Goal: Transaction & Acquisition: Purchase product/service

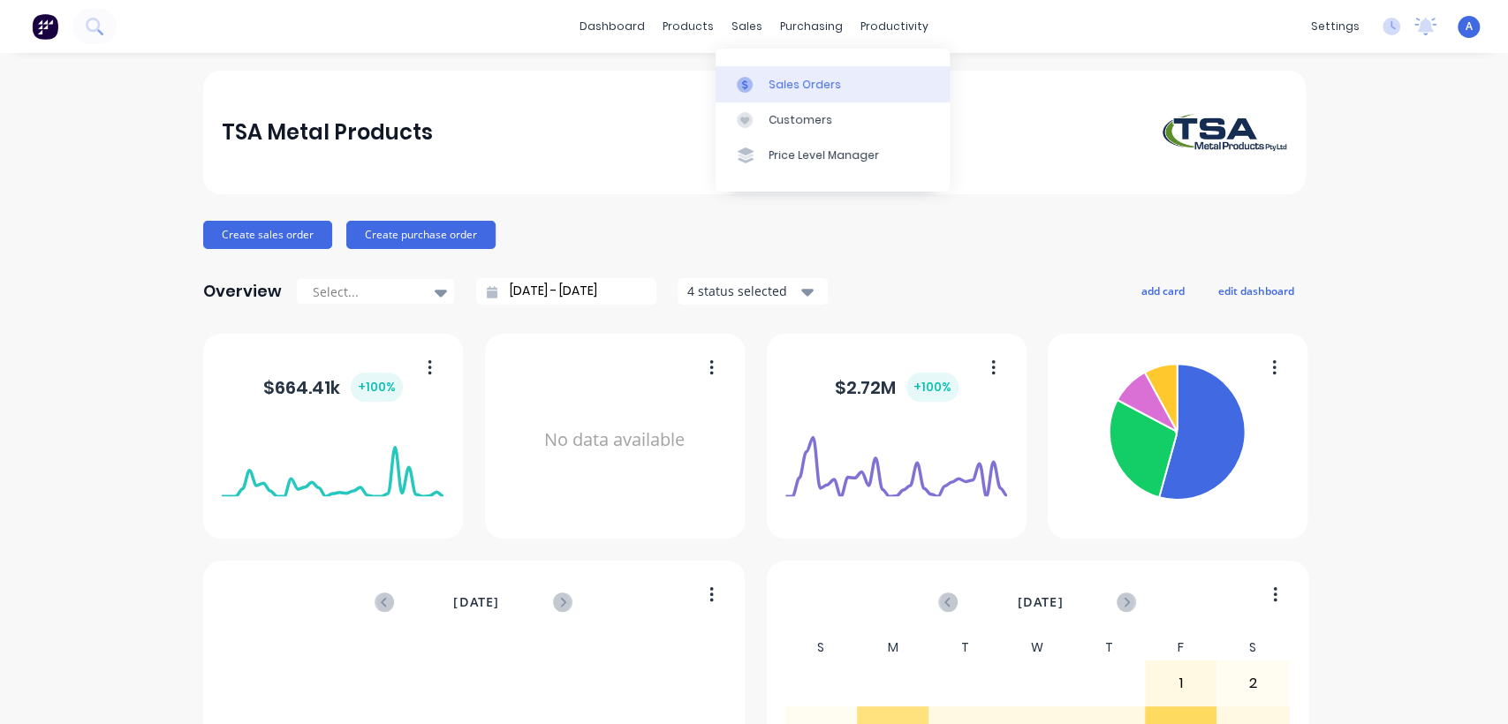
click at [782, 74] on link "Sales Orders" at bounding box center [832, 83] width 234 height 35
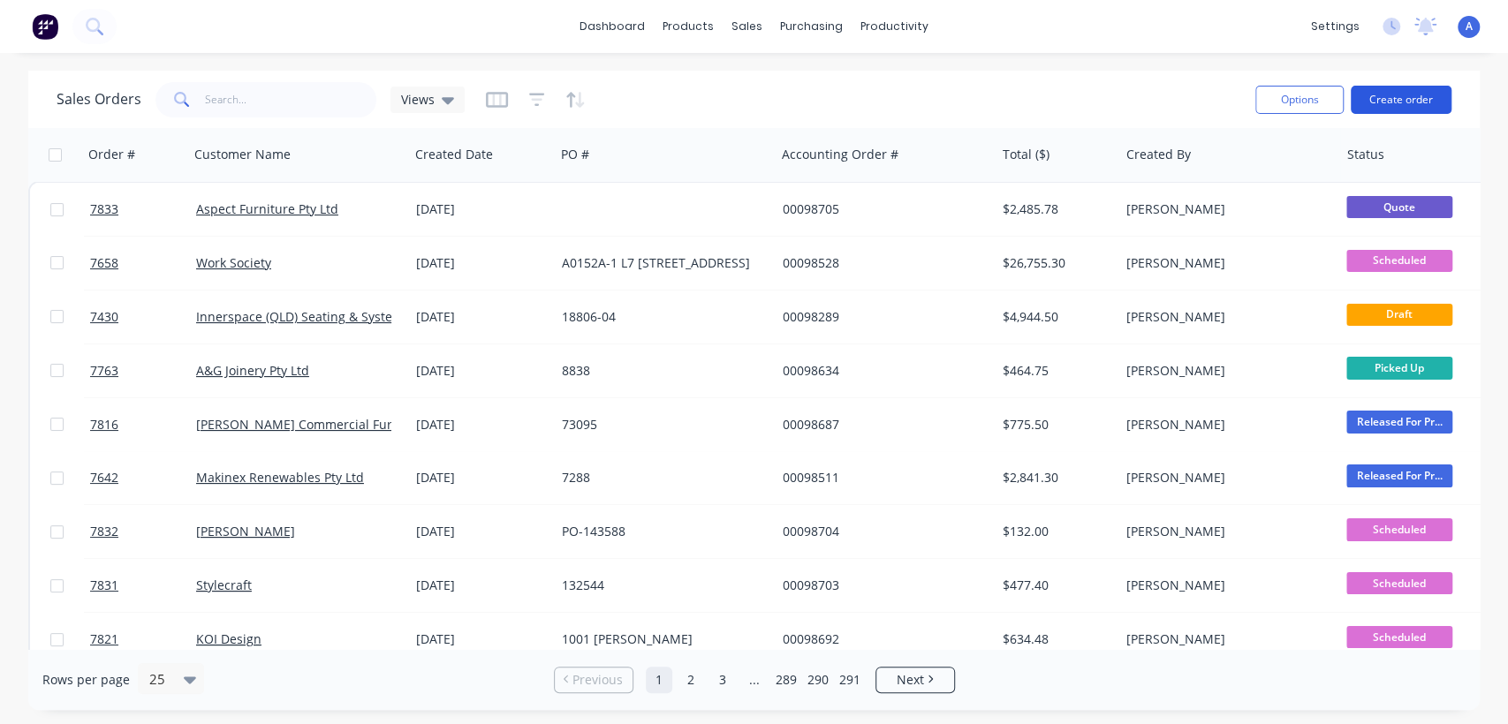
click at [1371, 94] on button "Create order" at bounding box center [1401, 100] width 101 height 28
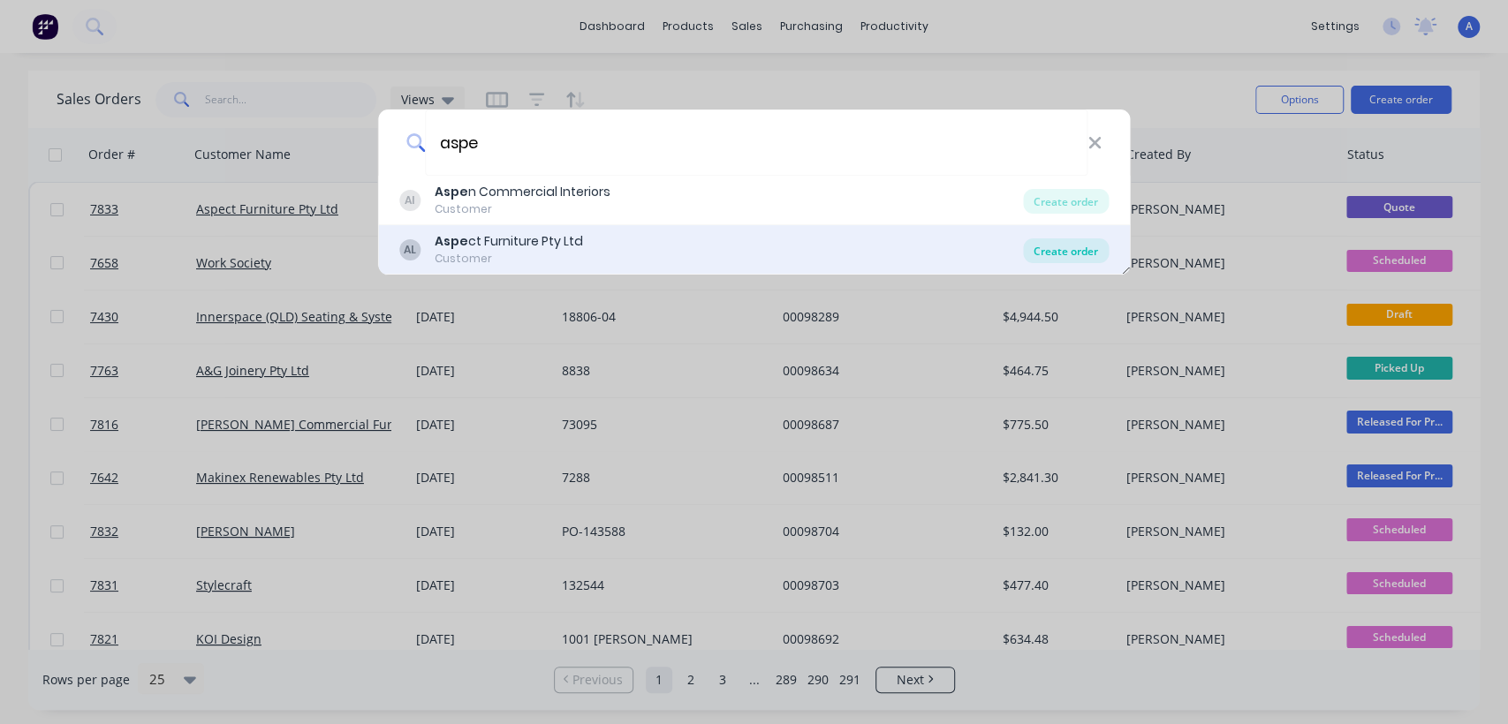
type input "aspe"
click at [1053, 245] on div "Create order" at bounding box center [1066, 250] width 86 height 25
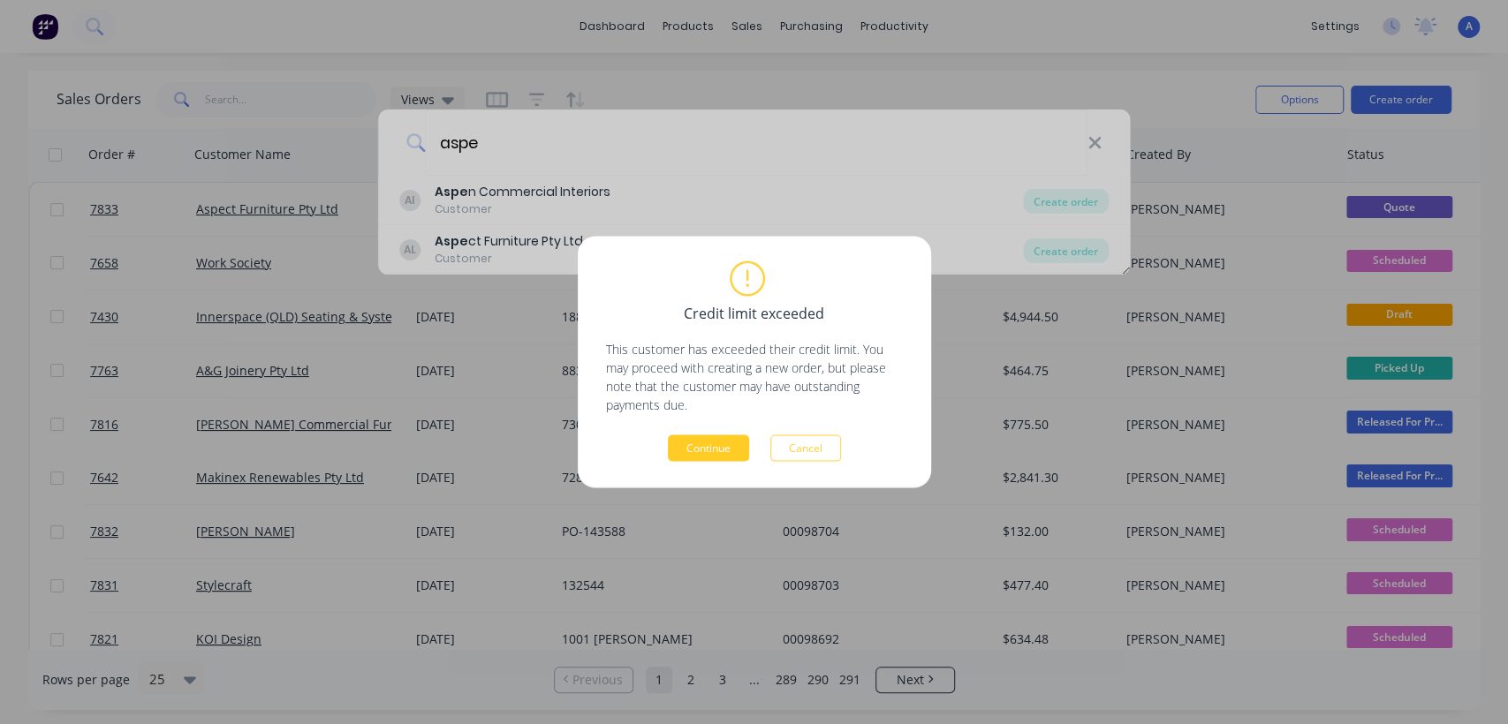
click at [728, 447] on button "Continue" at bounding box center [708, 448] width 81 height 26
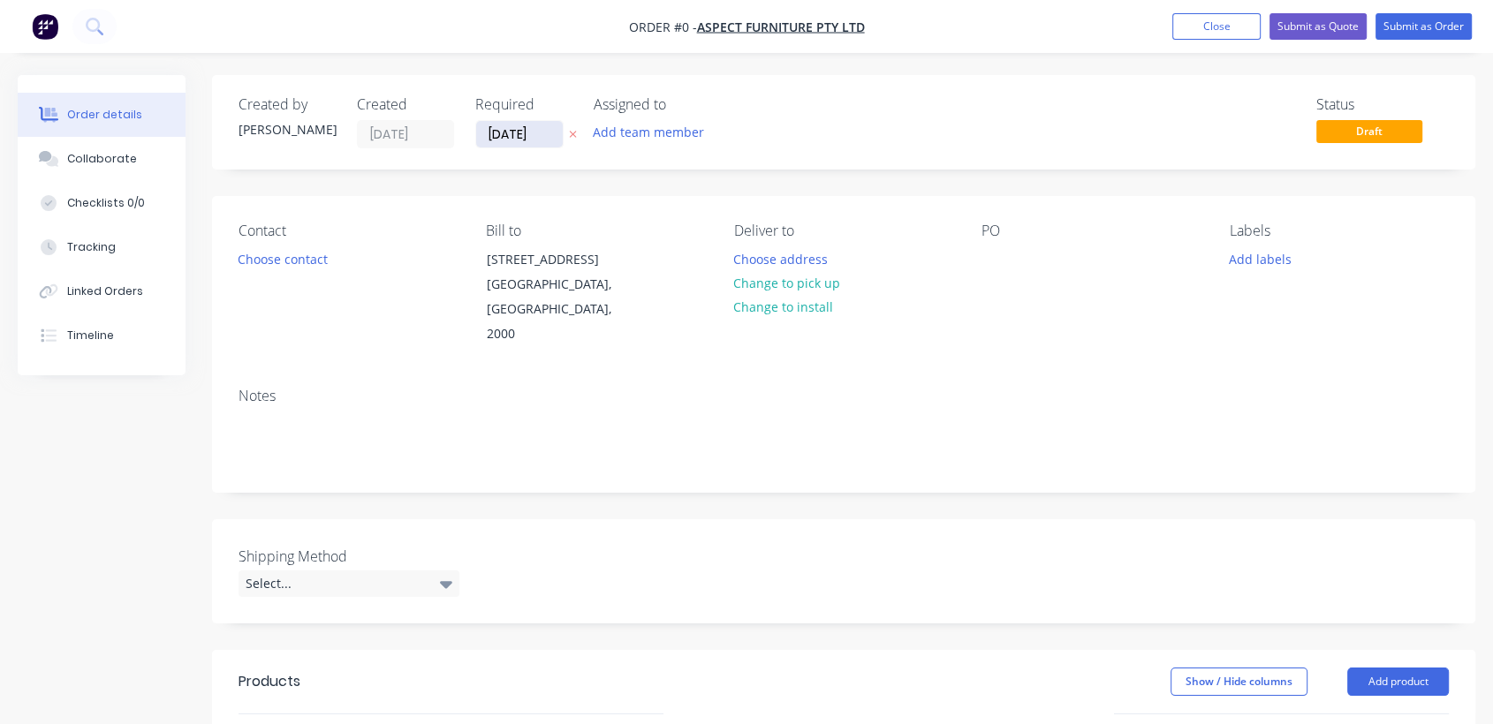
click at [551, 127] on input "[DATE]" at bounding box center [519, 134] width 87 height 26
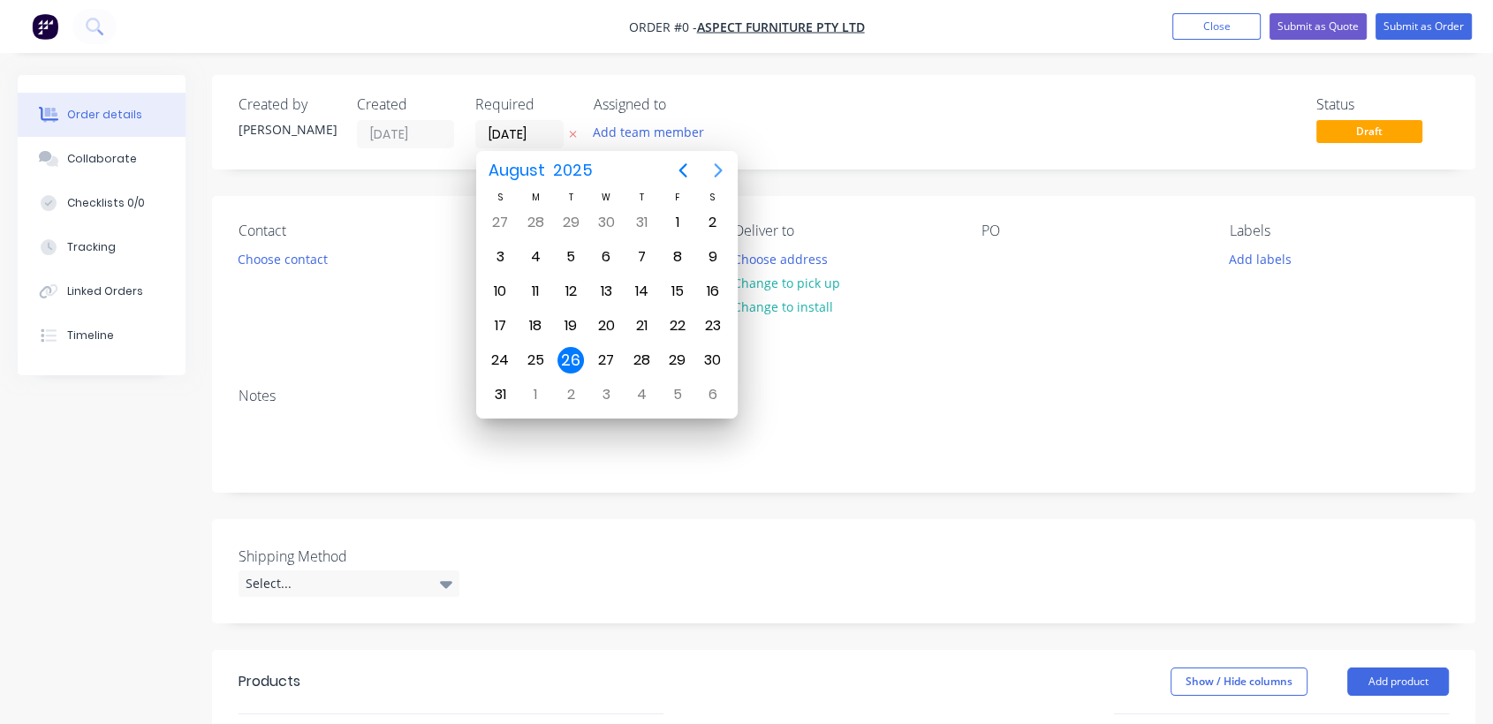
click at [713, 162] on icon "Next page" at bounding box center [718, 170] width 21 height 21
click at [603, 354] on div "31" at bounding box center [606, 360] width 26 height 26
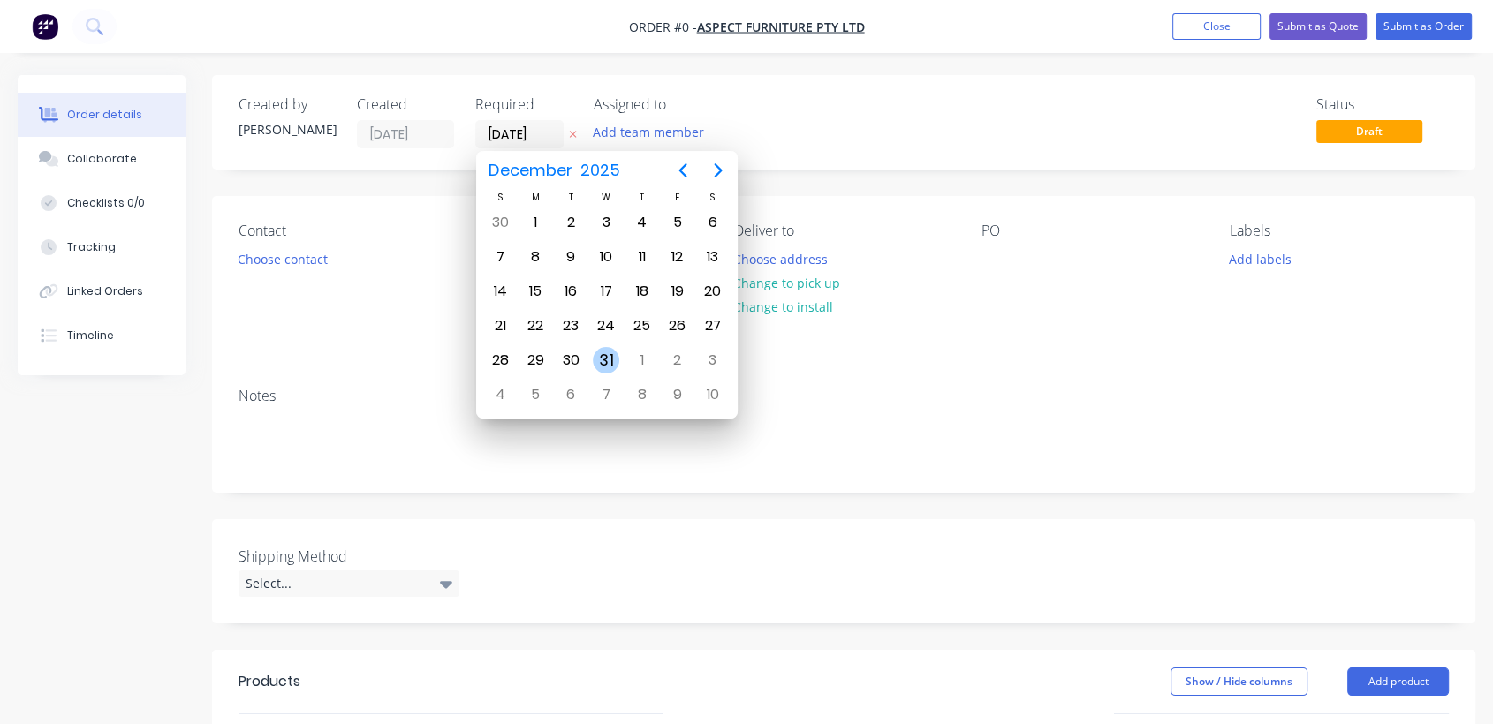
type input "[DATE]"
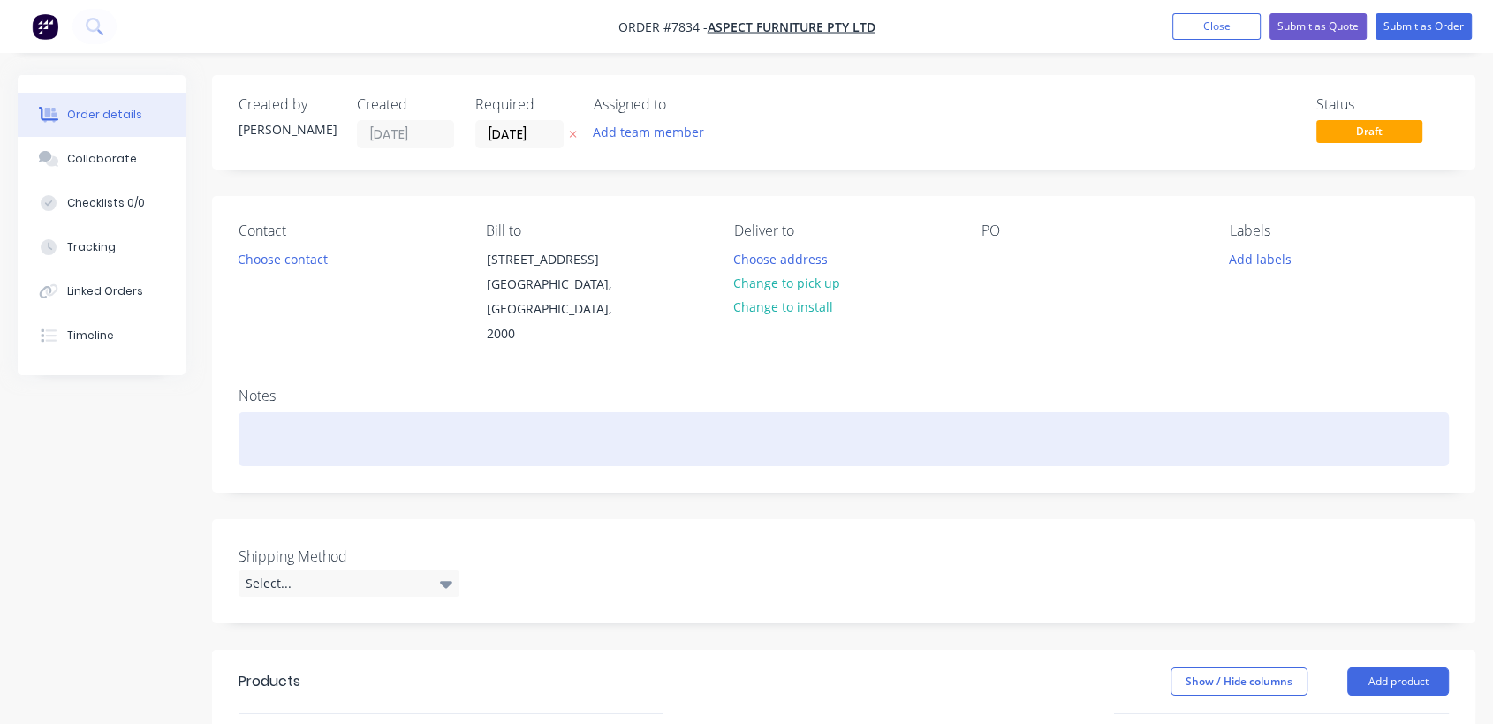
click at [278, 419] on div at bounding box center [843, 439] width 1210 height 54
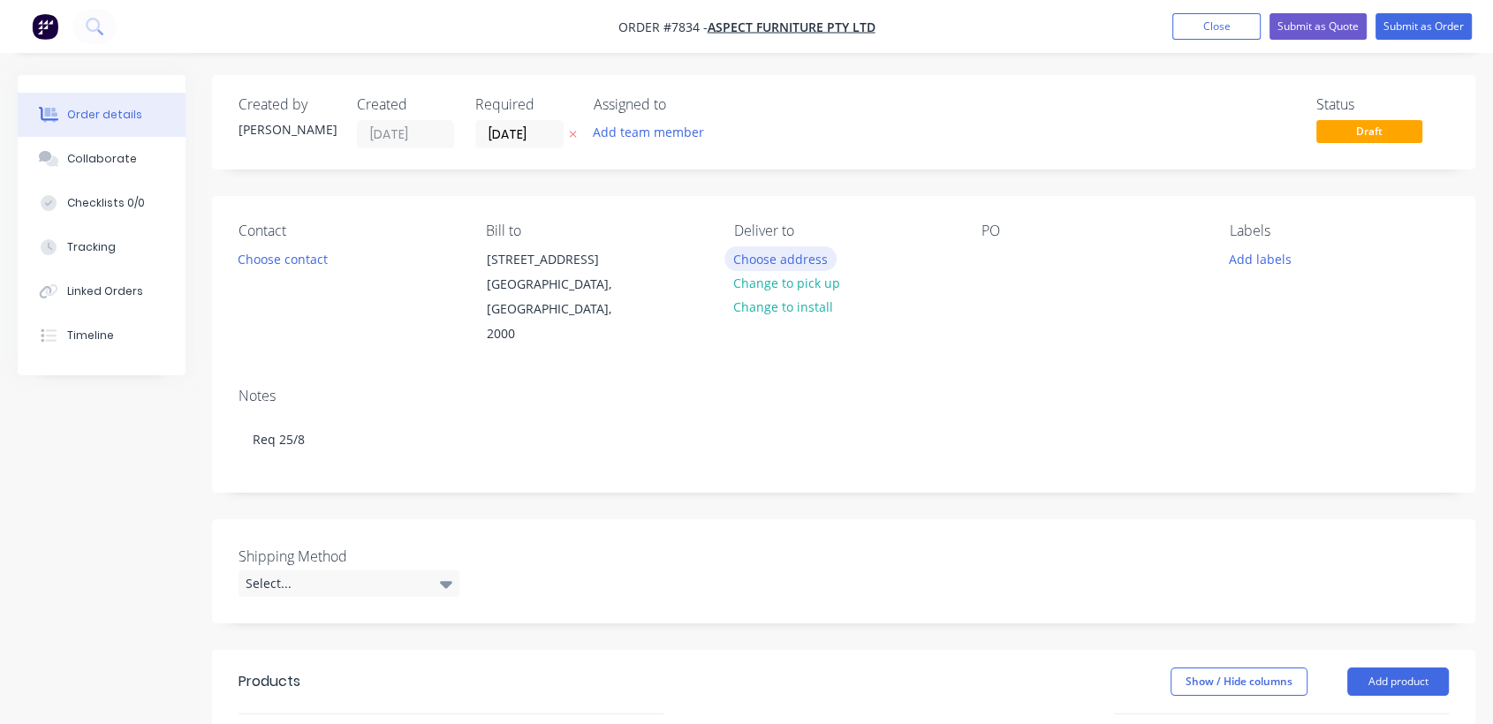
click at [783, 254] on button "Choose address" at bounding box center [780, 258] width 113 height 24
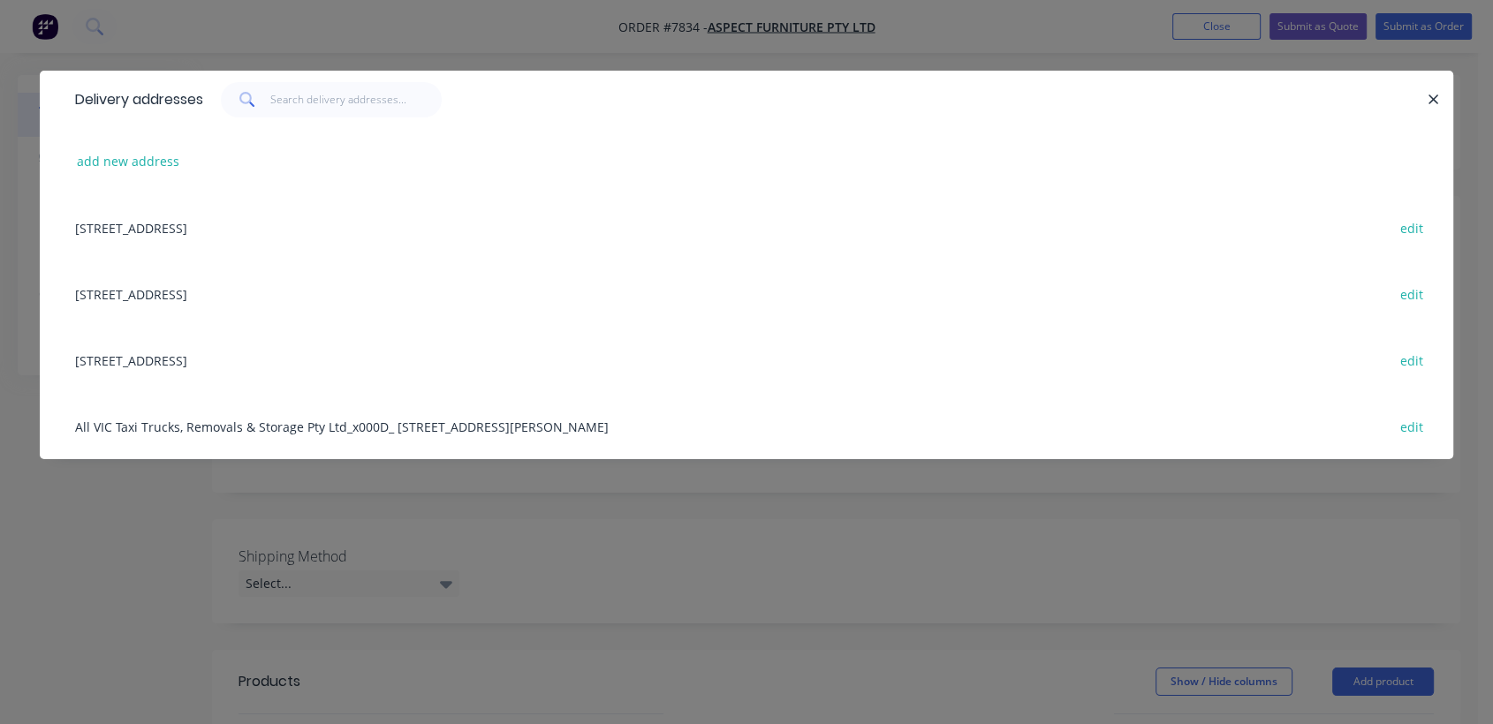
click at [158, 288] on div "[STREET_ADDRESS] edit" at bounding box center [746, 294] width 1360 height 66
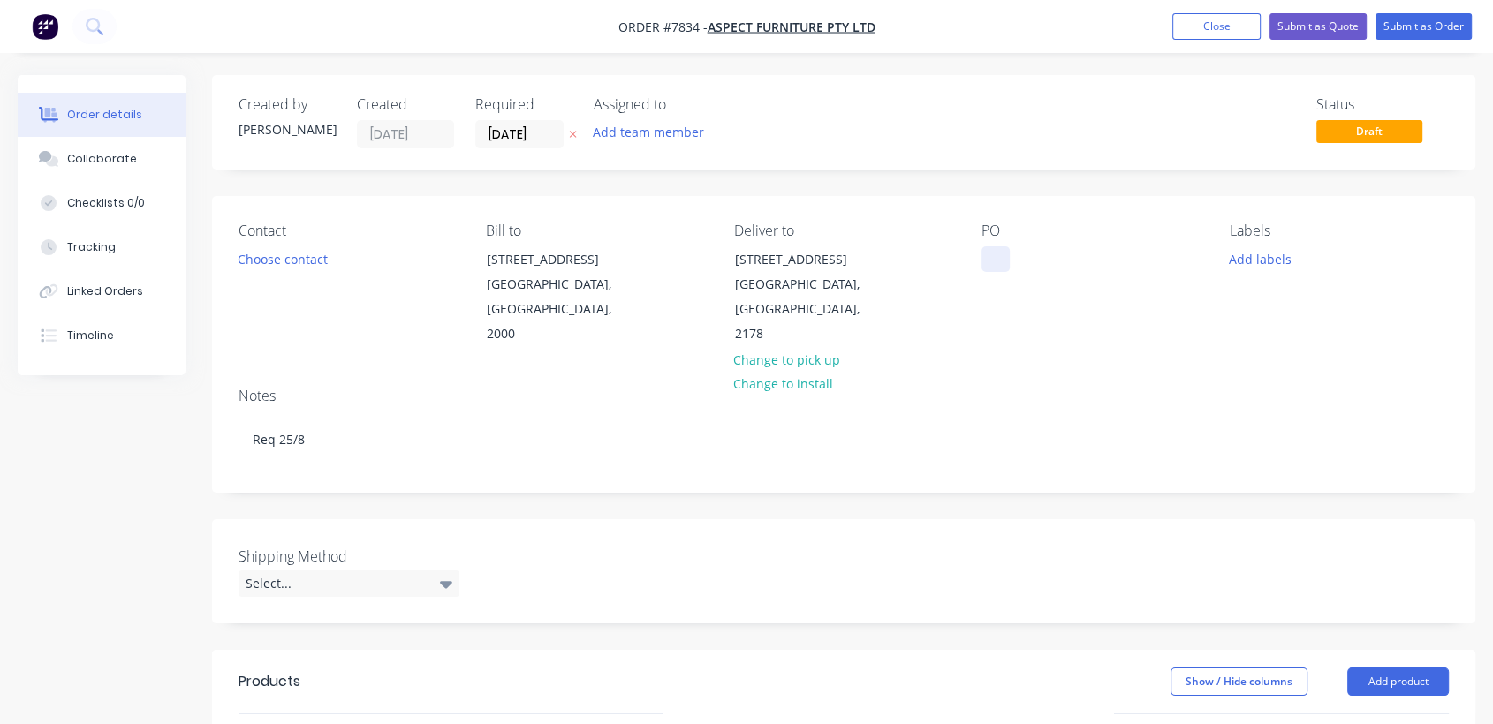
click at [989, 255] on div at bounding box center [995, 259] width 28 height 26
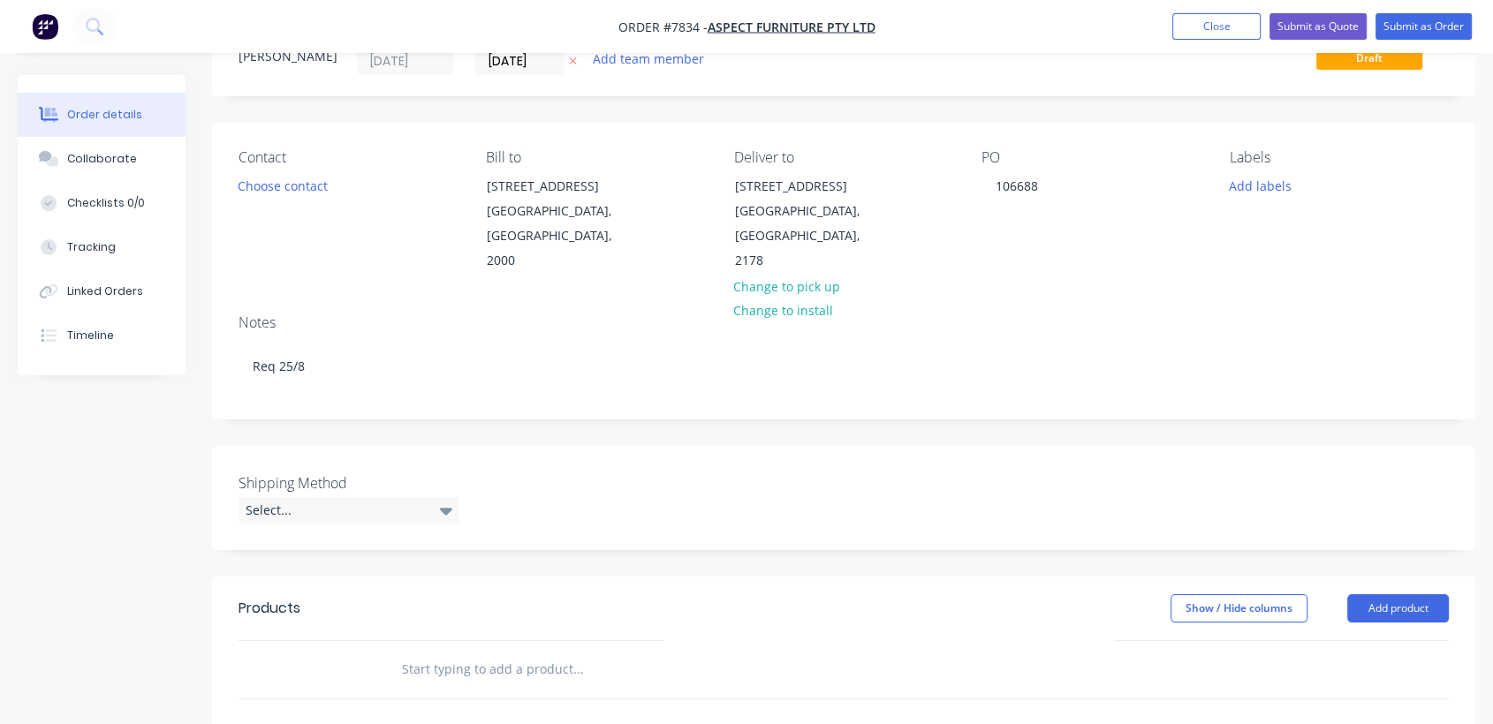
scroll to position [294, 0]
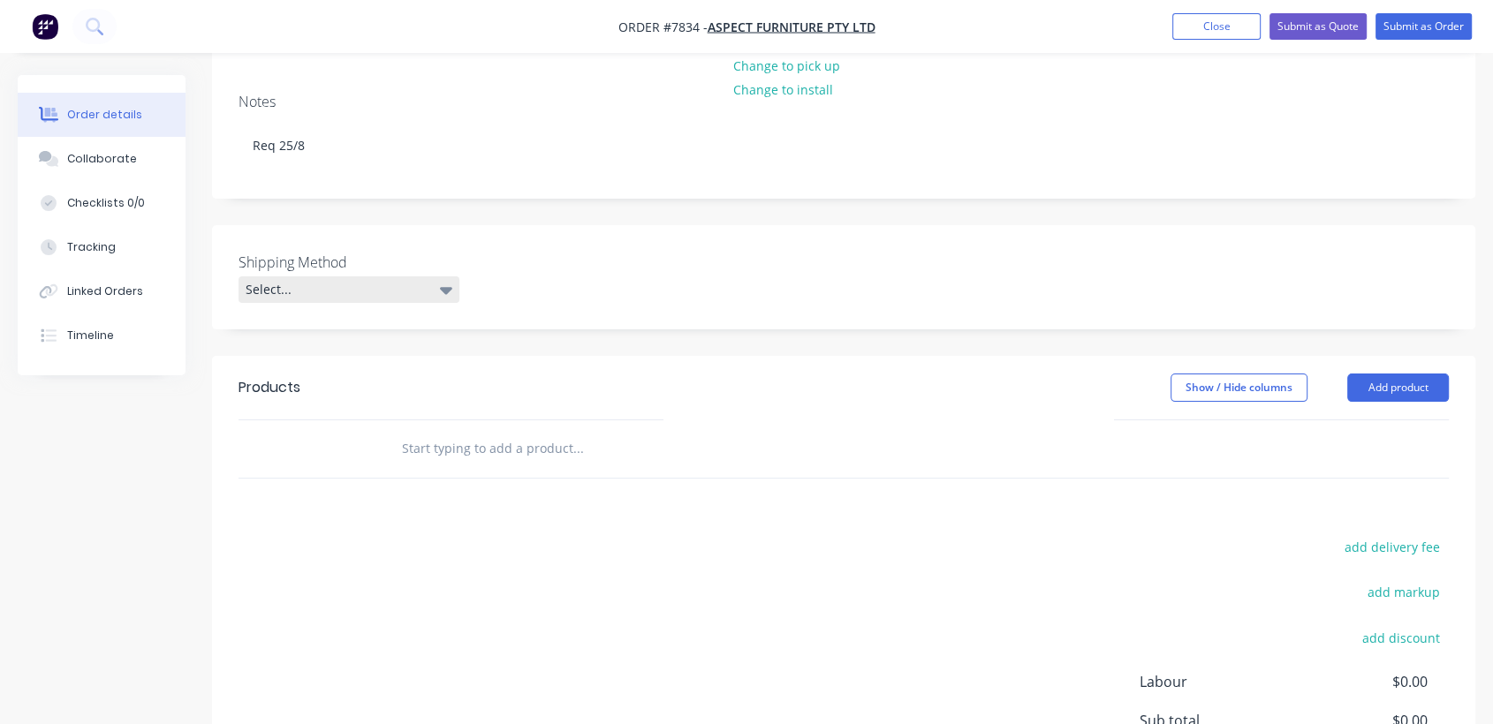
click at [370, 276] on div "Select..." at bounding box center [348, 289] width 221 height 26
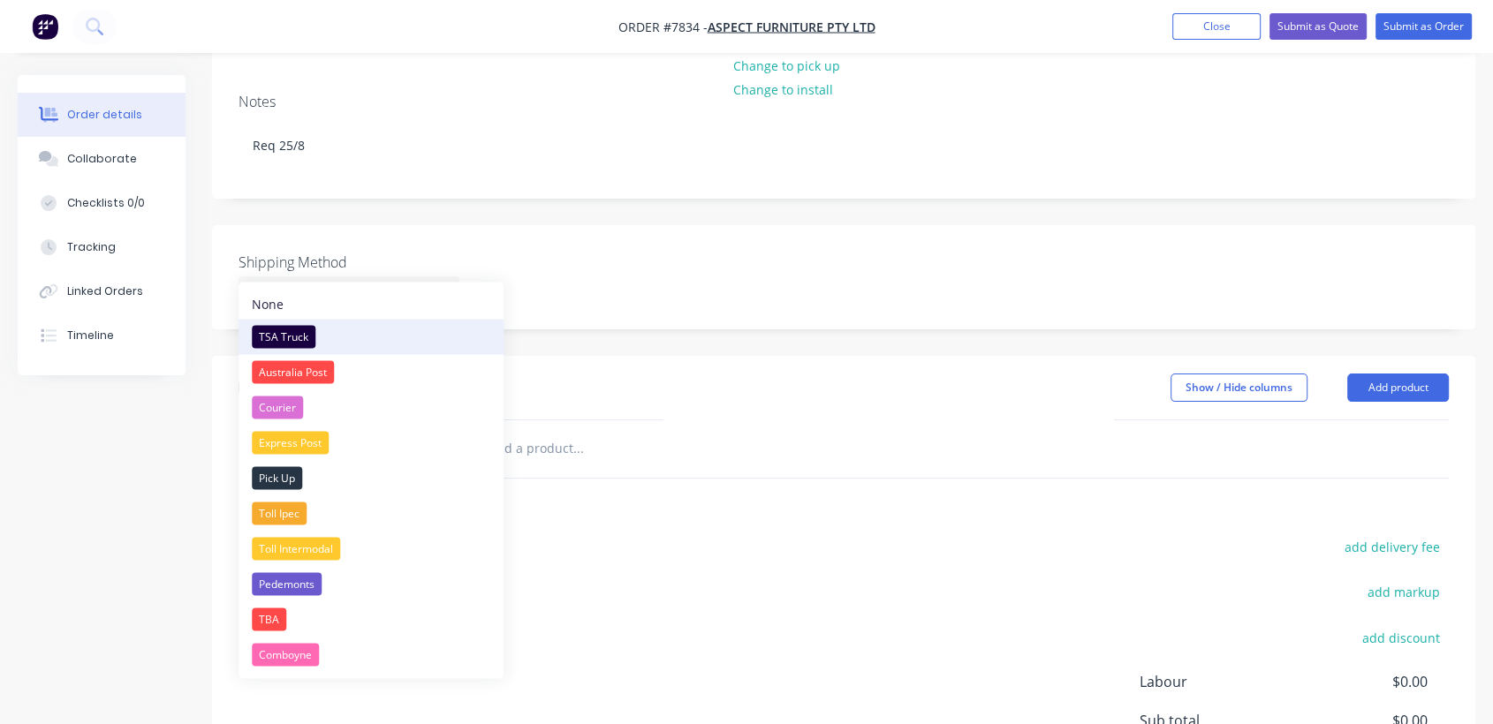
click at [305, 325] on div "TSA Truck" at bounding box center [284, 336] width 64 height 23
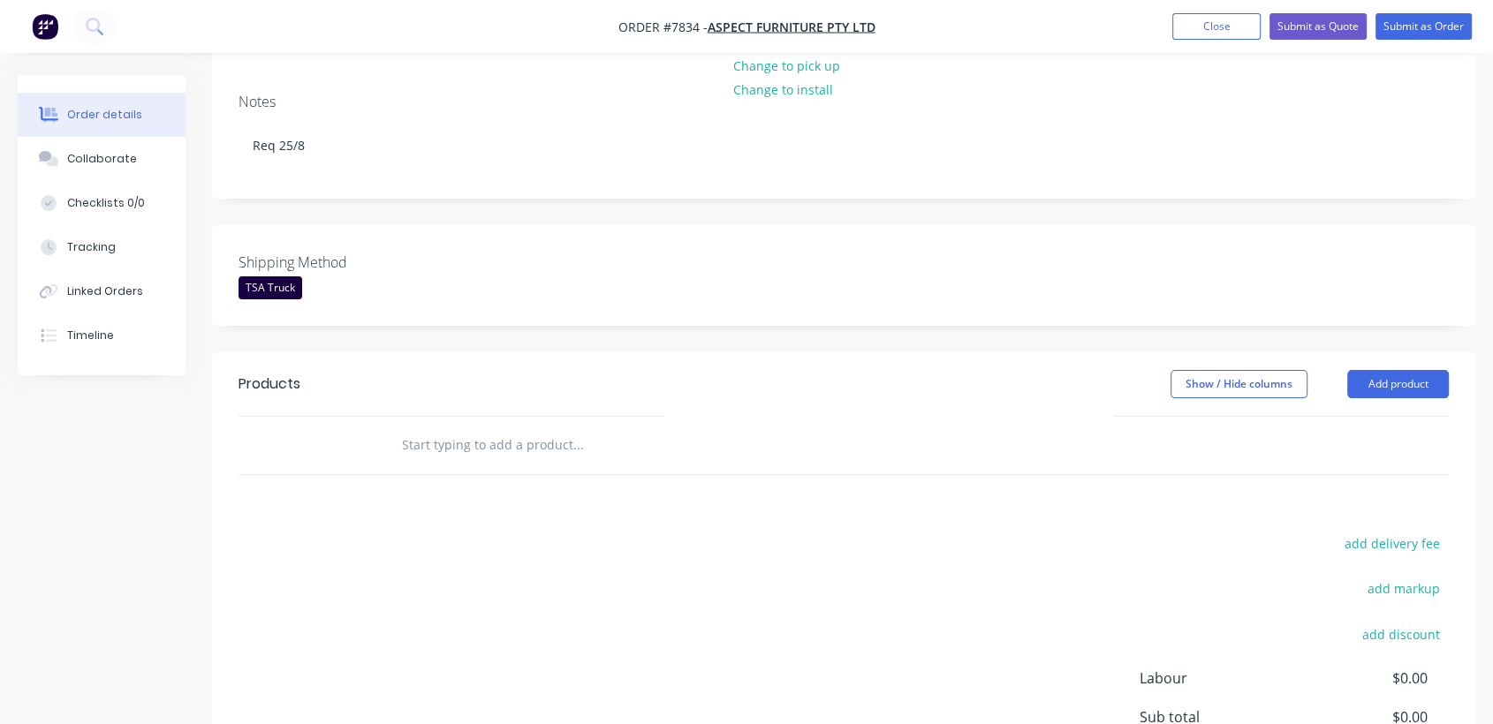
click at [536, 433] on input "text" at bounding box center [577, 445] width 353 height 35
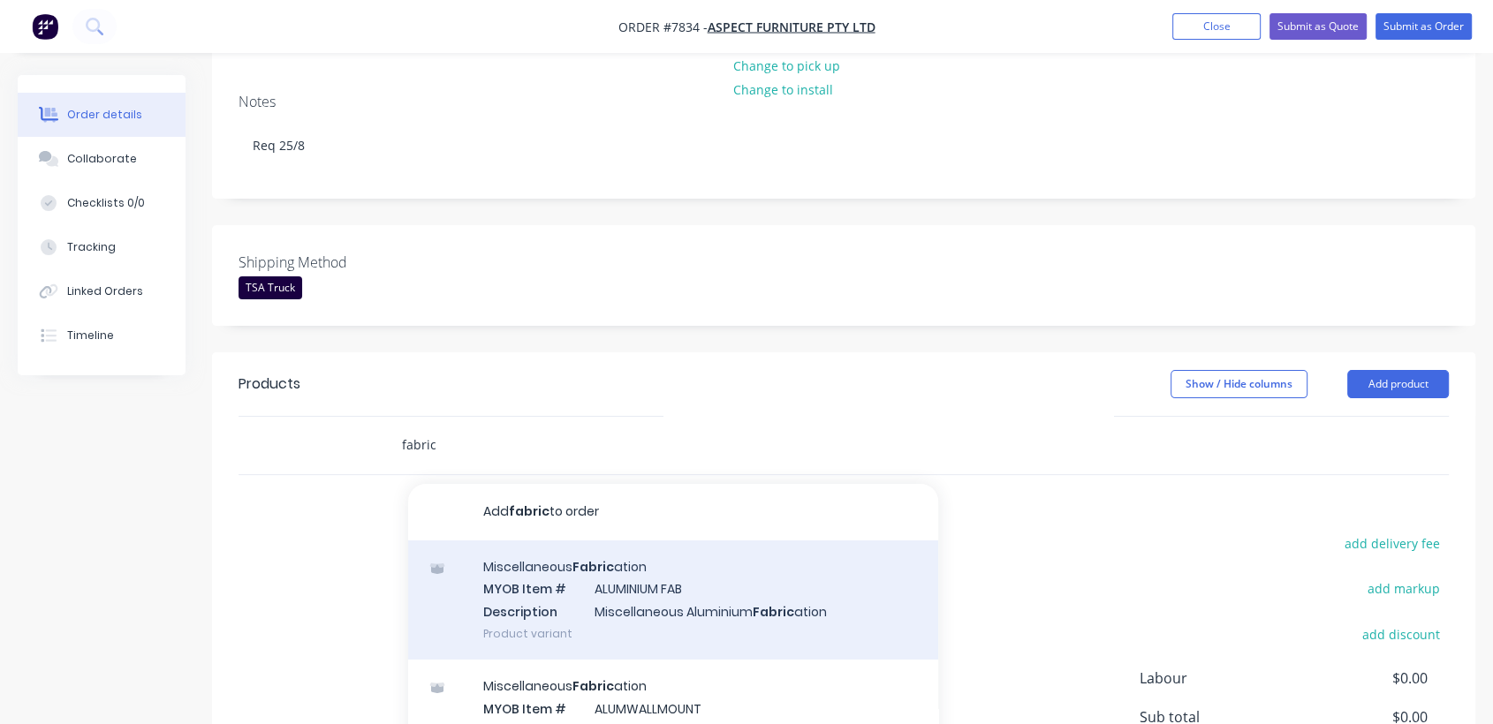
type input "fabric"
click at [676, 569] on div "Miscellaneous Fabric ation MYOB Item # ALUMINIUM FAB Description Miscellaneous …" at bounding box center [673, 600] width 530 height 119
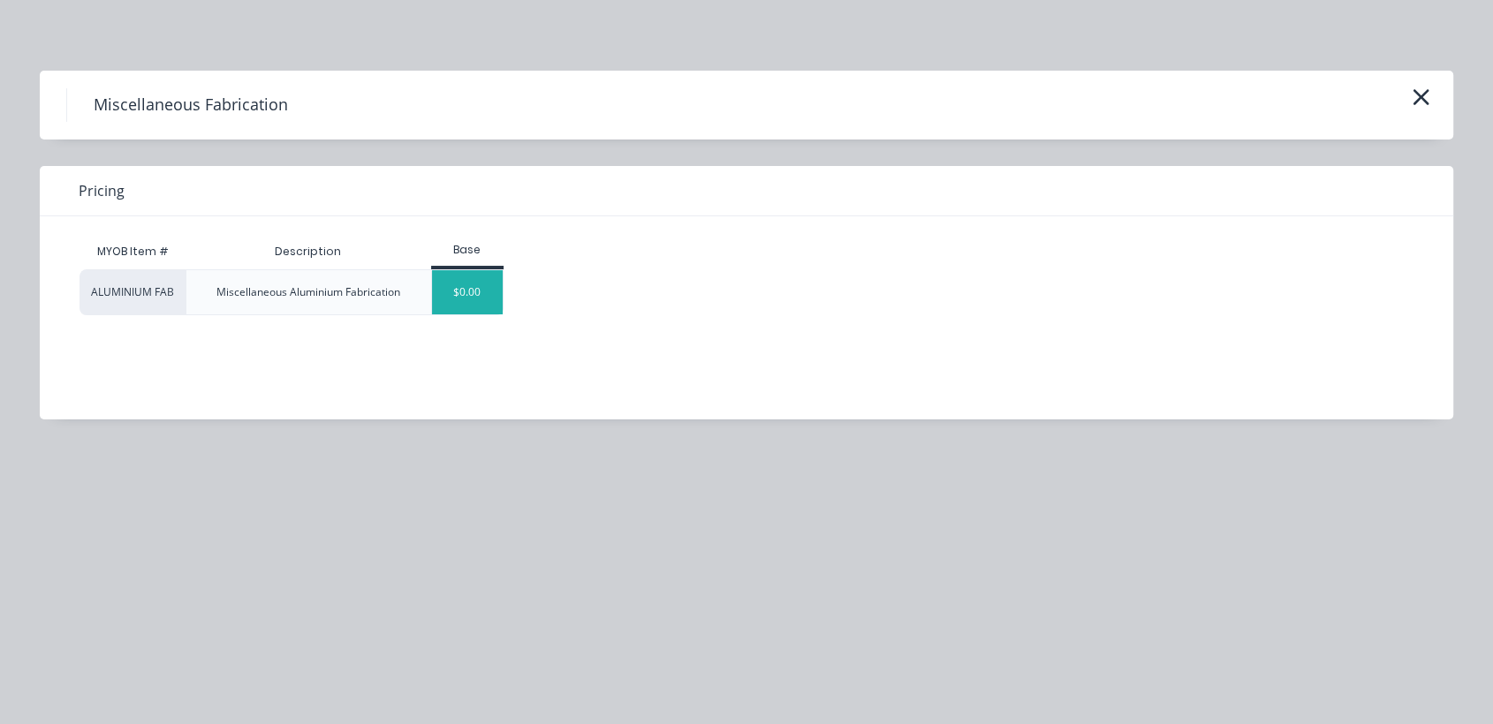
click at [446, 284] on div "$0.00" at bounding box center [468, 292] width 72 height 44
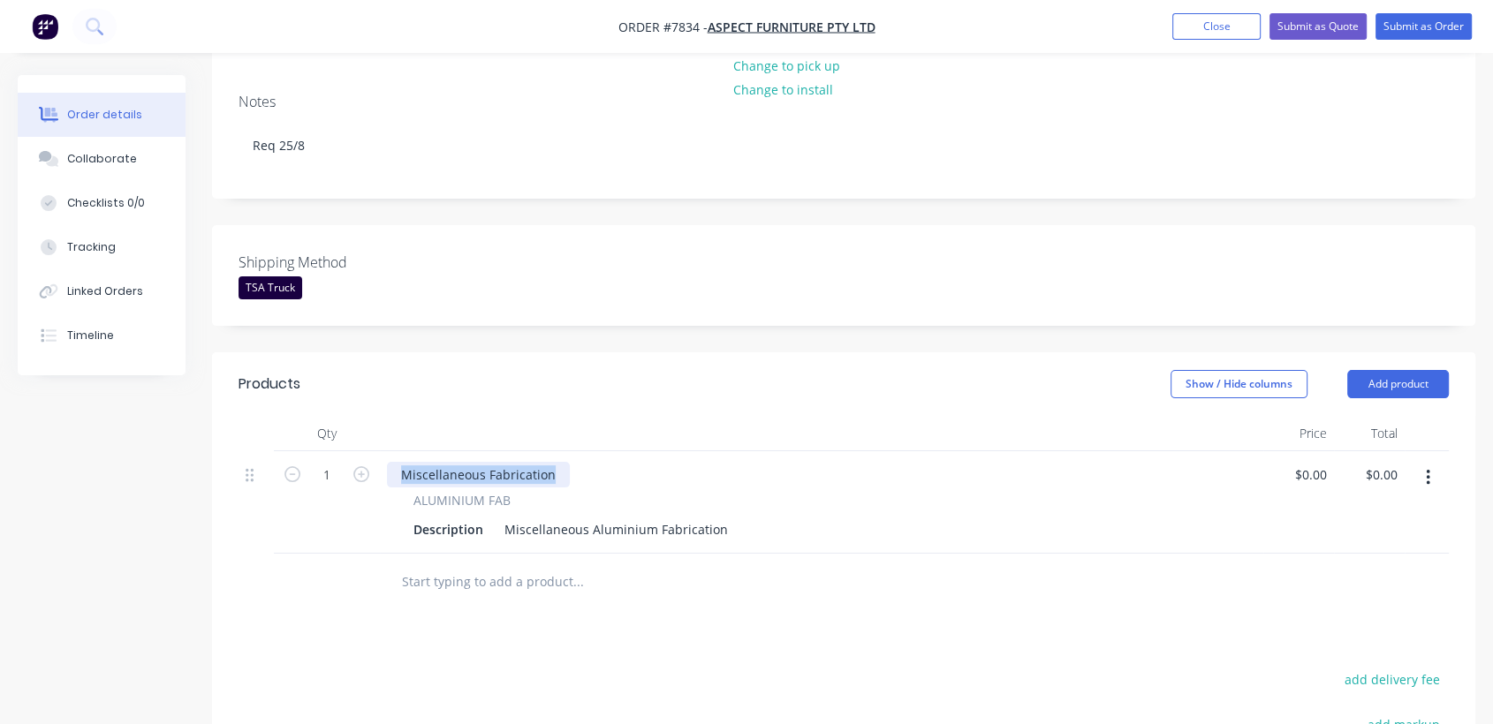
drag, startPoint x: 559, startPoint y: 451, endPoint x: 367, endPoint y: 432, distance: 193.5
click at [377, 451] on div "1 Miscellaneous Fabrication ALUMINIUM FAB Description Miscellaneous Aluminium F…" at bounding box center [843, 502] width 1210 height 102
click at [360, 466] on icon "button" at bounding box center [361, 474] width 16 height 16
type input "2"
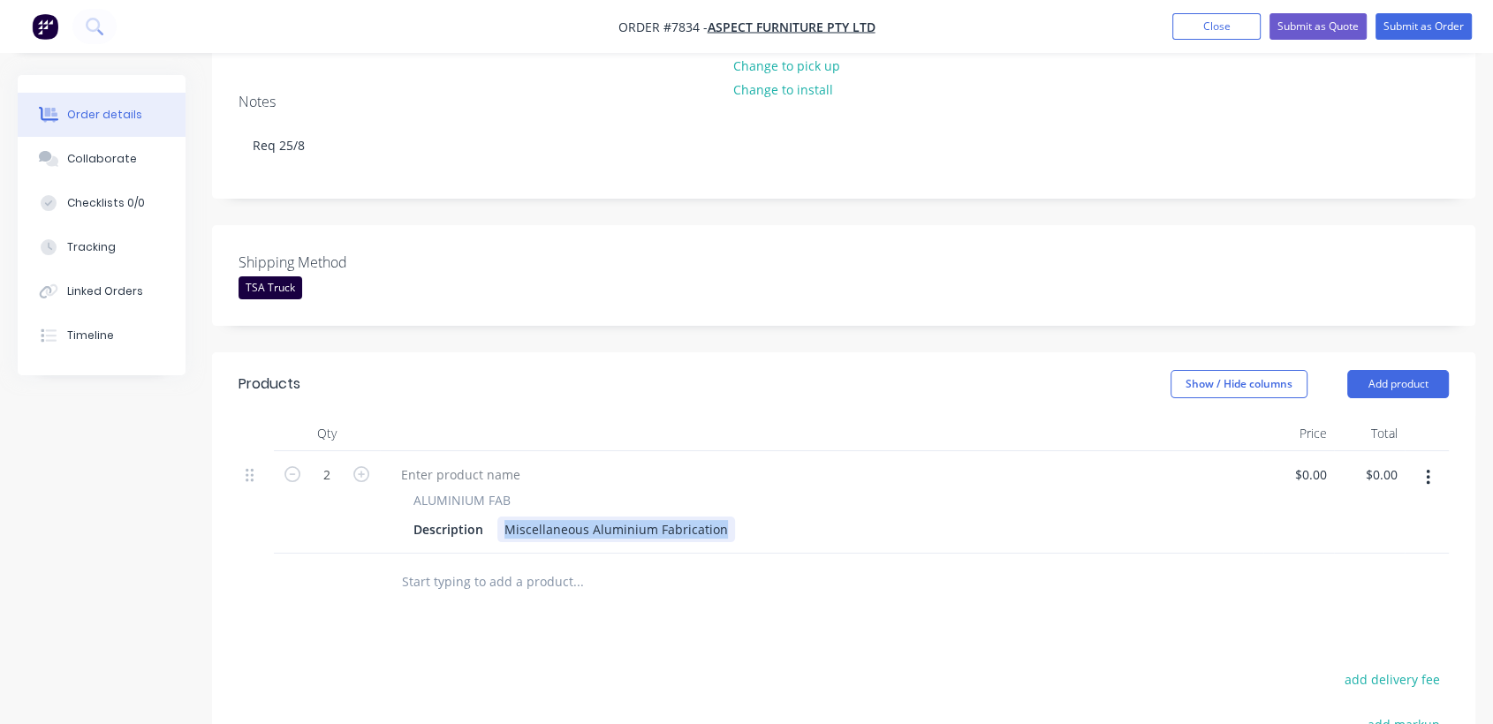
drag, startPoint x: 502, startPoint y: 506, endPoint x: 840, endPoint y: 551, distance: 341.3
click at [840, 551] on div "Qty Price Total 2 ALUMINIUM FAB Description Miscellaneous Aluminium Fabrication…" at bounding box center [843, 513] width 1263 height 195
paste div
type input "$30.60"
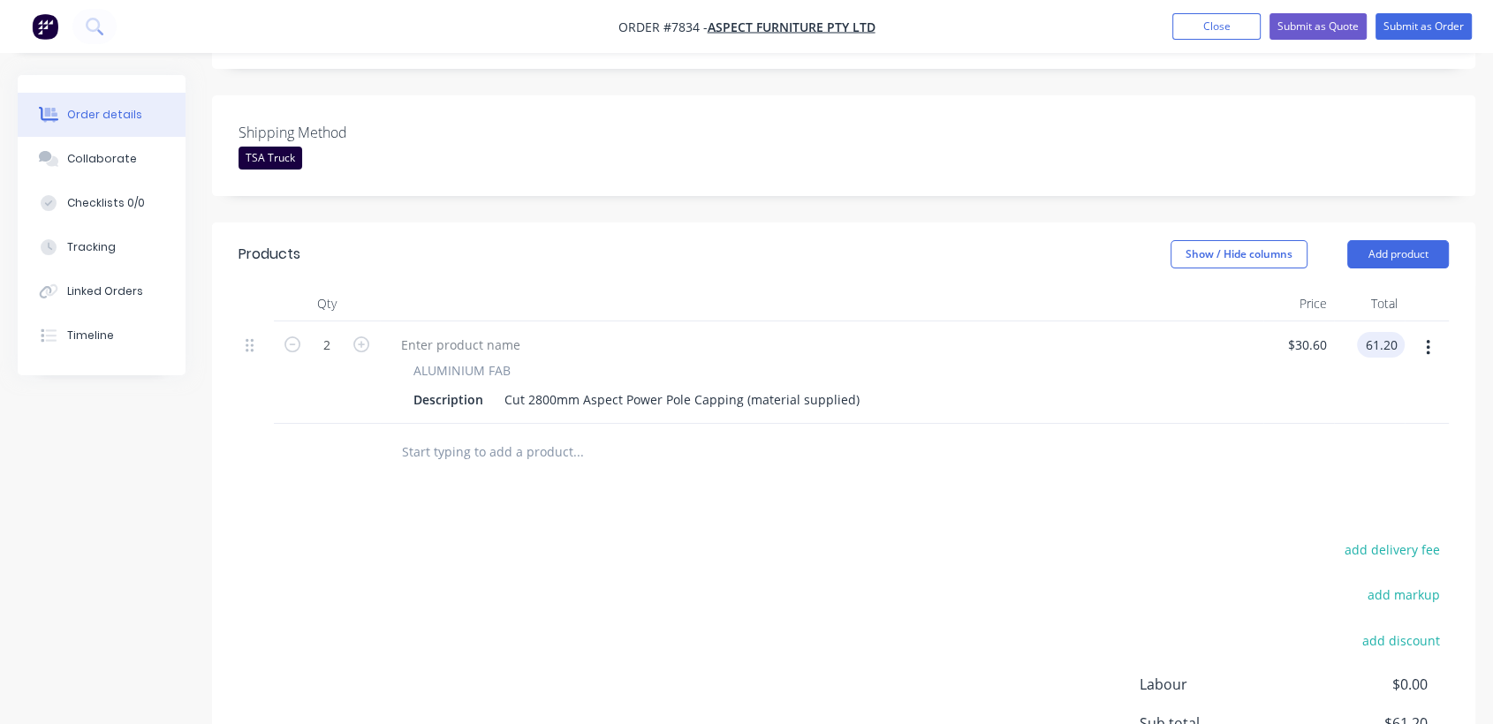
scroll to position [490, 0]
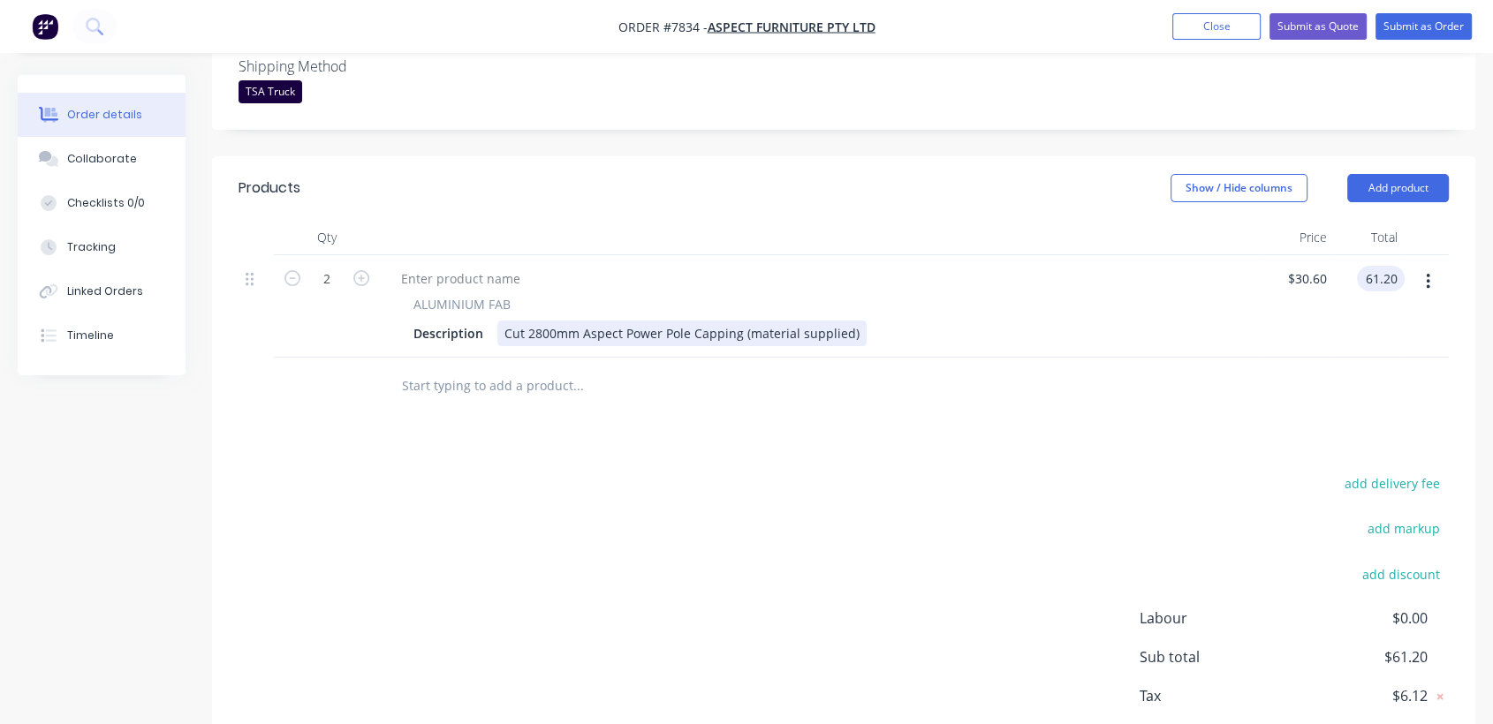
type input "$61.20"
click at [859, 321] on div "Description Cut 2800mm Aspect Power Pole Capping (material supplied)" at bounding box center [817, 334] width 823 height 26
click at [856, 321] on div "Cut 2800mm Aspect Power Pole Capping (material supplied)" at bounding box center [681, 334] width 369 height 26
type input "$30.60"
click at [502, 368] on input "text" at bounding box center [577, 385] width 353 height 35
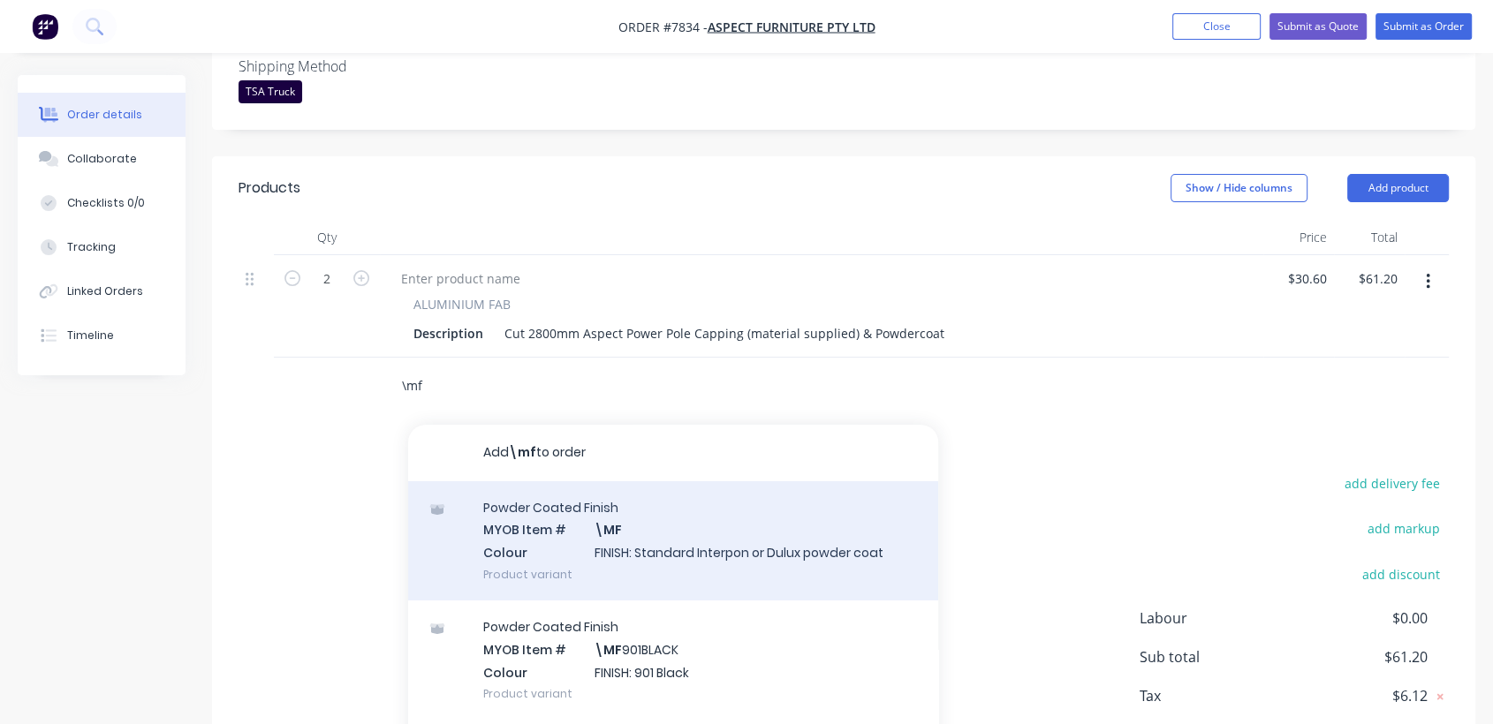
type input "\mf"
click at [636, 519] on div "Powder Coated Finish MYOB Item # \MF Colour FINISH: Standard Interpon or Dulux …" at bounding box center [673, 540] width 530 height 119
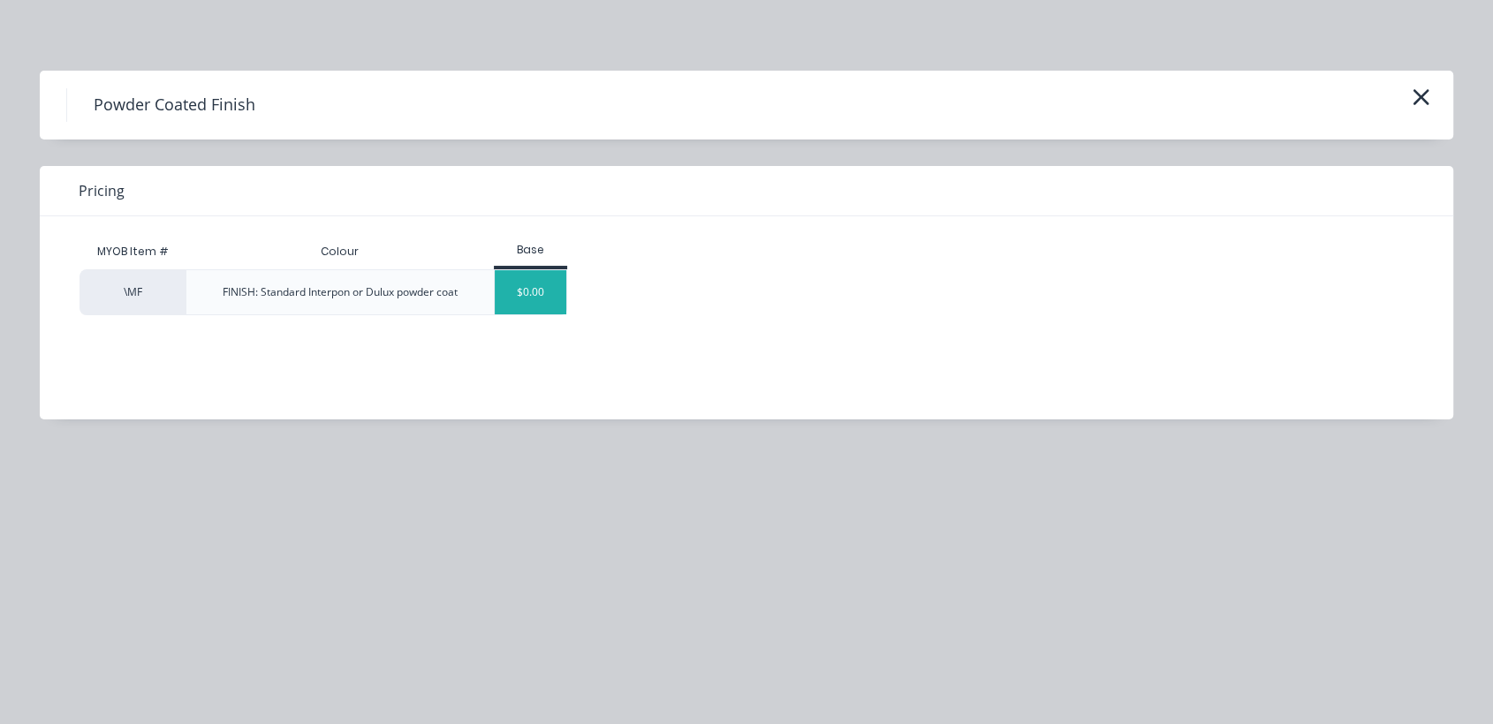
click at [549, 299] on div "$0.00" at bounding box center [531, 292] width 72 height 44
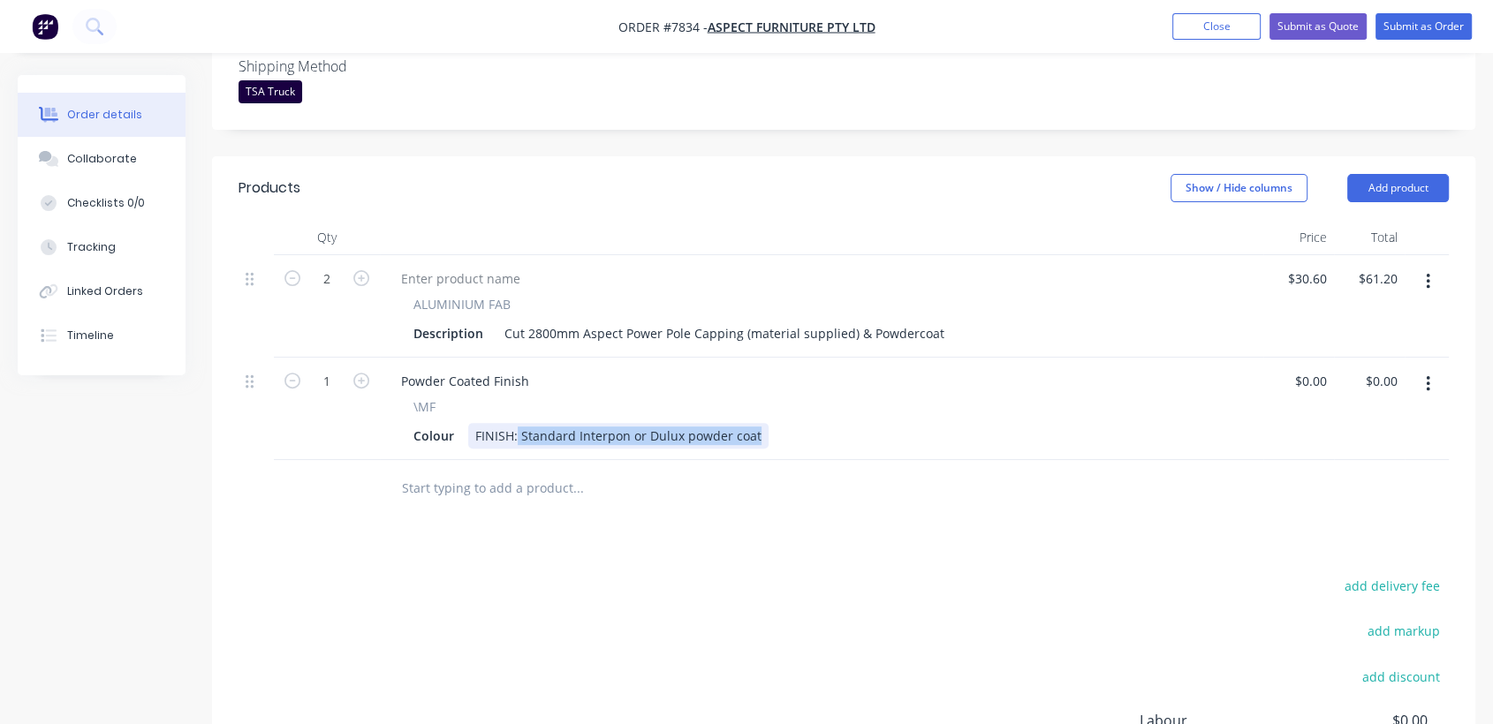
drag, startPoint x: 517, startPoint y: 405, endPoint x: 930, endPoint y: 478, distance: 419.7
click at [932, 478] on div "Qty Price Total 2 ALUMINIUM FAB Description Cut 2800mm Aspect Power Pole Cappin…" at bounding box center [843, 369] width 1263 height 298
type input "$0.00"
click at [547, 471] on input "text" at bounding box center [577, 488] width 353 height 35
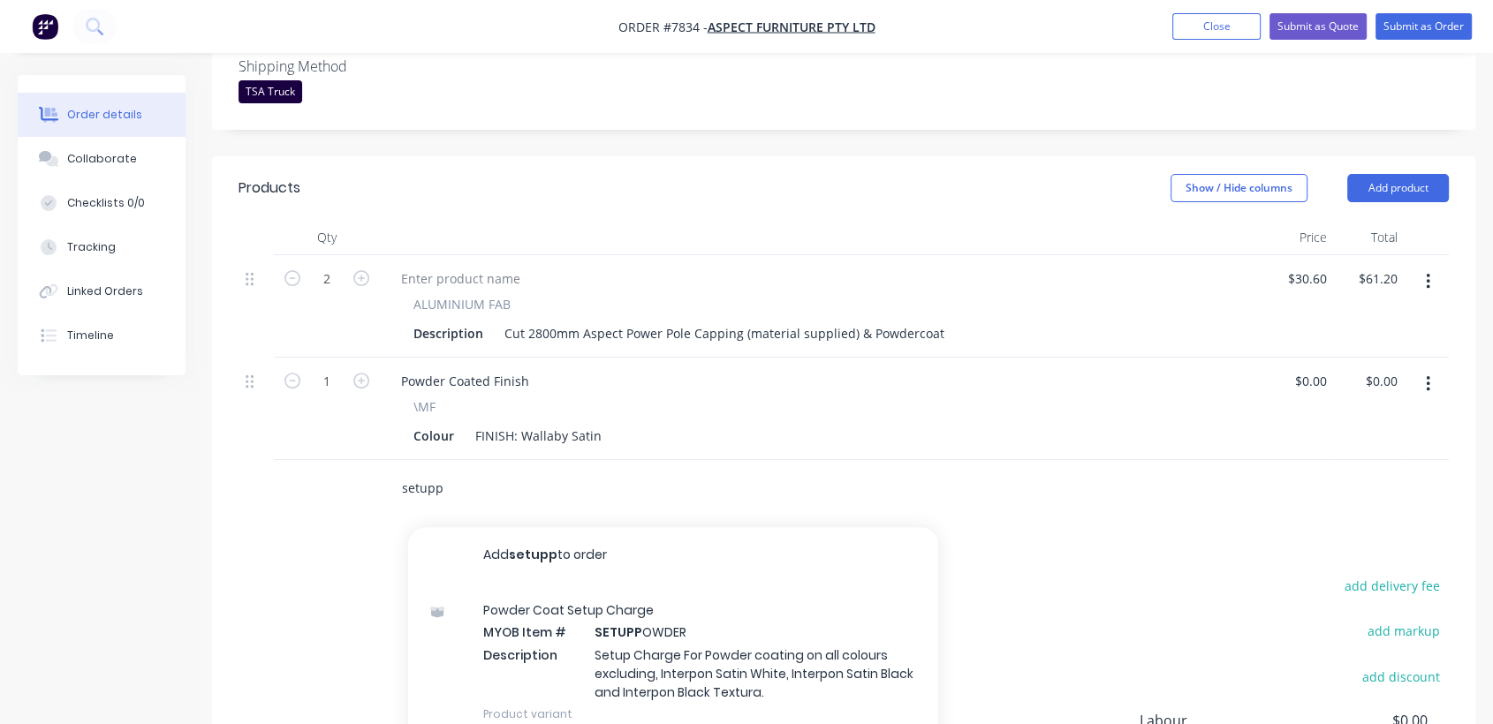
scroll to position [588, 0]
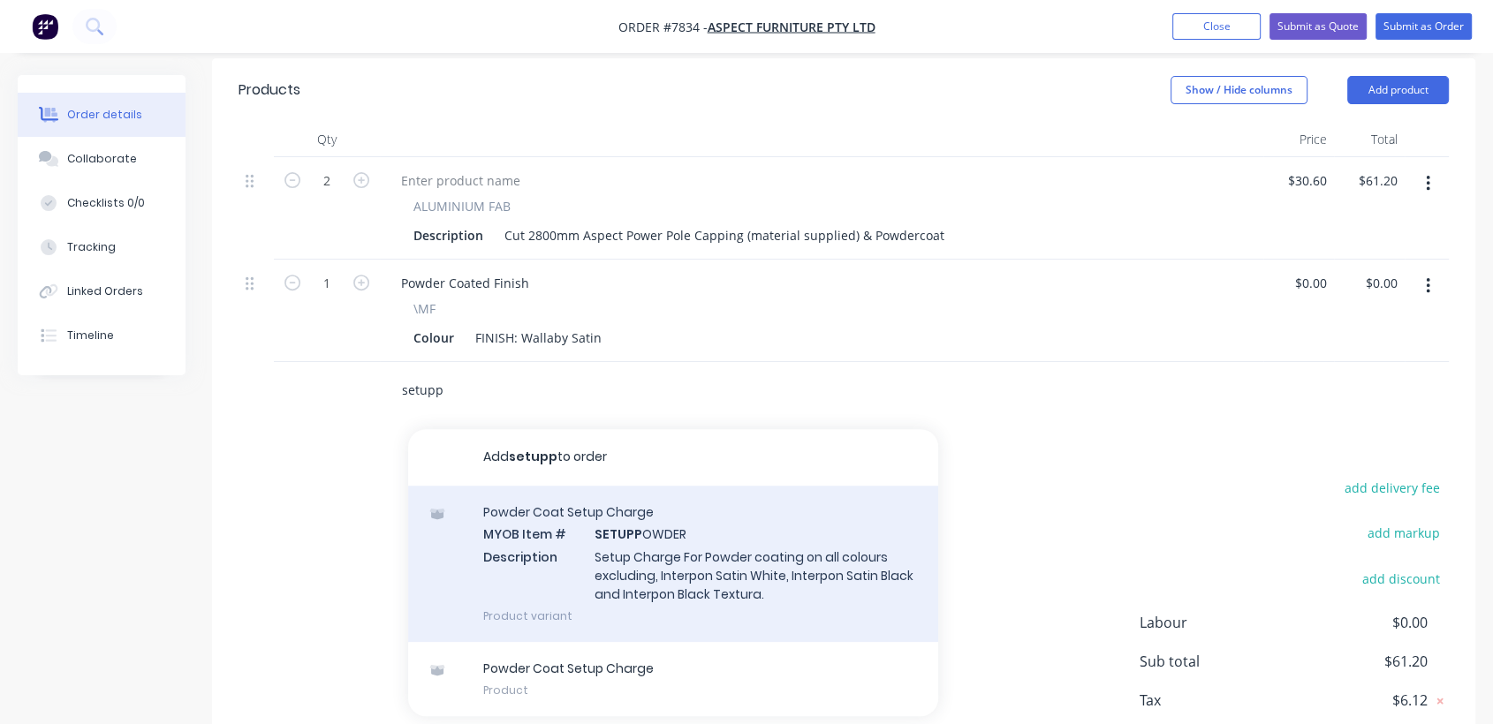
type input "setupp"
click at [664, 511] on div "Powder Coat Setup Charge MYOB Item # SETUPP OWDER Description Setup Charge For …" at bounding box center [673, 564] width 530 height 156
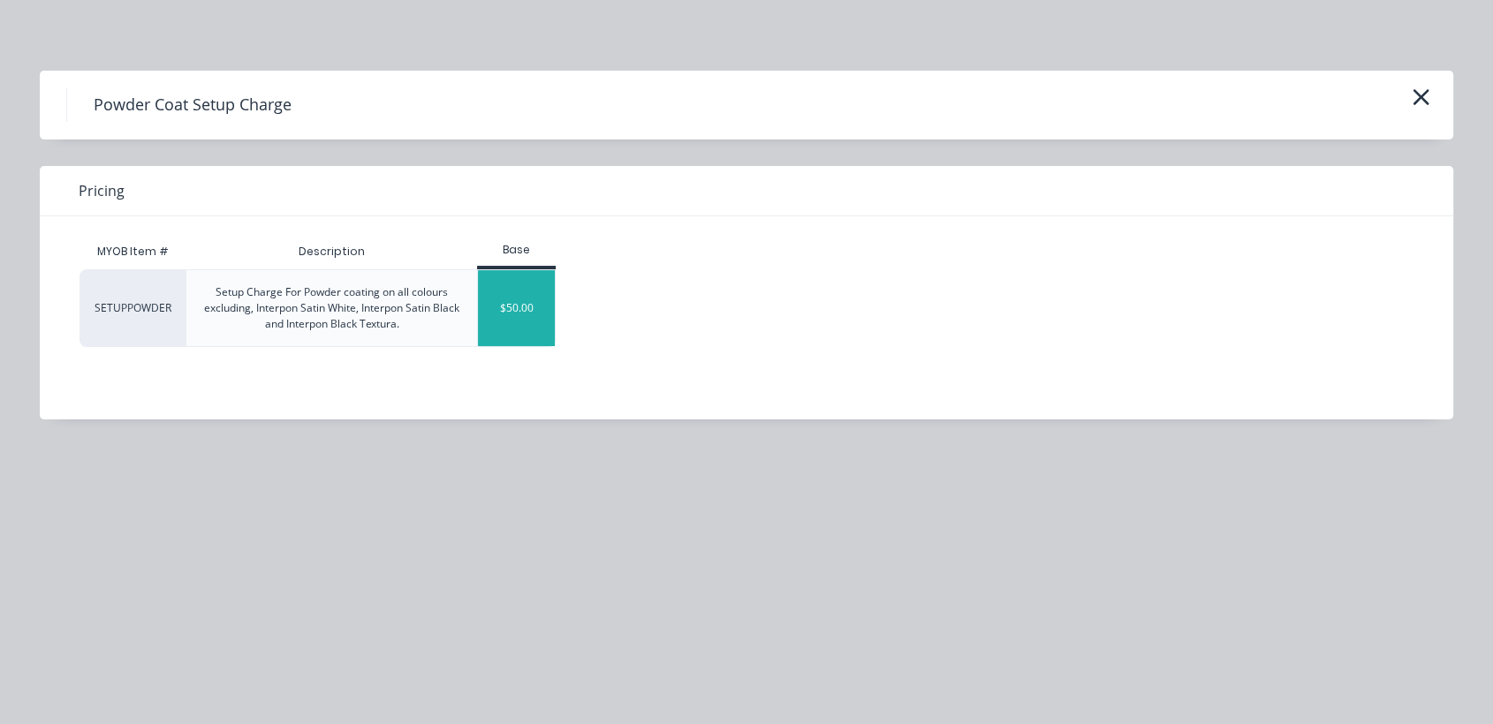
click at [541, 306] on div "$50.00" at bounding box center [516, 308] width 77 height 76
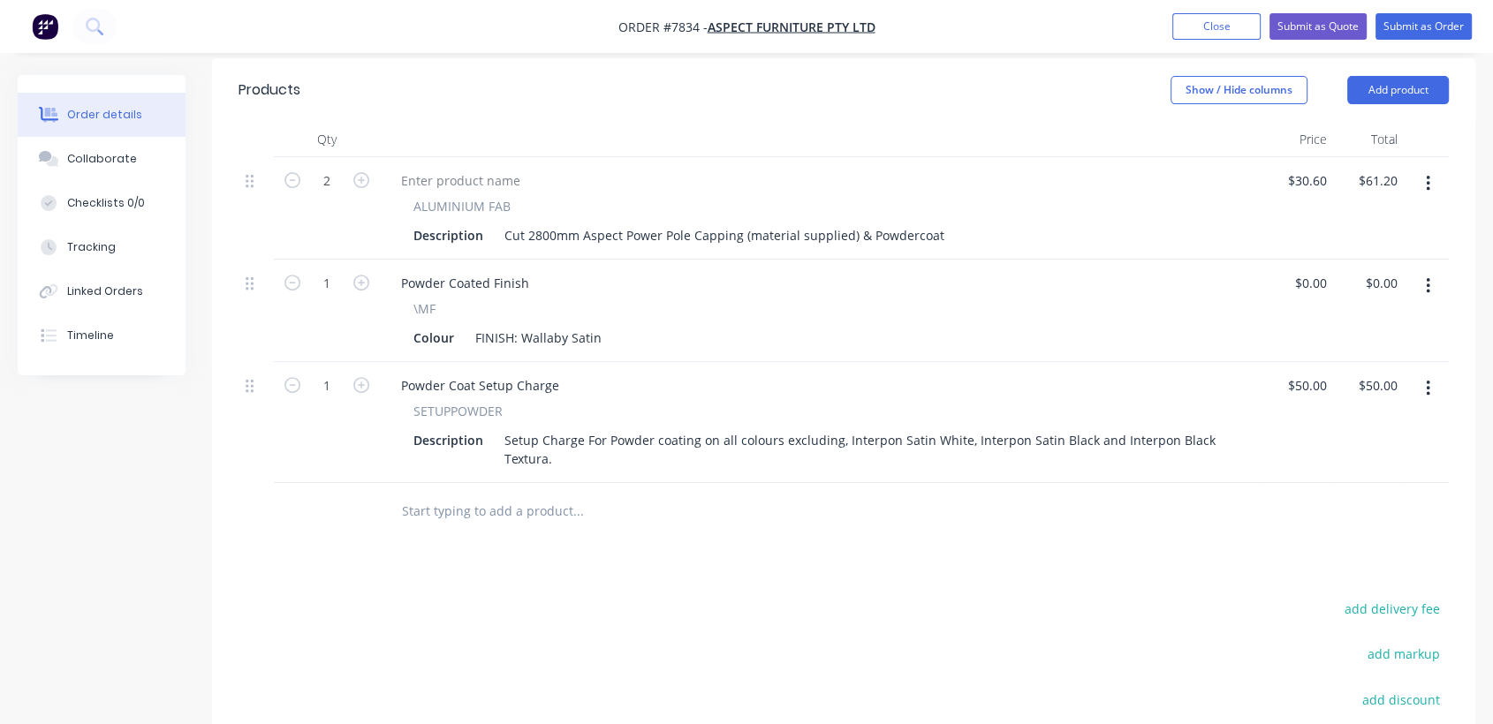
click at [534, 494] on input "text" at bounding box center [577, 511] width 353 height 35
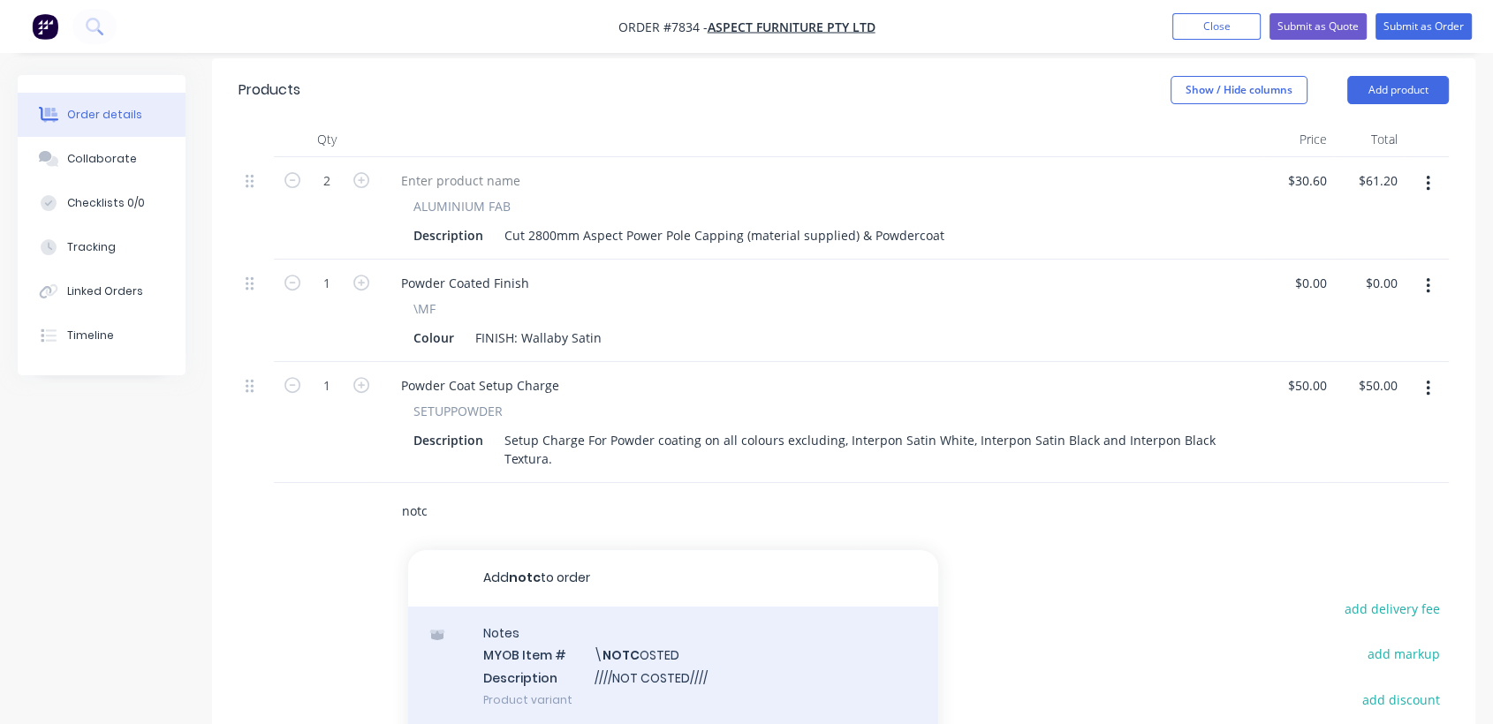
type input "notc"
click at [640, 655] on div "Notes MYOB Item # \ NOTC OSTED Description ////NOT COSTED//// Product variant" at bounding box center [673, 666] width 530 height 119
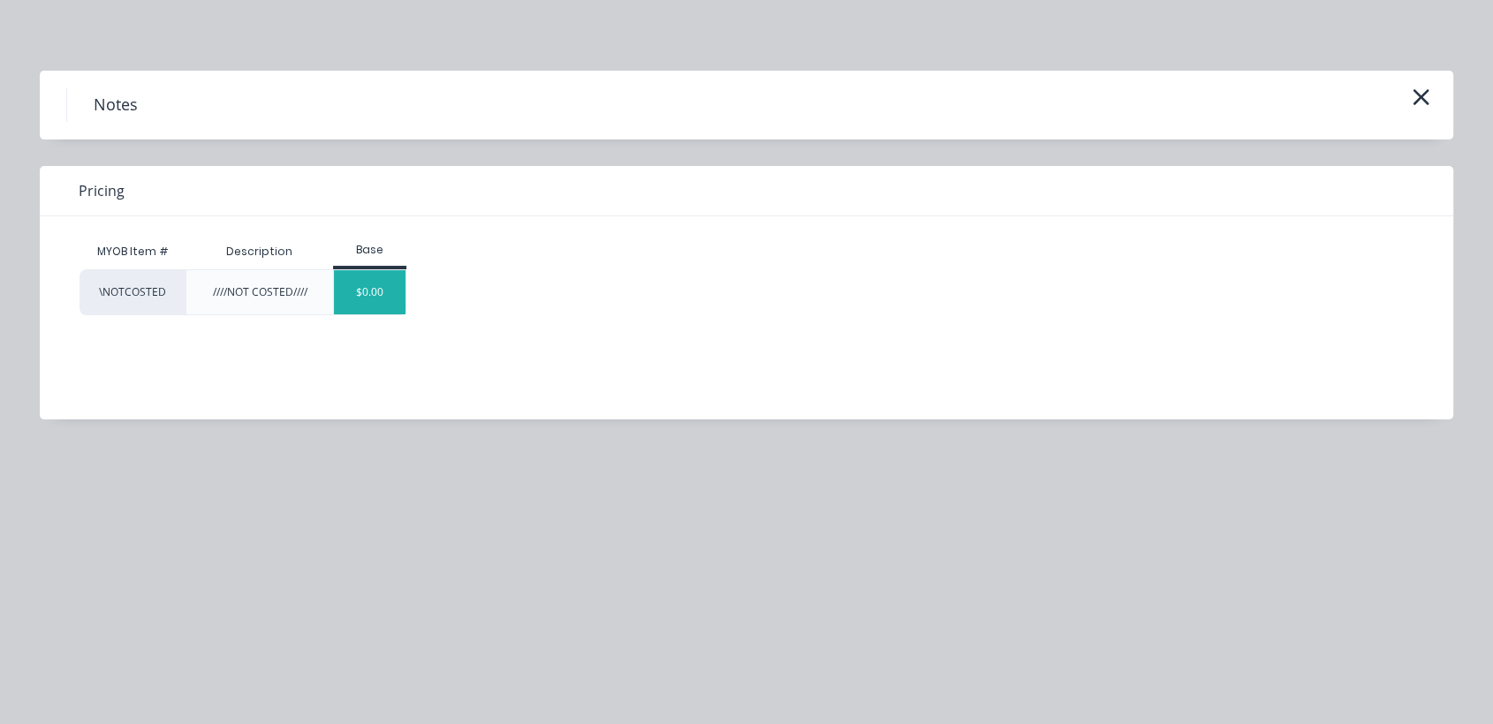
click at [385, 291] on div "$0.00" at bounding box center [370, 292] width 72 height 44
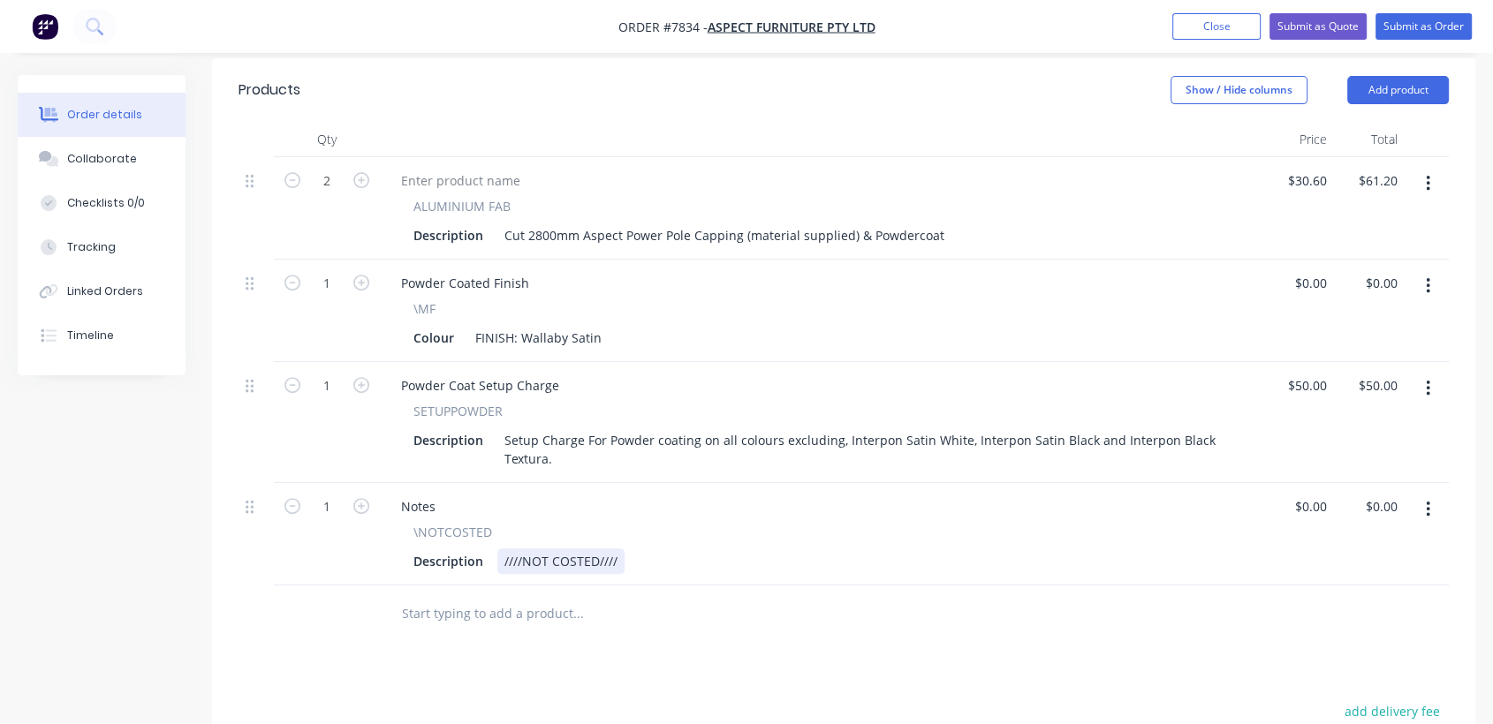
click at [618, 549] on div "////NOT COSTED////" at bounding box center [560, 562] width 127 height 26
click at [122, 147] on button "Collaborate" at bounding box center [102, 159] width 168 height 44
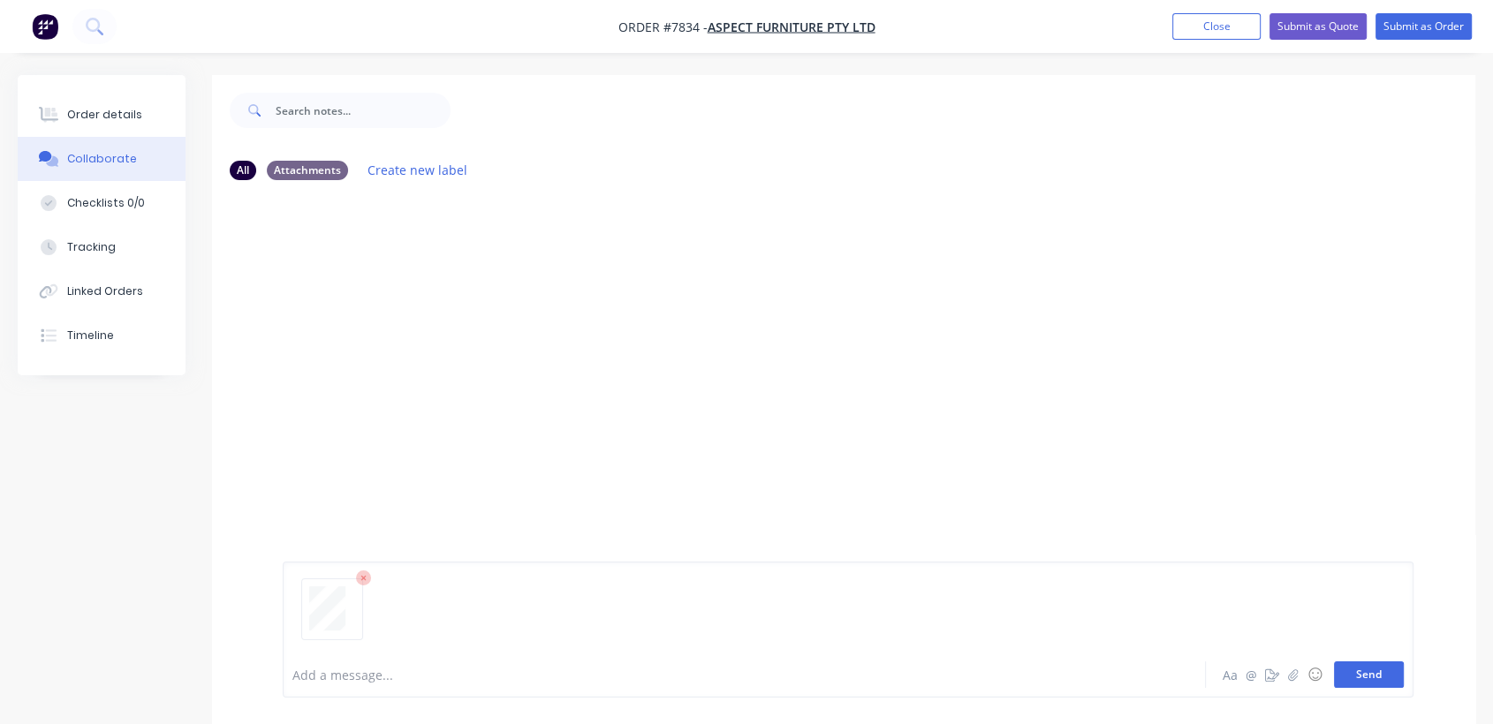
click at [1356, 672] on button "Send" at bounding box center [1369, 675] width 70 height 26
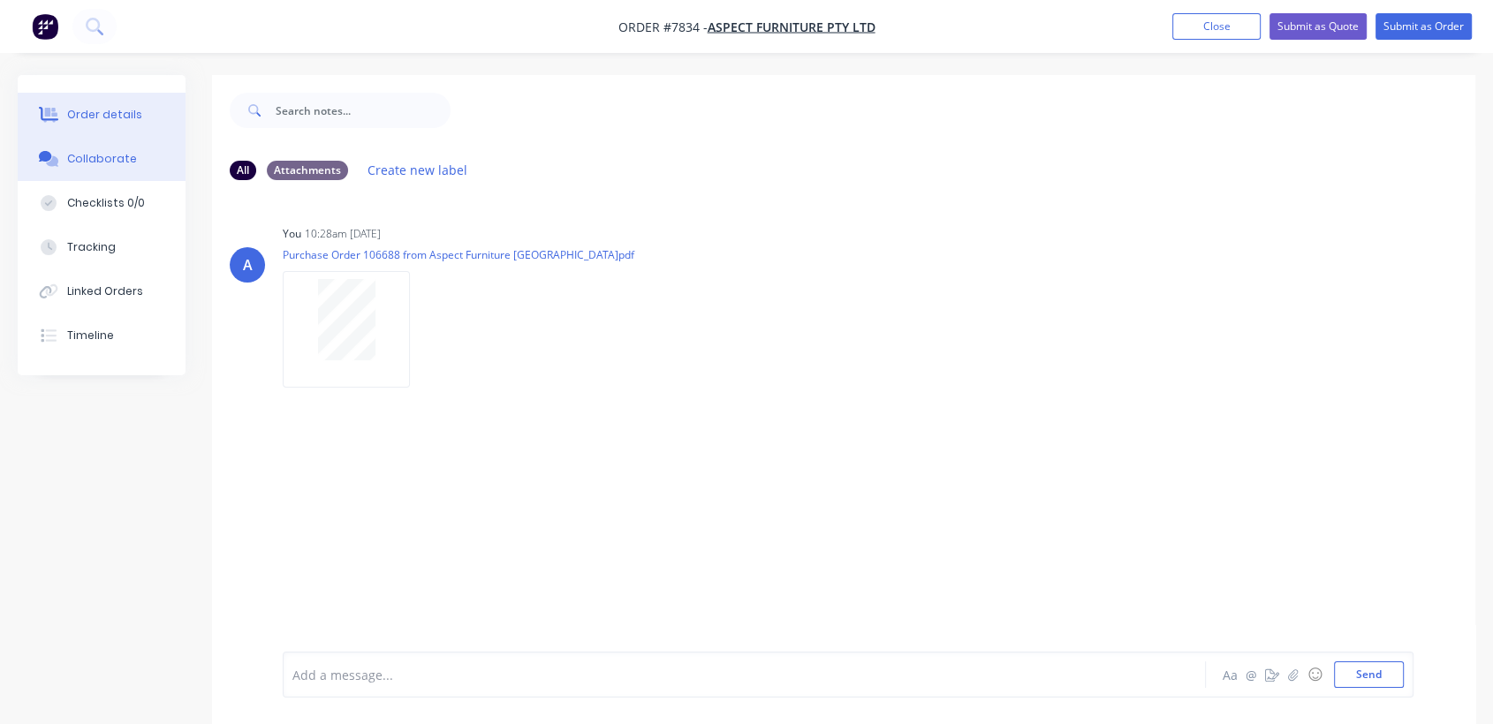
click at [113, 102] on button "Order details" at bounding box center [102, 115] width 168 height 44
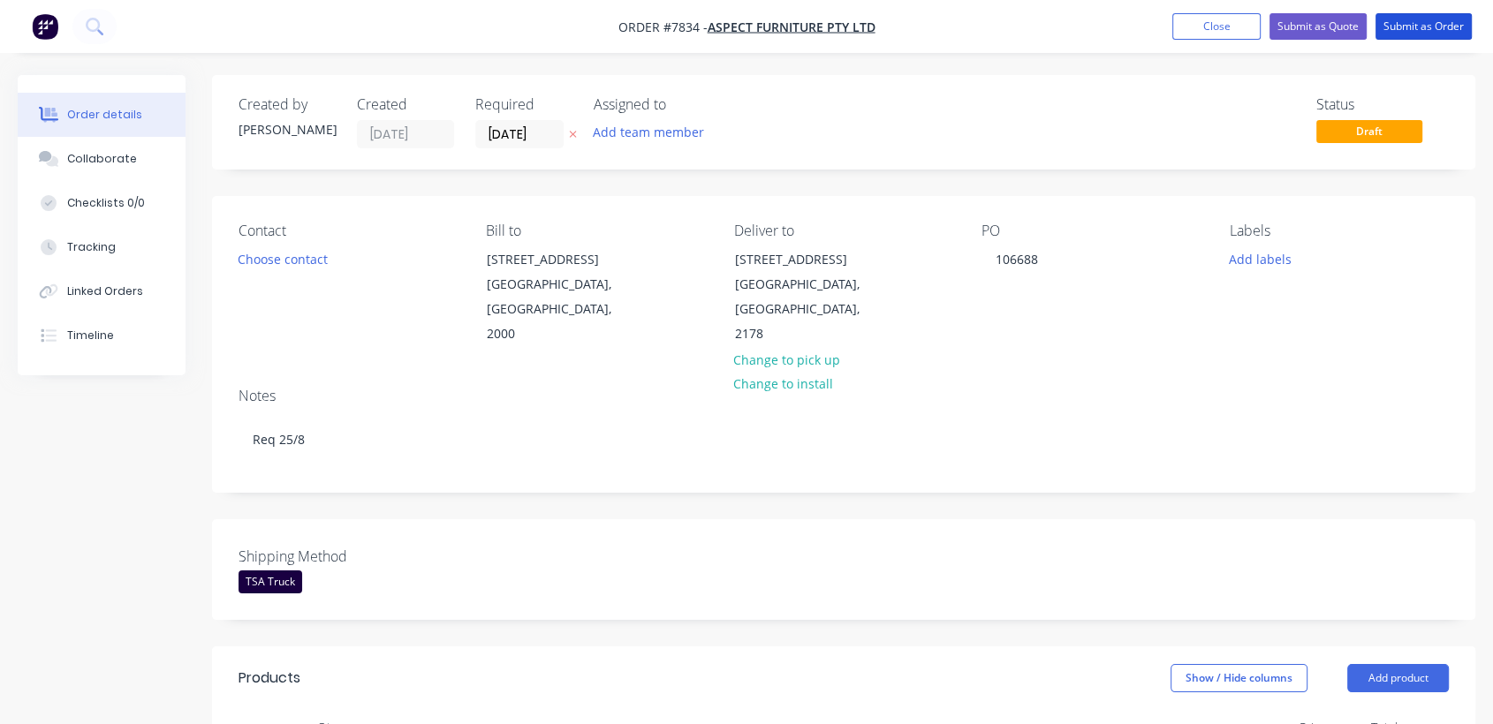
drag, startPoint x: 1442, startPoint y: 27, endPoint x: 747, endPoint y: 375, distance: 776.2
click at [1441, 27] on button "Submit as Order" at bounding box center [1423, 26] width 96 height 26
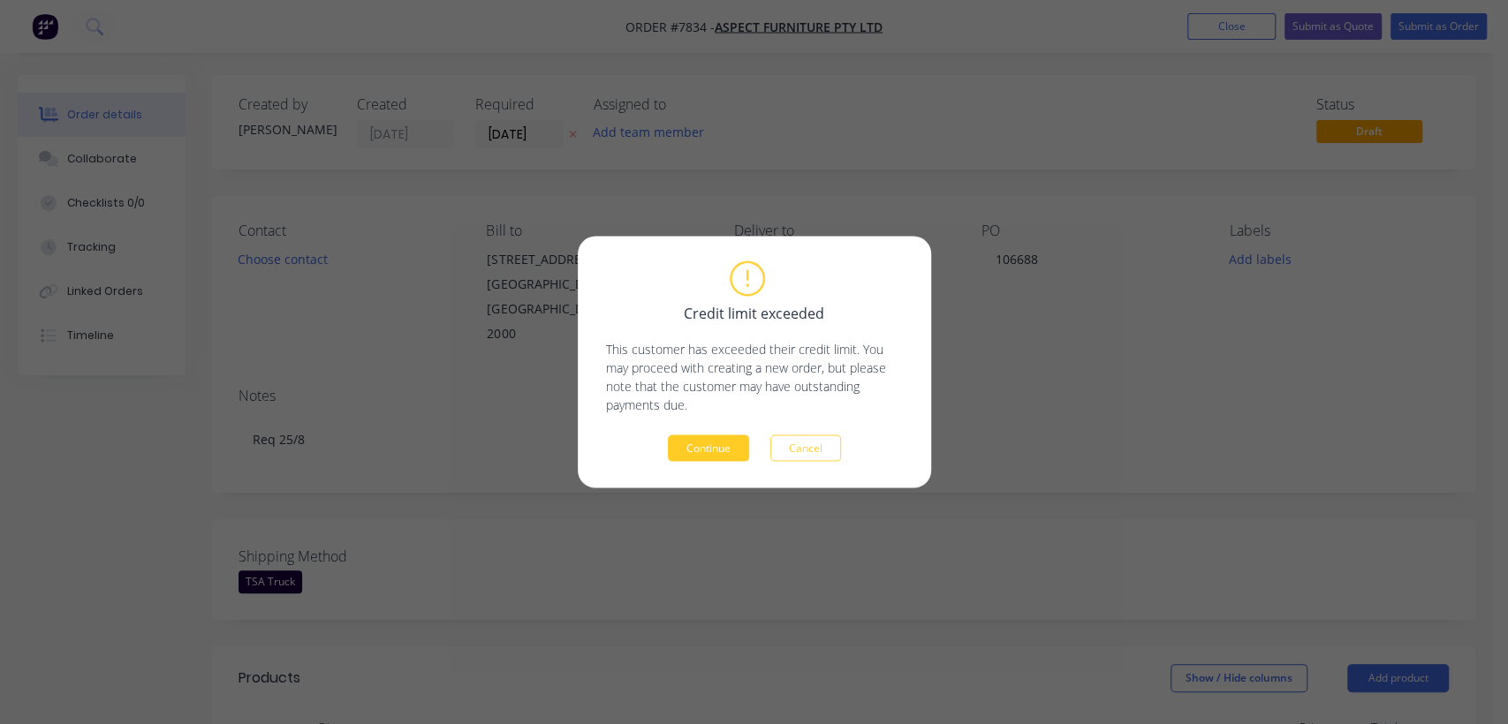
click at [709, 445] on button "Continue" at bounding box center [708, 448] width 81 height 26
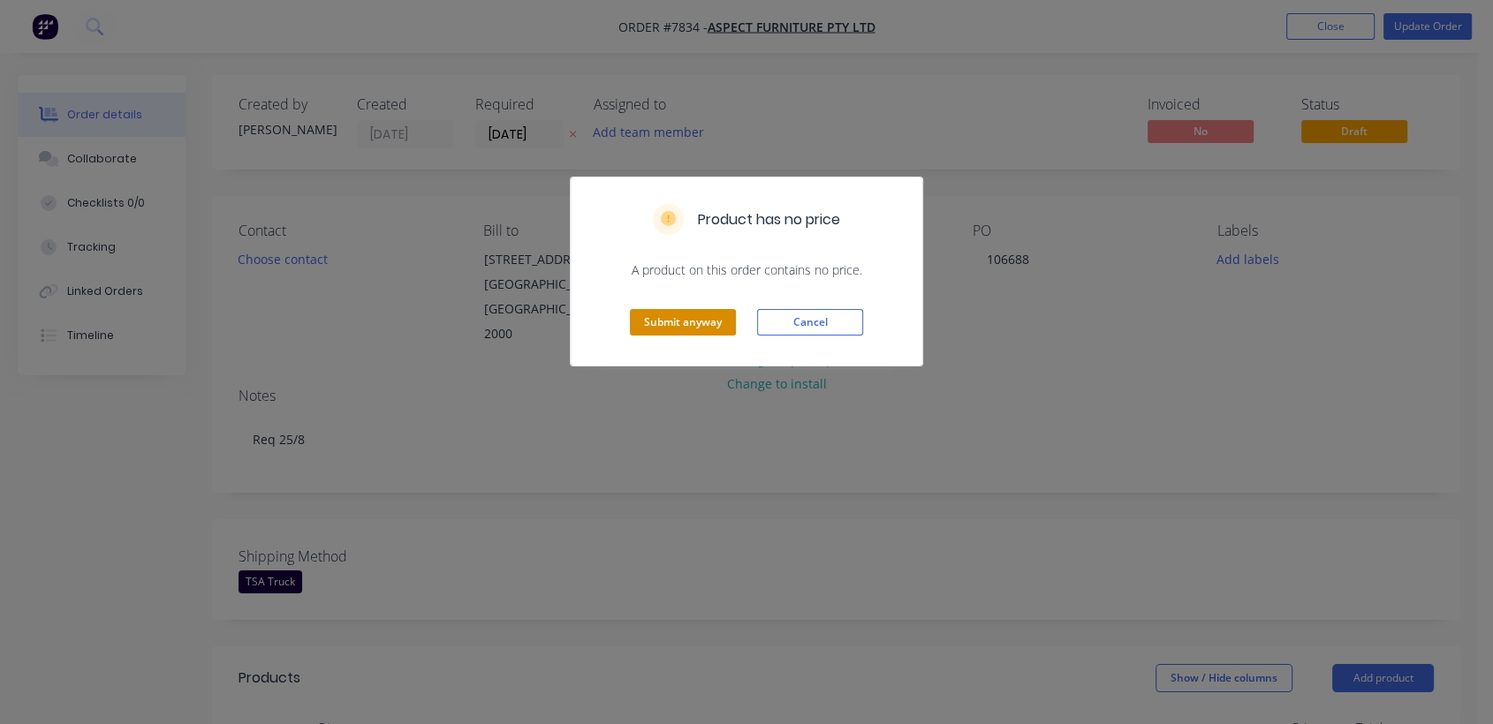
click at [697, 326] on button "Submit anyway" at bounding box center [683, 322] width 106 height 26
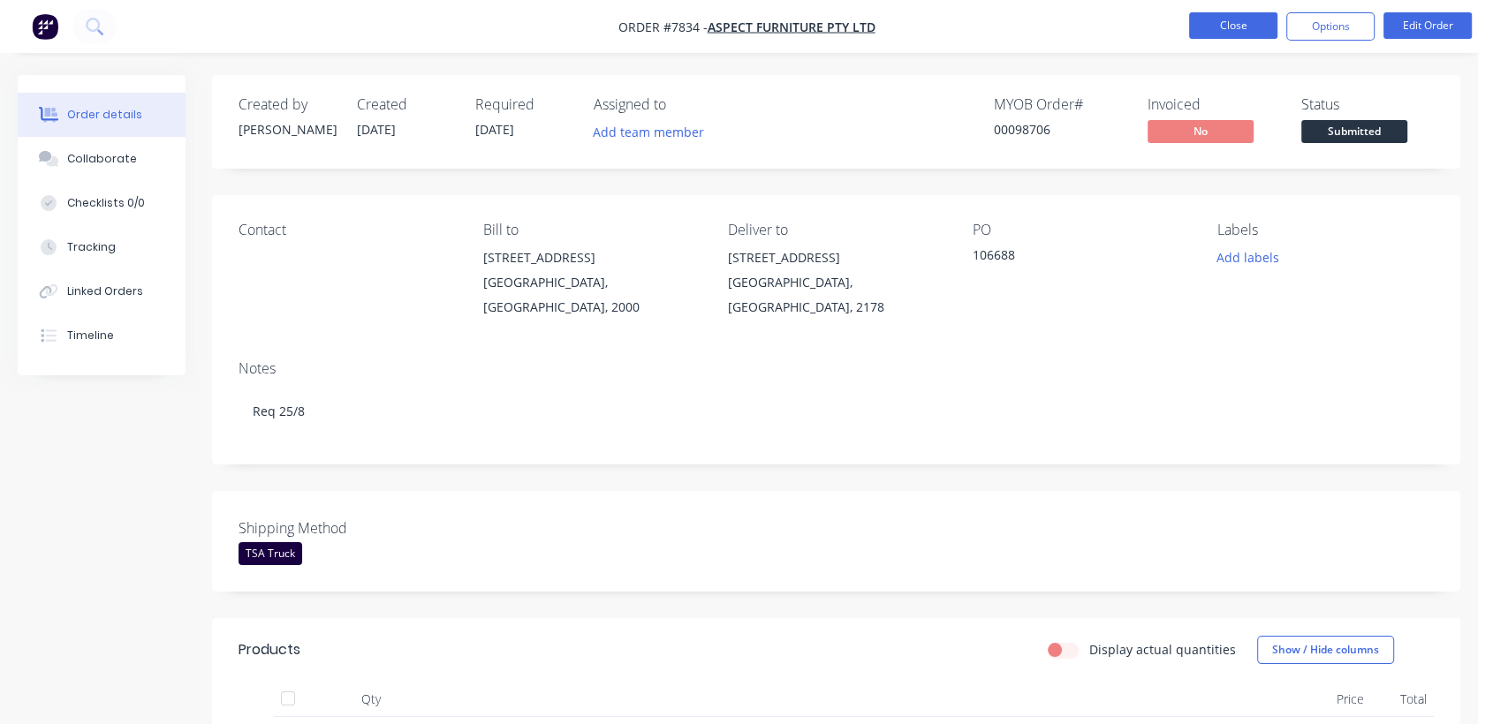
click at [1214, 19] on button "Close" at bounding box center [1233, 25] width 88 height 26
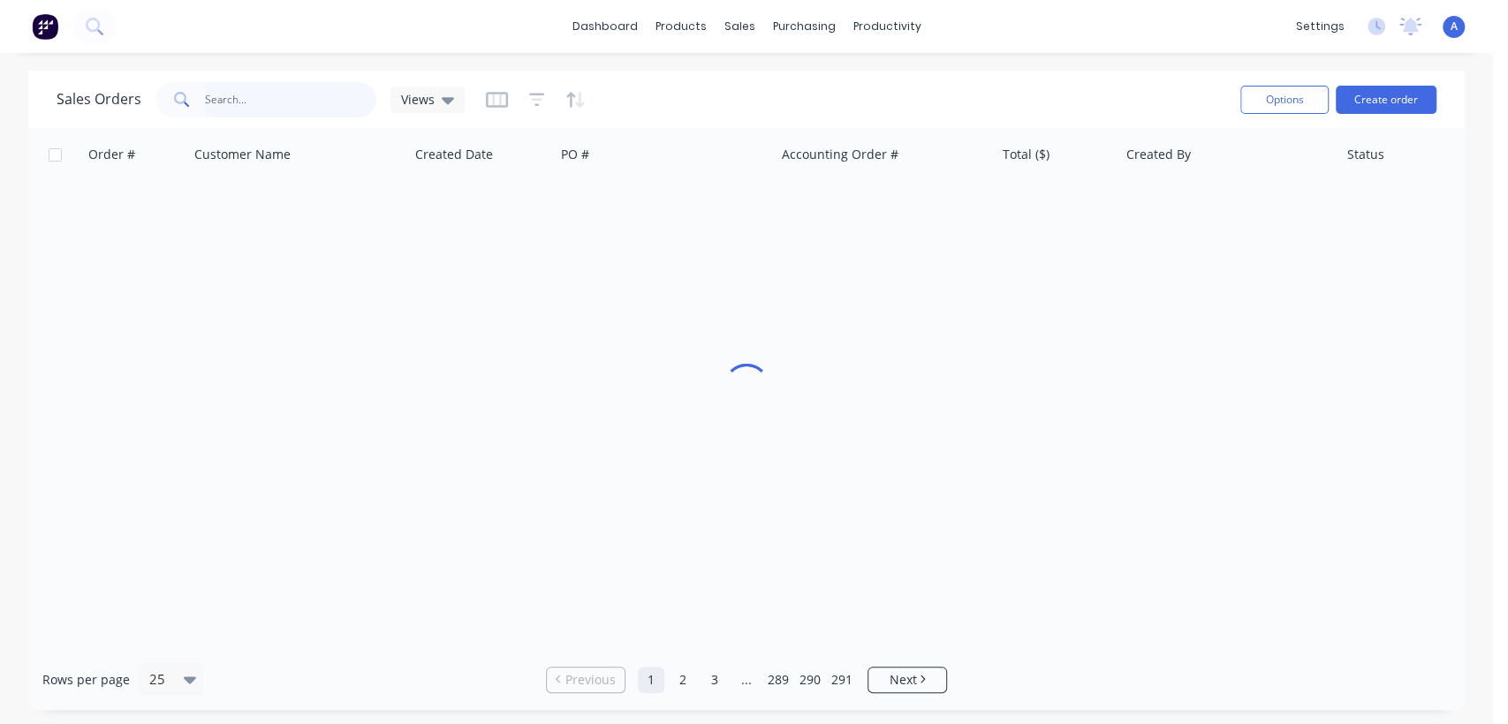
click at [283, 87] on input "text" at bounding box center [291, 99] width 172 height 35
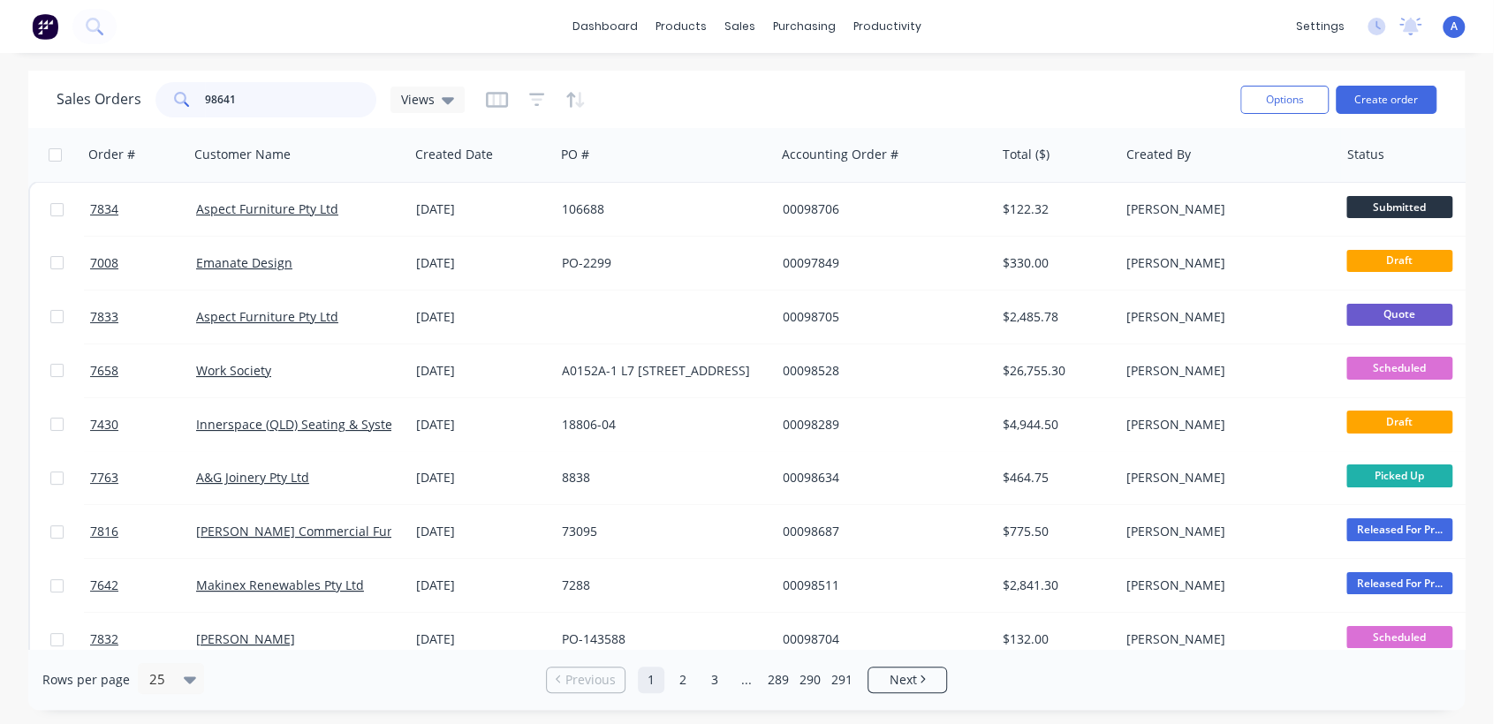
type input "98641"
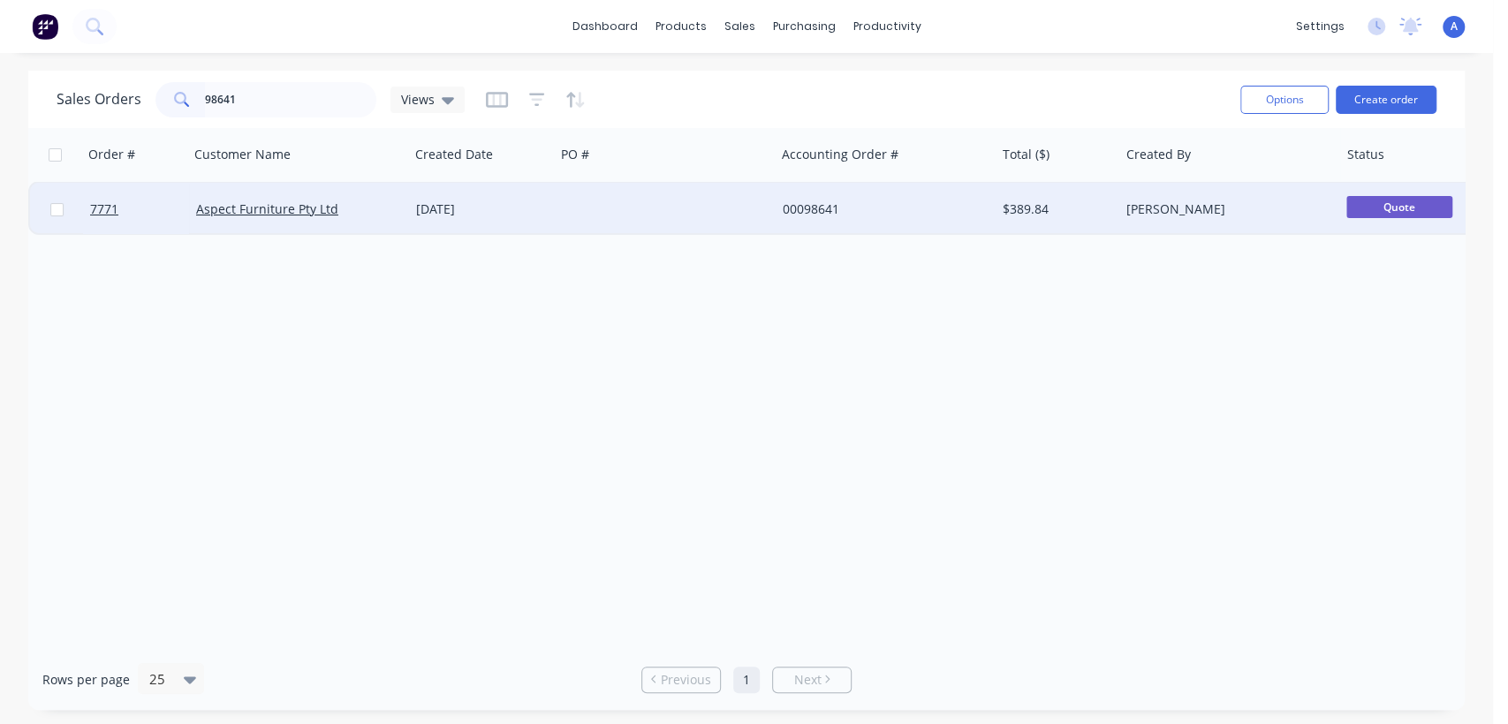
click at [653, 203] on div at bounding box center [665, 209] width 220 height 53
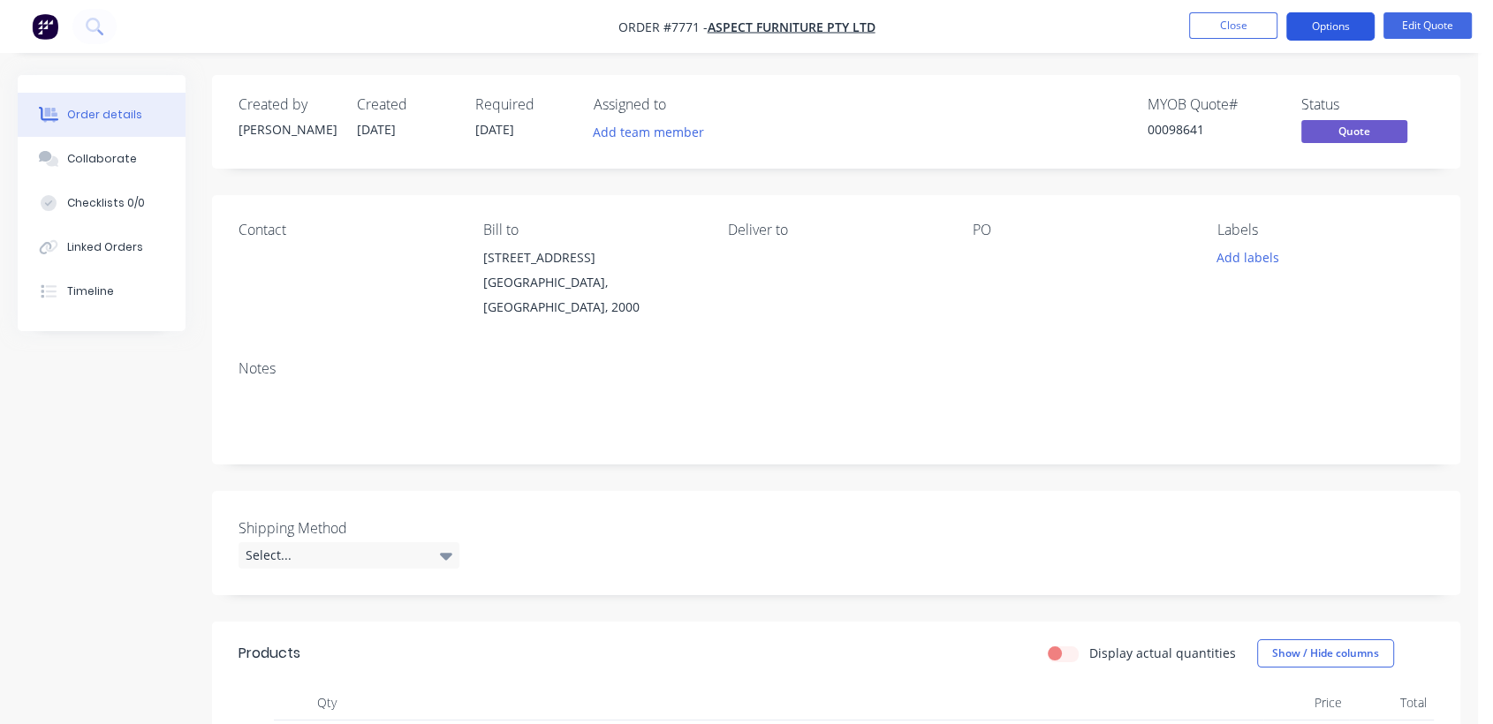
click at [1358, 25] on button "Options" at bounding box center [1330, 26] width 88 height 28
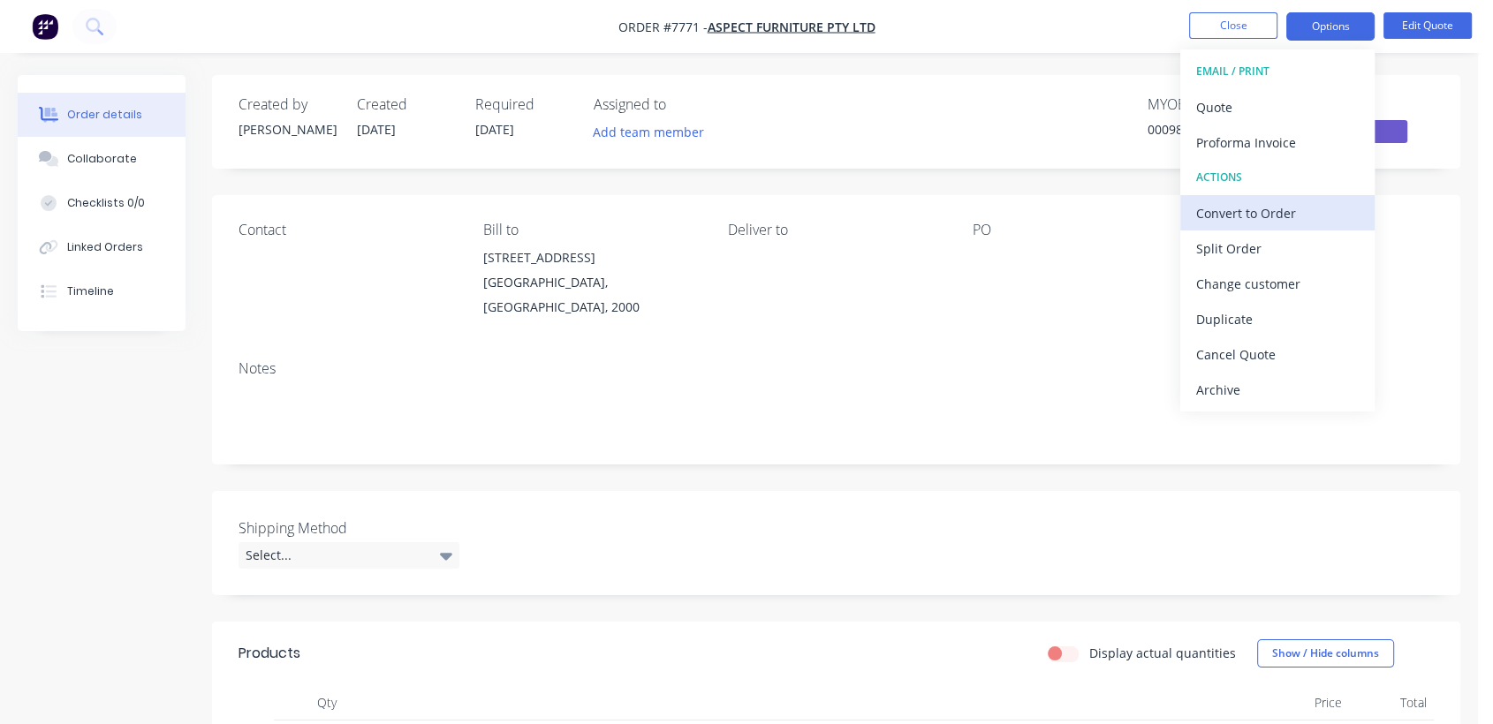
click at [1252, 209] on div "Convert to Order" at bounding box center [1277, 214] width 163 height 26
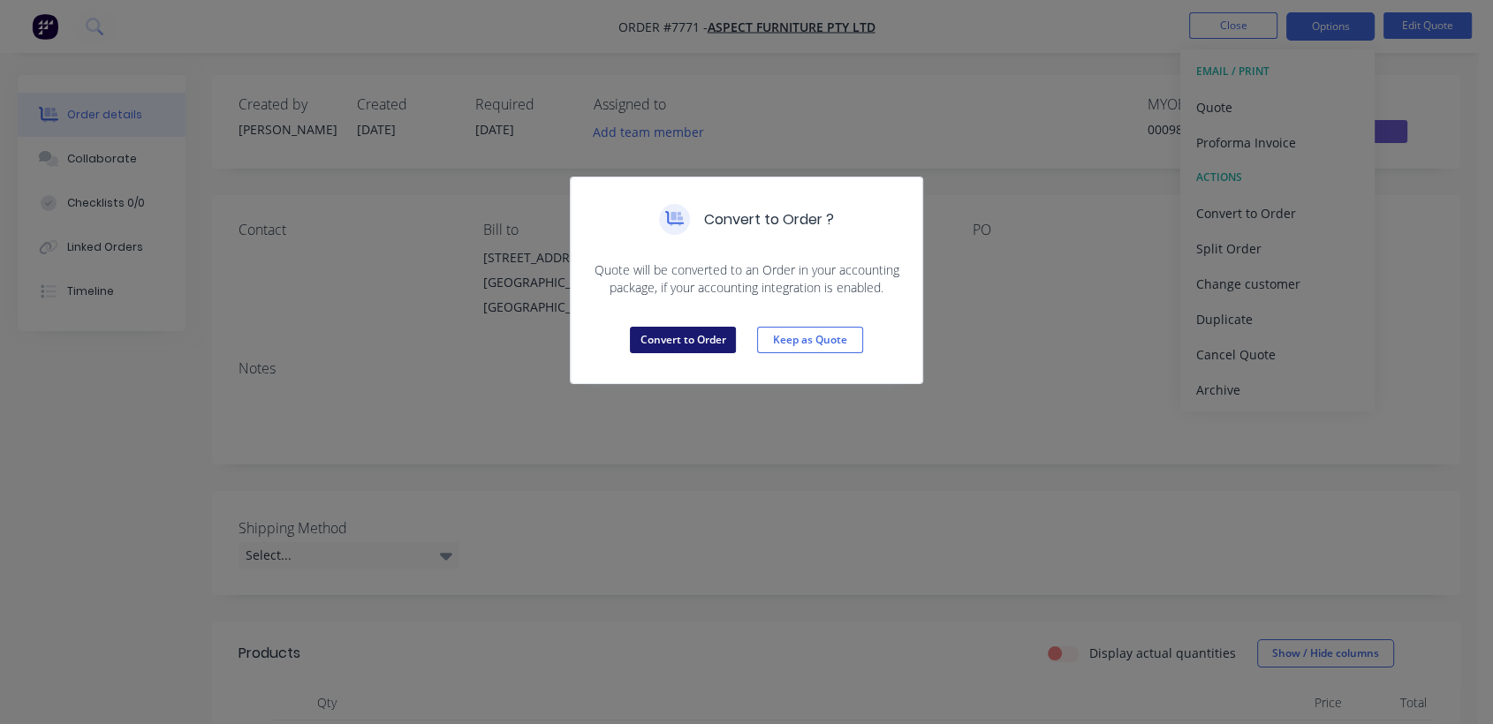
click at [675, 337] on button "Convert to Order" at bounding box center [683, 340] width 106 height 26
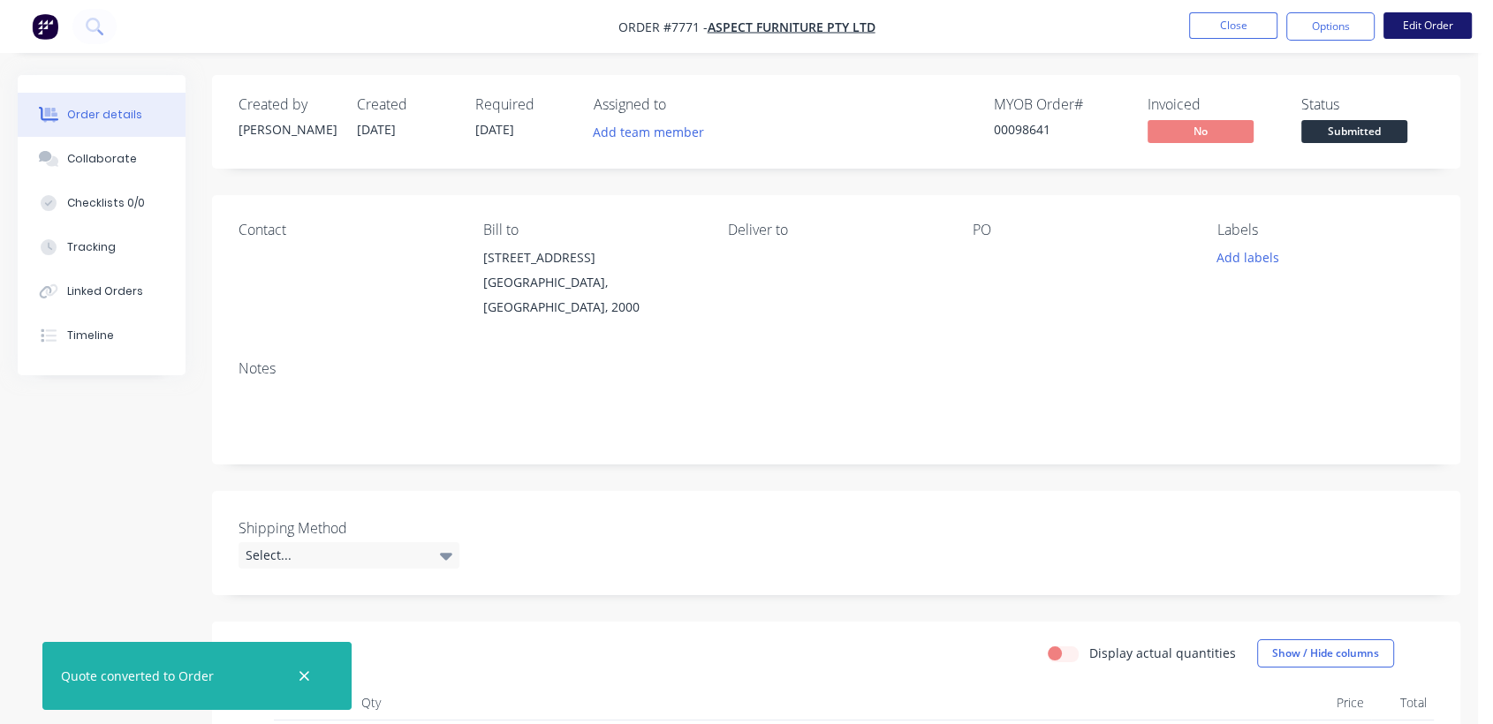
click at [1413, 26] on button "Edit Order" at bounding box center [1427, 25] width 88 height 26
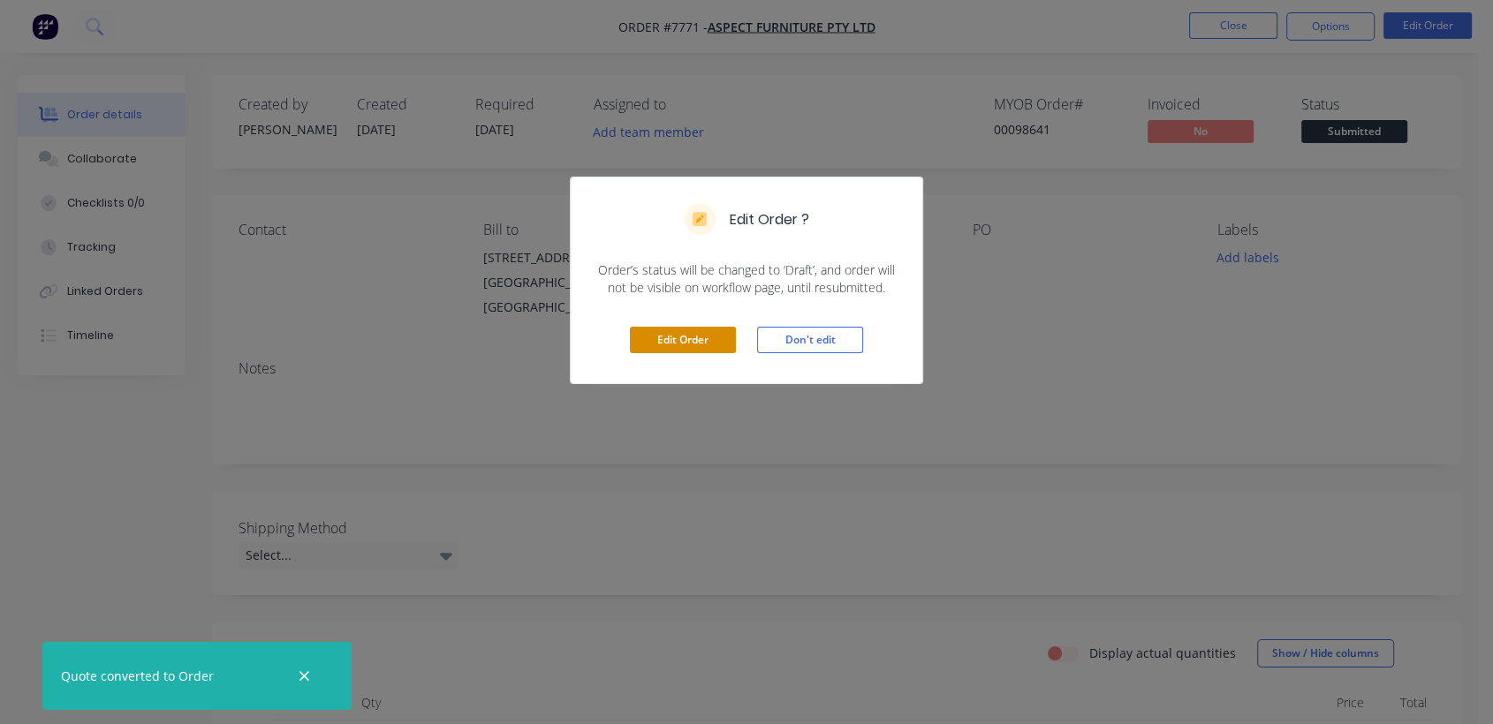
click at [684, 329] on button "Edit Order" at bounding box center [683, 340] width 106 height 26
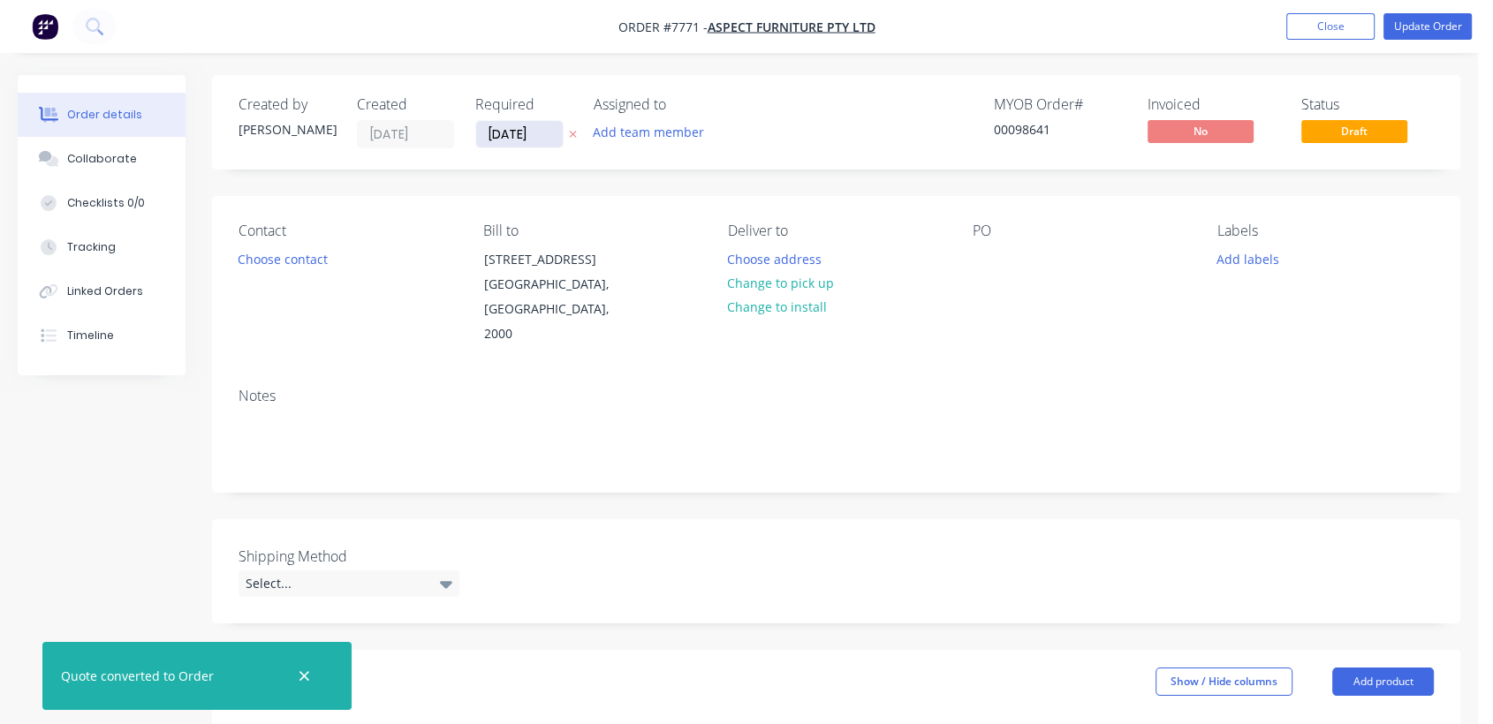
click at [544, 125] on input "[DATE]" at bounding box center [519, 134] width 87 height 26
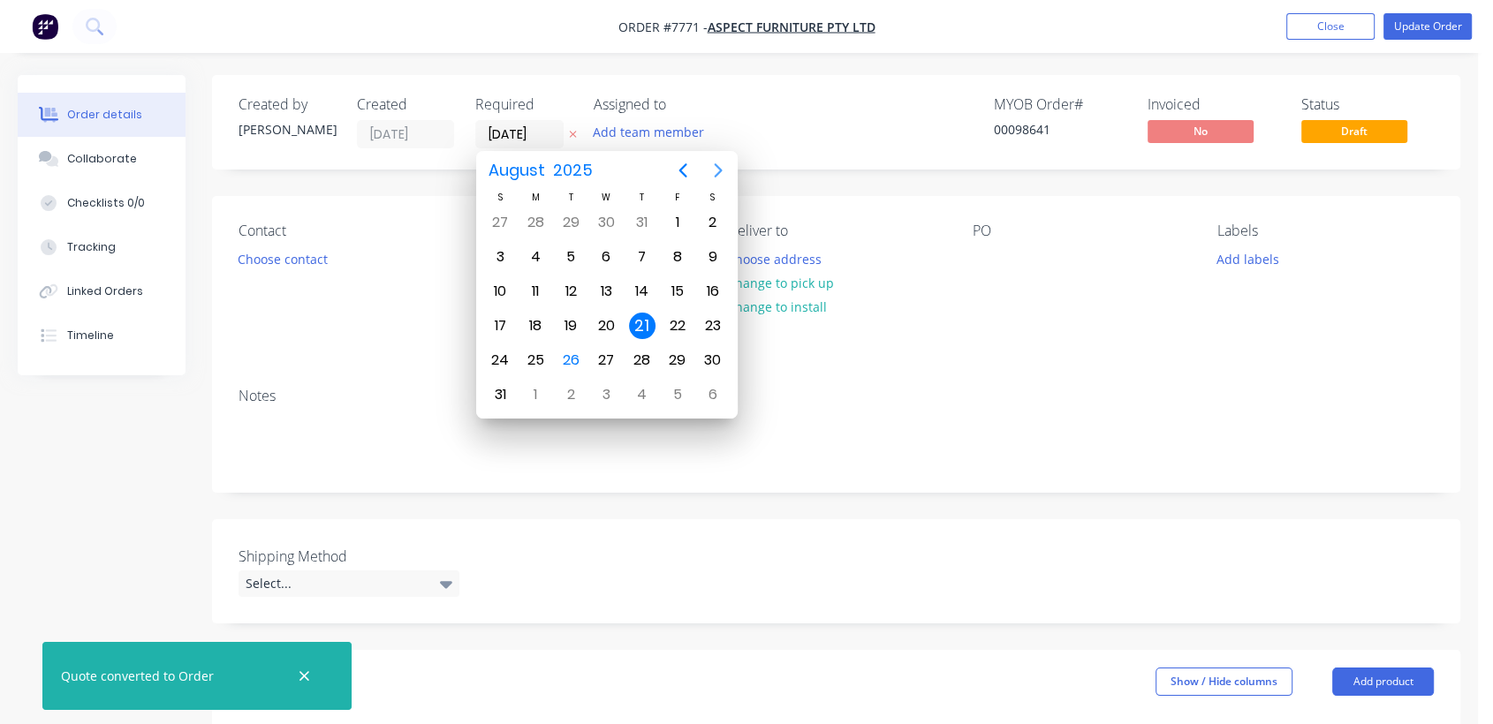
click at [715, 171] on icon "Next page" at bounding box center [718, 170] width 21 height 21
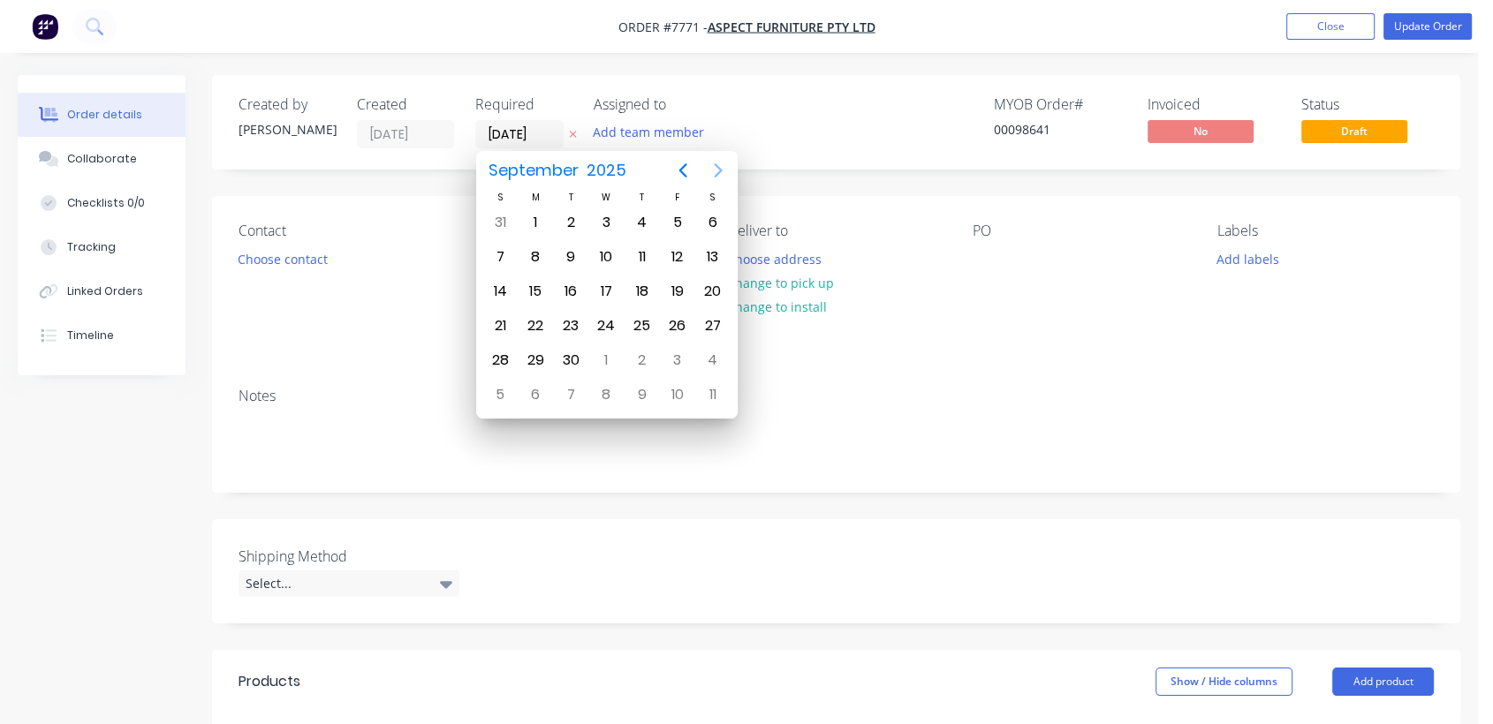
click at [715, 171] on icon "Next page" at bounding box center [718, 170] width 21 height 21
click at [605, 351] on div "31" at bounding box center [606, 360] width 26 height 26
type input "[DATE]"
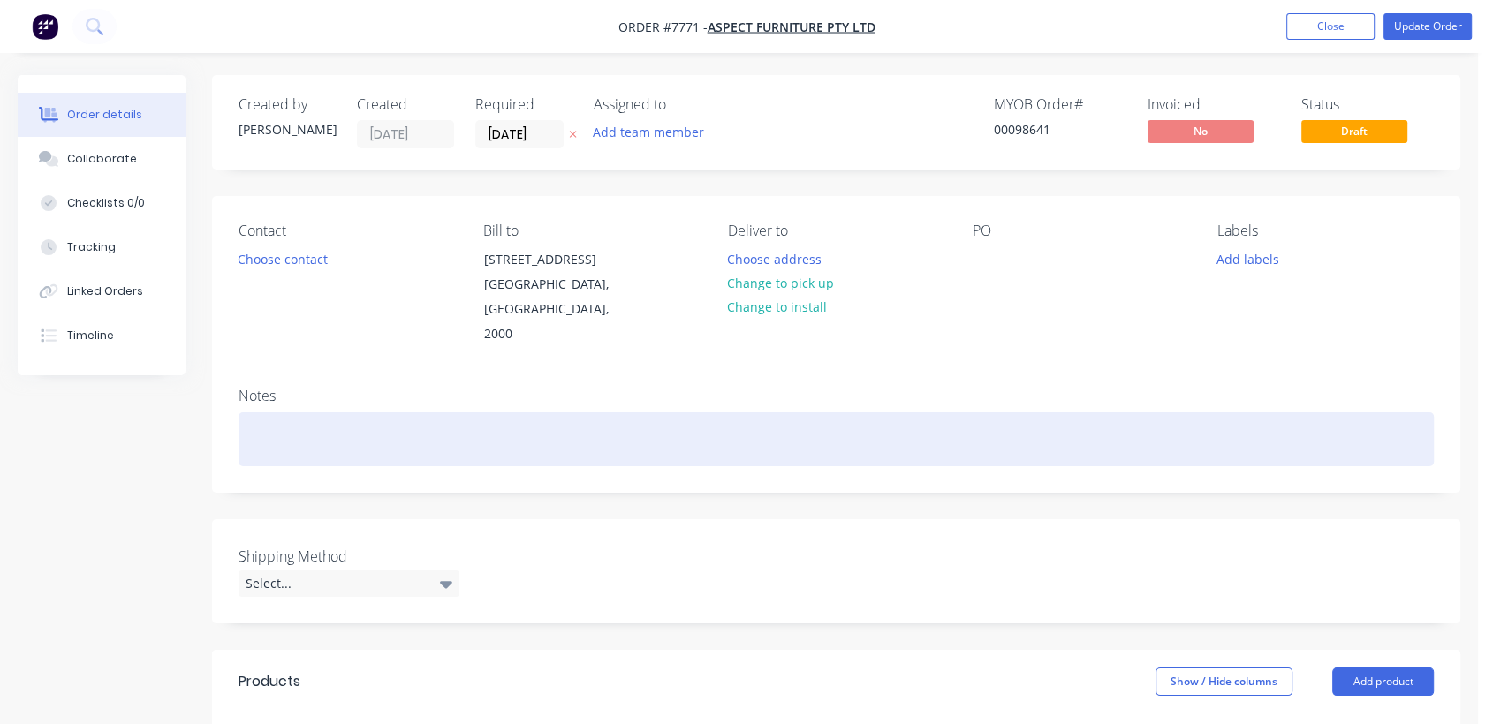
click at [314, 418] on div at bounding box center [835, 439] width 1195 height 54
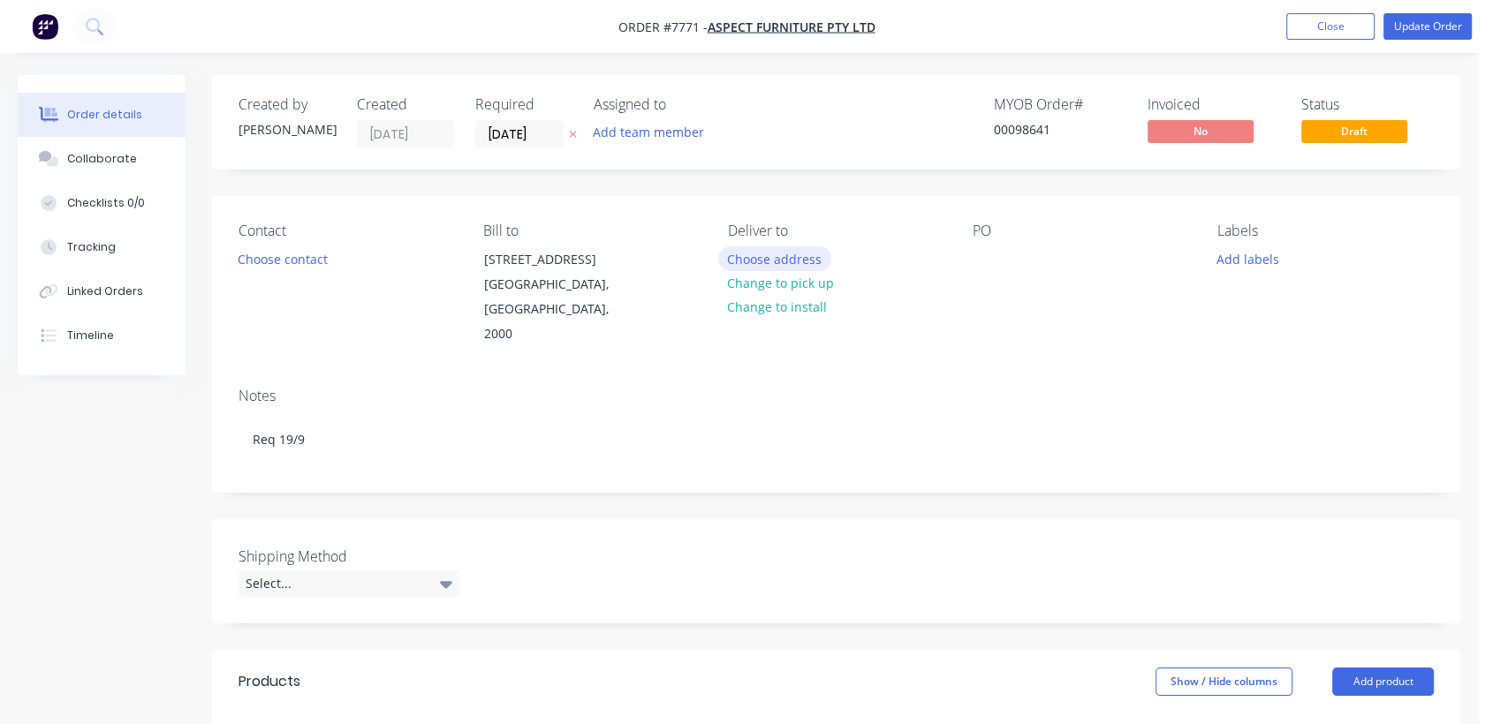
click at [767, 258] on button "Choose address" at bounding box center [774, 258] width 113 height 24
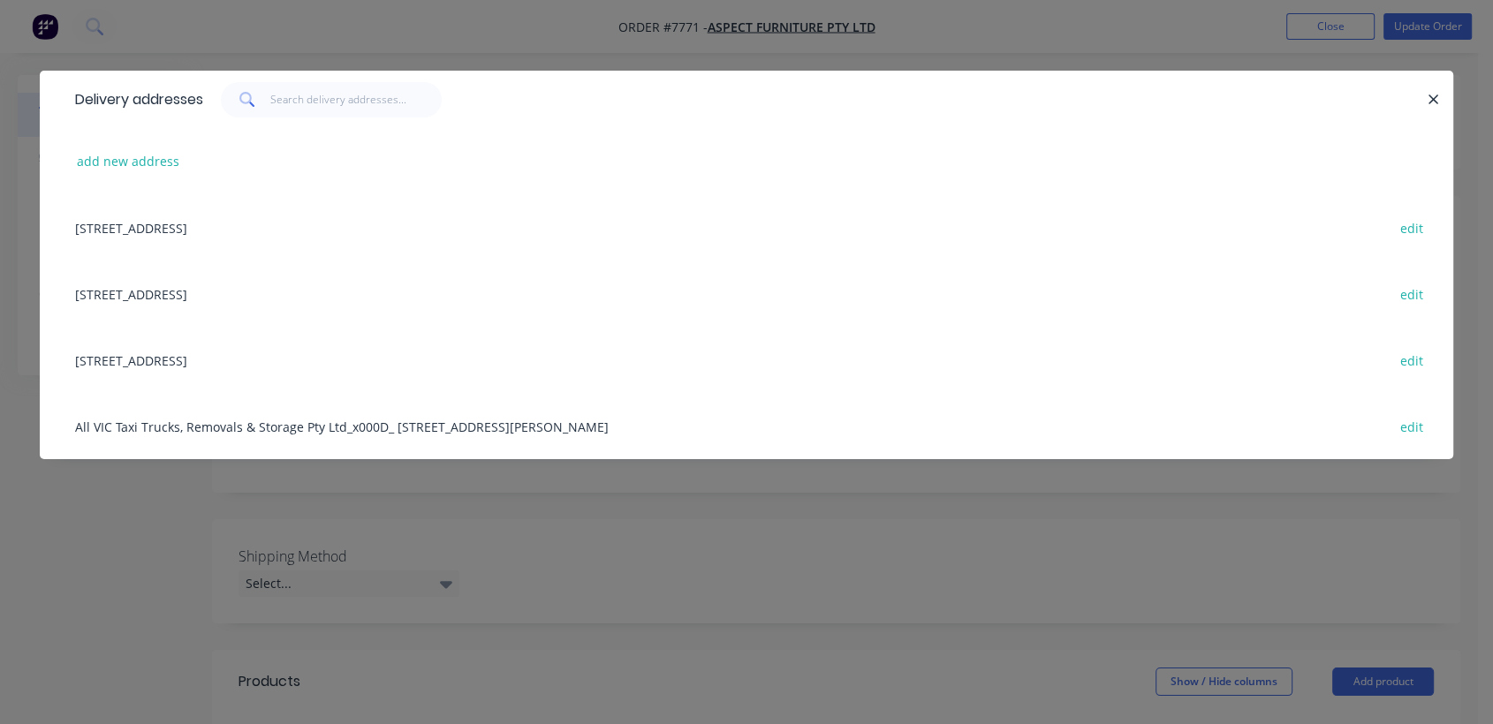
click at [198, 292] on div "[STREET_ADDRESS] edit" at bounding box center [746, 294] width 1360 height 66
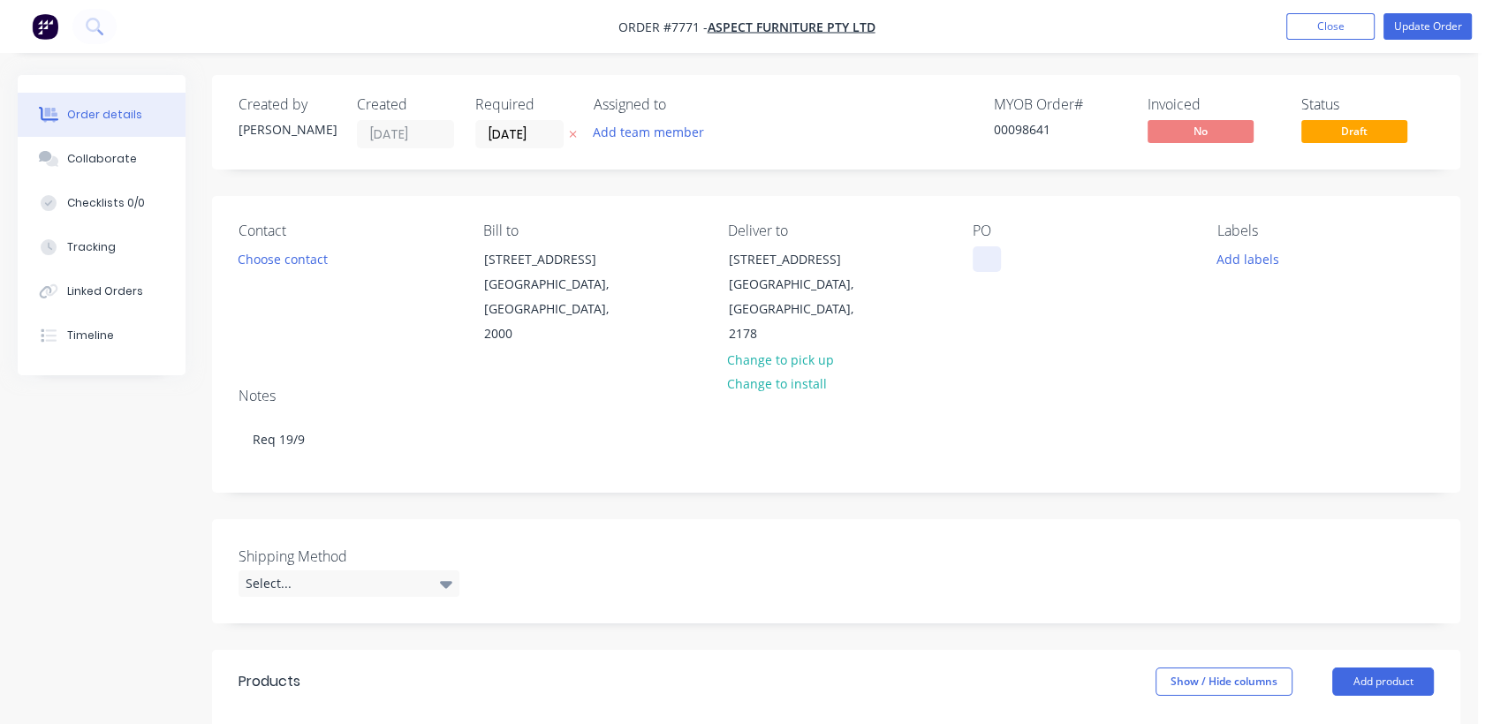
click at [991, 263] on div at bounding box center [986, 259] width 28 height 26
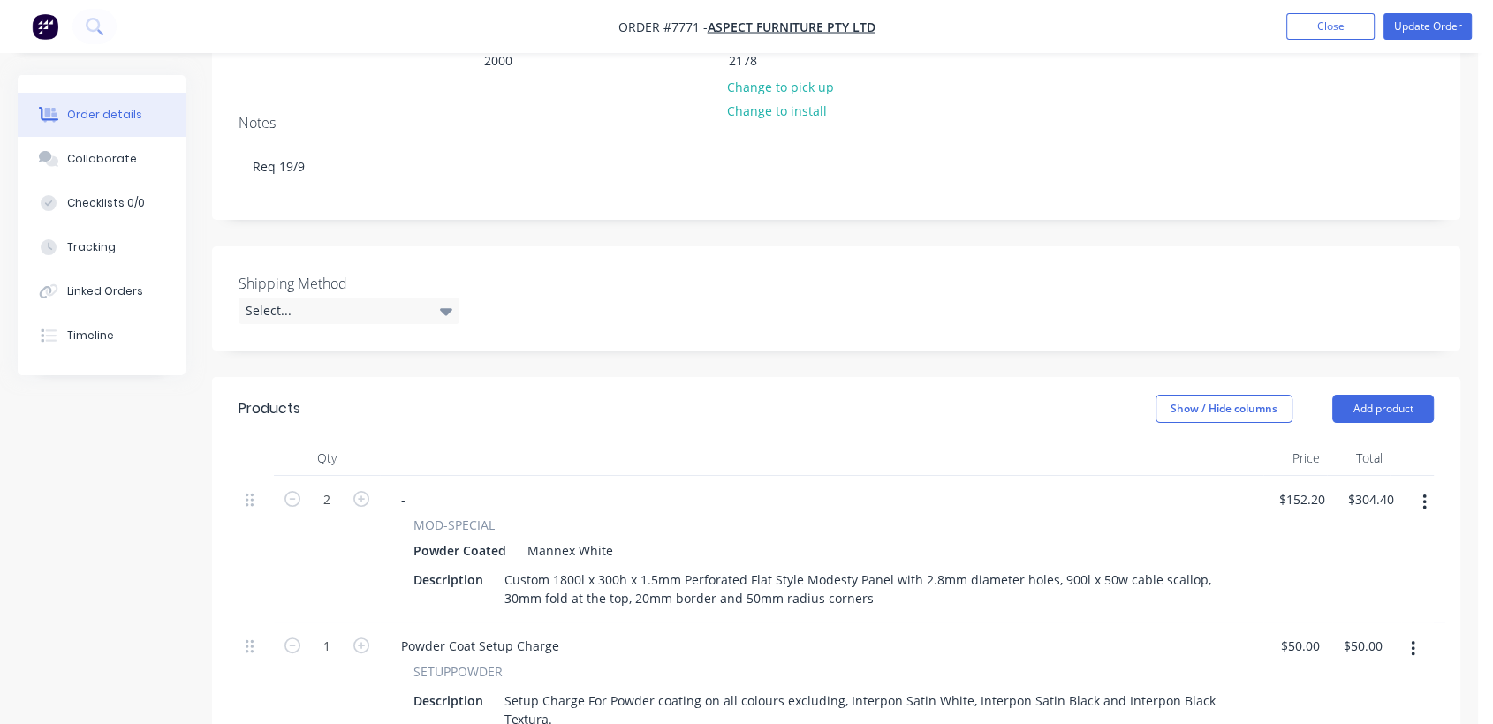
scroll to position [294, 0]
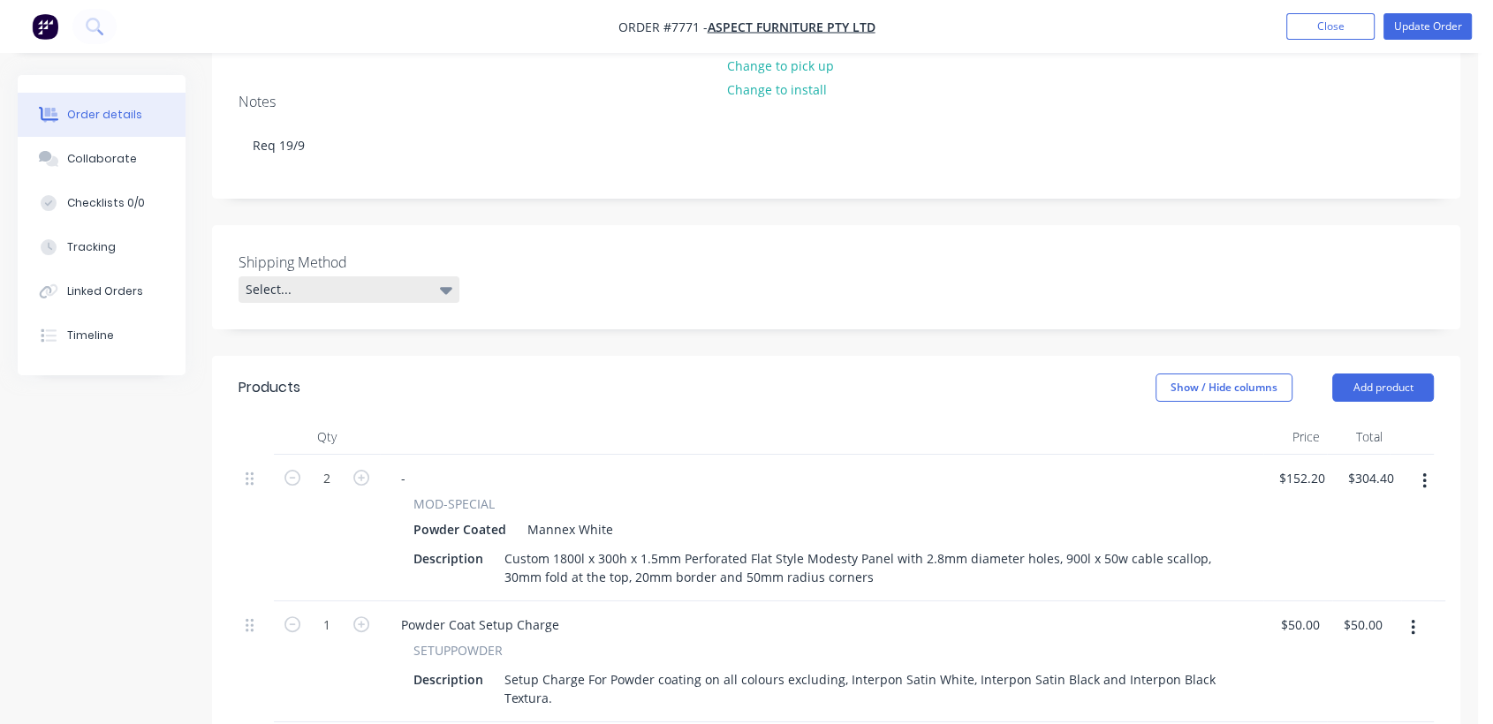
click at [325, 276] on div "Select..." at bounding box center [348, 289] width 221 height 26
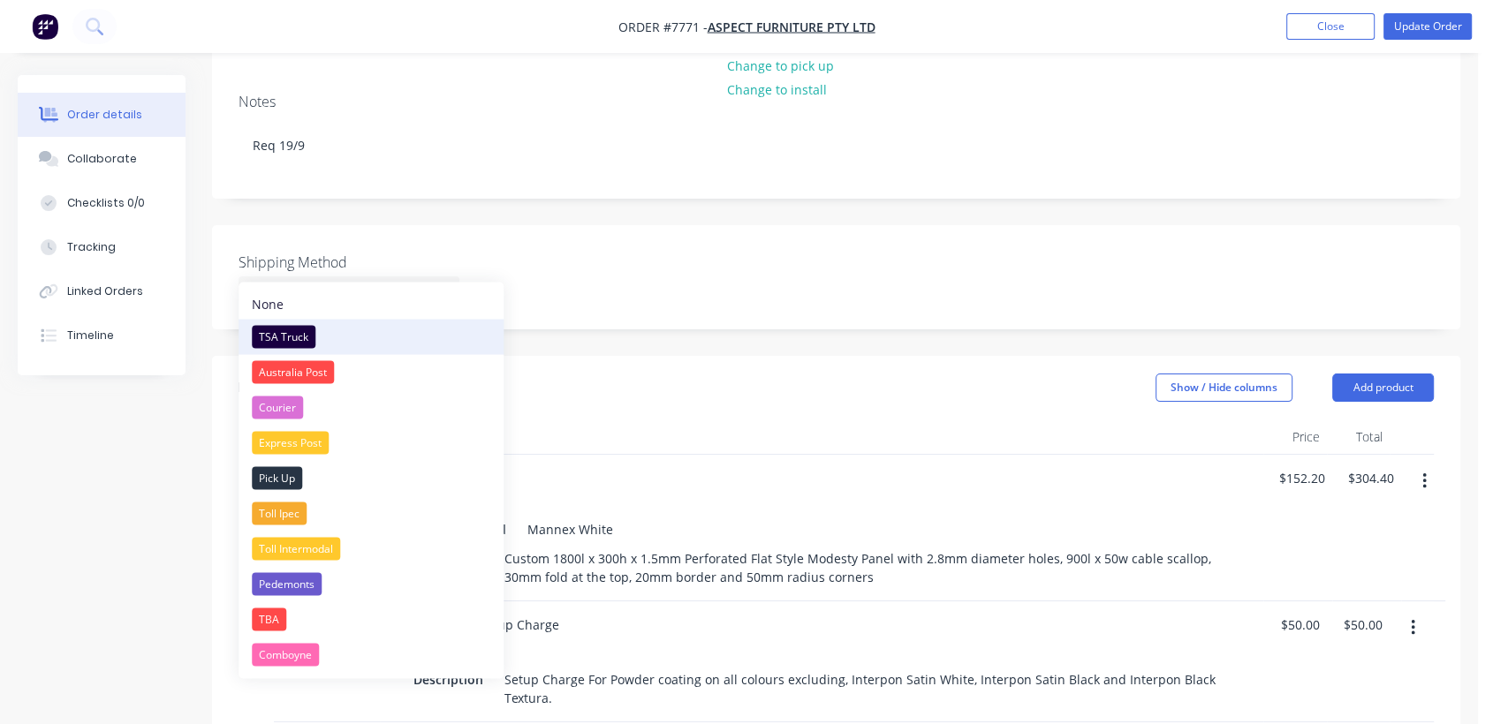
click at [304, 330] on div "TSA Truck" at bounding box center [284, 336] width 64 height 23
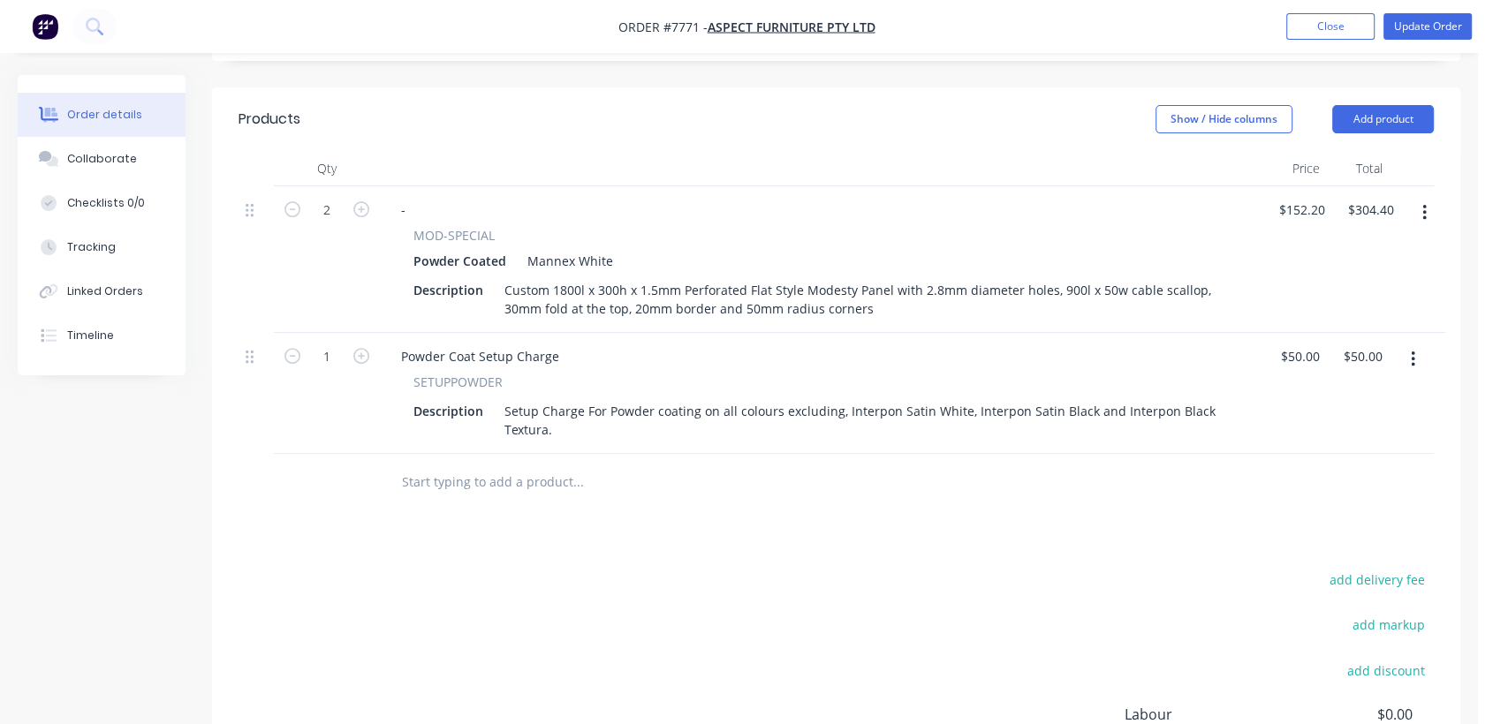
scroll to position [588, 0]
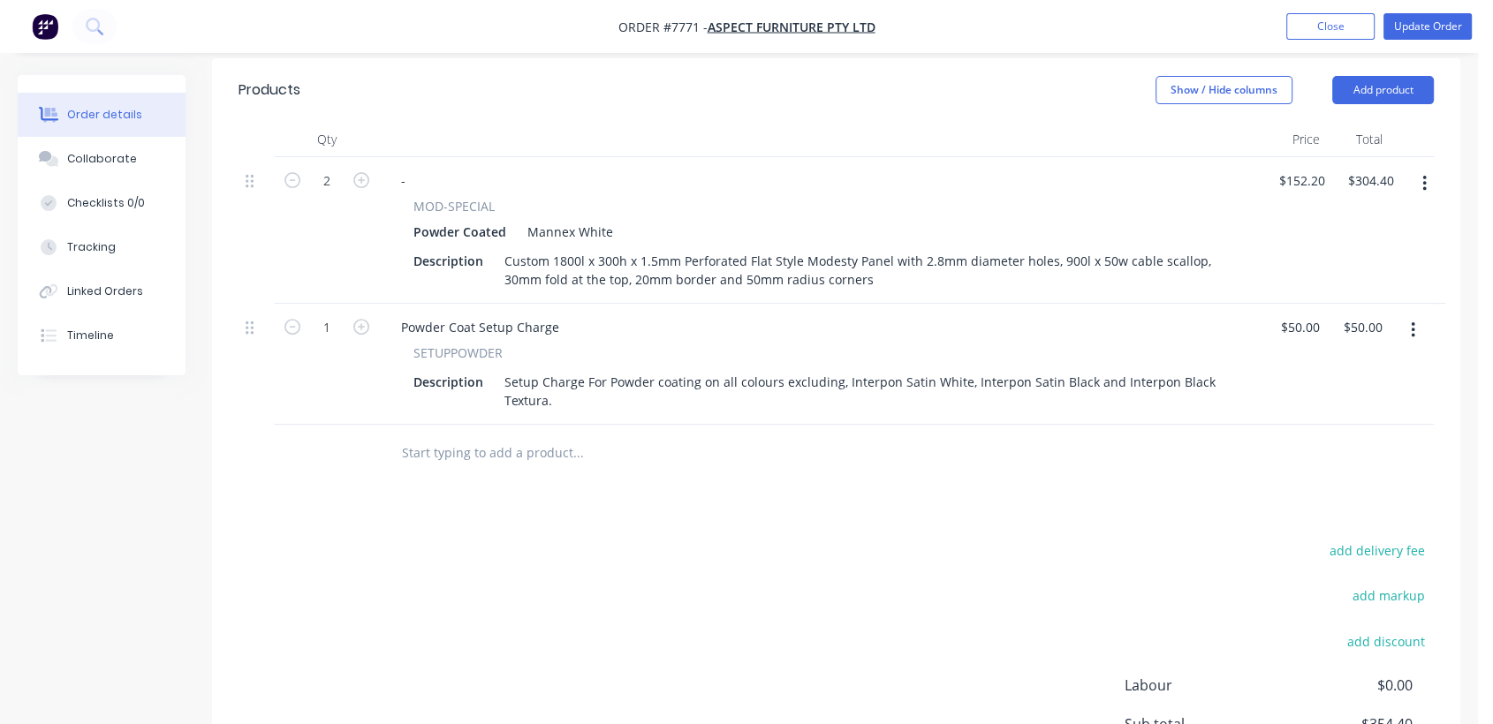
click at [528, 435] on input "text" at bounding box center [577, 452] width 353 height 35
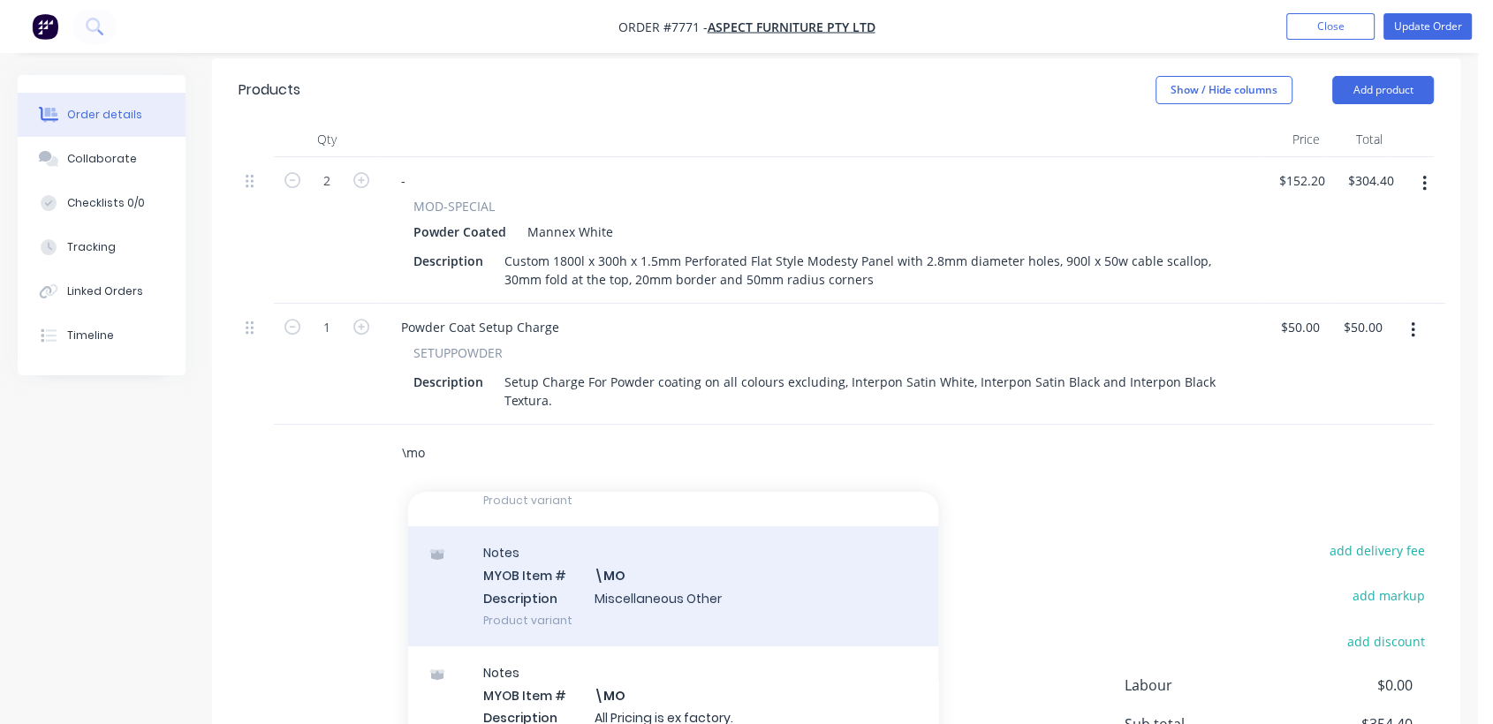
scroll to position [294, 0]
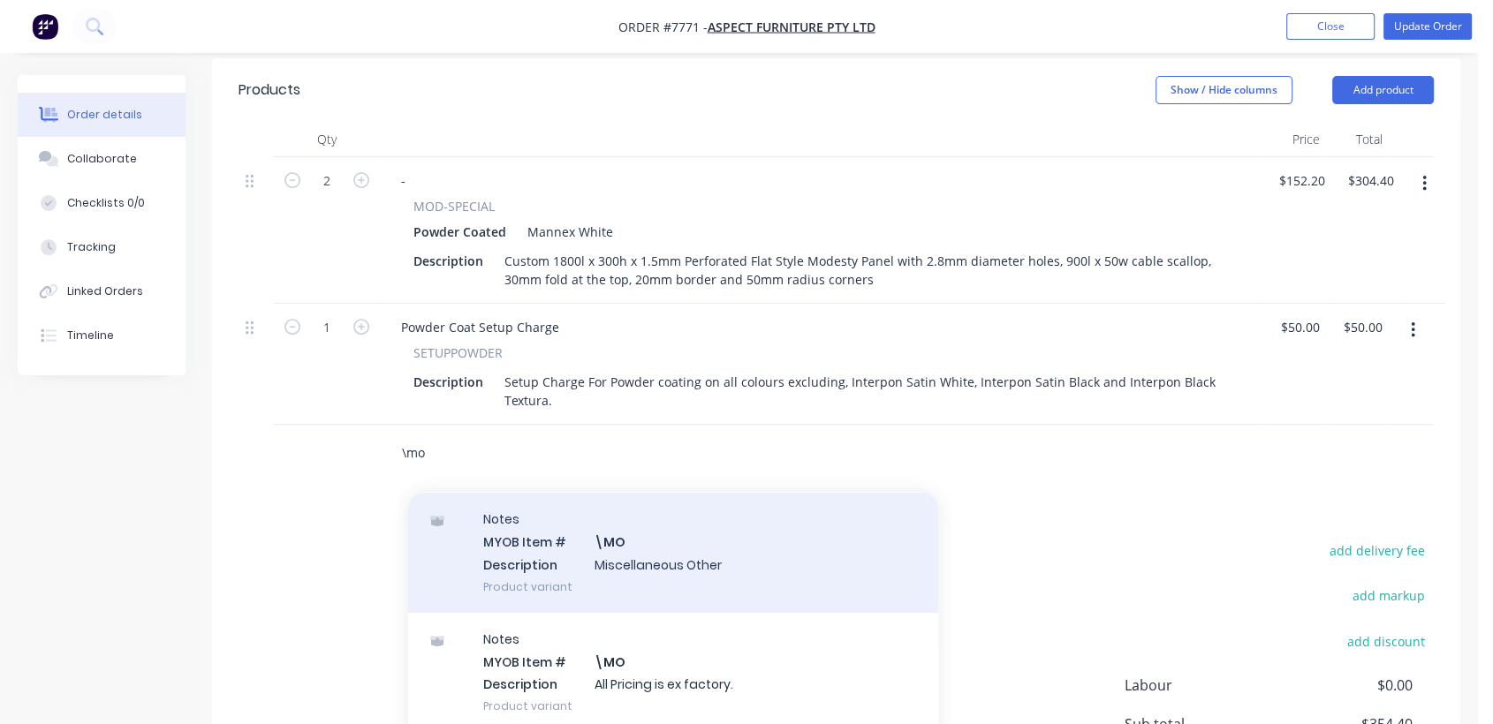
type input "\mo"
click at [690, 549] on div "Notes MYOB Item # \MO Description Miscellaneous Other Product variant" at bounding box center [673, 552] width 530 height 119
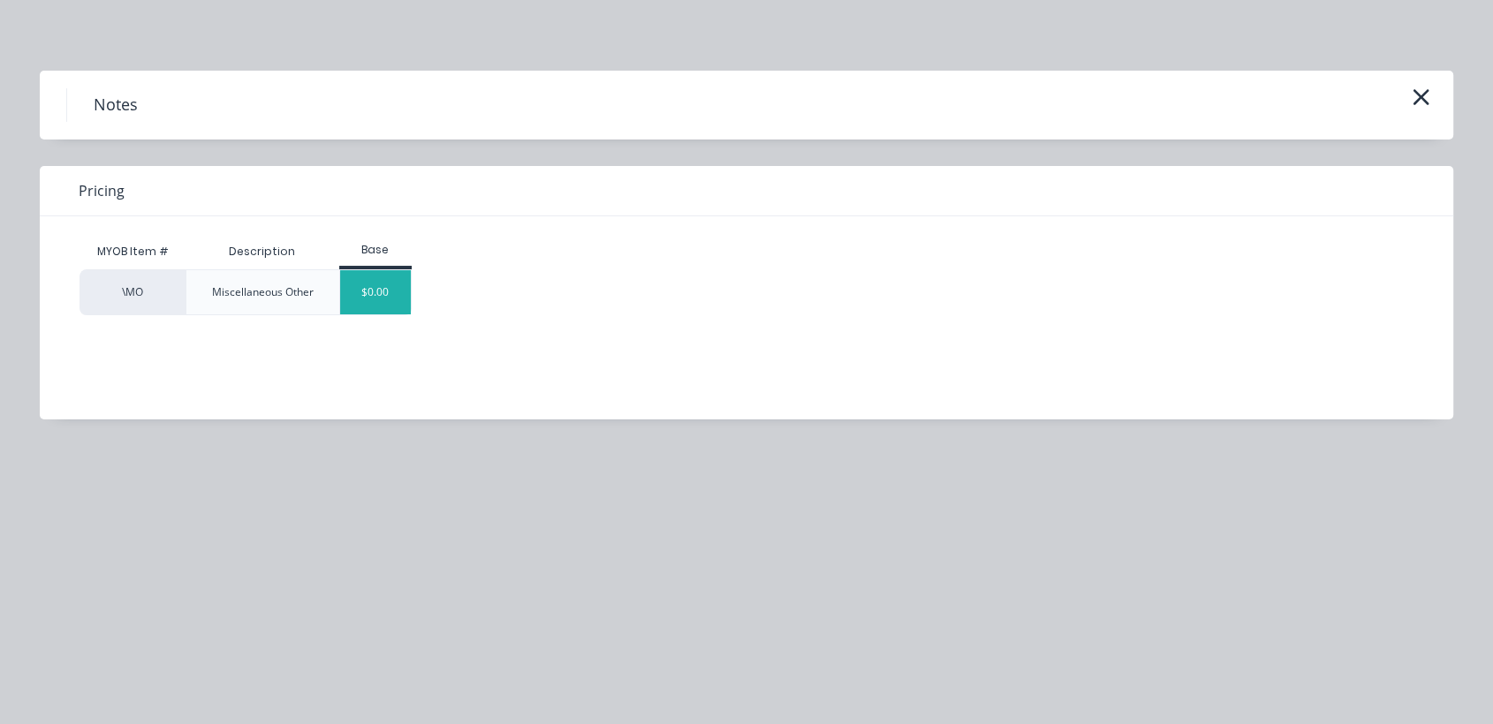
click at [367, 294] on div "$0.00" at bounding box center [376, 292] width 72 height 44
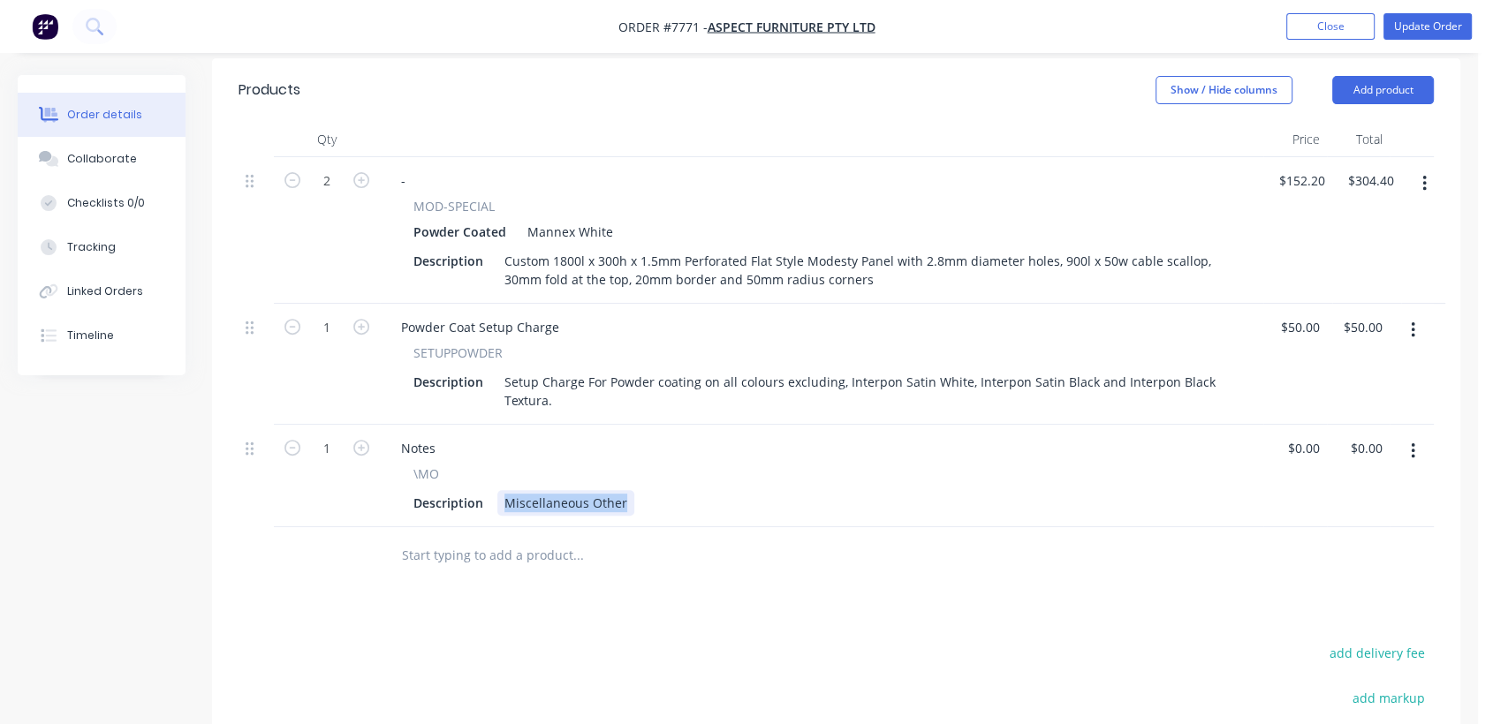
drag, startPoint x: 496, startPoint y: 474, endPoint x: 851, endPoint y: 542, distance: 362.4
click at [851, 542] on div "Qty Price Total 2 - MOD-SPECIAL Powder Coated Mannex White Description Custom 1…" at bounding box center [836, 353] width 1248 height 463
type input "$0.00"
click at [127, 151] on div "Collaborate" at bounding box center [102, 159] width 70 height 16
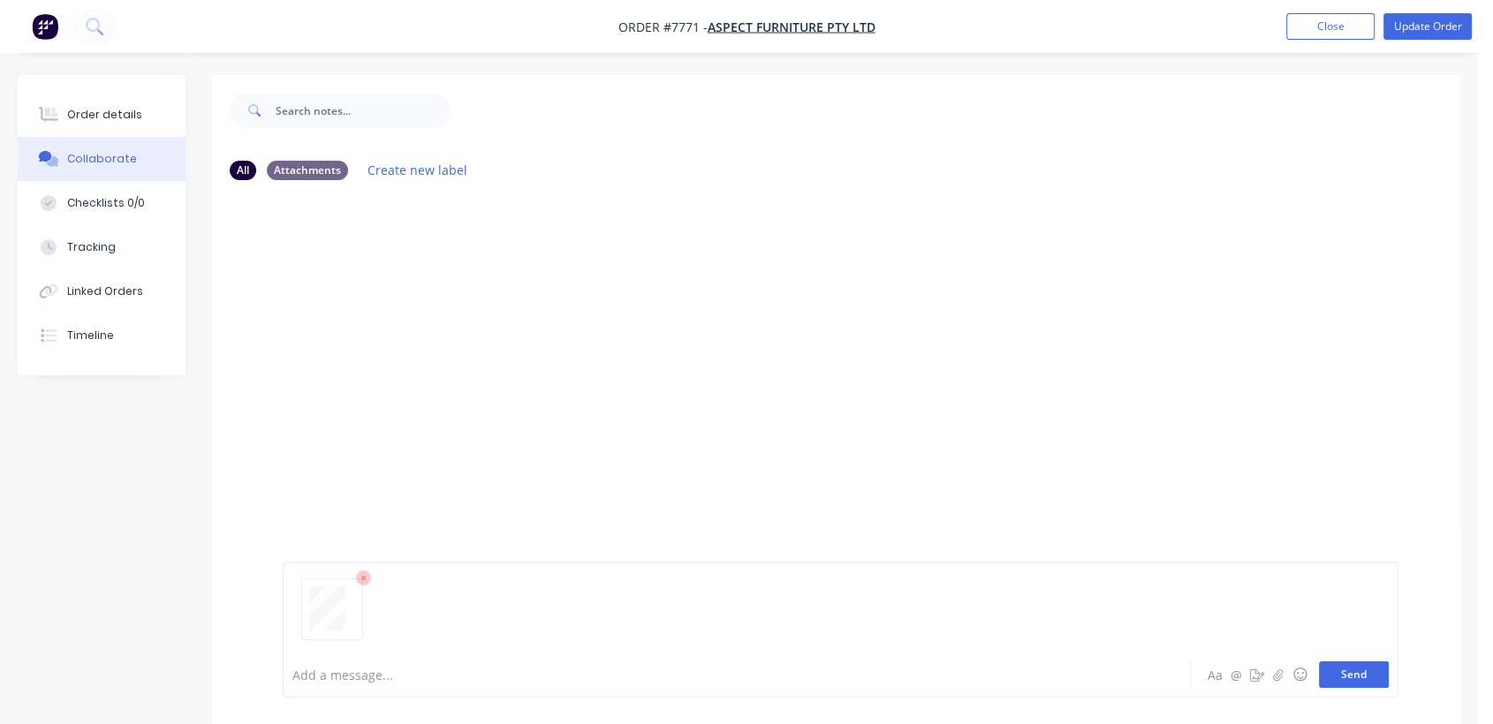
click at [1377, 663] on button "Send" at bounding box center [1354, 675] width 70 height 26
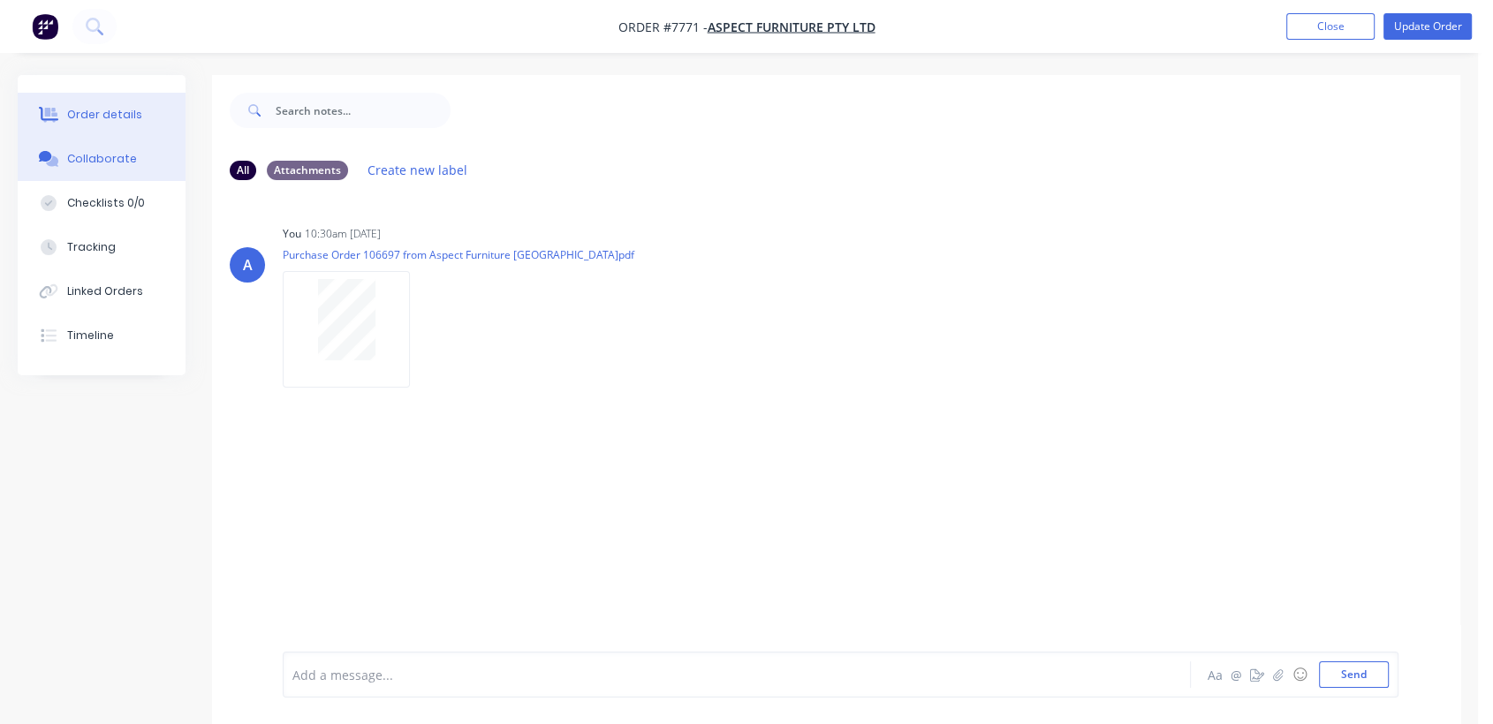
click at [120, 108] on div "Order details" at bounding box center [104, 115] width 75 height 16
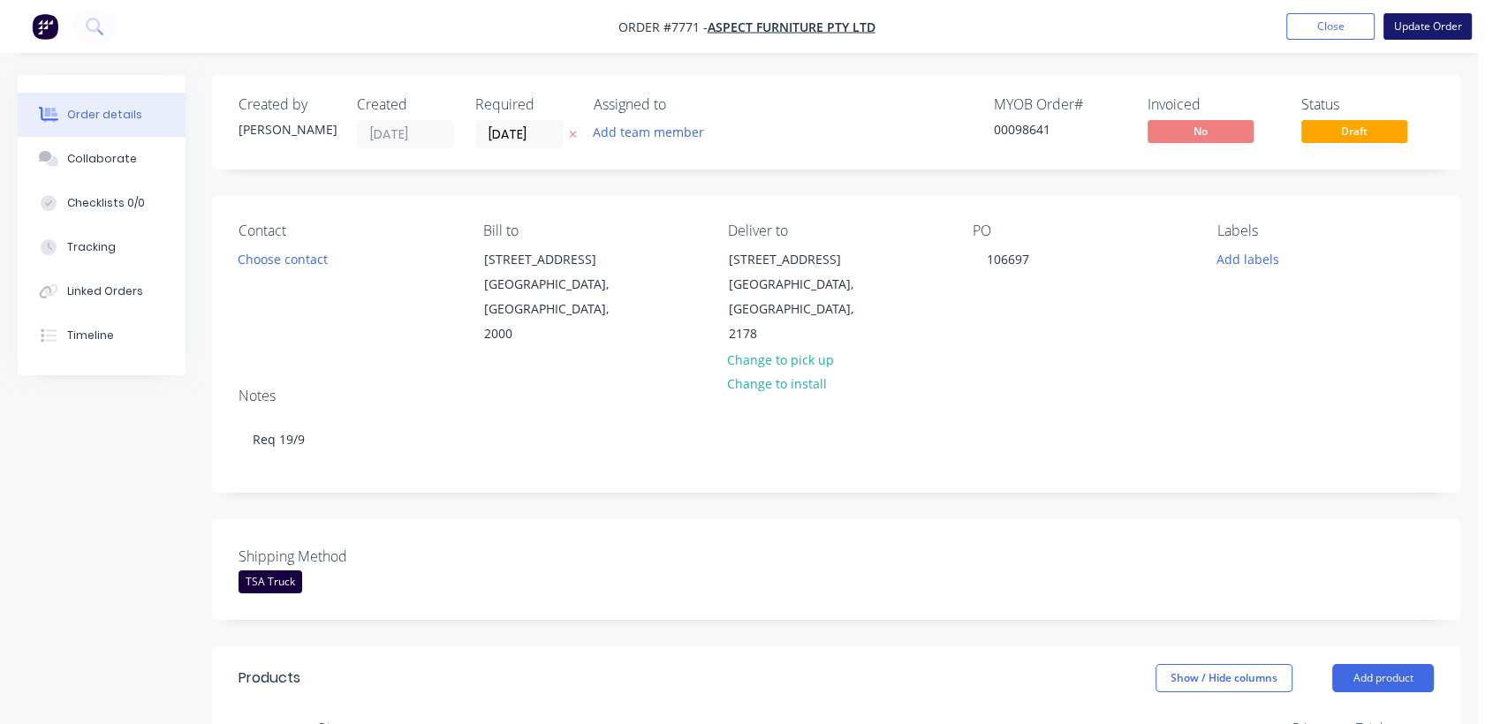
click at [1441, 20] on button "Update Order" at bounding box center [1427, 26] width 88 height 26
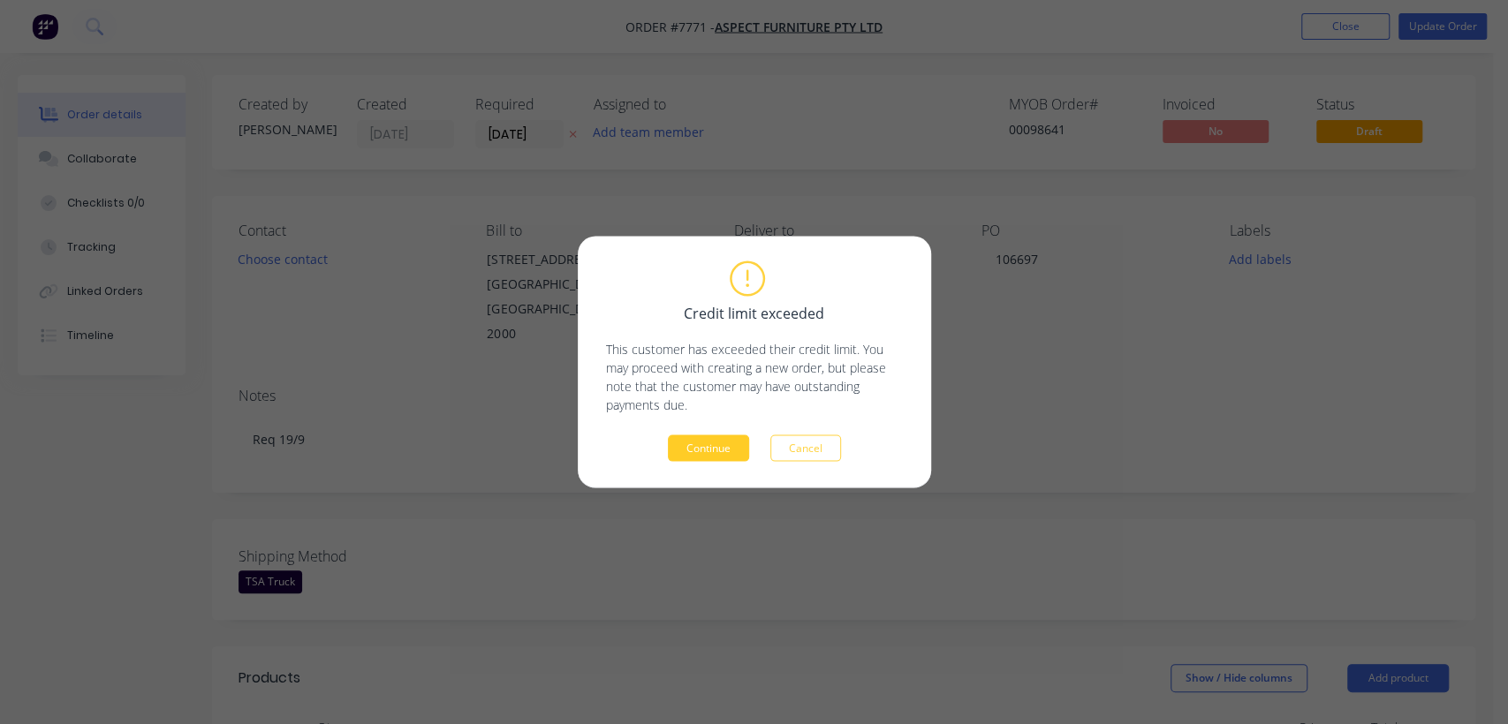
click at [711, 450] on button "Continue" at bounding box center [708, 448] width 81 height 26
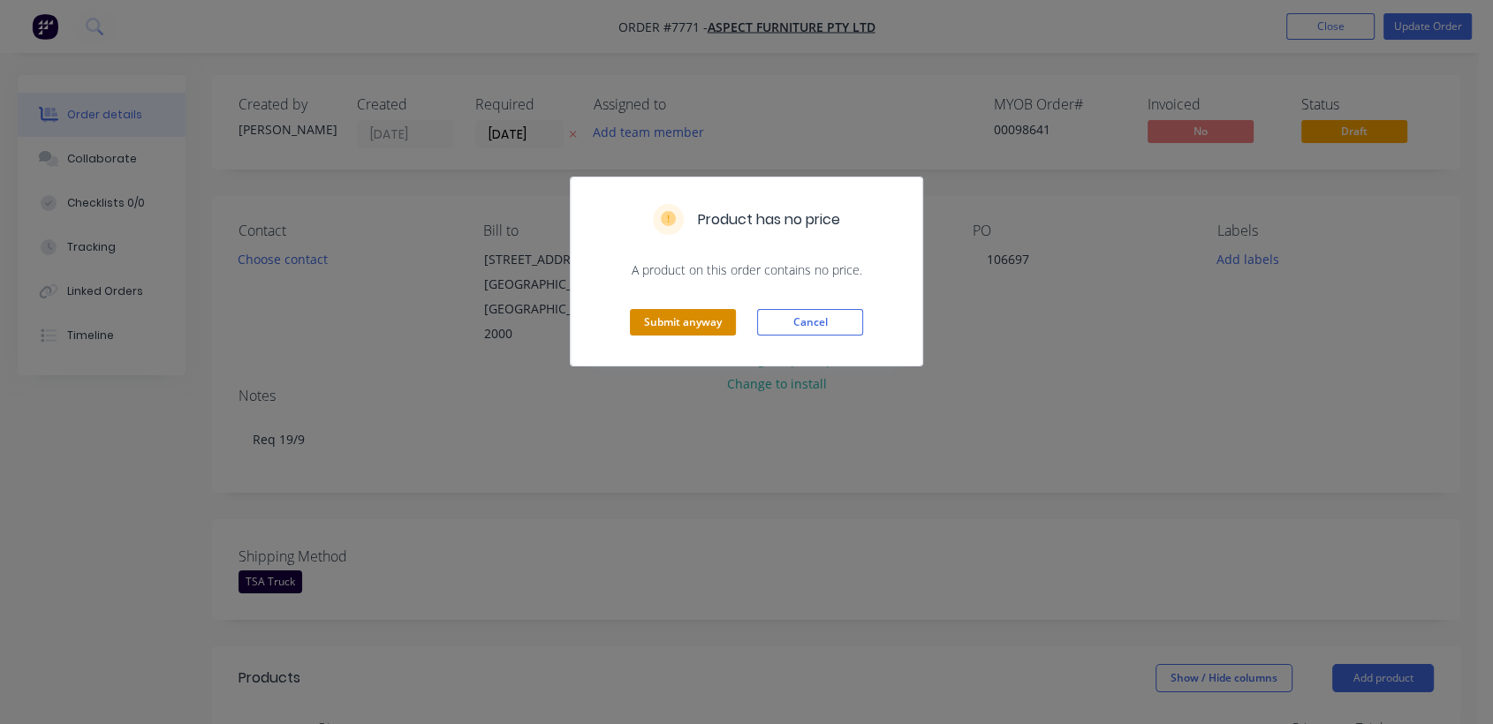
click at [676, 319] on button "Submit anyway" at bounding box center [683, 322] width 106 height 26
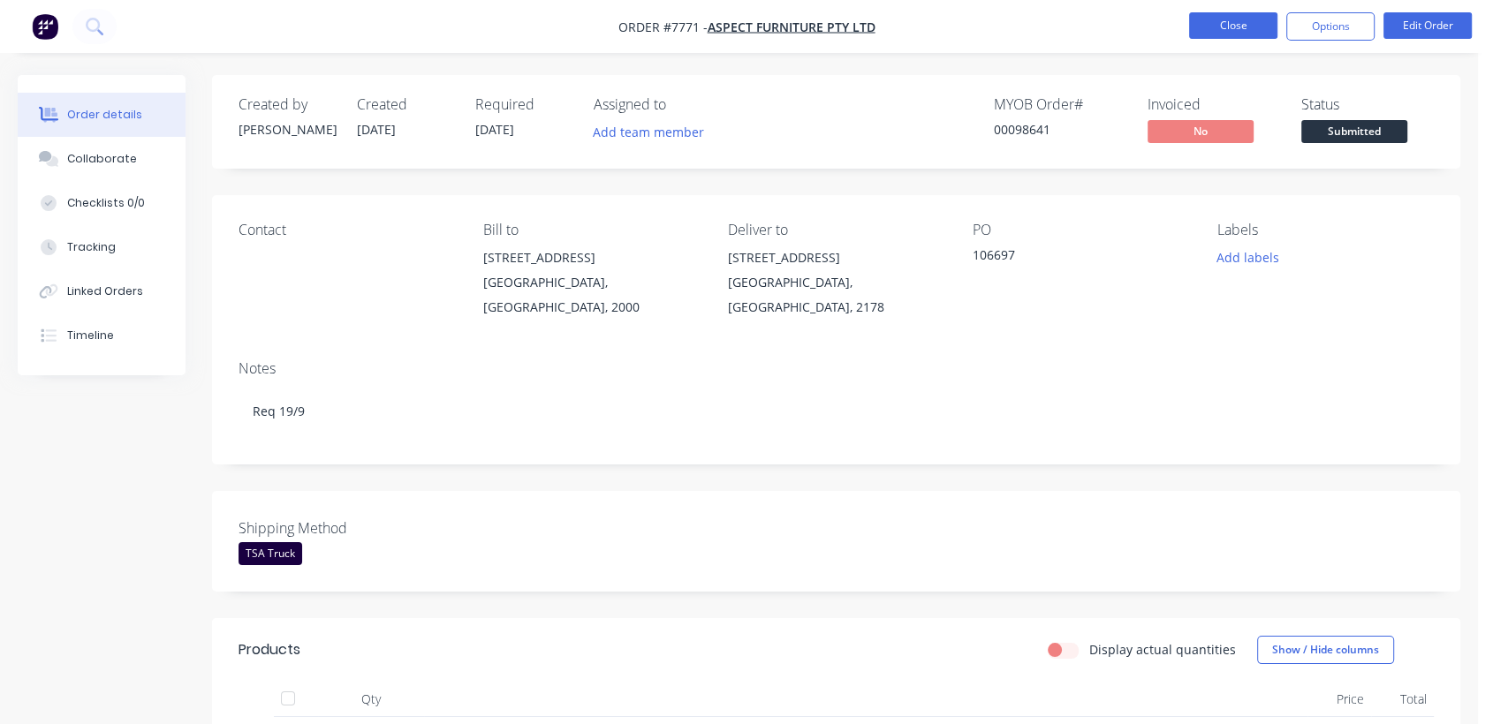
click at [1232, 22] on button "Close" at bounding box center [1233, 25] width 88 height 26
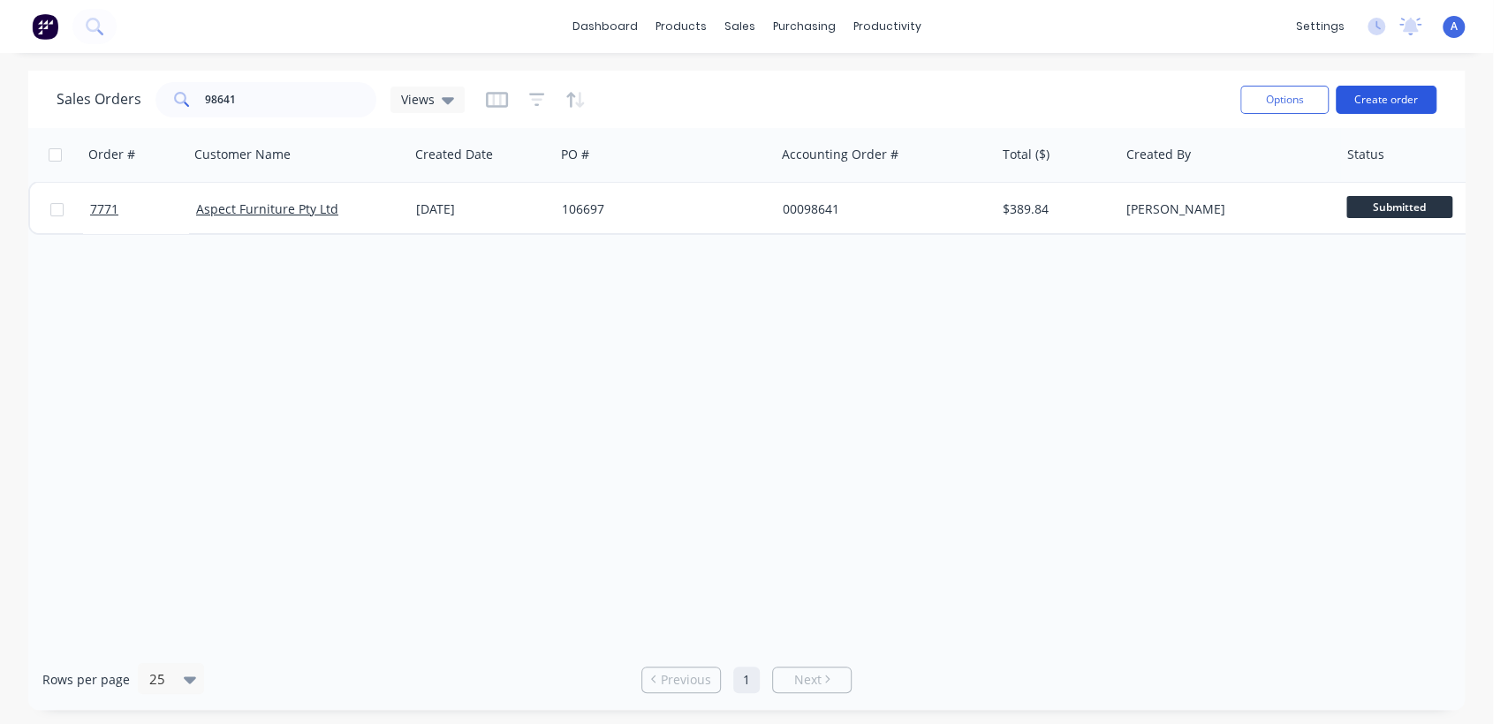
click at [1383, 94] on button "Create order" at bounding box center [1386, 100] width 101 height 28
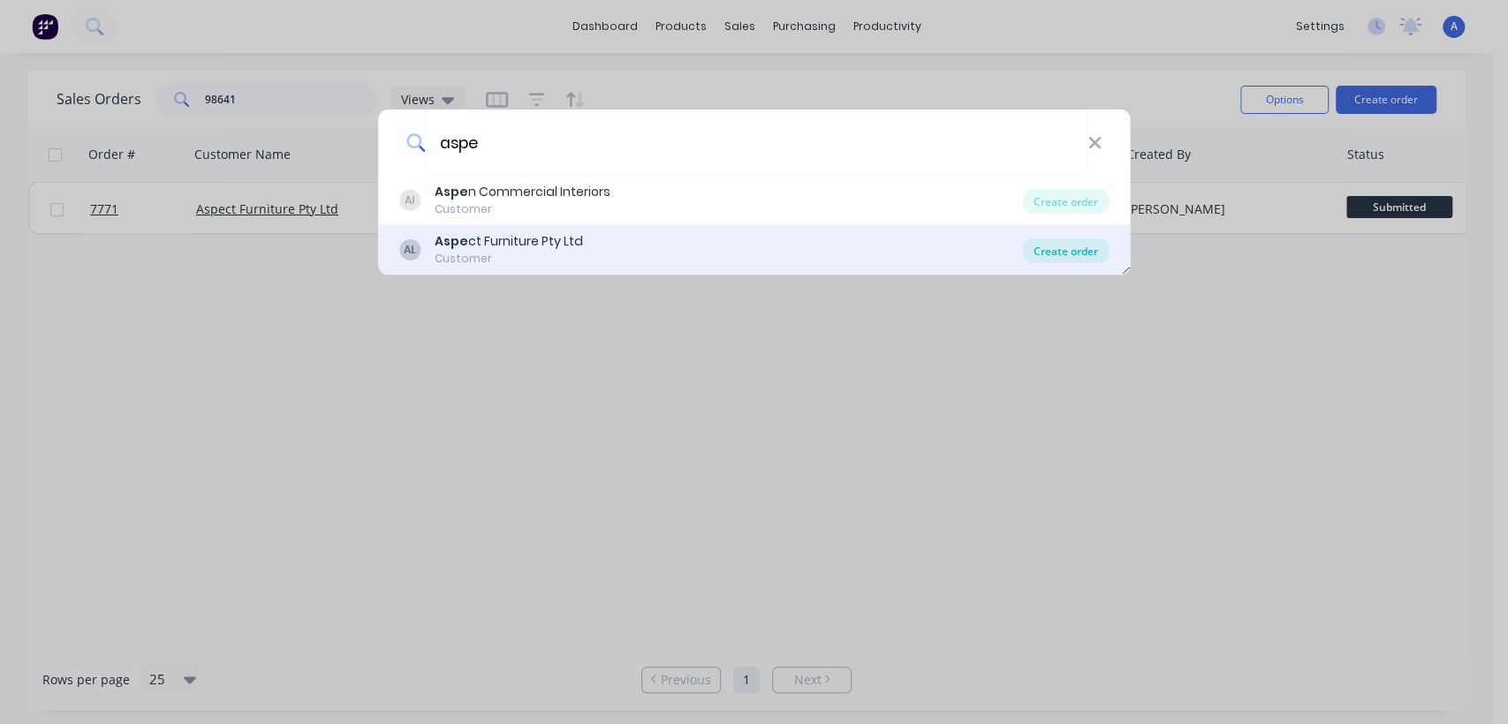
type input "aspe"
click at [1067, 249] on div "Create order" at bounding box center [1066, 250] width 86 height 25
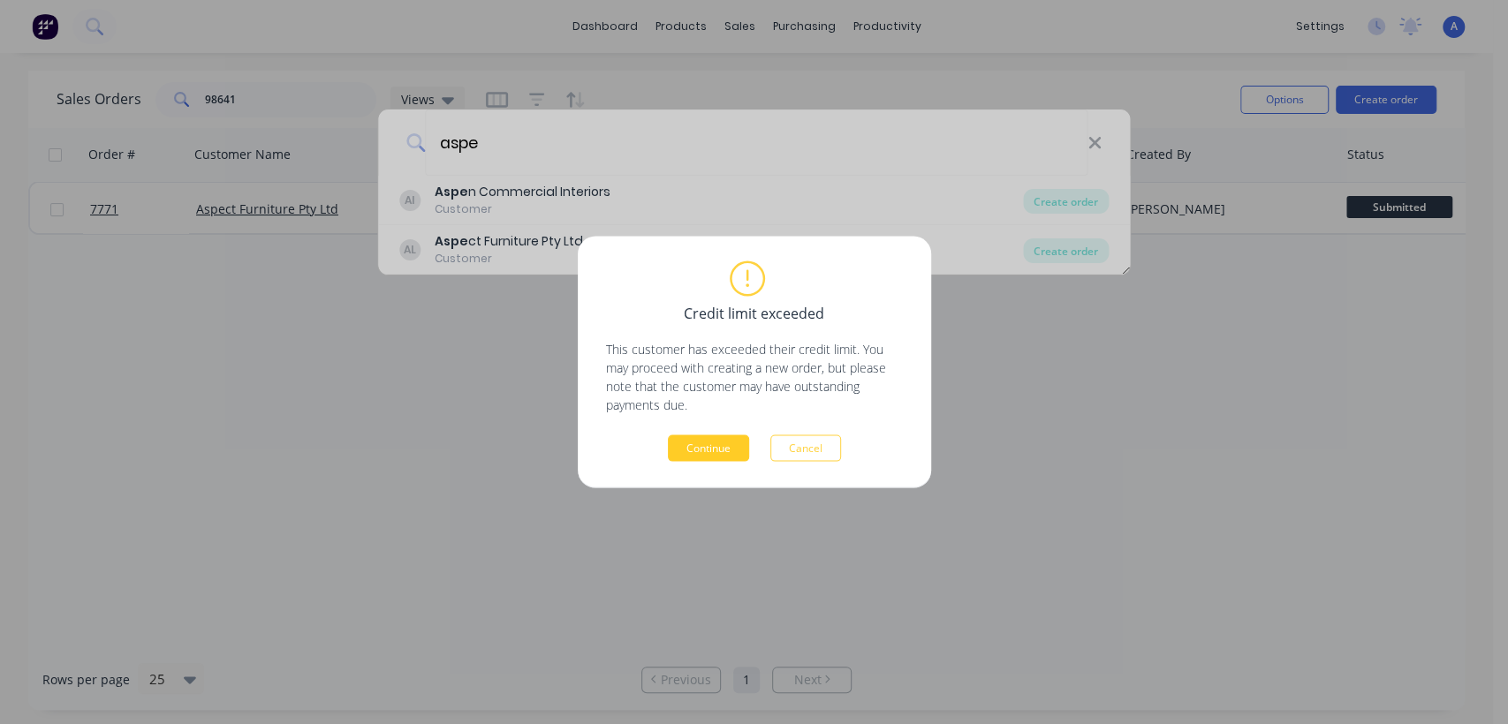
click at [716, 439] on button "Continue" at bounding box center [708, 448] width 81 height 26
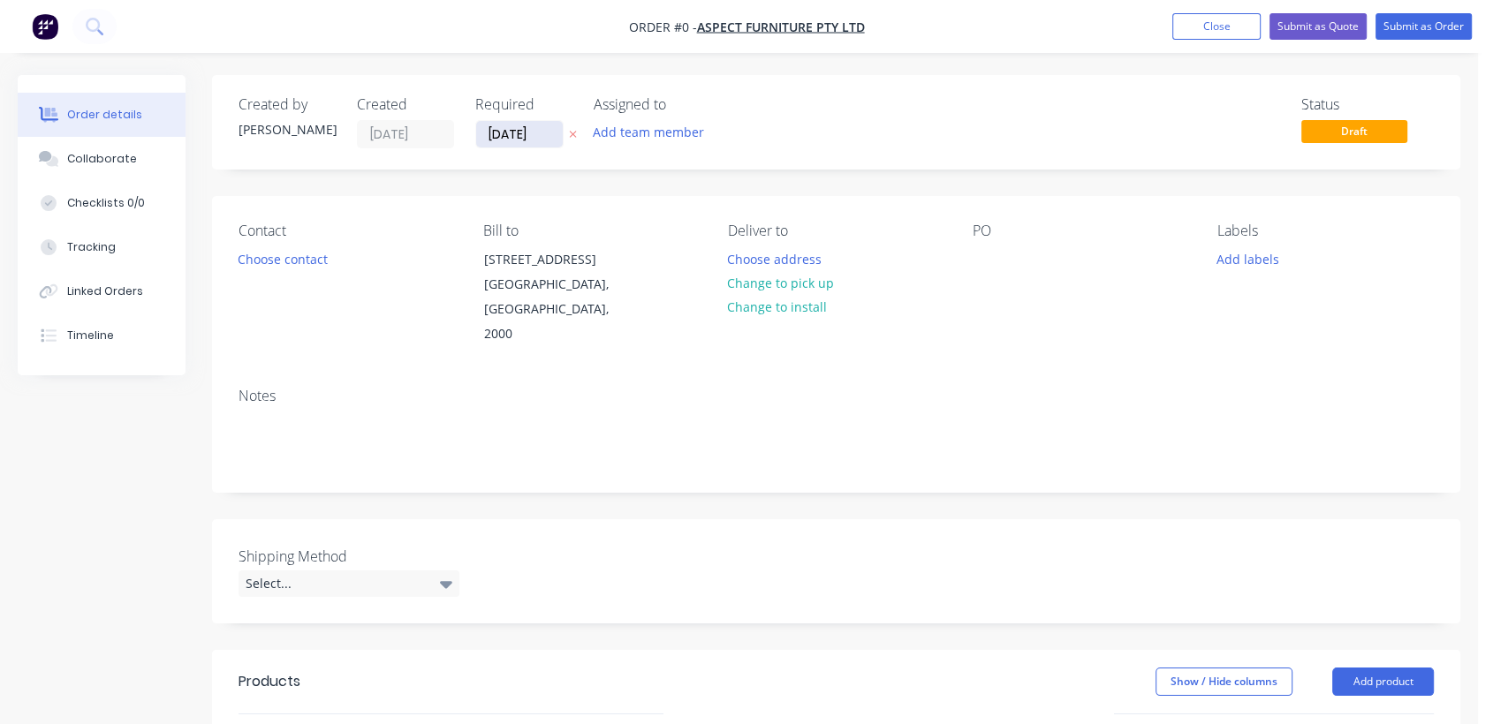
click at [555, 124] on input "[DATE]" at bounding box center [519, 134] width 87 height 26
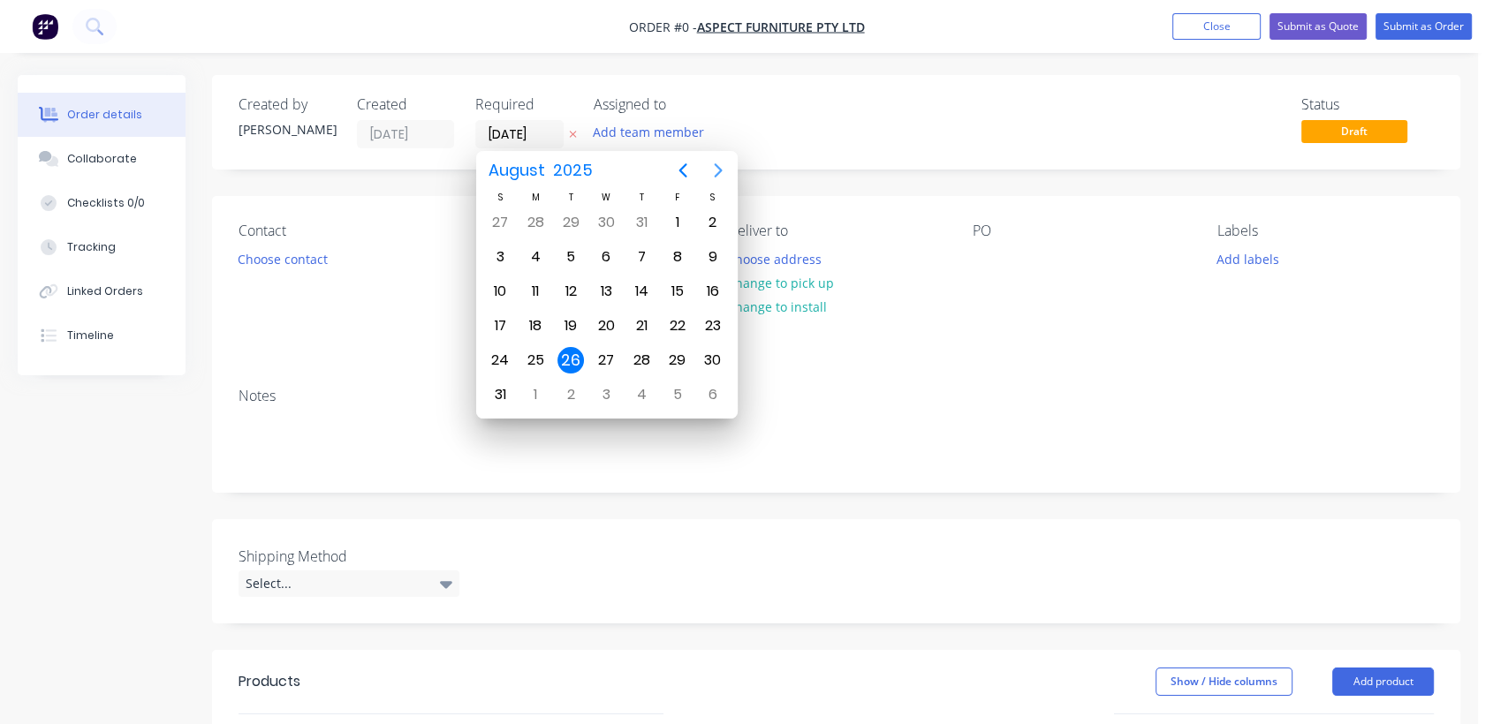
click at [719, 175] on icon "Next page" at bounding box center [718, 170] width 21 height 21
click at [603, 347] on div "31" at bounding box center [606, 360] width 26 height 26
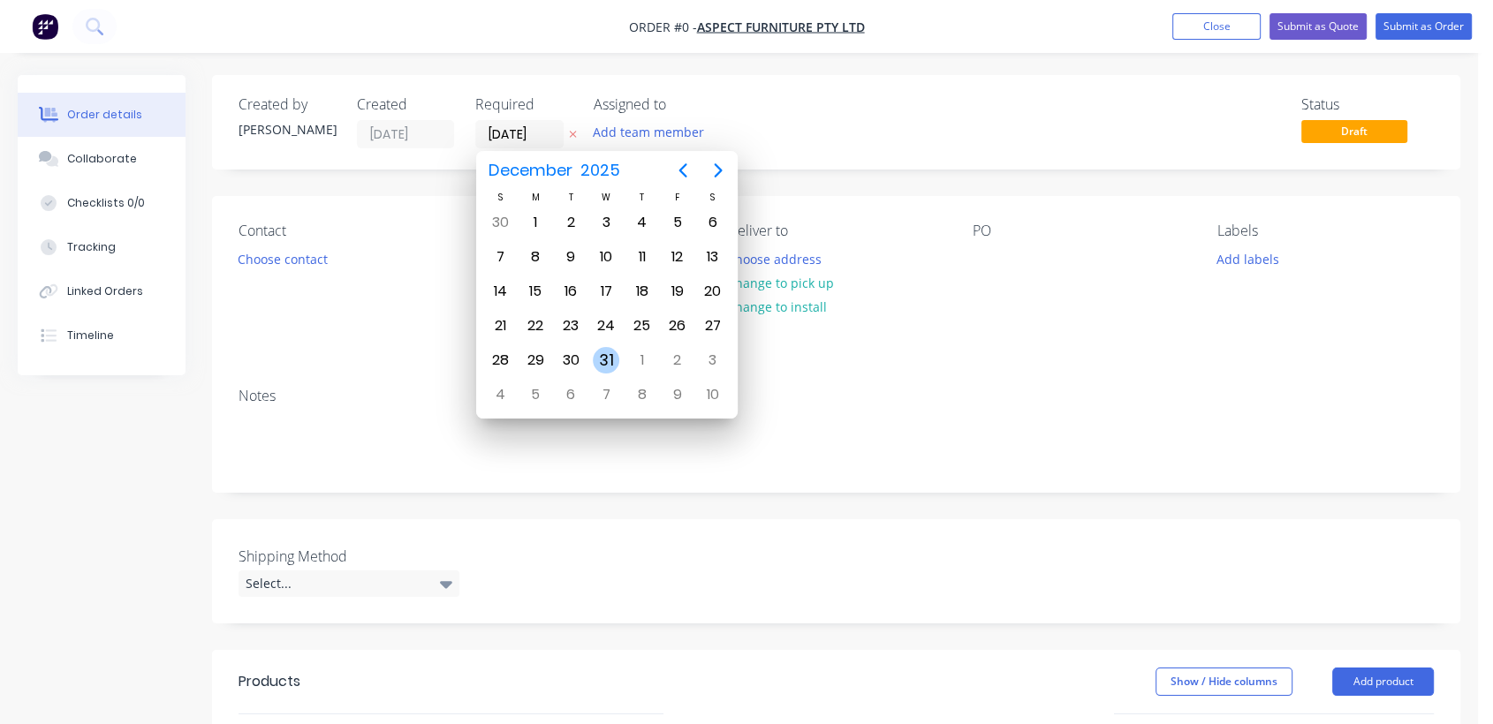
type input "[DATE]"
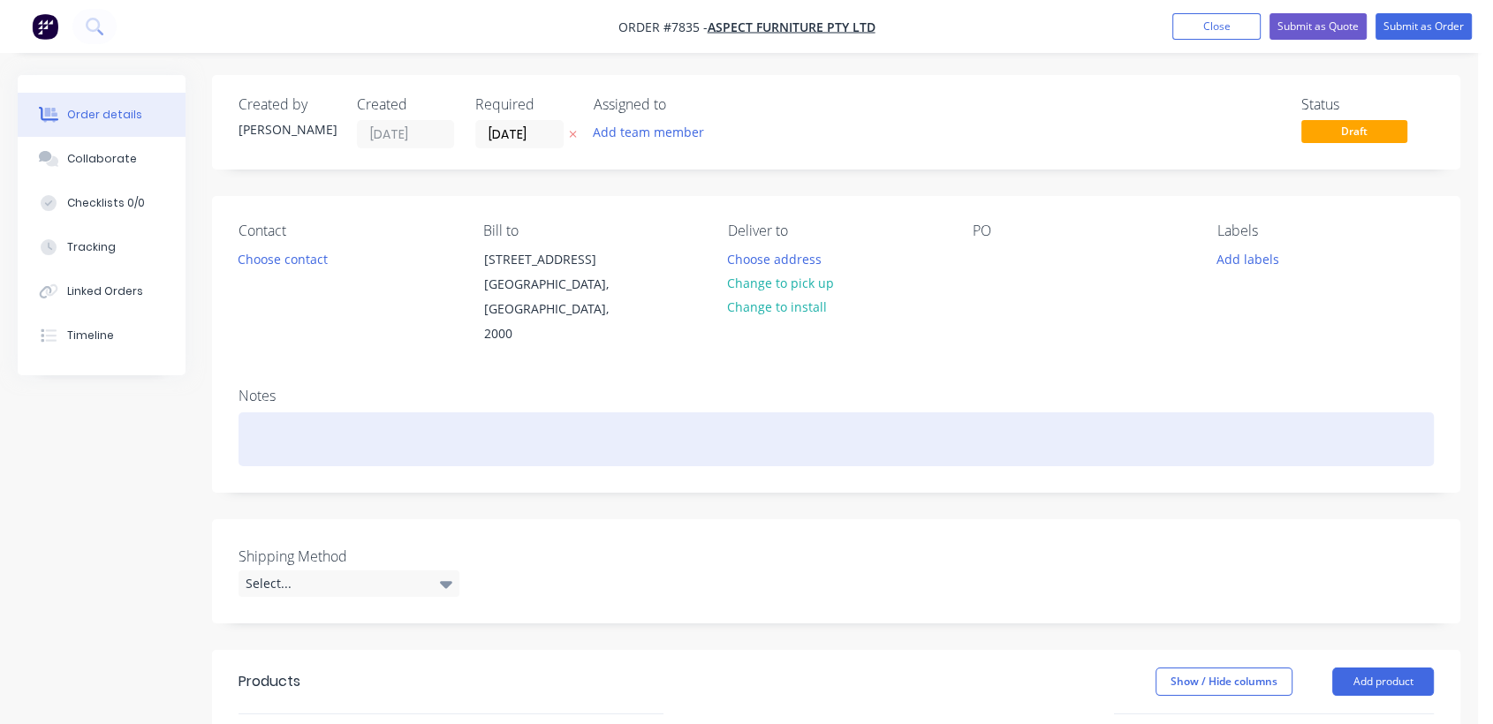
click at [287, 412] on div at bounding box center [835, 439] width 1195 height 54
click at [388, 412] on div "Req 27/8 - URGENT for Showroom" at bounding box center [835, 439] width 1195 height 54
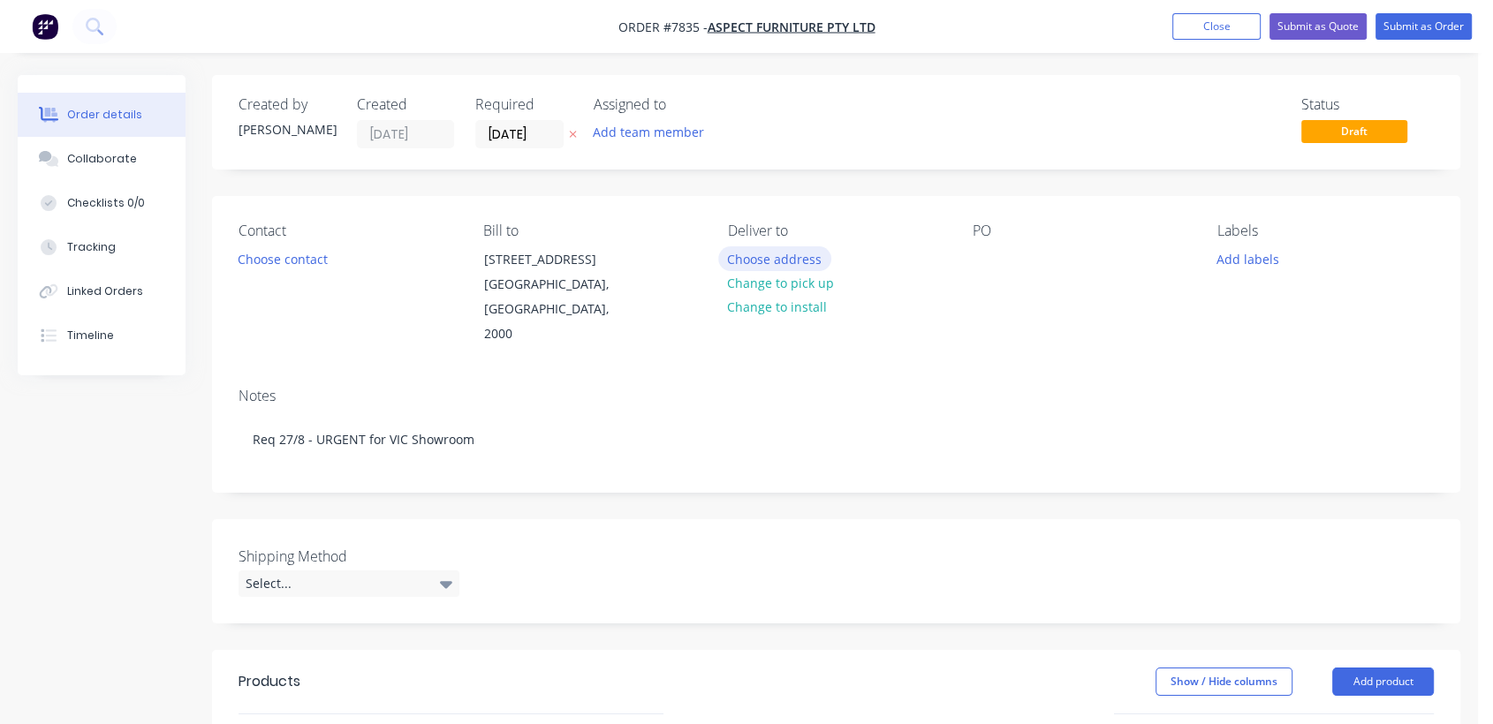
click at [797, 251] on button "Choose address" at bounding box center [774, 258] width 113 height 24
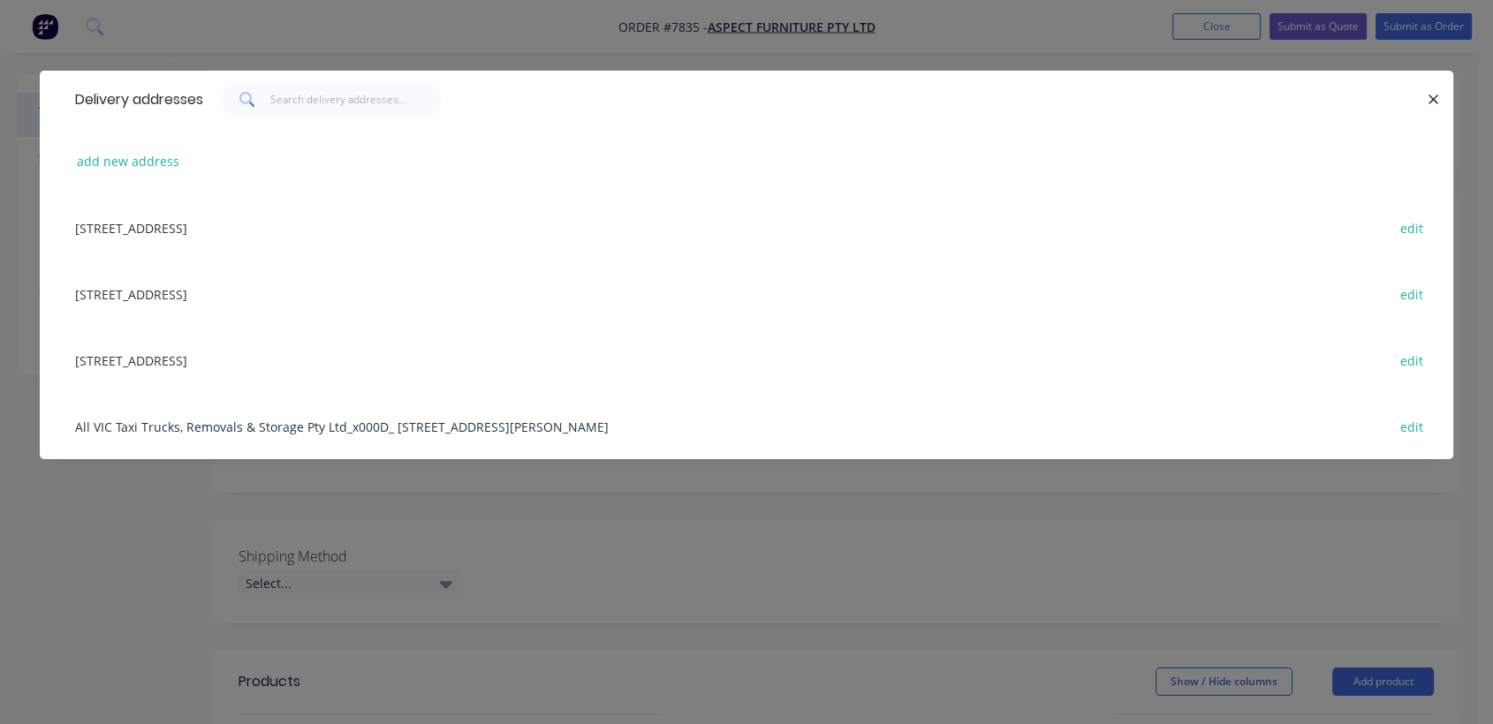
click at [231, 288] on div "[STREET_ADDRESS] edit" at bounding box center [746, 294] width 1360 height 66
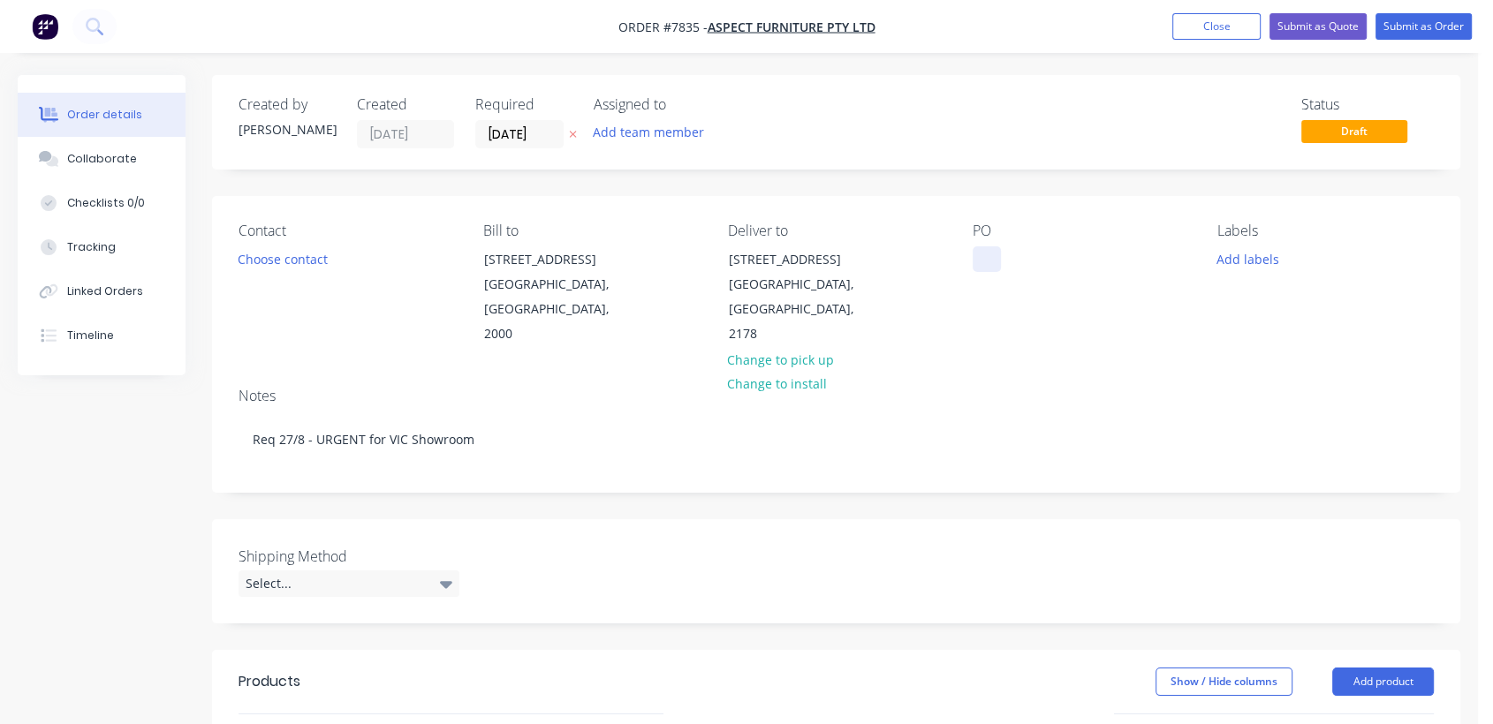
click at [977, 260] on div at bounding box center [986, 259] width 28 height 26
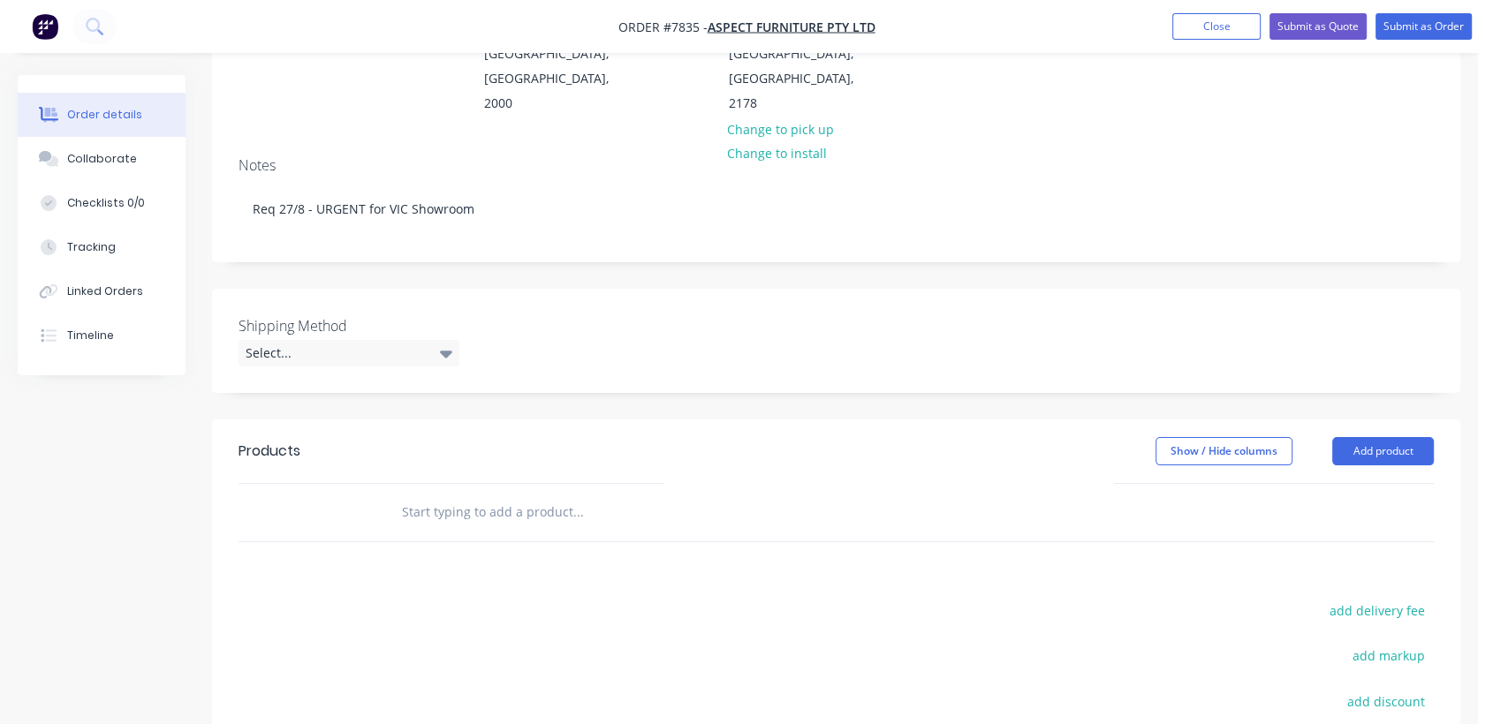
scroll to position [294, 0]
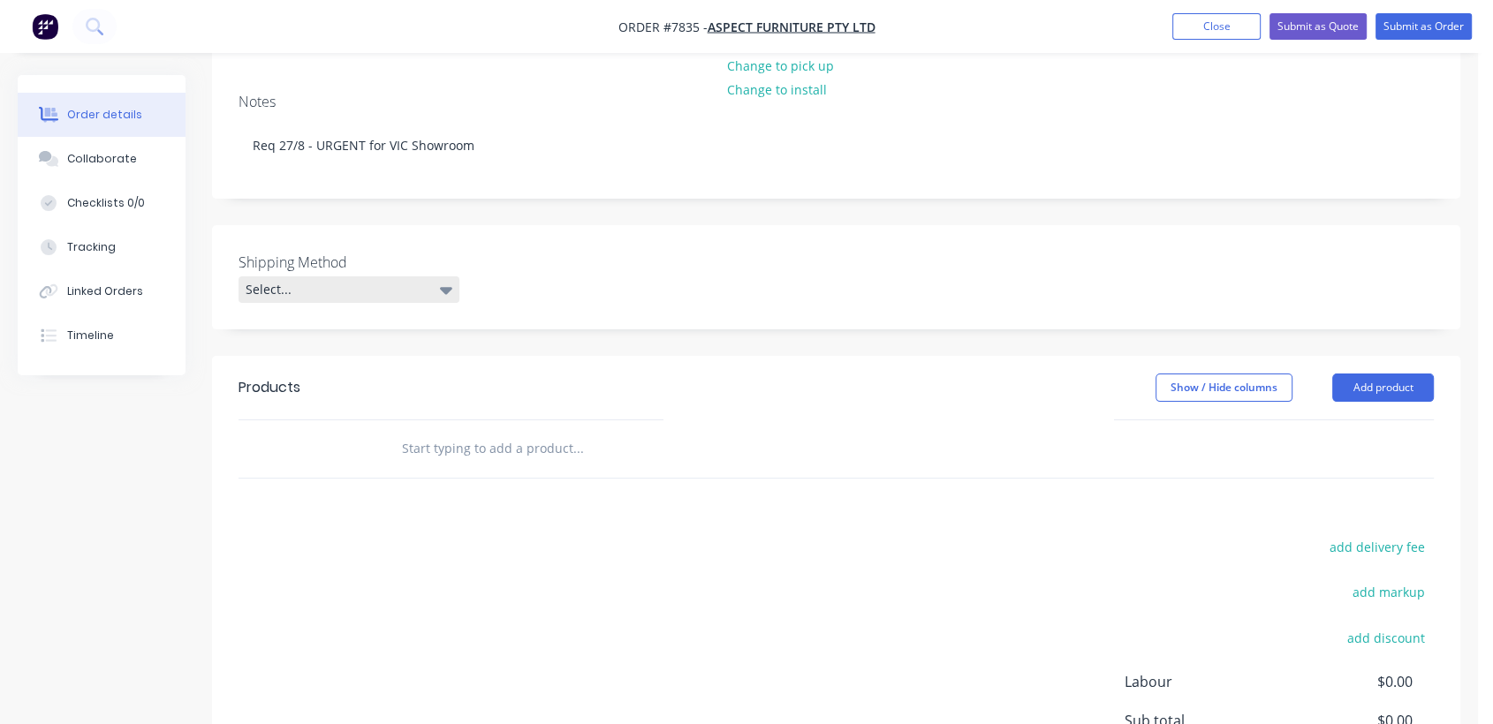
click at [448, 280] on icon at bounding box center [446, 289] width 12 height 19
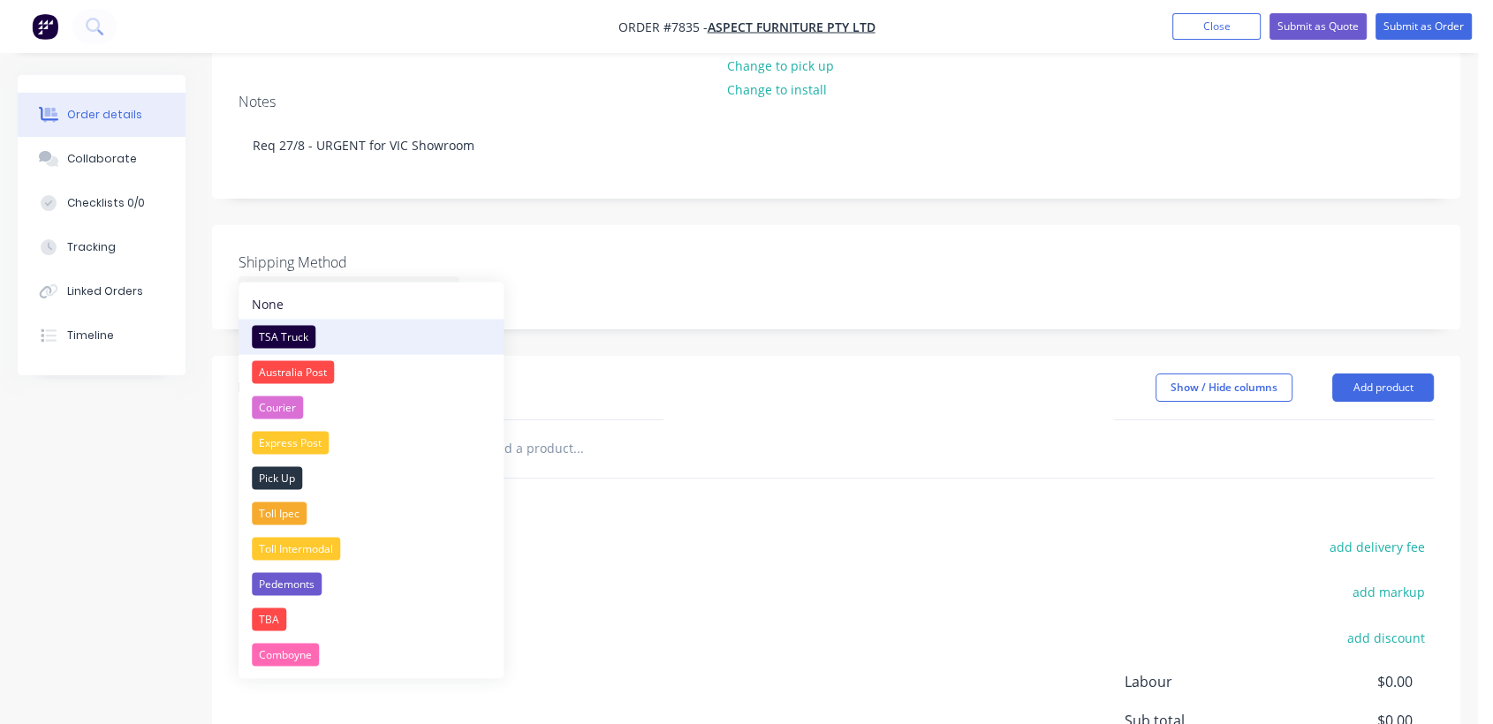
click at [306, 330] on div "TSA Truck" at bounding box center [284, 336] width 64 height 23
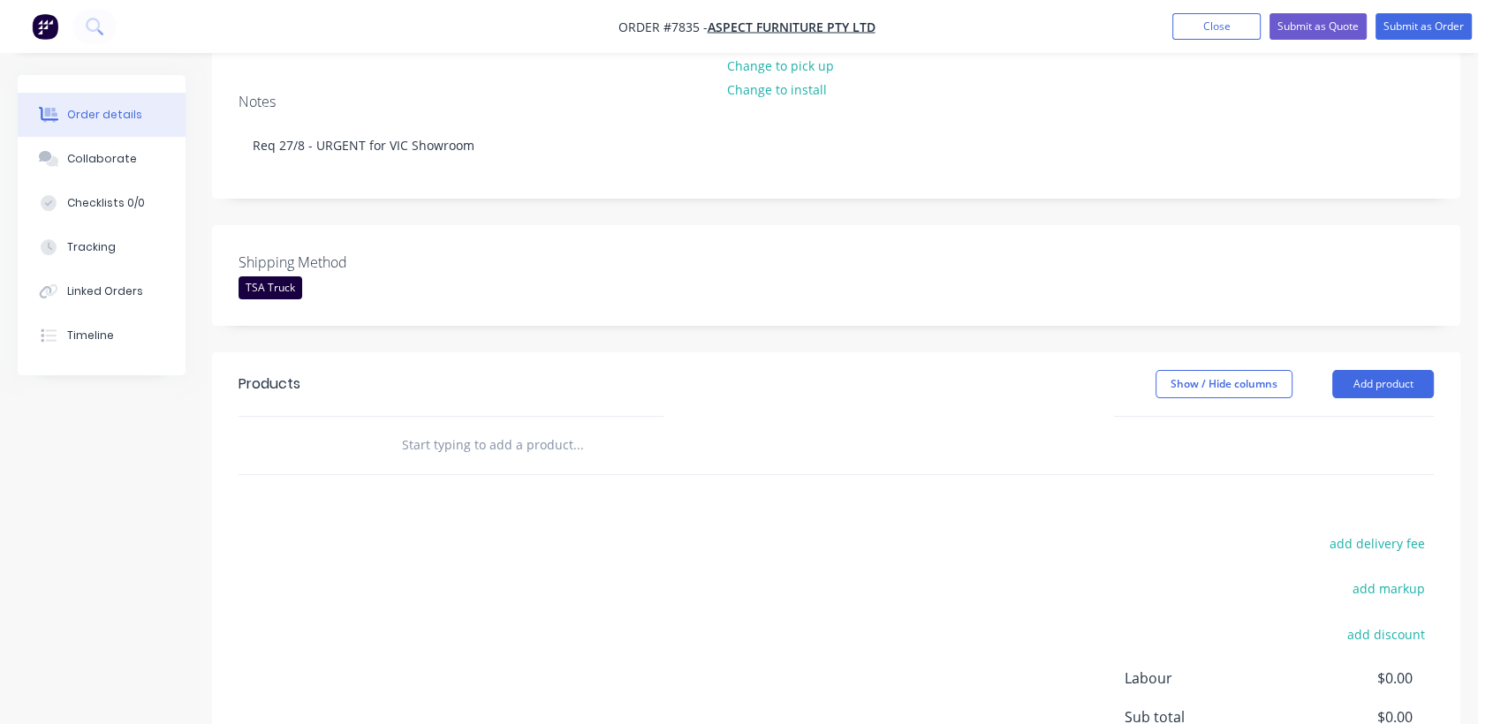
click at [480, 435] on input "text" at bounding box center [577, 445] width 353 height 35
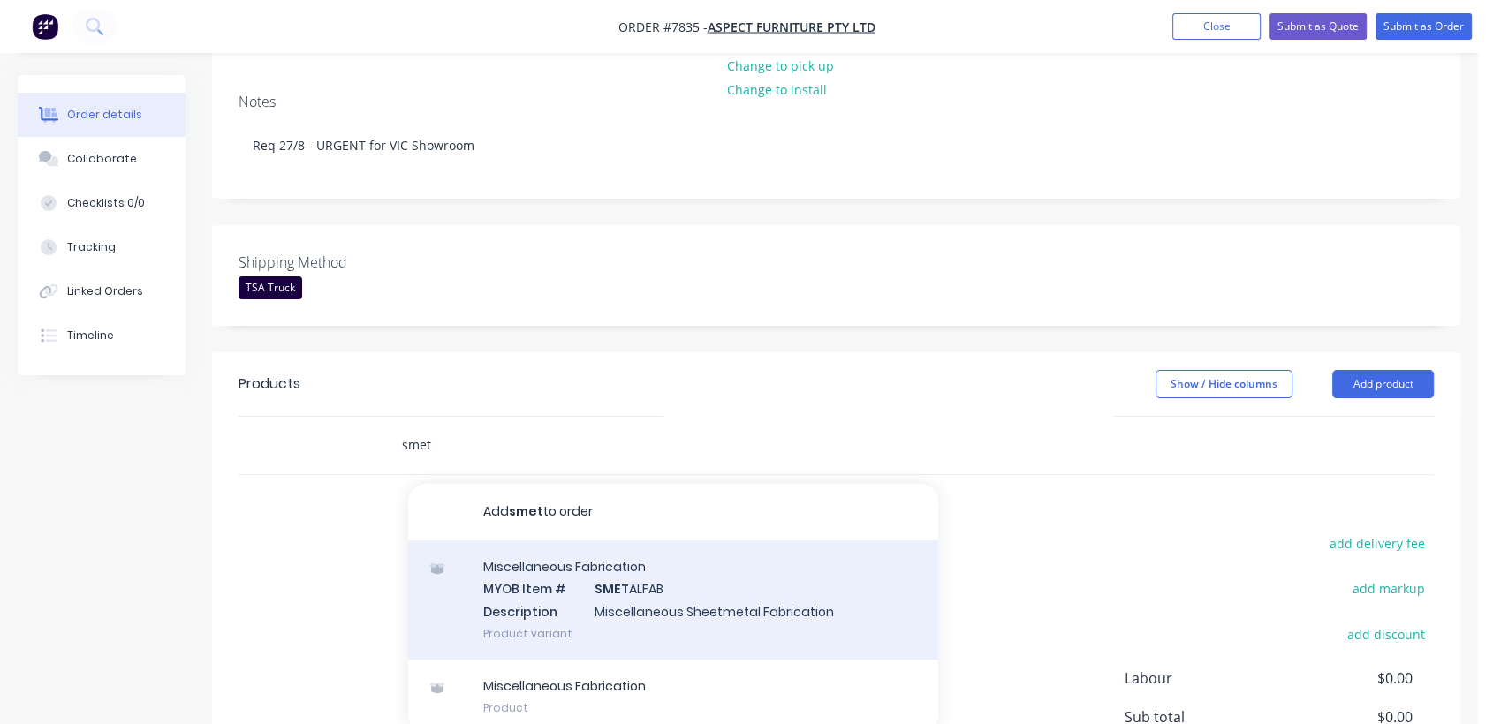
type input "smet"
click at [632, 550] on div "Miscellaneous Fabrication MYOB Item # SMET ALFAB Description Miscellaneous Shee…" at bounding box center [673, 600] width 530 height 119
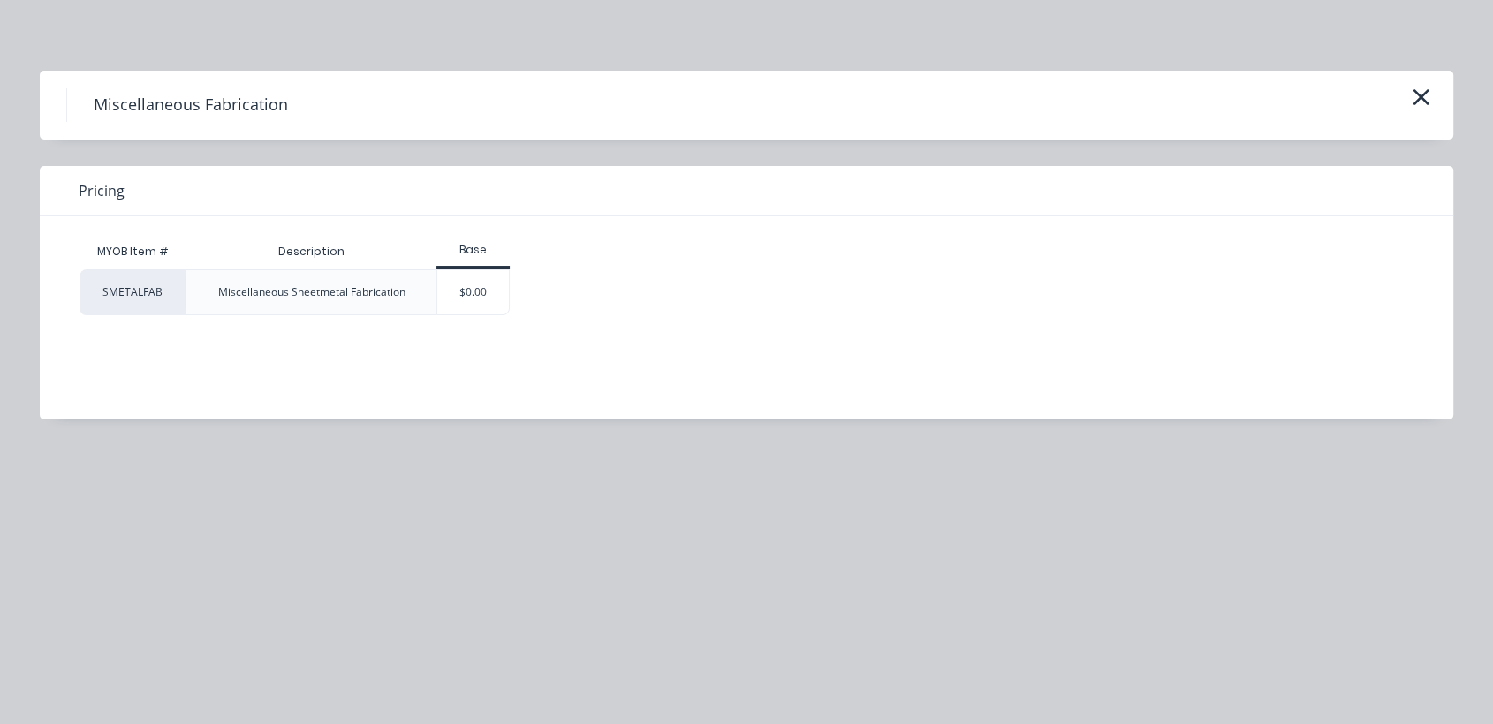
drag, startPoint x: 463, startPoint y: 295, endPoint x: 471, endPoint y: 303, distance: 11.2
click at [465, 295] on div "$0.00" at bounding box center [473, 292] width 72 height 44
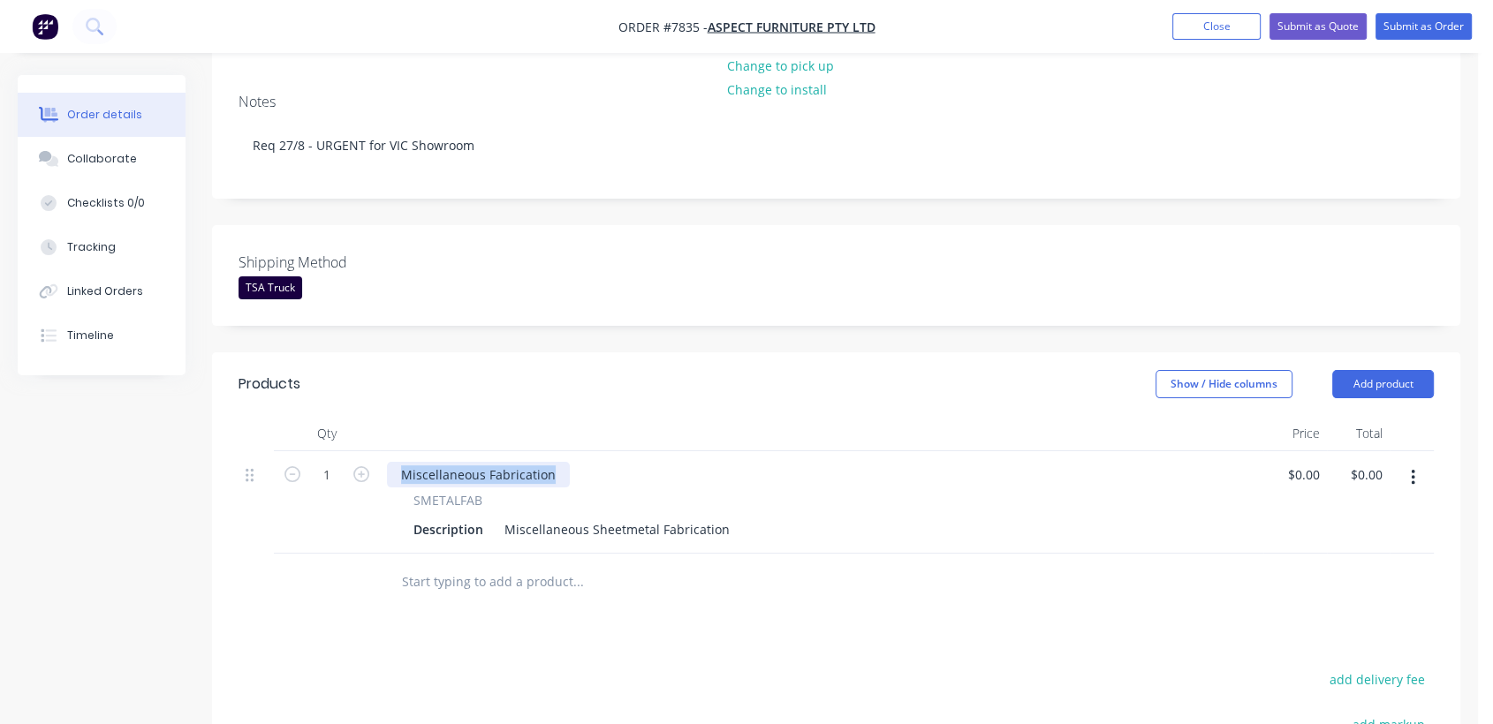
drag, startPoint x: 557, startPoint y: 441, endPoint x: 362, endPoint y: 407, distance: 198.1
click at [362, 416] on div "Qty Price Total 1 Miscellaneous Fabrication SMETALFAB Description Miscellaneous…" at bounding box center [835, 485] width 1195 height 138
click at [332, 462] on input "1" at bounding box center [327, 475] width 46 height 26
type input "8"
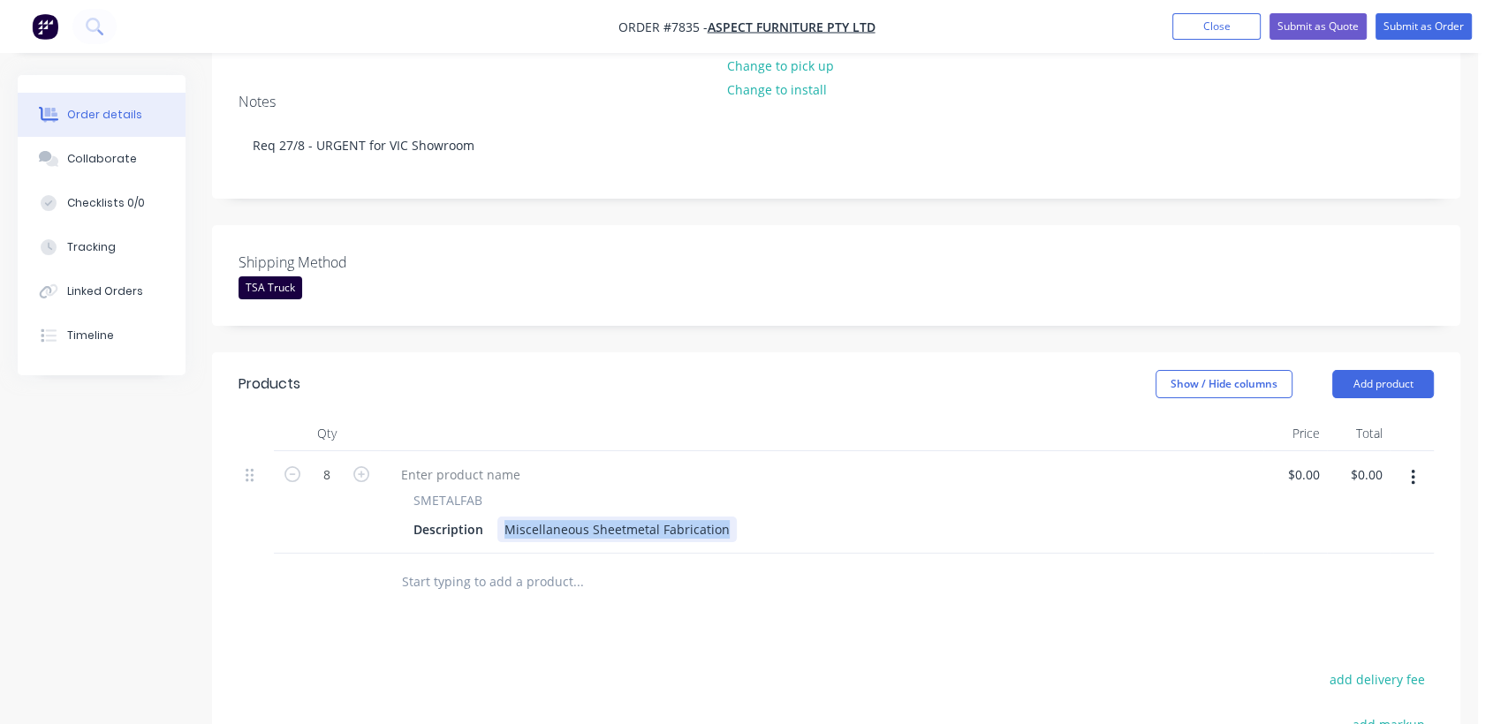
drag, startPoint x: 502, startPoint y: 497, endPoint x: 791, endPoint y: 546, distance: 293.8
click at [791, 546] on div "Qty Price Total 8 SMETALFAB Description Miscellaneous Sheetmetal Fabrication $0…" at bounding box center [836, 513] width 1248 height 195
paste div
type input "$20.00"
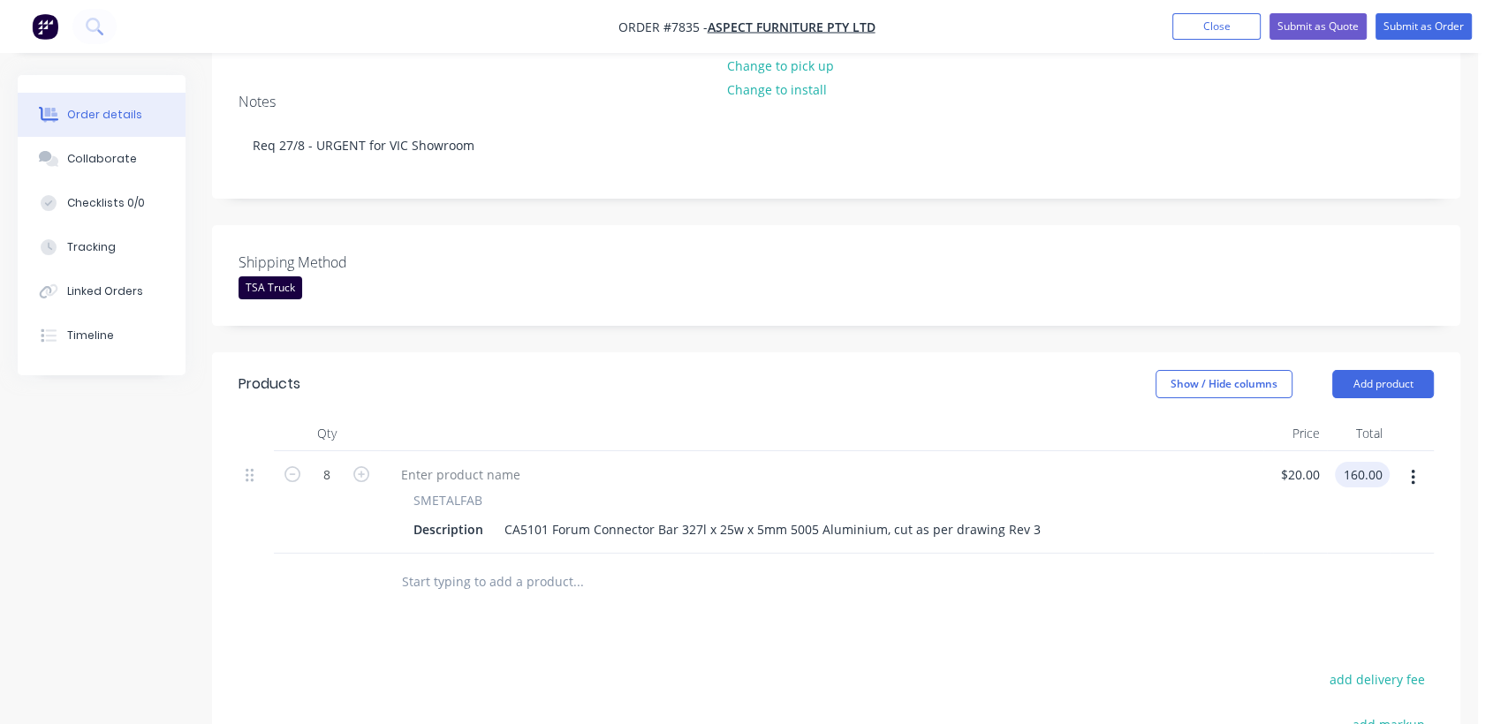
type input "$160.00"
click at [534, 565] on input "text" at bounding box center [577, 581] width 353 height 35
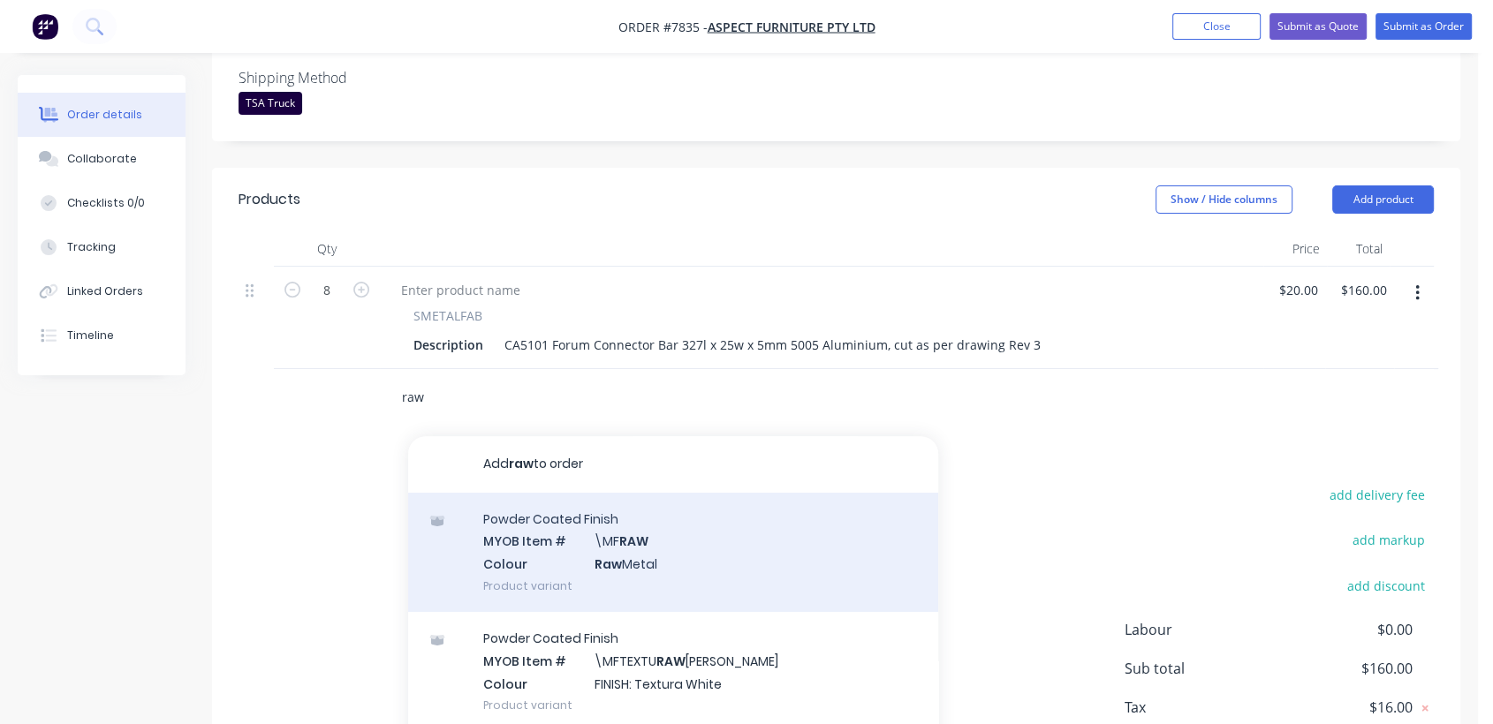
scroll to position [490, 0]
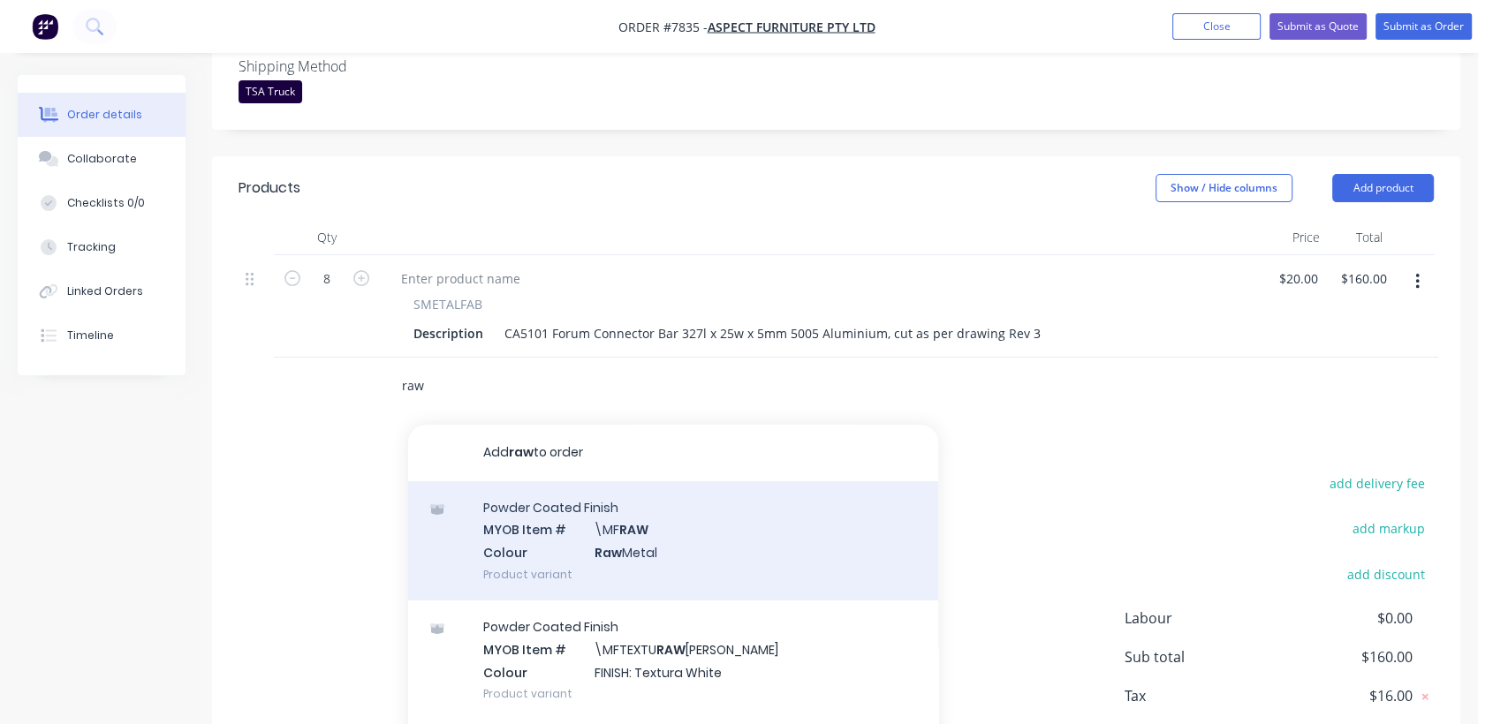
type input "raw"
click at [637, 532] on div "Powder Coated Finish MYOB Item # \MF RAW Colour Raw Metal Product variant" at bounding box center [673, 540] width 530 height 119
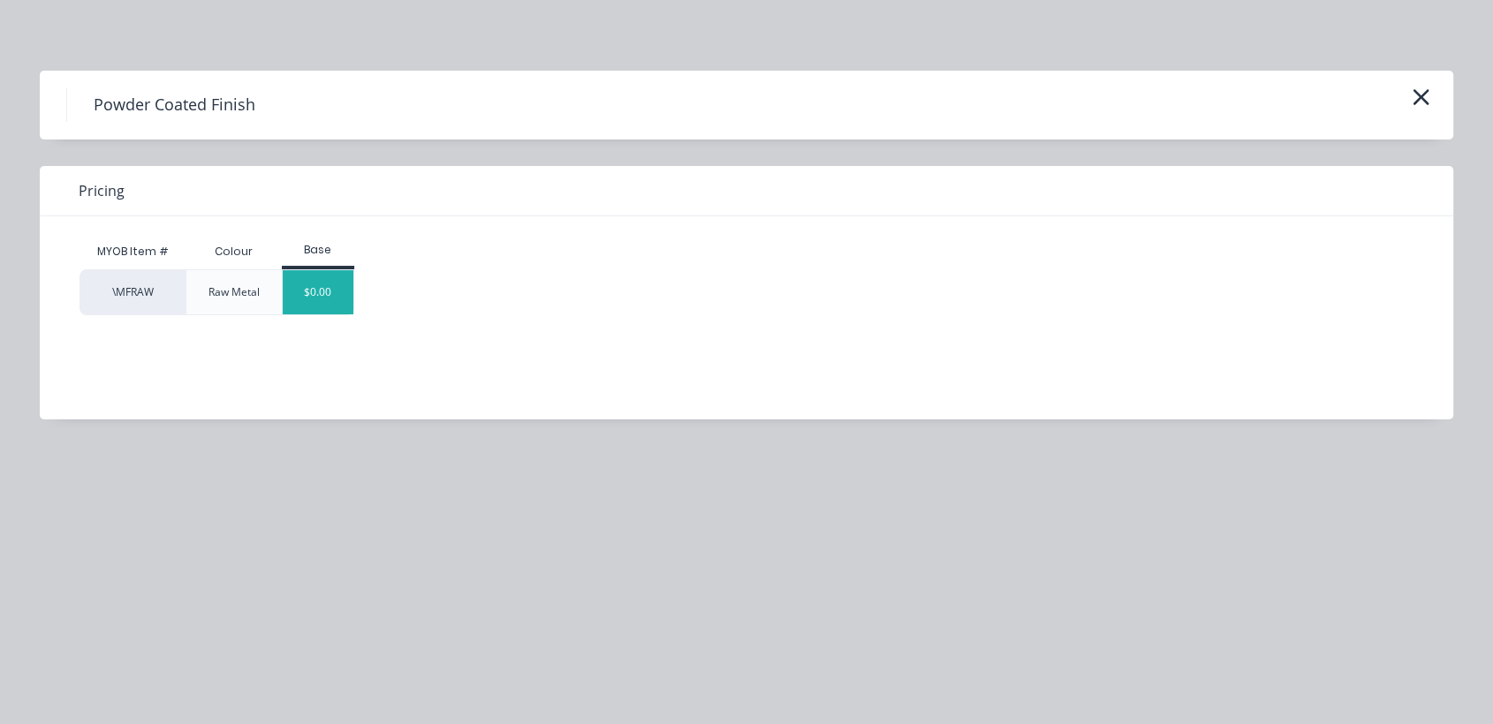
click at [329, 293] on div "$0.00" at bounding box center [319, 292] width 72 height 44
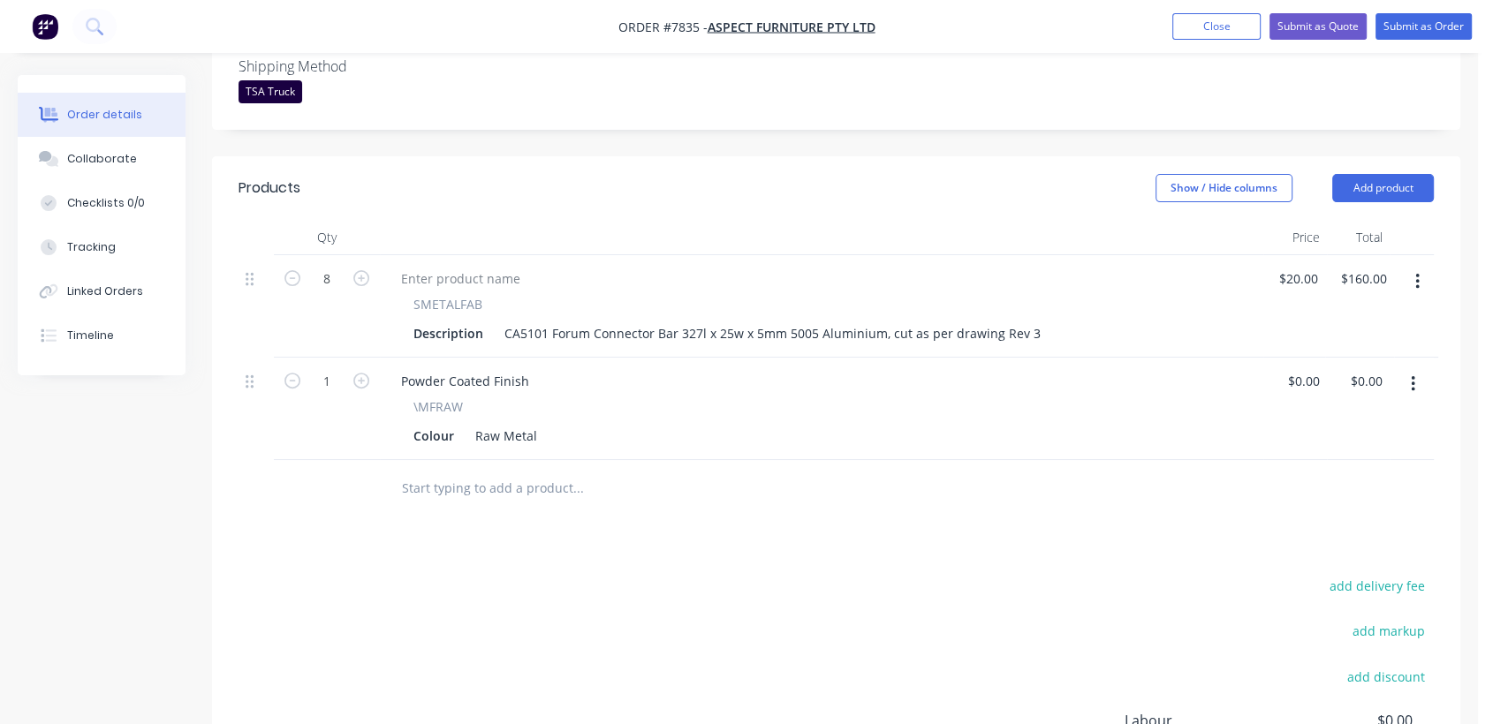
click at [459, 471] on input "text" at bounding box center [577, 488] width 353 height 35
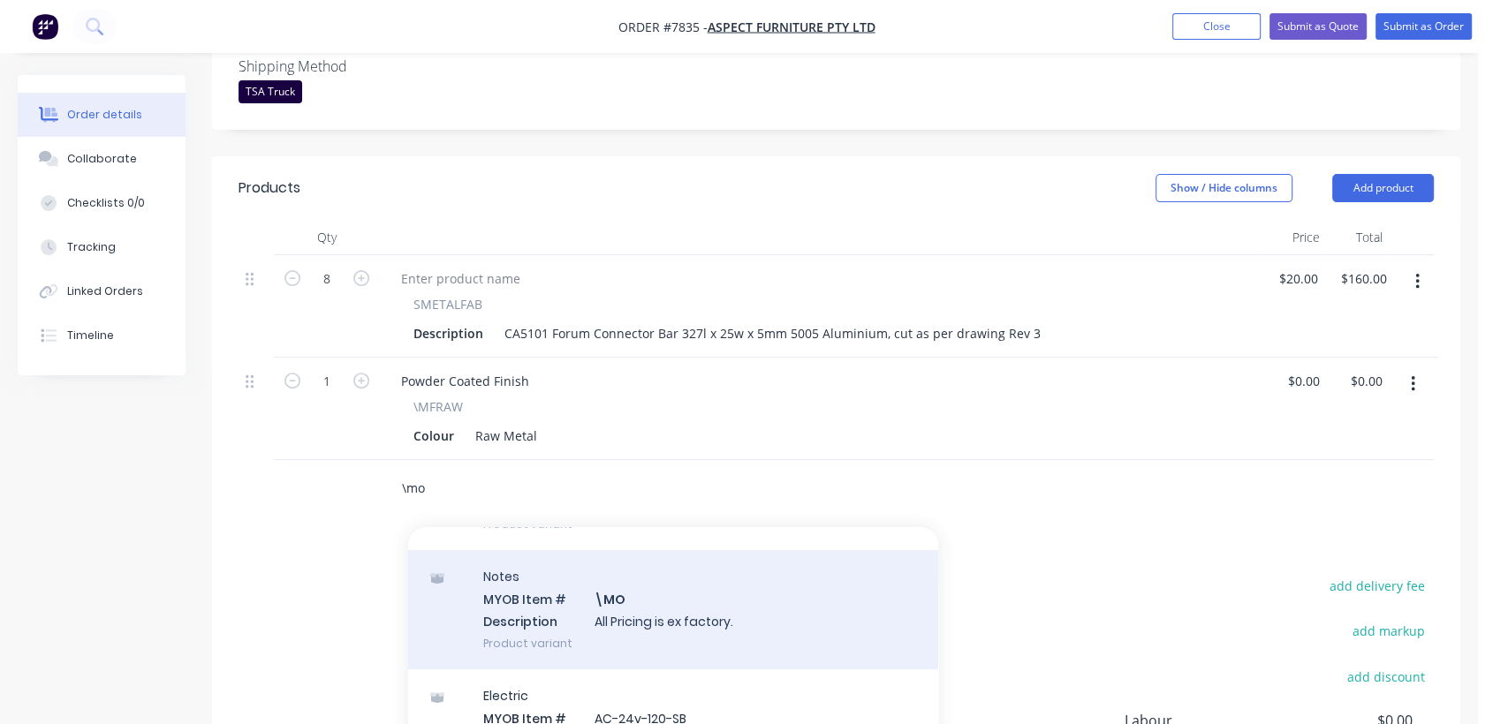
scroll to position [294, 0]
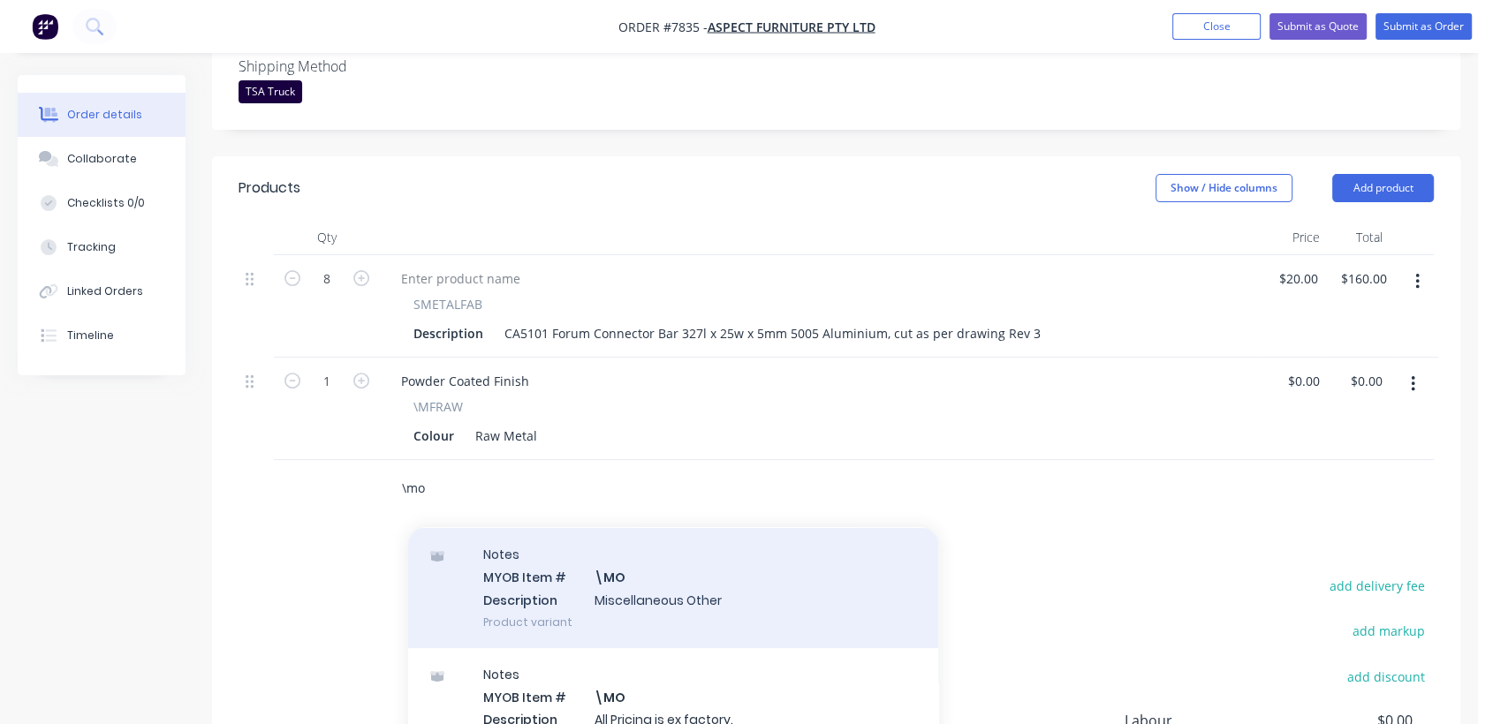
type input "\mo"
click at [640, 575] on div "Notes MYOB Item # \MO Description Miscellaneous Other Product variant" at bounding box center [673, 587] width 530 height 119
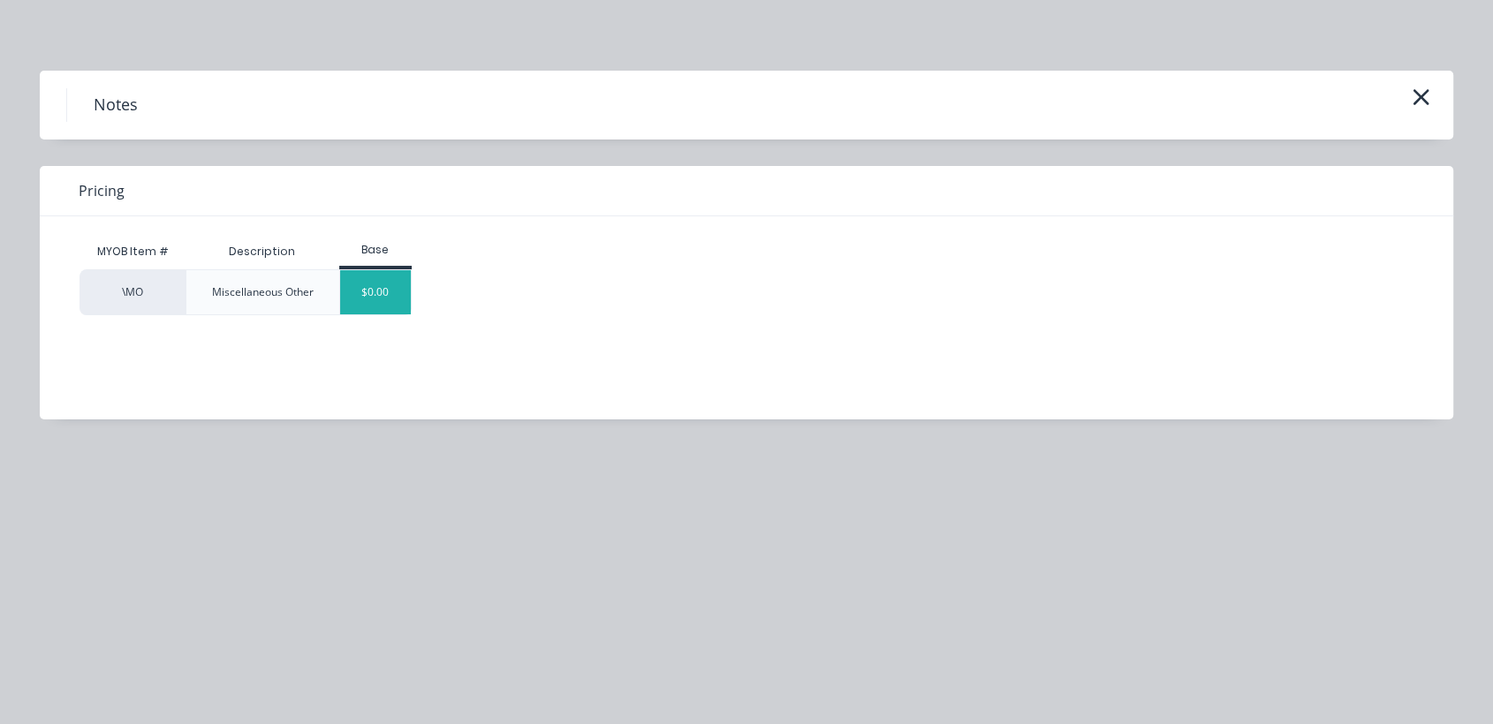
click at [389, 280] on div "$0.00" at bounding box center [376, 292] width 72 height 44
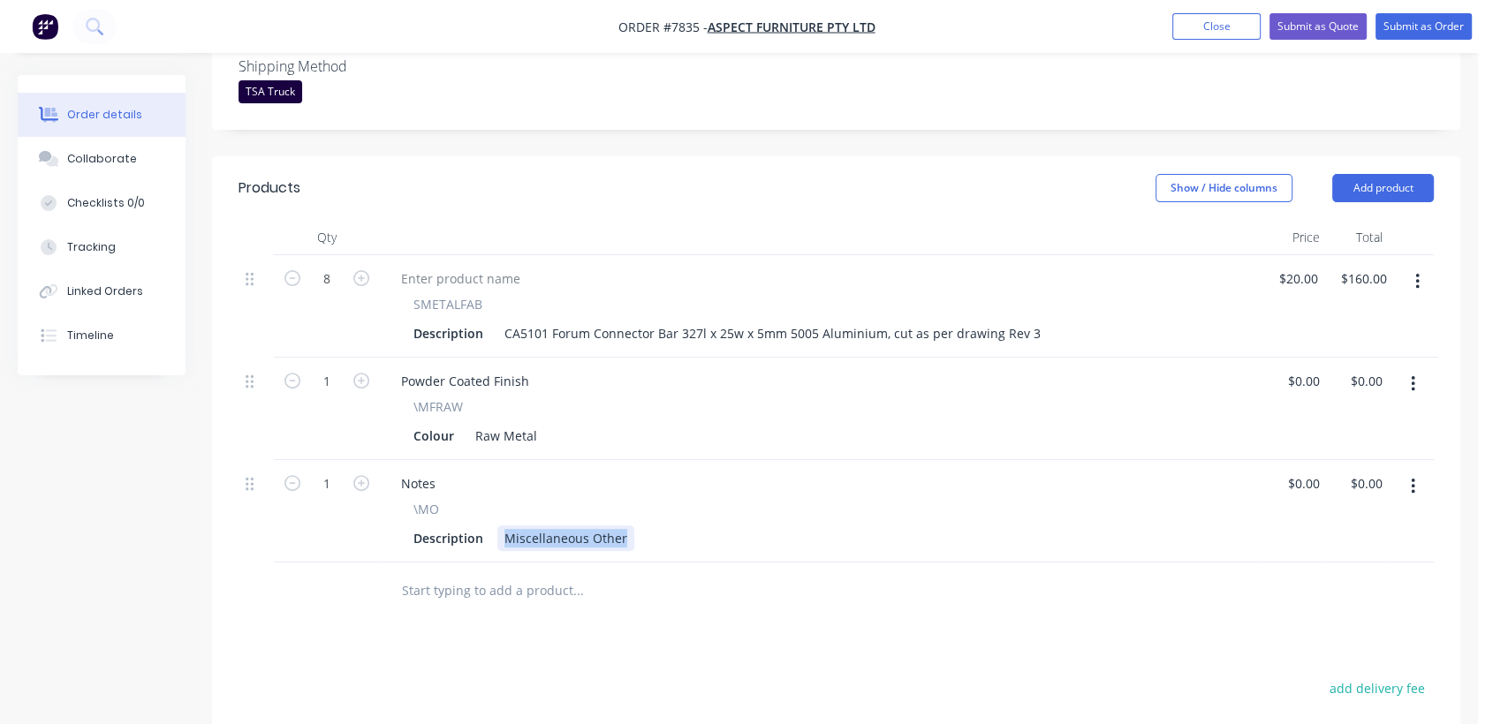
drag, startPoint x: 497, startPoint y: 508, endPoint x: 729, endPoint y: 547, distance: 234.7
click at [729, 547] on div "Qty Price Total 8 SMETALFAB Description CA5101 Forum Connector Bar 327l x 25w x…" at bounding box center [836, 420] width 1248 height 400
type input "$0.00"
click at [144, 154] on button "Collaborate" at bounding box center [102, 159] width 168 height 44
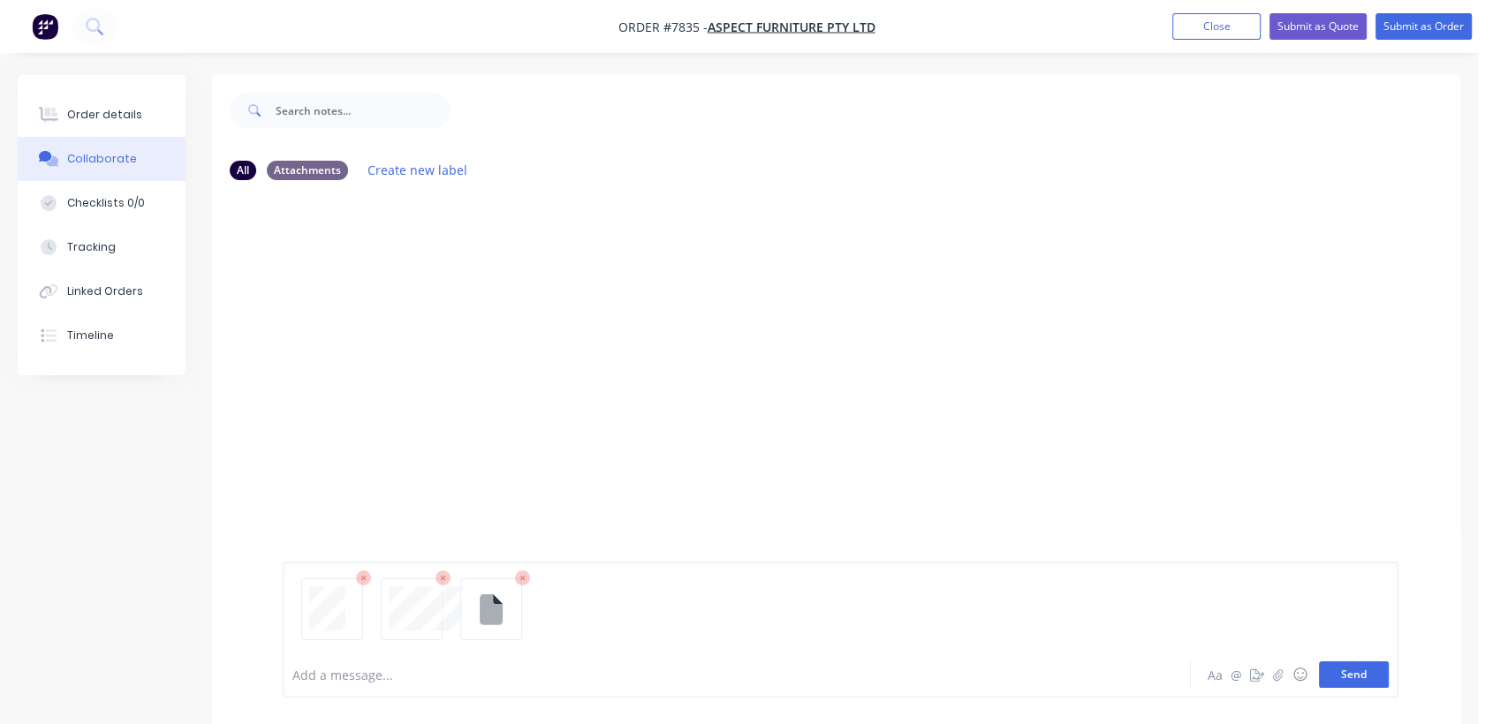
click at [1336, 670] on button "Send" at bounding box center [1354, 675] width 70 height 26
click at [111, 103] on button "Order details" at bounding box center [102, 115] width 168 height 44
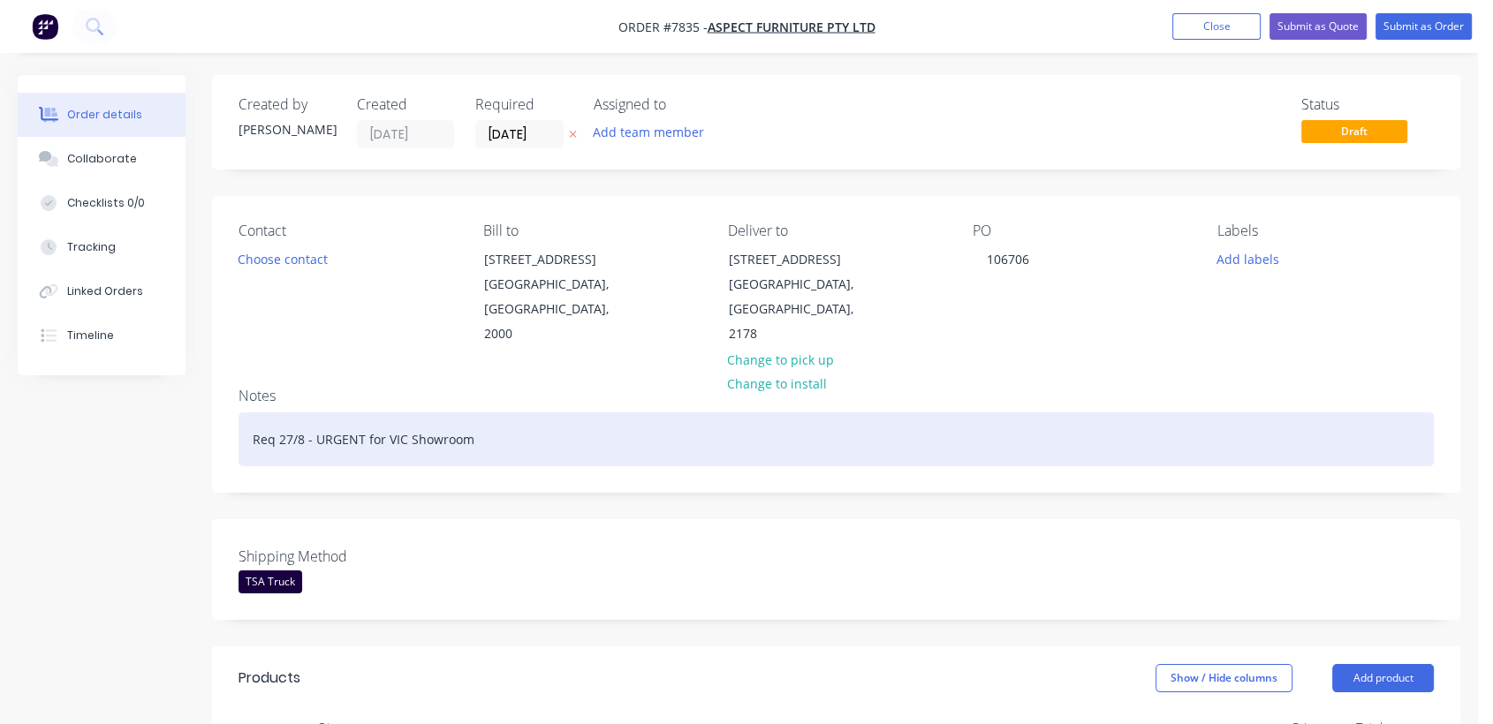
click at [481, 412] on div "Req 27/8 - URGENT for VIC Showroom" at bounding box center [835, 439] width 1195 height 54
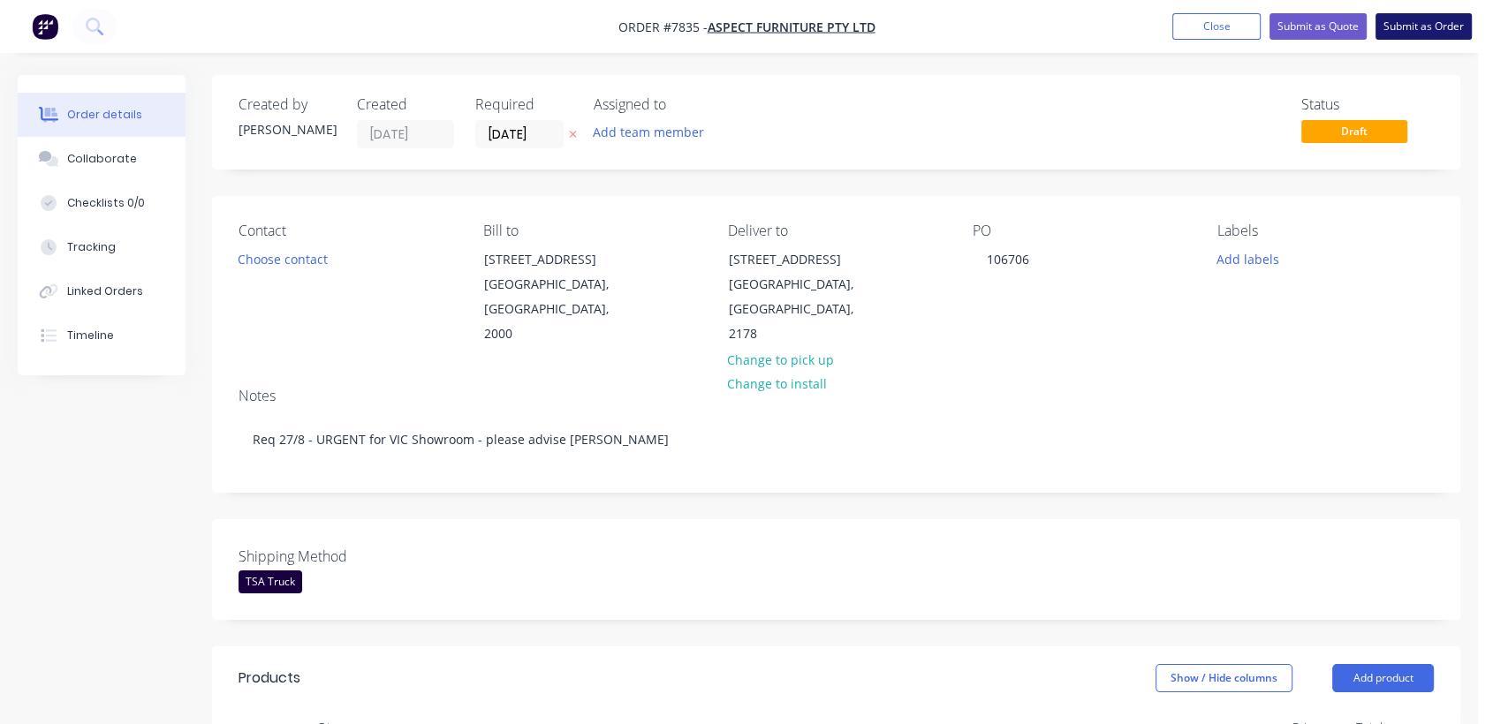
click at [1435, 27] on button "Submit as Order" at bounding box center [1423, 26] width 96 height 26
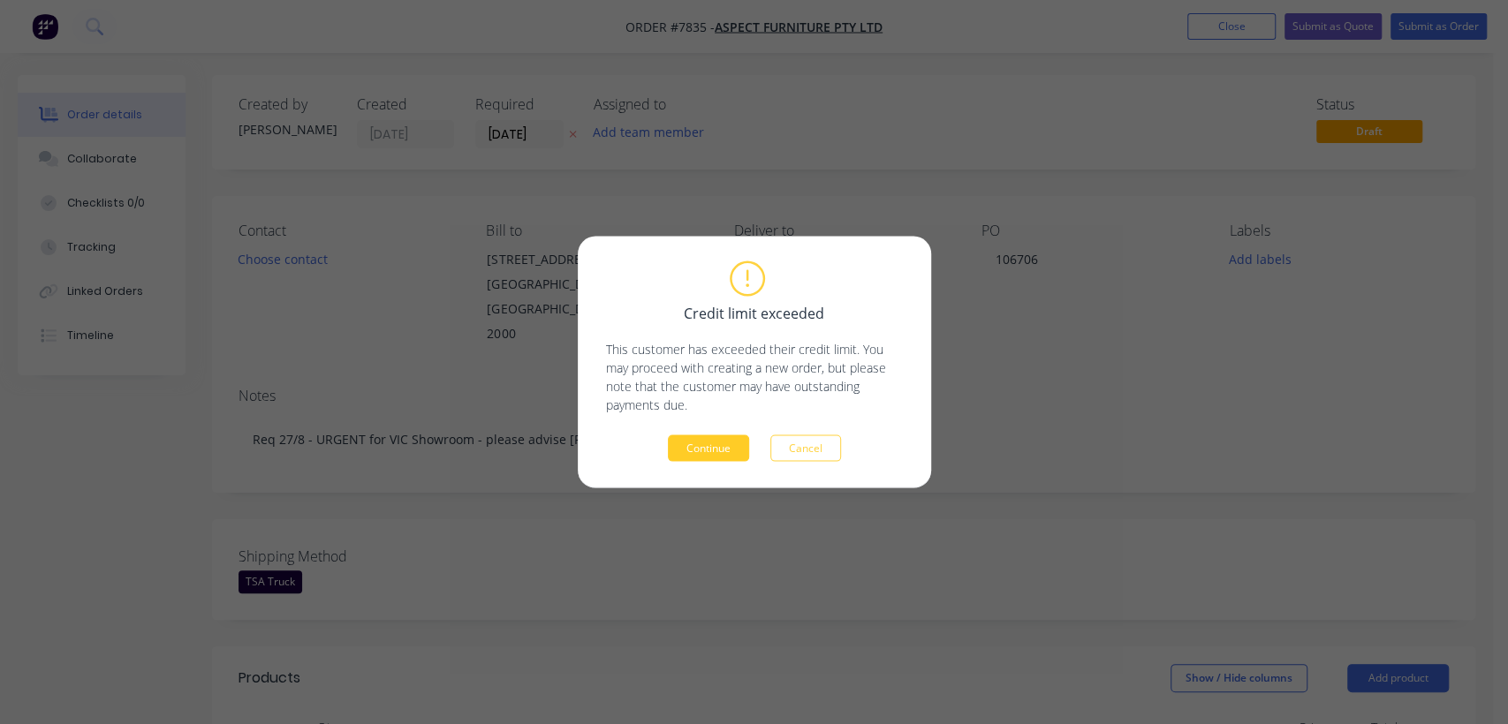
click at [691, 447] on button "Continue" at bounding box center [708, 448] width 81 height 26
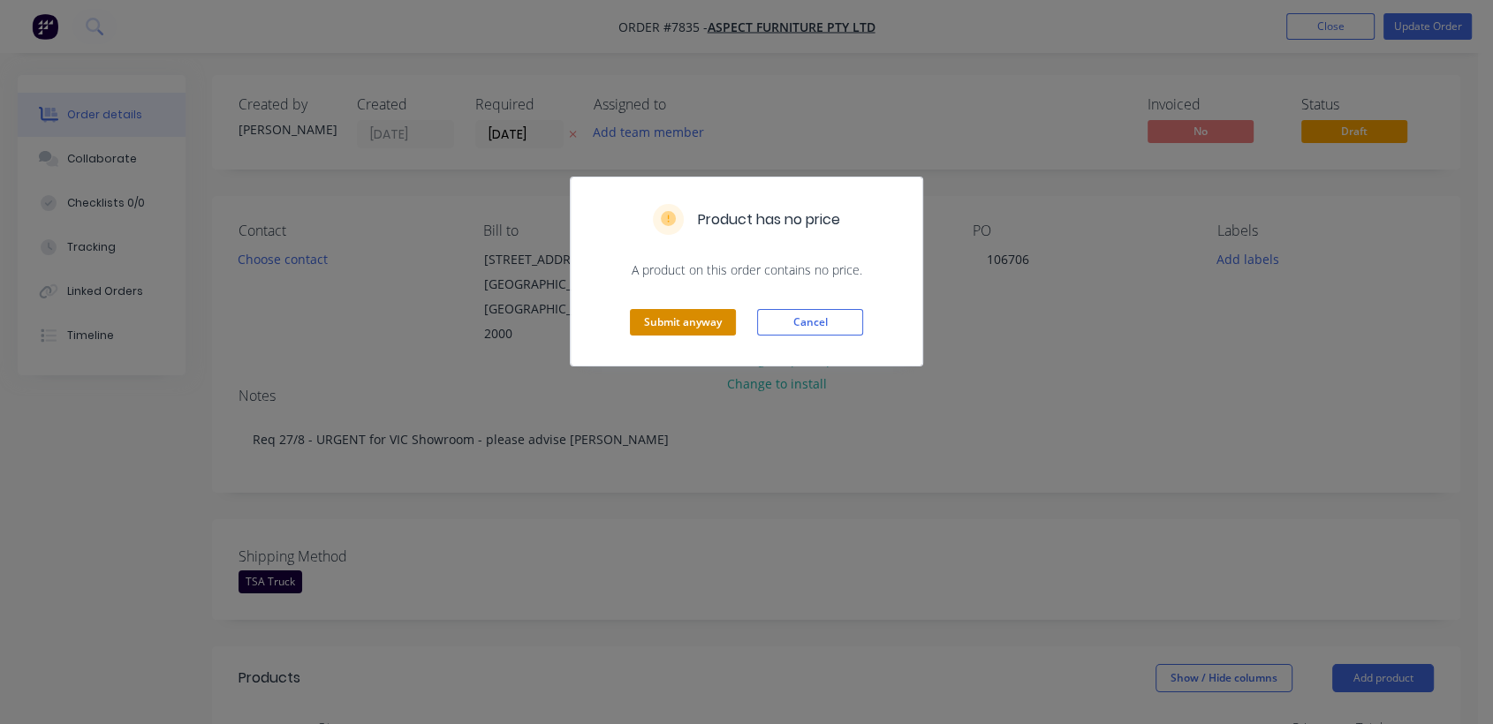
click at [677, 320] on button "Submit anyway" at bounding box center [683, 322] width 106 height 26
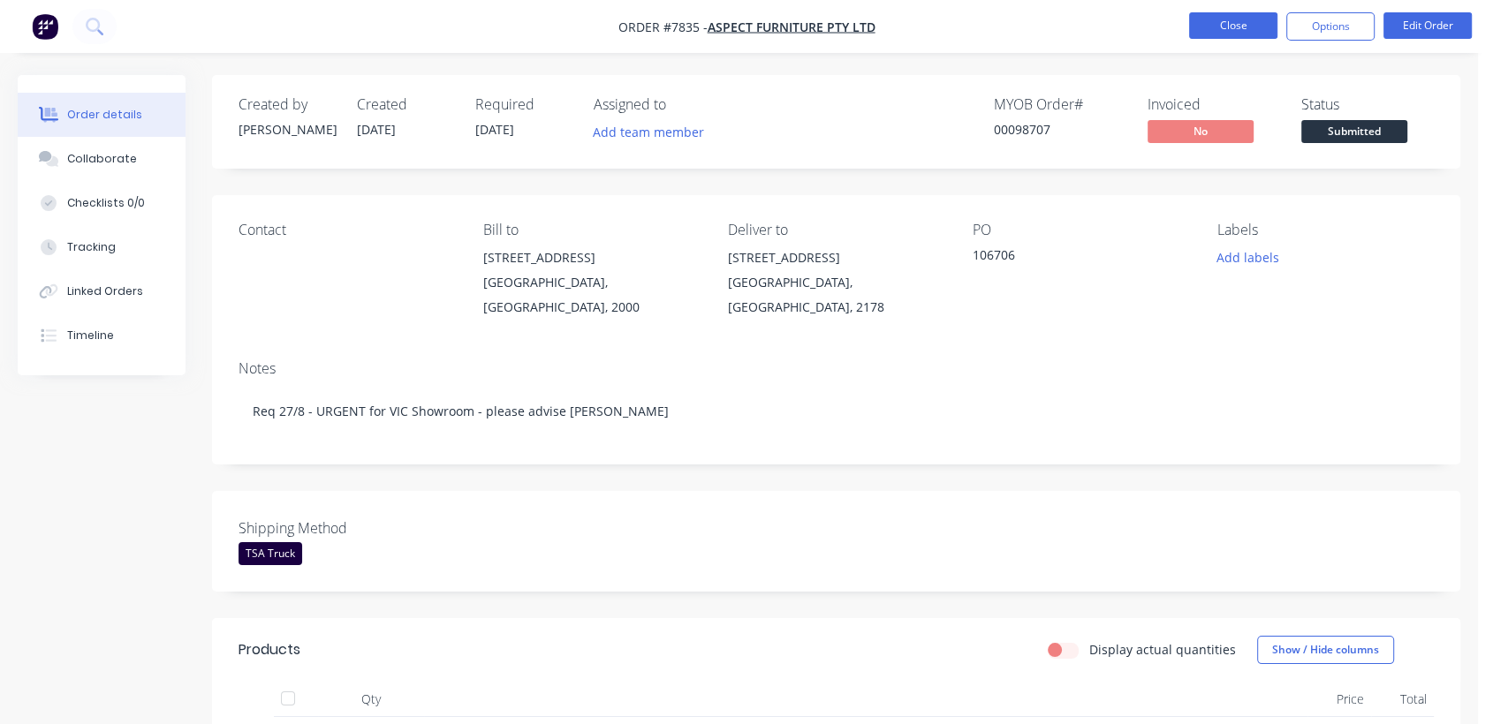
click at [1218, 29] on button "Close" at bounding box center [1233, 25] width 88 height 26
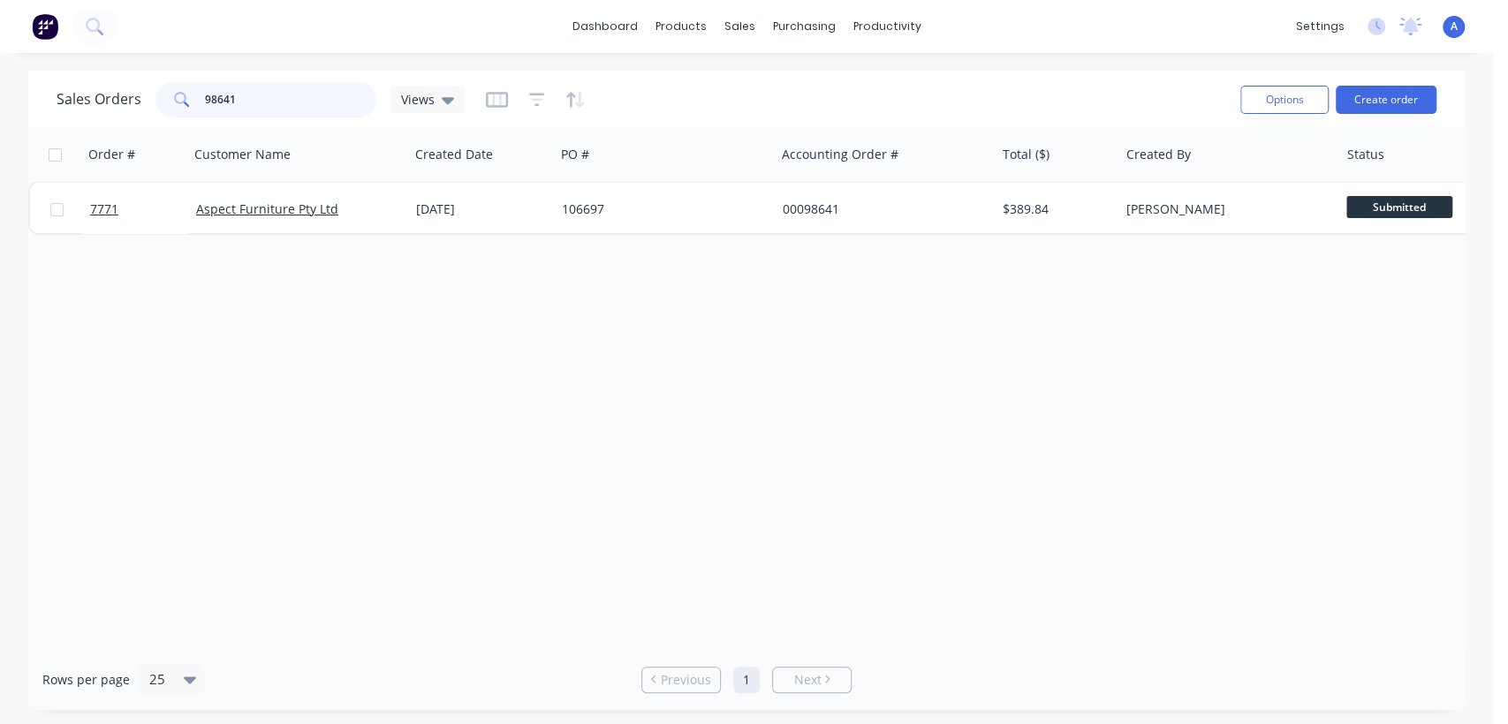
drag, startPoint x: 250, startPoint y: 103, endPoint x: 124, endPoint y: 95, distance: 126.6
click at [125, 95] on div "Sales Orders 98641 Views" at bounding box center [261, 99] width 408 height 35
type input "7537"
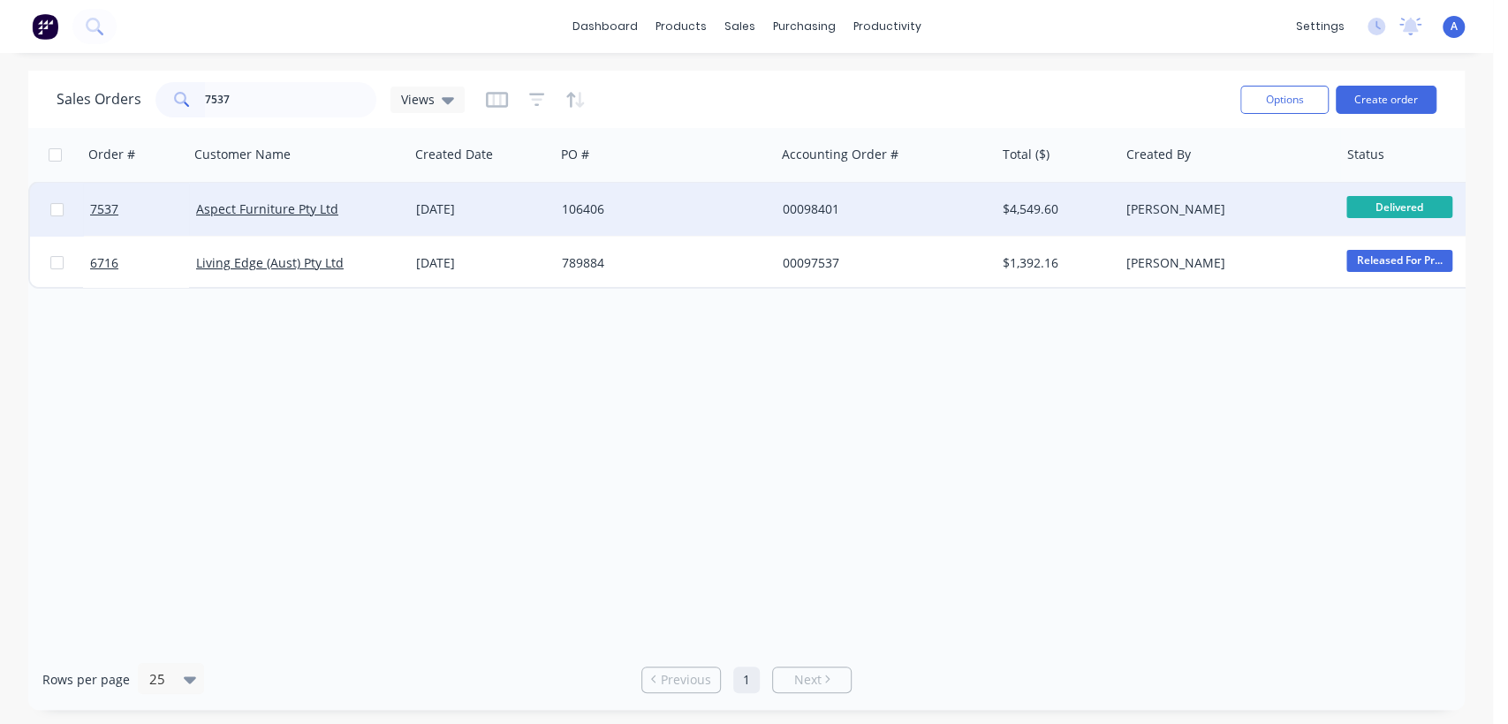
click at [661, 197] on div "106406" at bounding box center [665, 209] width 220 height 53
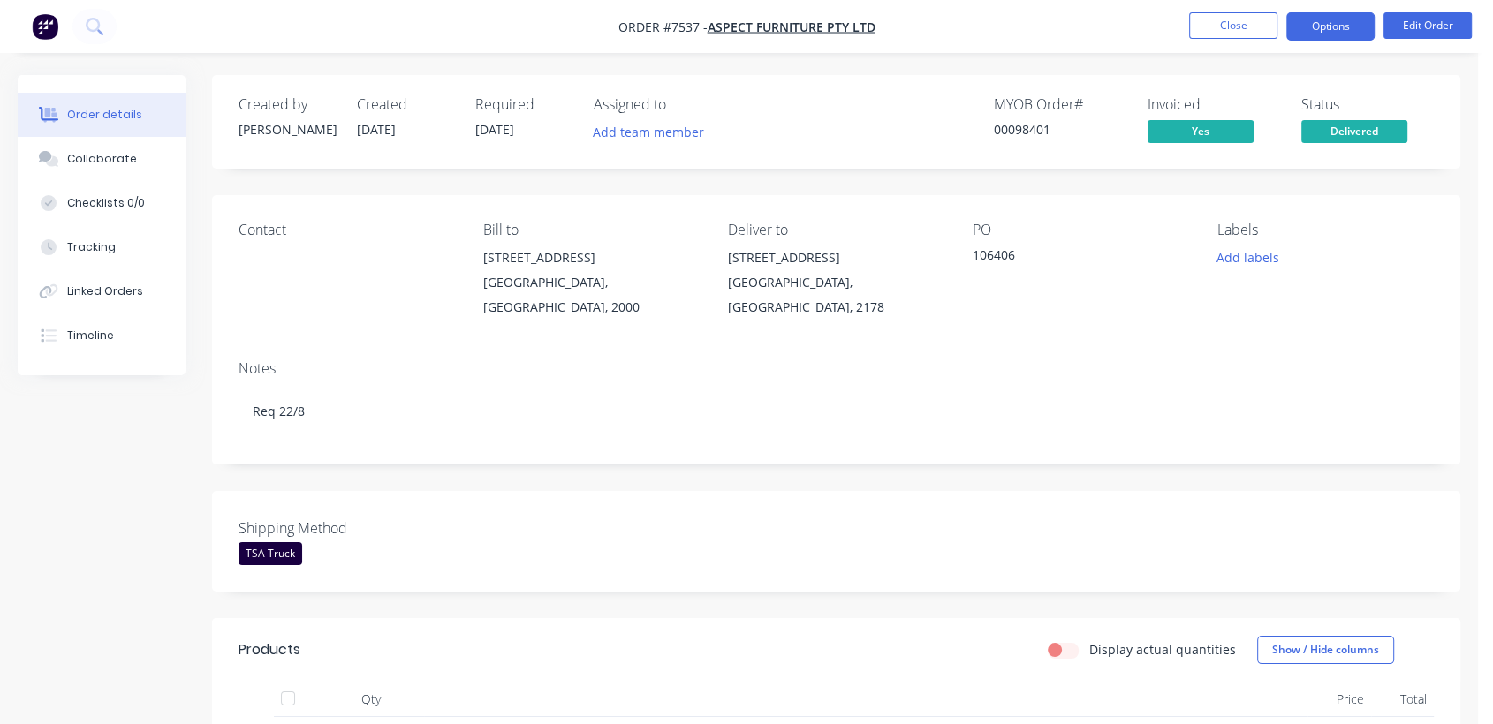
click at [1315, 24] on button "Options" at bounding box center [1330, 26] width 88 height 28
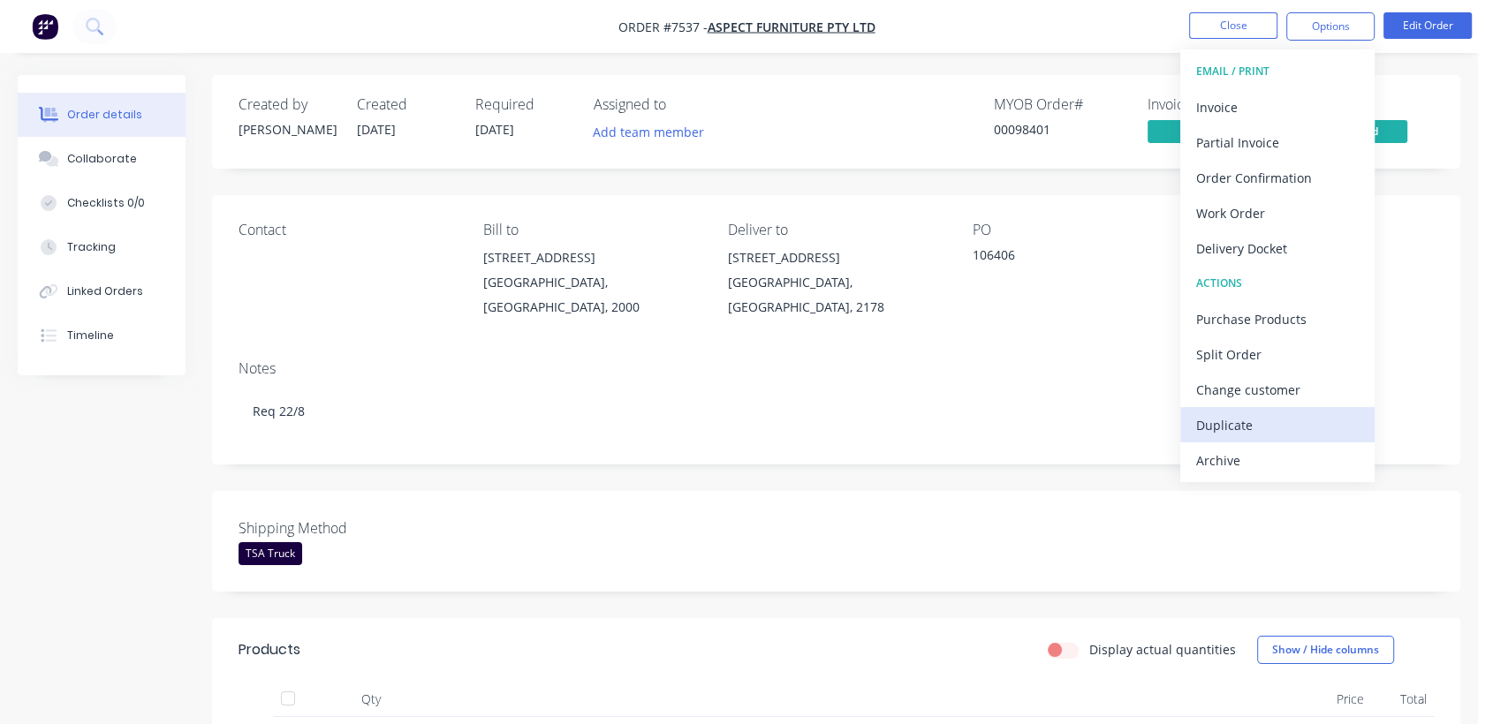
click at [1245, 415] on div "Duplicate" at bounding box center [1277, 425] width 163 height 26
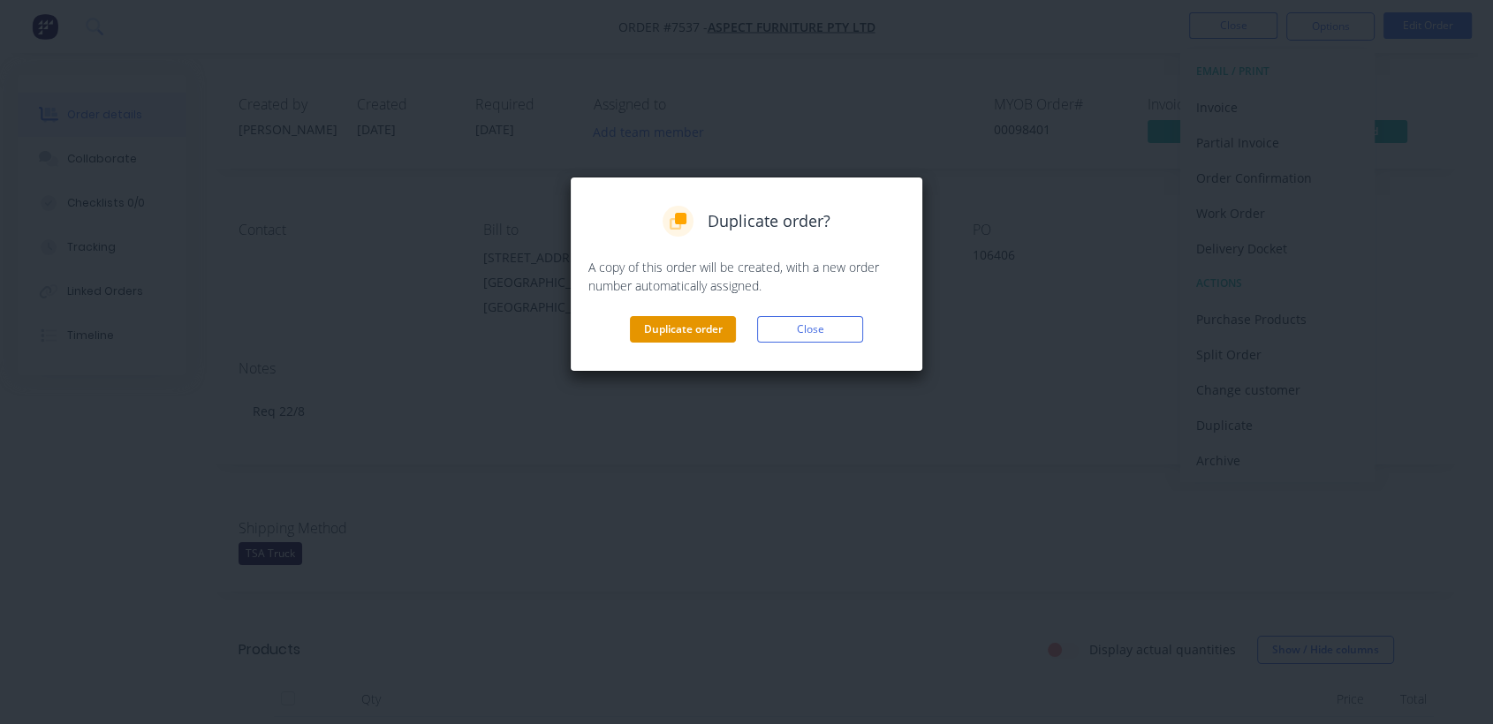
click at [707, 330] on button "Duplicate order" at bounding box center [683, 329] width 106 height 26
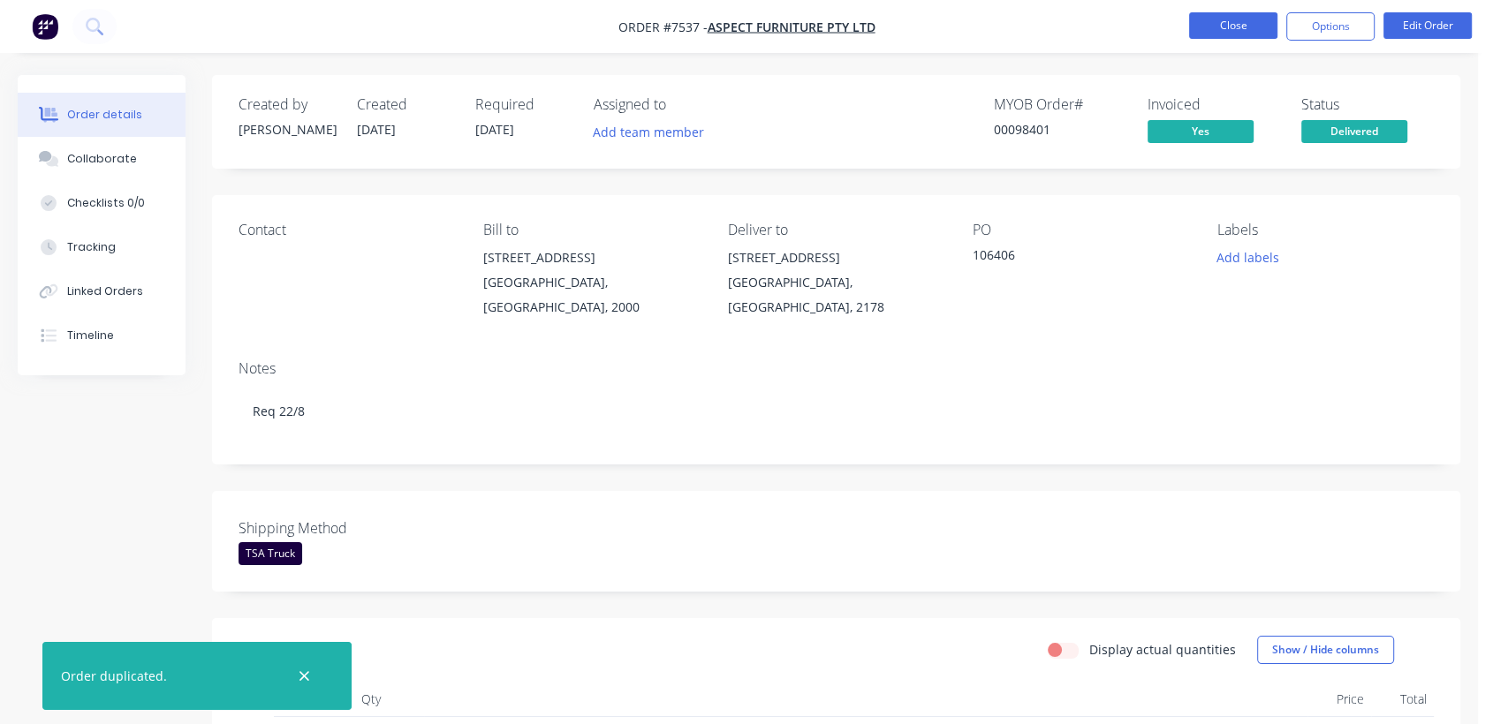
click at [1220, 30] on button "Close" at bounding box center [1233, 25] width 88 height 26
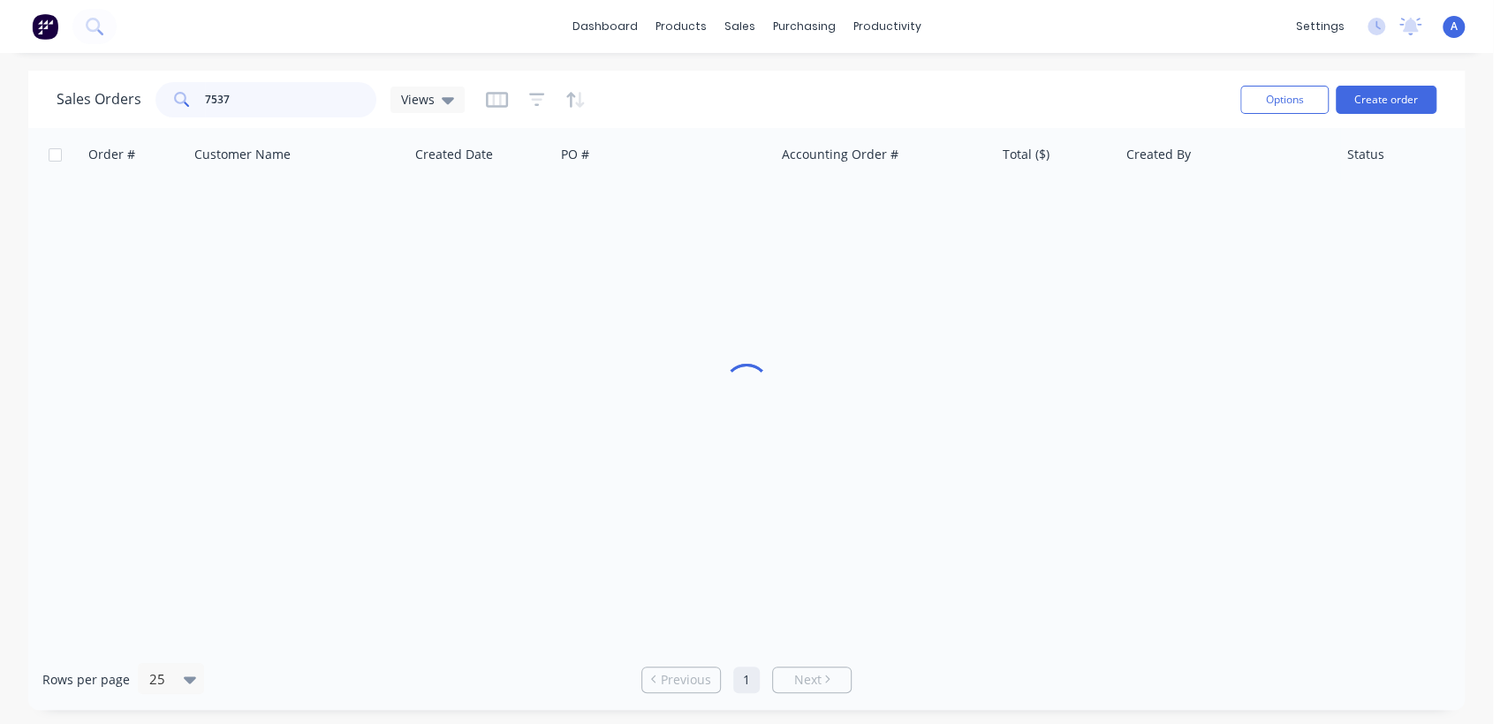
drag, startPoint x: 235, startPoint y: 100, endPoint x: 163, endPoint y: 84, distance: 74.2
click at [163, 85] on div "7537" at bounding box center [265, 99] width 221 height 35
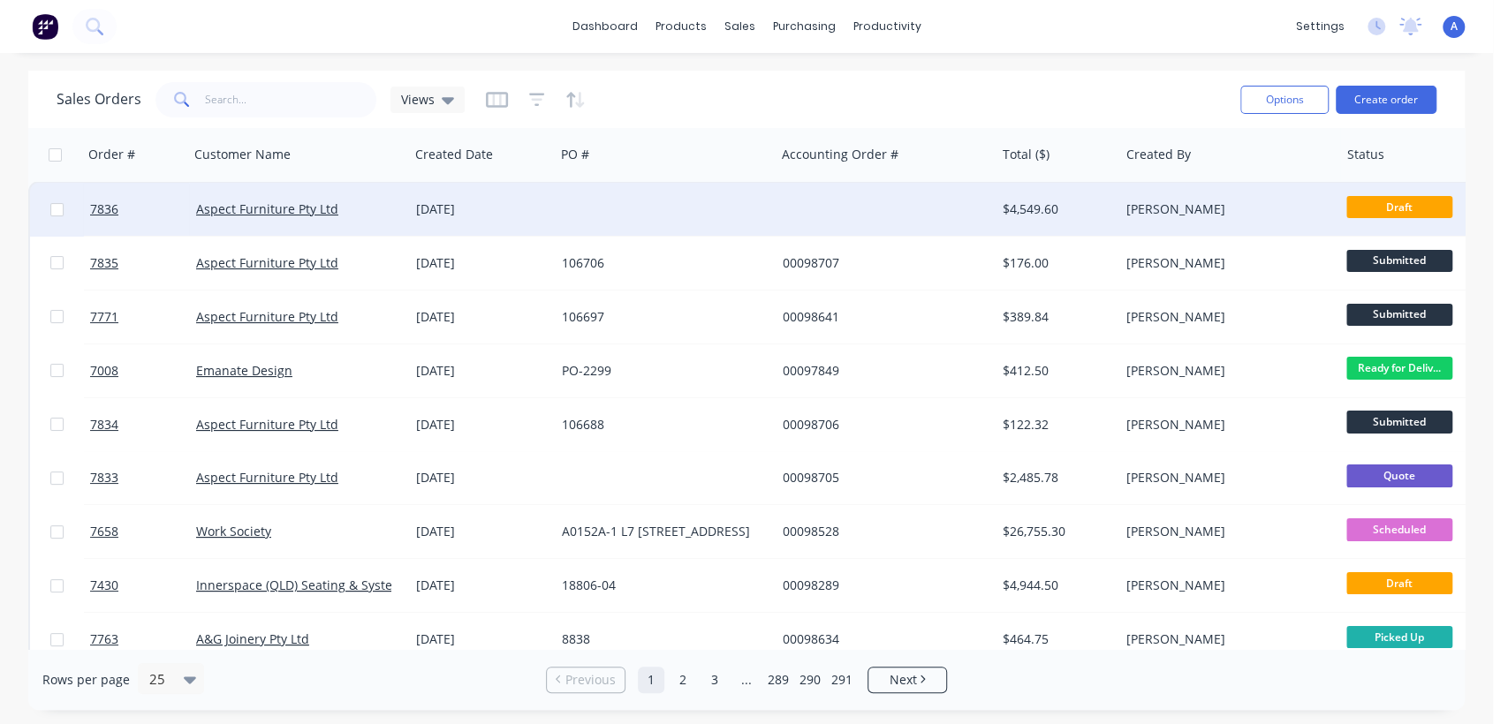
click at [617, 197] on div at bounding box center [665, 209] width 220 height 53
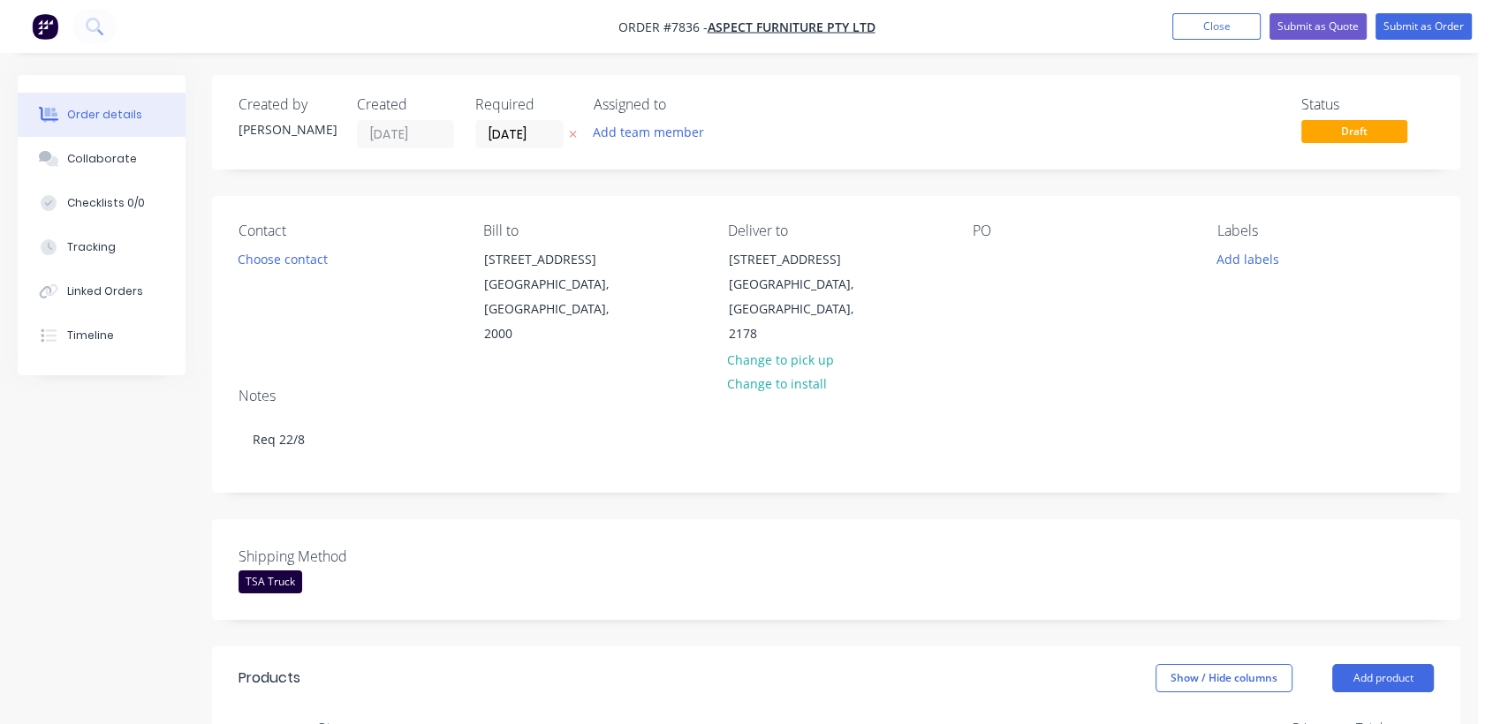
click at [557, 120] on label "[DATE]" at bounding box center [519, 134] width 88 height 28
click at [557, 121] on input "[DATE]" at bounding box center [519, 134] width 87 height 26
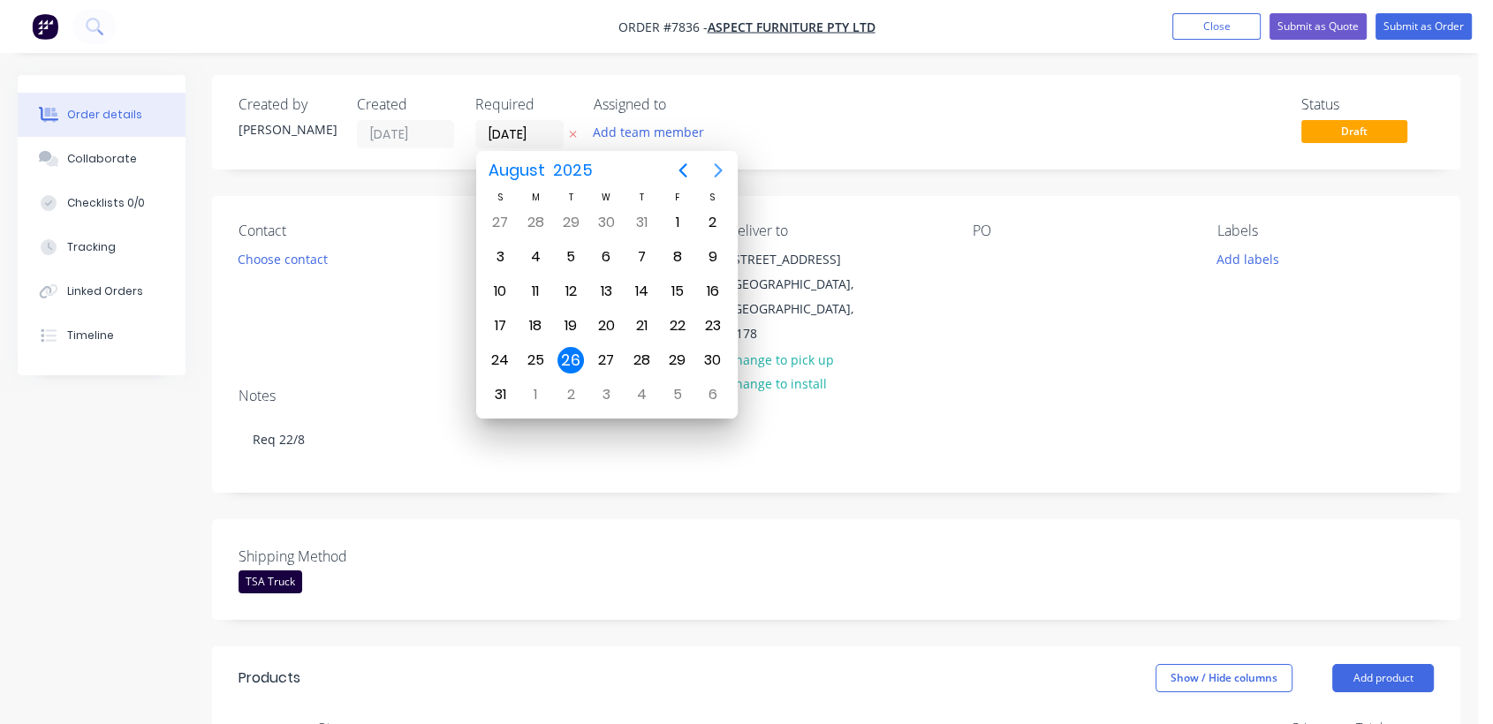
click at [710, 162] on icon "Next page" at bounding box center [718, 170] width 21 height 21
click at [603, 356] on div "31" at bounding box center [606, 360] width 26 height 26
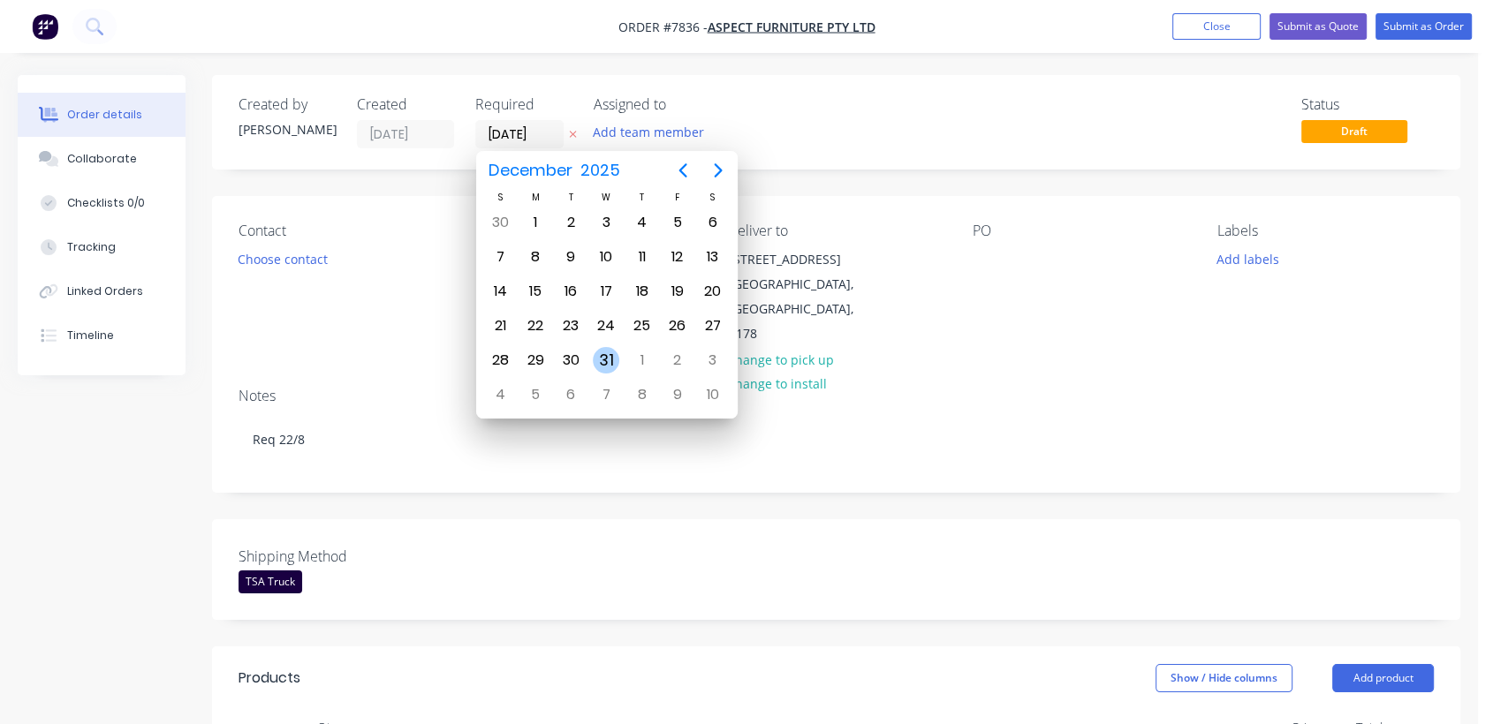
type input "[DATE]"
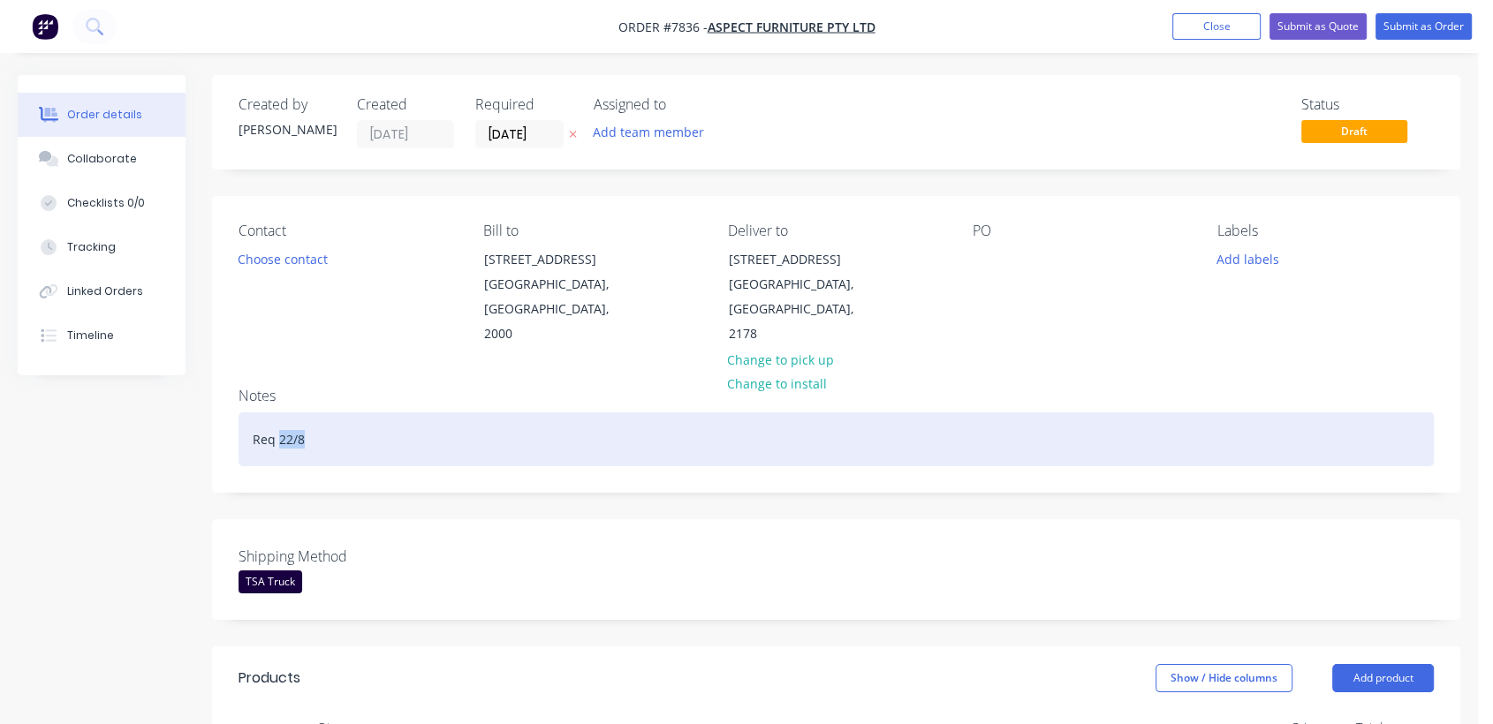
drag, startPoint x: 305, startPoint y: 414, endPoint x: 279, endPoint y: 413, distance: 25.6
click at [279, 413] on div "Req 22/8" at bounding box center [835, 439] width 1195 height 54
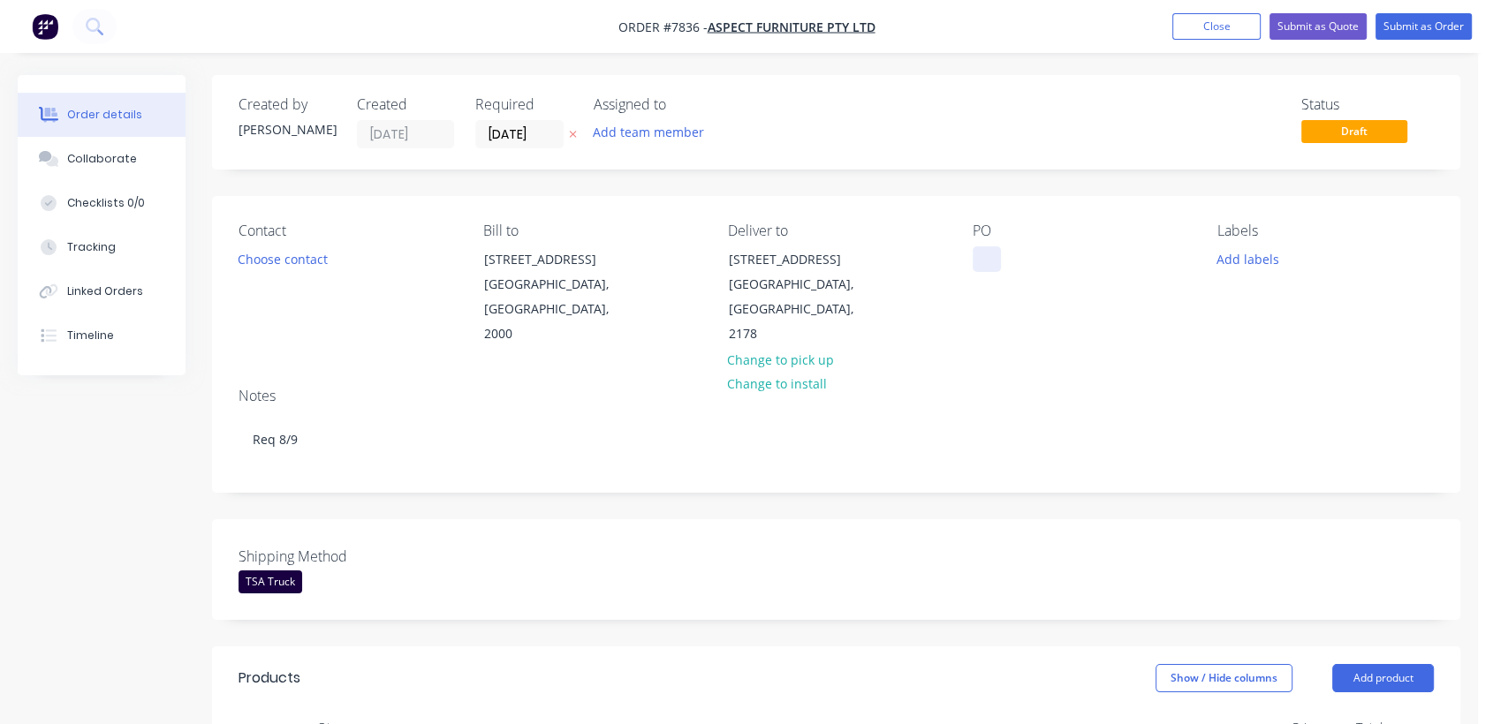
click at [986, 251] on div at bounding box center [986, 259] width 28 height 26
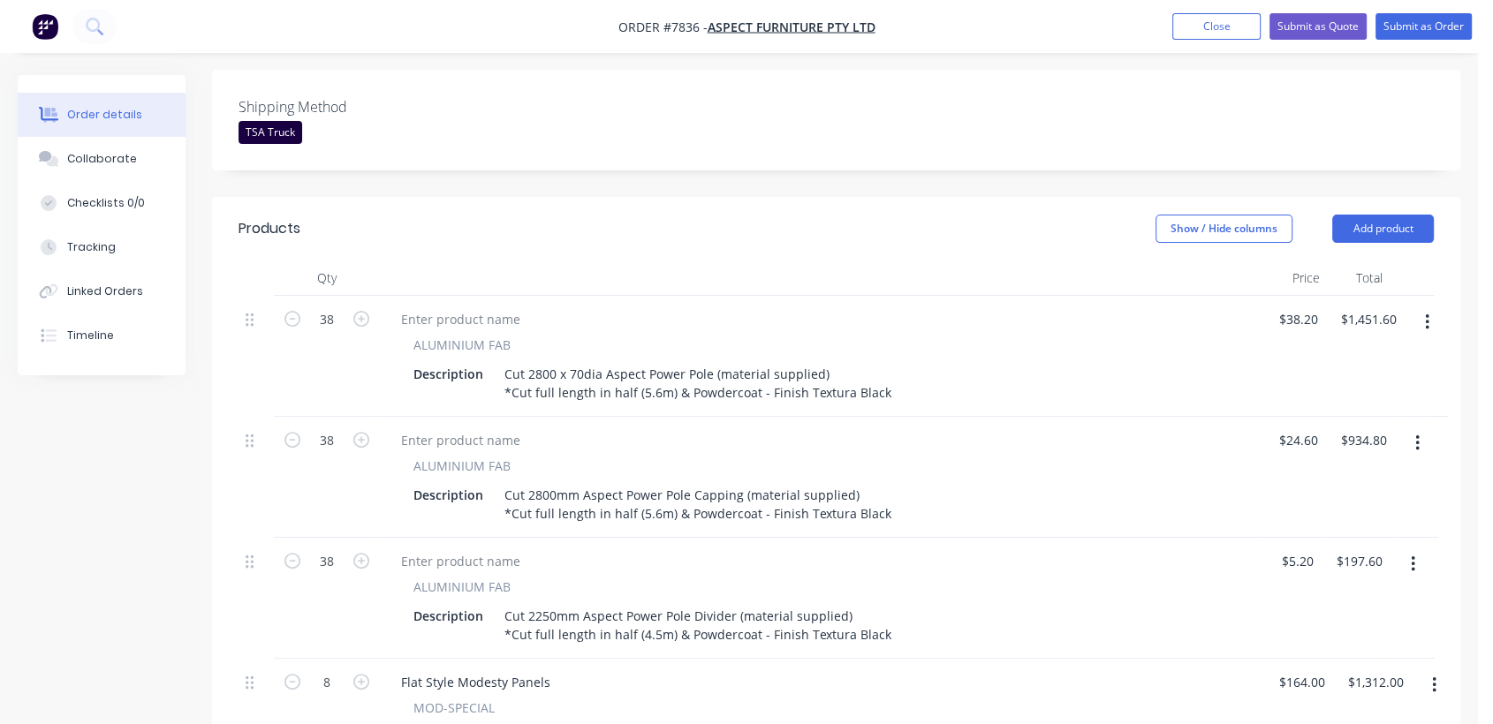
scroll to position [490, 0]
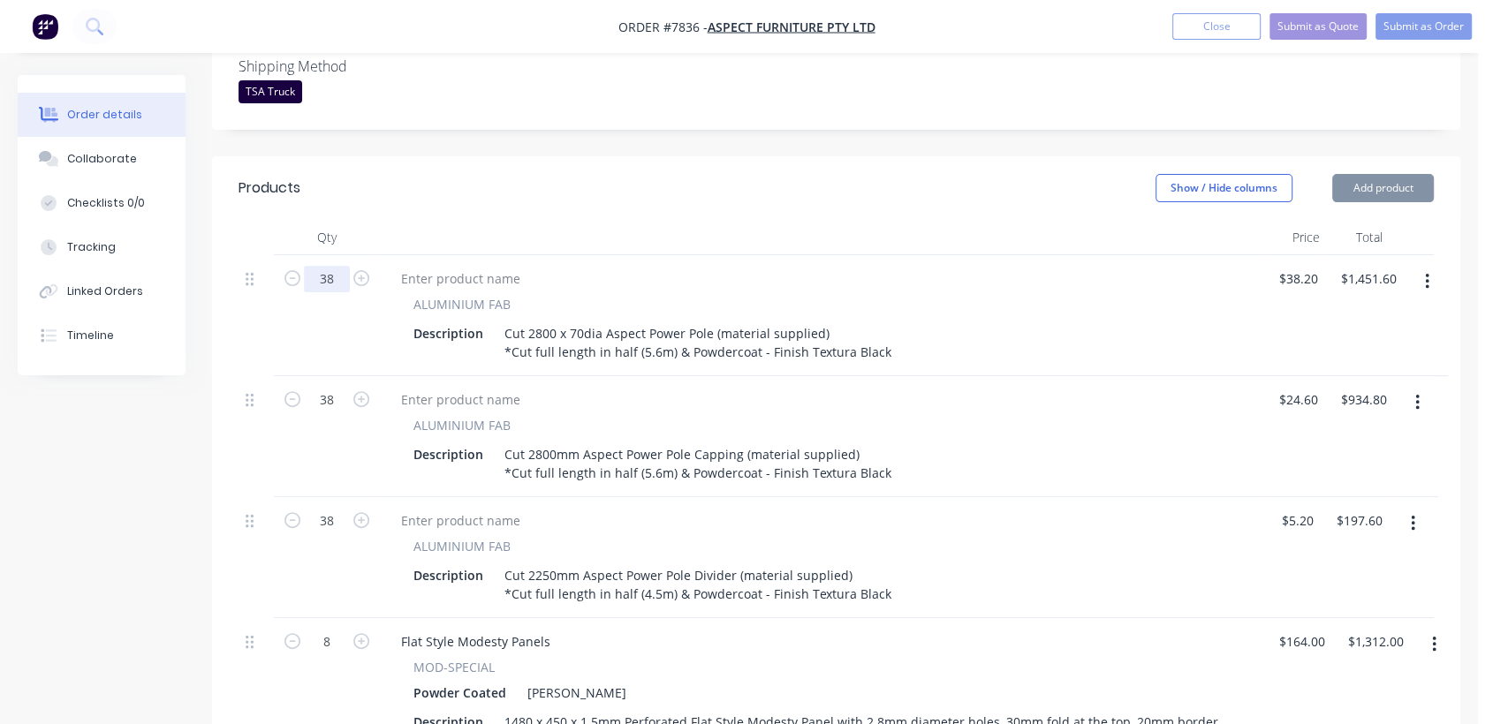
click at [344, 266] on input "38" at bounding box center [327, 279] width 46 height 26
type input "5"
type input "$191.00"
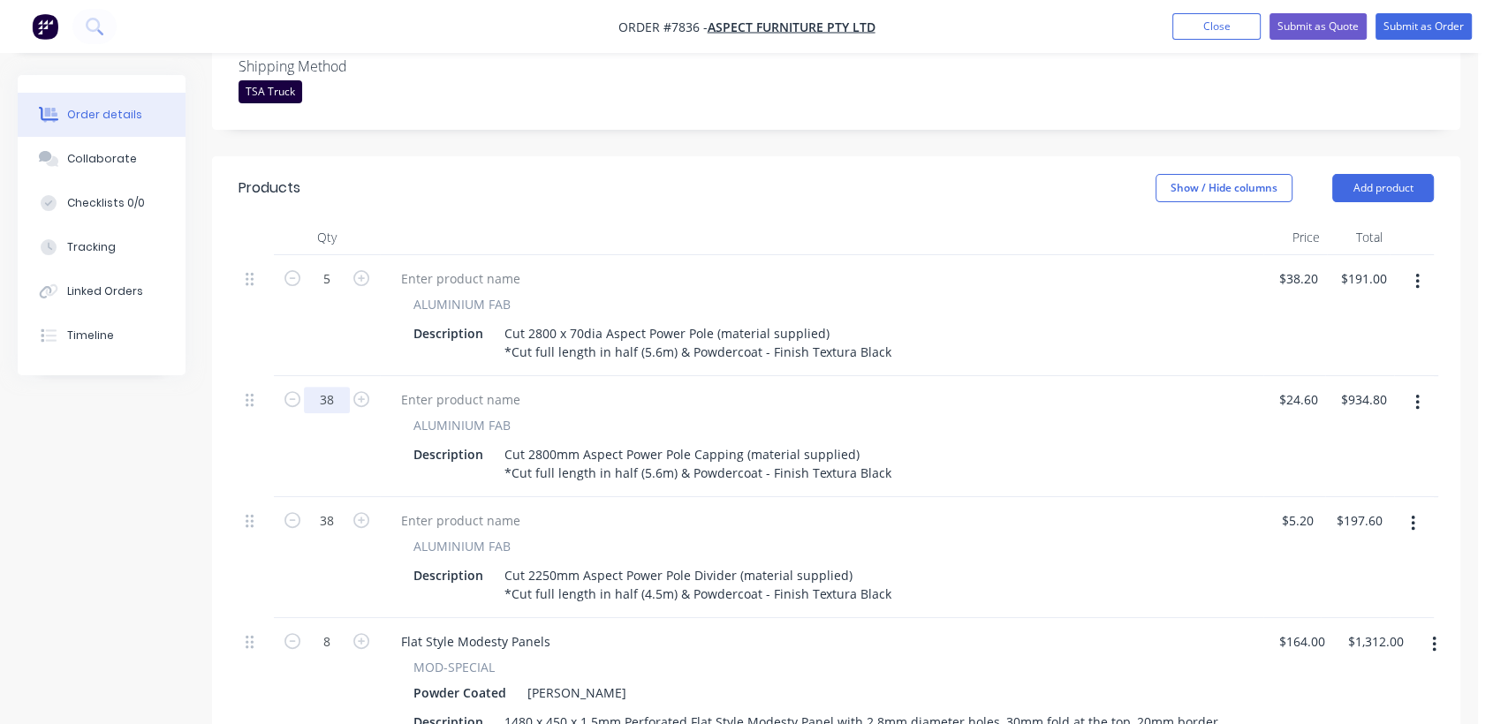
click at [339, 292] on input "38" at bounding box center [327, 279] width 46 height 26
type input "5"
type input "$123.00"
click at [336, 292] on input "38" at bounding box center [327, 279] width 46 height 26
type input "5"
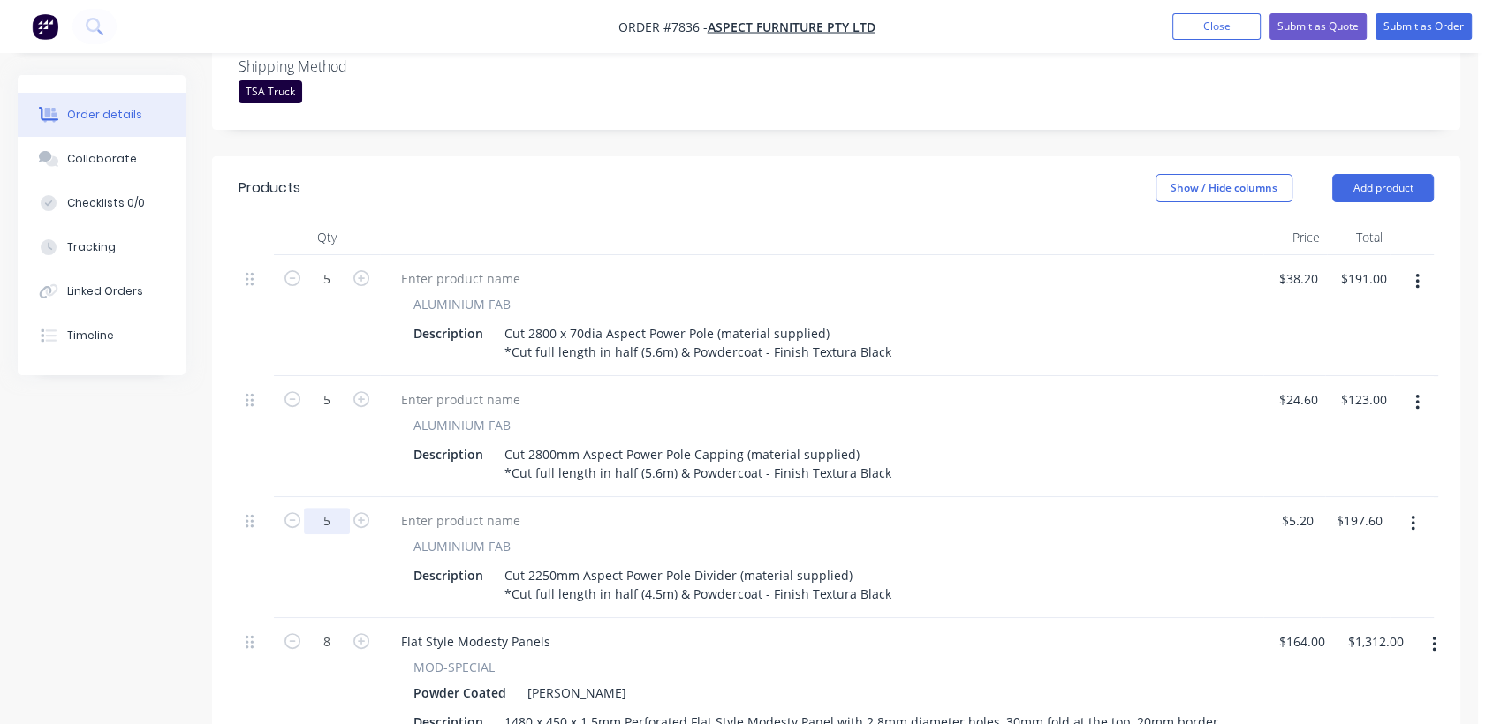
type input "$26.00"
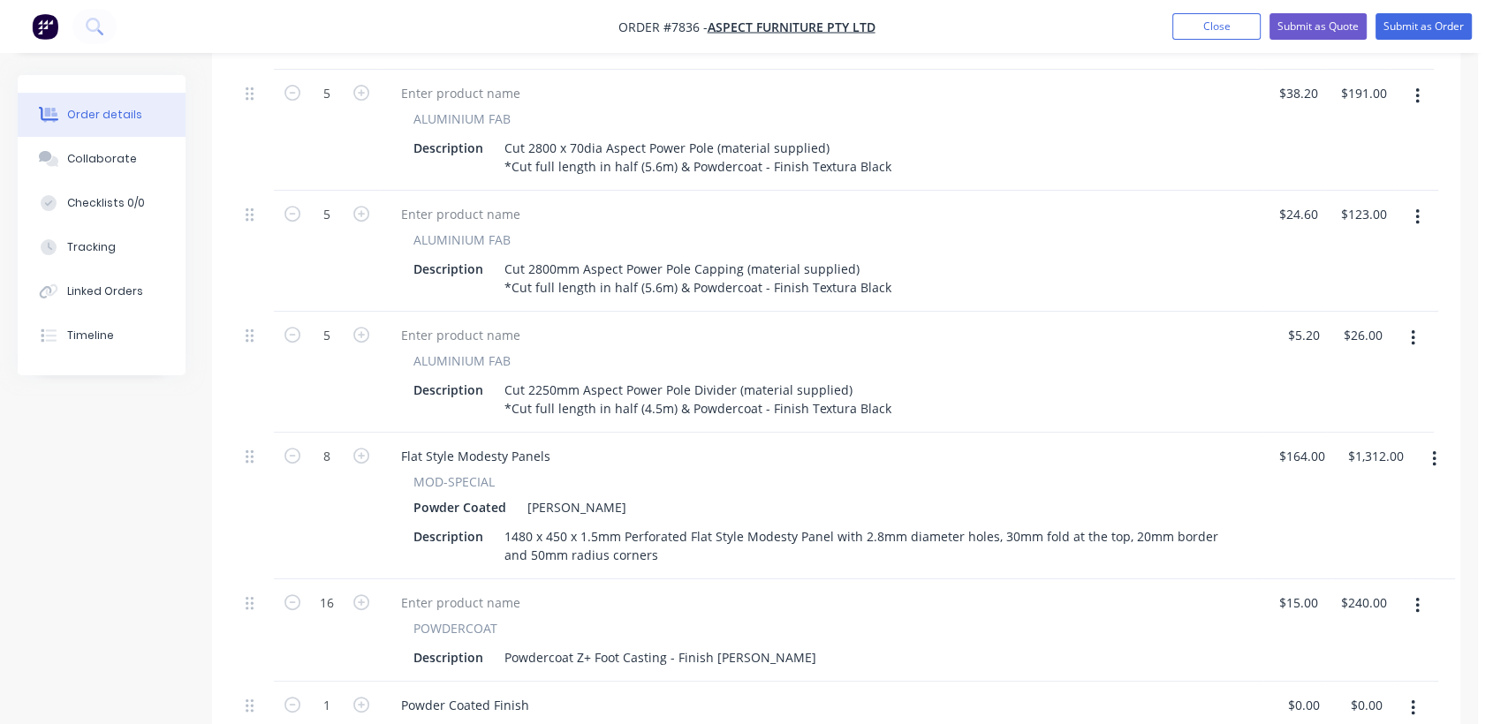
scroll to position [686, 0]
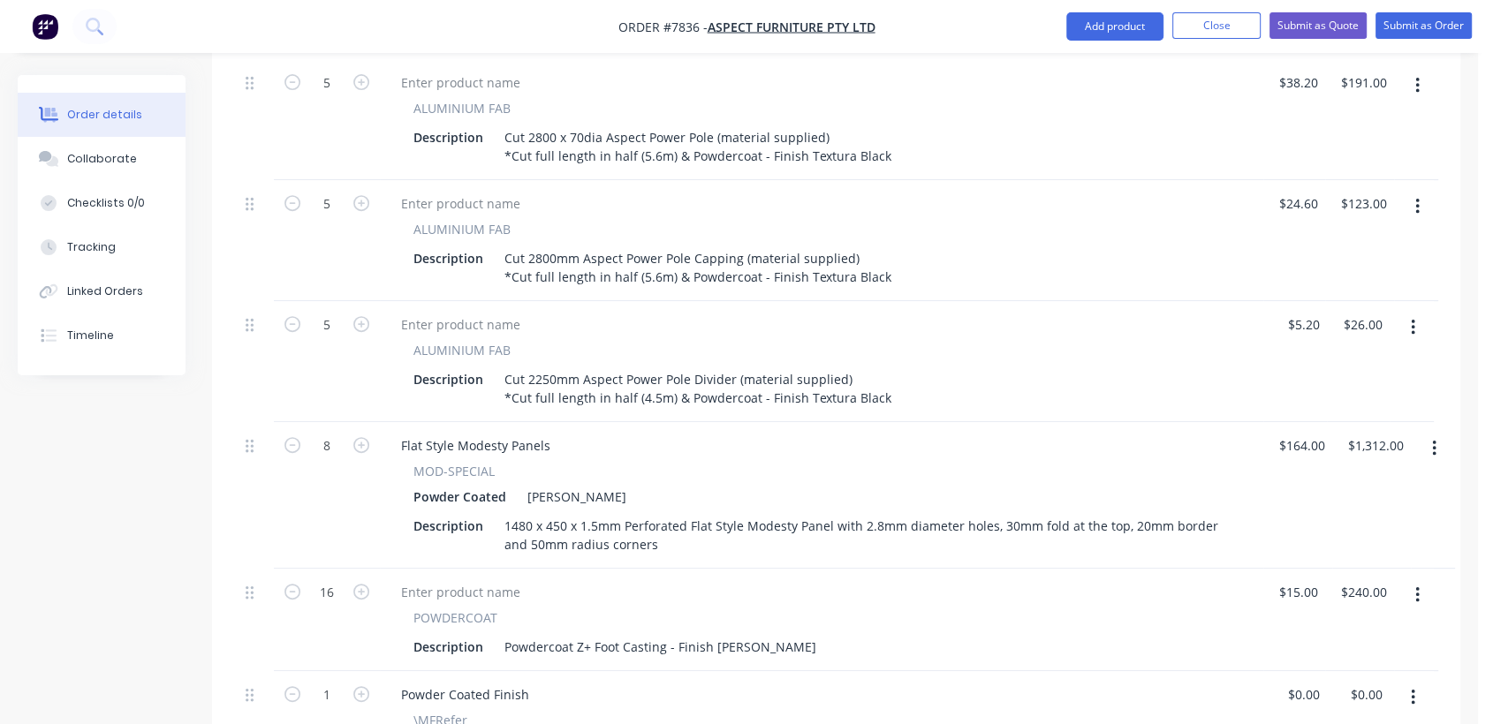
click at [1436, 433] on button "button" at bounding box center [1434, 449] width 42 height 32
click at [1336, 588] on div "Delete" at bounding box center [1371, 601] width 136 height 26
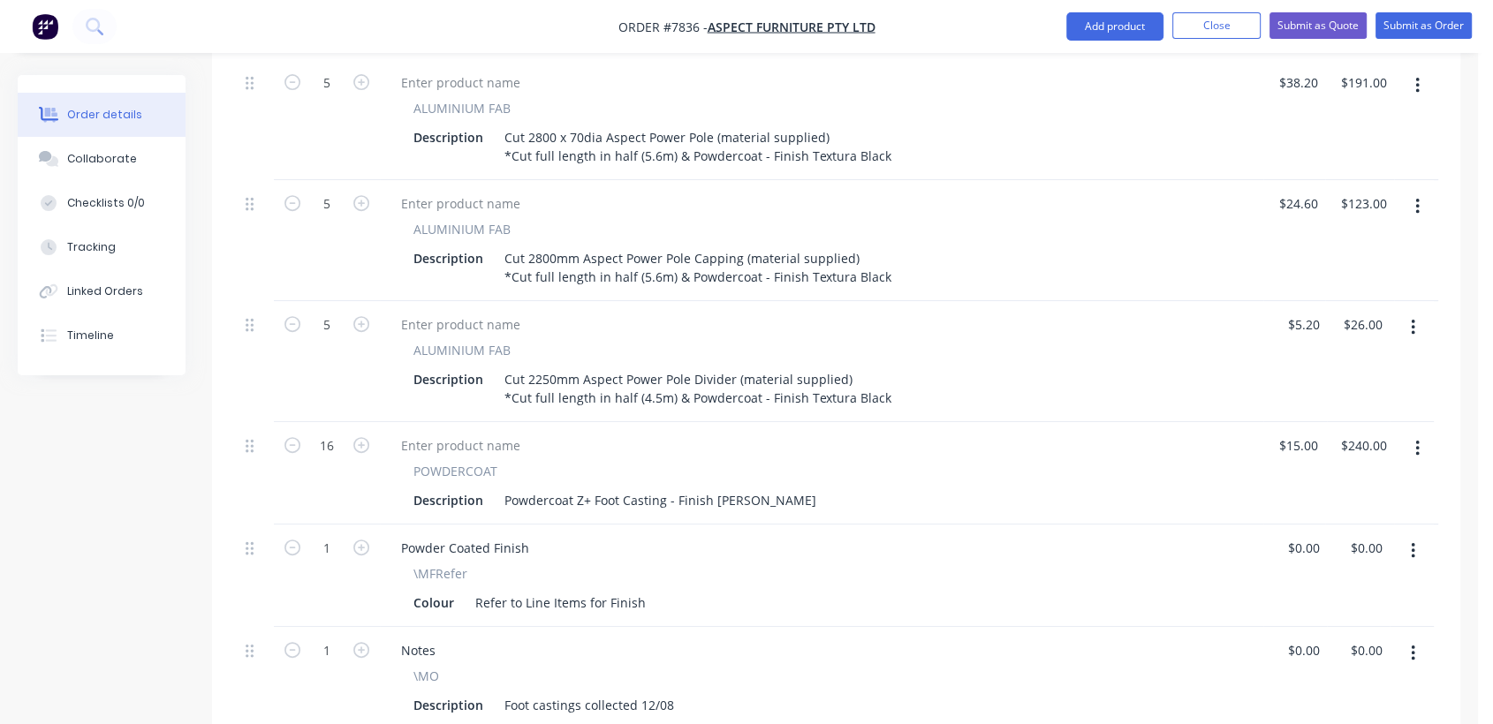
click at [1415, 441] on icon "button" at bounding box center [1417, 449] width 4 height 16
click at [1336, 583] on button "Delete" at bounding box center [1354, 600] width 168 height 35
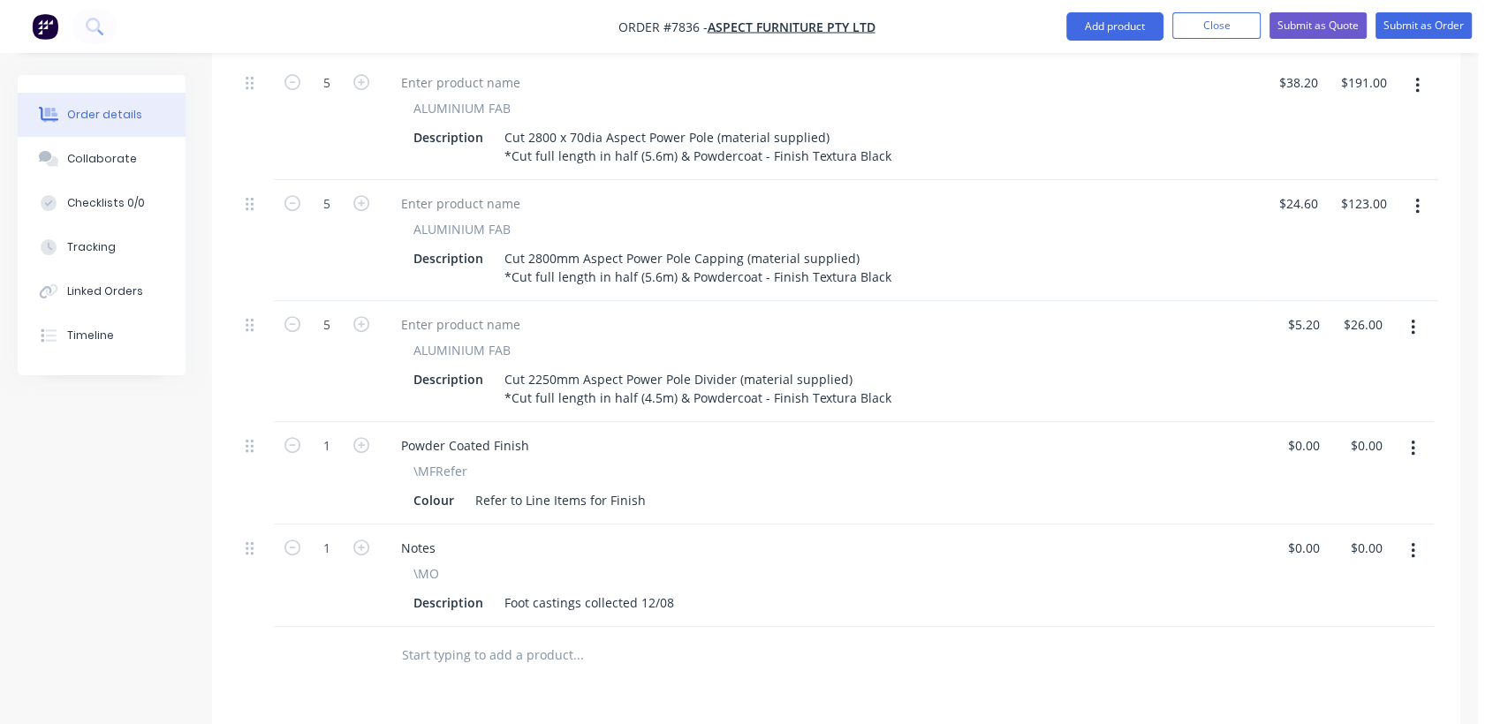
click at [1411, 441] on icon "button" at bounding box center [1413, 449] width 4 height 16
click at [1325, 482] on div "Edit" at bounding box center [1350, 495] width 136 height 26
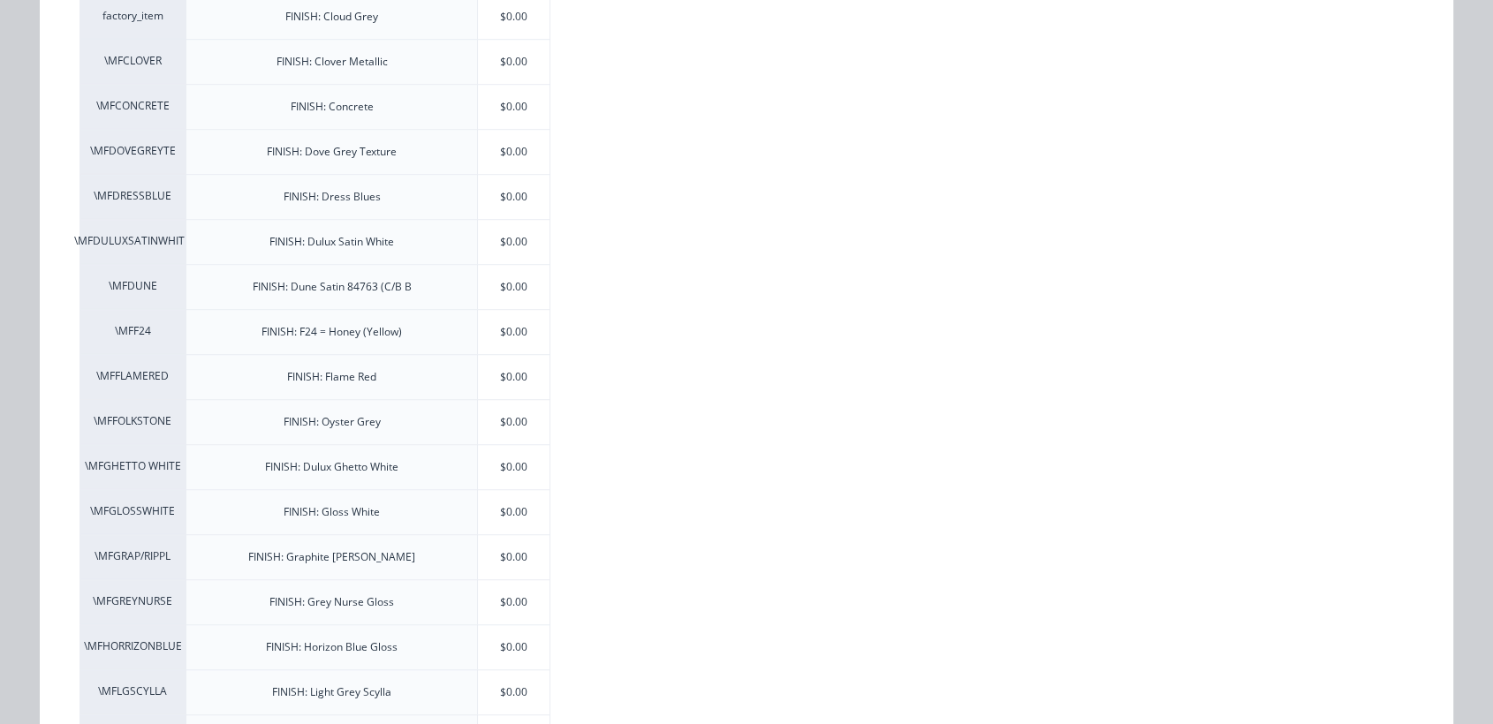
scroll to position [1570, 0]
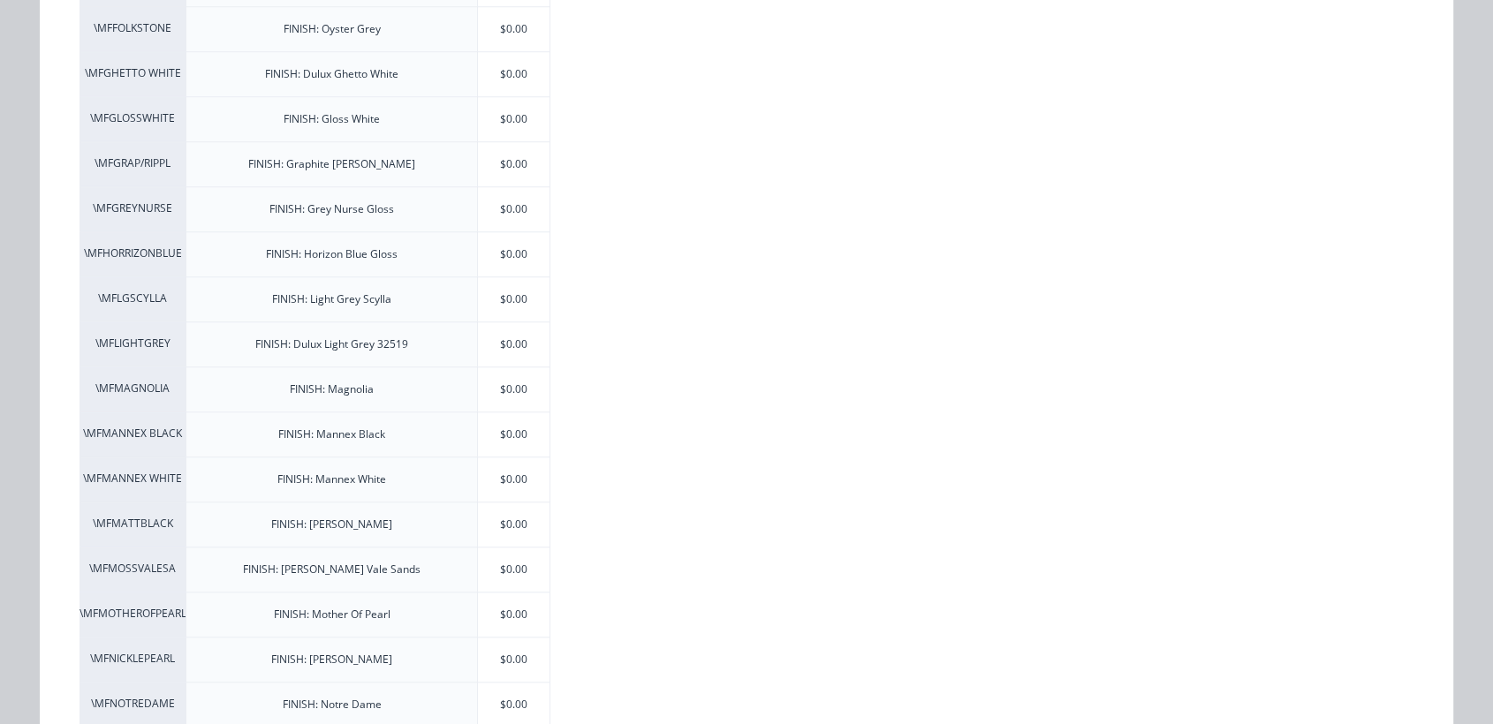
click at [521, 470] on div "$0.00" at bounding box center [514, 480] width 72 height 44
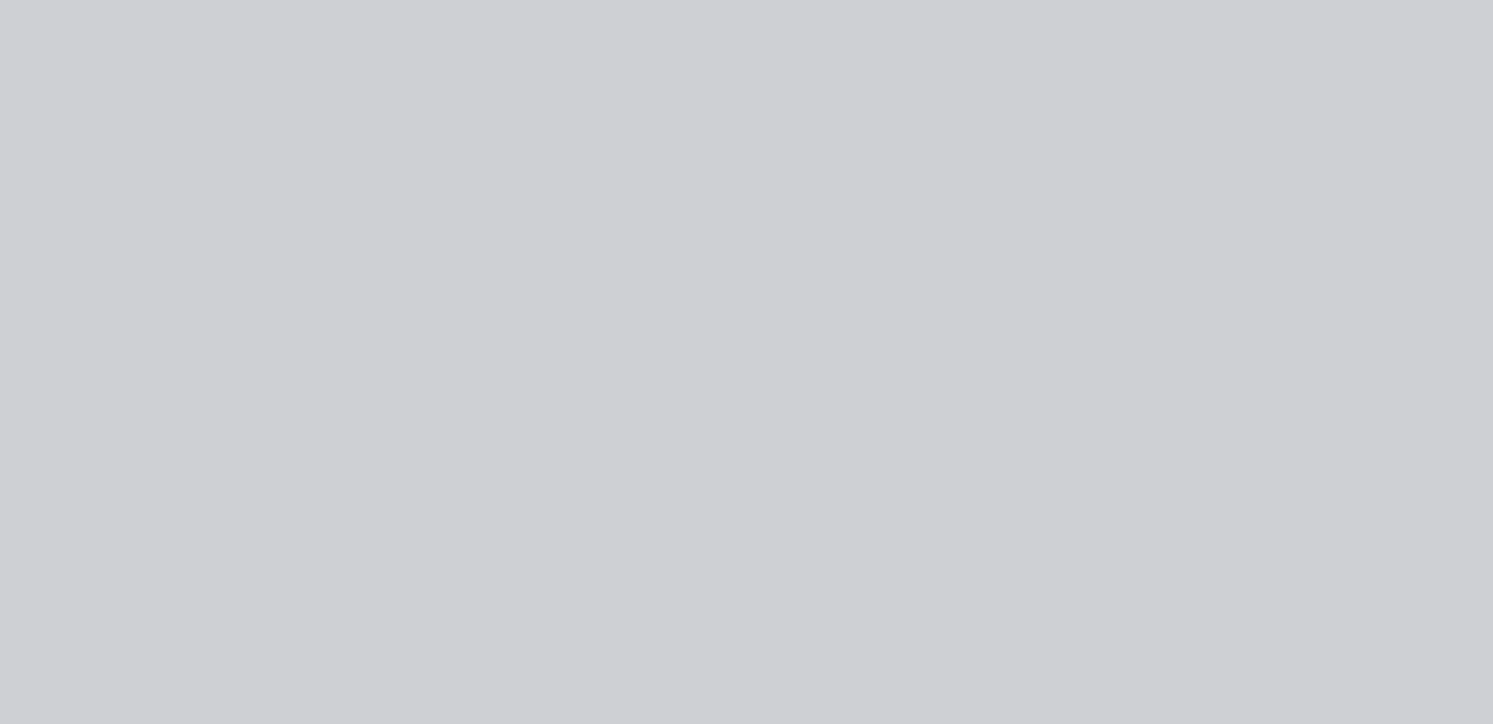
scroll to position [0, 0]
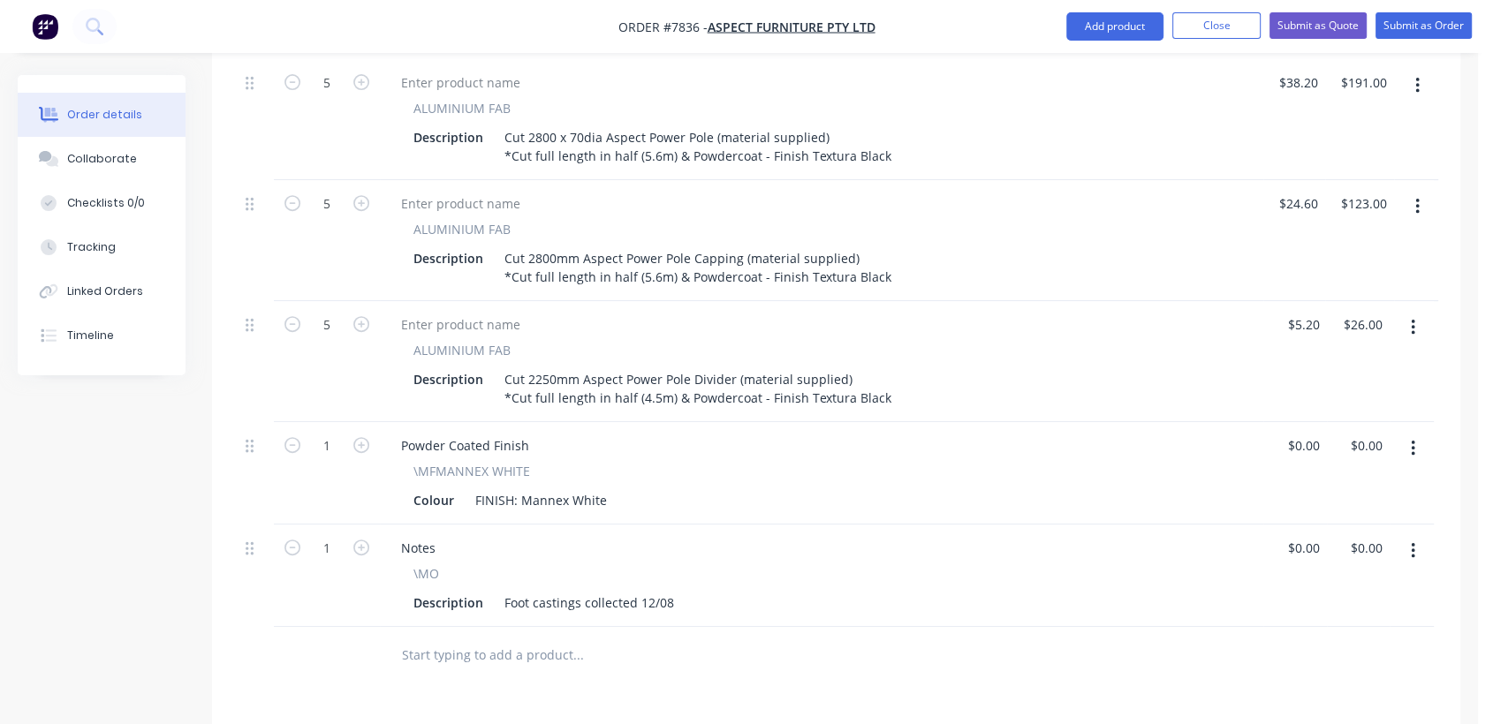
click at [1404, 535] on button "button" at bounding box center [1413, 551] width 42 height 32
click at [1315, 691] on div "Delete" at bounding box center [1350, 704] width 136 height 26
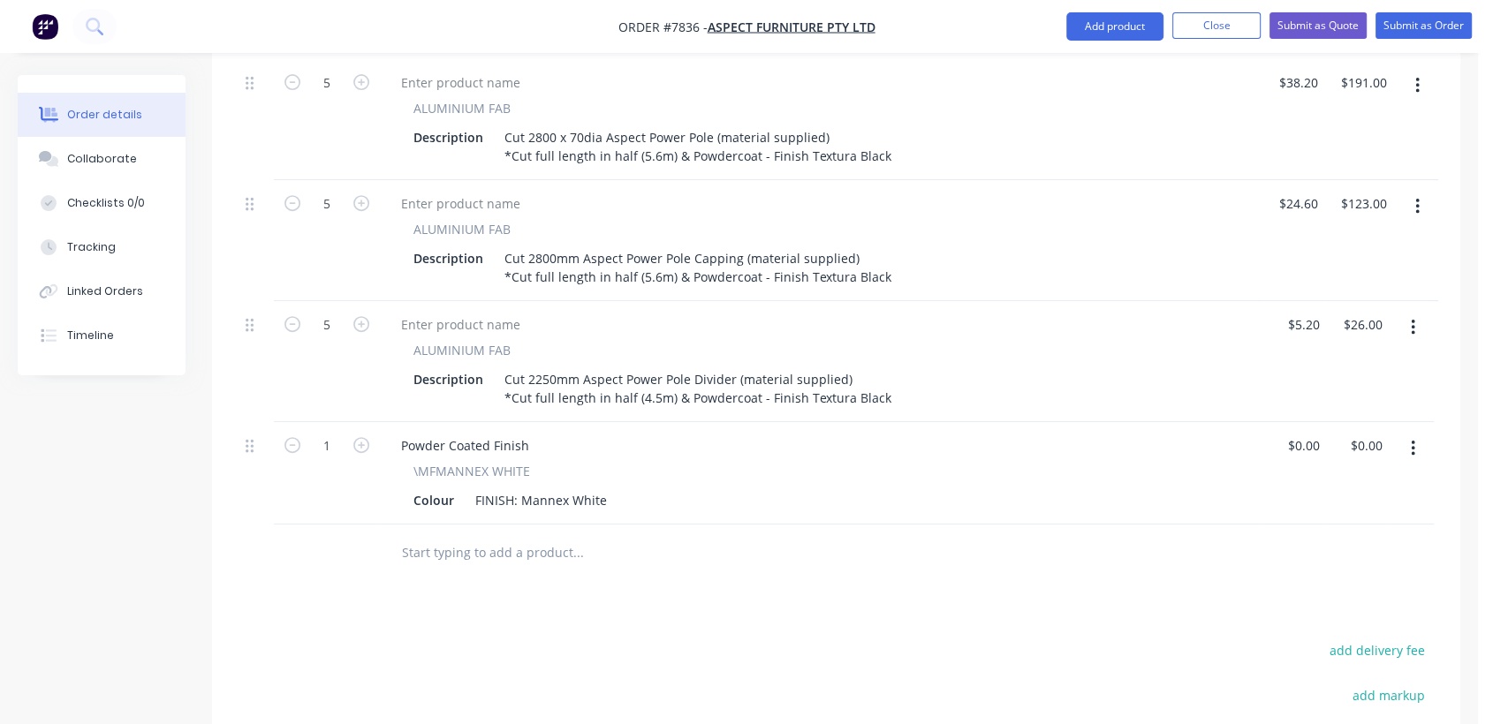
click at [479, 535] on input "text" at bounding box center [577, 552] width 353 height 35
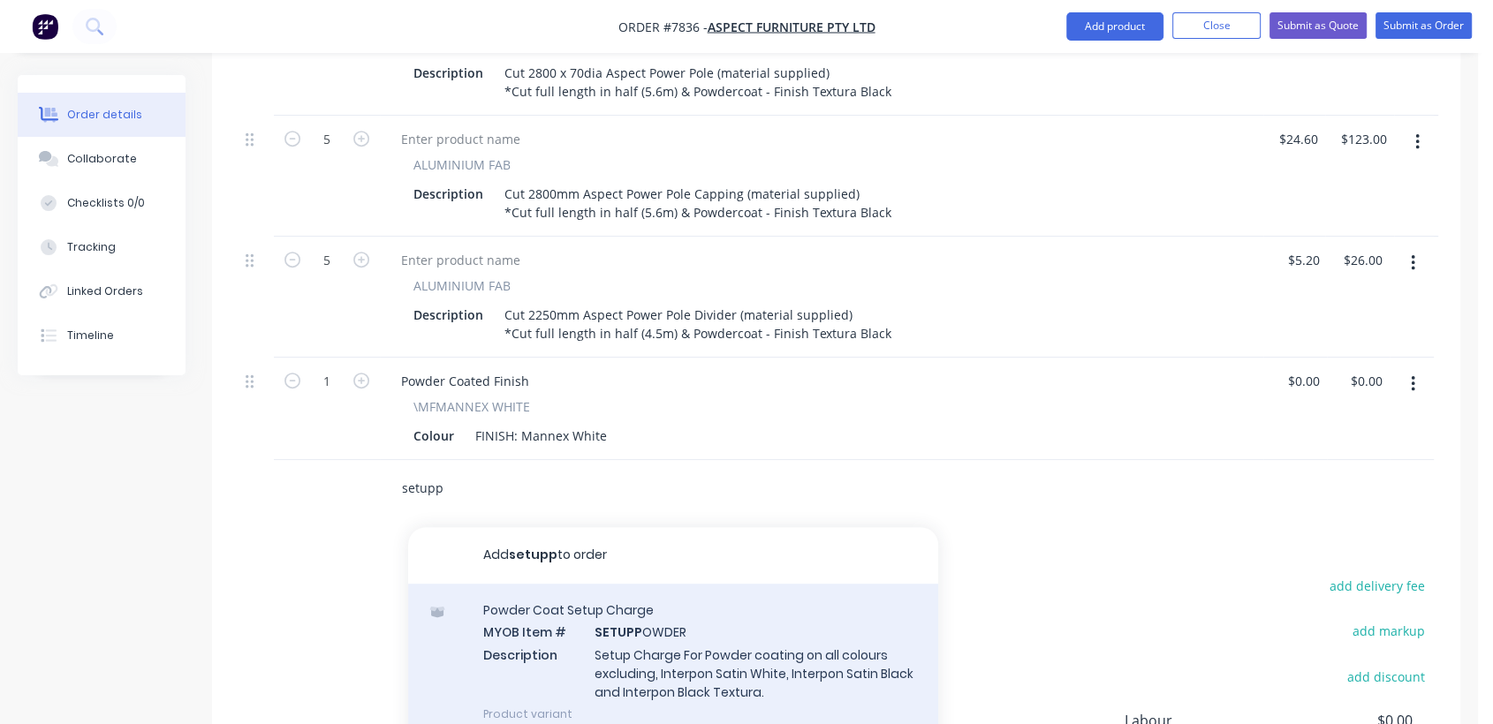
scroll to position [784, 0]
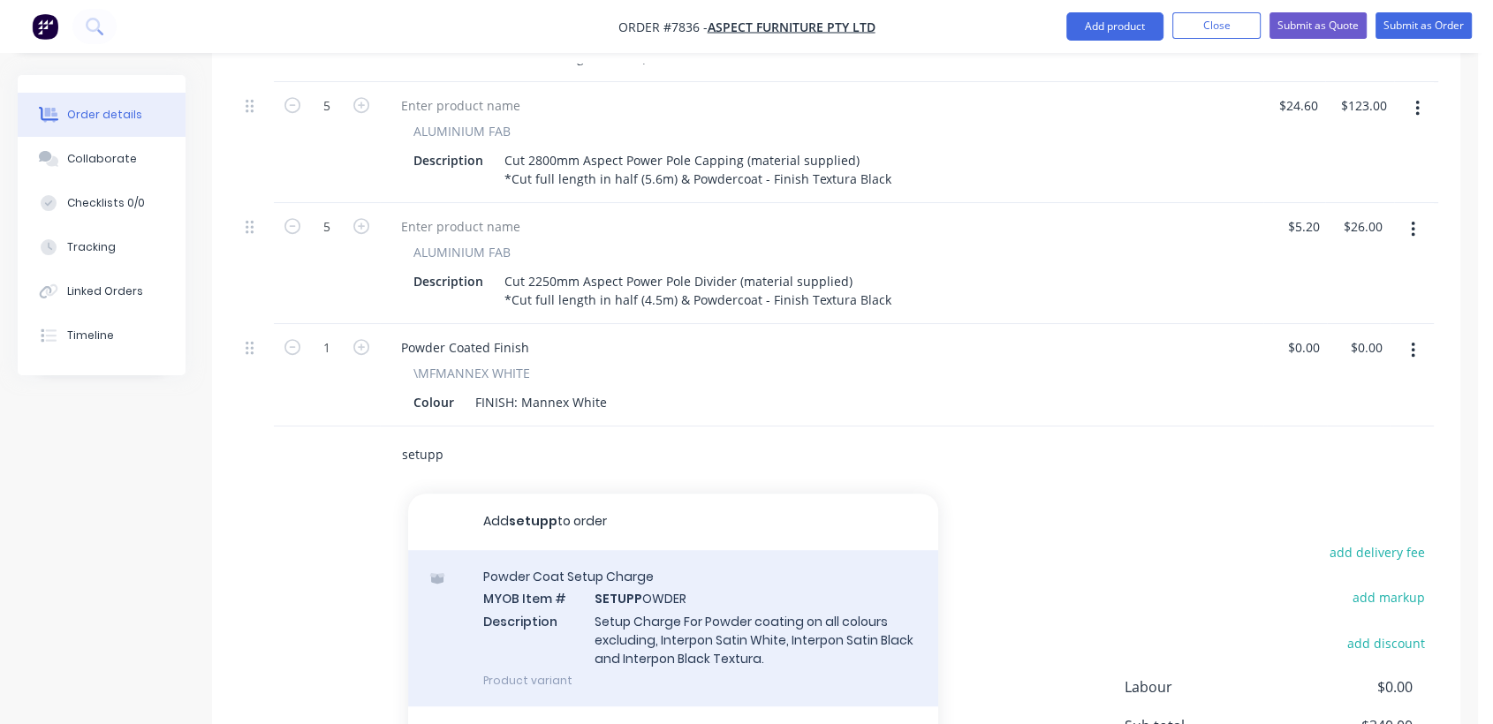
type input "setupp"
click at [684, 600] on div "Powder Coat Setup Charge MYOB Item # SETUPP OWDER Description Setup Charge For …" at bounding box center [673, 628] width 530 height 156
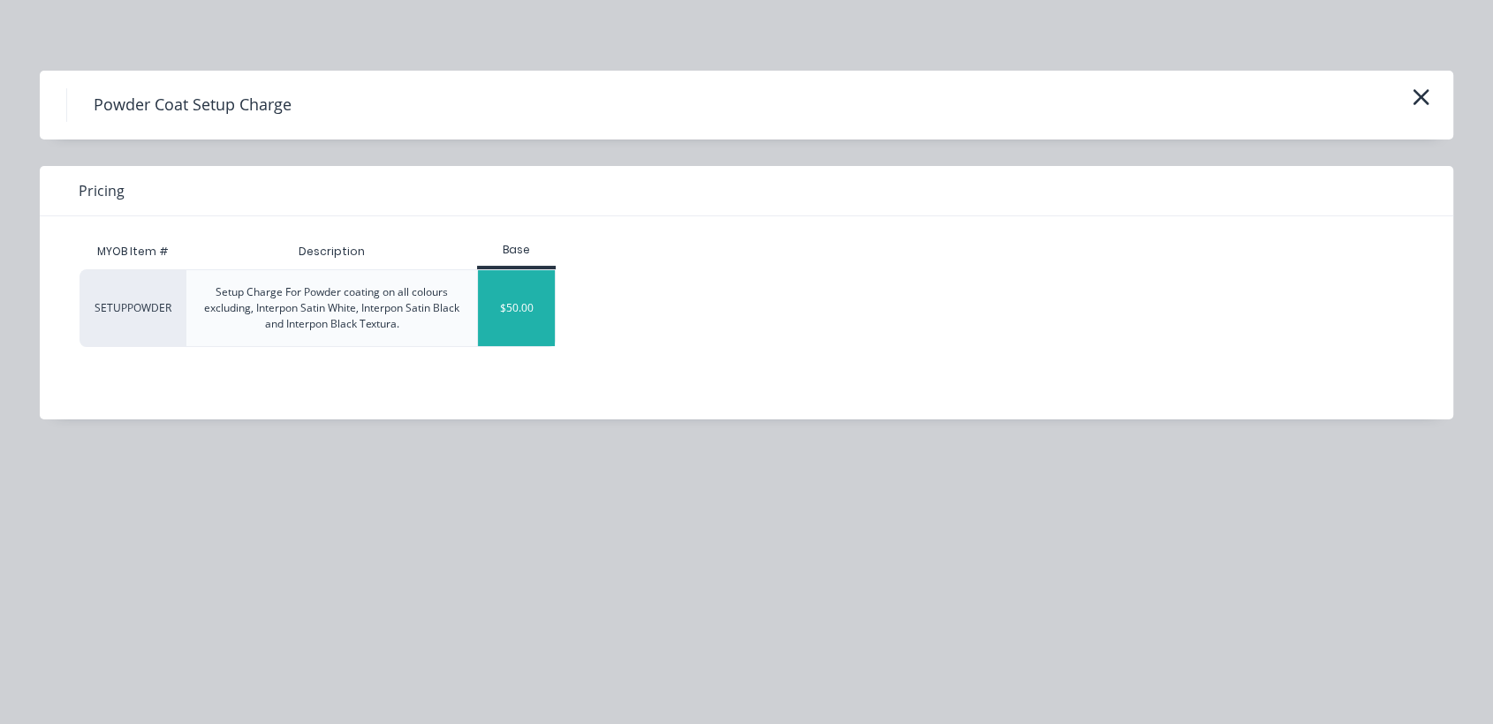
click at [521, 306] on div "$50.00" at bounding box center [516, 308] width 77 height 76
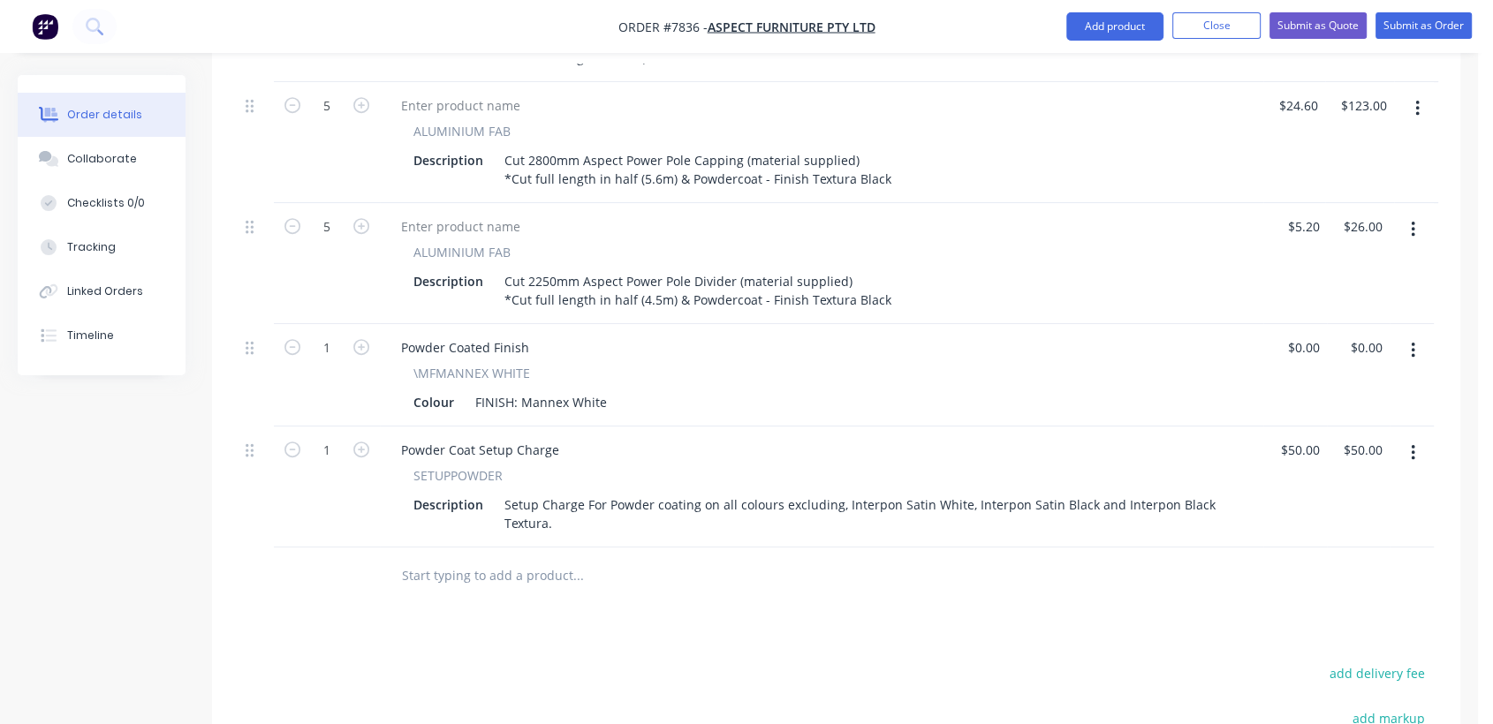
click at [488, 558] on input "text" at bounding box center [577, 575] width 353 height 35
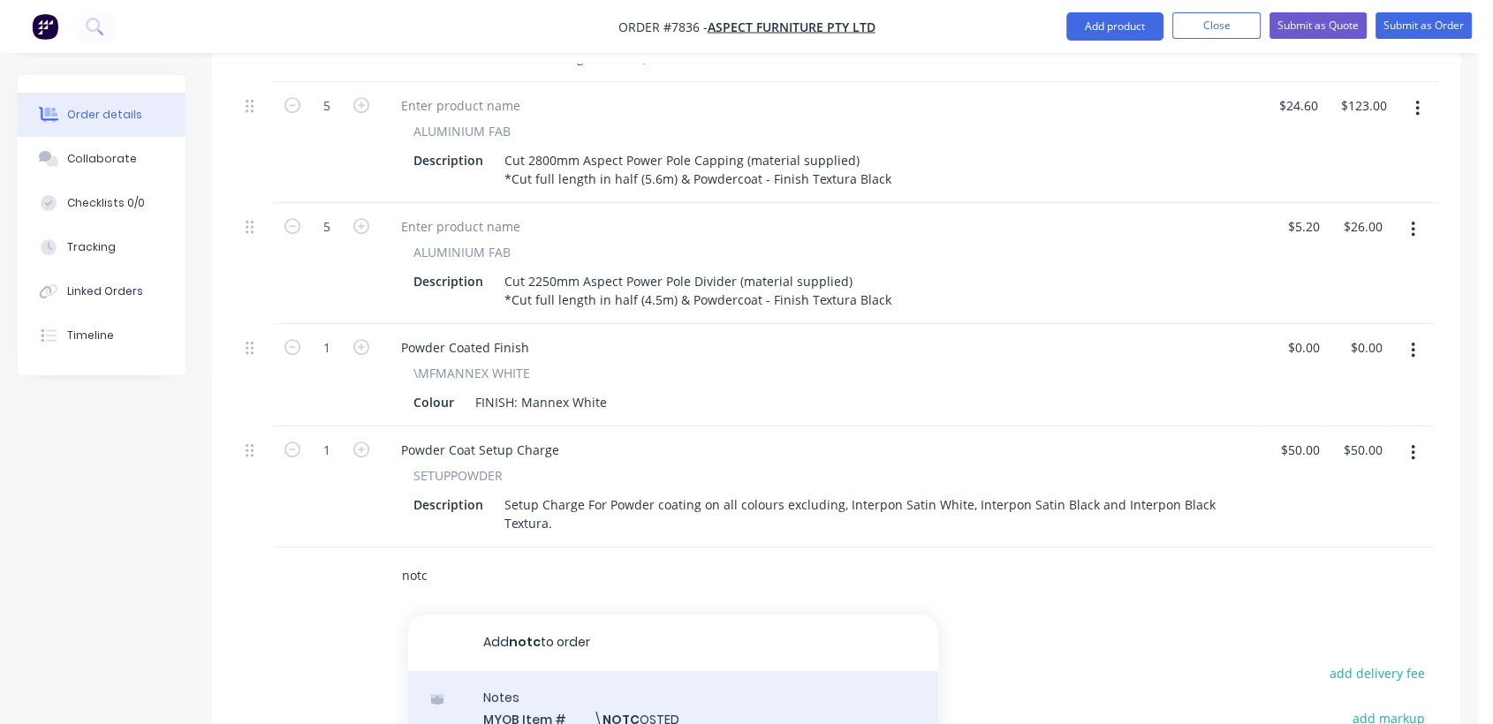
type input "notc"
click at [655, 697] on div "Notes MYOB Item # \ NOTC OSTED Description ////NOT COSTED//// Product variant" at bounding box center [673, 730] width 530 height 119
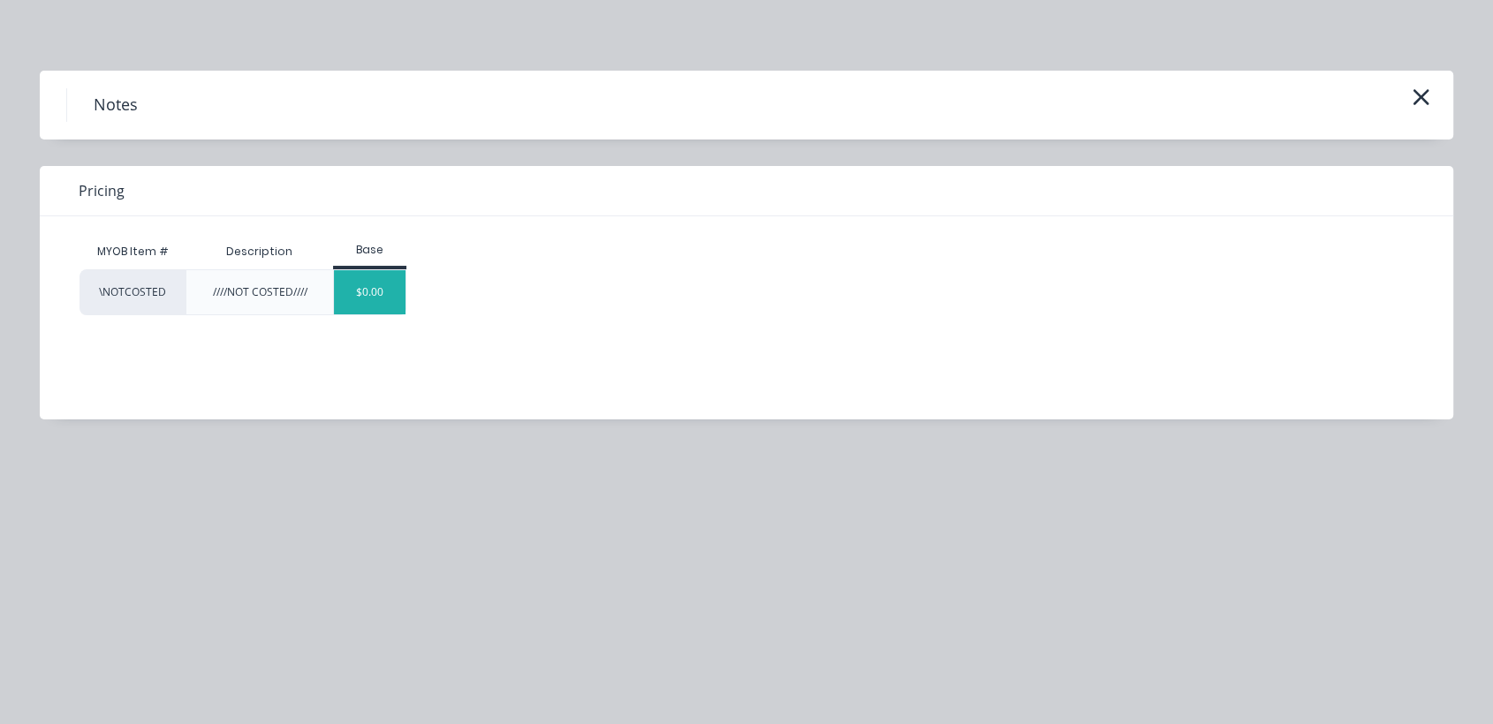
click at [387, 303] on div "$0.00" at bounding box center [370, 292] width 72 height 44
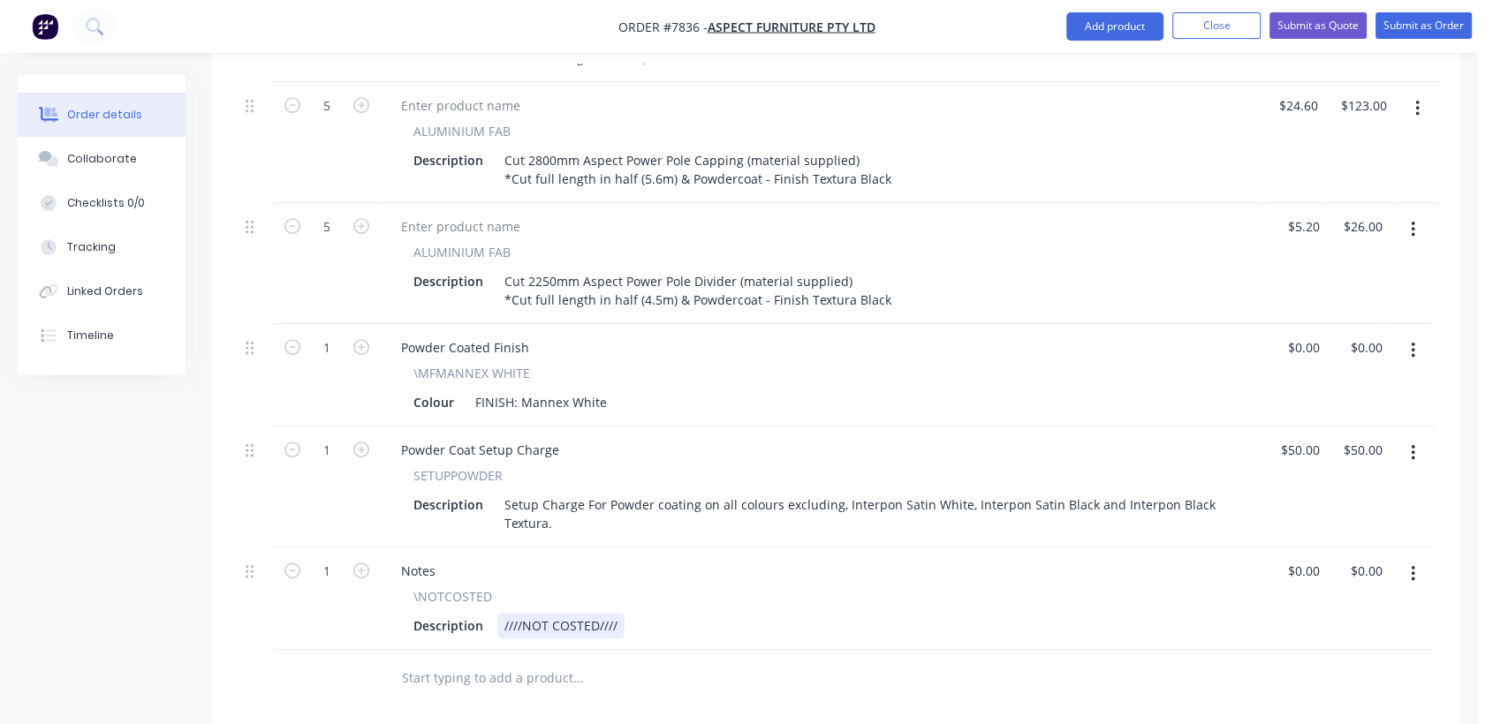
click at [618, 613] on div "////NOT COSTED////" at bounding box center [560, 626] width 127 height 26
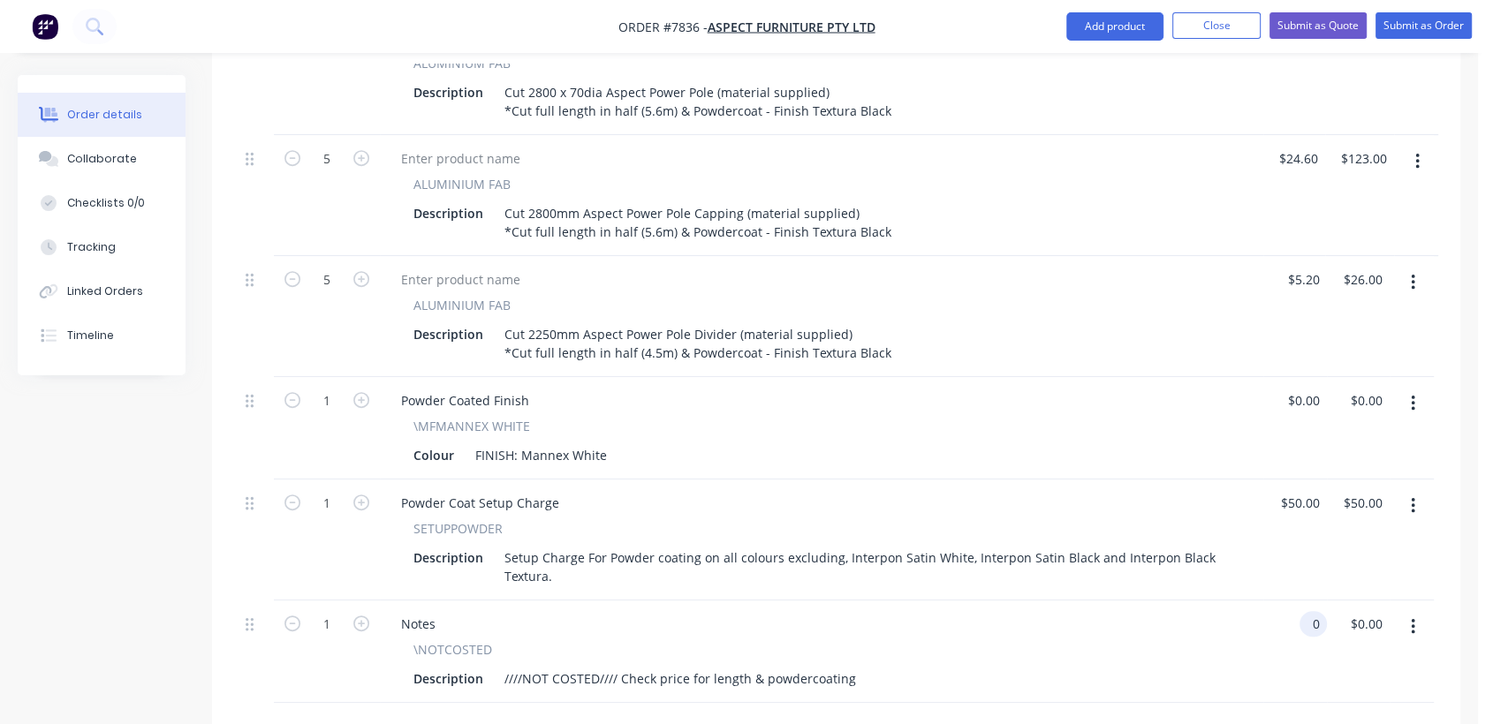
scroll to position [686, 0]
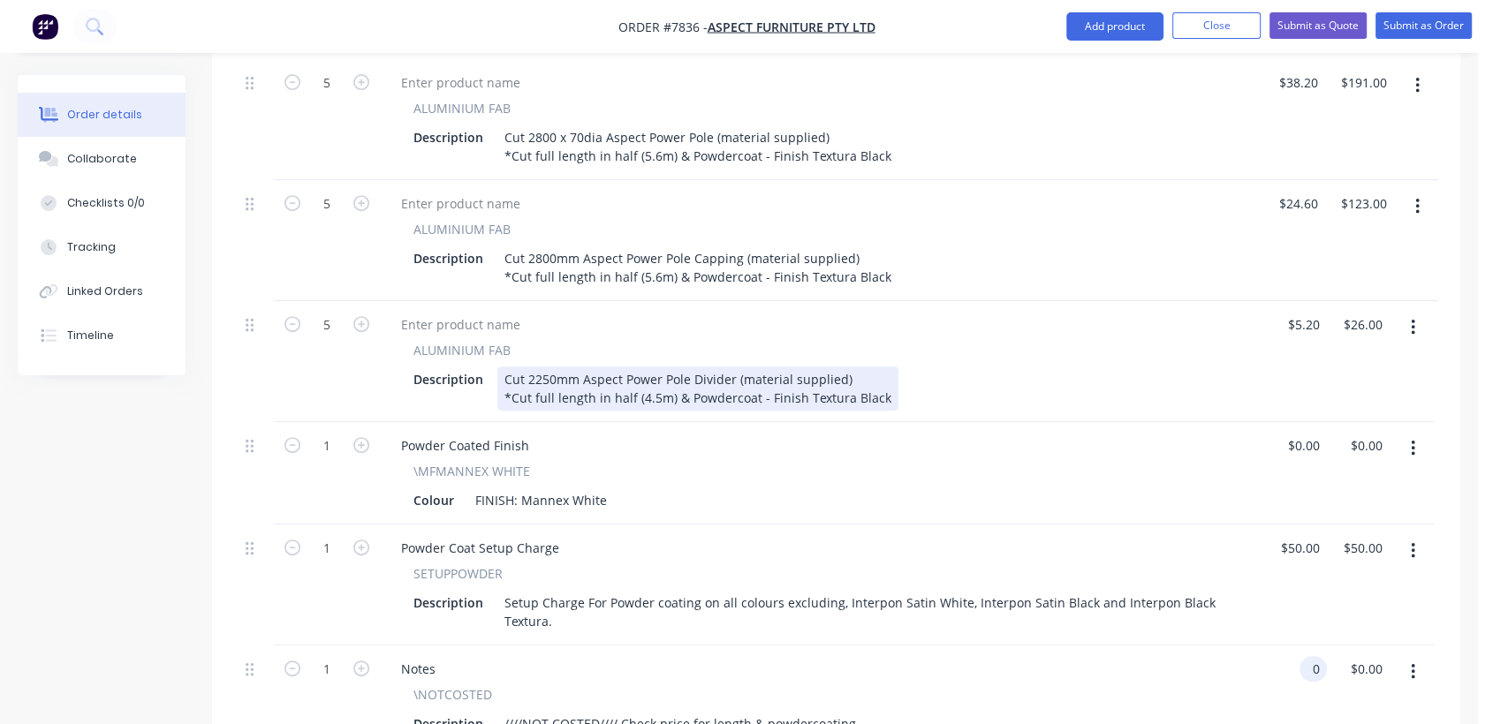
type input "$0.00"
drag, startPoint x: 880, startPoint y: 369, endPoint x: 853, endPoint y: 367, distance: 26.6
click at [855, 367] on div "Cut 2250mm Aspect Power Pole Divider (material supplied) *Cut full length in ha…" at bounding box center [697, 389] width 401 height 44
click at [859, 370] on div "Cut 2250mm Aspect Power Pole Divider (material supplied) *Cut full length in ha…" at bounding box center [697, 389] width 401 height 44
drag, startPoint x: 497, startPoint y: 367, endPoint x: 906, endPoint y: 414, distance: 411.6
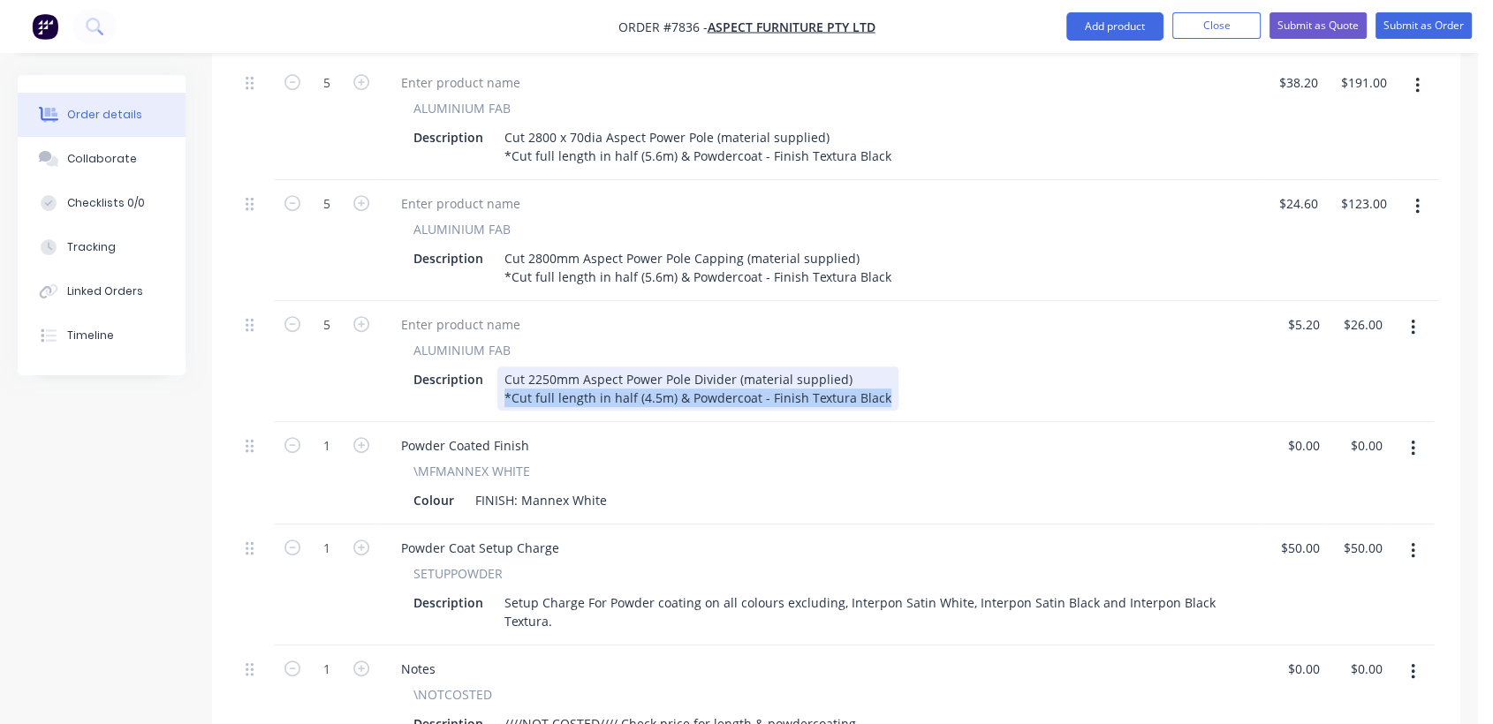
click at [906, 414] on div "5 ALUMINIUM FAB Description Cut 2800 x 70dia Aspect Power Pole (material suppli…" at bounding box center [835, 403] width 1195 height 689
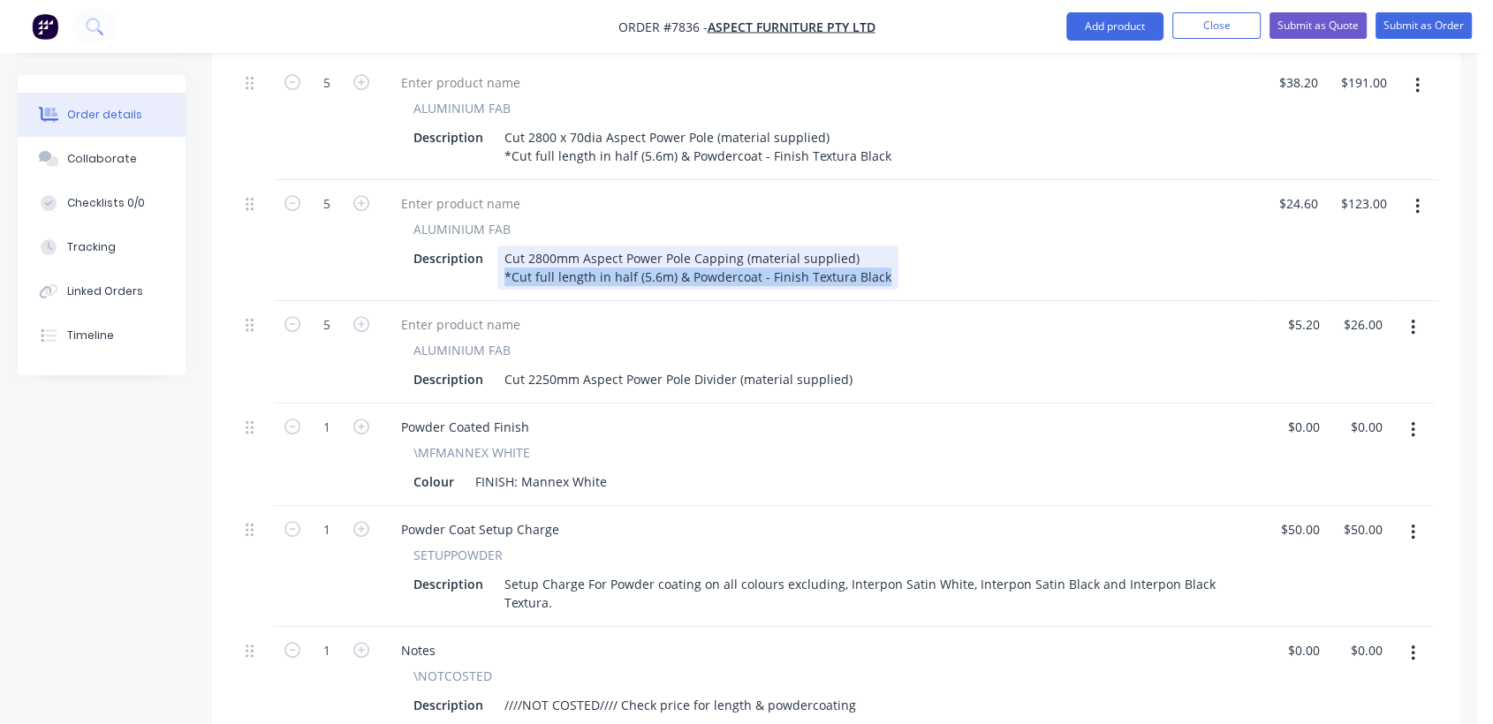
drag, startPoint x: 873, startPoint y: 248, endPoint x: 488, endPoint y: 244, distance: 385.1
click at [488, 246] on div "Description Cut 2800mm Aspect Power Pole Capping (material supplied) *Cut full …" at bounding box center [817, 268] width 823 height 44
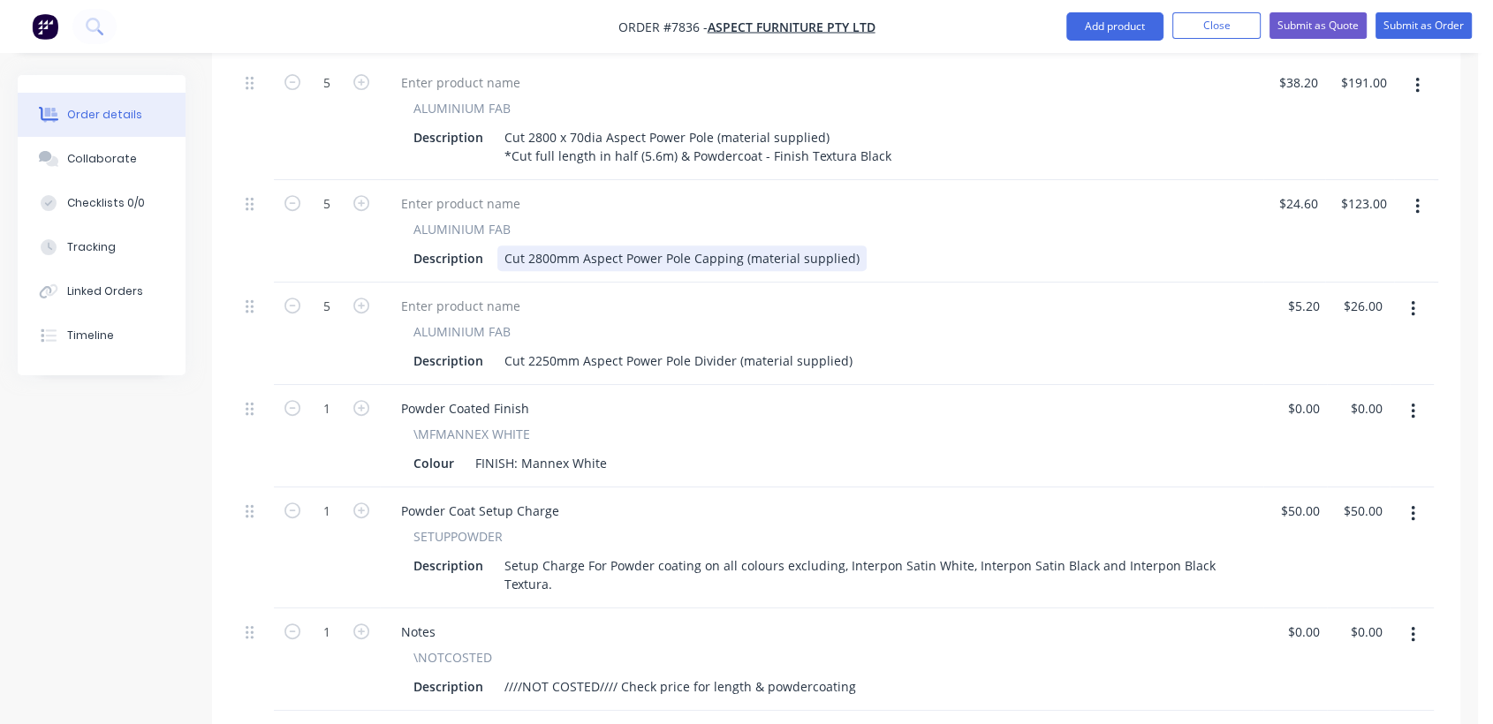
click at [537, 246] on div "Cut 2800mm Aspect Power Pole Capping (material supplied)" at bounding box center [681, 259] width 369 height 26
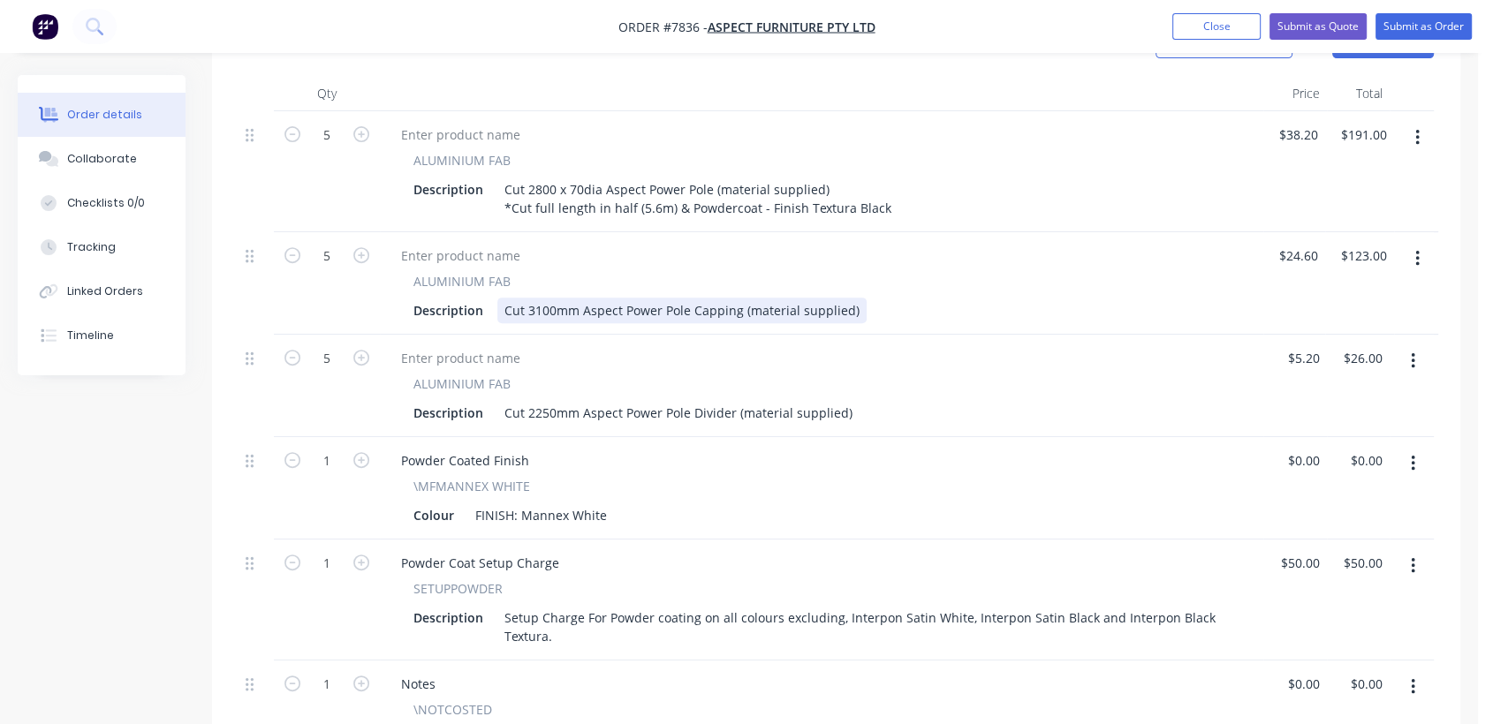
scroll to position [588, 0]
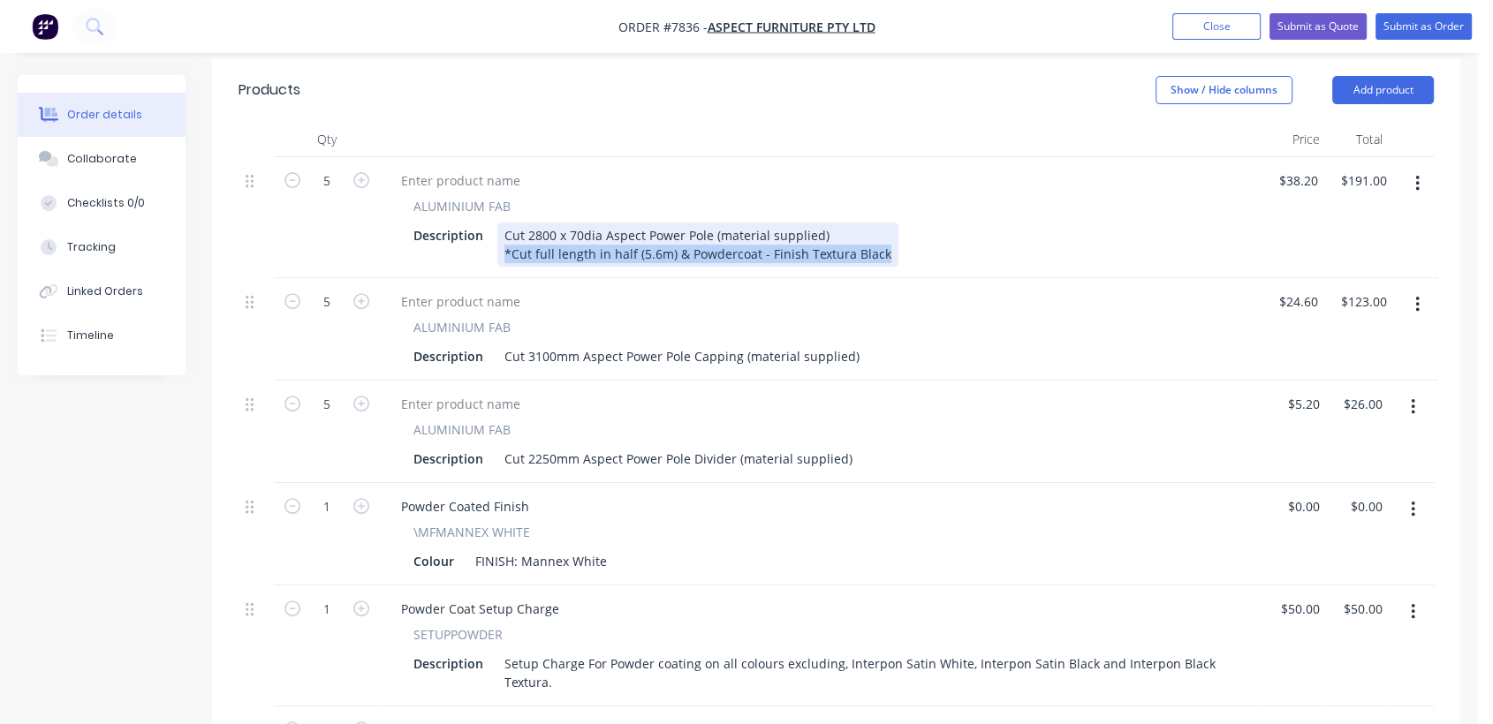
drag, startPoint x: 881, startPoint y: 229, endPoint x: 474, endPoint y: 223, distance: 406.3
click at [474, 223] on div "Description Cut 2800 x 70dia Aspect Power Pole (material supplied) *Cut full le…" at bounding box center [817, 245] width 823 height 44
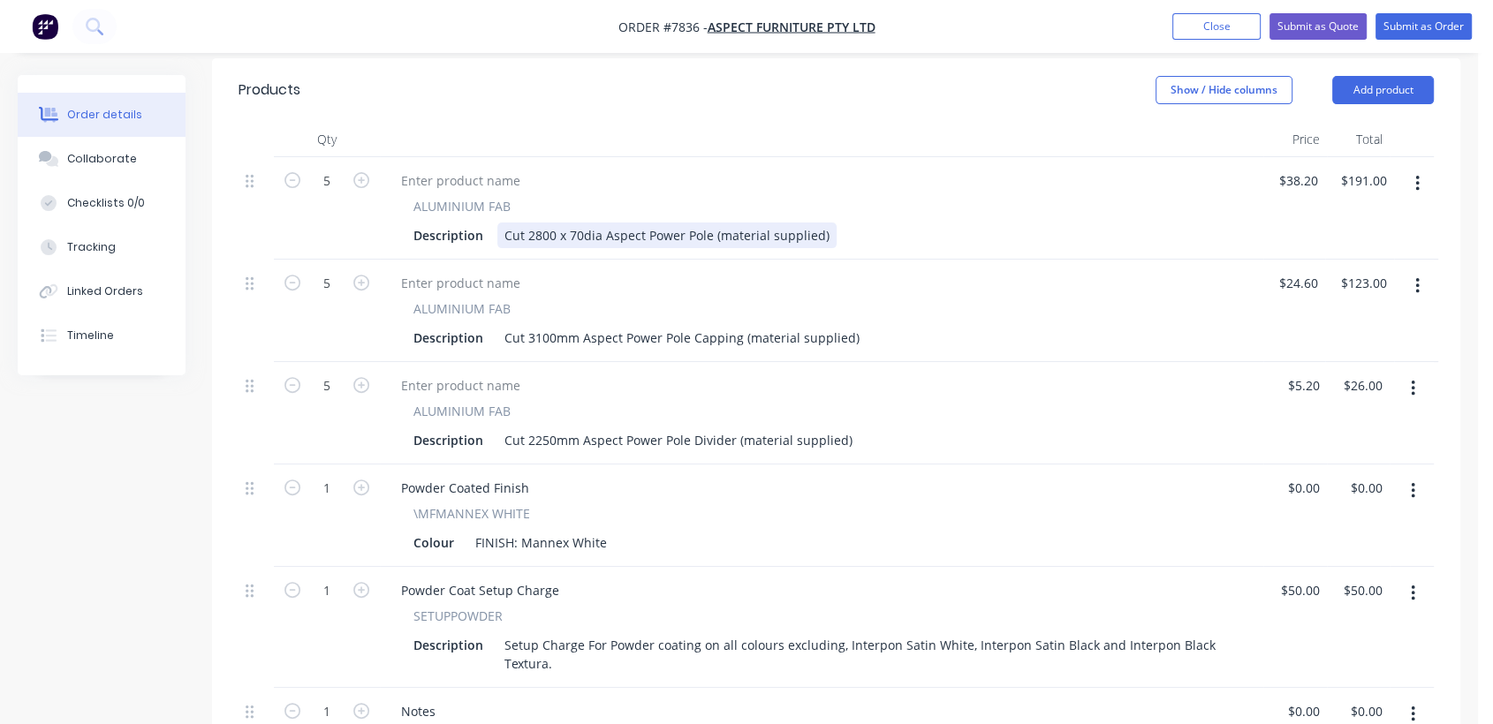
click at [538, 223] on div "Cut 2800 x 70dia Aspect Power Pole (material supplied)" at bounding box center [666, 236] width 339 height 26
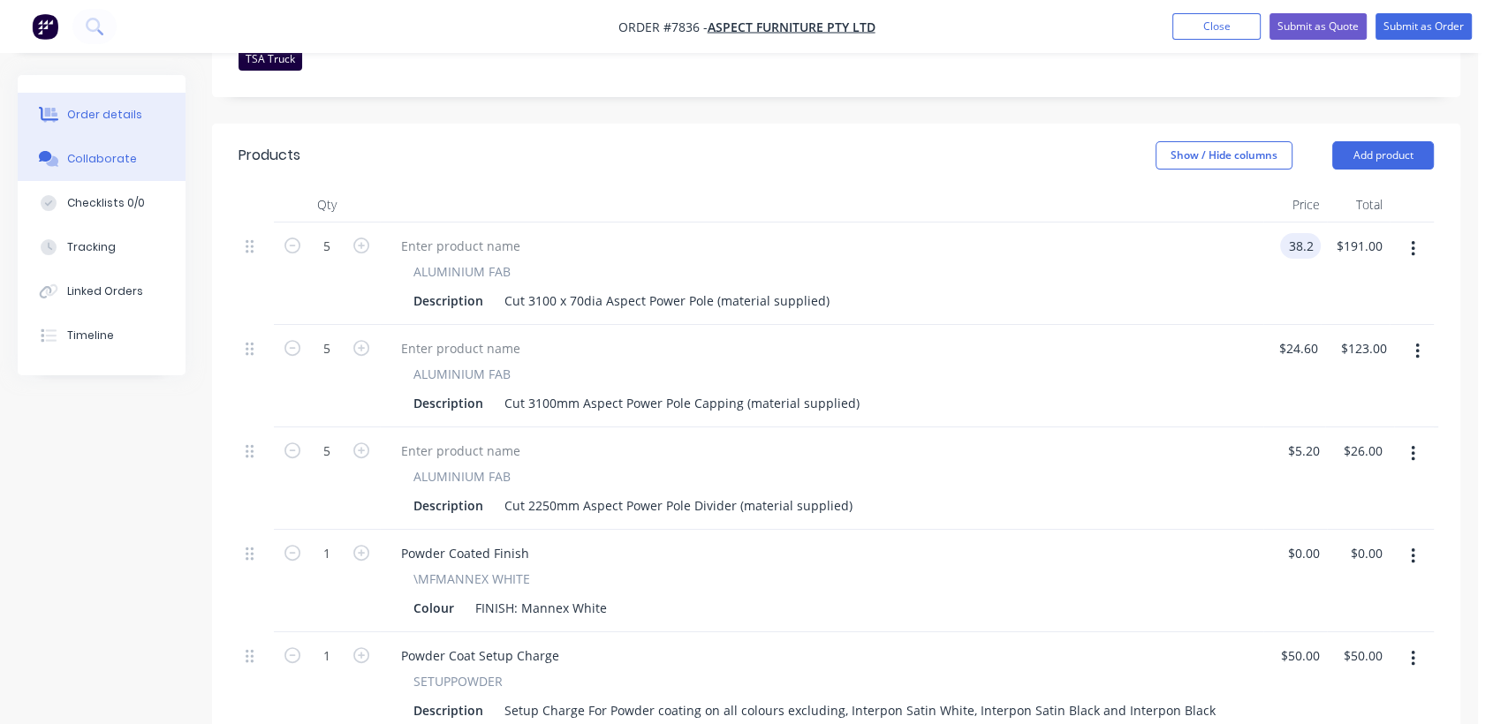
scroll to position [312, 0]
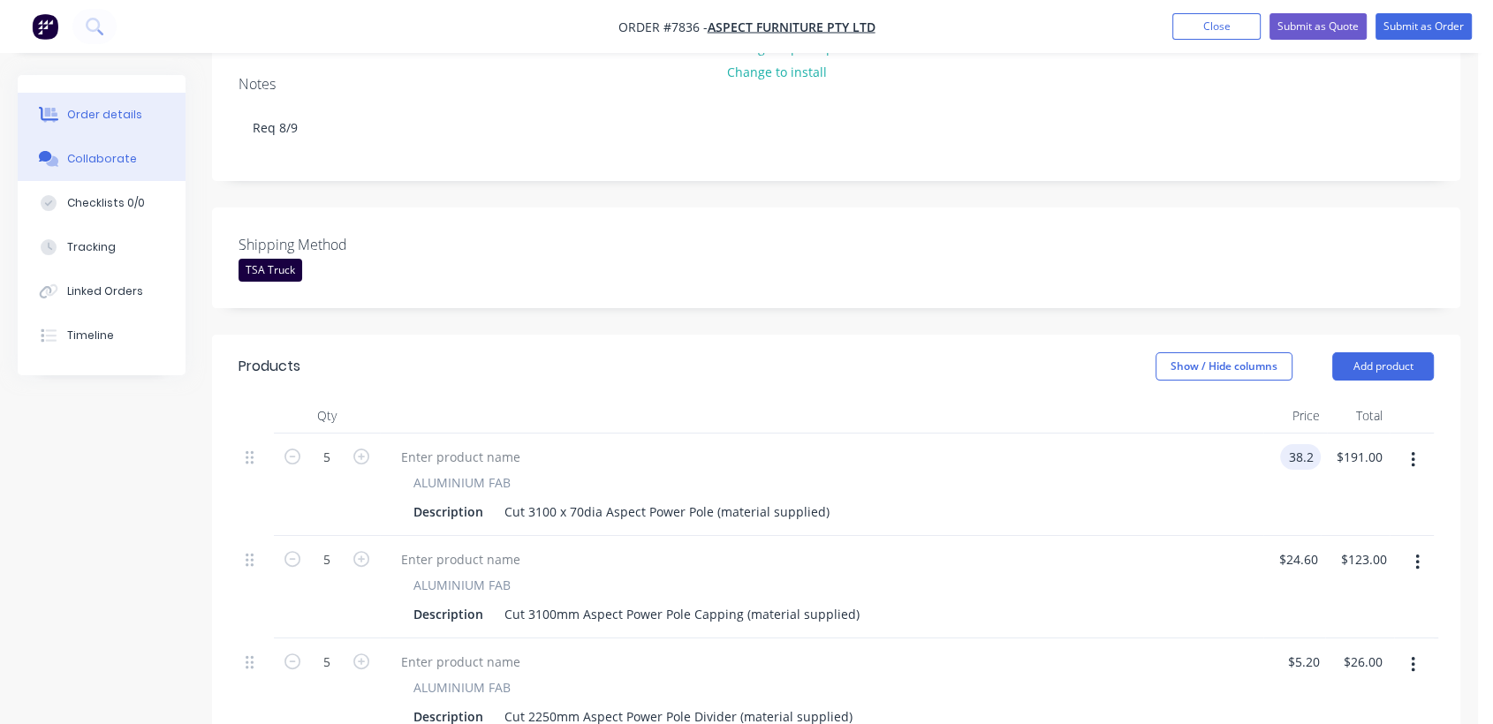
type input "$38.20"
click at [101, 145] on button "Collaborate" at bounding box center [102, 159] width 168 height 44
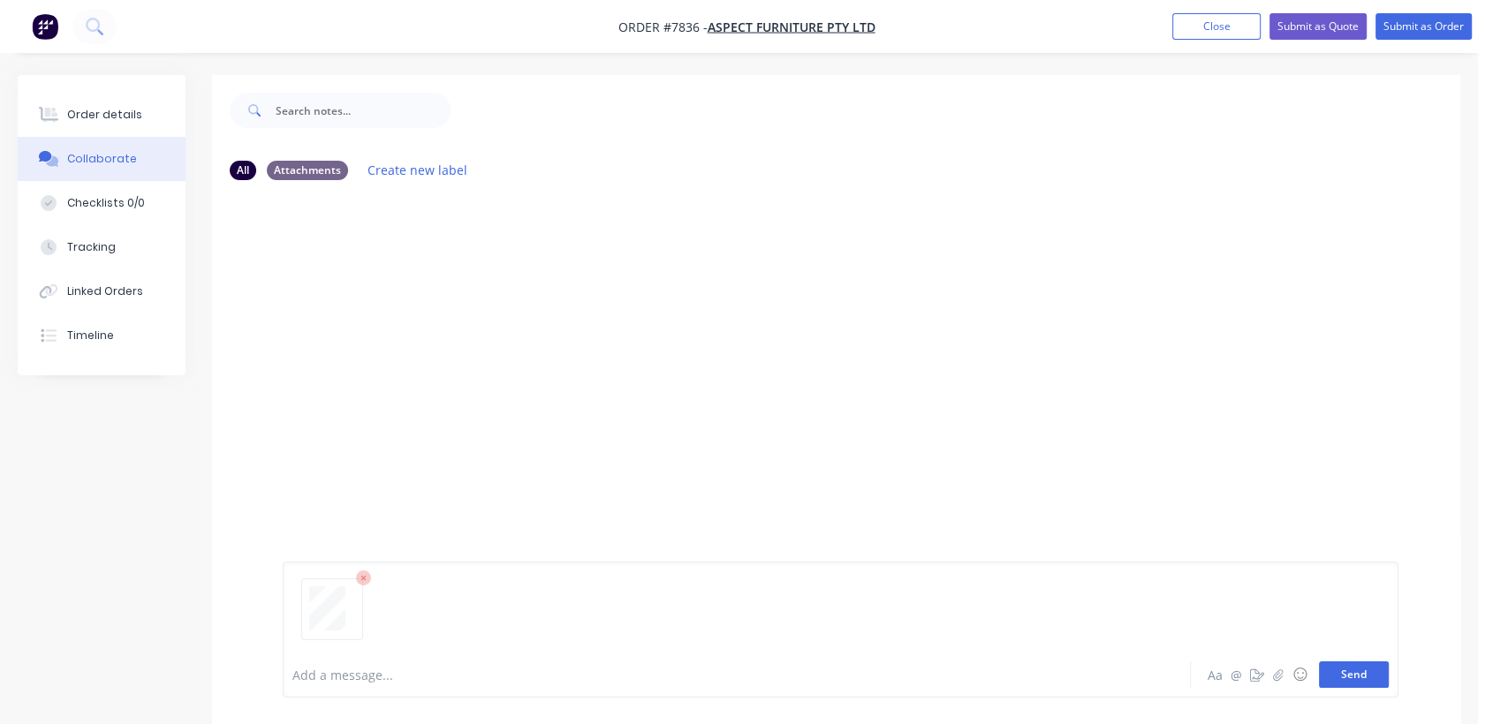
click at [1365, 671] on button "Send" at bounding box center [1354, 675] width 70 height 26
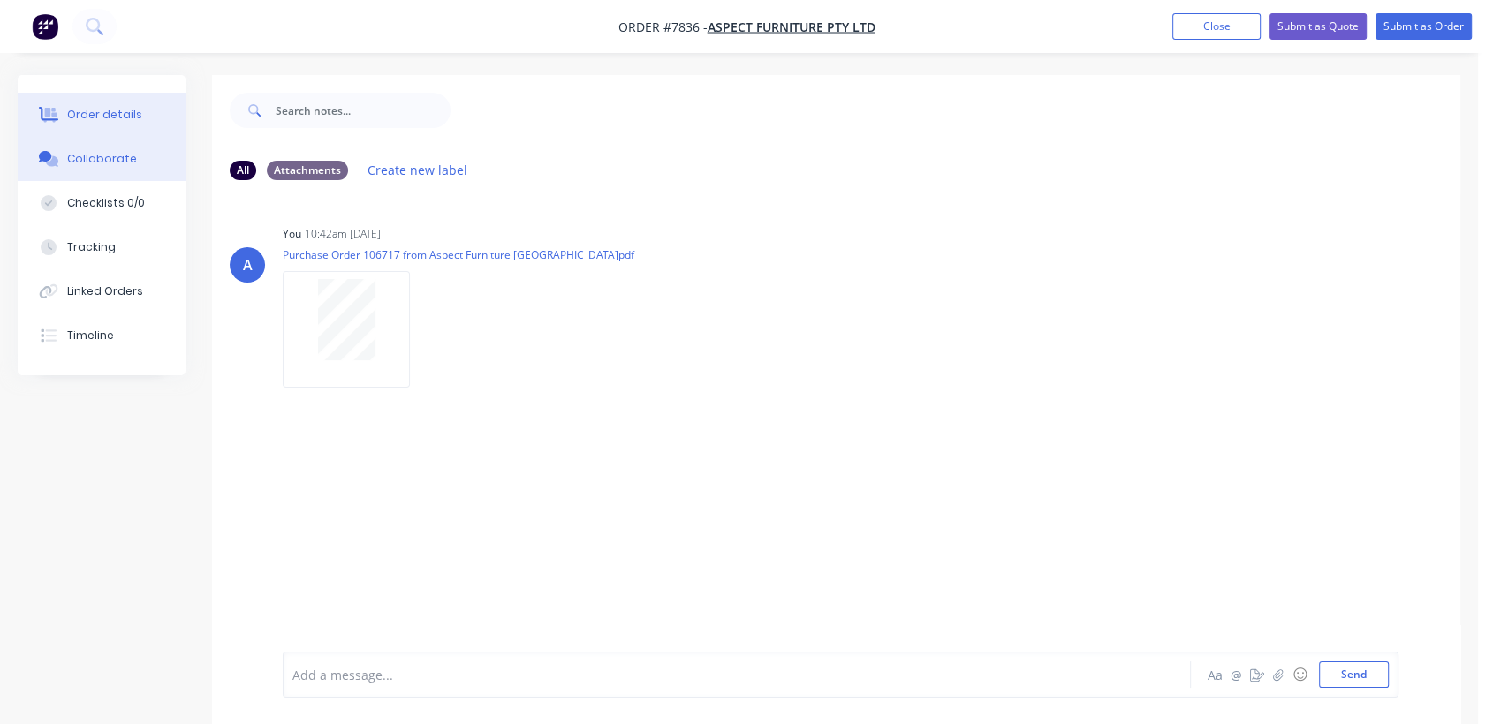
click at [113, 107] on div "Order details" at bounding box center [104, 115] width 75 height 16
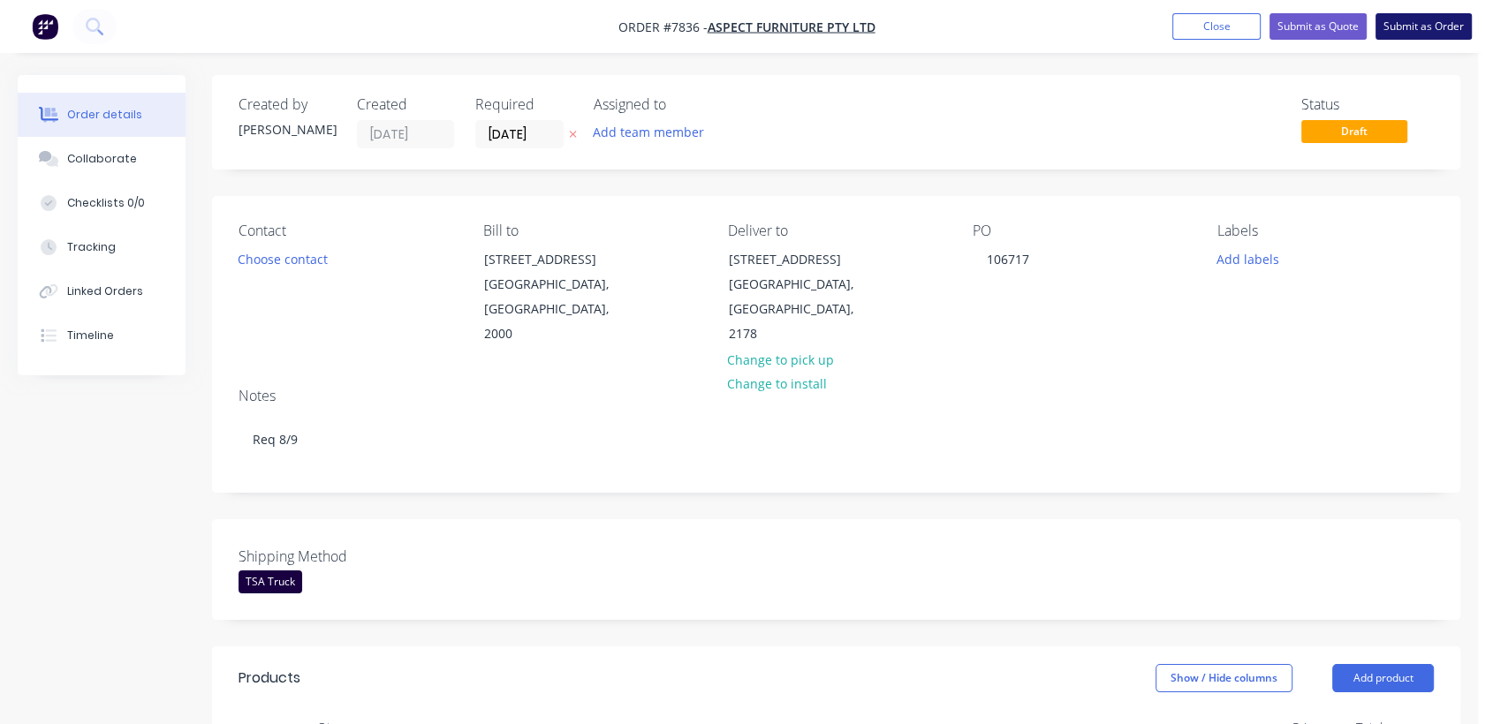
click at [1431, 17] on button "Submit as Order" at bounding box center [1423, 26] width 96 height 26
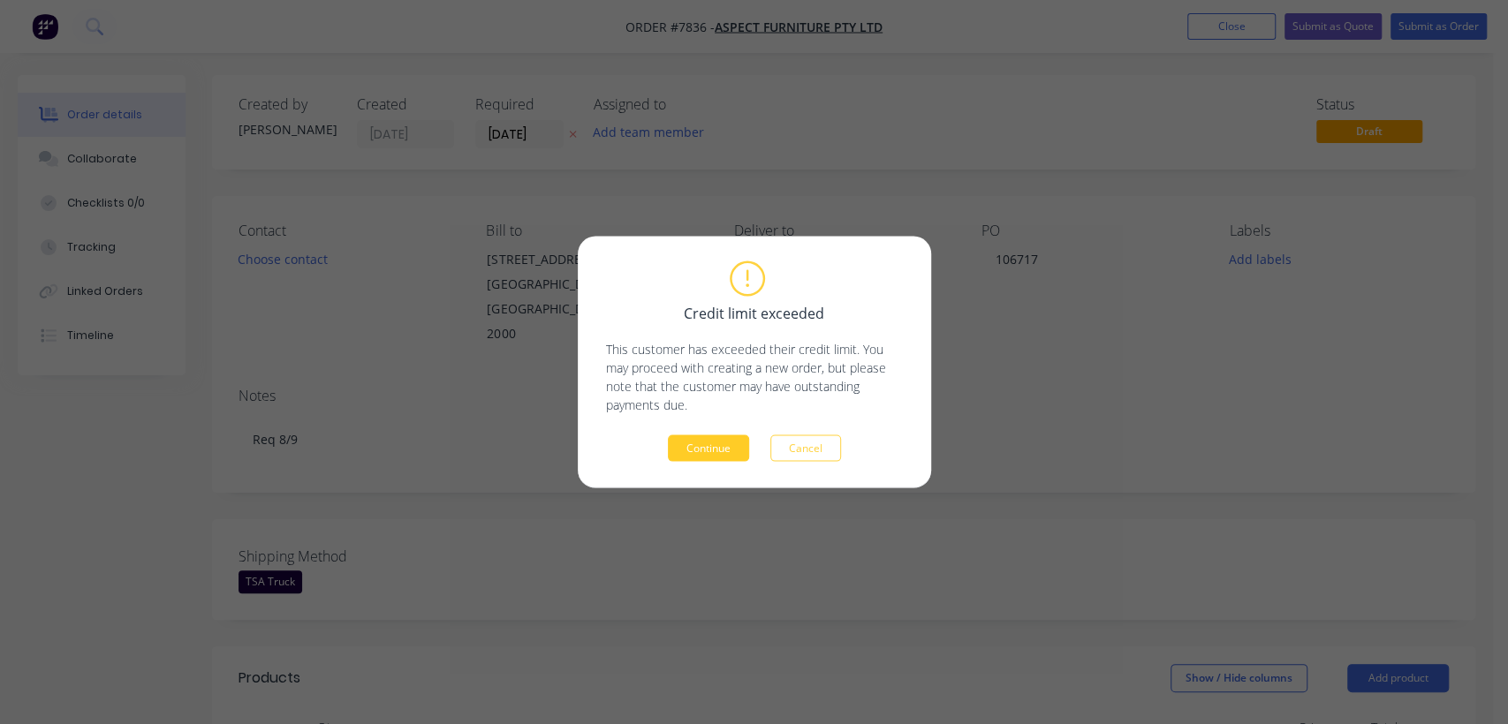
click at [723, 444] on button "Continue" at bounding box center [708, 448] width 81 height 26
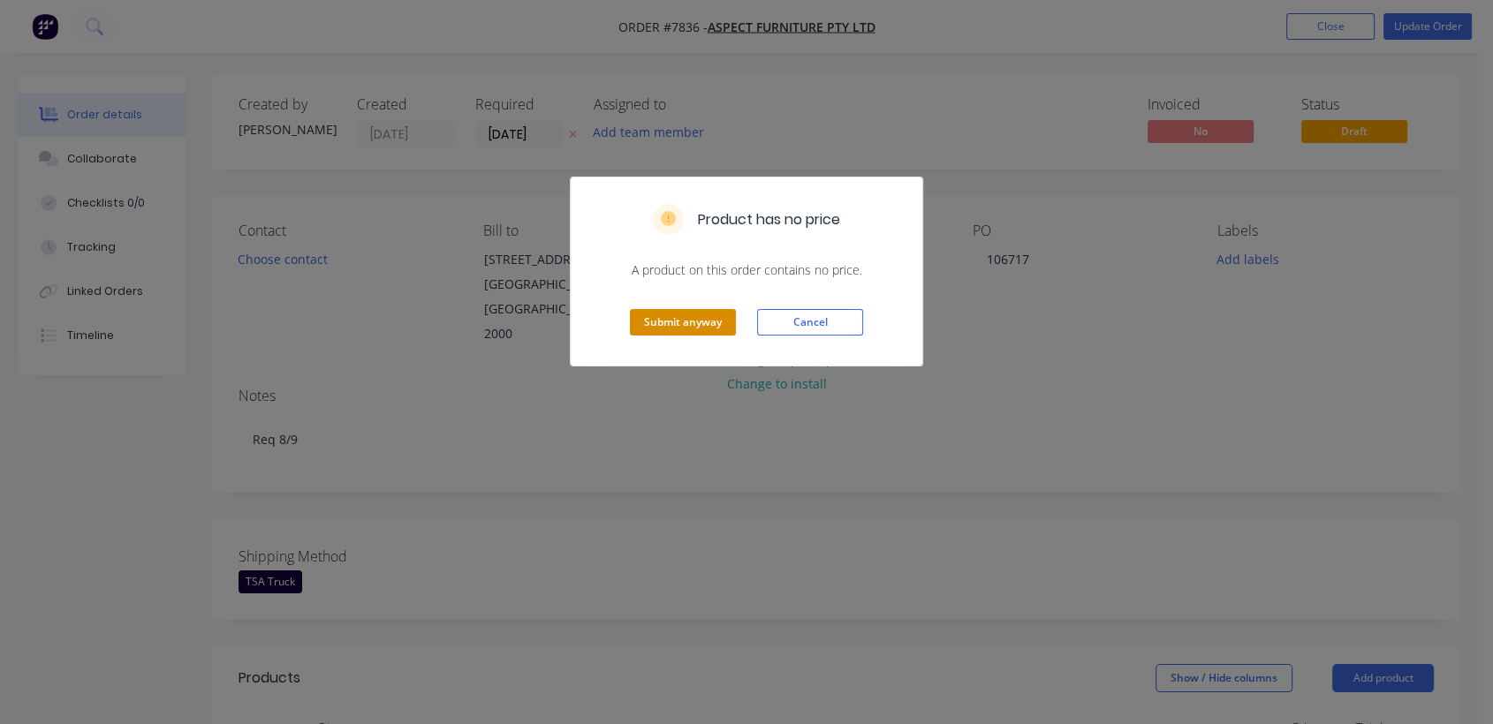
click at [676, 320] on button "Submit anyway" at bounding box center [683, 322] width 106 height 26
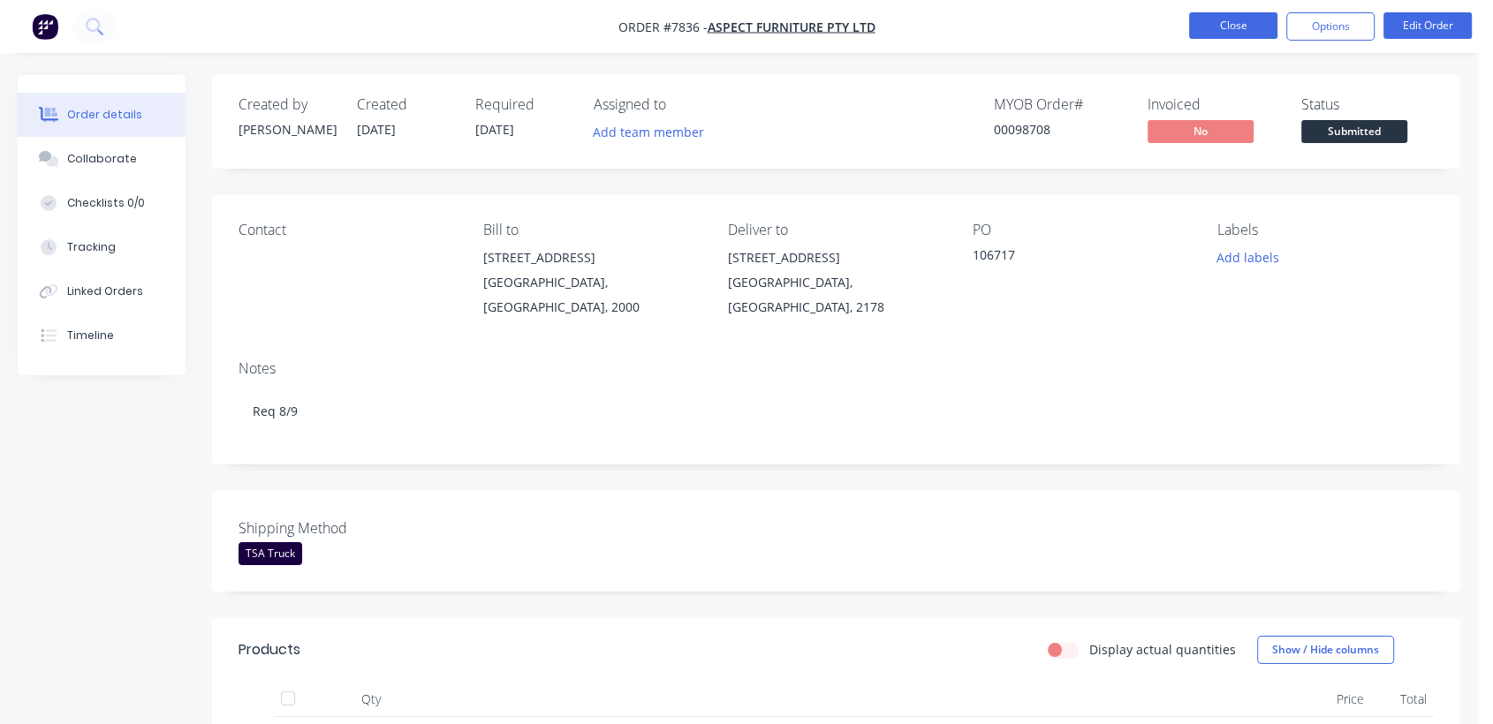
click at [1214, 21] on button "Close" at bounding box center [1233, 25] width 88 height 26
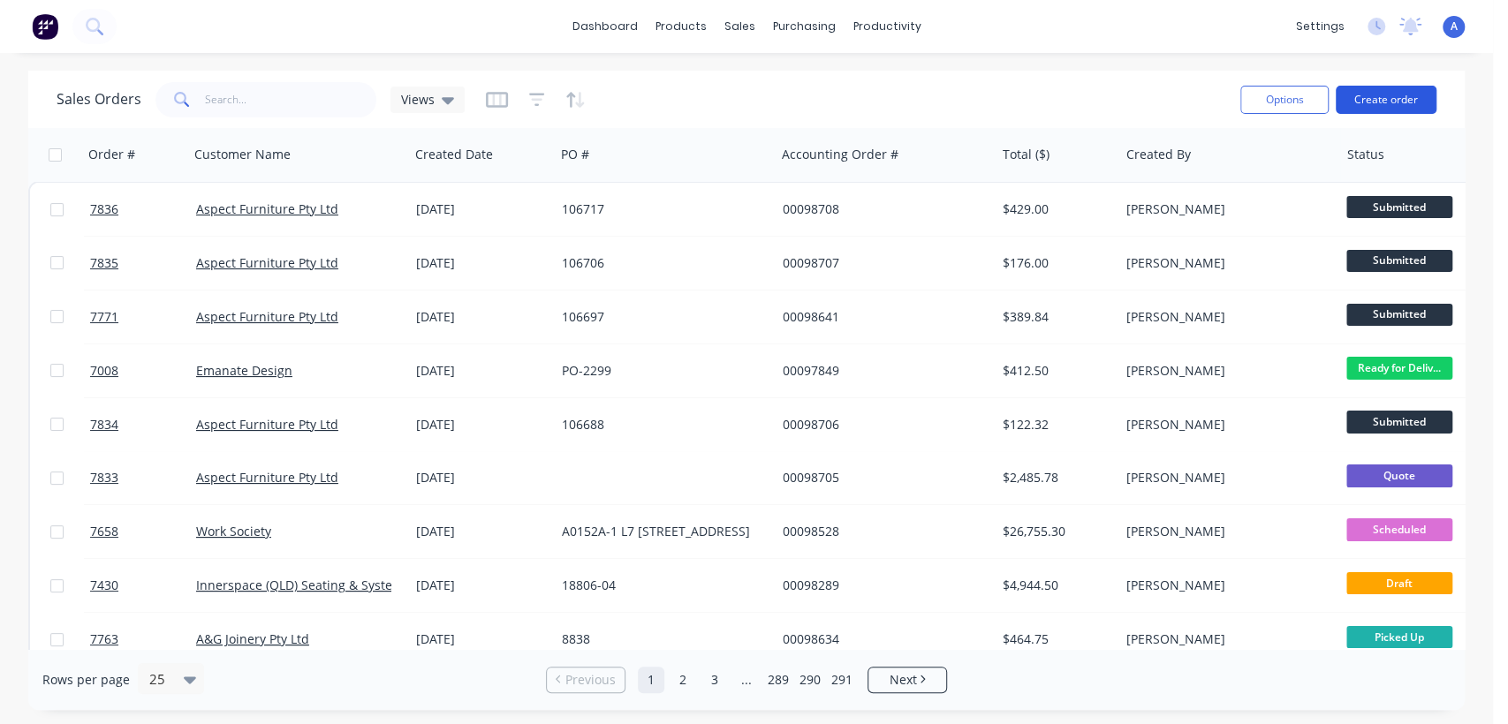
click at [1409, 100] on button "Create order" at bounding box center [1386, 100] width 101 height 28
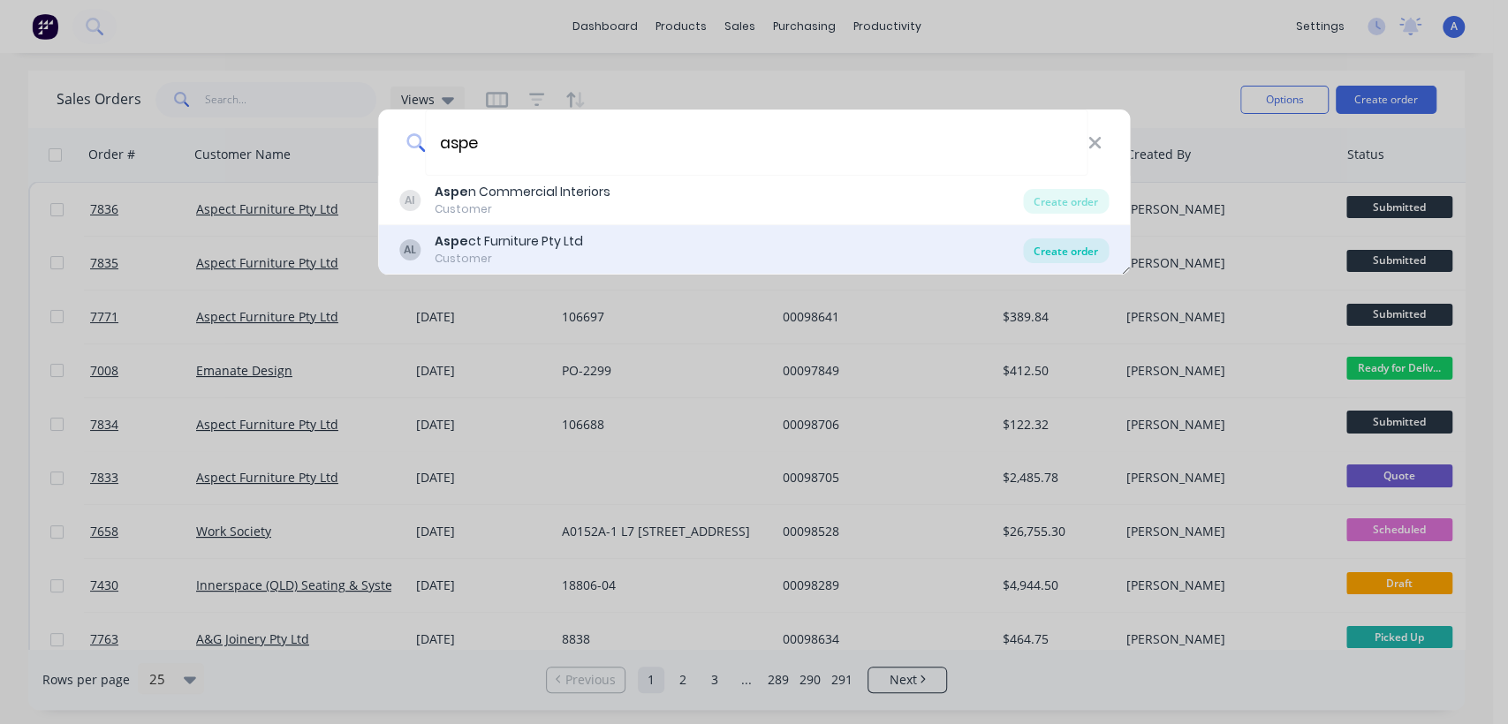
type input "aspe"
click at [1067, 249] on div "Create order" at bounding box center [1066, 250] width 86 height 25
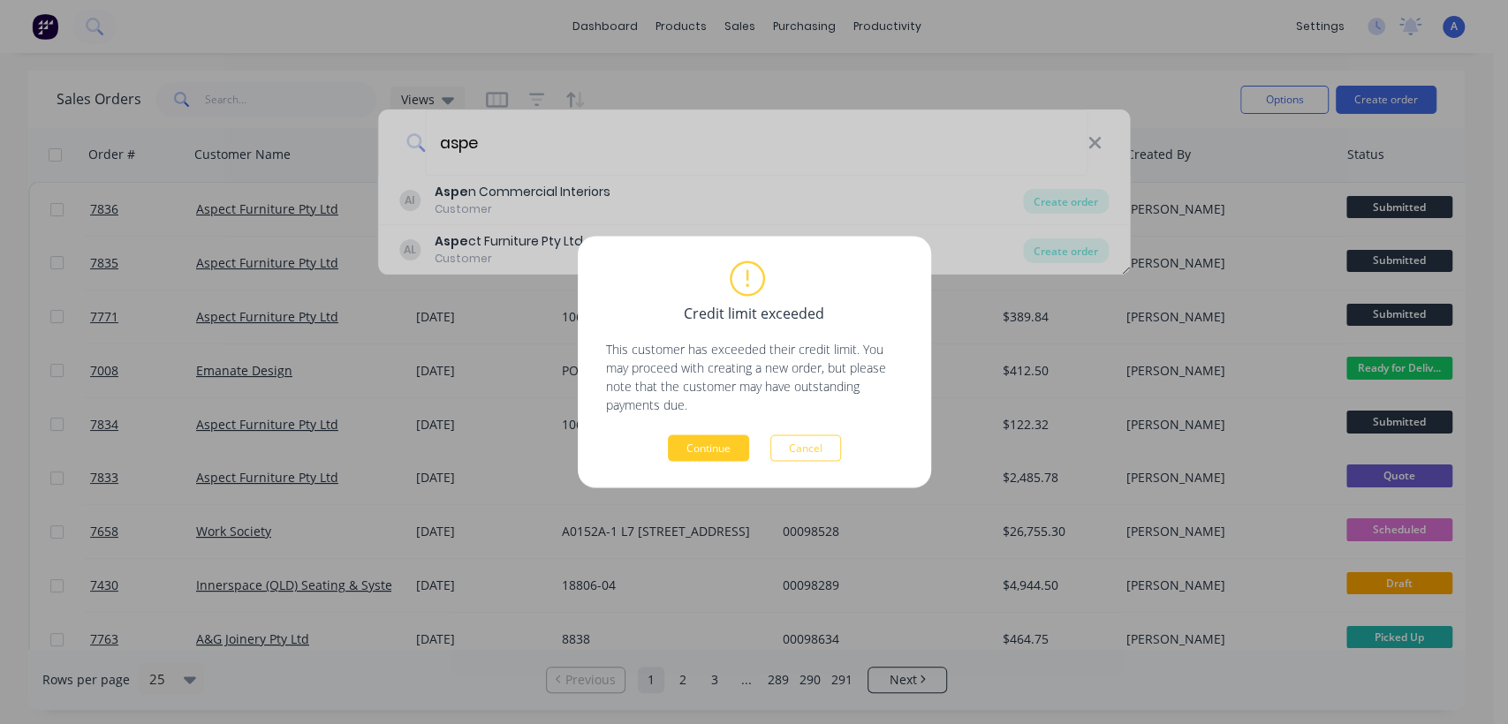
click at [691, 452] on button "Continue" at bounding box center [708, 448] width 81 height 26
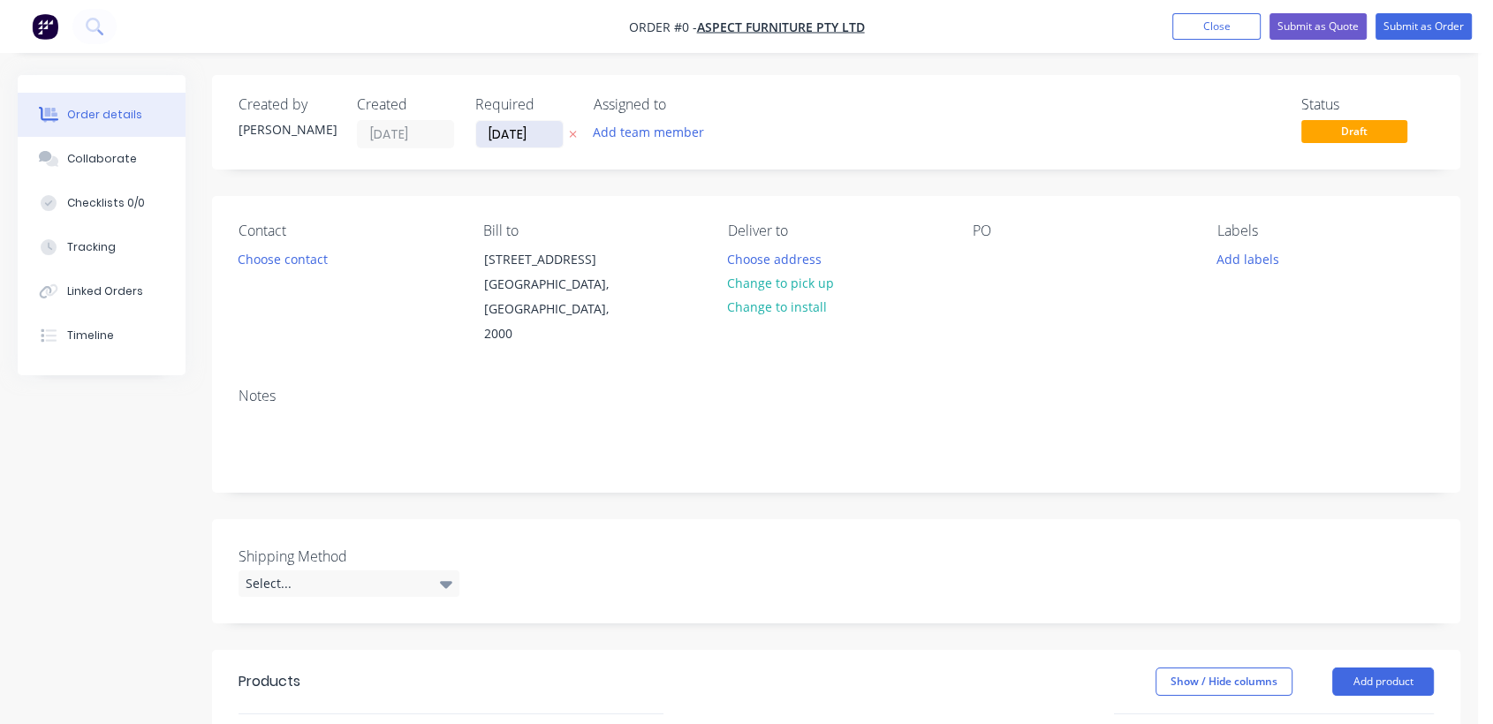
click at [553, 131] on input "[DATE]" at bounding box center [519, 134] width 87 height 26
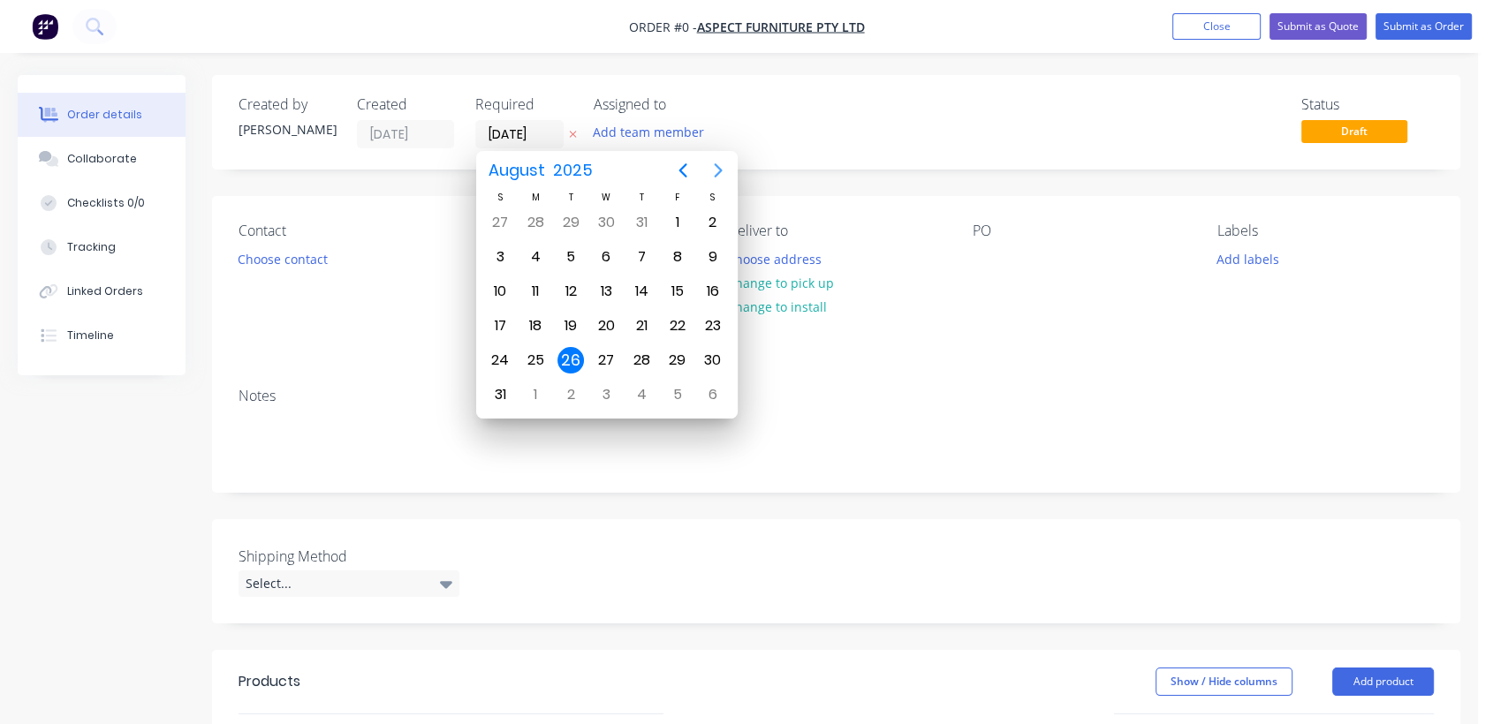
click at [714, 171] on icon "Next page" at bounding box center [718, 170] width 21 height 21
click at [599, 355] on div "31" at bounding box center [606, 360] width 26 height 26
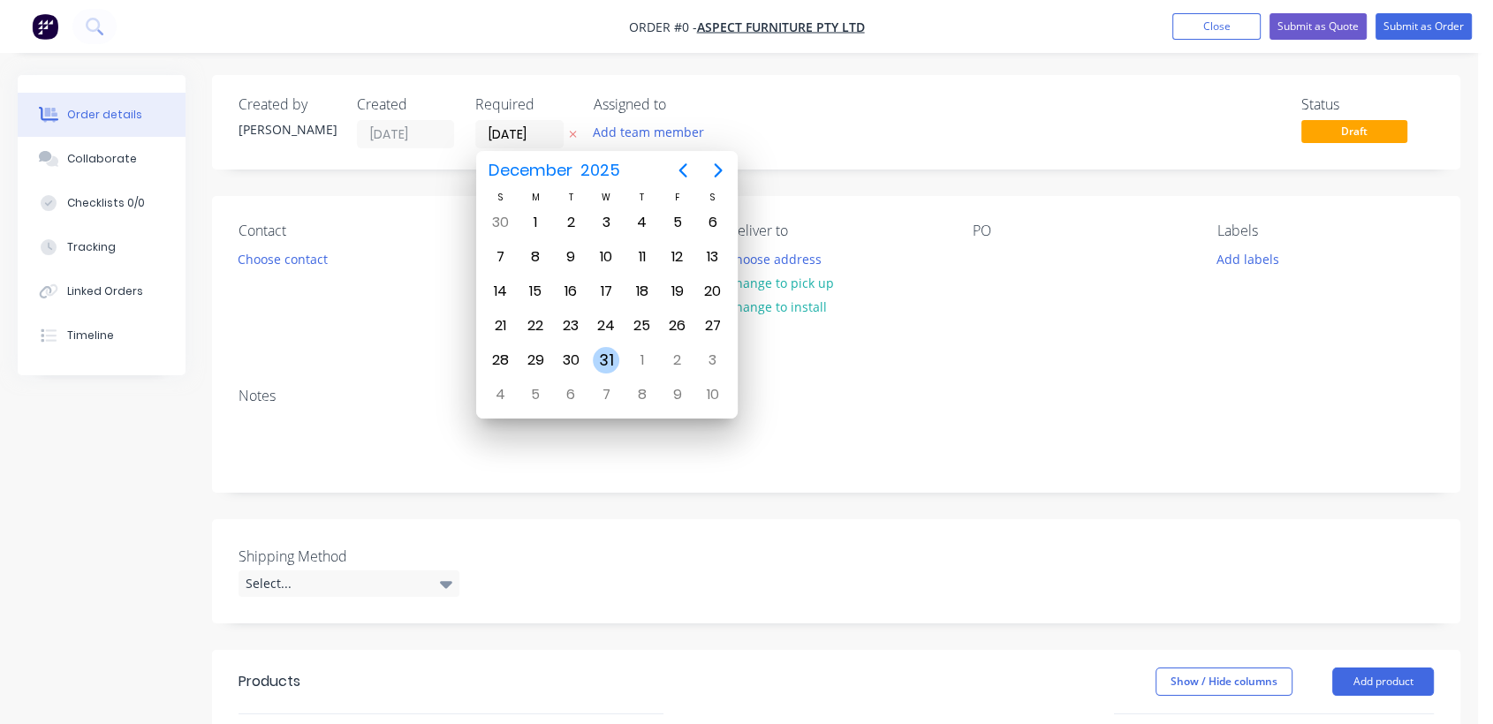
type input "[DATE]"
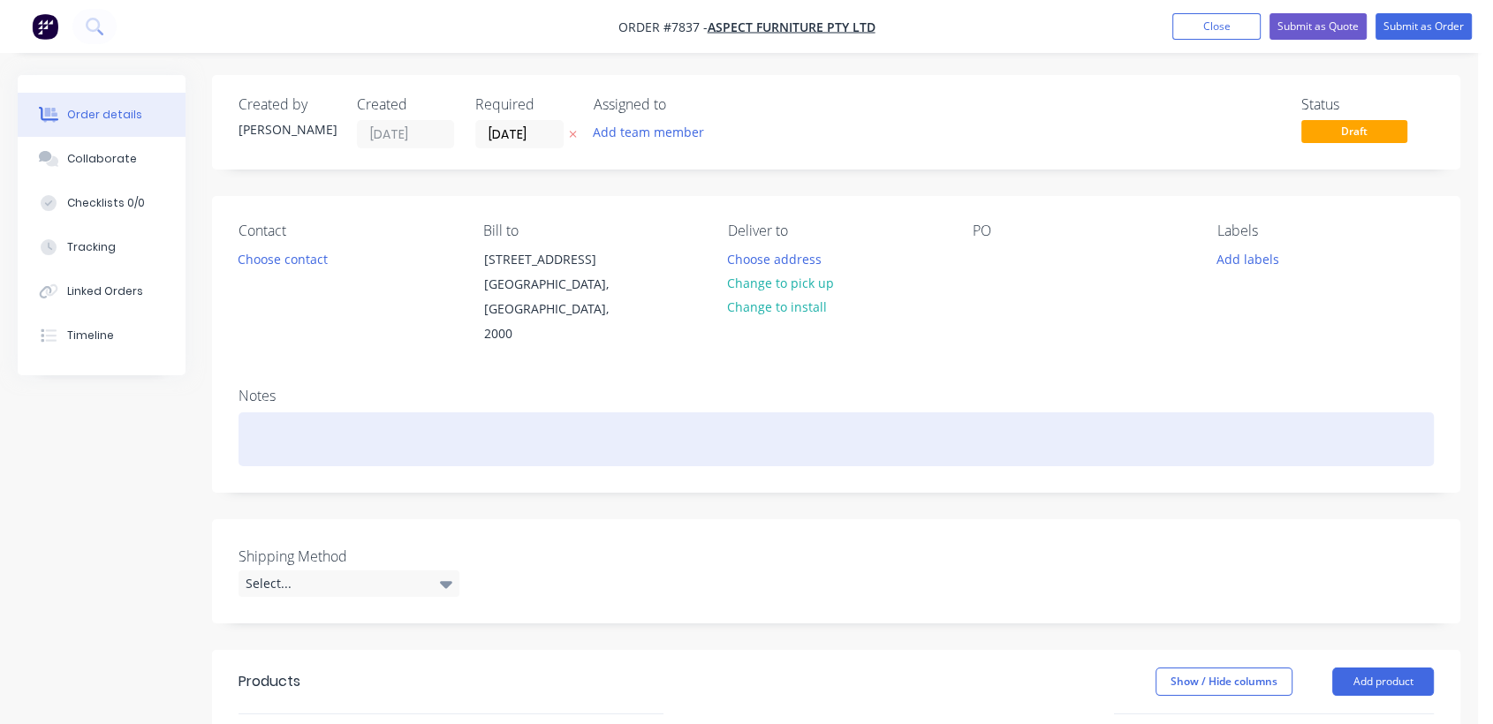
click at [278, 412] on div at bounding box center [835, 439] width 1195 height 54
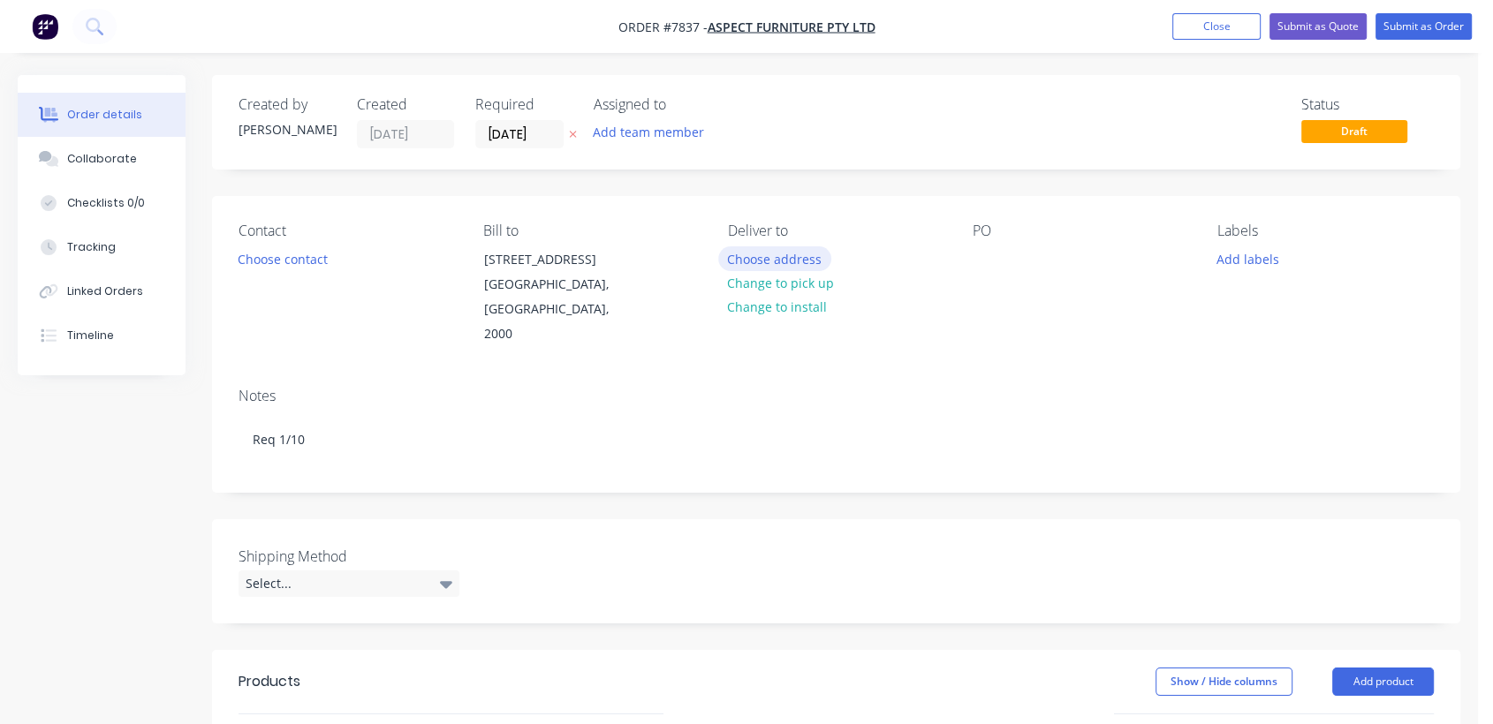
click at [794, 252] on button "Choose address" at bounding box center [774, 258] width 113 height 24
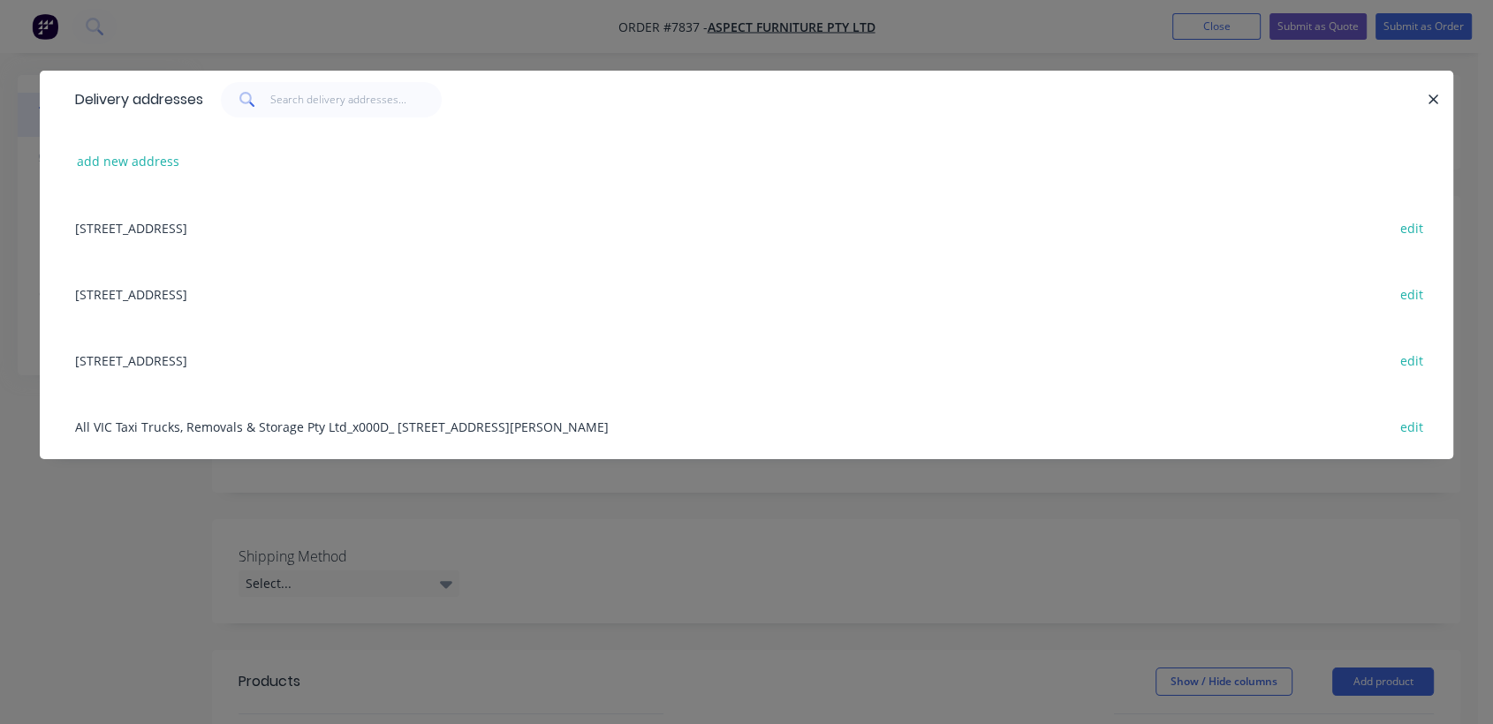
click at [193, 294] on div "[STREET_ADDRESS] edit" at bounding box center [746, 294] width 1360 height 66
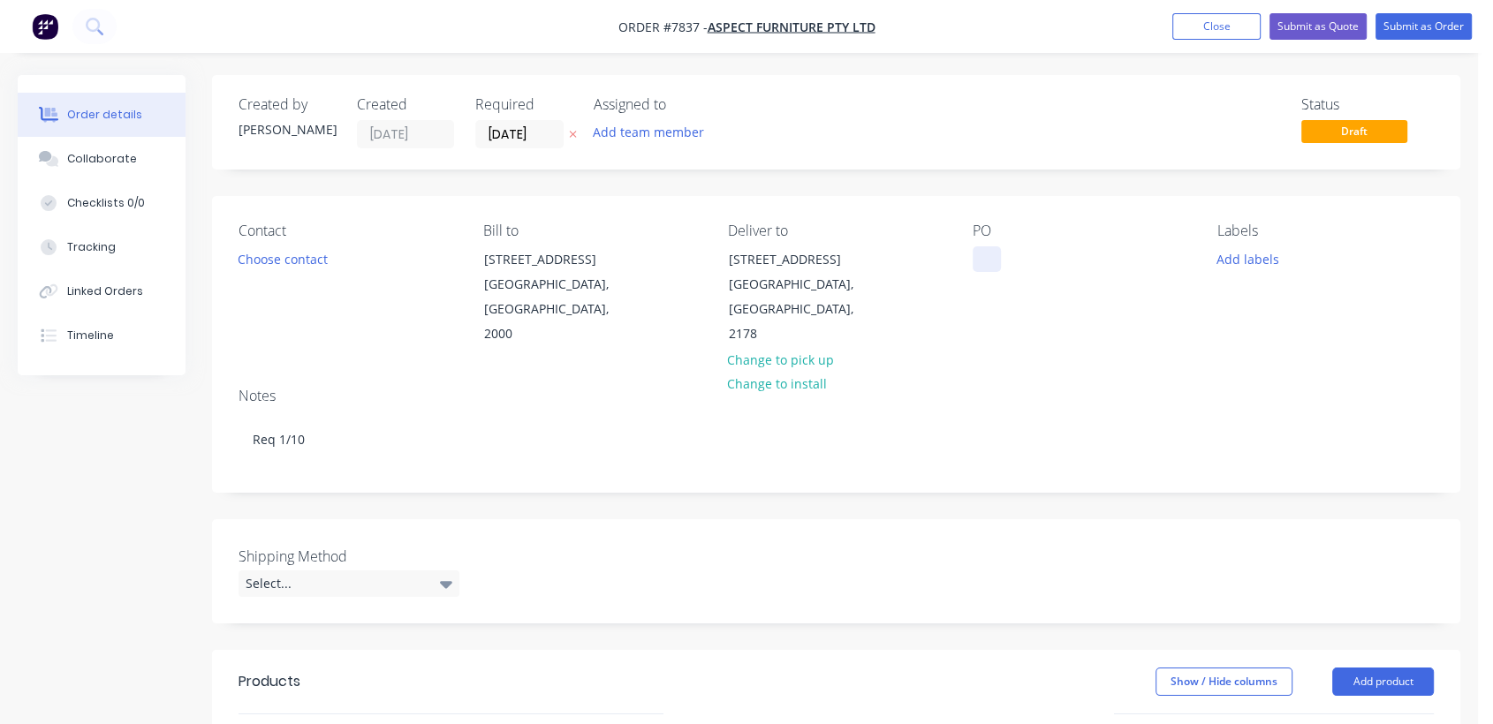
click at [986, 256] on div at bounding box center [986, 259] width 28 height 26
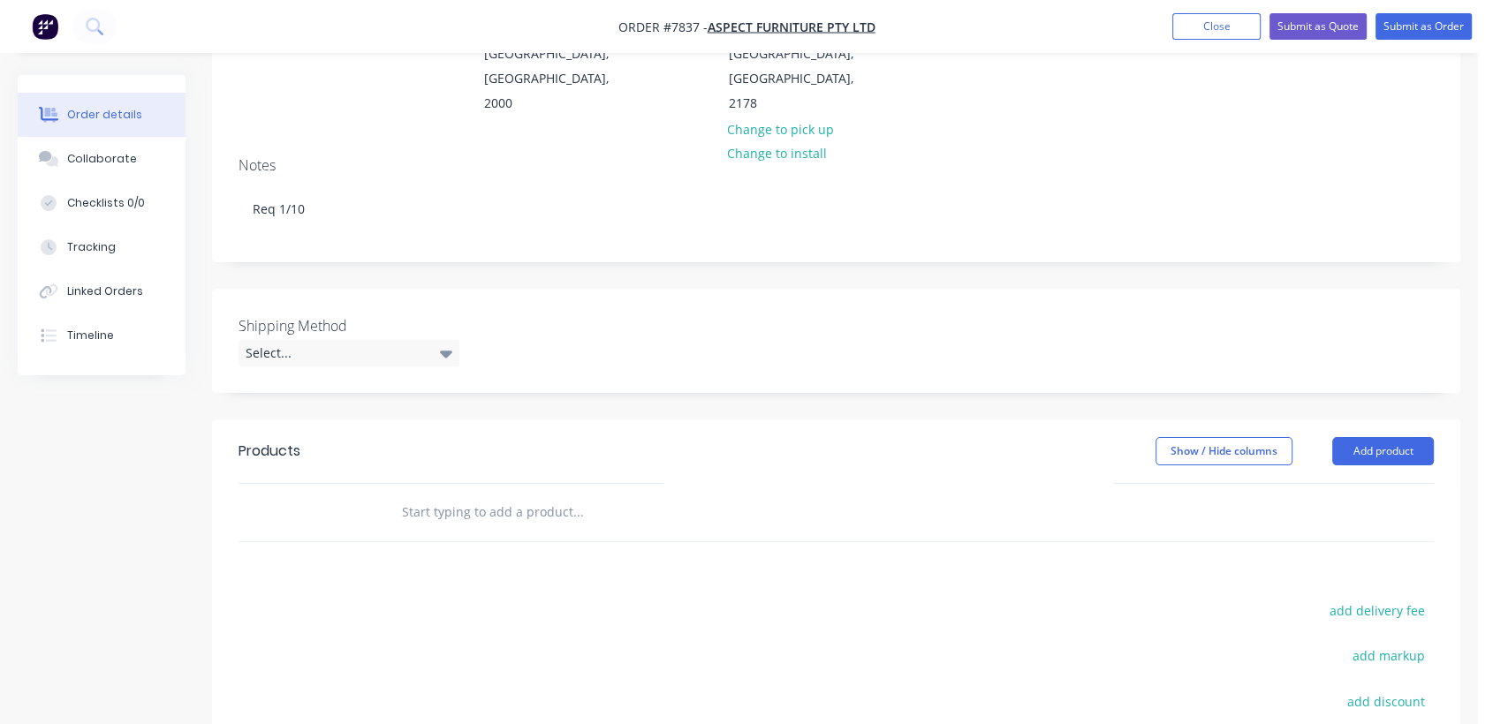
scroll to position [294, 0]
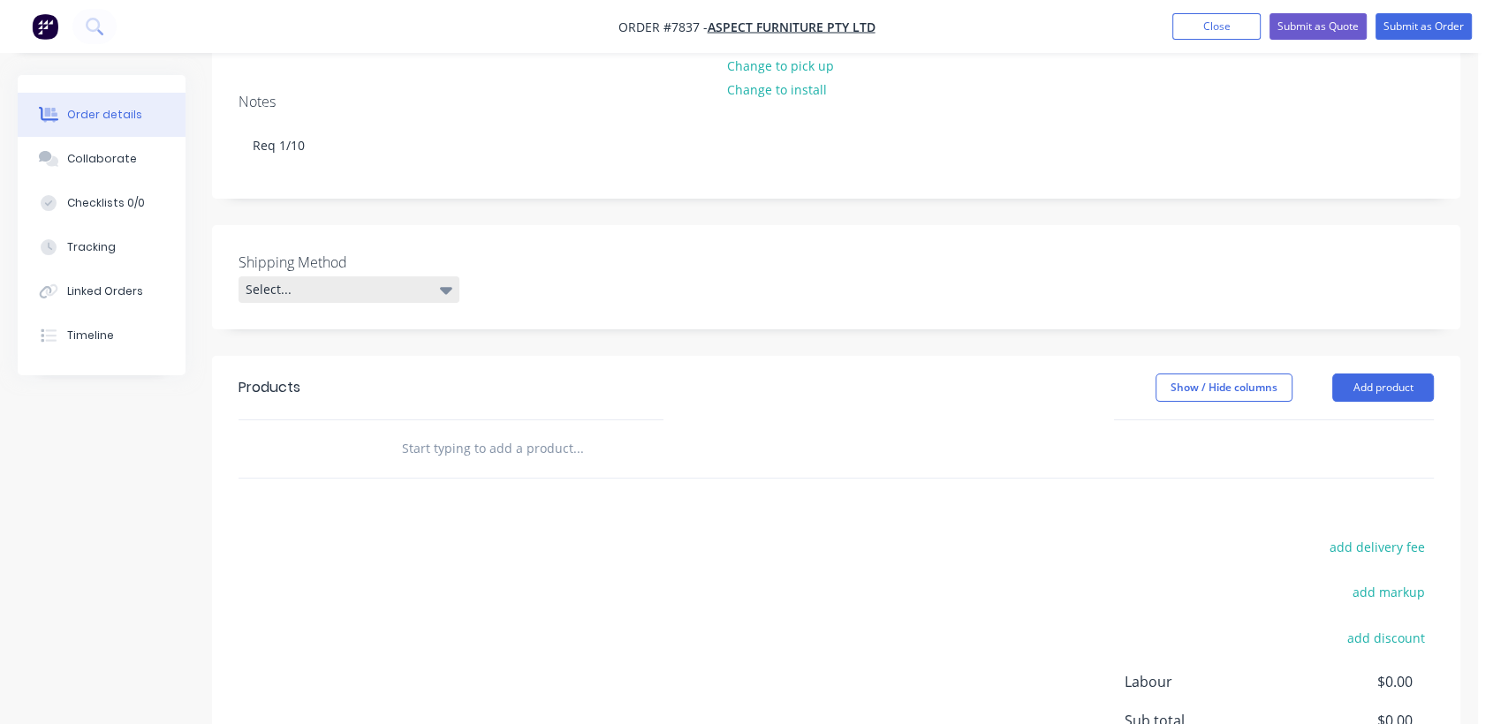
click at [344, 276] on div "Select..." at bounding box center [348, 289] width 221 height 26
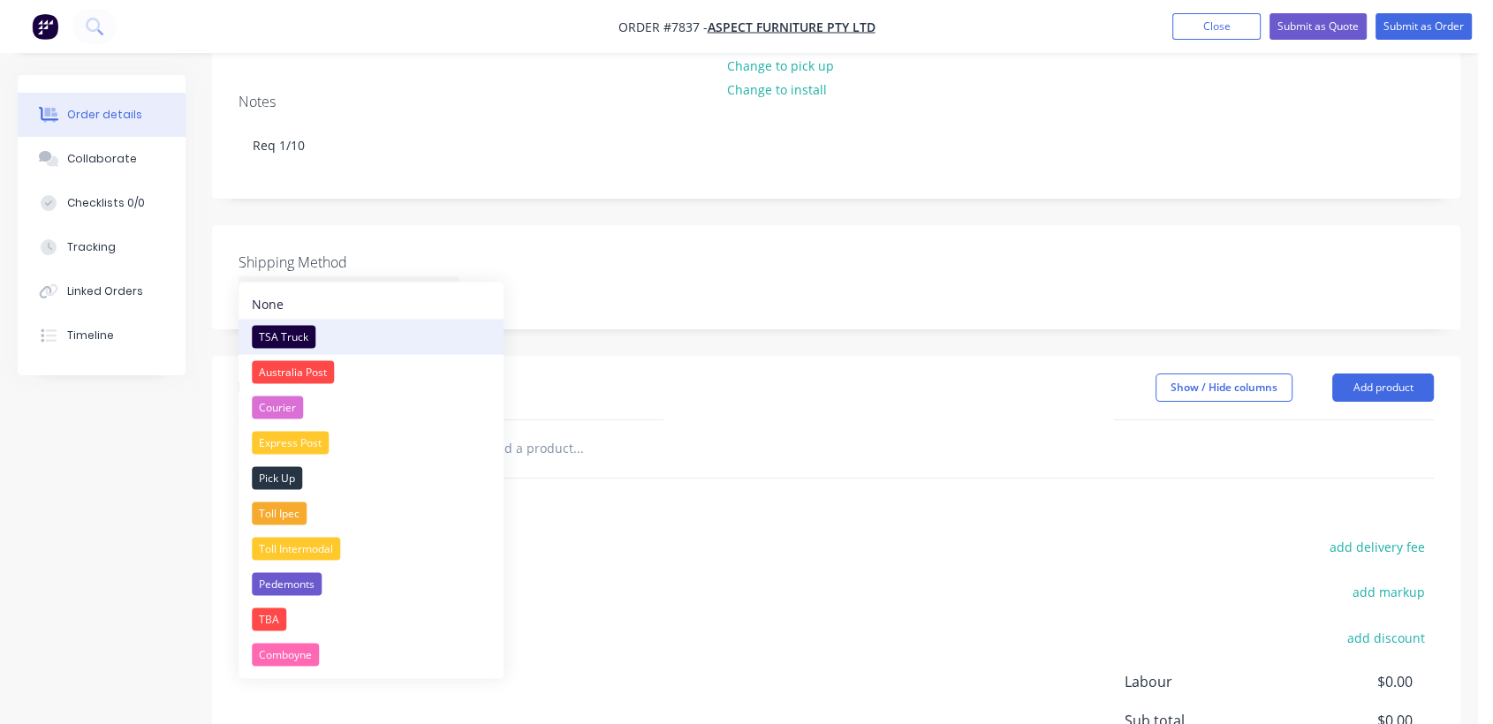
click at [293, 329] on div "TSA Truck" at bounding box center [284, 336] width 64 height 23
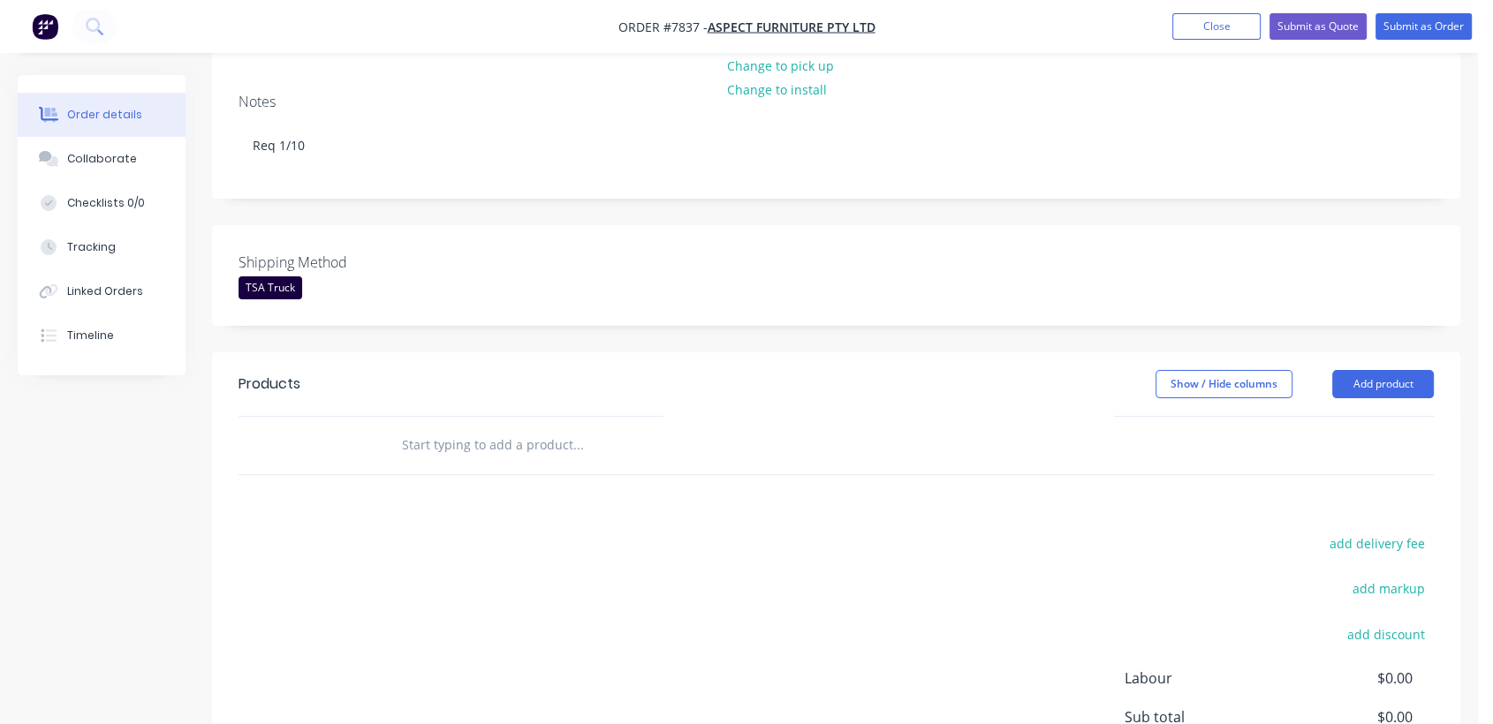
click at [521, 428] on input "text" at bounding box center [577, 445] width 353 height 35
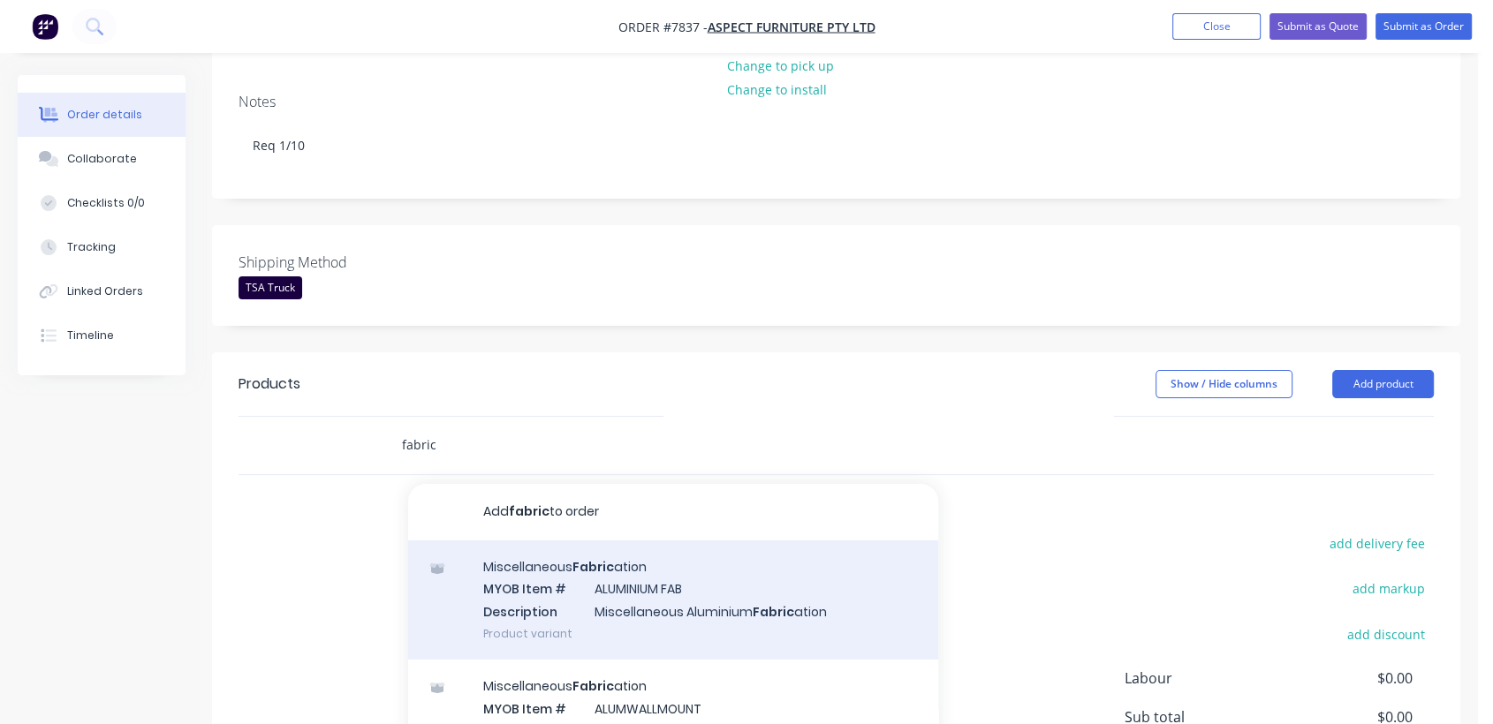
type input "fabric"
click at [654, 582] on div "Miscellaneous Fabric ation MYOB Item # ALUMINIUM FAB Description Miscellaneous …" at bounding box center [673, 600] width 530 height 119
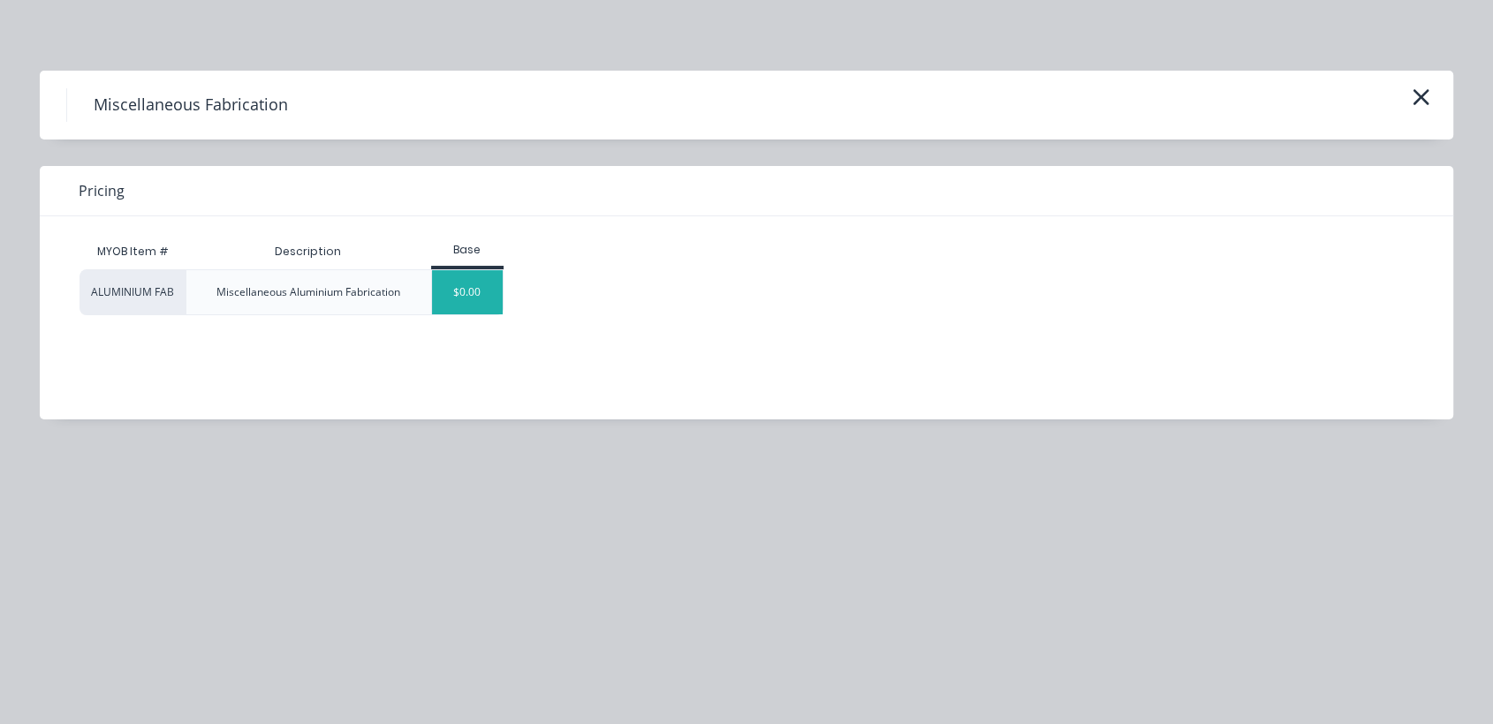
click at [463, 297] on div "$0.00" at bounding box center [468, 292] width 72 height 44
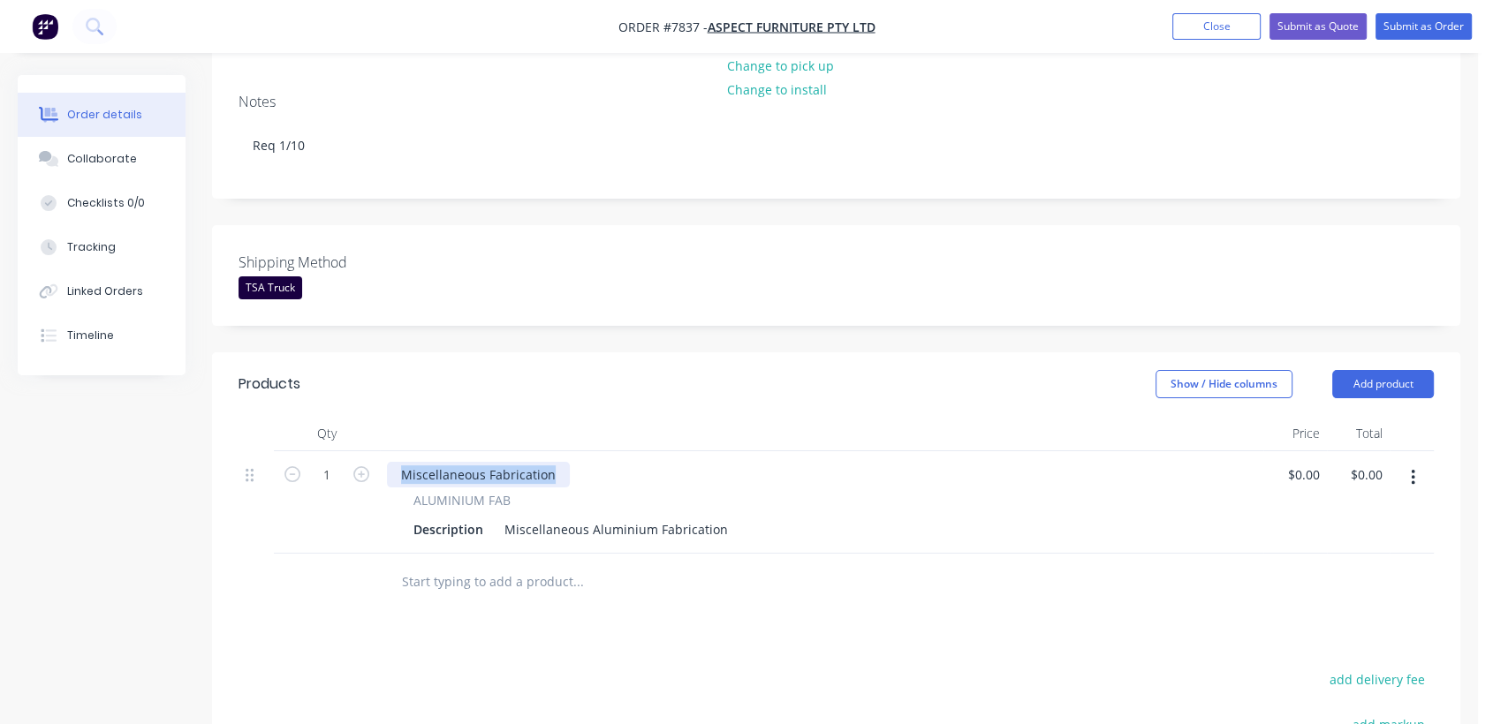
drag, startPoint x: 558, startPoint y: 448, endPoint x: 339, endPoint y: 405, distance: 223.1
click at [339, 416] on div "Qty Price Total 1 Miscellaneous Fabrication ALUMINIUM FAB Description Miscellan…" at bounding box center [835, 485] width 1195 height 138
click at [358, 466] on icon "button" at bounding box center [361, 474] width 16 height 16
type input "2"
click at [506, 517] on div "Miscellaneous Aluminium Fabrication" at bounding box center [616, 530] width 238 height 26
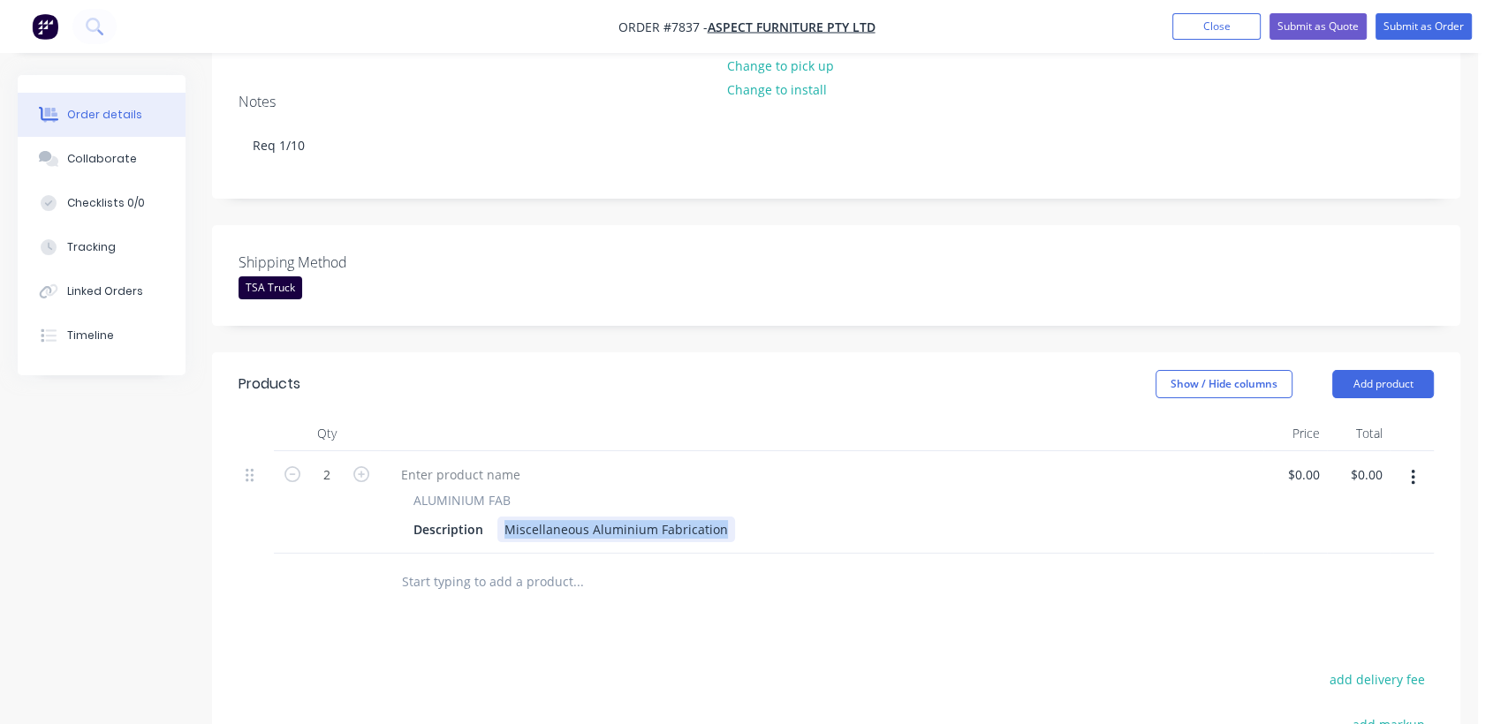
drag, startPoint x: 503, startPoint y: 501, endPoint x: 777, endPoint y: 528, distance: 275.2
click at [777, 528] on div "Qty Price Total 2 ALUMINIUM FAB Description Miscellaneous Aluminium Fabrication…" at bounding box center [836, 513] width 1248 height 195
click at [861, 517] on div "200 x 40 x 40 x 3mm Aluminium Angle Drilled on 1 x Side Only" at bounding box center [688, 530] width 382 height 26
click at [860, 517] on div "200 x 40 x 40 x 3mm Aluminium Angle Drilled on 1 x Side Only" at bounding box center [688, 530] width 382 height 26
type input "$25.00"
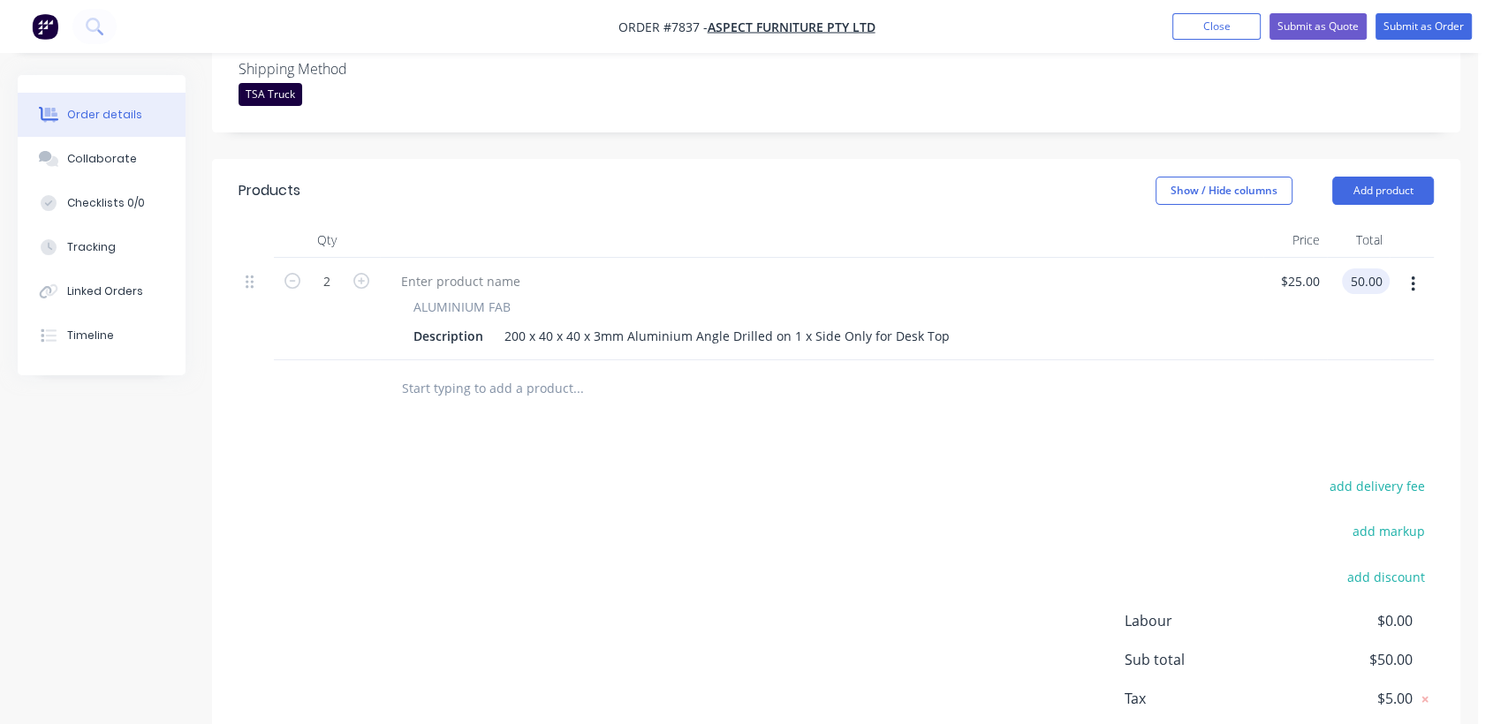
scroll to position [490, 0]
type input "$50.00"
click at [942, 321] on div "200 x 40 x 40 x 3mm Aluminium Angle Drilled on 1 x Side Only for Desk Top" at bounding box center [726, 334] width 459 height 26
click at [931, 321] on div "200 x 40 x 40 x 3mm Aluminium Angle Drilled on 1 x Side Only for Desk Top" at bounding box center [726, 334] width 459 height 26
type input "$25.00"
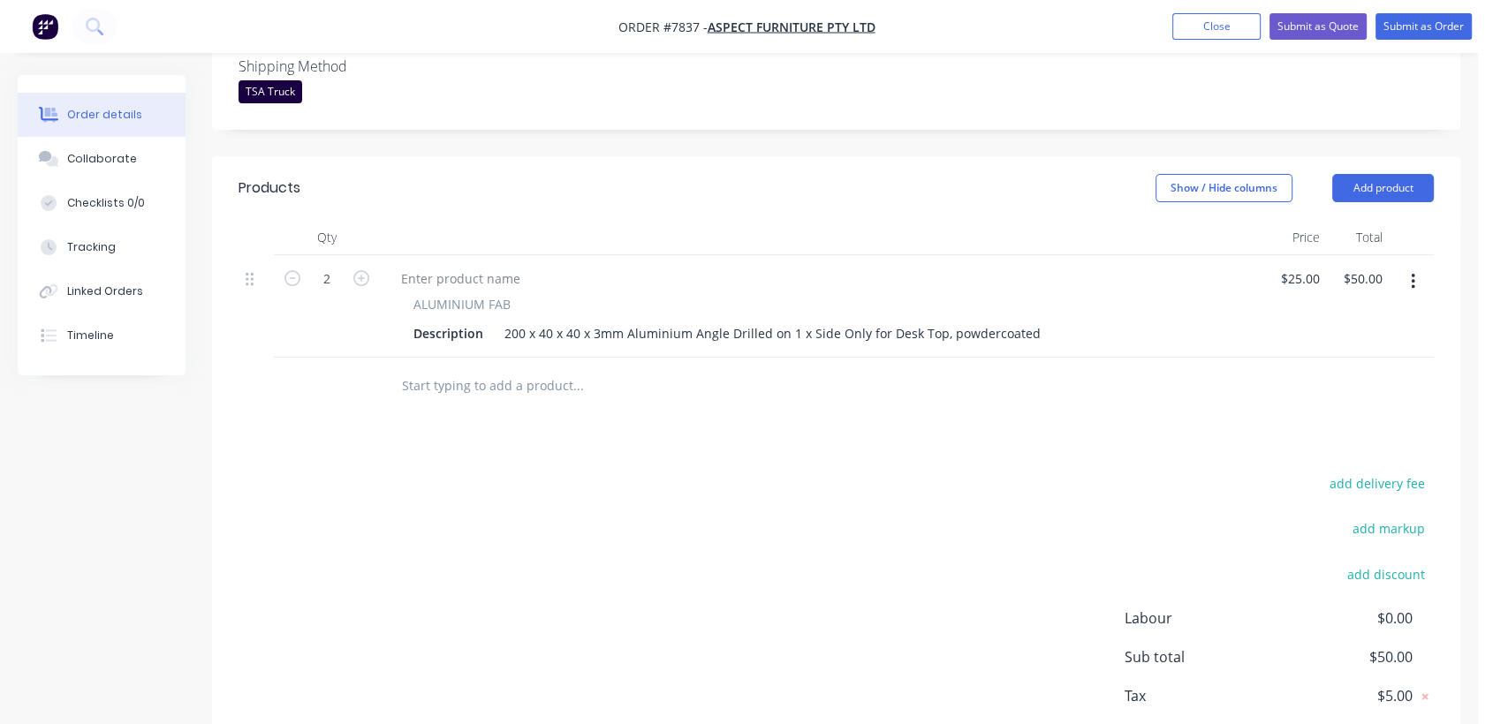
click at [533, 368] on input "text" at bounding box center [577, 385] width 353 height 35
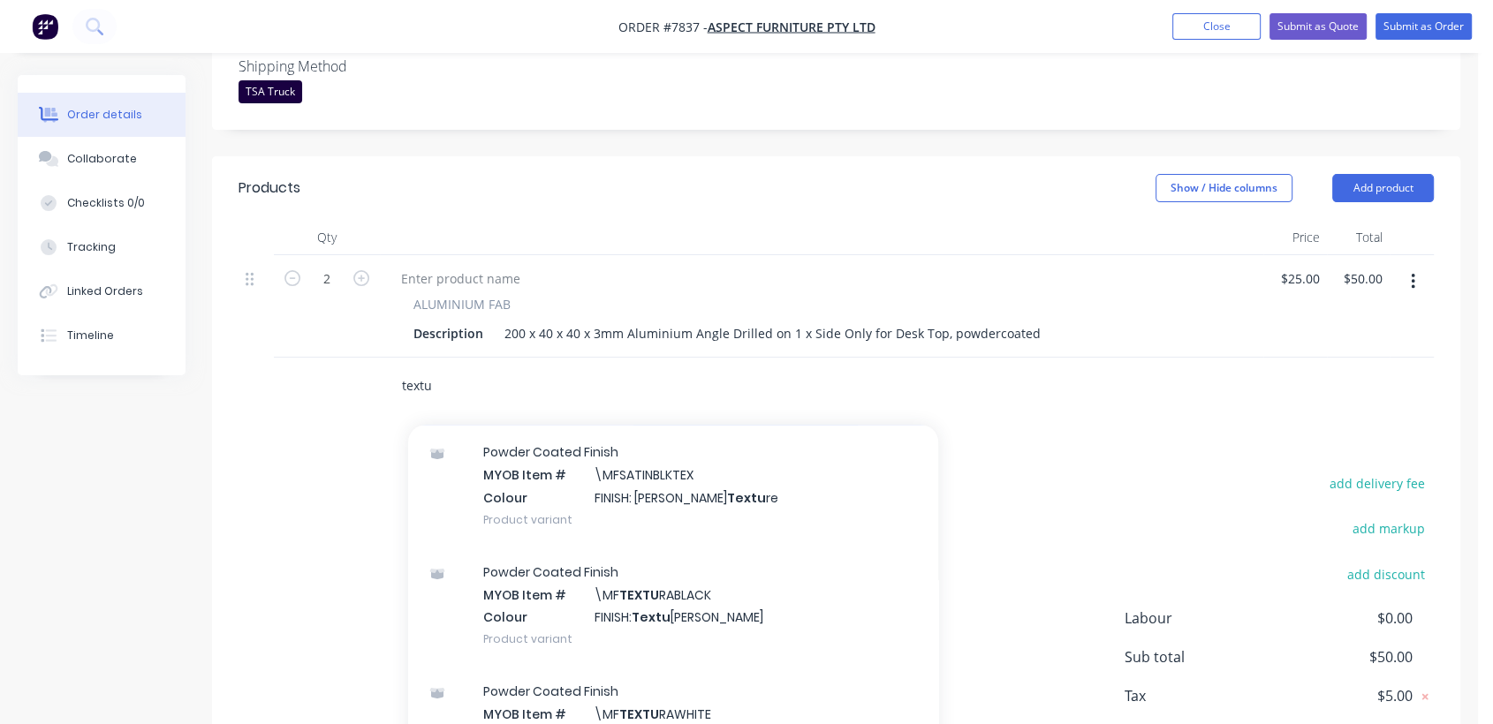
scroll to position [392, 0]
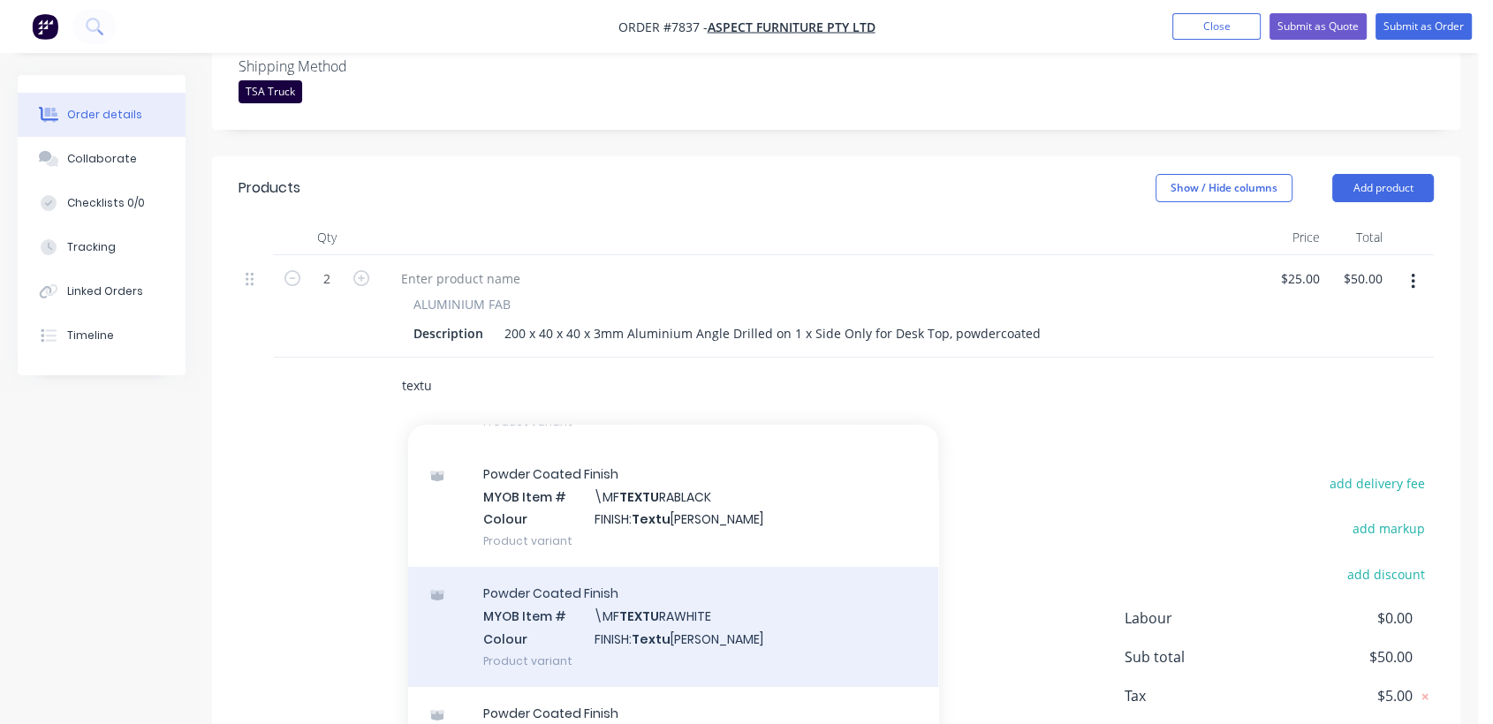
type input "textu"
click at [729, 612] on div "Powder Coated Finish MYOB Item # \MF TEXTU RAWHITE Colour FINISH: Textu [PERSON…" at bounding box center [673, 626] width 530 height 119
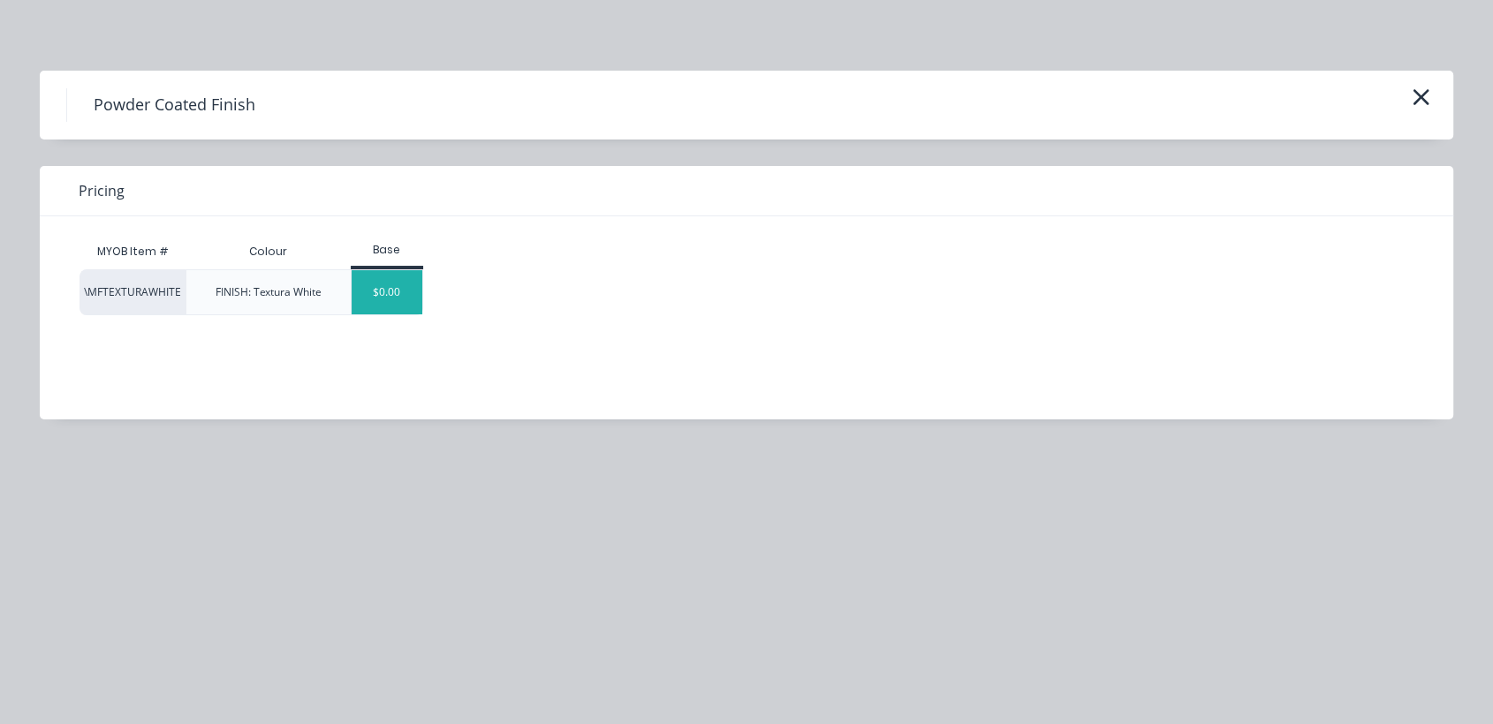
click at [393, 306] on div "$0.00" at bounding box center [388, 292] width 72 height 44
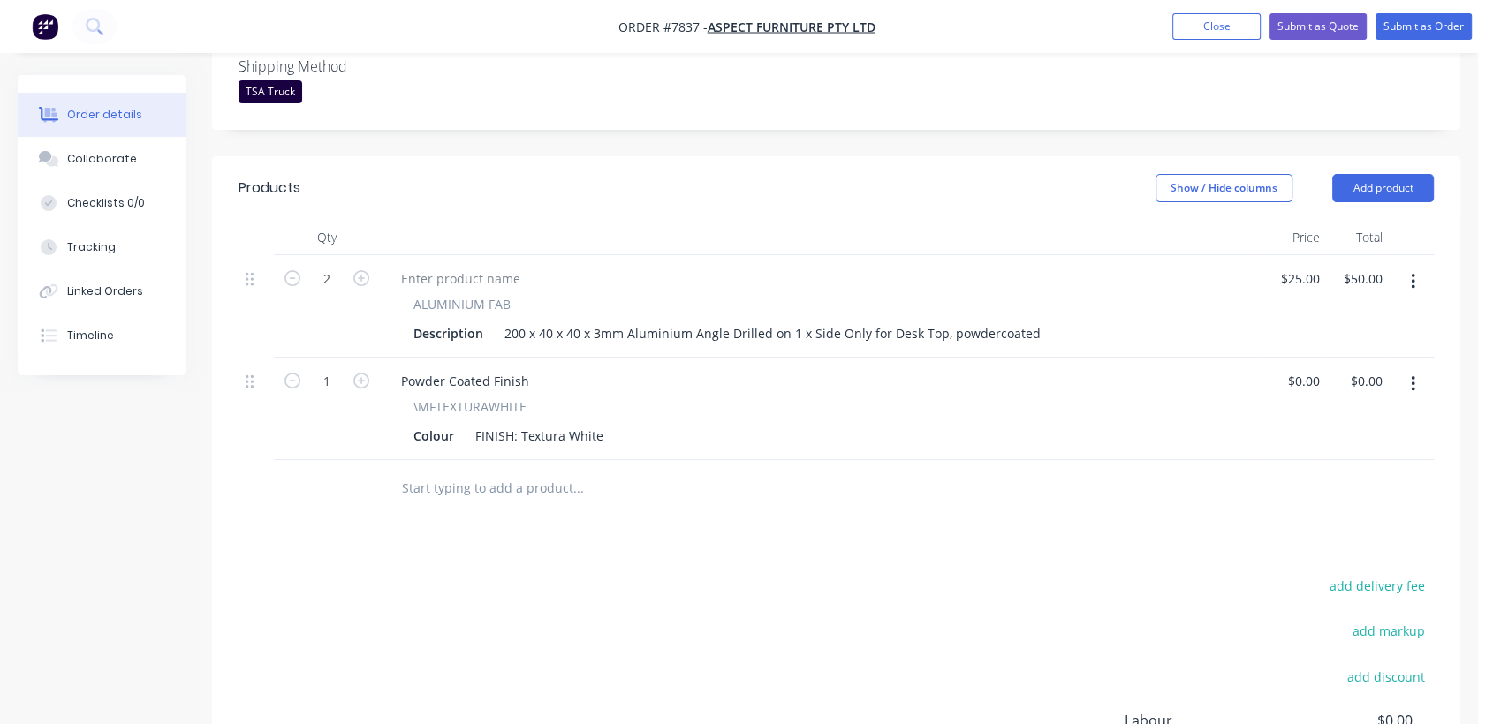
click at [495, 471] on input "text" at bounding box center [577, 488] width 353 height 35
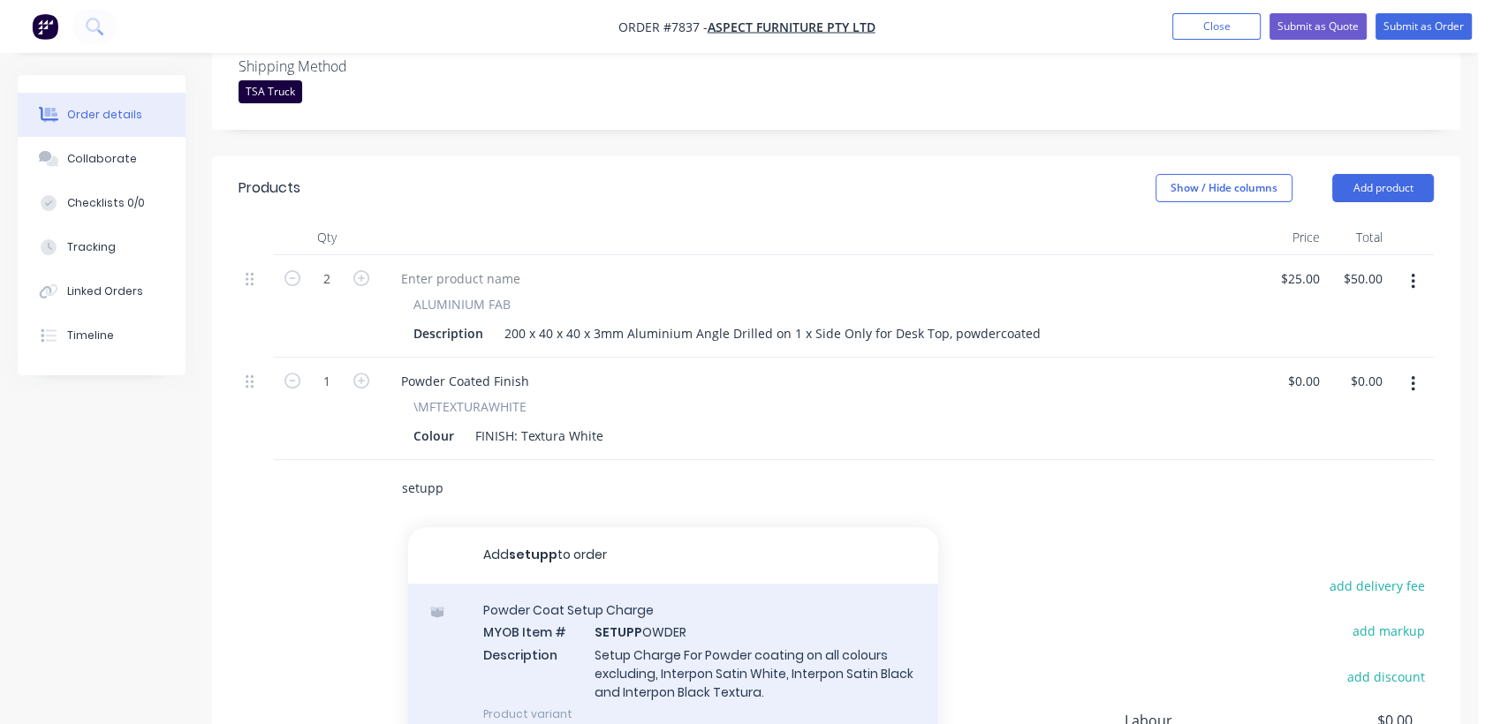
type input "setupp"
click at [632, 610] on div "Powder Coat Setup Charge MYOB Item # SETUPP OWDER Description Setup Charge For …" at bounding box center [673, 662] width 530 height 156
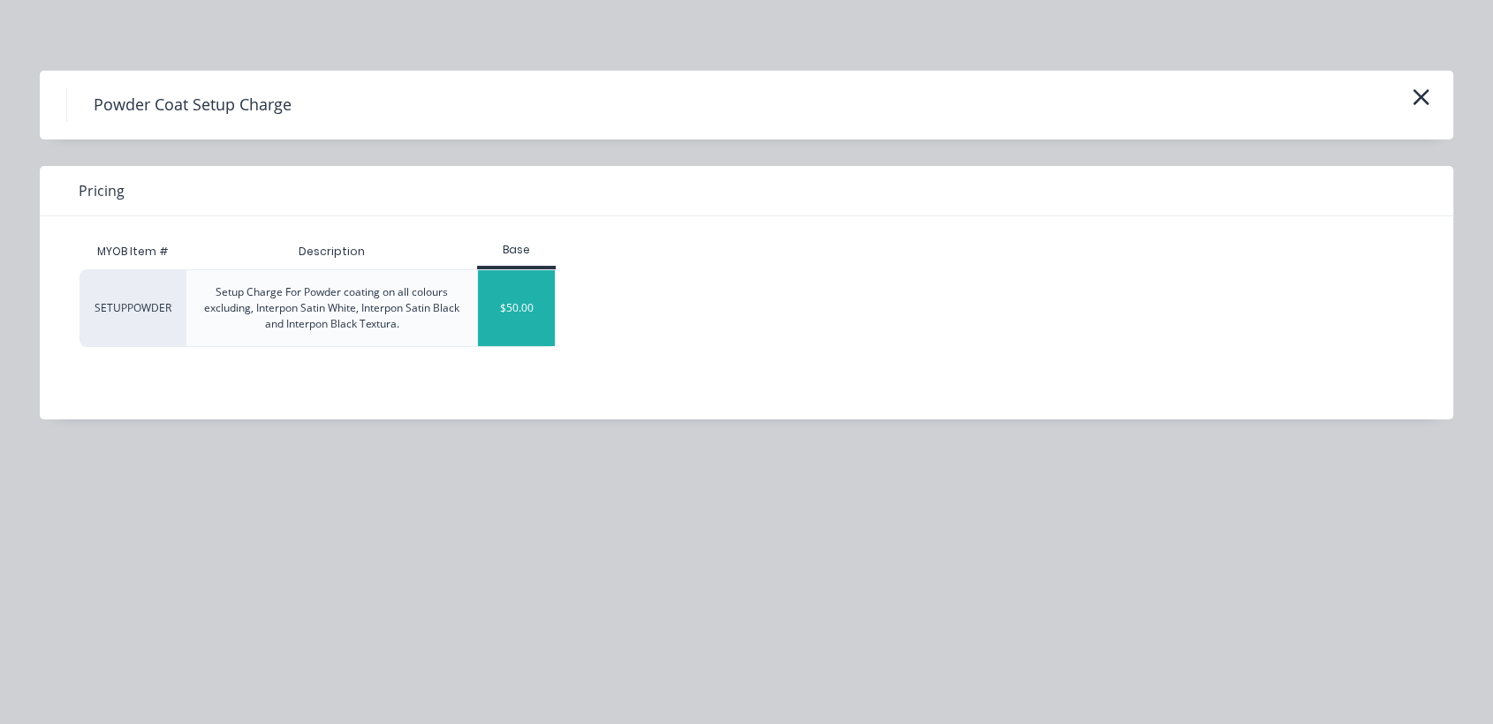
click at [510, 307] on div "$50.00" at bounding box center [516, 308] width 77 height 76
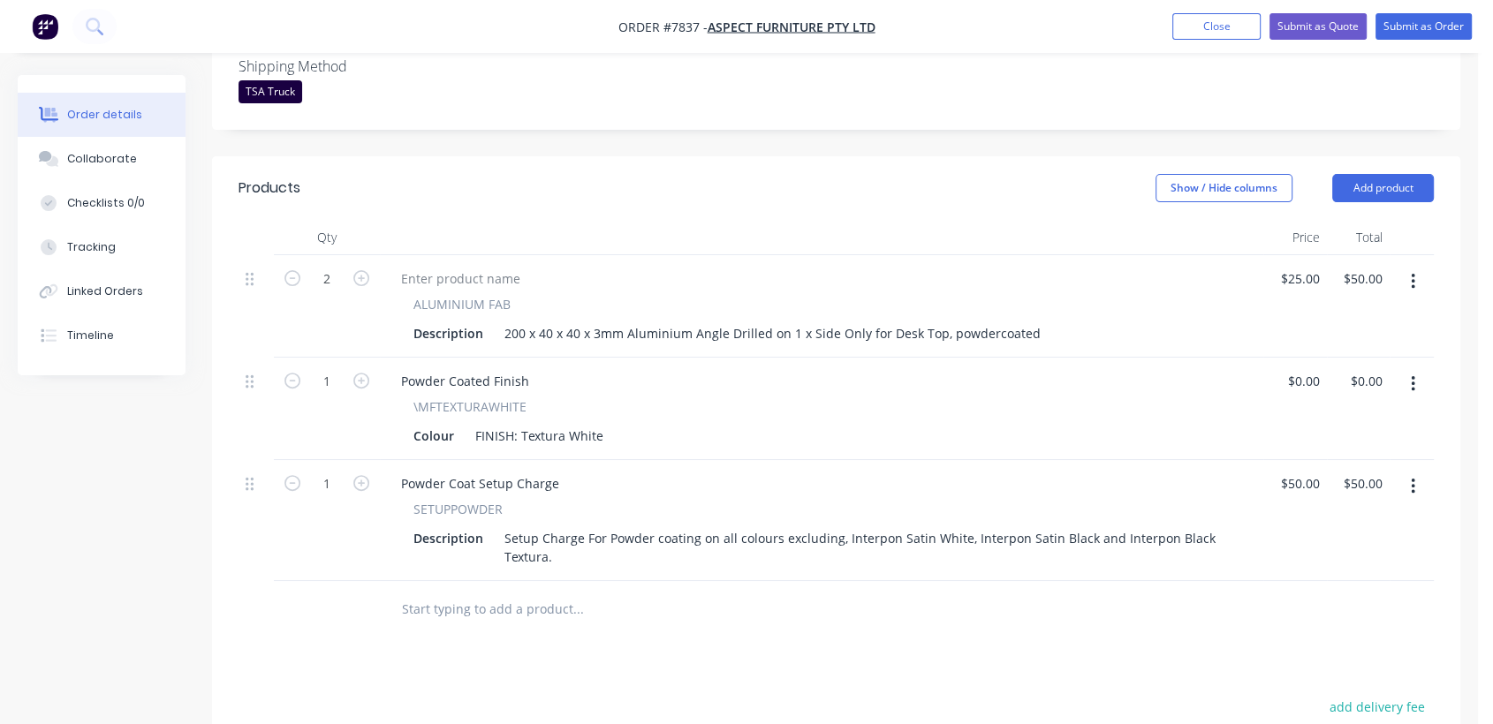
click at [540, 594] on input "text" at bounding box center [577, 609] width 353 height 35
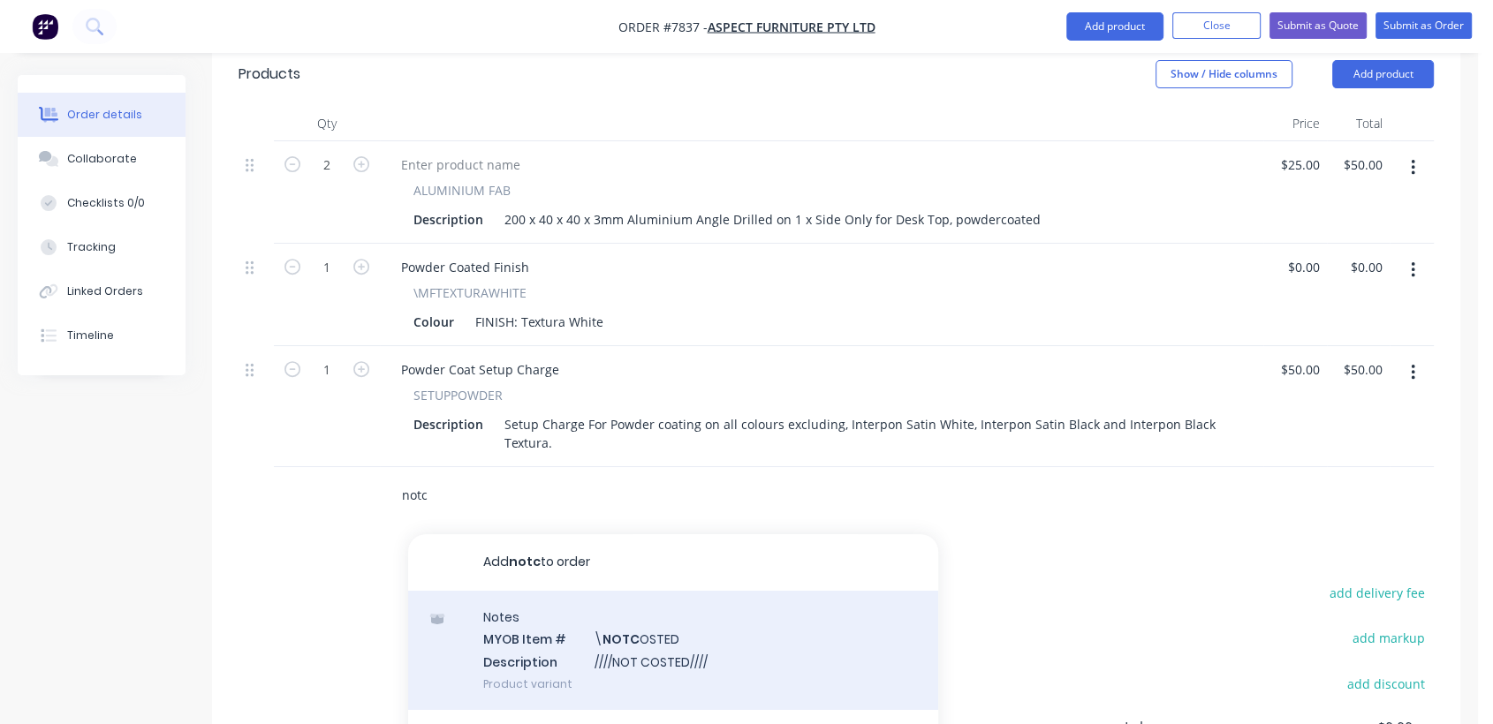
scroll to position [686, 0]
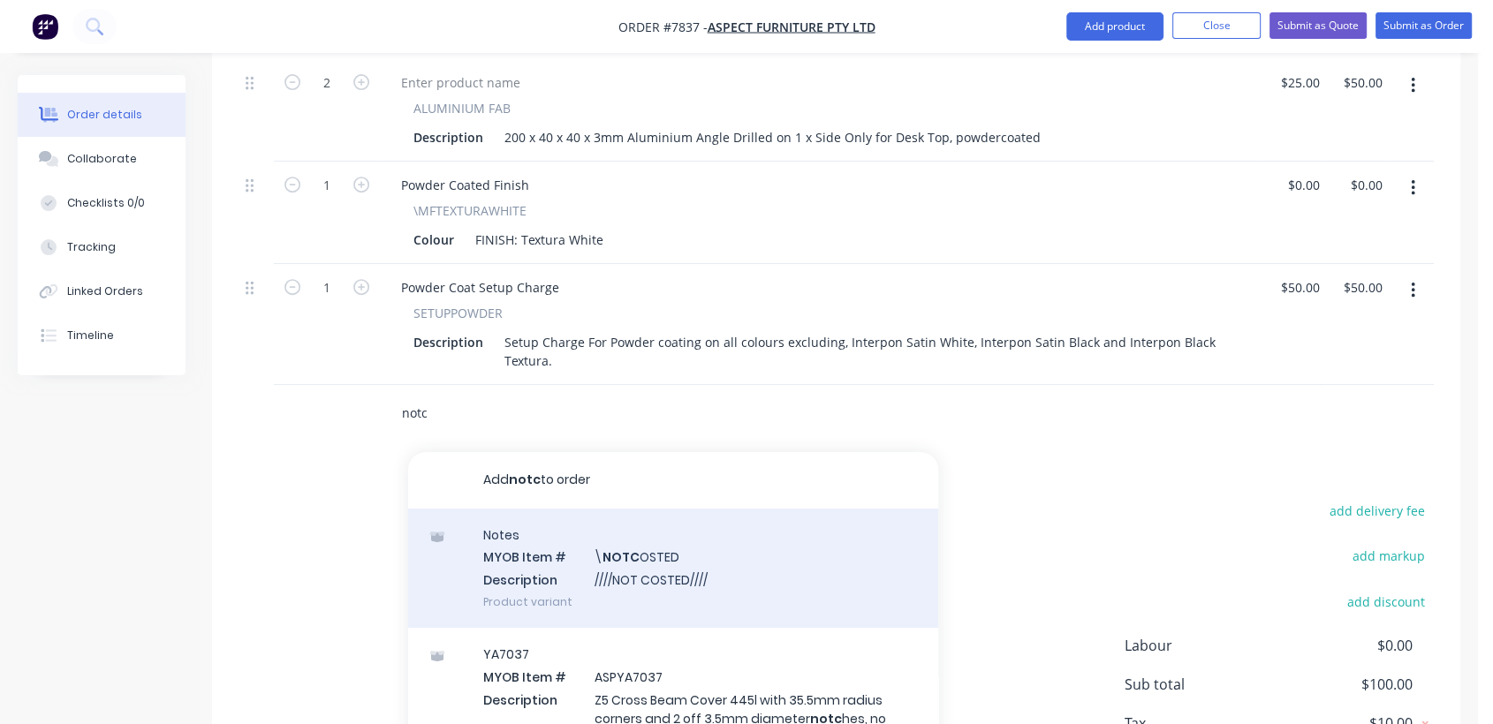
type input "notc"
click at [617, 547] on div "Notes MYOB Item # \ NOTC OSTED Description ////NOT COSTED//// Product variant" at bounding box center [673, 568] width 530 height 119
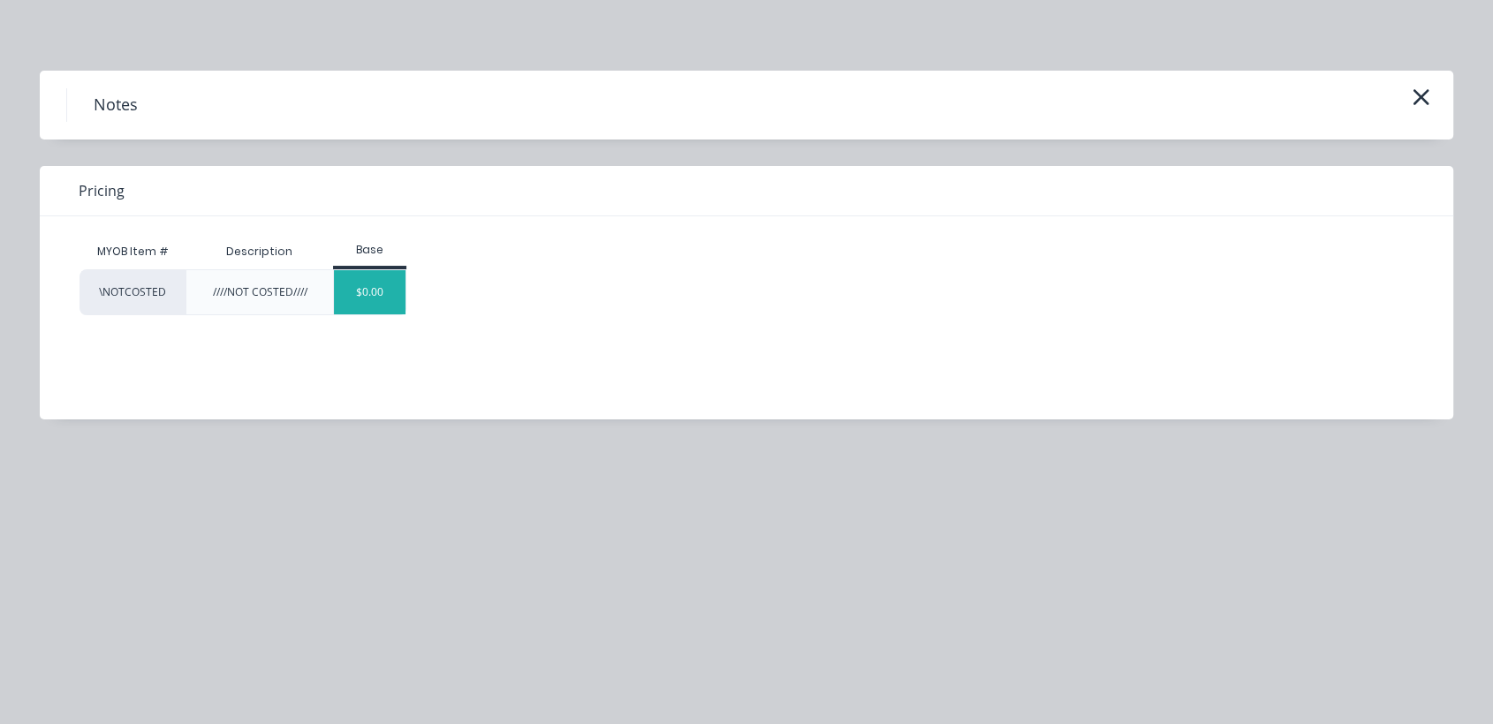
click at [371, 299] on div "$0.00" at bounding box center [370, 292] width 72 height 44
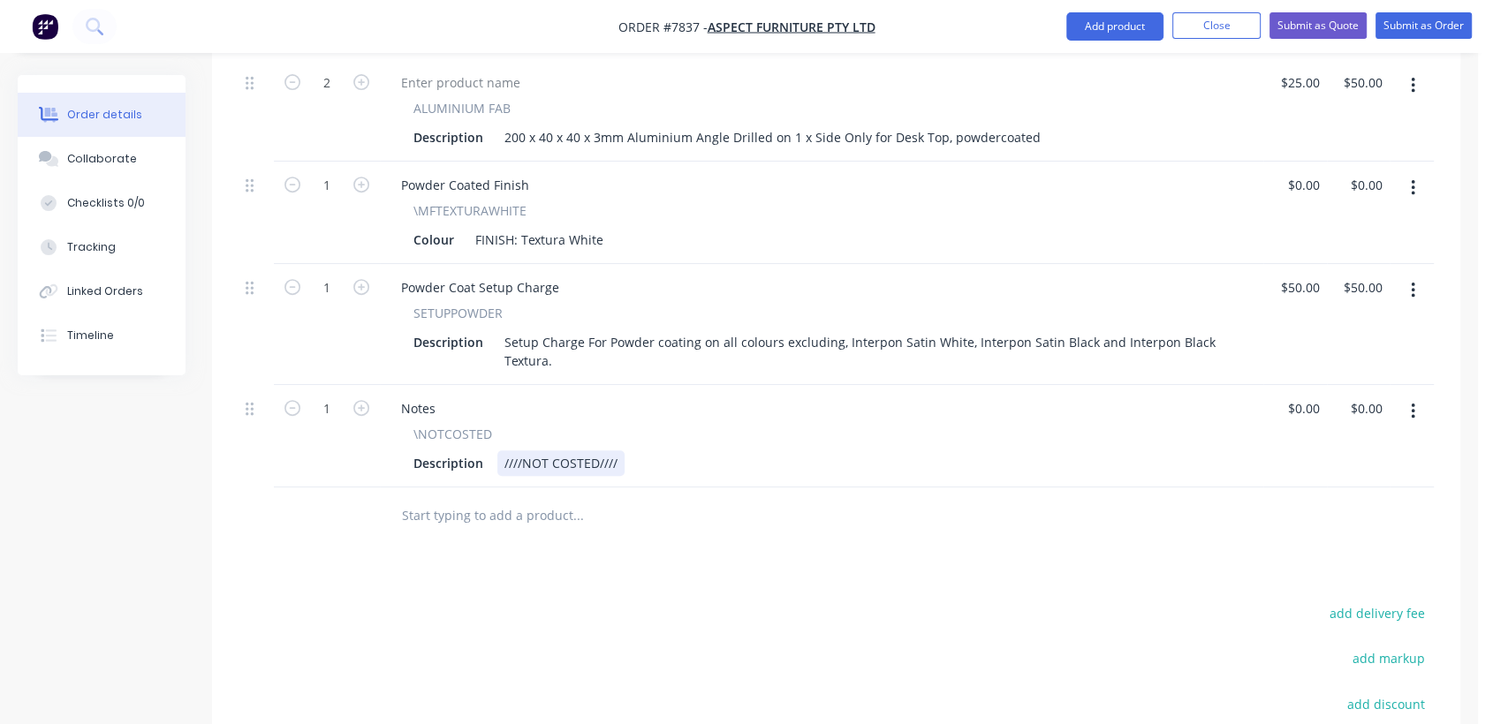
click at [617, 450] on div "////NOT COSTED////" at bounding box center [560, 463] width 127 height 26
type input "$0.00"
click at [124, 150] on button "Collaborate" at bounding box center [102, 159] width 168 height 44
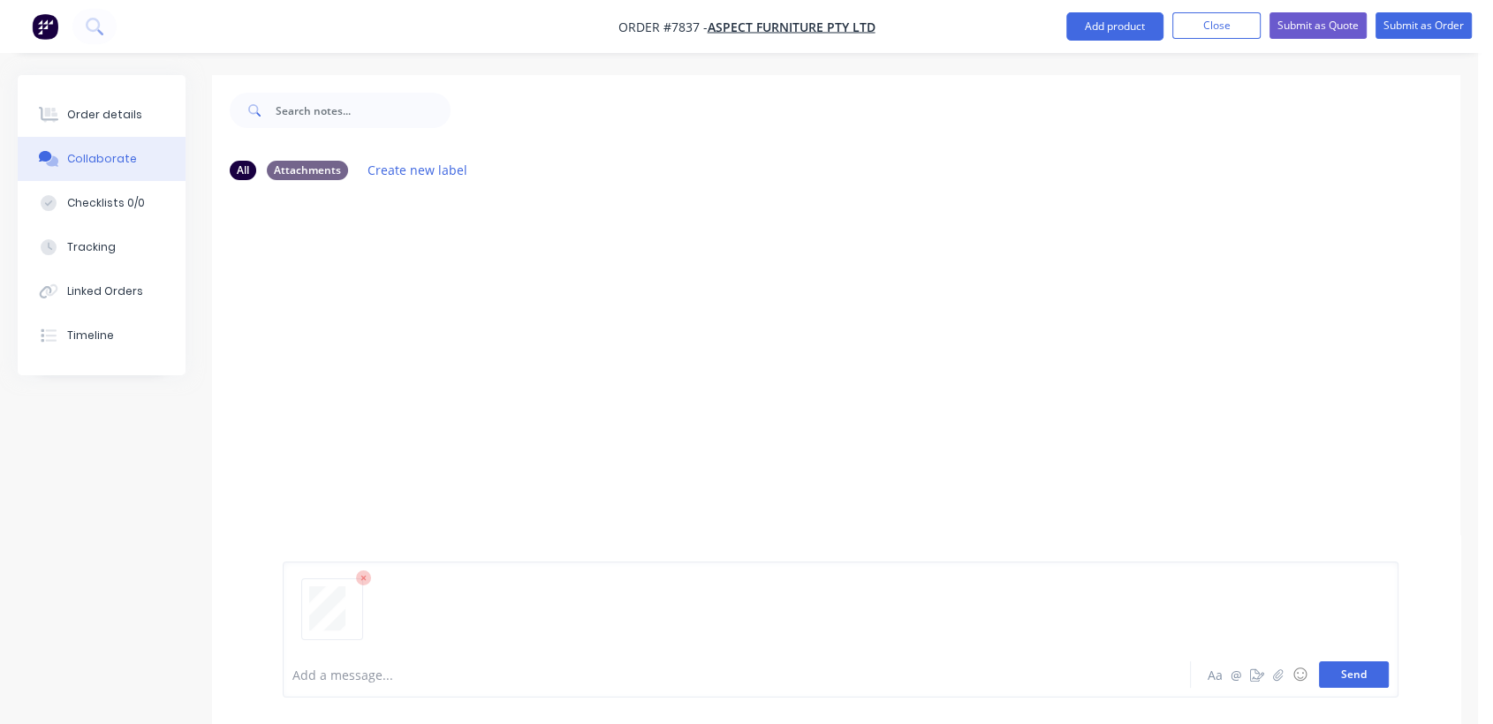
click at [1358, 677] on button "Send" at bounding box center [1354, 675] width 70 height 26
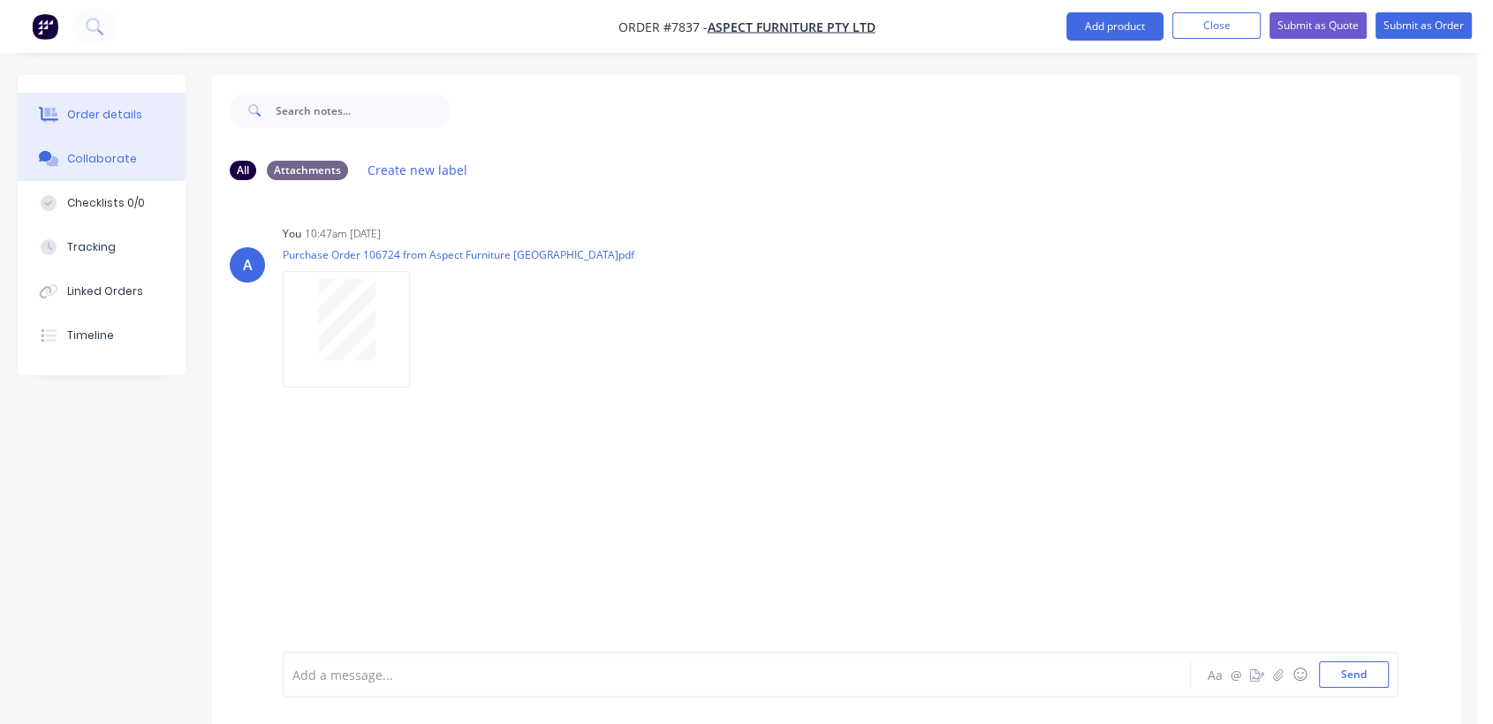
click at [125, 117] on div "Order details" at bounding box center [104, 115] width 75 height 16
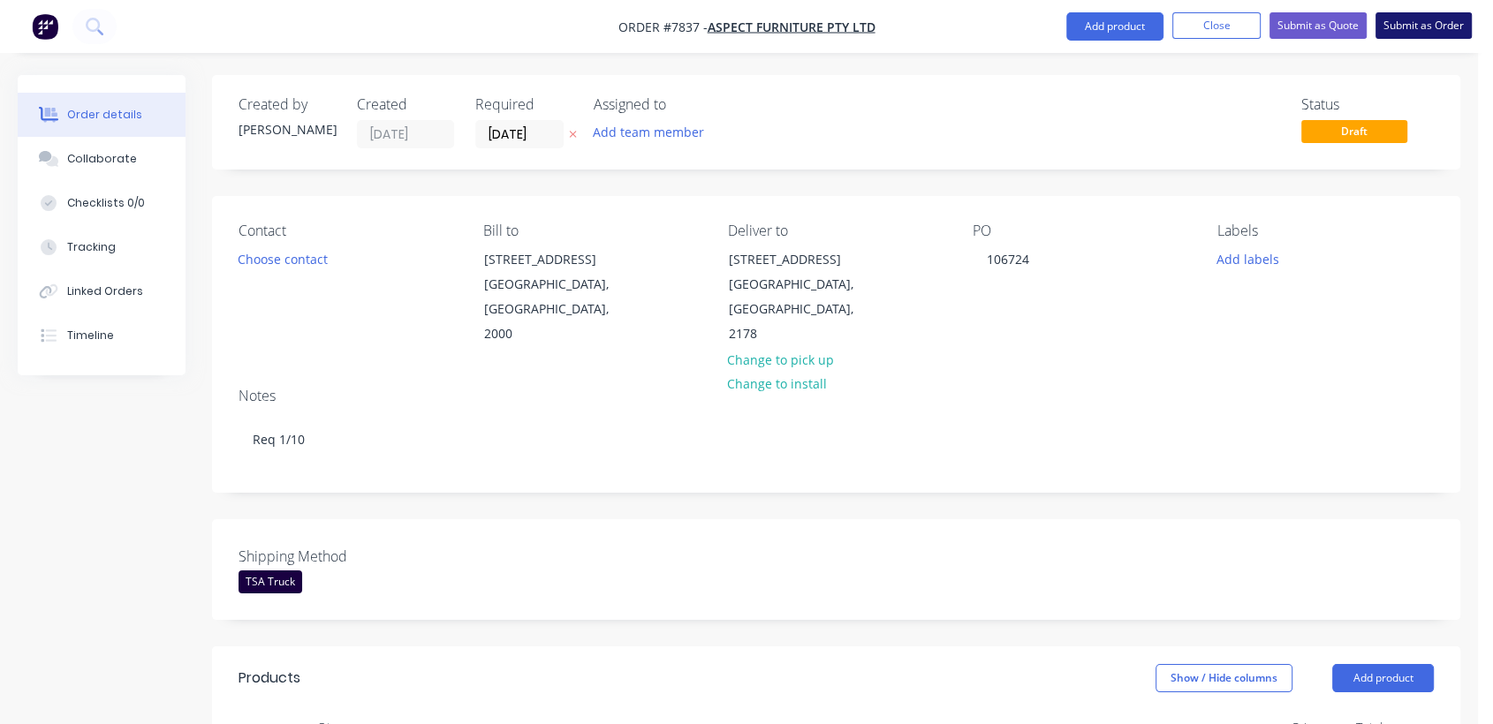
click at [1420, 26] on button "Submit as Order" at bounding box center [1423, 25] width 96 height 26
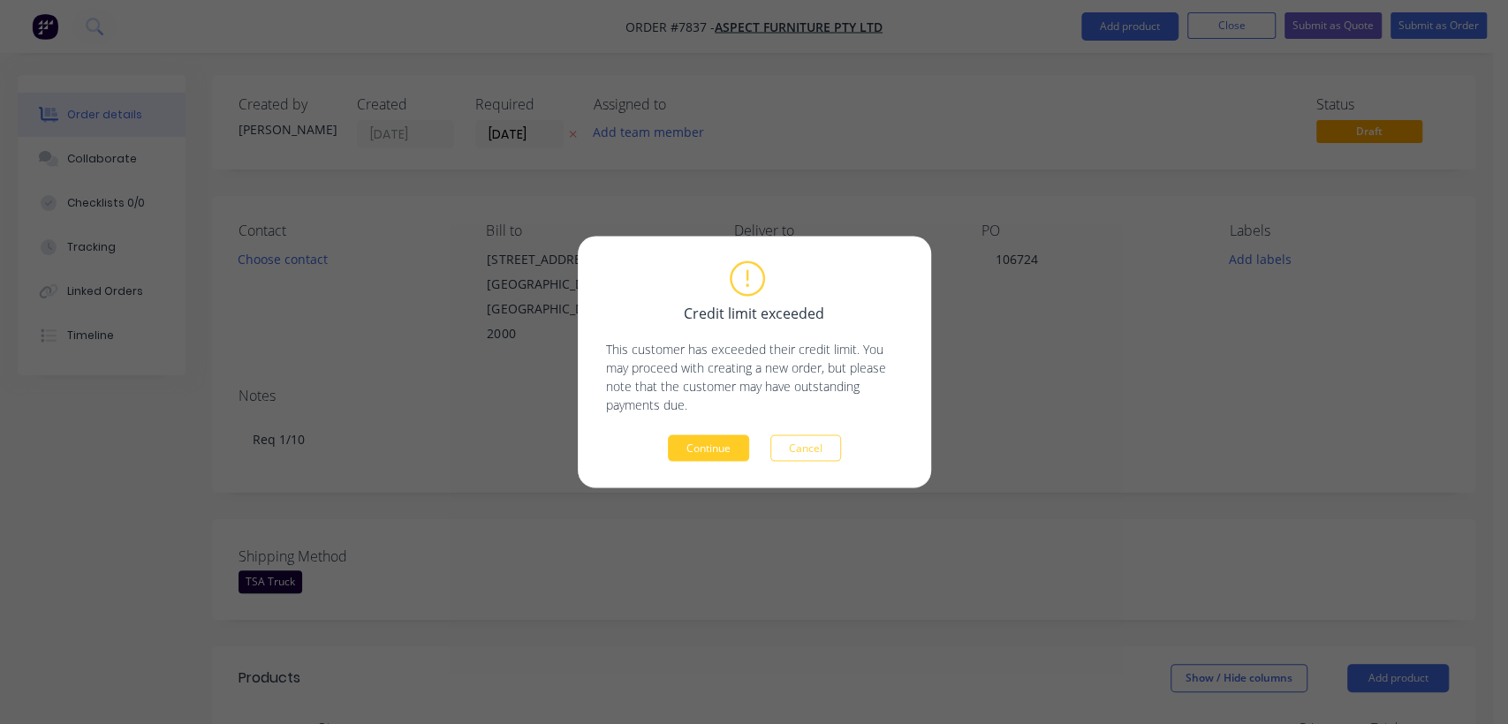
click at [703, 447] on button "Continue" at bounding box center [708, 448] width 81 height 26
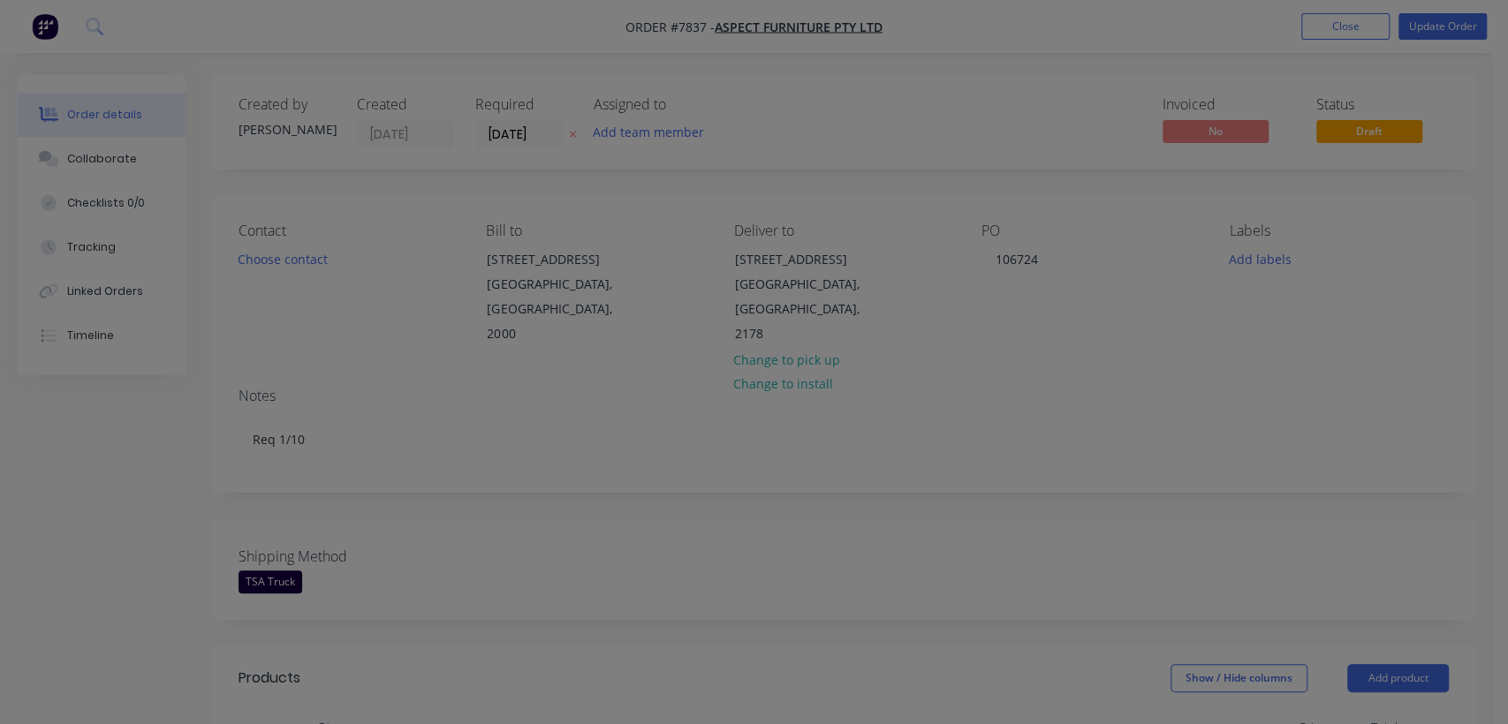
type input "$25.00"
type input "$50.00"
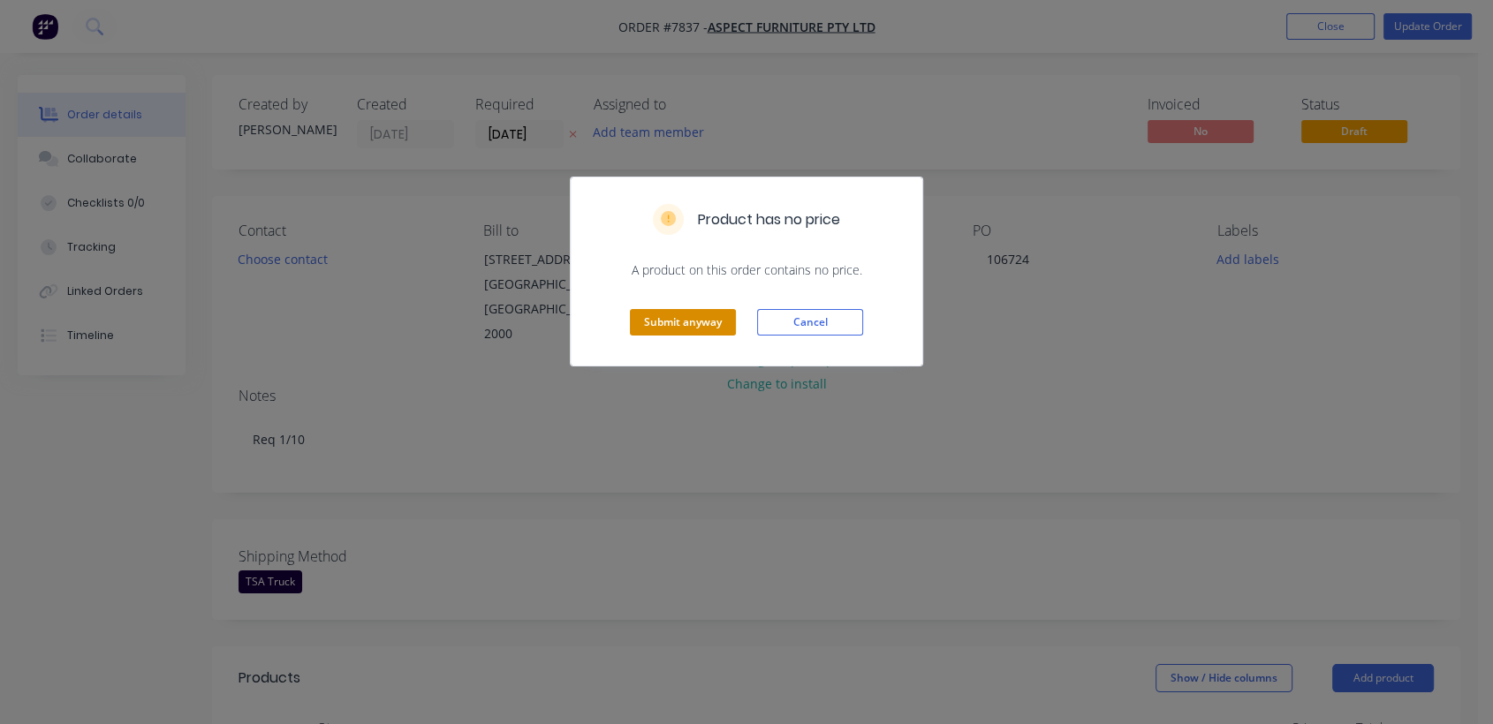
click at [707, 327] on button "Submit anyway" at bounding box center [683, 322] width 106 height 26
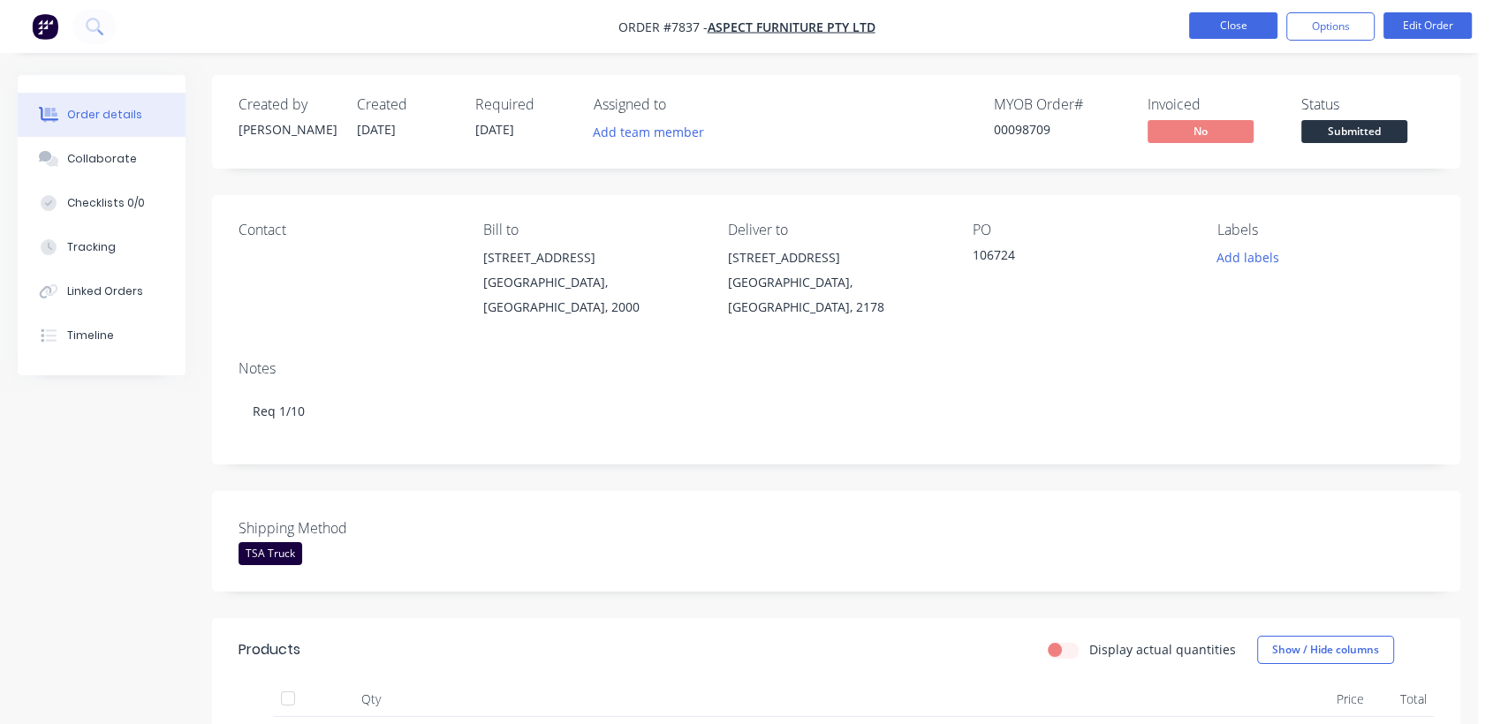
click at [1236, 19] on button "Close" at bounding box center [1233, 25] width 88 height 26
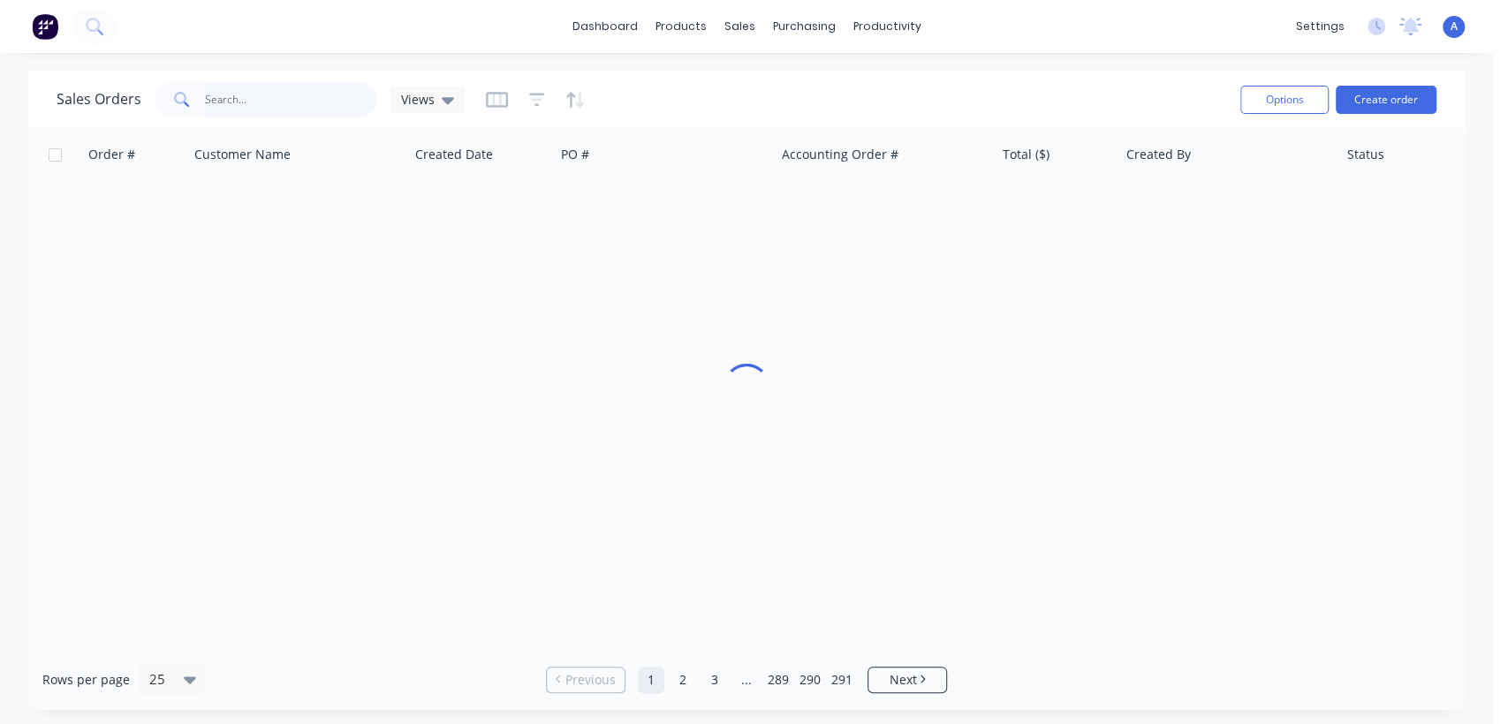
click at [233, 100] on input "text" at bounding box center [291, 99] width 172 height 35
drag, startPoint x: 233, startPoint y: 100, endPoint x: 153, endPoint y: 90, distance: 81.0
click at [155, 90] on div "74824" at bounding box center [265, 99] width 221 height 35
type input "7824"
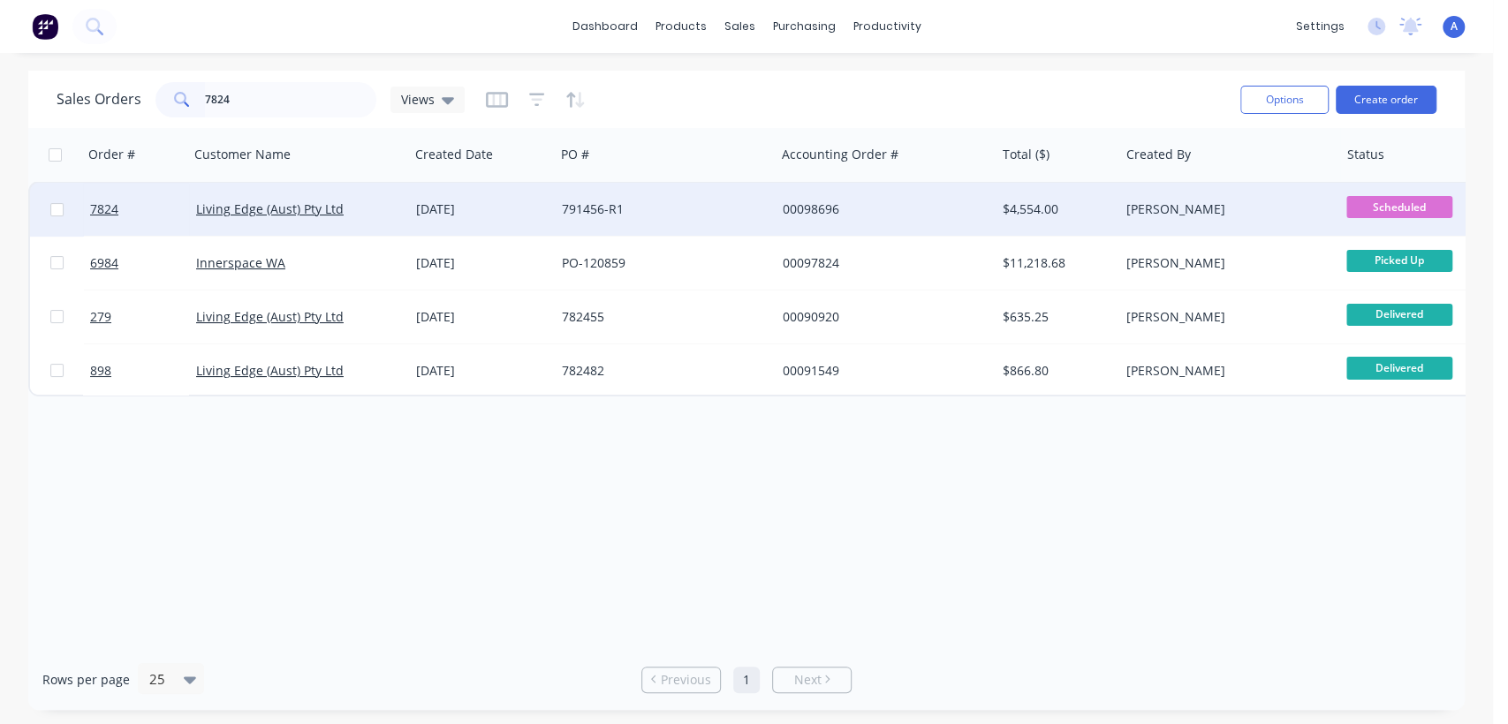
click at [628, 200] on div "791456-R1" at bounding box center [665, 209] width 220 height 53
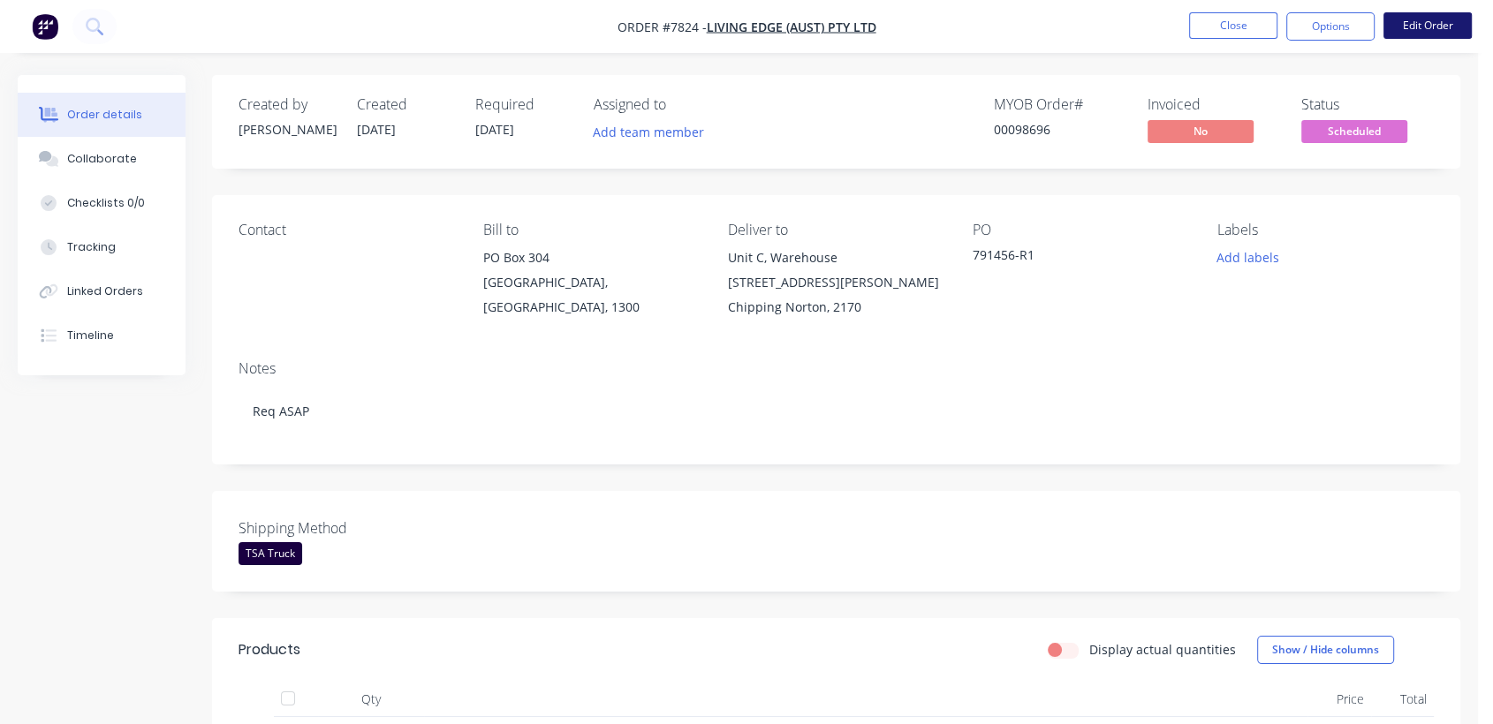
click at [1430, 23] on button "Edit Order" at bounding box center [1427, 25] width 88 height 26
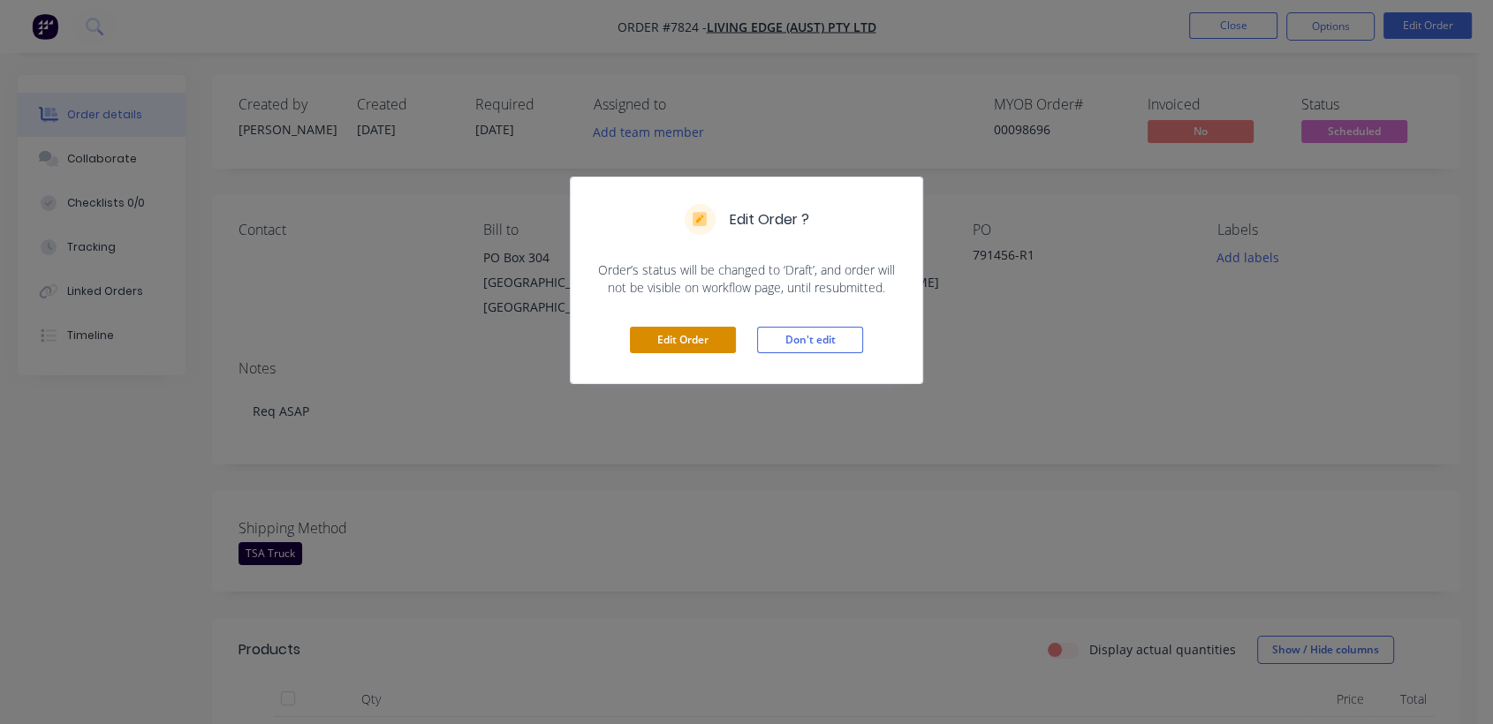
click at [654, 333] on button "Edit Order" at bounding box center [683, 340] width 106 height 26
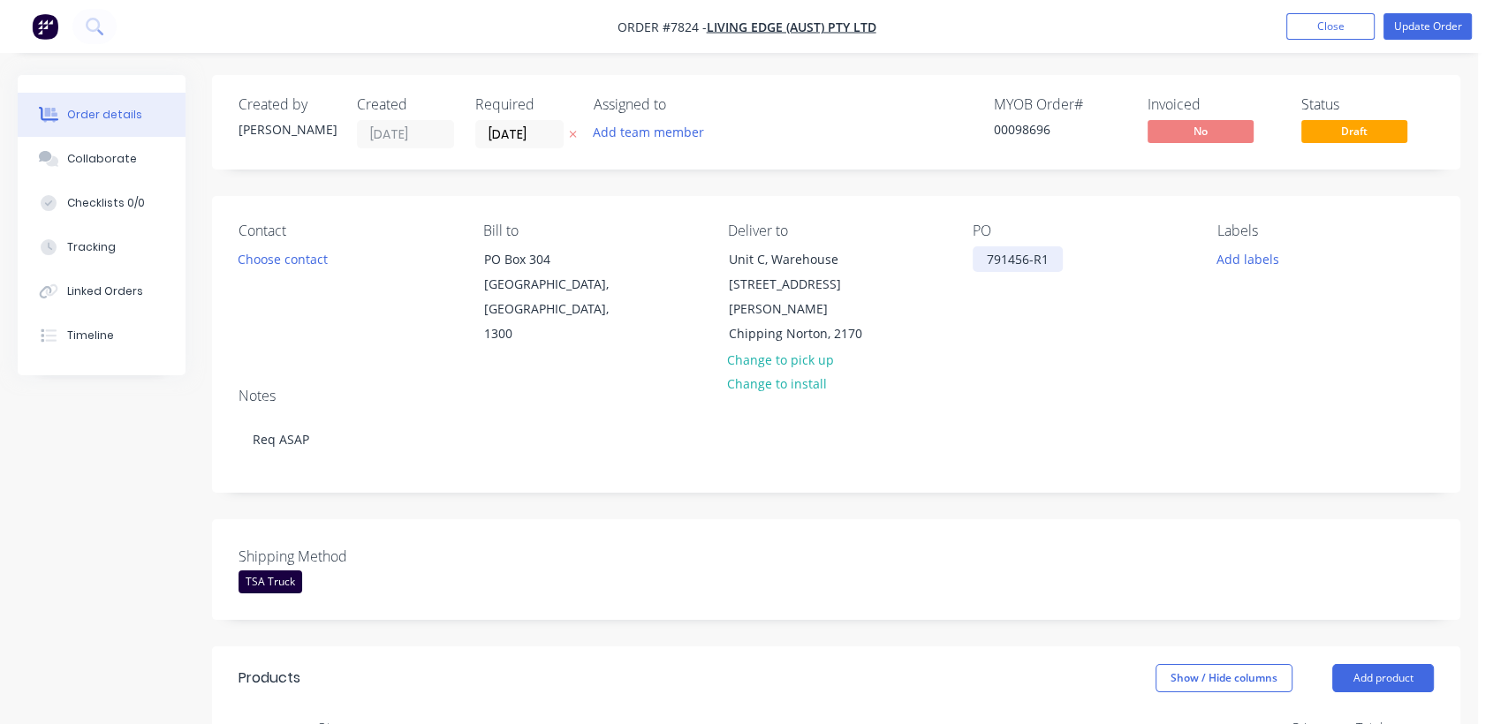
click at [1056, 255] on div "791456-R1" at bounding box center [1017, 259] width 90 height 26
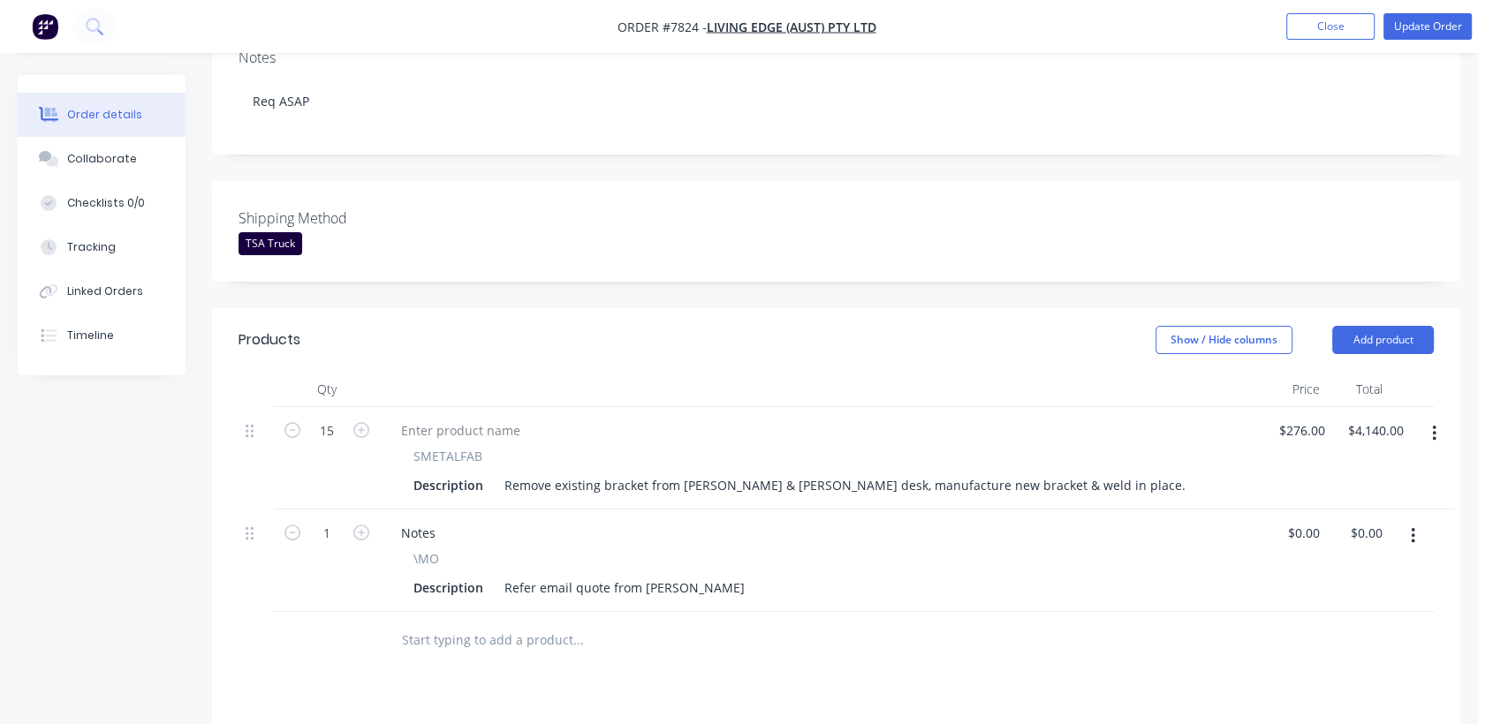
scroll to position [392, 0]
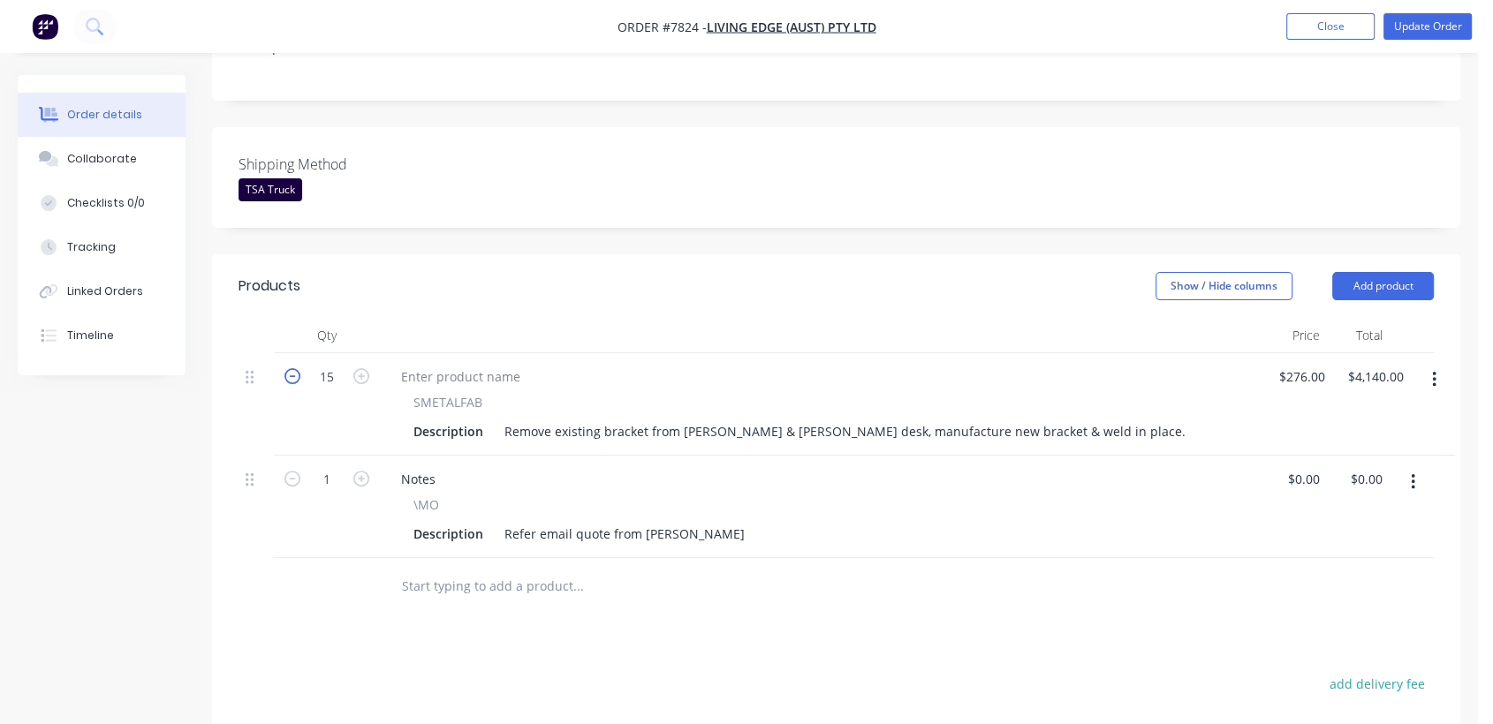
click at [292, 368] on icon "button" at bounding box center [292, 376] width 16 height 16
type input "14"
type input "$3,864.00"
click at [135, 155] on button "Collaborate" at bounding box center [102, 159] width 168 height 44
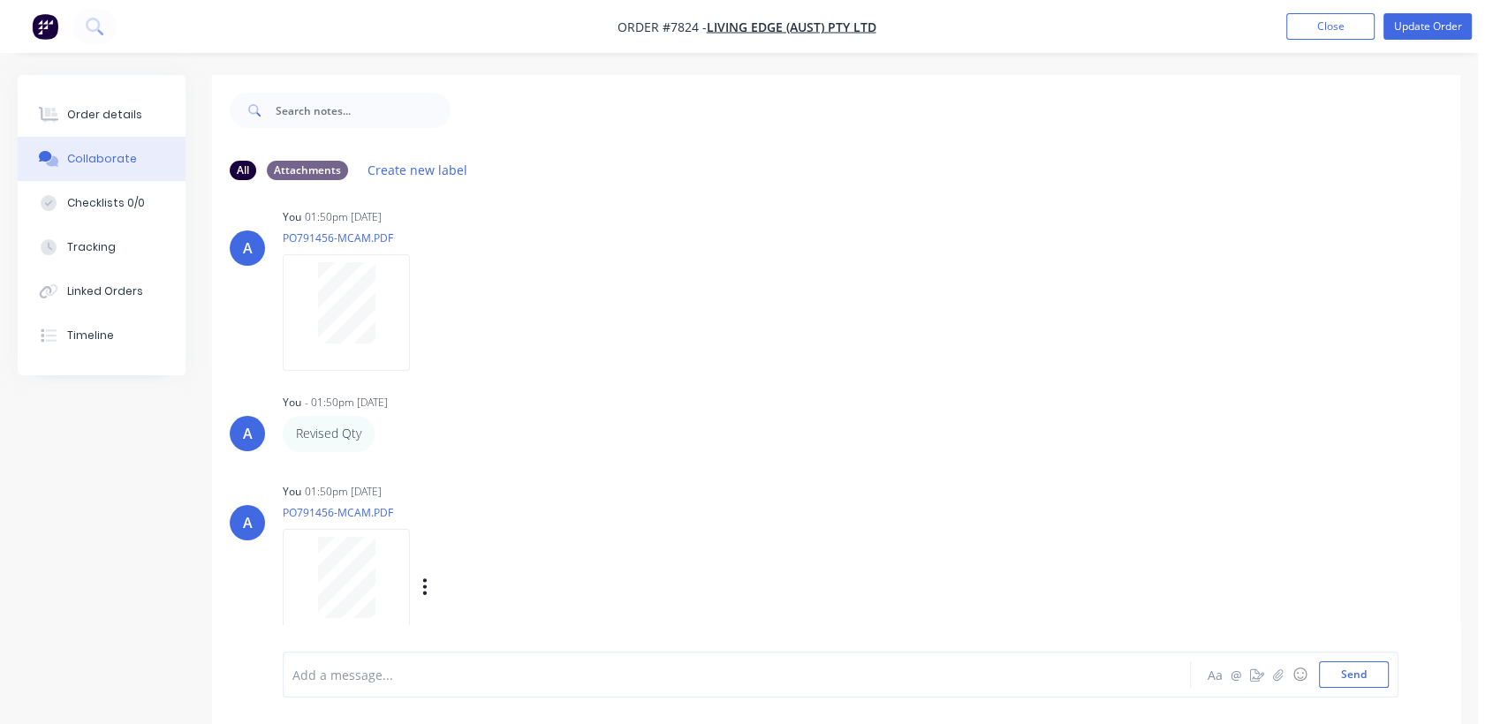
scroll to position [19, 0]
click at [352, 674] on div at bounding box center [703, 675] width 821 height 19
click at [1345, 669] on button "Send" at bounding box center [1354, 675] width 70 height 26
click at [127, 112] on div "Order details" at bounding box center [104, 115] width 75 height 16
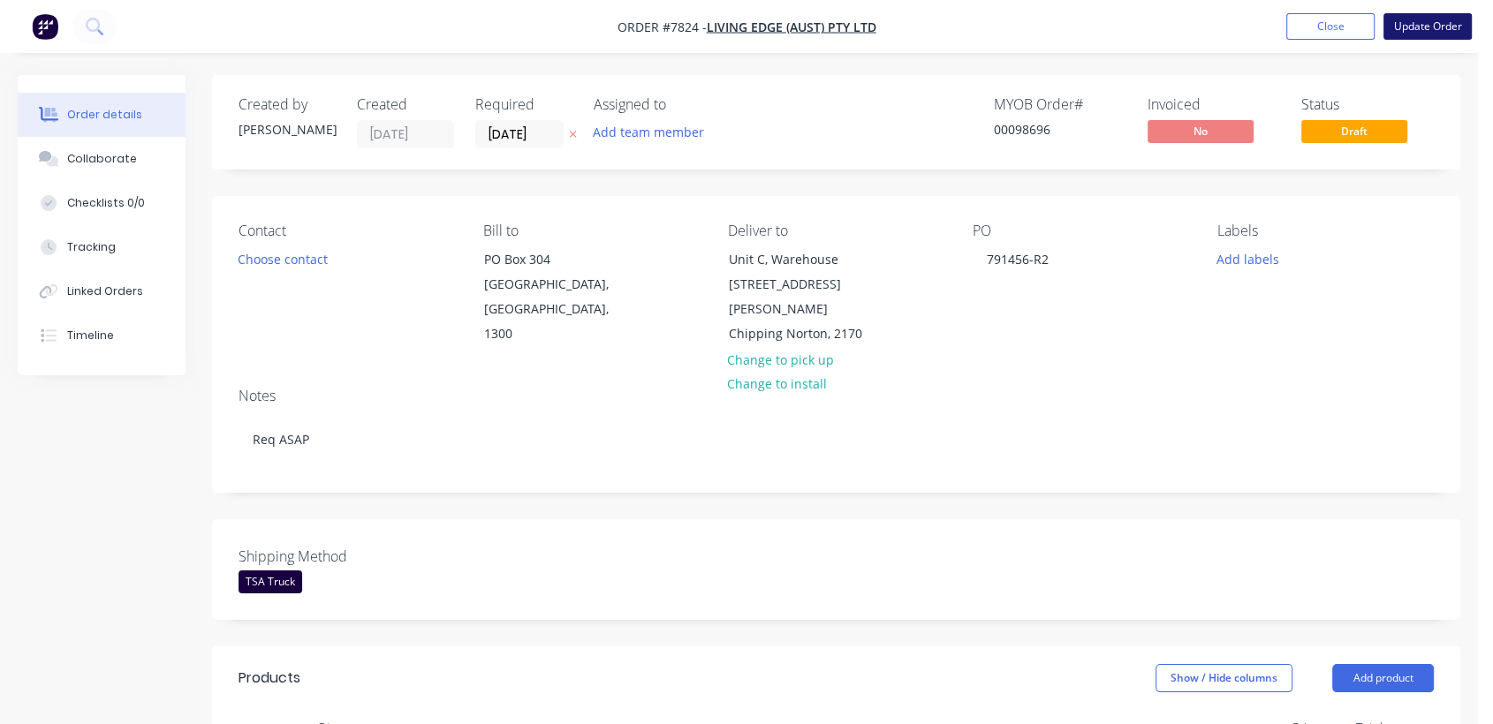
click at [1432, 26] on button "Update Order" at bounding box center [1427, 26] width 88 height 26
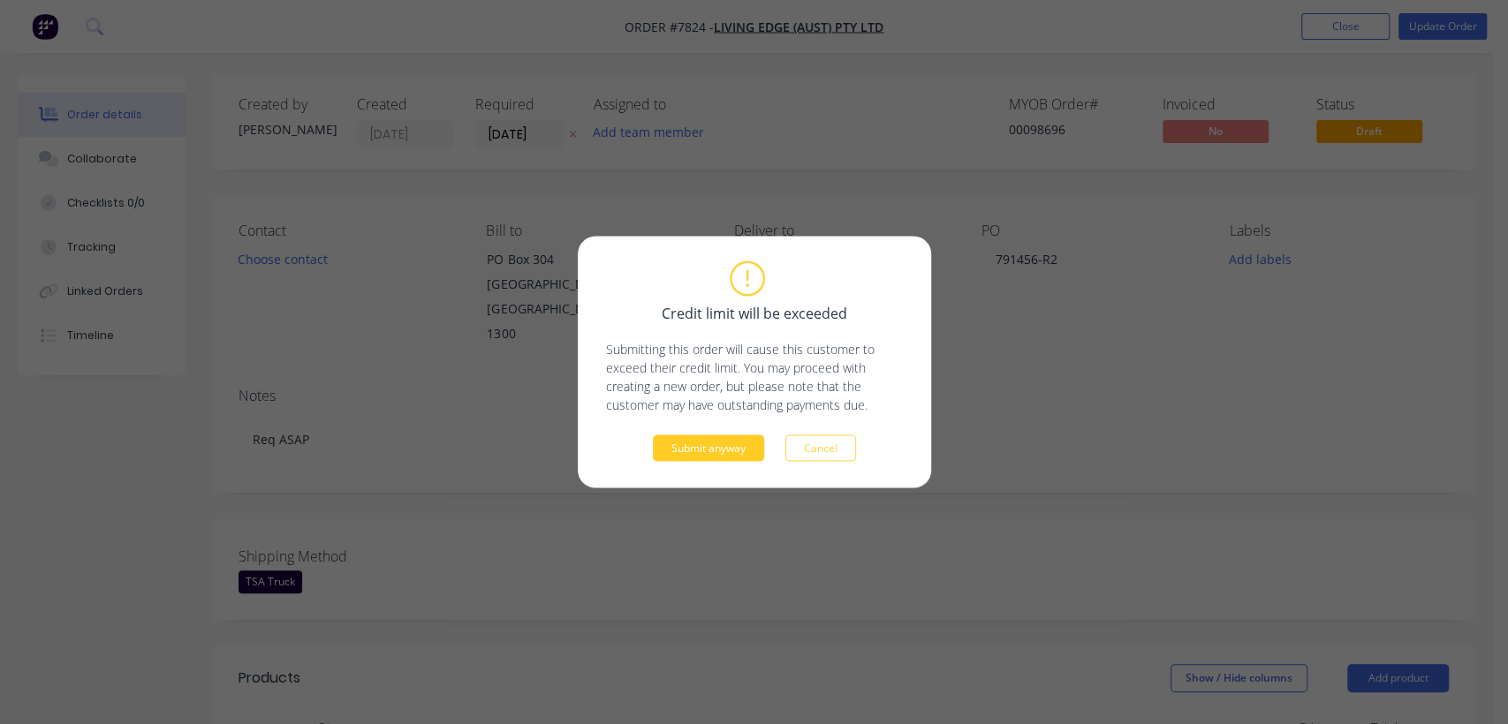
click at [730, 445] on button "Submit anyway" at bounding box center [708, 448] width 111 height 26
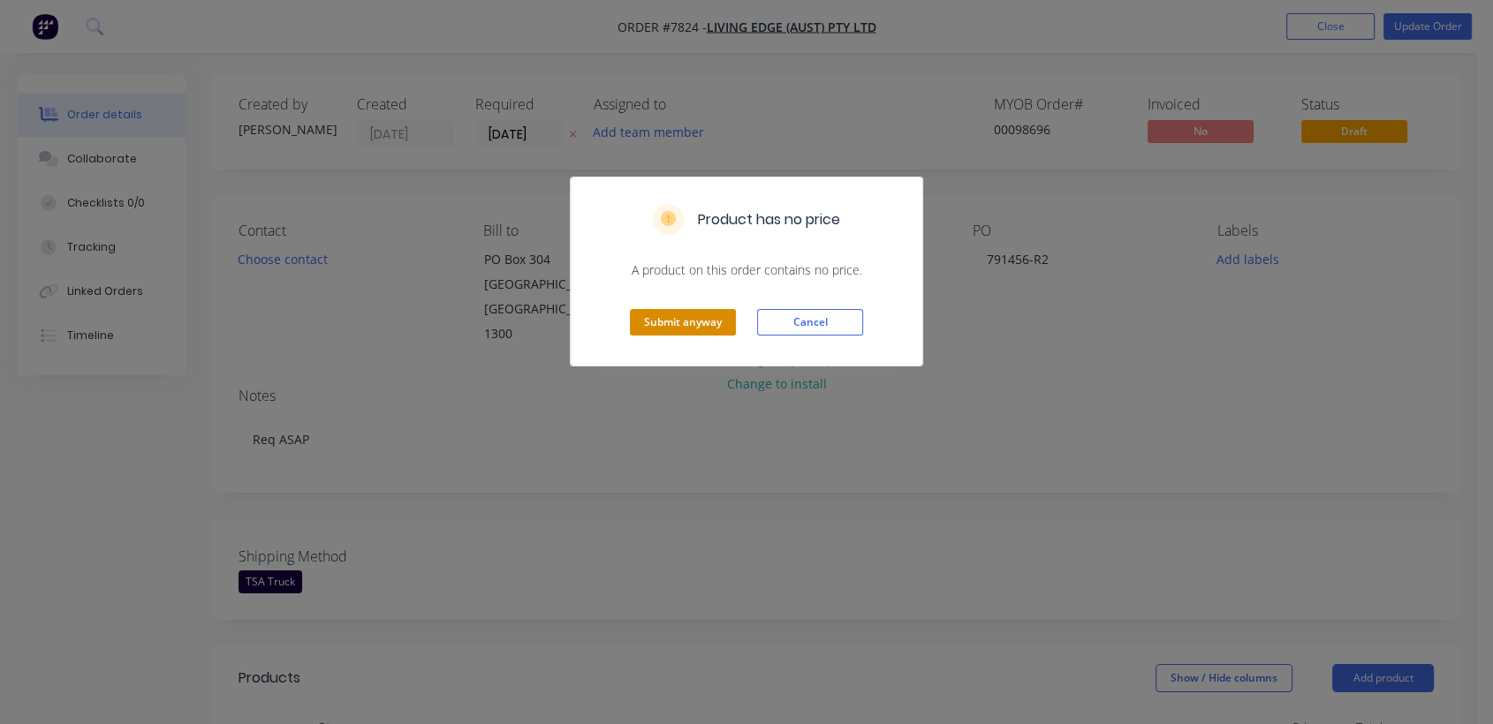
click at [691, 319] on button "Submit anyway" at bounding box center [683, 322] width 106 height 26
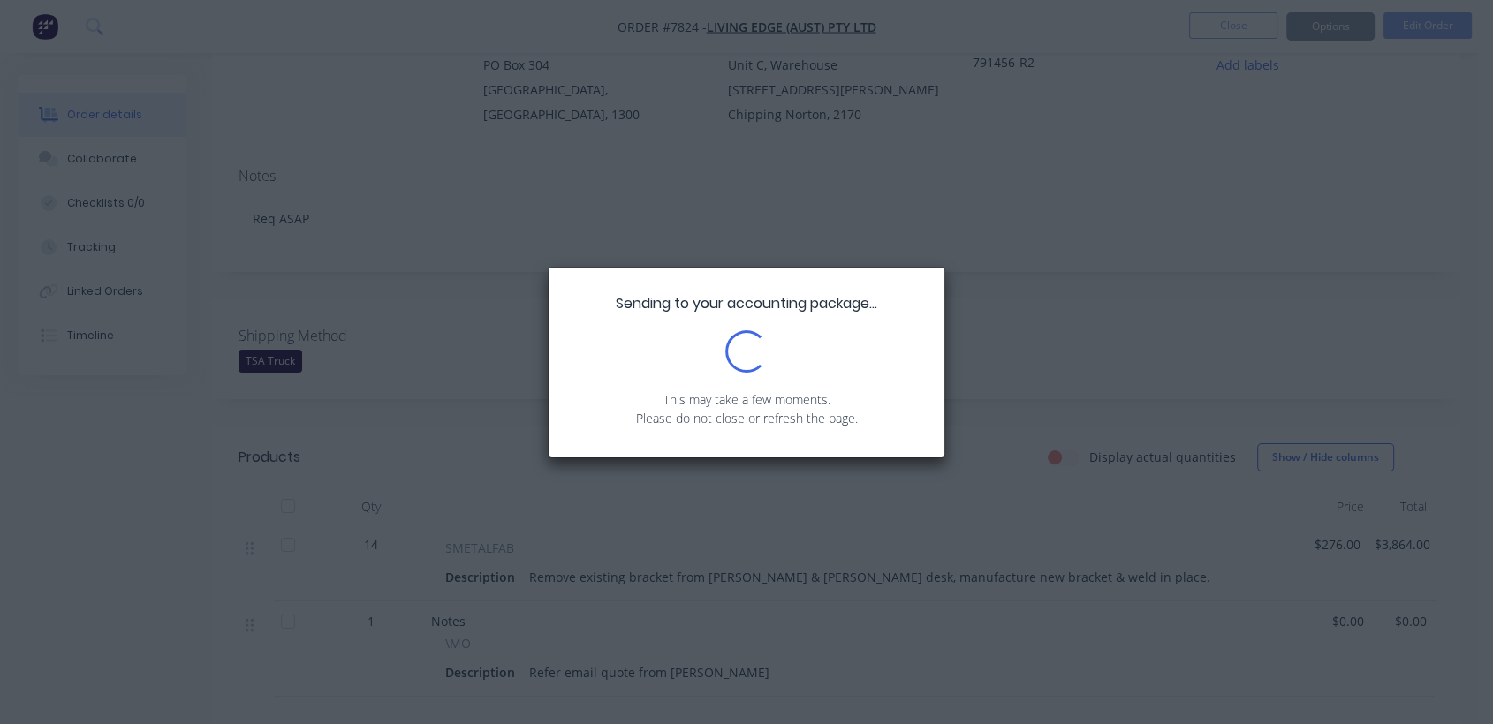
scroll to position [196, 0]
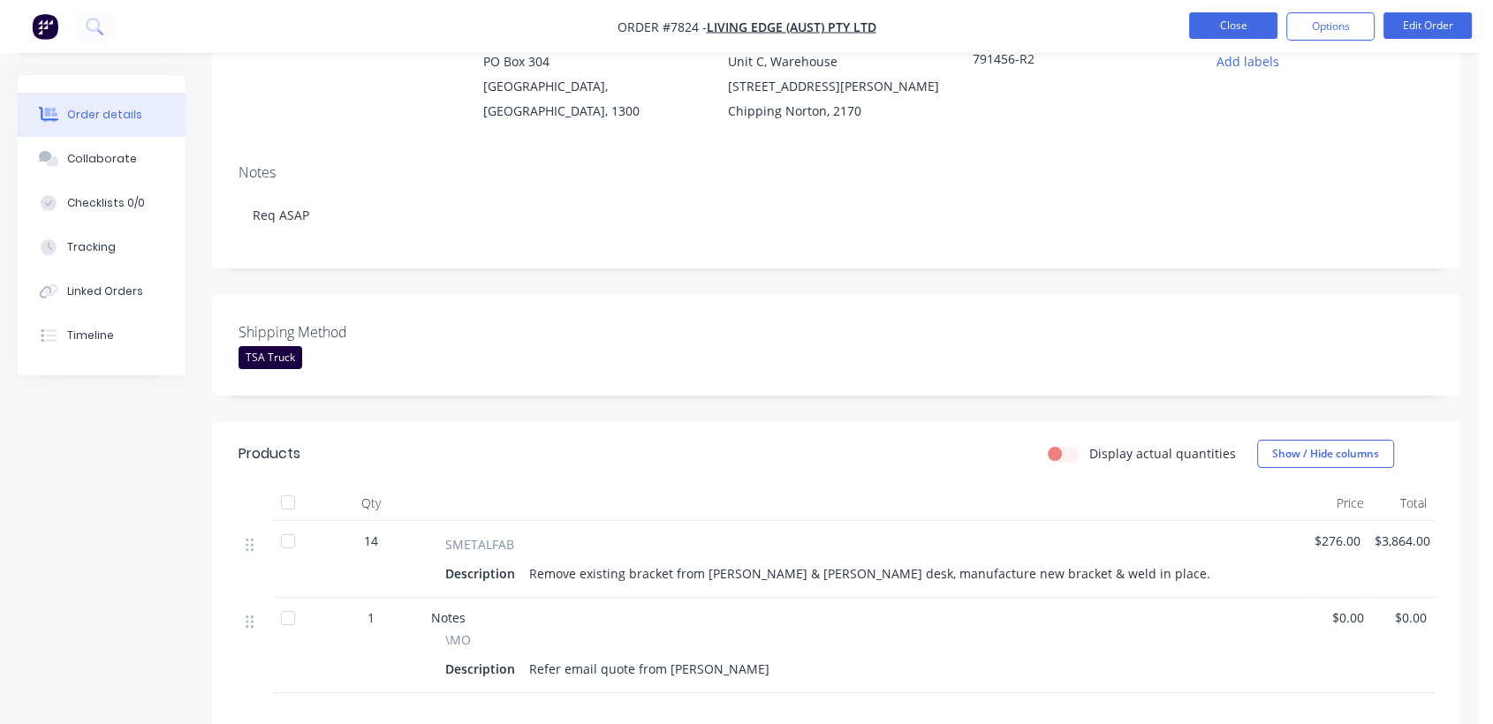
click at [1230, 19] on button "Close" at bounding box center [1233, 25] width 88 height 26
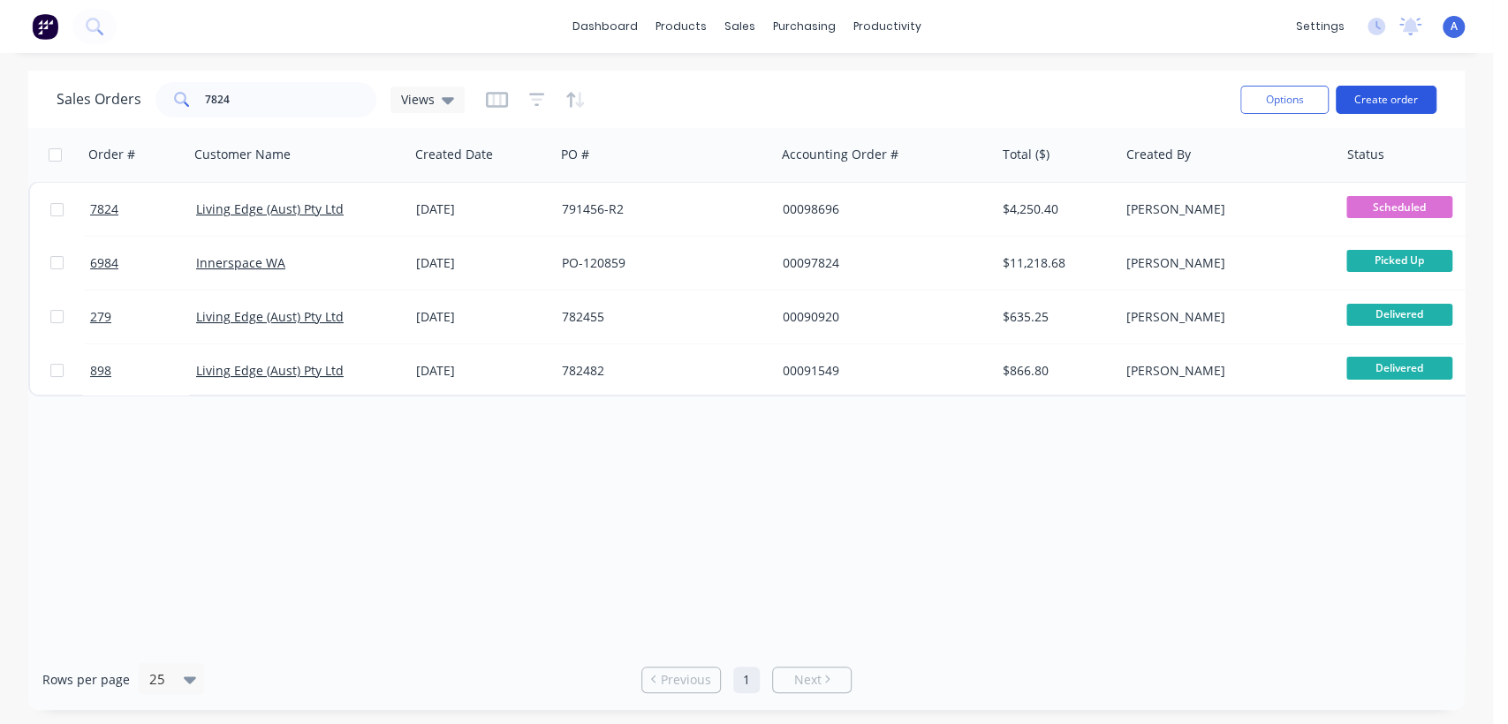
click at [1384, 97] on button "Create order" at bounding box center [1386, 100] width 101 height 28
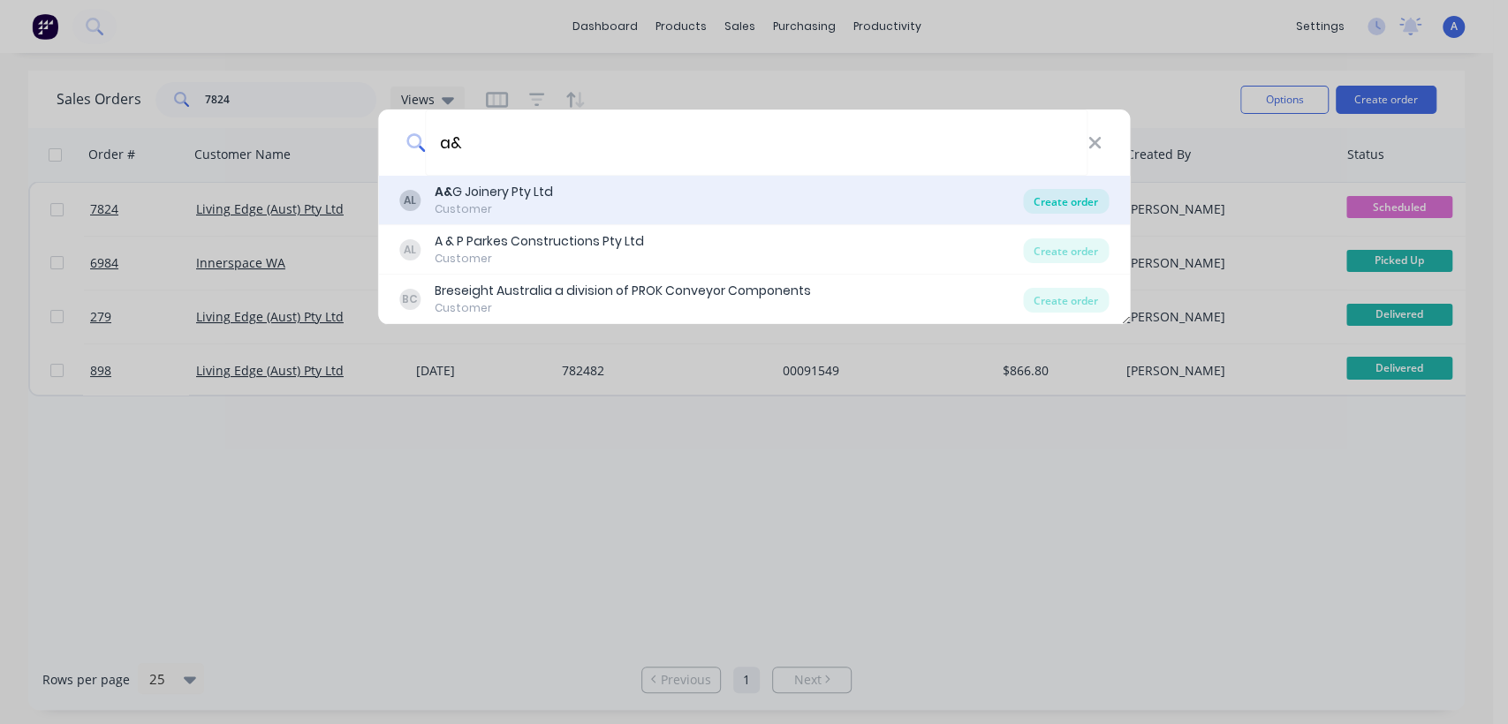
type input "a&"
click at [1038, 195] on div "Create order" at bounding box center [1066, 201] width 86 height 25
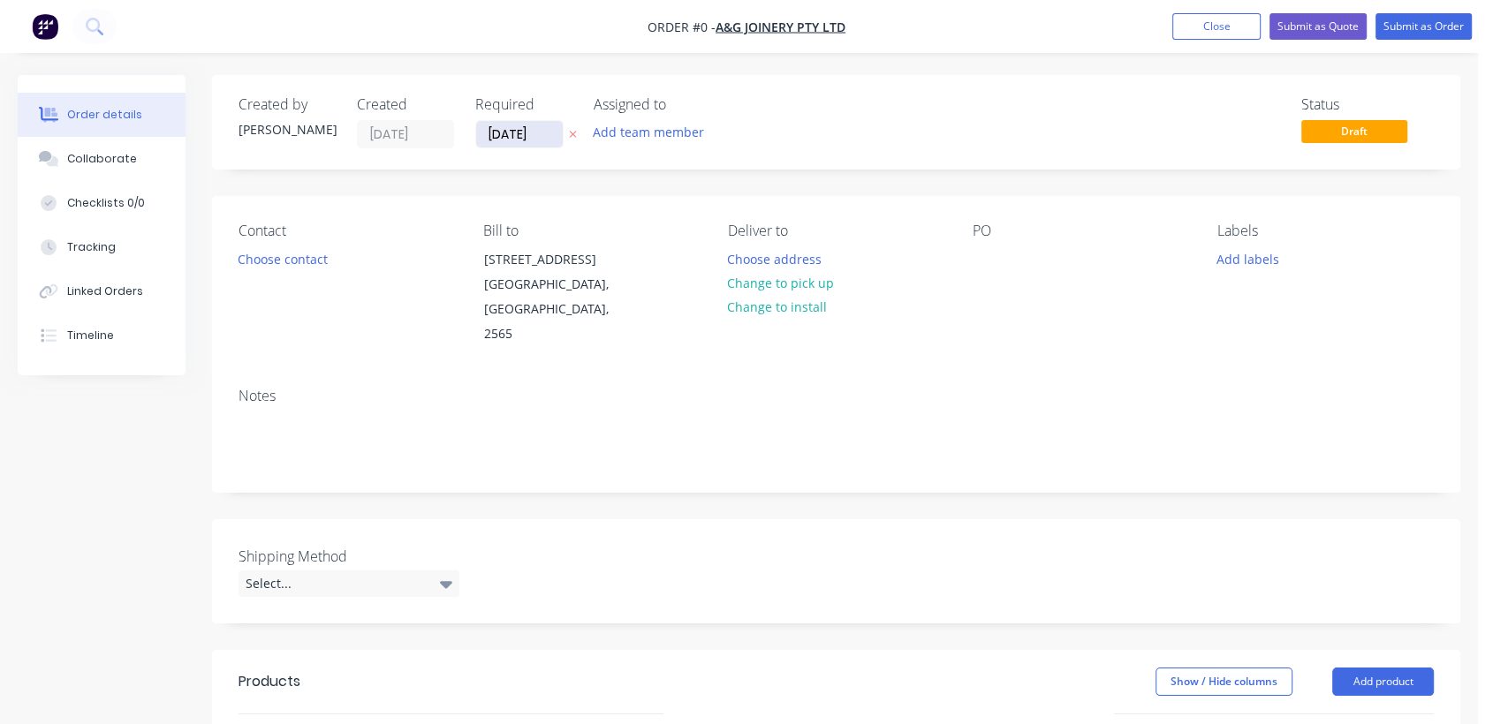
click at [544, 125] on input "[DATE]" at bounding box center [519, 134] width 87 height 26
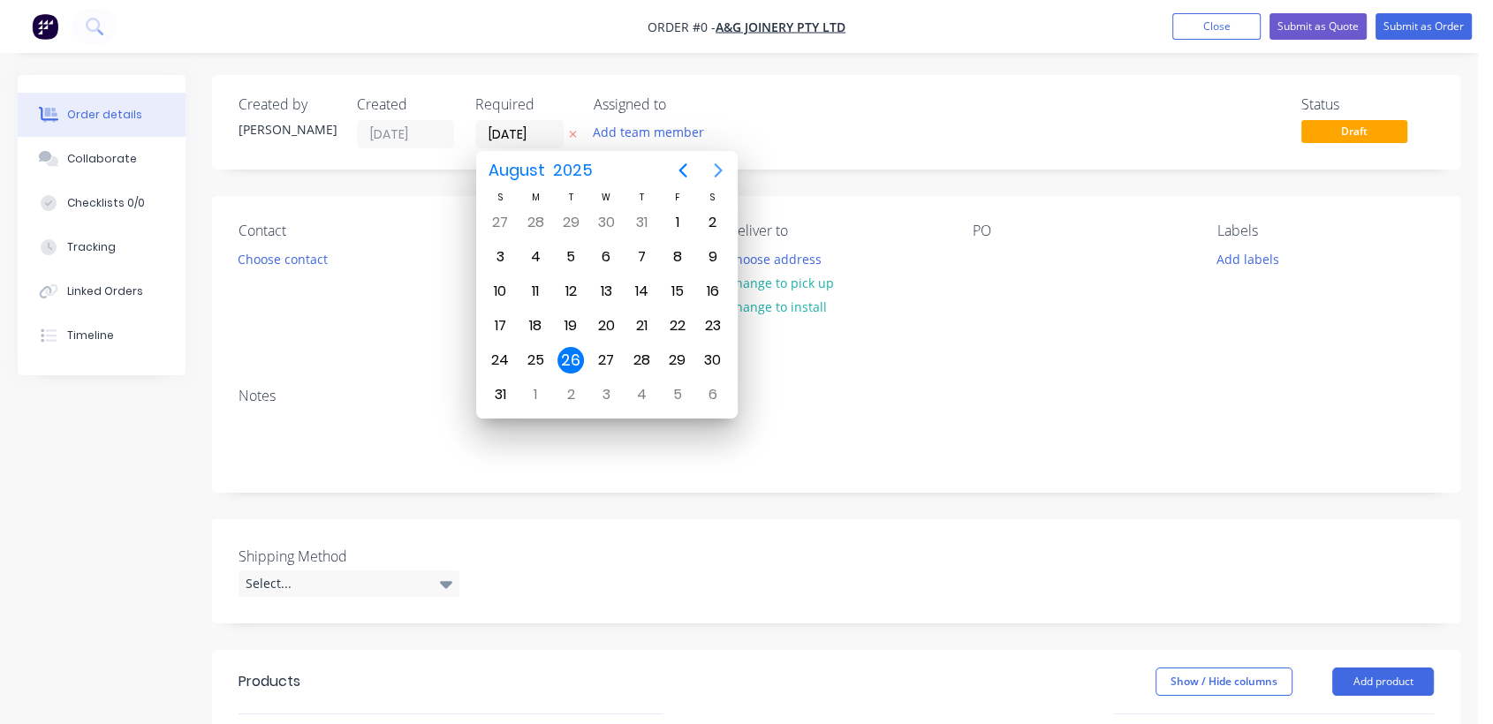
click at [715, 165] on icon "Next page" at bounding box center [718, 170] width 8 height 14
click at [595, 354] on div "31" at bounding box center [606, 360] width 26 height 26
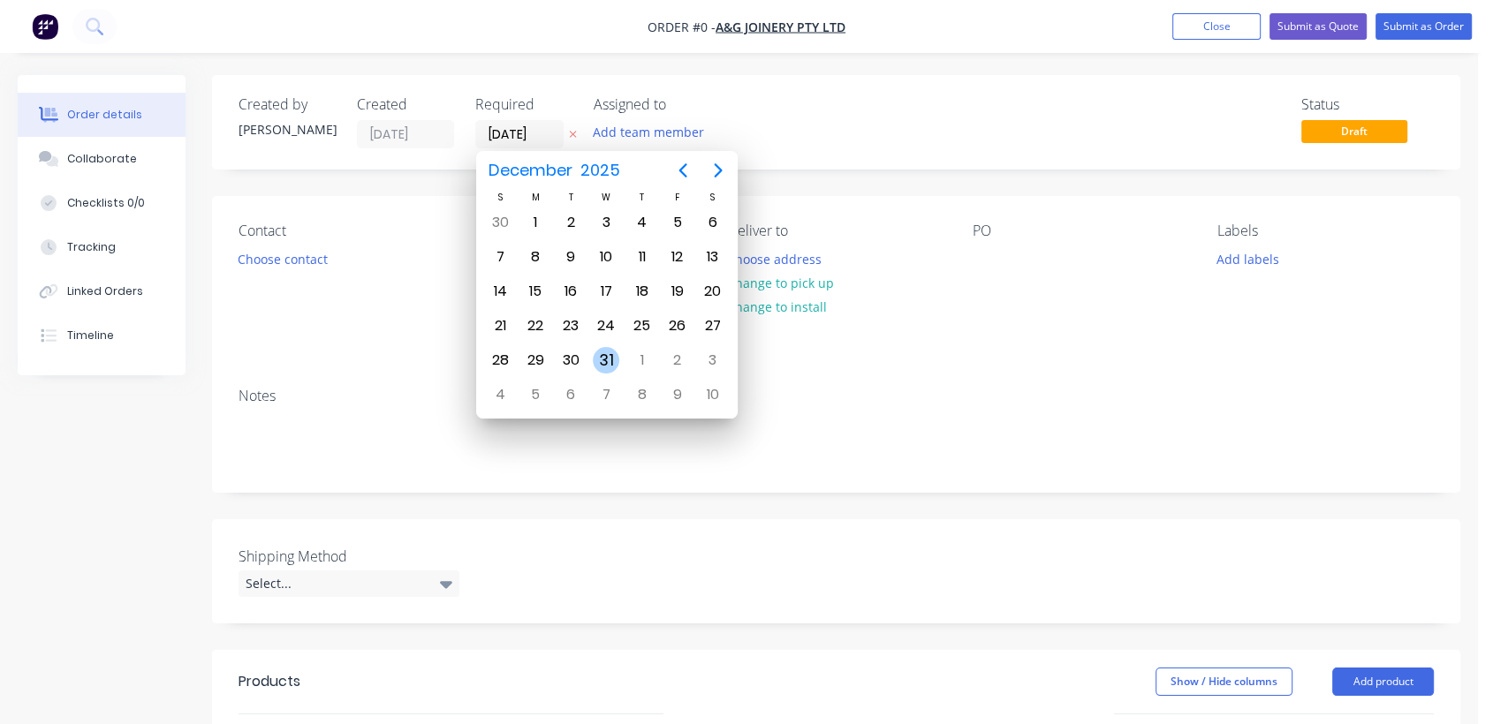
type input "[DATE]"
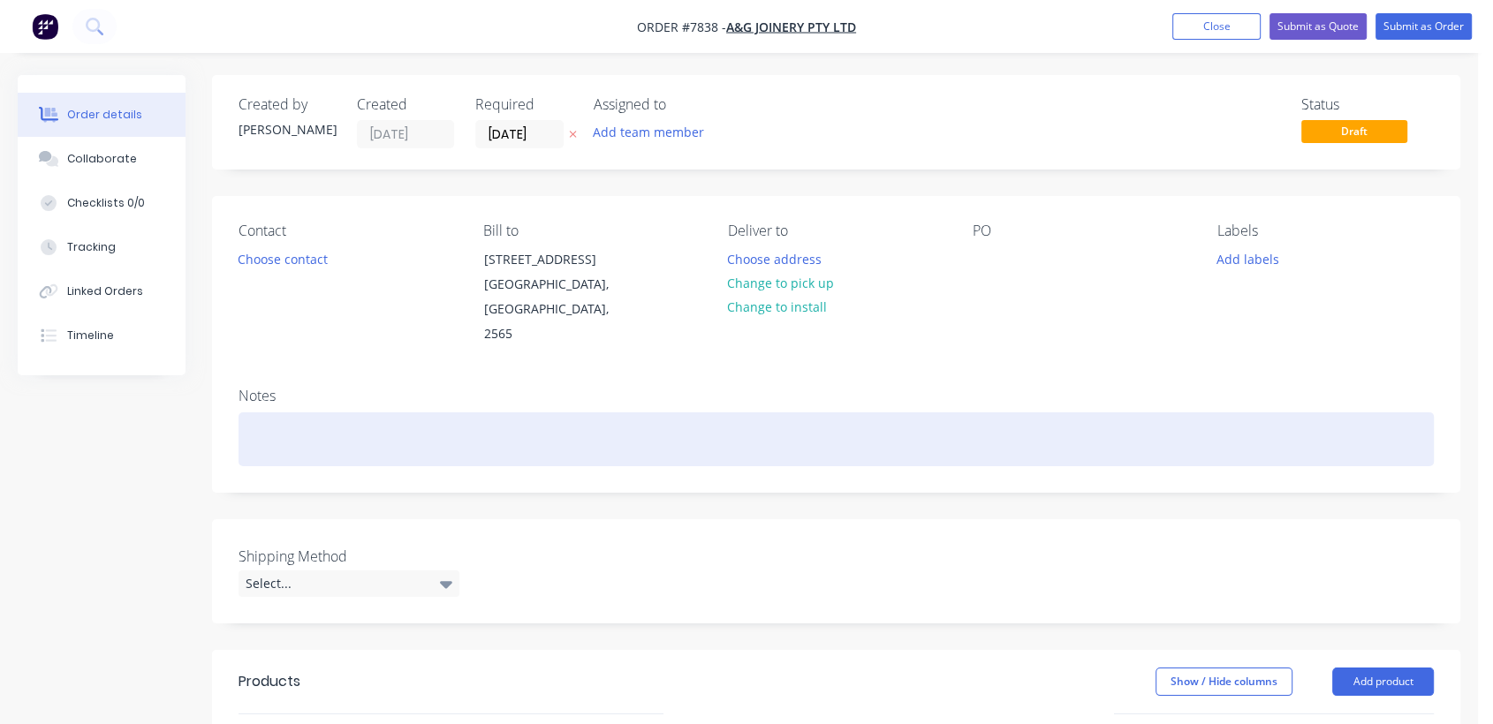
click at [283, 417] on div at bounding box center [835, 439] width 1195 height 54
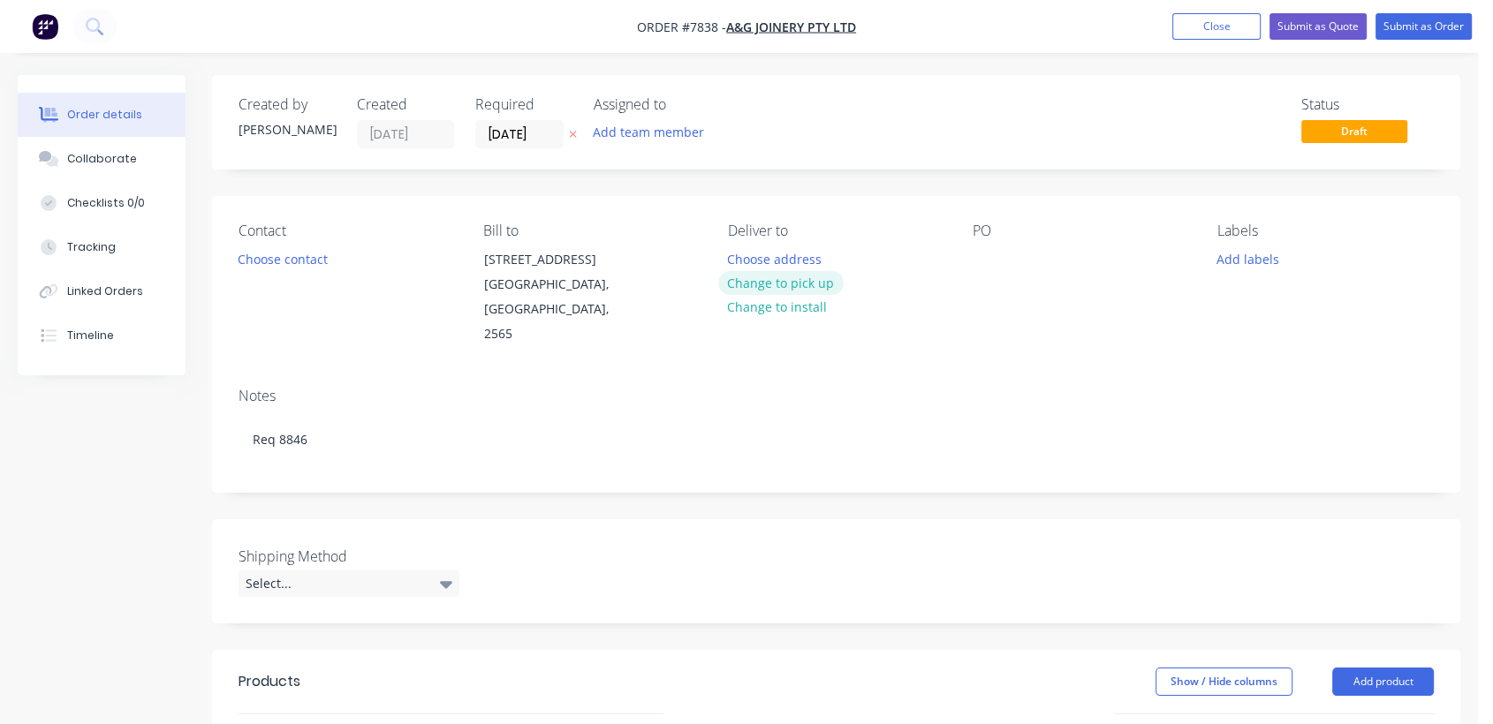
click at [794, 282] on button "Change to pick up" at bounding box center [780, 283] width 125 height 24
click at [990, 254] on div at bounding box center [986, 259] width 28 height 26
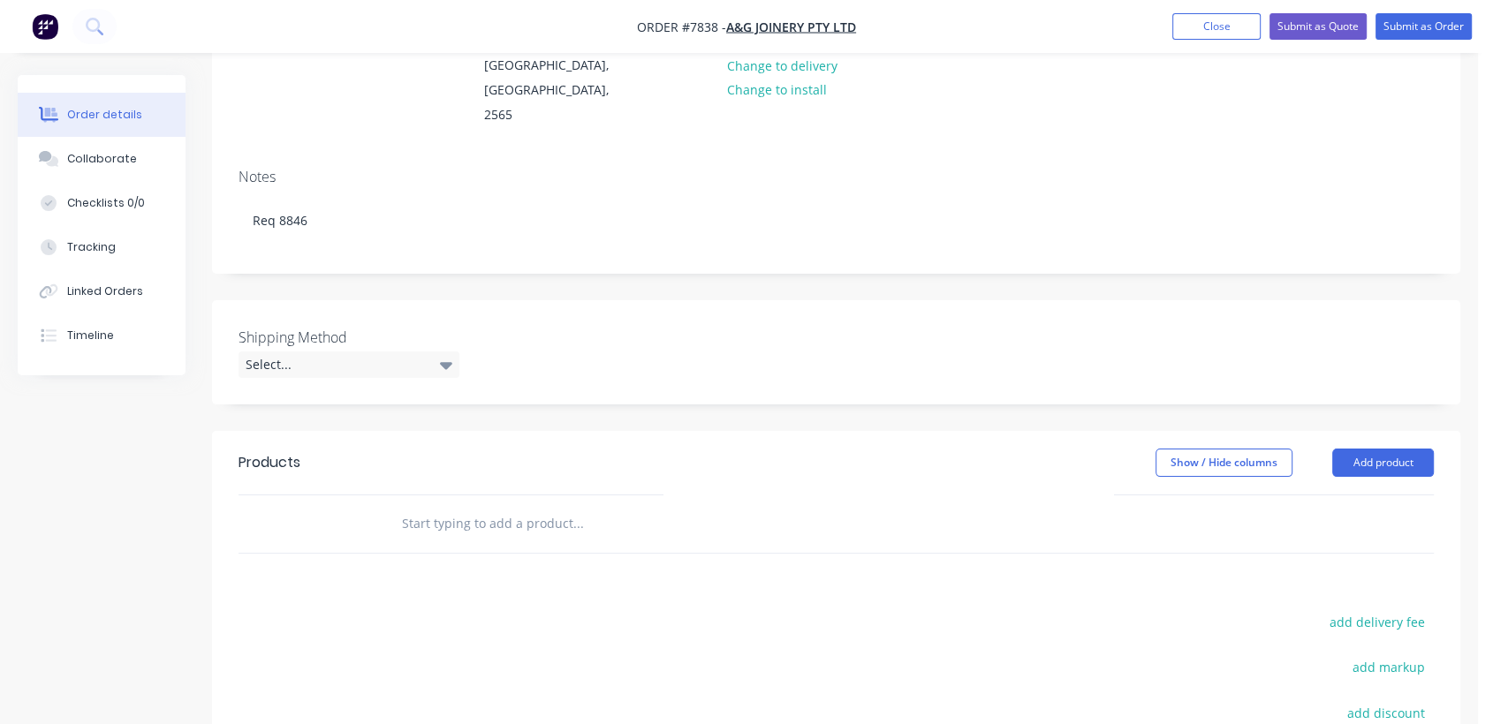
scroll to position [294, 0]
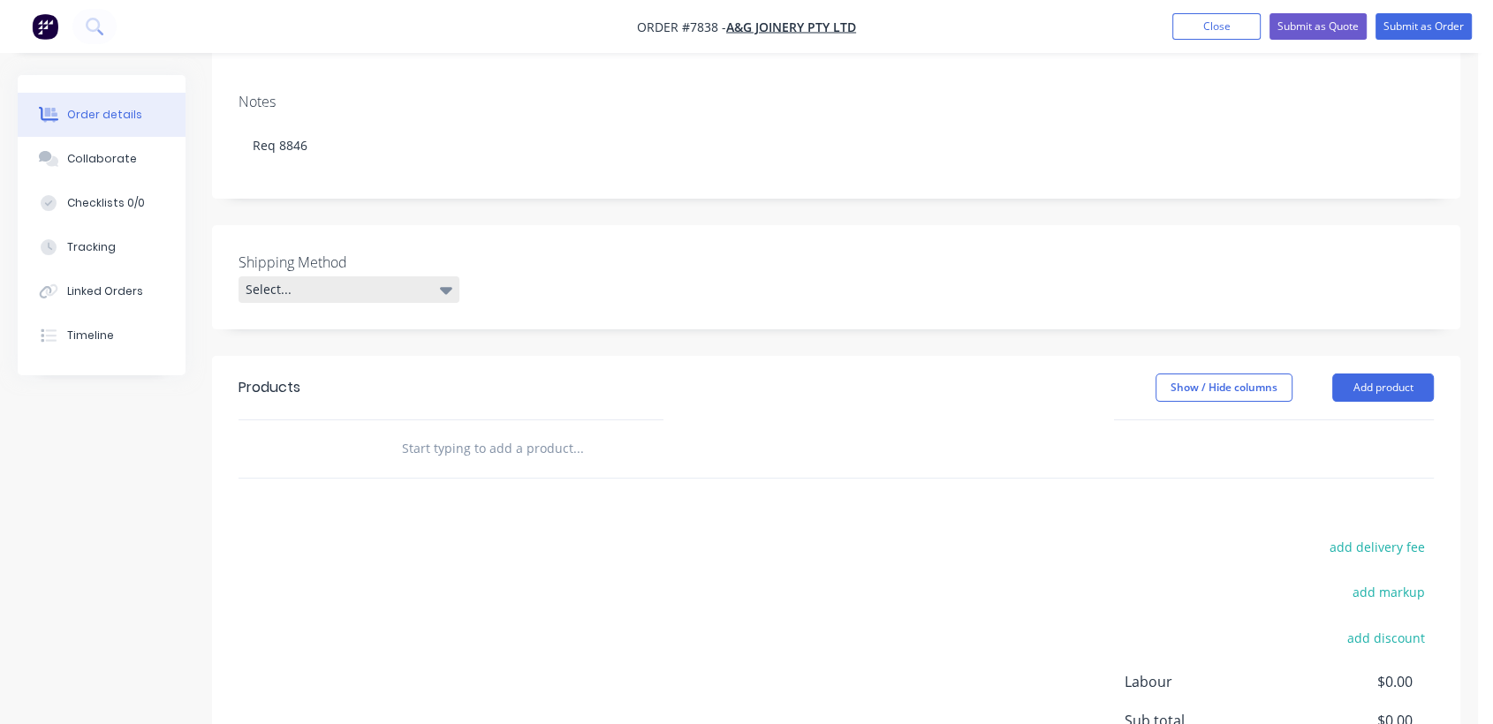
click at [313, 276] on div "Select..." at bounding box center [348, 289] width 221 height 26
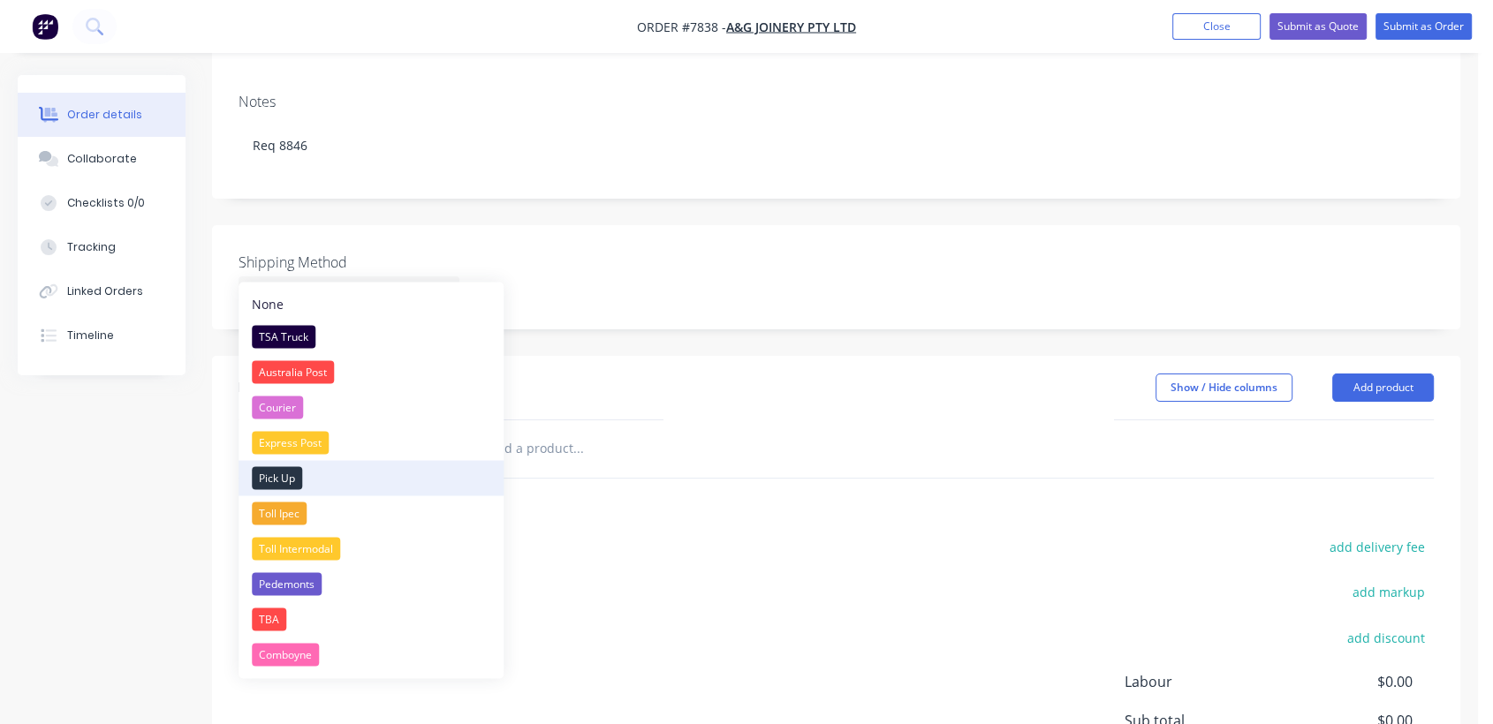
click at [277, 476] on div "Pick Up" at bounding box center [277, 477] width 50 height 23
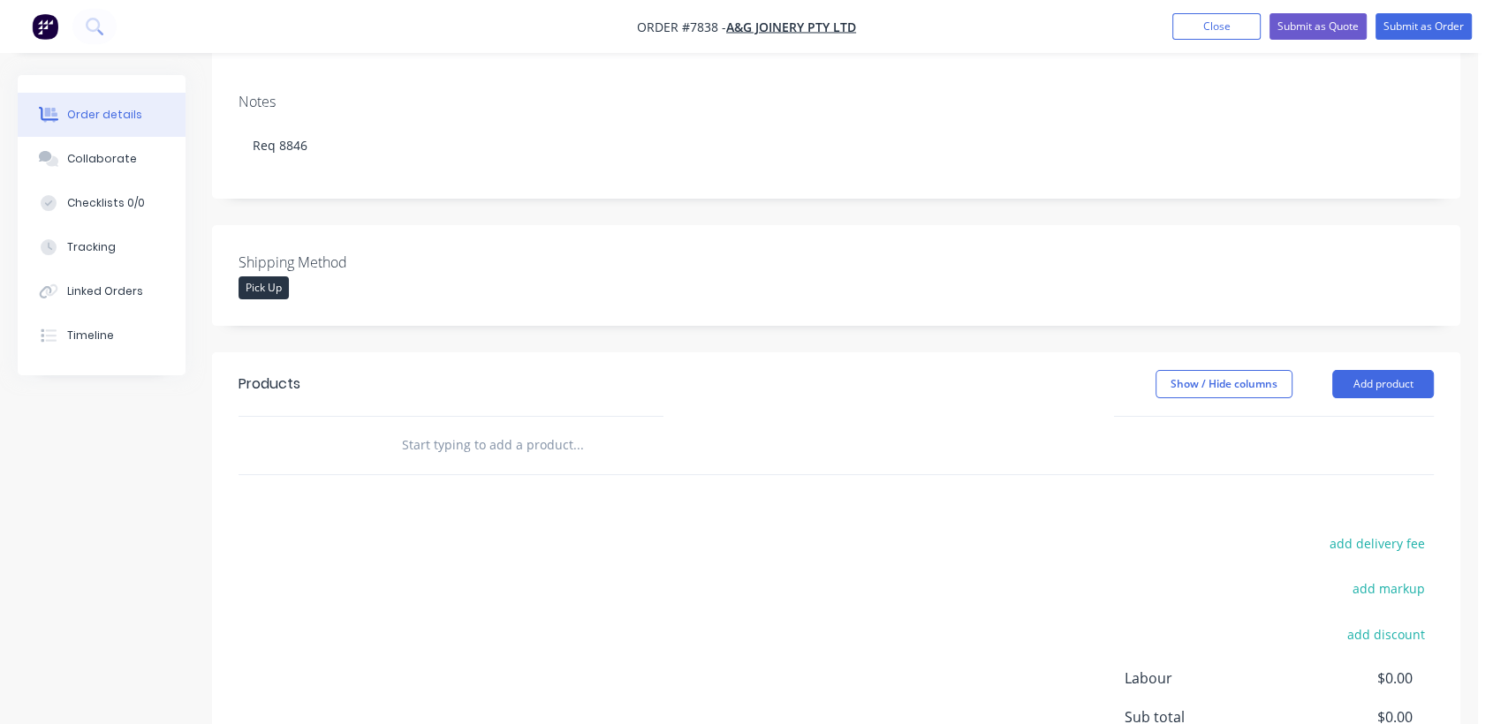
click at [540, 428] on input "text" at bounding box center [577, 445] width 353 height 35
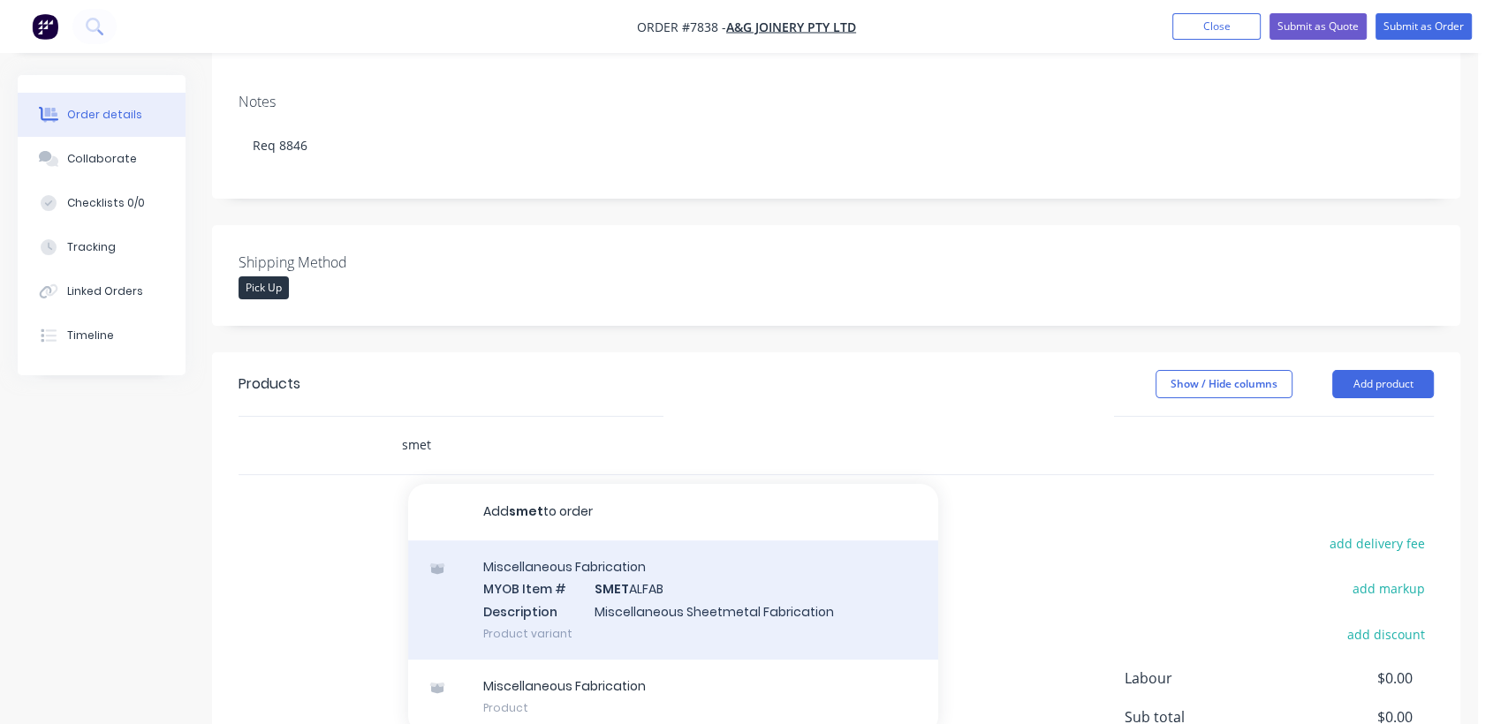
type input "smet"
click at [634, 551] on div "Miscellaneous Fabrication MYOB Item # SMET ALFAB Description Miscellaneous Shee…" at bounding box center [673, 600] width 530 height 119
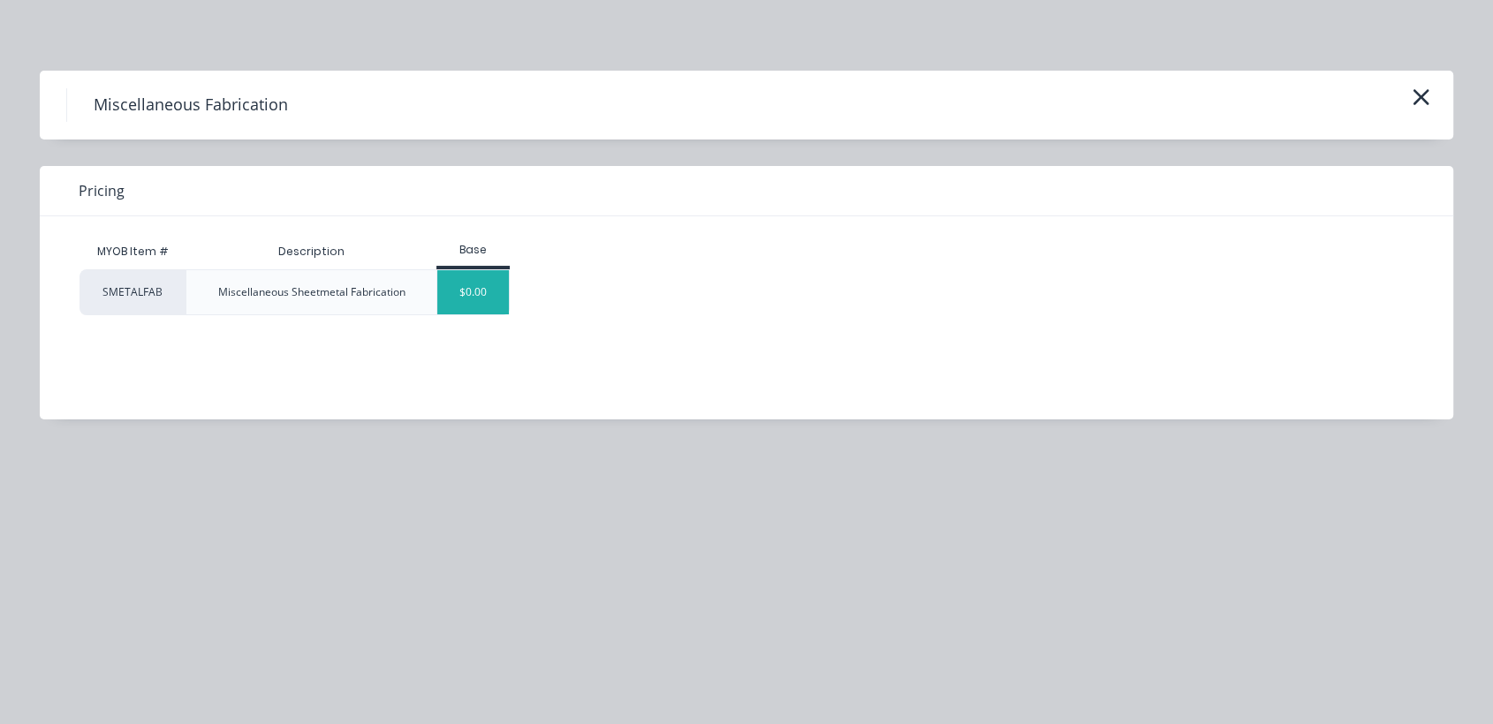
click at [478, 284] on div "$0.00" at bounding box center [473, 292] width 72 height 44
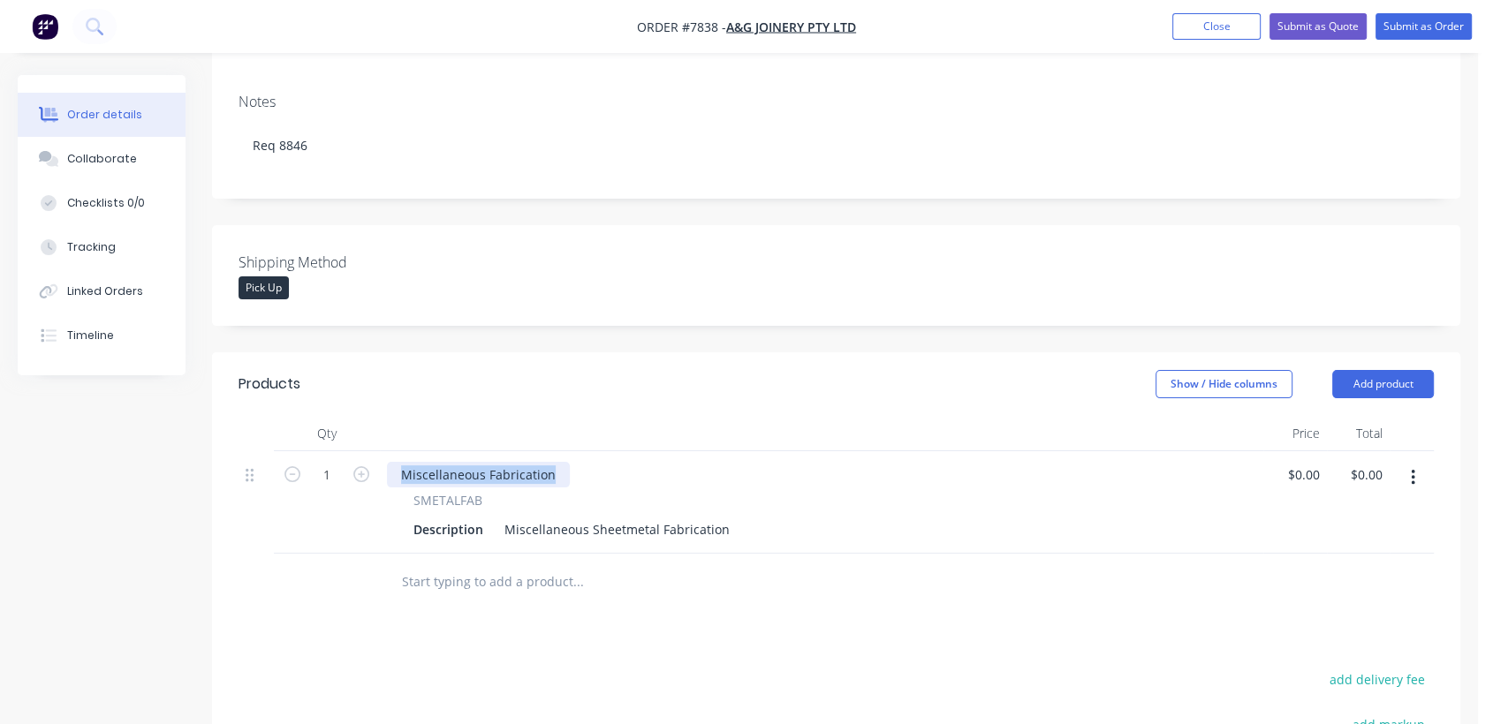
drag, startPoint x: 555, startPoint y: 446, endPoint x: 356, endPoint y: 411, distance: 201.9
click at [356, 416] on div "Qty Price Total 1 Miscellaneous Fabrication SMETALFAB Description Miscellaneous…" at bounding box center [835, 485] width 1195 height 138
click at [331, 490] on div "1" at bounding box center [327, 502] width 106 height 102
click at [1409, 462] on button "button" at bounding box center [1413, 478] width 42 height 32
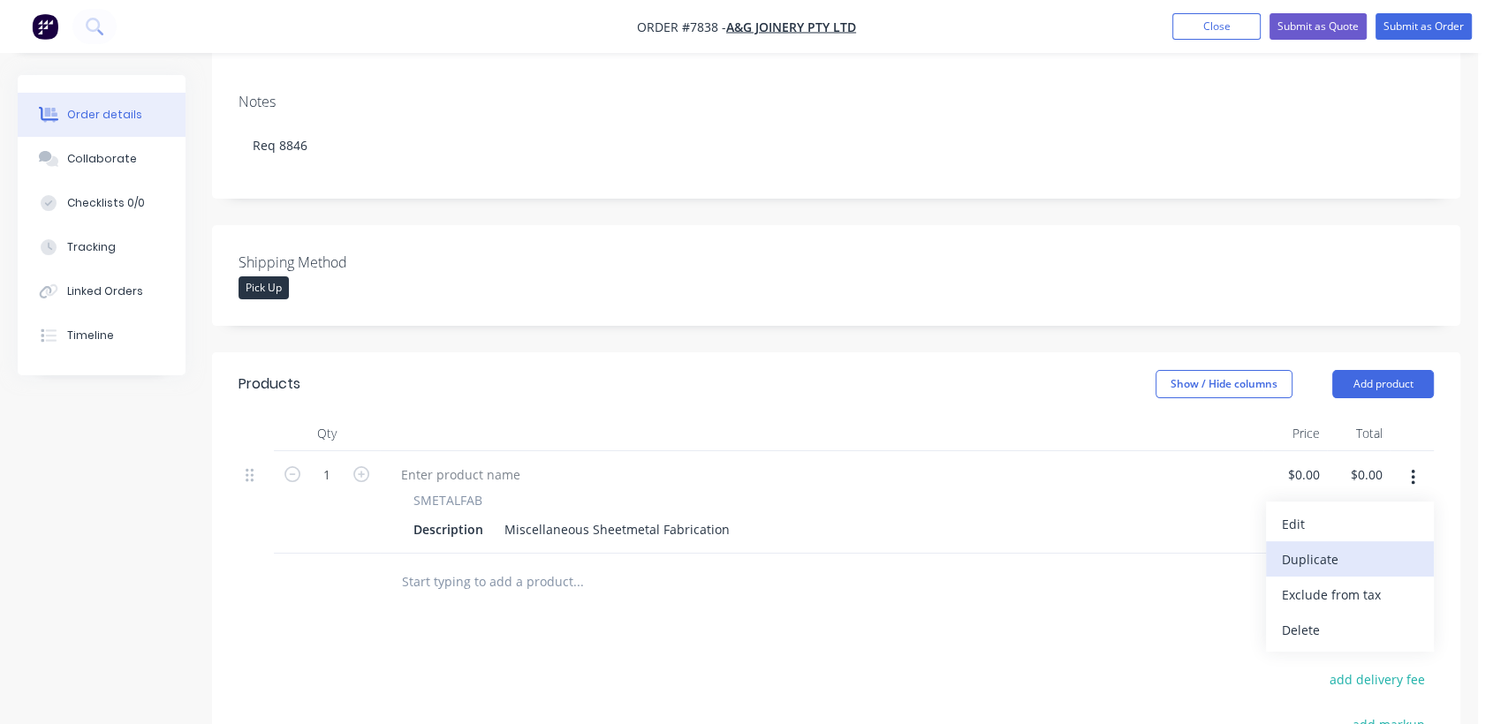
click at [1322, 547] on div "Duplicate" at bounding box center [1350, 560] width 136 height 26
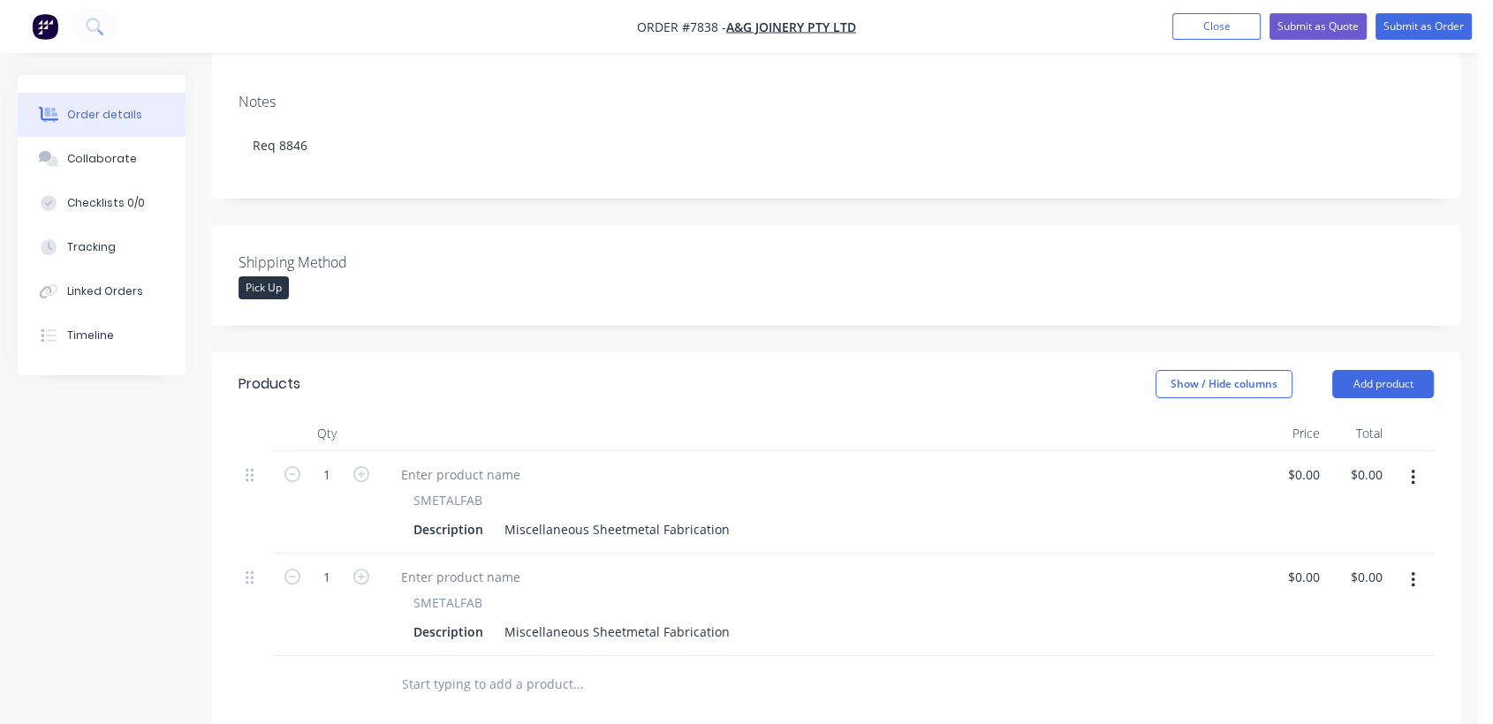
click at [353, 460] on form "1" at bounding box center [327, 473] width 92 height 26
click at [358, 466] on icon "button" at bounding box center [361, 474] width 16 height 16
type input "4"
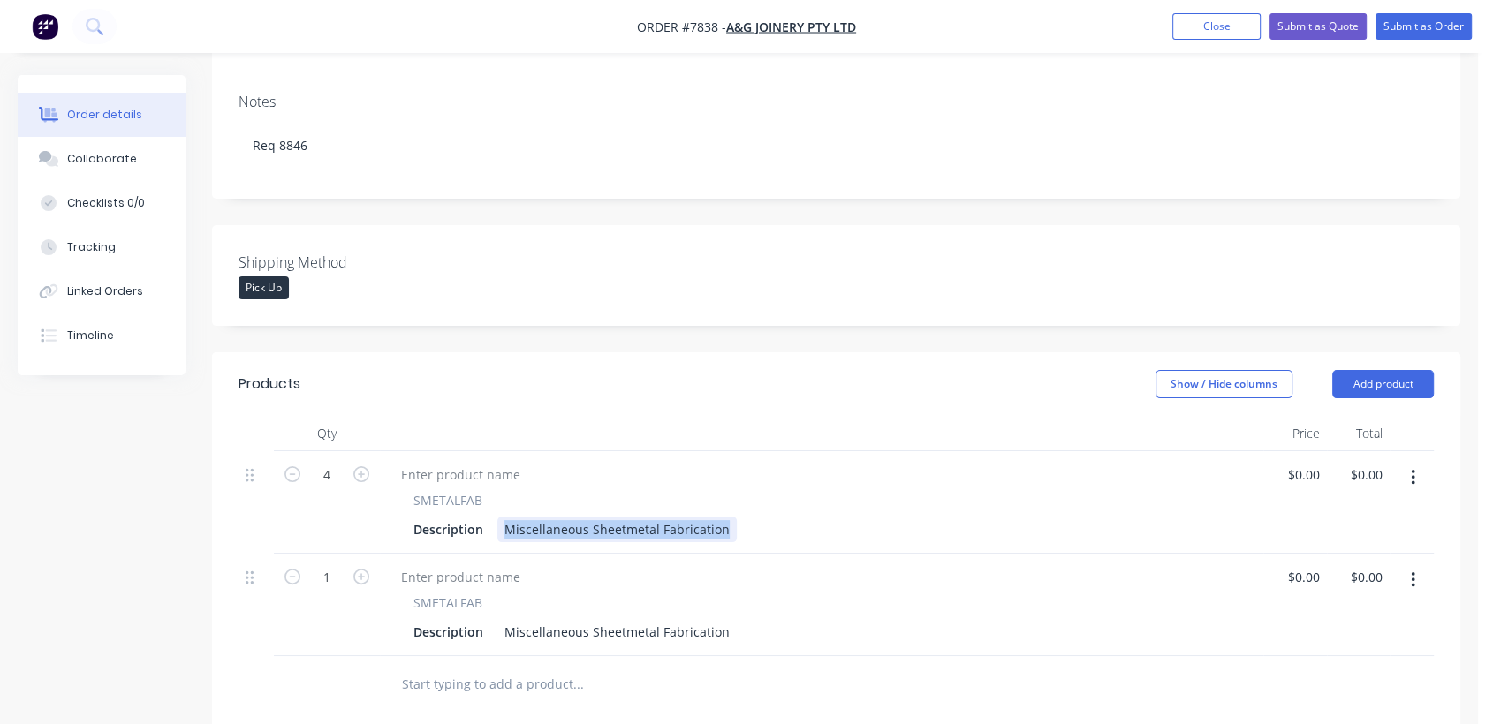
drag, startPoint x: 503, startPoint y: 498, endPoint x: 861, endPoint y: 544, distance: 360.7
click at [861, 544] on div "4 SMETALFAB Description Miscellaneous Sheetmetal Fabrication $0.00 $0.00 $0.00 …" at bounding box center [835, 553] width 1195 height 205
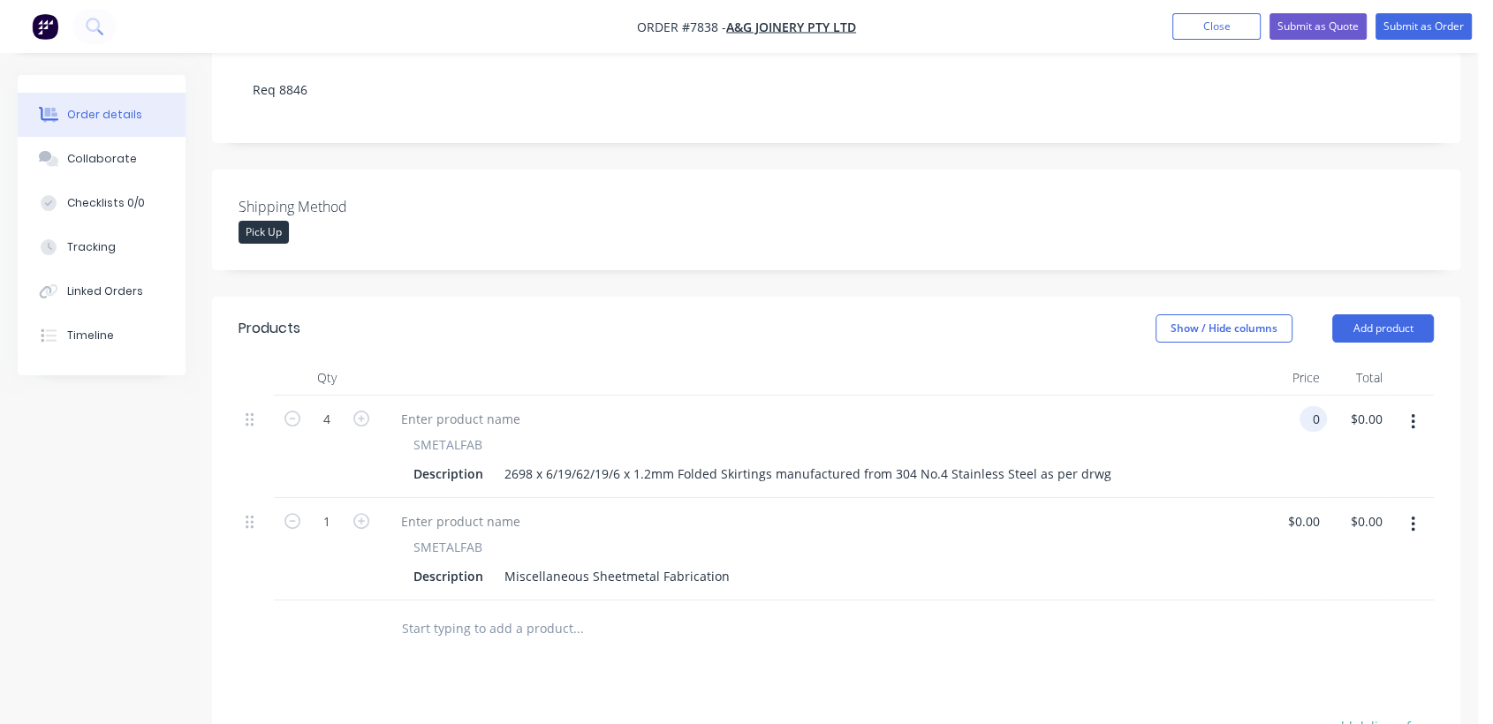
scroll to position [490, 0]
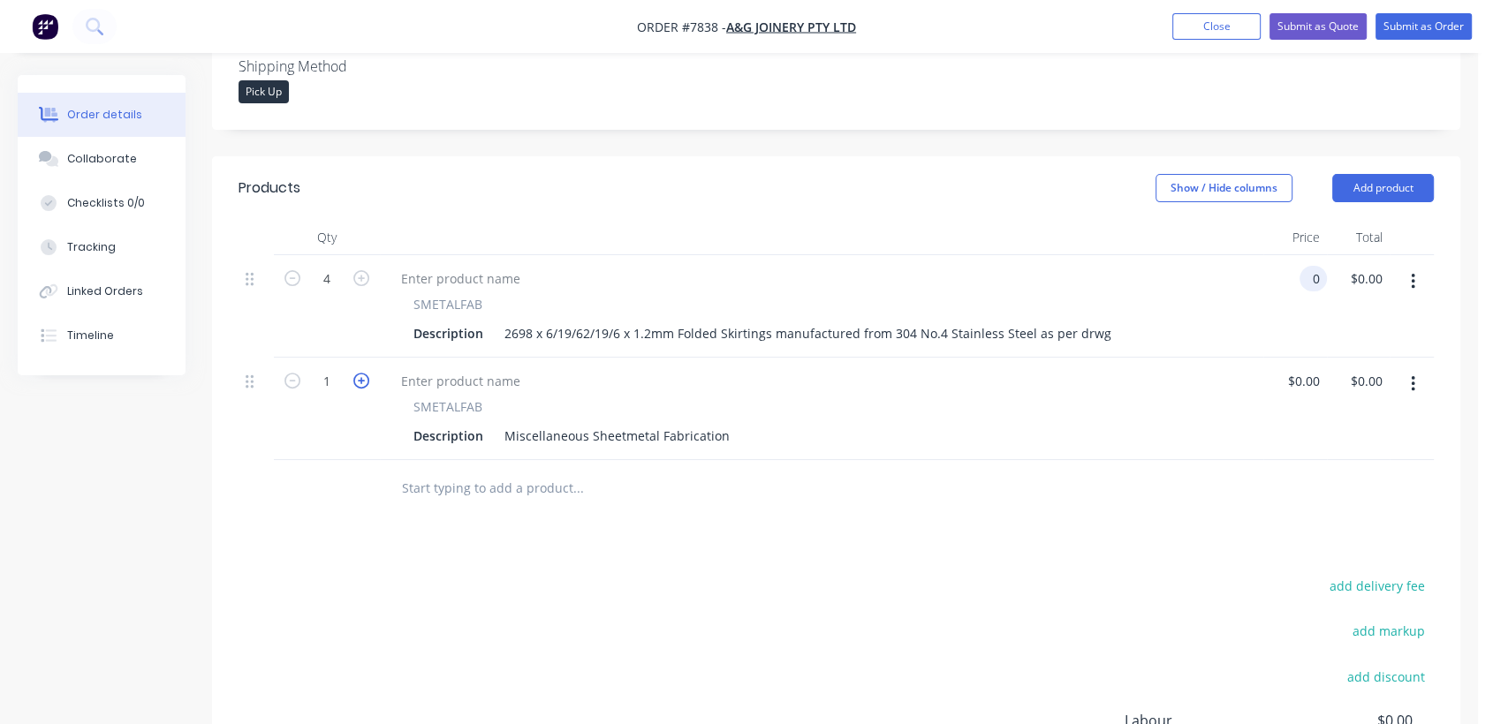
type input "$0.00"
click at [359, 373] on icon "button" at bounding box center [361, 381] width 16 height 16
type input "4"
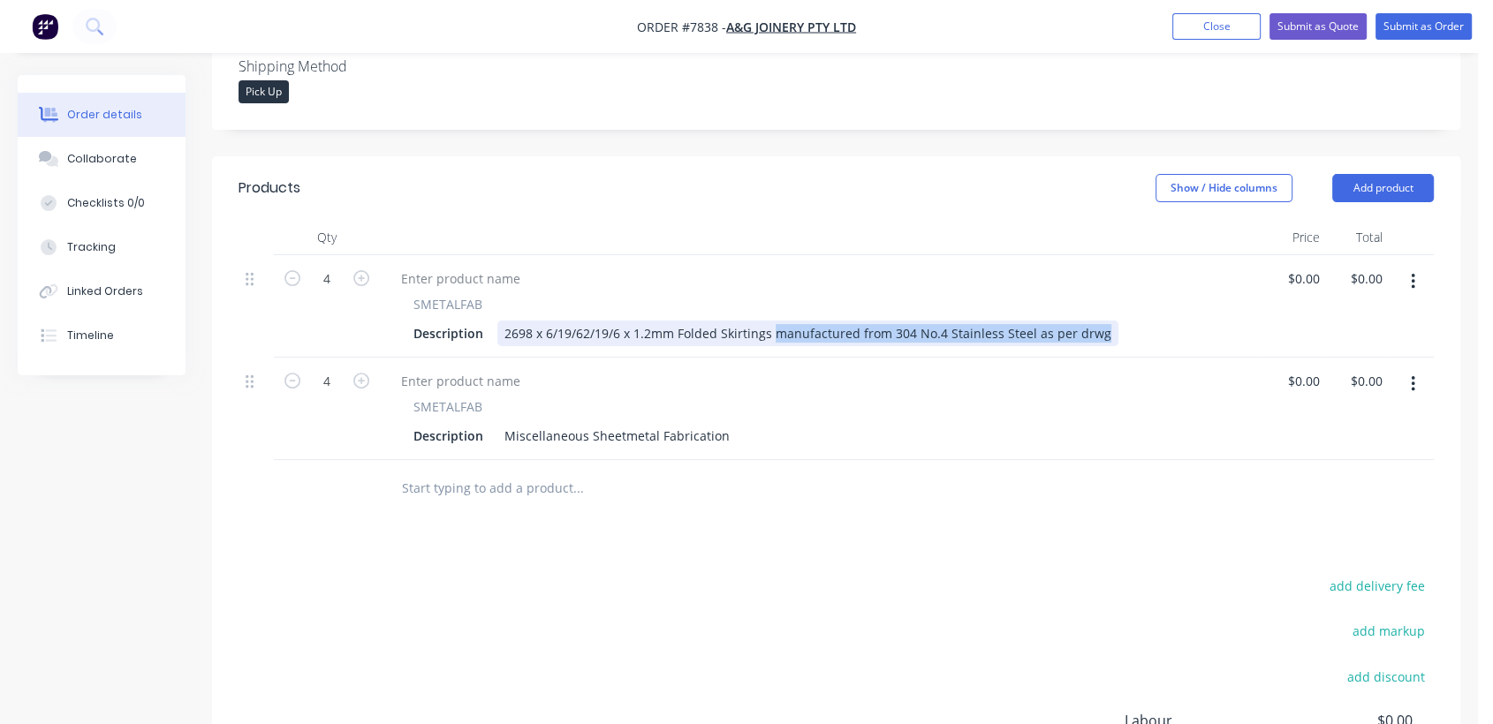
drag, startPoint x: 1097, startPoint y: 306, endPoint x: 773, endPoint y: 311, distance: 324.2
click at [773, 321] on div "2698 x 6/19/62/19/6 x 1.2mm Folded Skirtings manufactured from 304 No.4 Stainle…" at bounding box center [807, 334] width 621 height 26
copy div "manufactured from 304 No.4 Stainless Steel as per drwg"
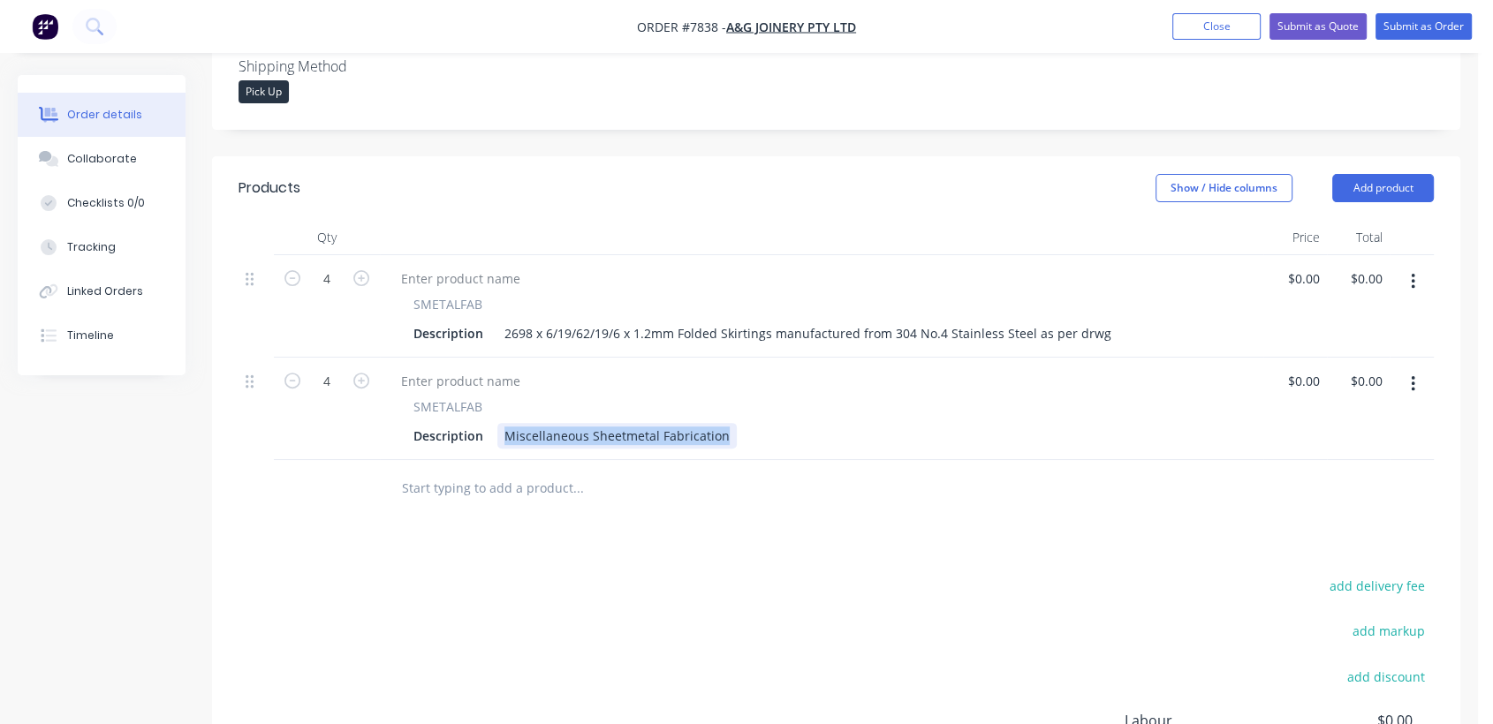
drag, startPoint x: 722, startPoint y: 411, endPoint x: 495, endPoint y: 390, distance: 228.0
click at [495, 397] on div "SMETALFAB Description Miscellaneous Sheetmetal Fabrication" at bounding box center [821, 422] width 869 height 51
paste div
click at [497, 423] on div "manufactured from 304 No.4 Stainless Steel as per drwg" at bounding box center [672, 436] width 350 height 26
type input "$0.00"
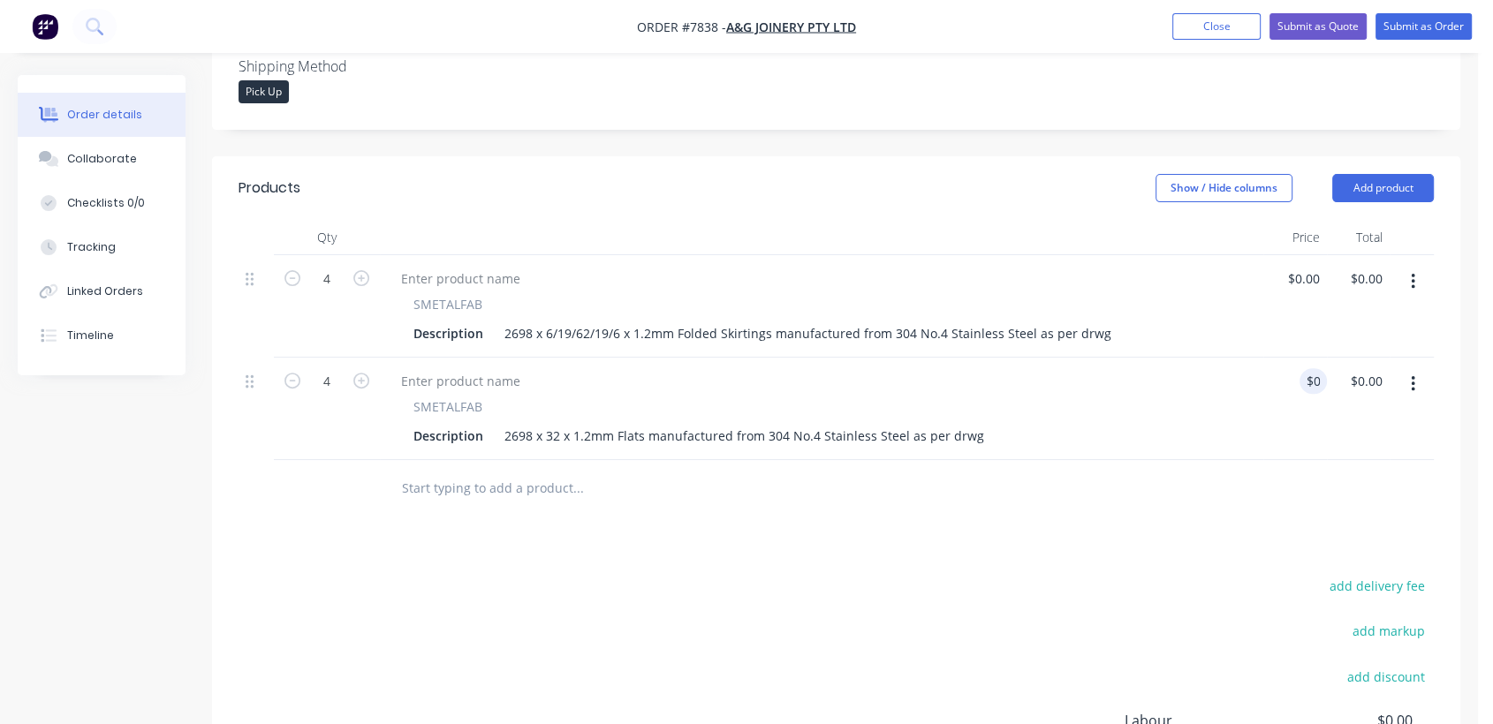
click at [503, 471] on input "text" at bounding box center [577, 488] width 353 height 35
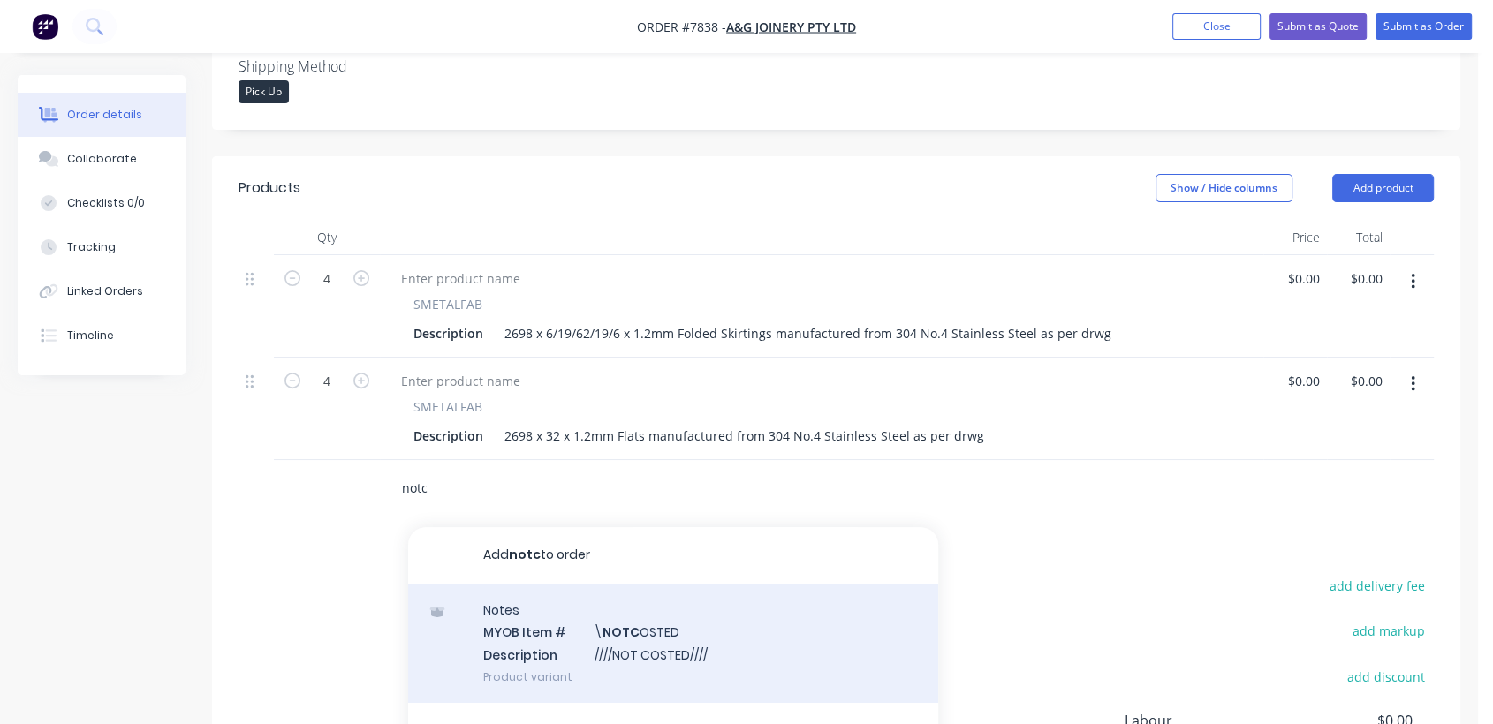
type input "notc"
click at [667, 617] on div "Notes MYOB Item # \ NOTC OSTED Description ////NOT COSTED//// Product variant" at bounding box center [673, 643] width 530 height 119
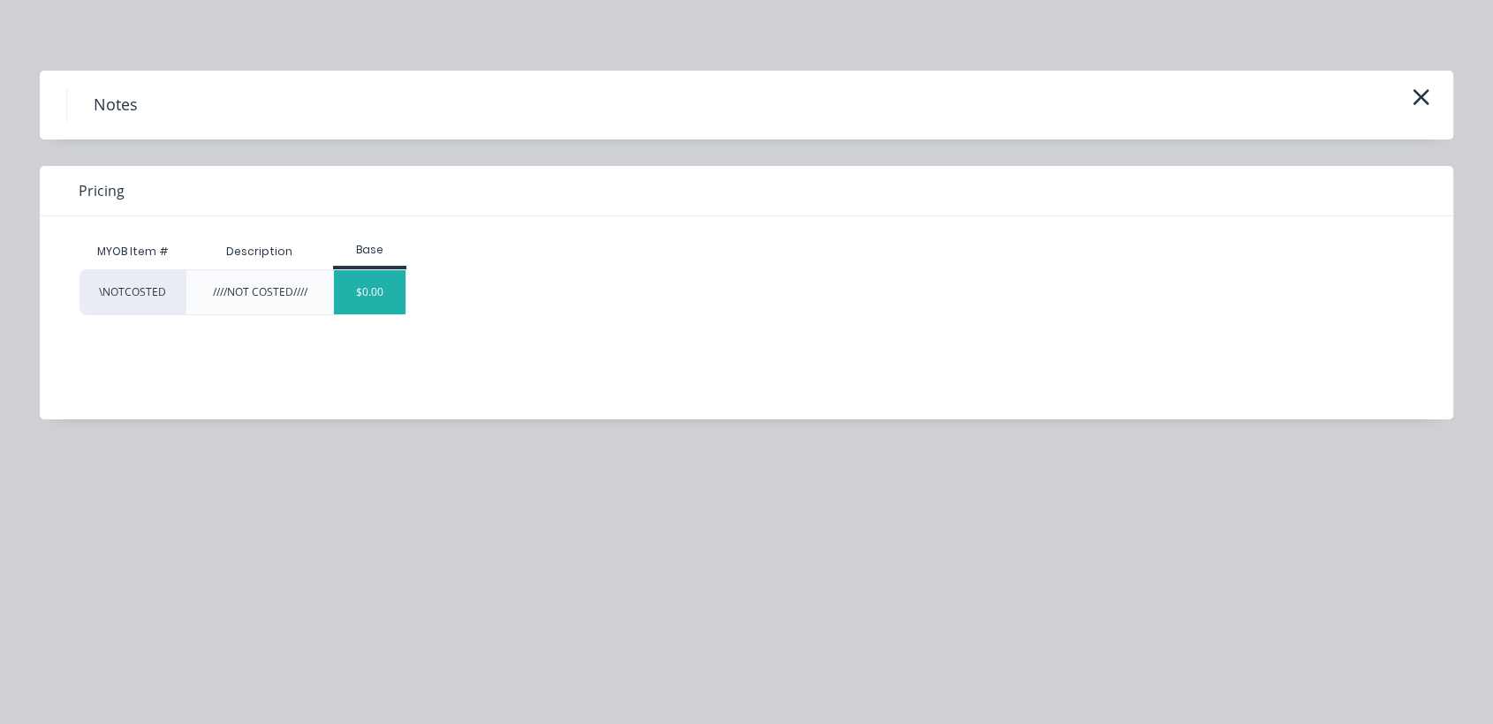
click at [394, 292] on div "$0.00" at bounding box center [370, 292] width 72 height 44
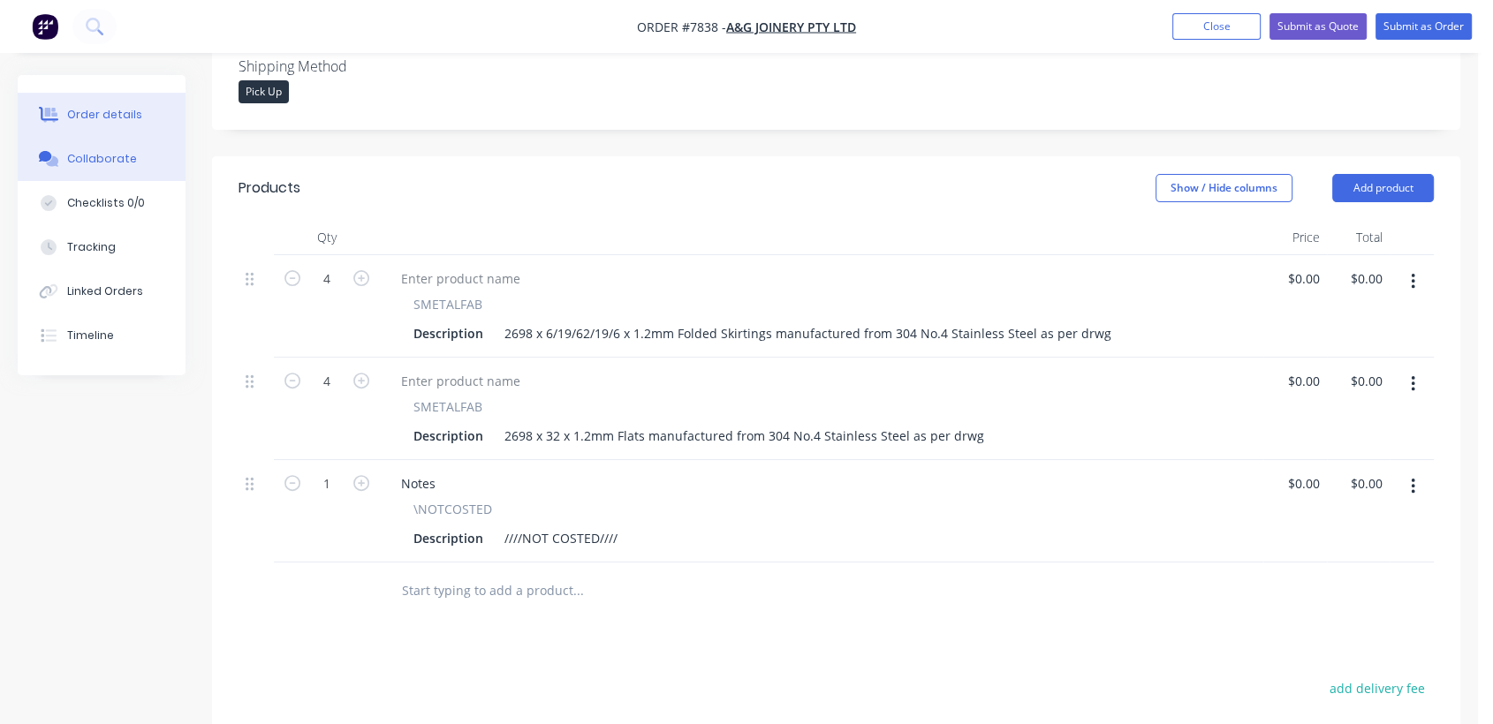
click at [120, 153] on div "Collaborate" at bounding box center [102, 159] width 70 height 16
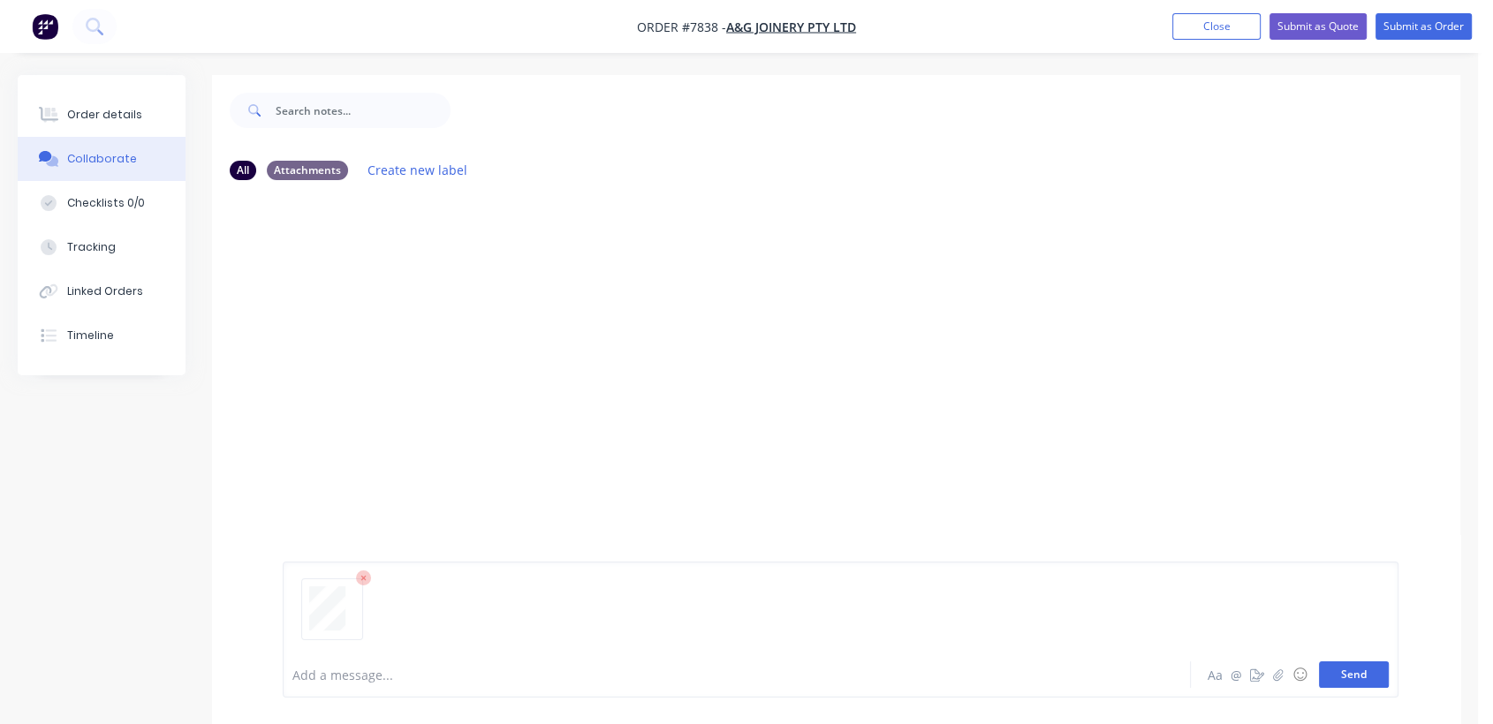
click at [1364, 679] on button "Send" at bounding box center [1354, 675] width 70 height 26
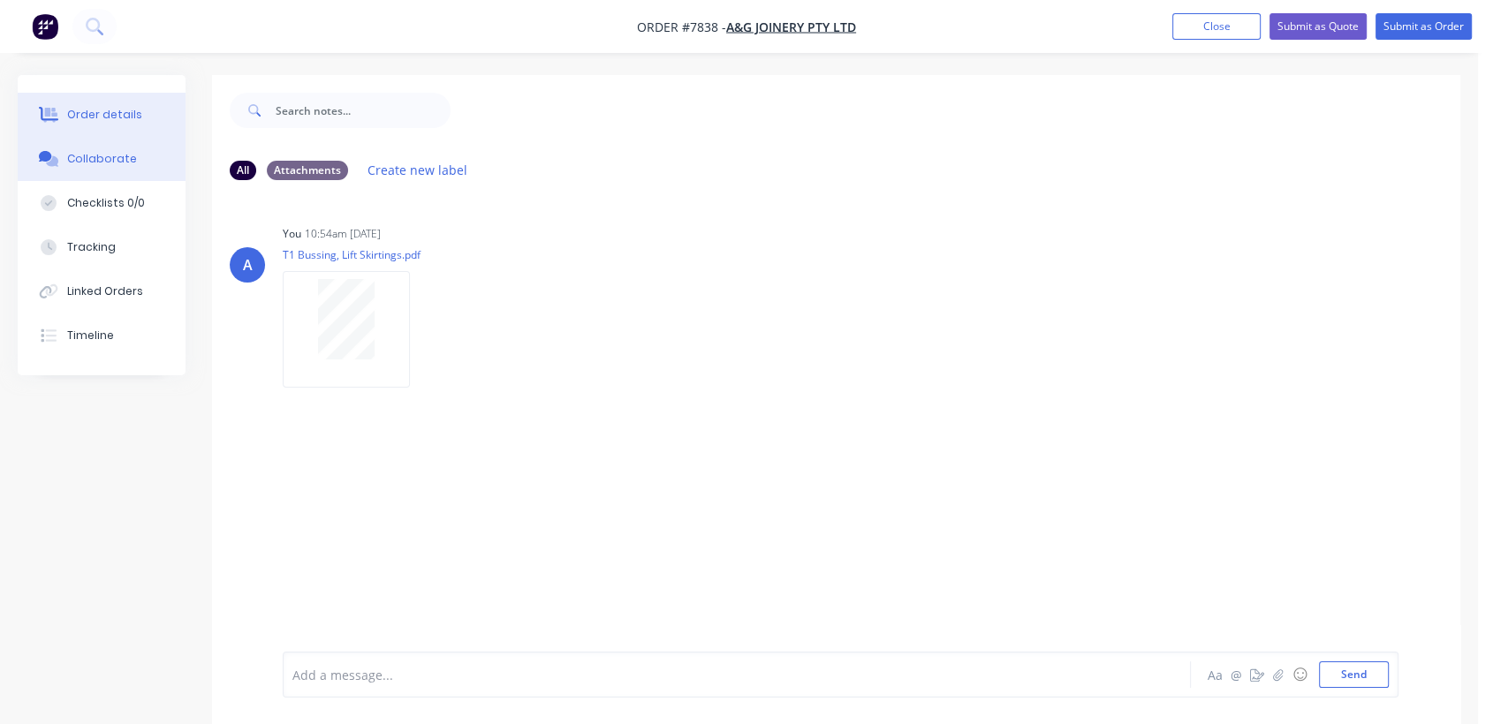
click at [89, 108] on div "Order details" at bounding box center [104, 115] width 75 height 16
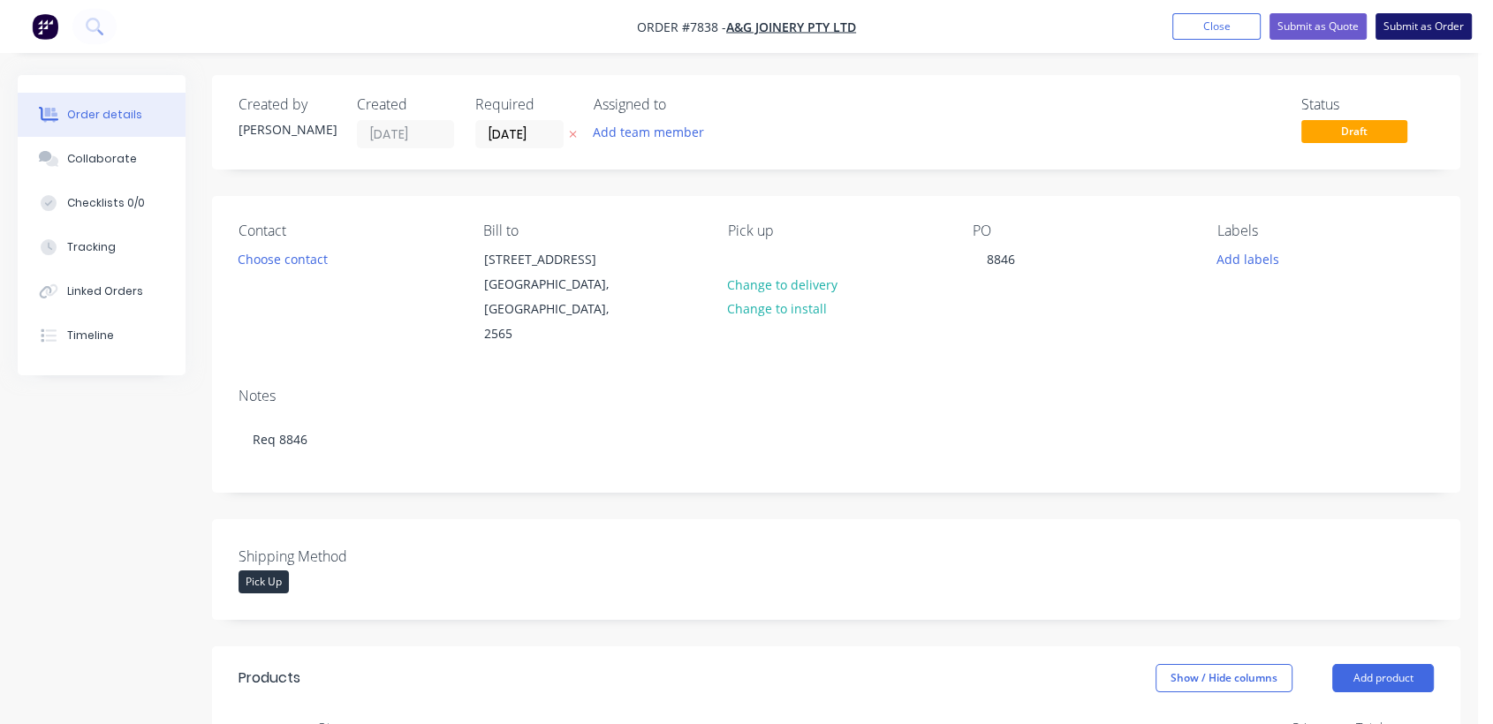
click at [1445, 19] on button "Submit as Order" at bounding box center [1423, 26] width 96 height 26
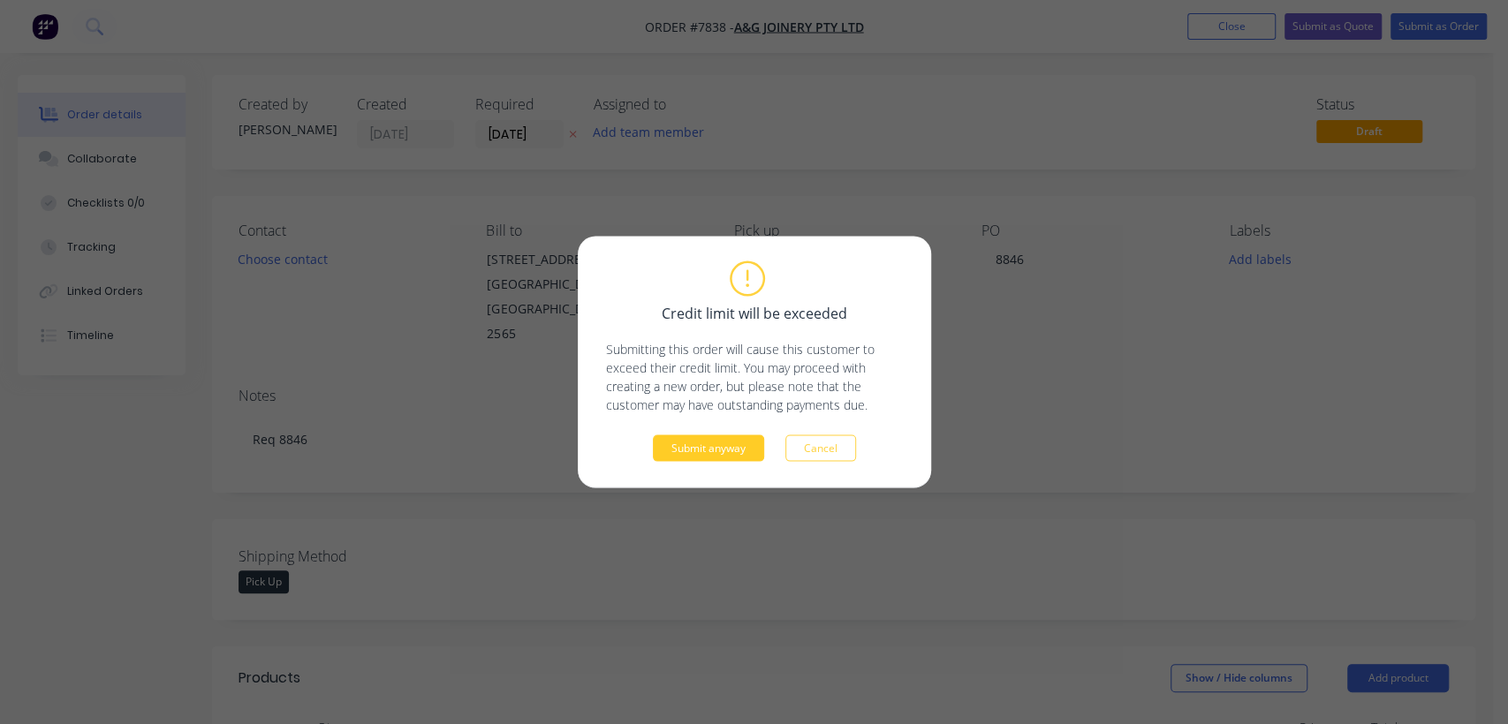
click at [716, 447] on button "Submit anyway" at bounding box center [708, 448] width 111 height 26
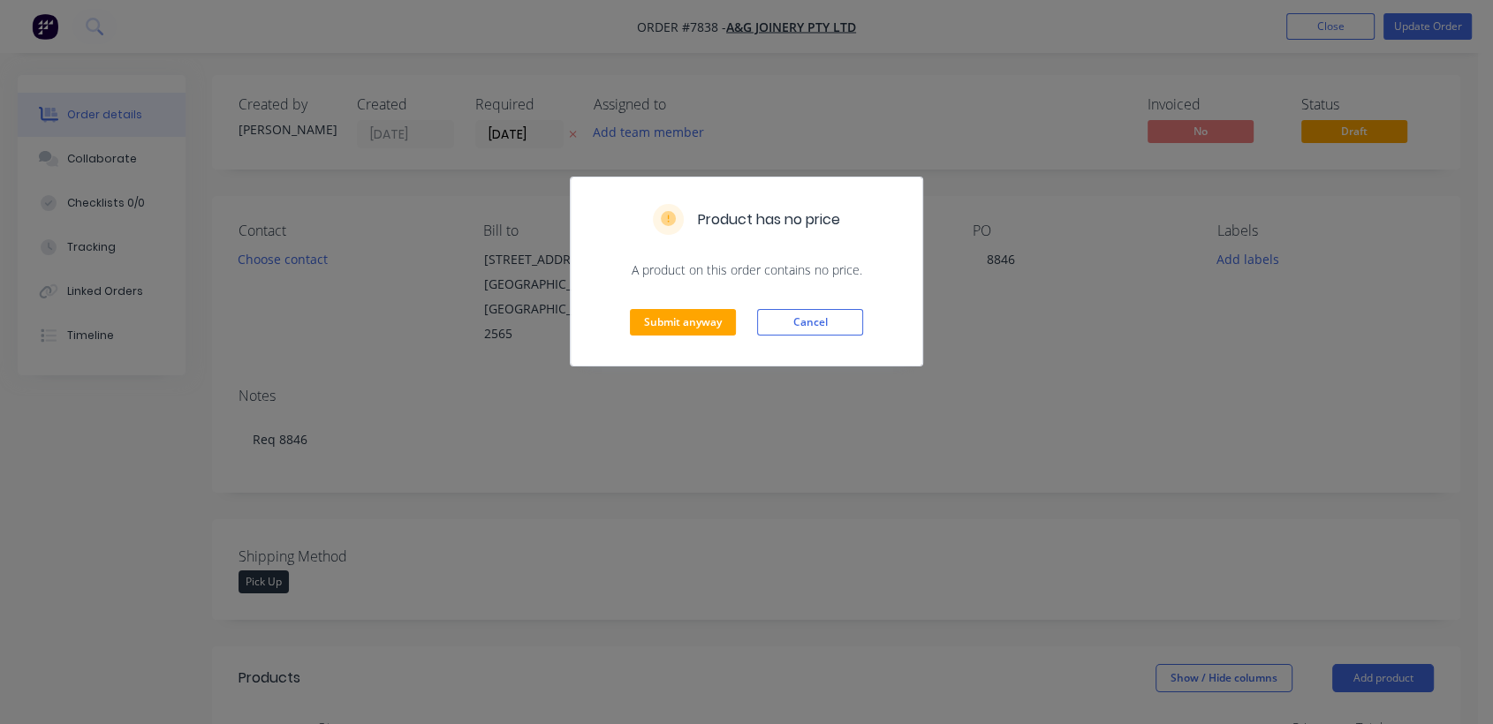
click at [691, 340] on div "Submit anyway Cancel" at bounding box center [747, 322] width 352 height 87
click at [692, 321] on button "Submit anyway" at bounding box center [683, 322] width 106 height 26
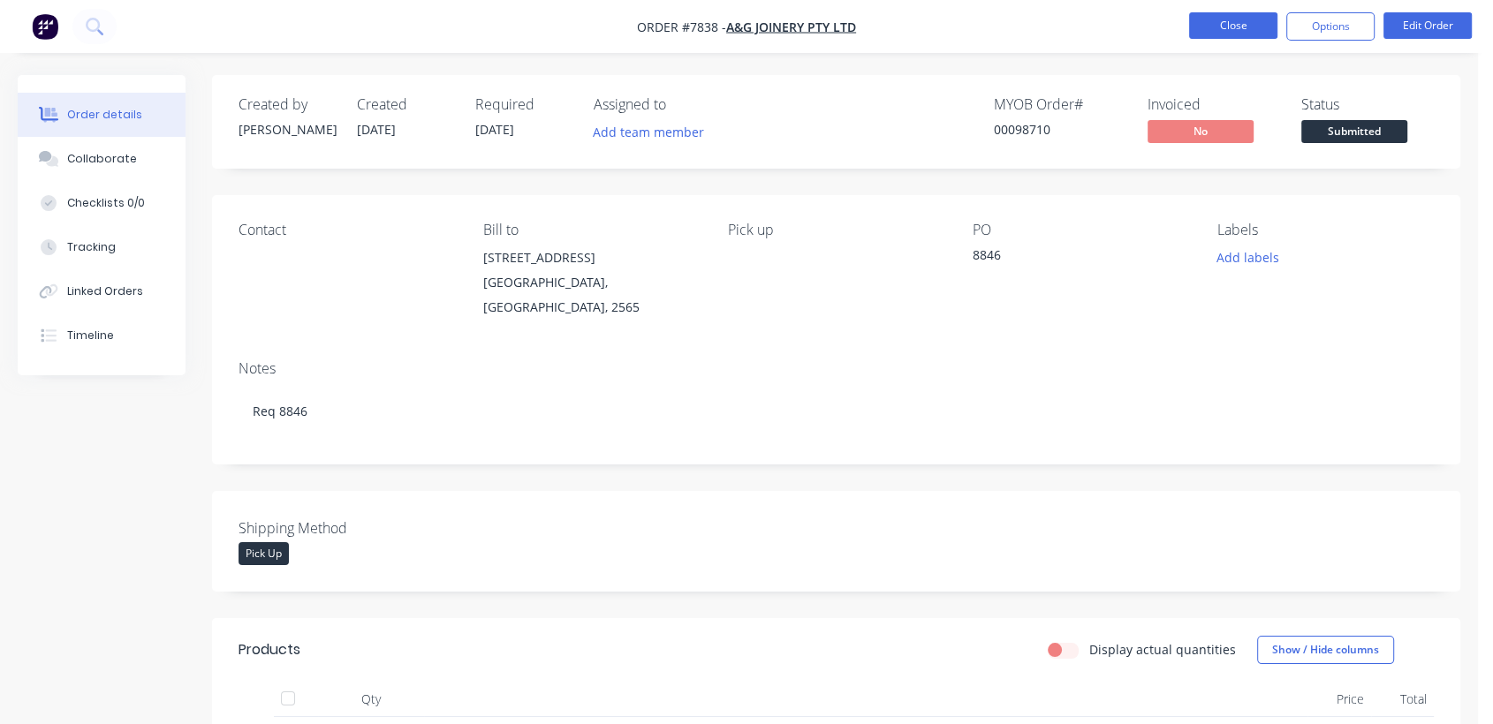
click at [1241, 19] on button "Close" at bounding box center [1233, 25] width 88 height 26
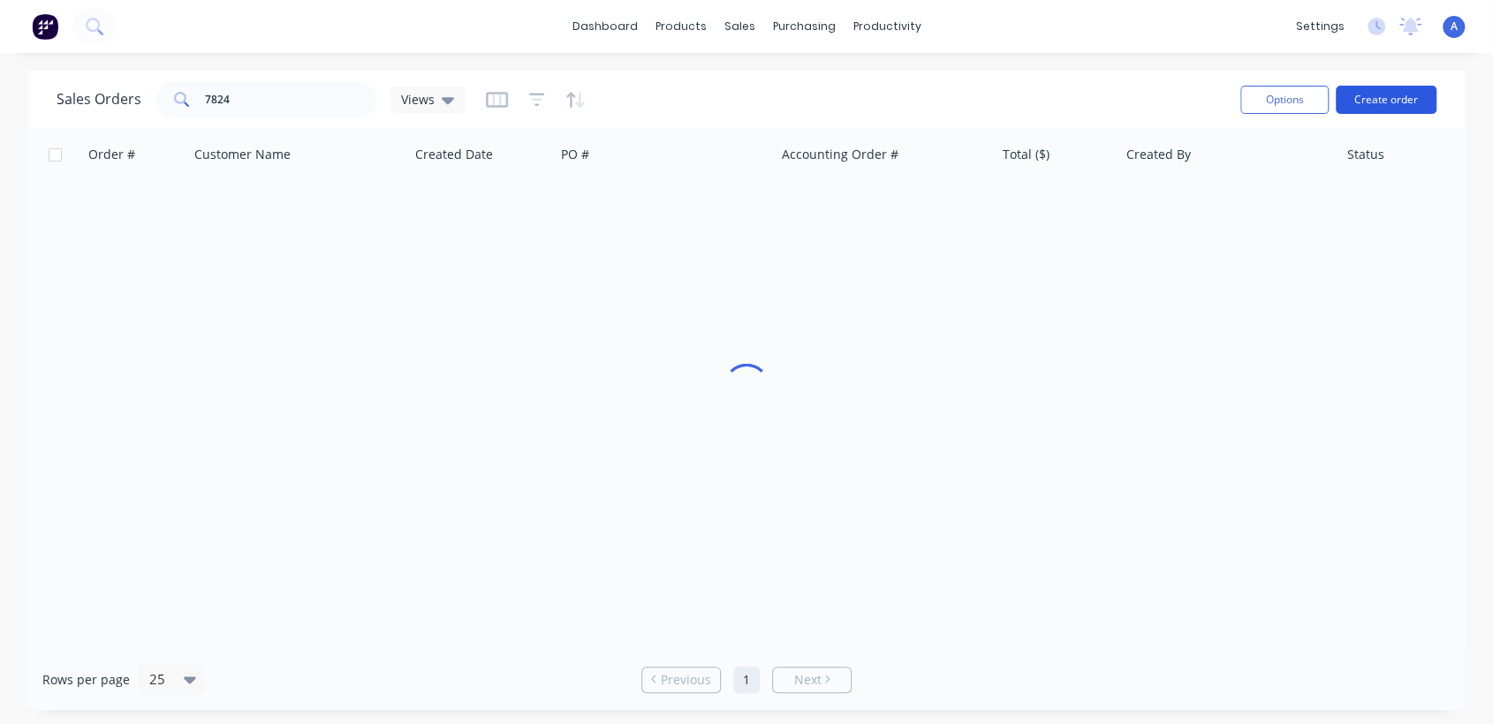
click at [1375, 97] on button "Create order" at bounding box center [1386, 100] width 101 height 28
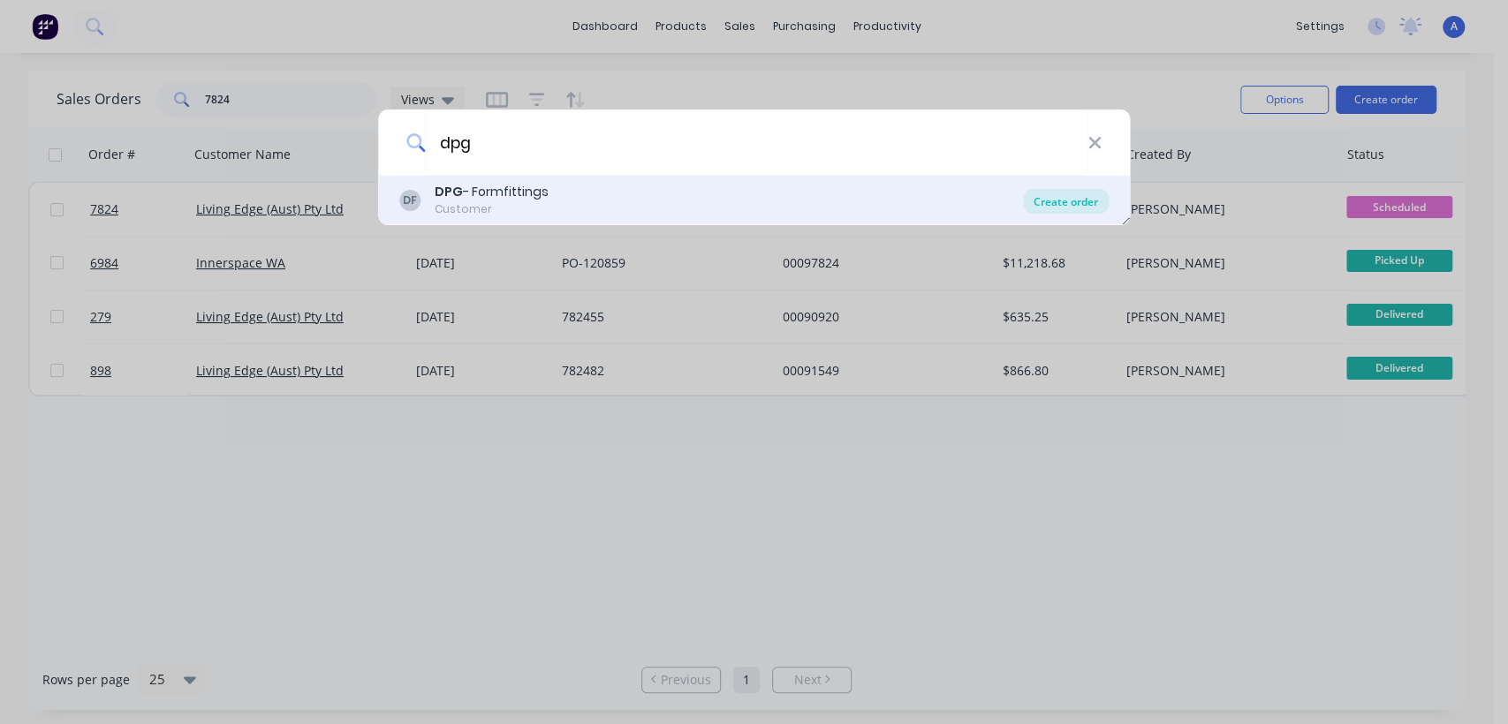
type input "dpg"
click at [1082, 193] on div "Create order" at bounding box center [1066, 201] width 86 height 25
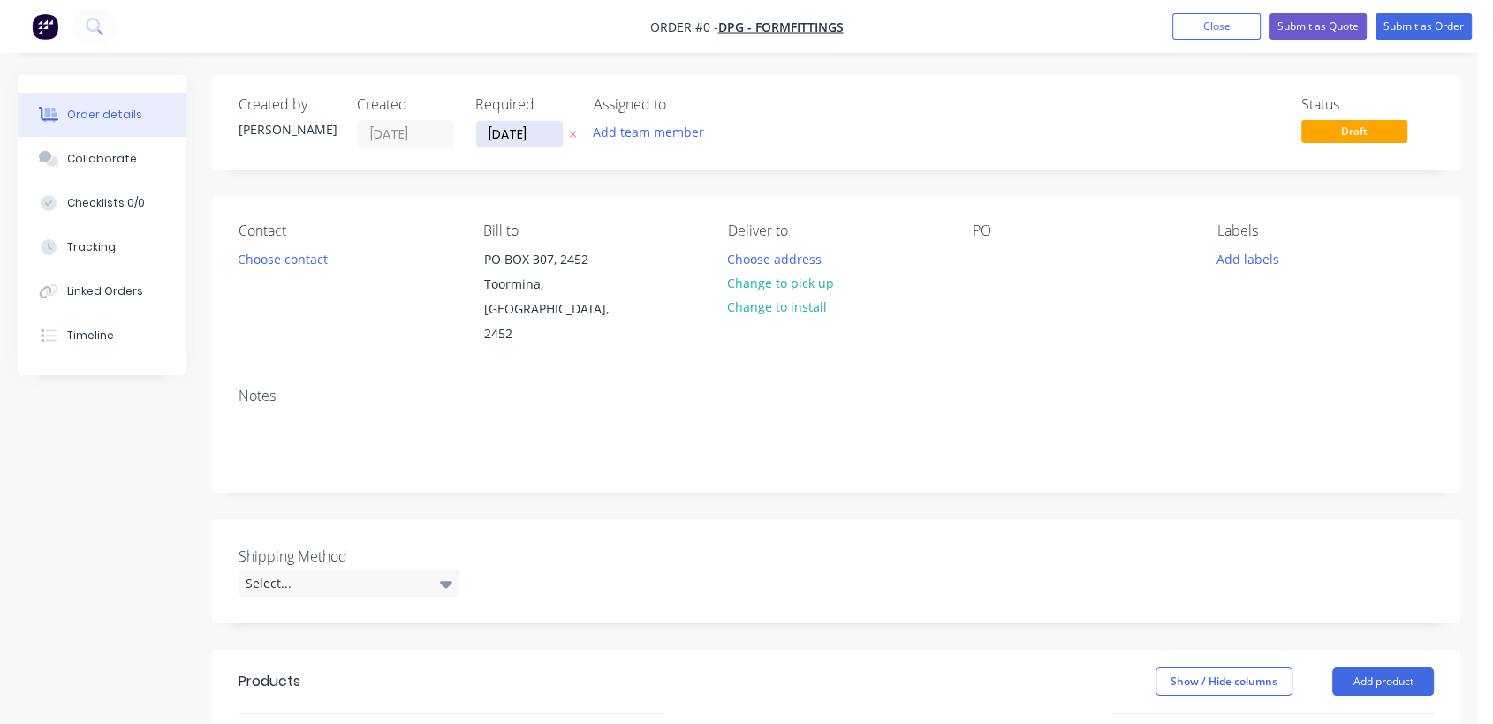
click at [553, 132] on input "[DATE]" at bounding box center [519, 134] width 87 height 26
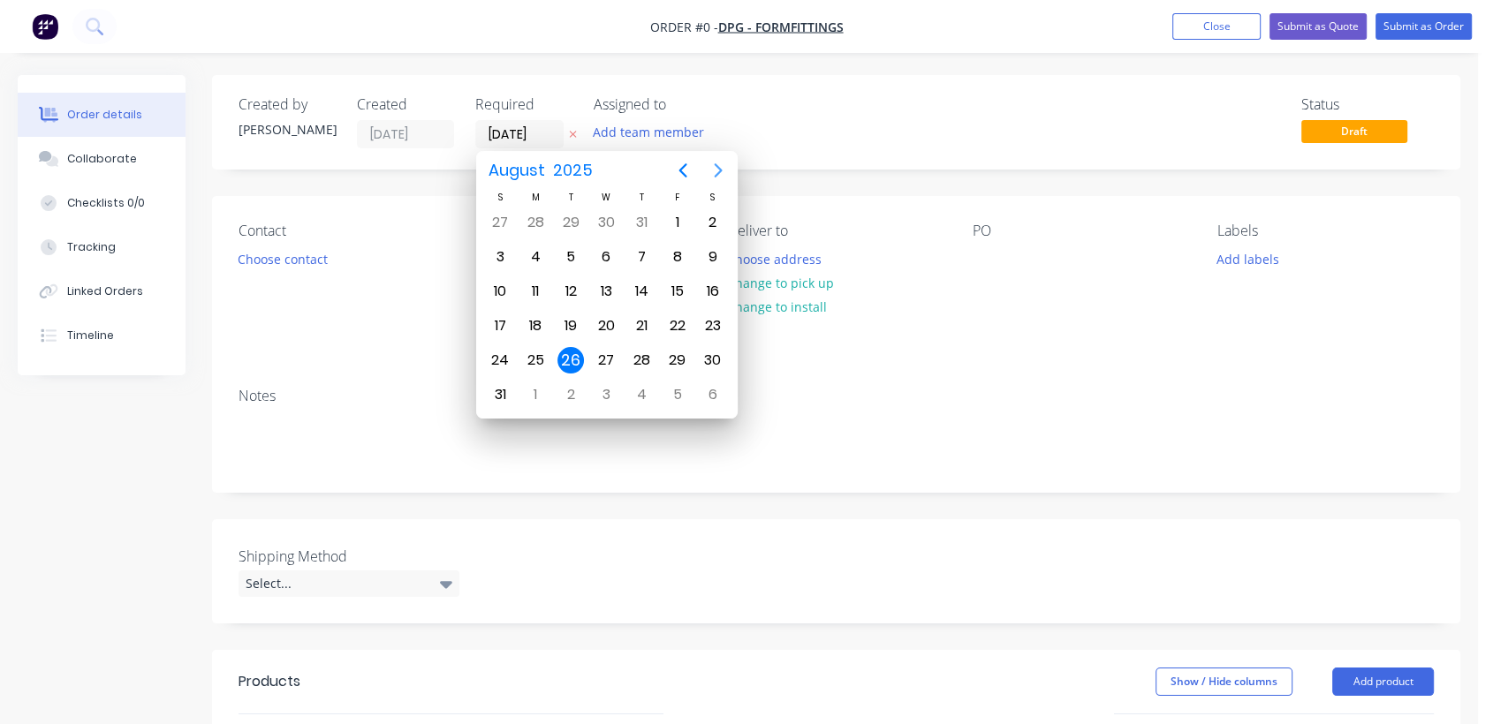
click at [708, 167] on icon "Next page" at bounding box center [718, 170] width 21 height 21
click at [714, 167] on icon "Next page" at bounding box center [718, 170] width 21 height 21
click at [601, 363] on div "31" at bounding box center [606, 360] width 26 height 26
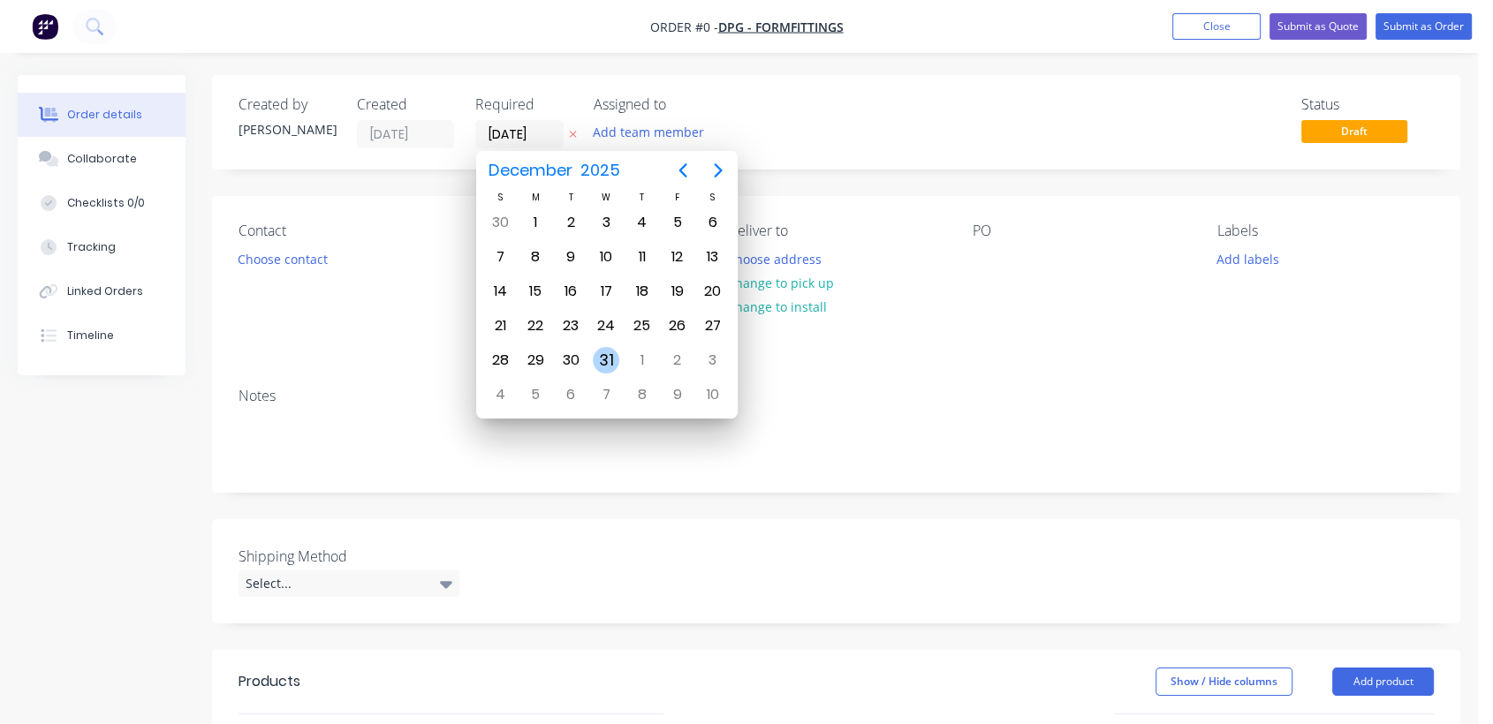
type input "[DATE]"
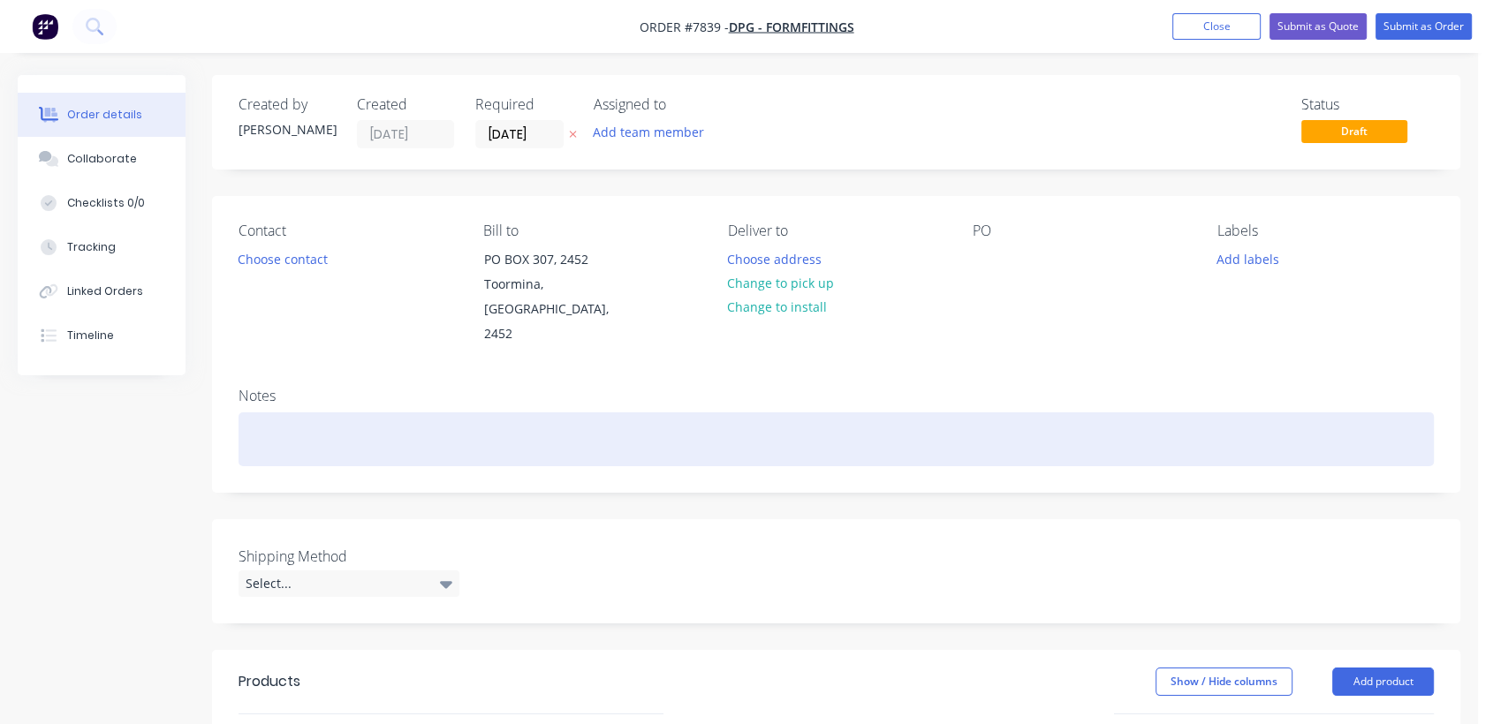
click at [281, 433] on div at bounding box center [835, 439] width 1195 height 54
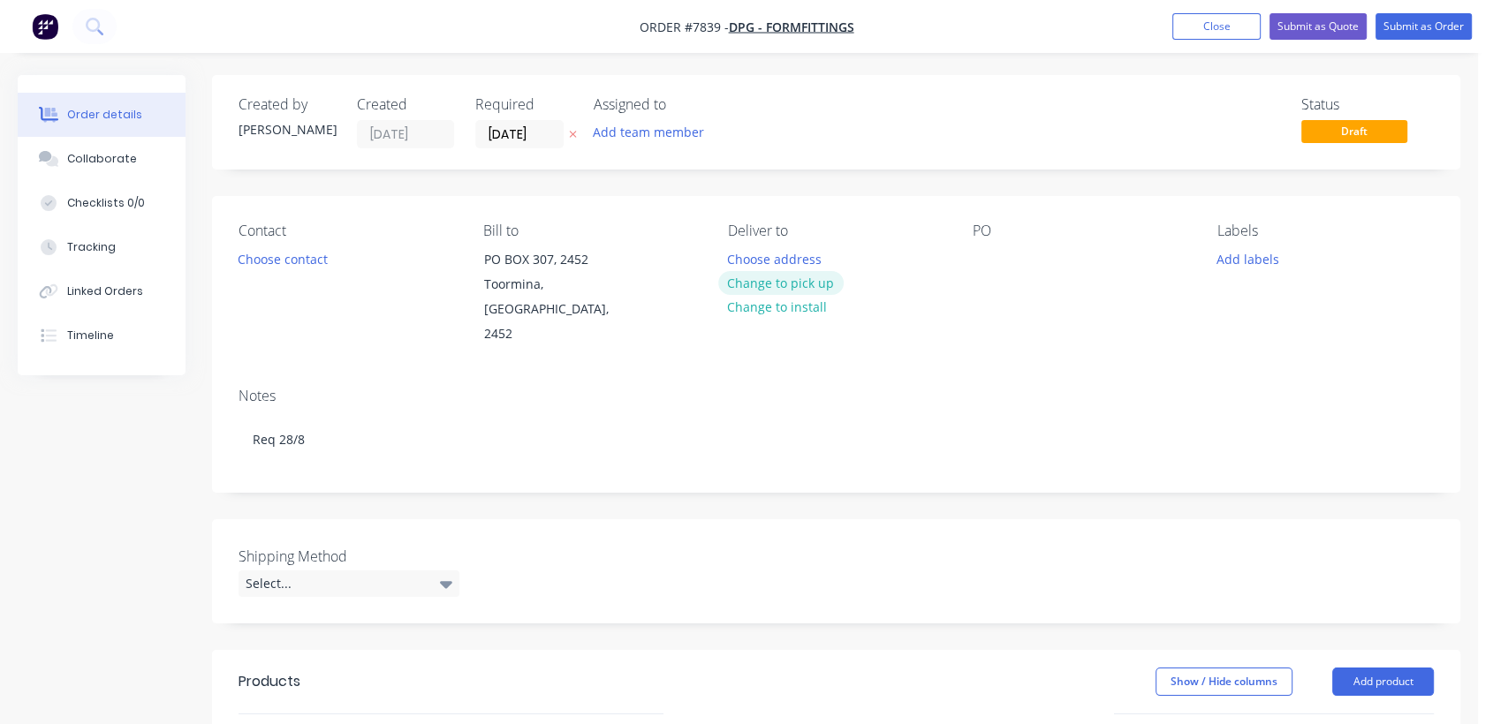
click at [787, 278] on button "Change to pick up" at bounding box center [780, 283] width 125 height 24
click at [989, 258] on div at bounding box center [986, 259] width 28 height 26
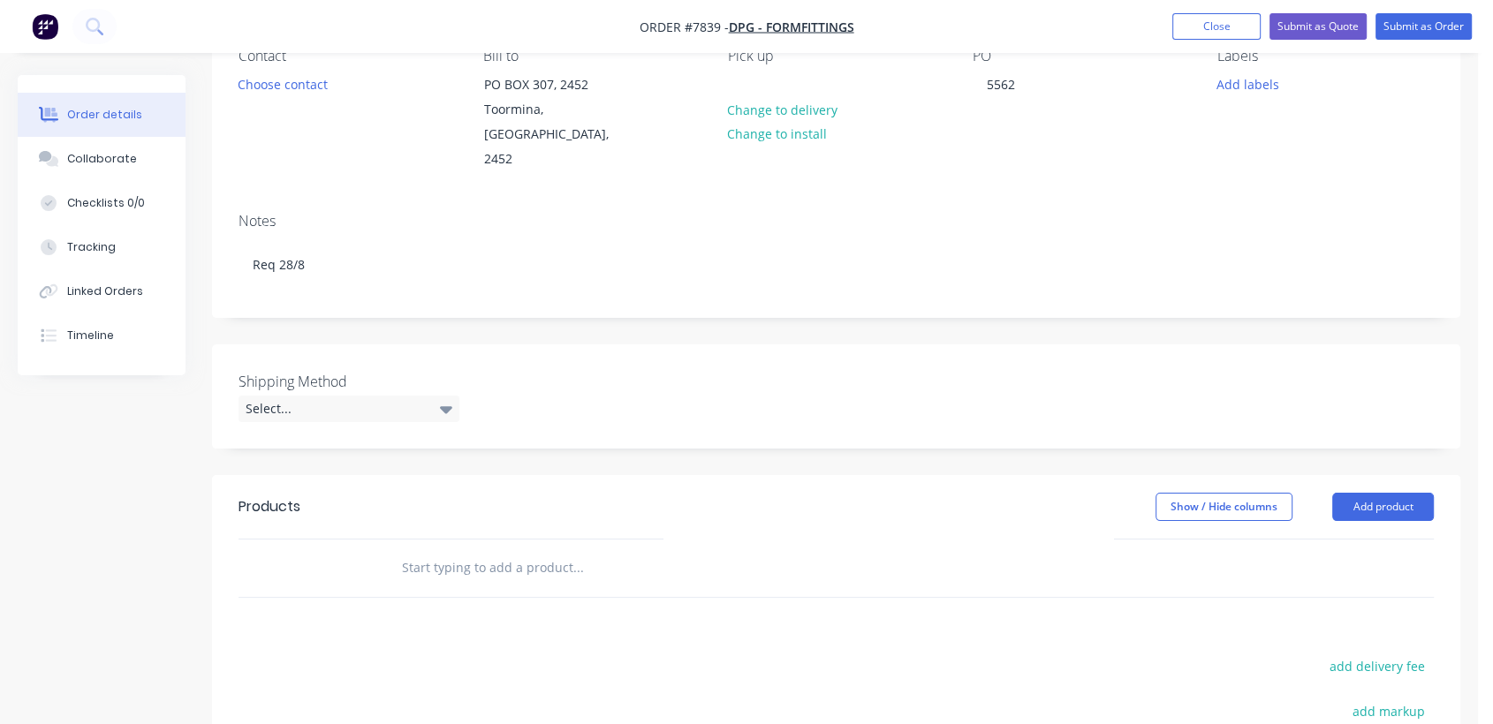
scroll to position [196, 0]
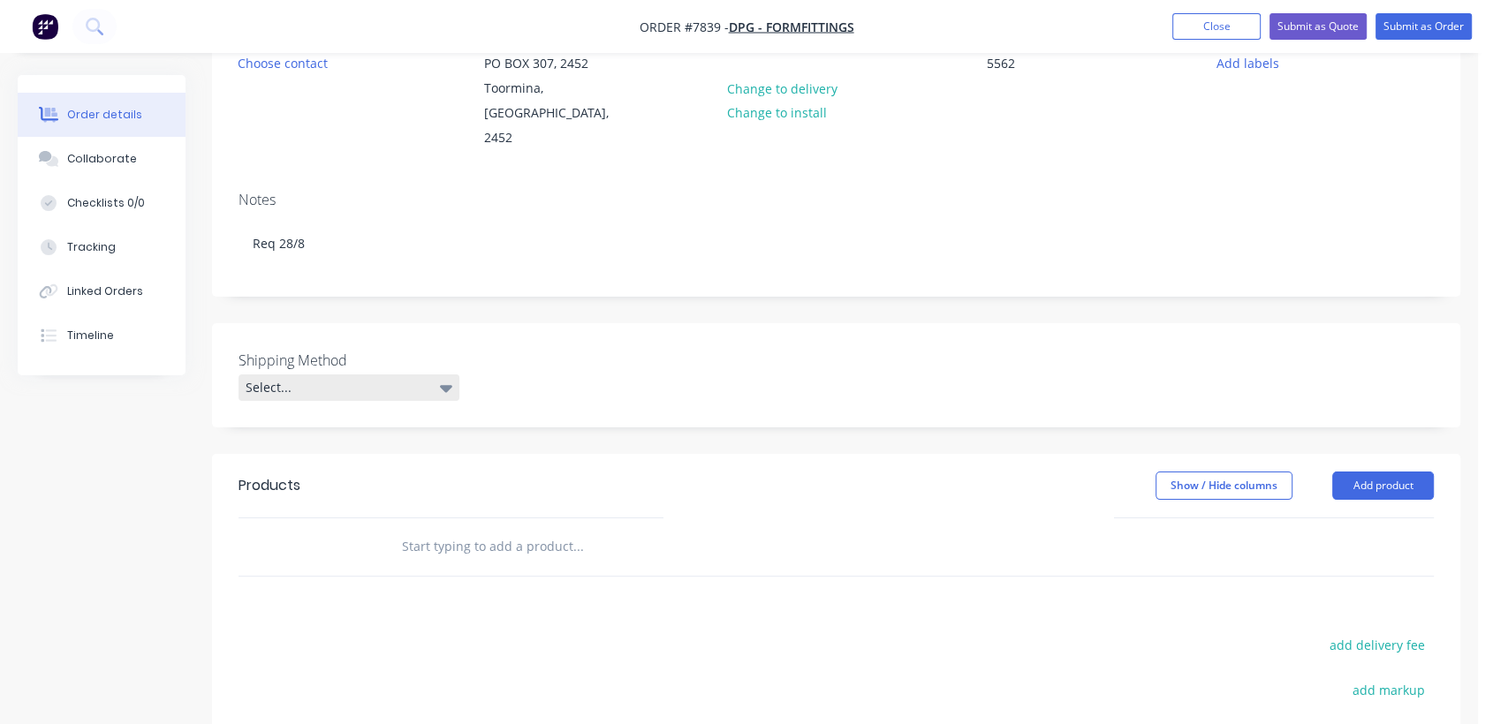
click at [332, 375] on div "Select..." at bounding box center [348, 388] width 221 height 26
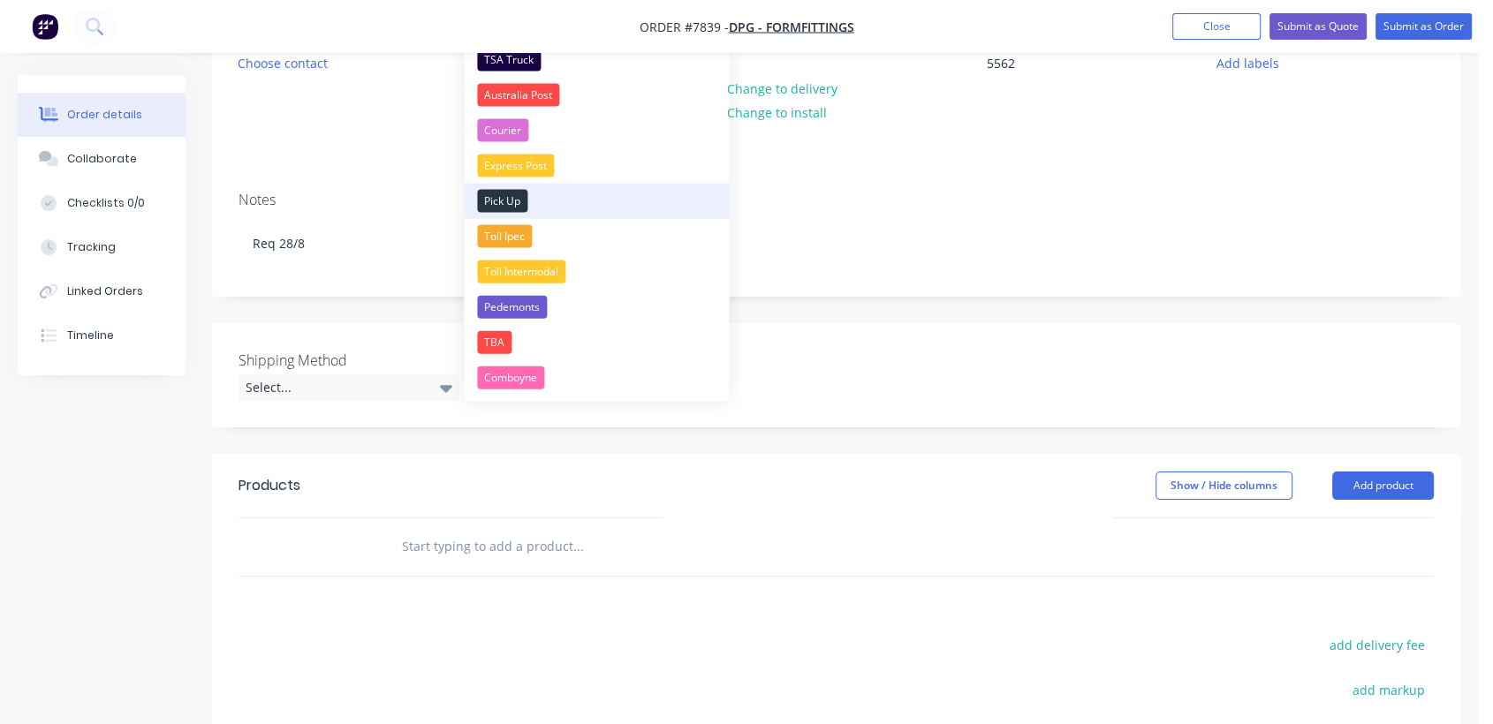
click at [495, 194] on div "Pick Up" at bounding box center [502, 201] width 50 height 23
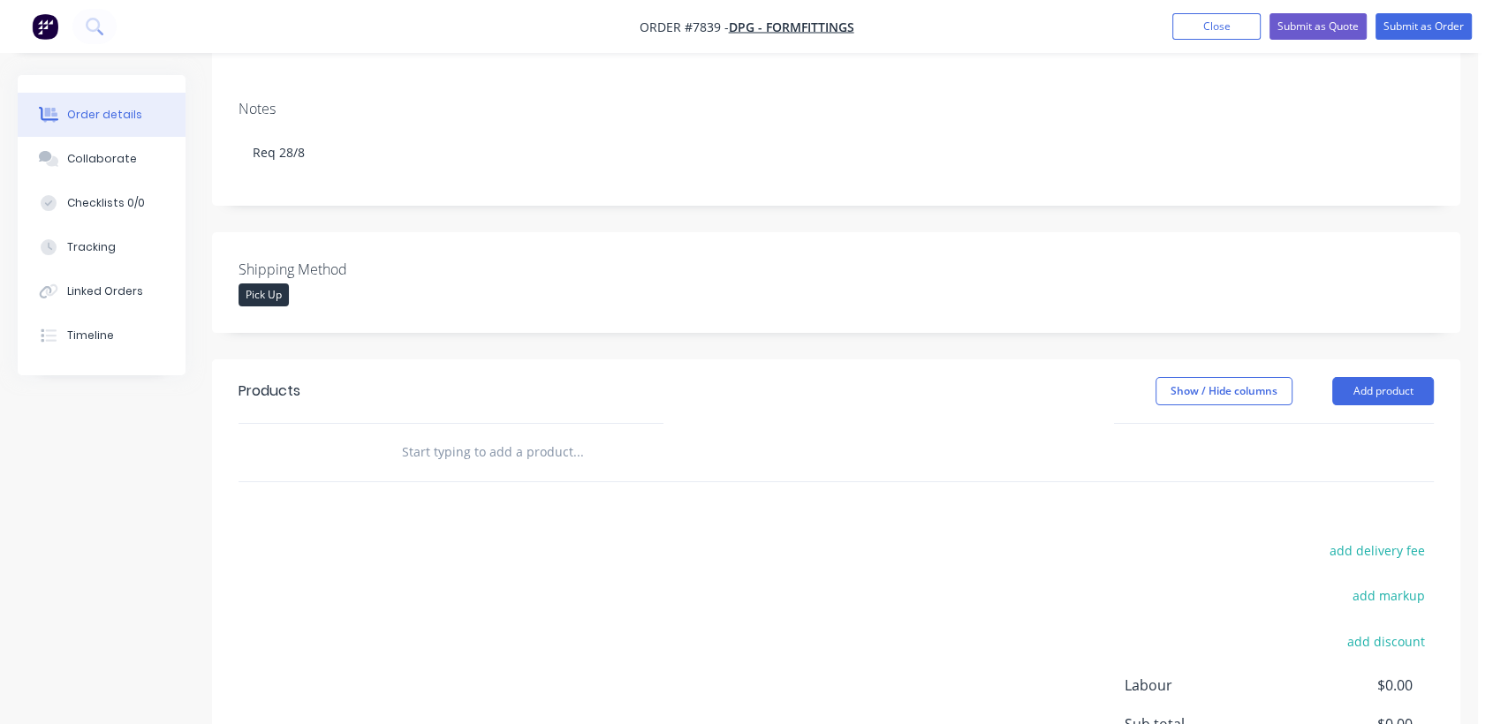
scroll to position [392, 0]
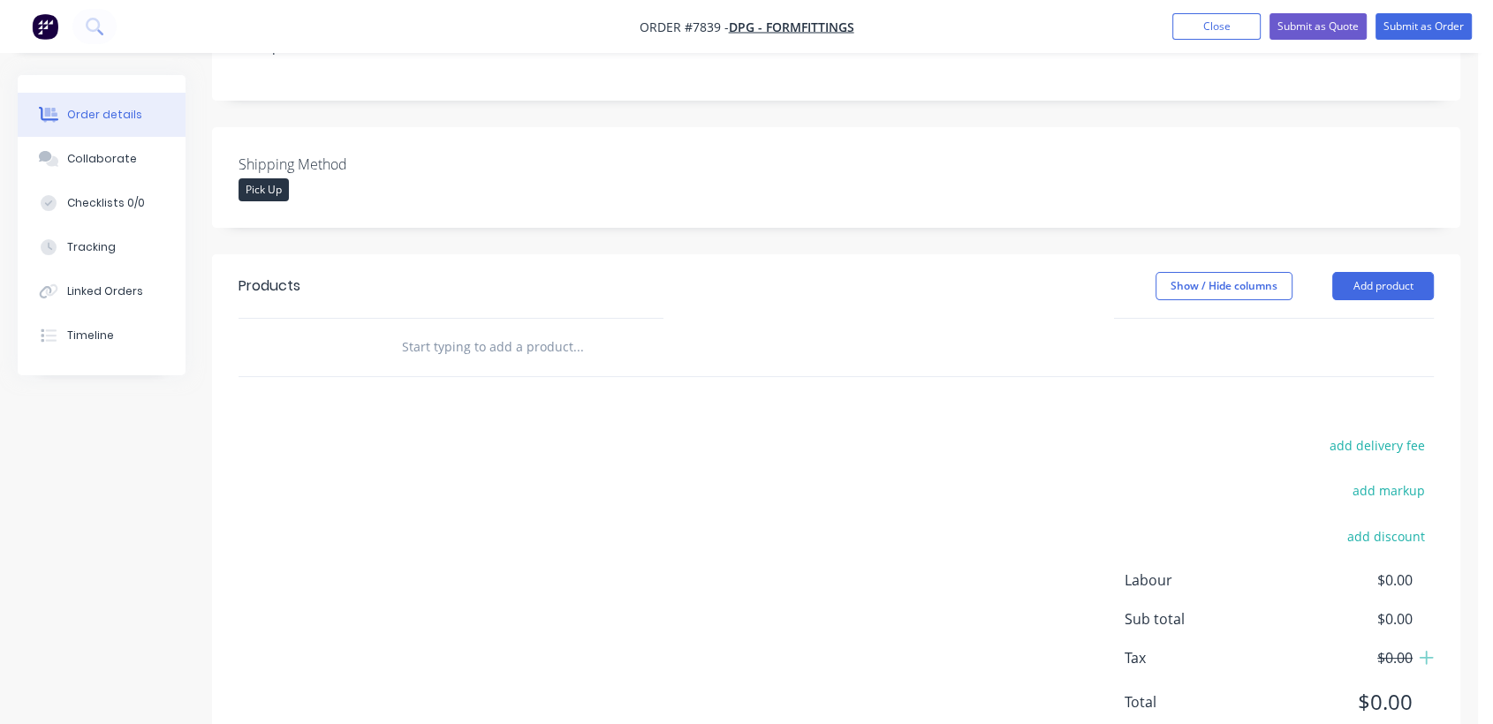
click at [488, 329] on input "text" at bounding box center [577, 346] width 353 height 35
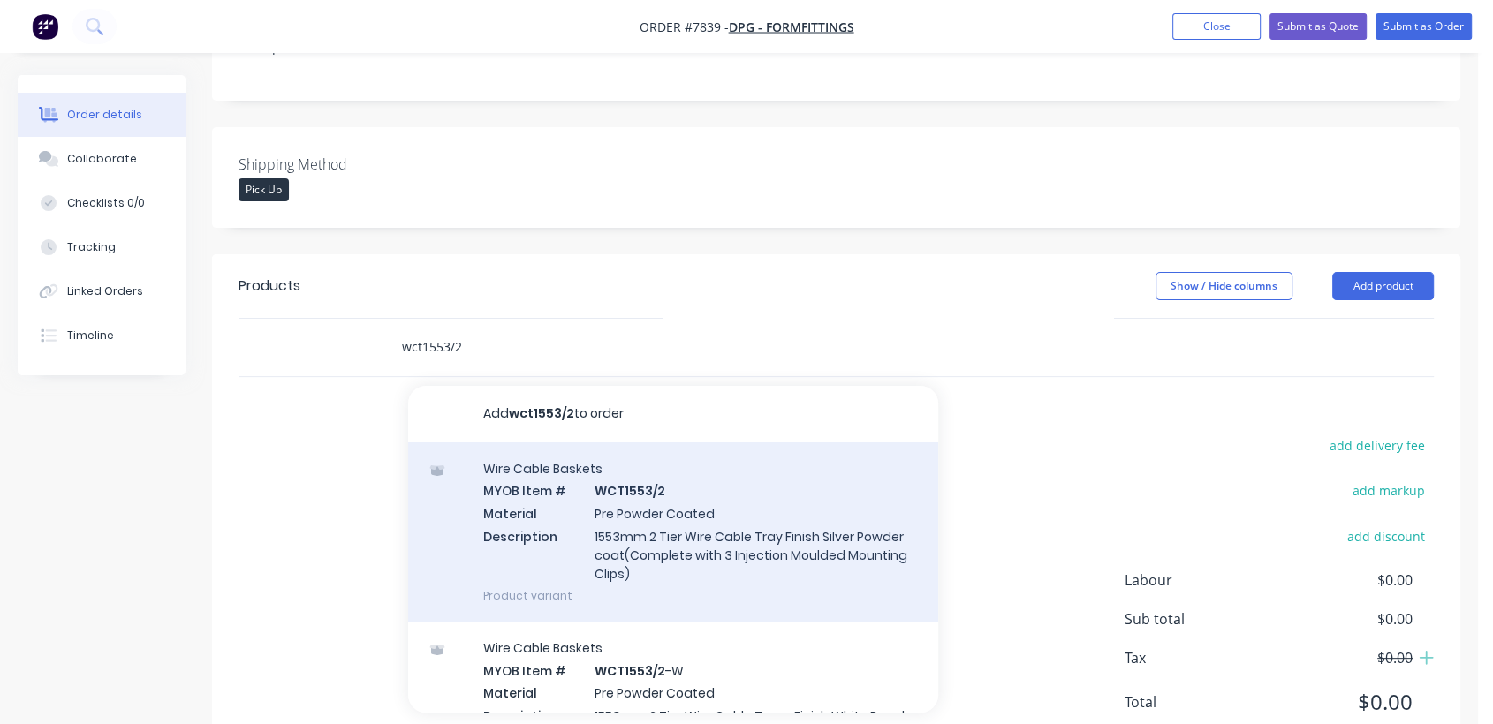
type input "wct1553/2"
click at [685, 517] on div "Wire Cable Baskets MYOB Item # WCT1553/2 Material Pre Powder Coated Description…" at bounding box center [673, 532] width 530 height 179
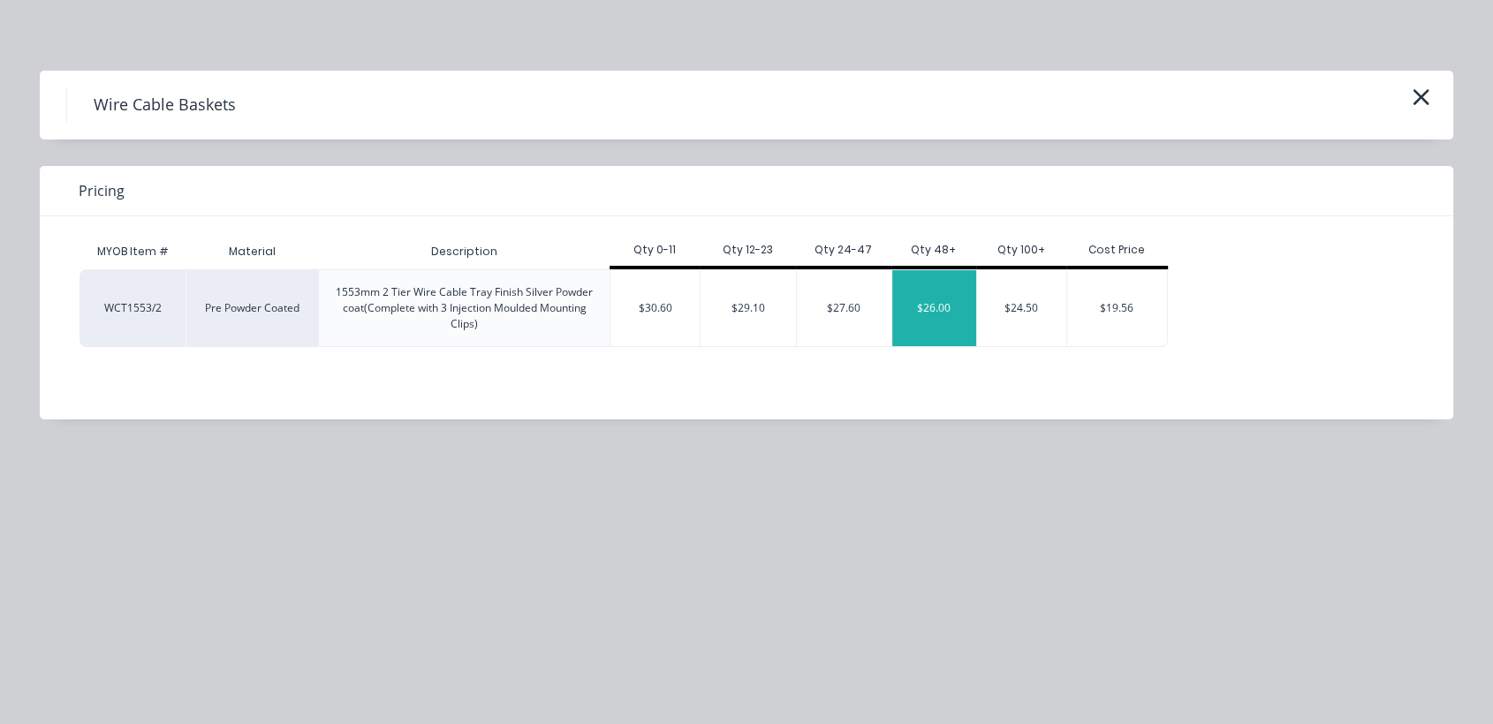
click at [951, 299] on div "$26.00" at bounding box center [934, 308] width 84 height 76
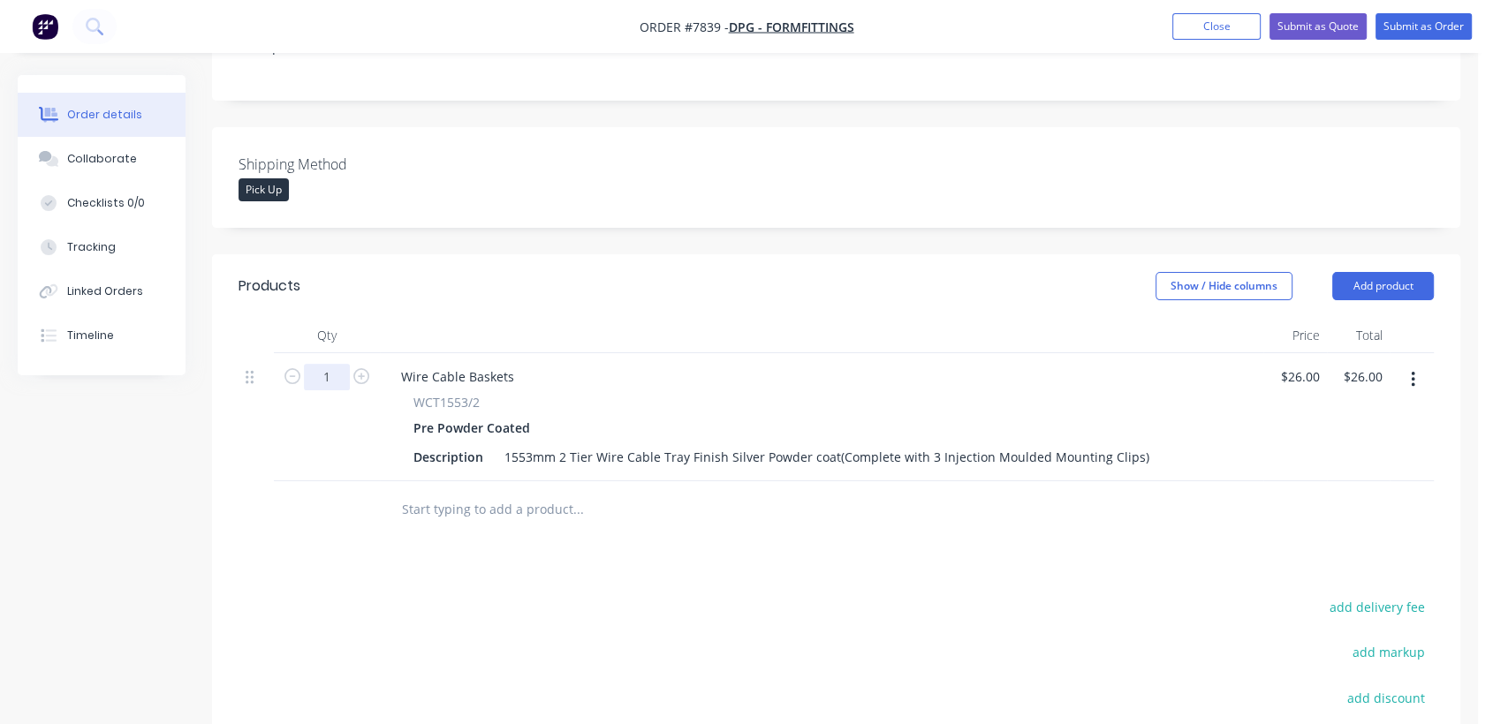
click at [328, 364] on input "1" at bounding box center [327, 377] width 46 height 26
type input "60"
type input "$1,560.00"
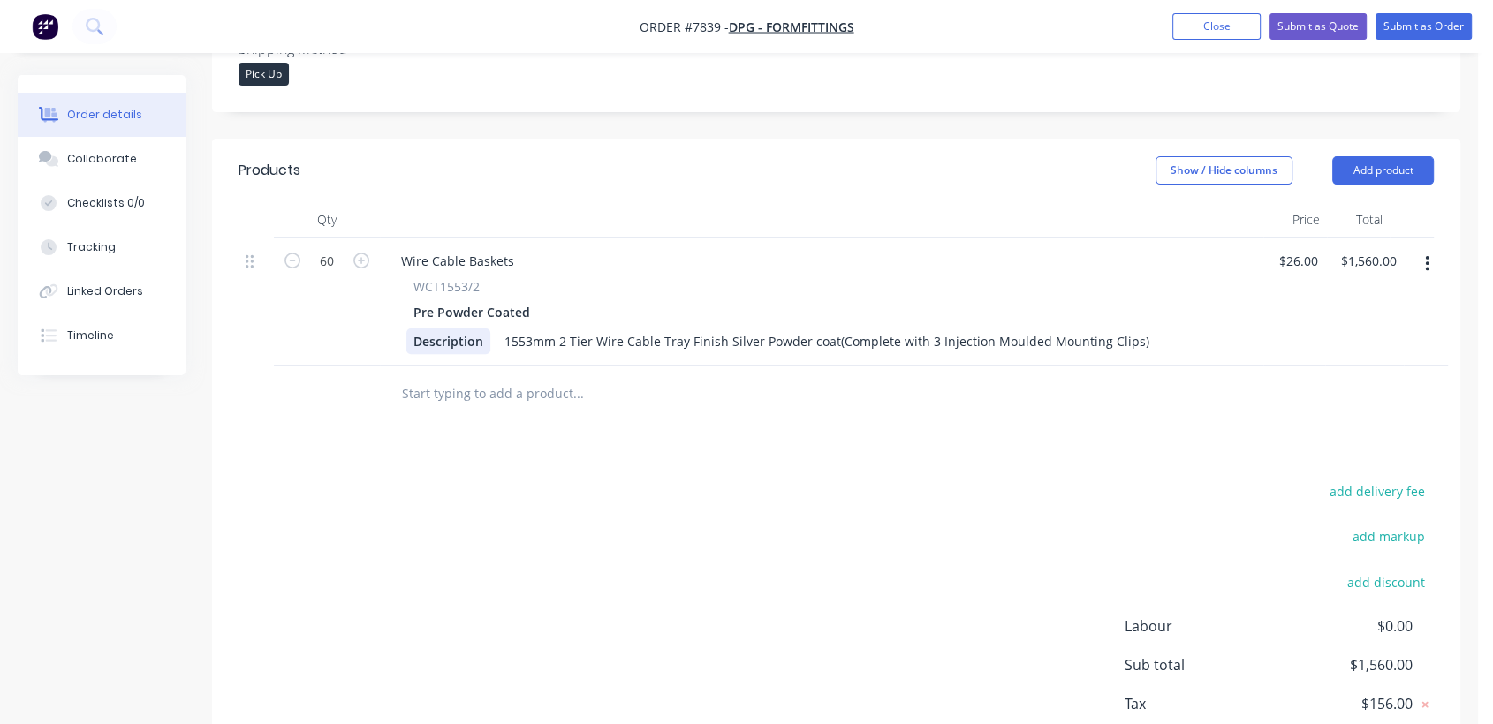
scroll to position [588, 0]
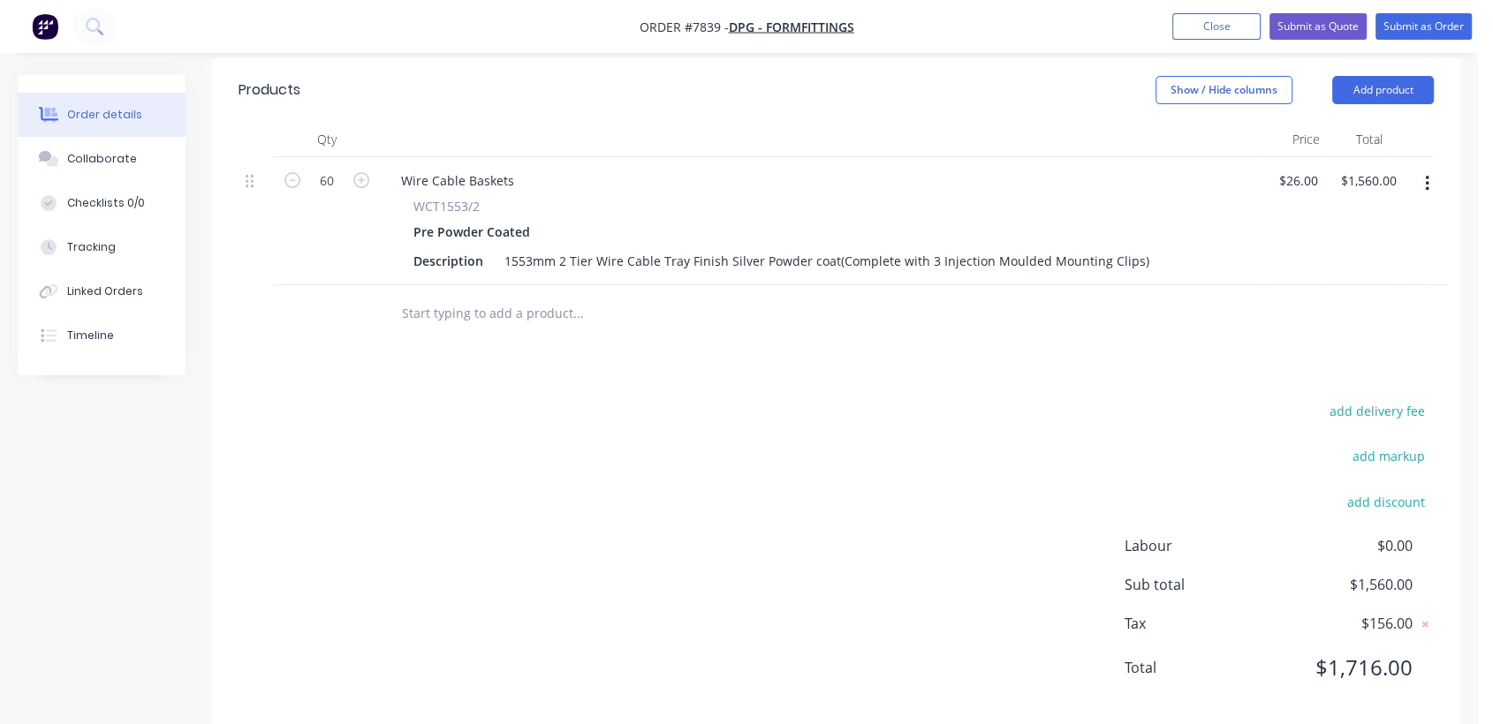
click at [468, 296] on input "text" at bounding box center [577, 313] width 353 height 35
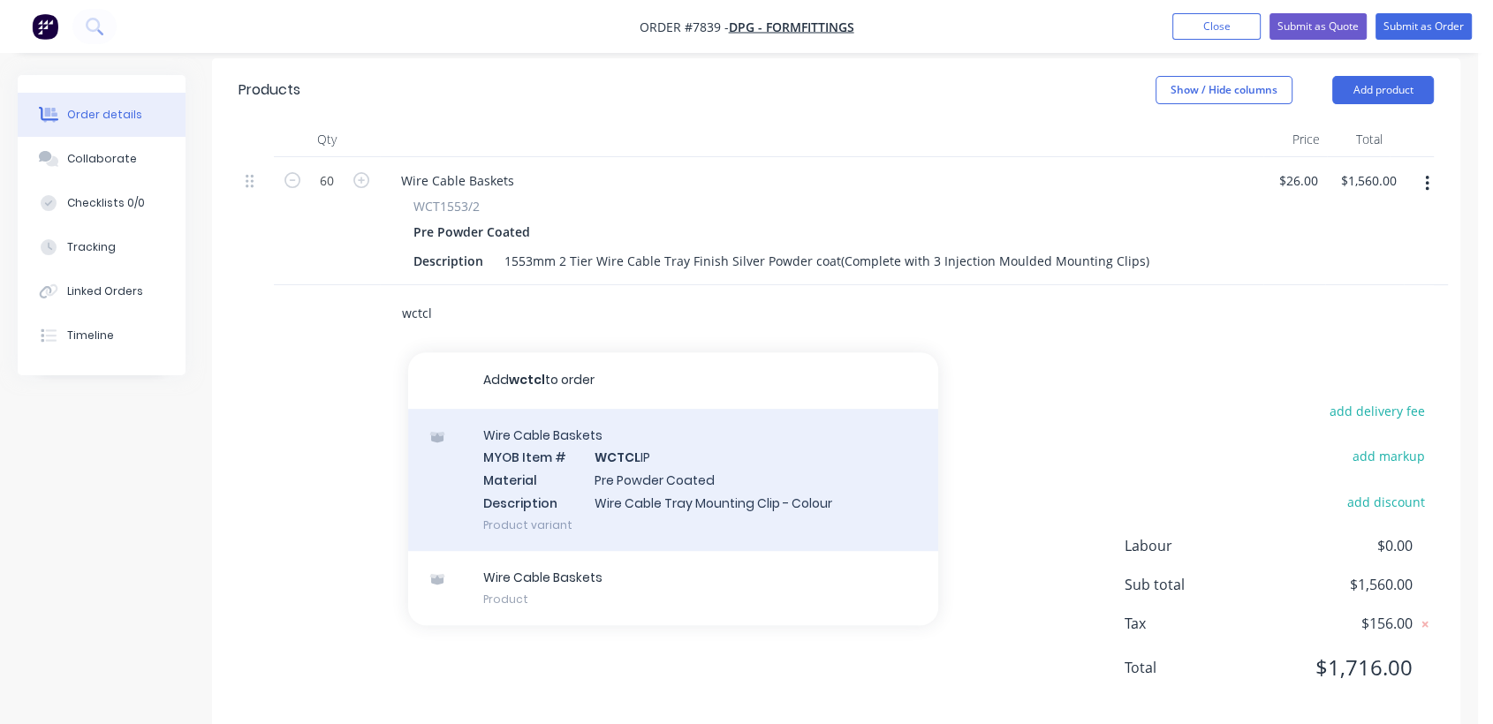
type input "wctcl"
click at [650, 459] on div "Wire Cable Baskets MYOB Item # WCTCL IP Material Pre Powder Coated Description …" at bounding box center [673, 480] width 530 height 142
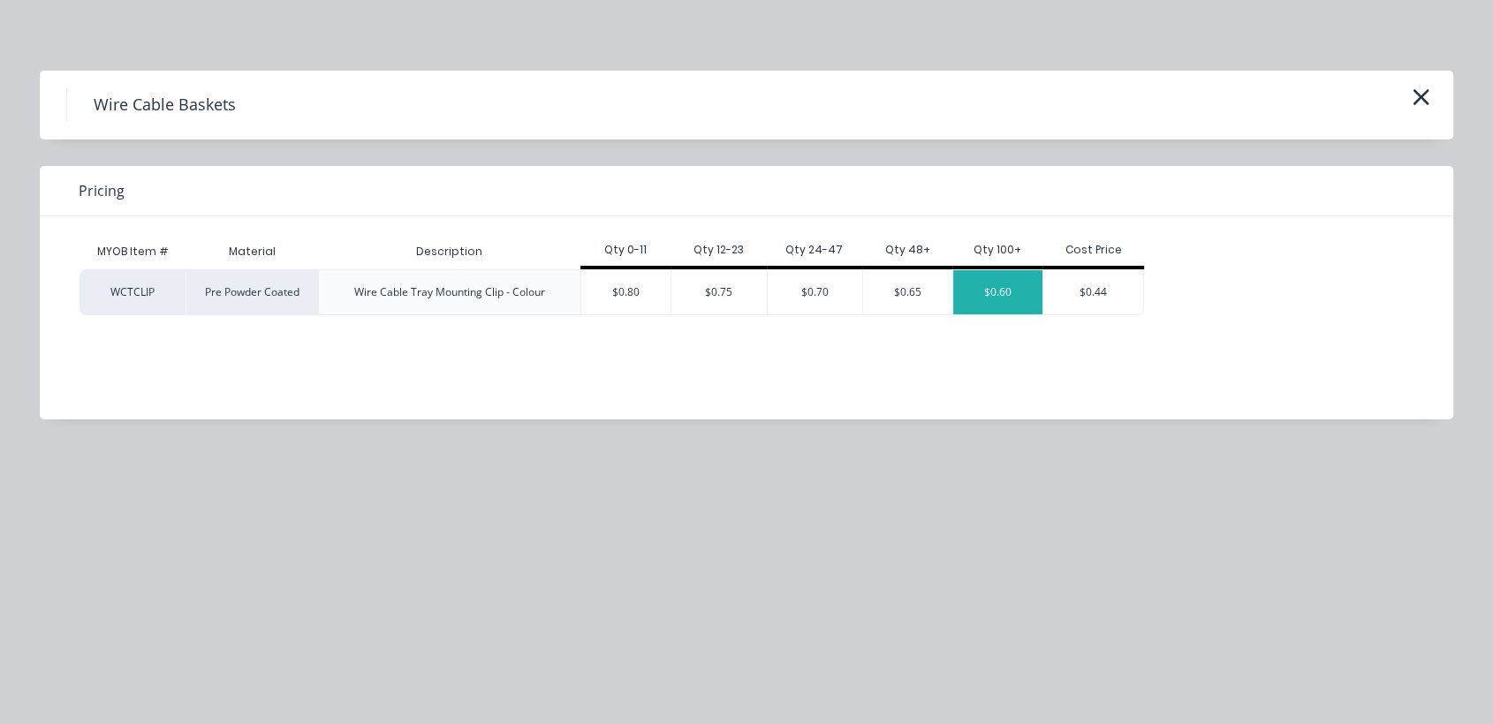
click at [1005, 291] on div "$0.60" at bounding box center [997, 292] width 89 height 44
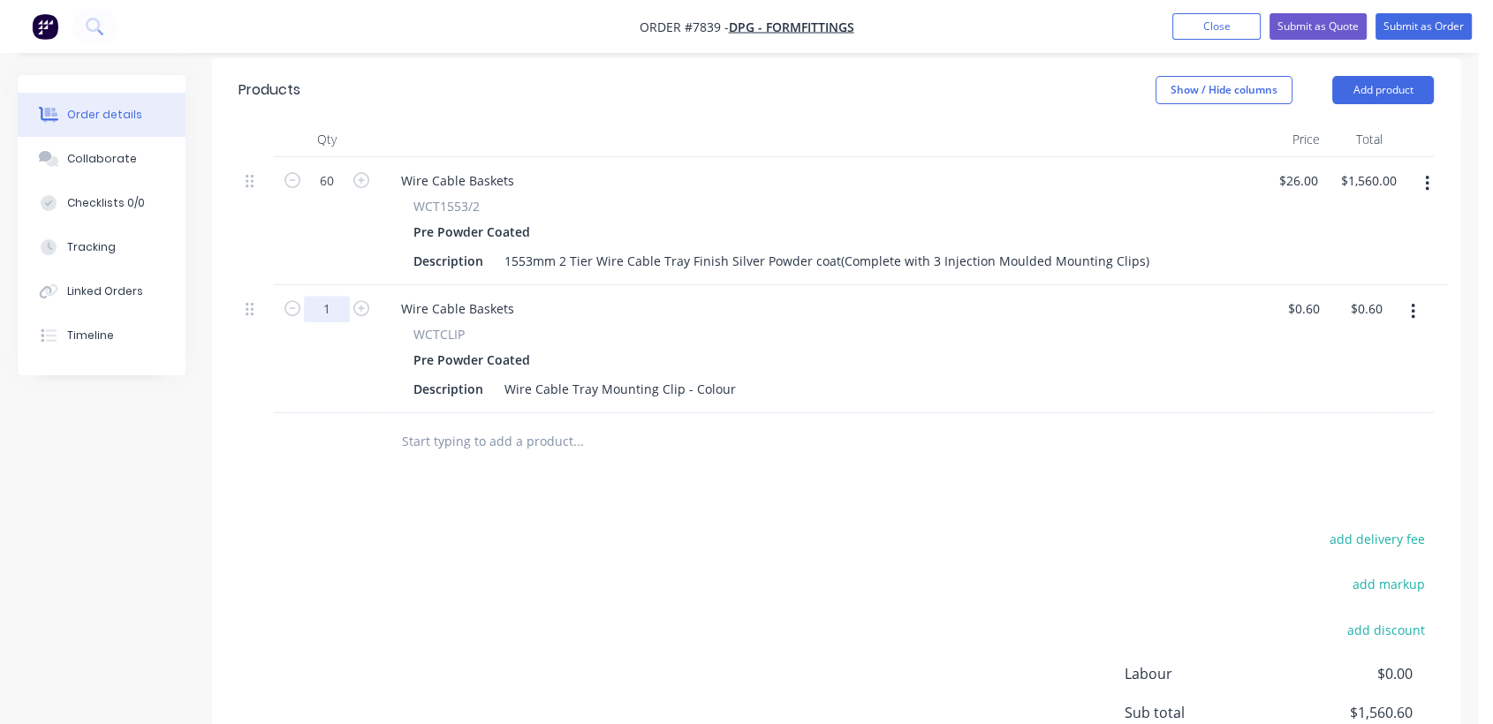
click at [343, 194] on input "1" at bounding box center [327, 181] width 46 height 26
type input "120"
type input "$72.00"
drag, startPoint x: 728, startPoint y: 360, endPoint x: 685, endPoint y: 355, distance: 43.6
click at [685, 376] on div "Wire Cable Tray Mounting Clip - Colour" at bounding box center [620, 389] width 246 height 26
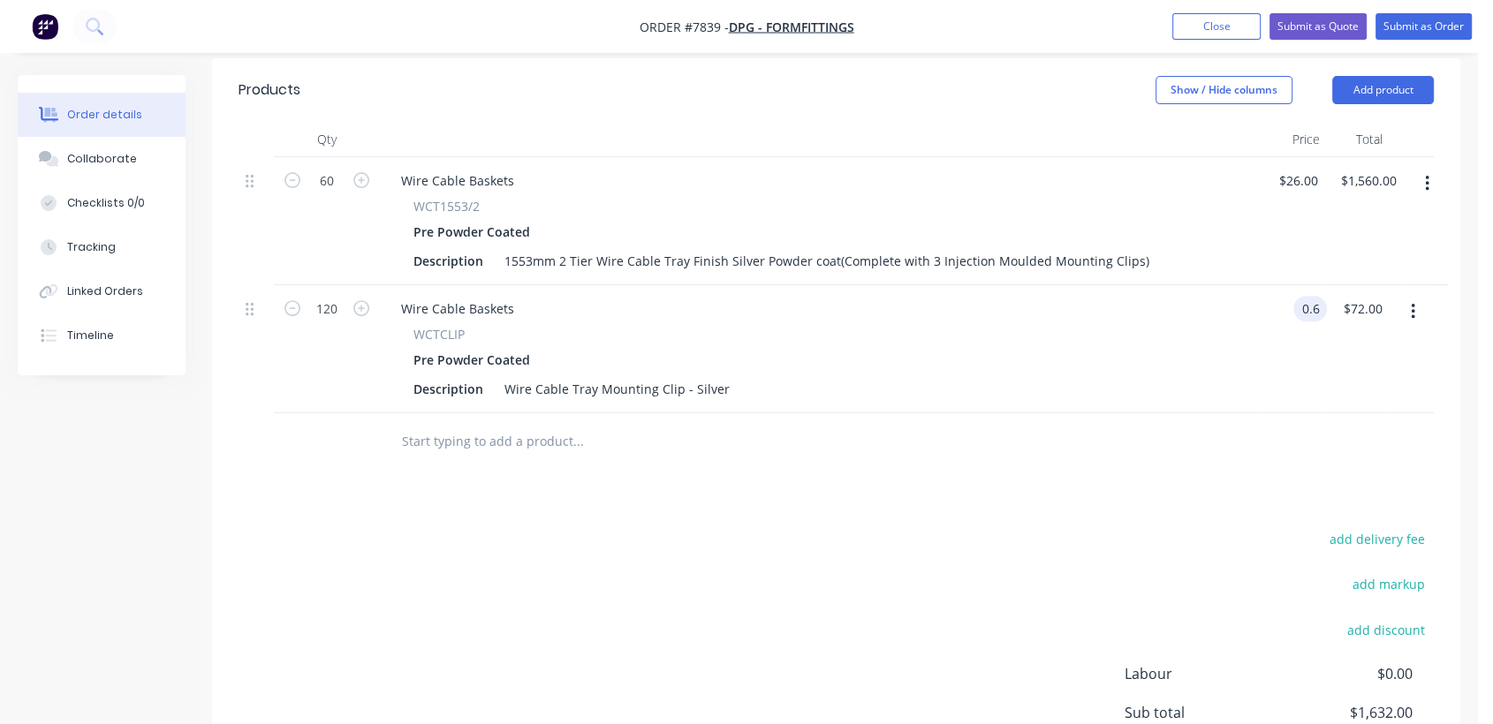
type input "$0.60"
click at [530, 431] on input "text" at bounding box center [577, 441] width 353 height 35
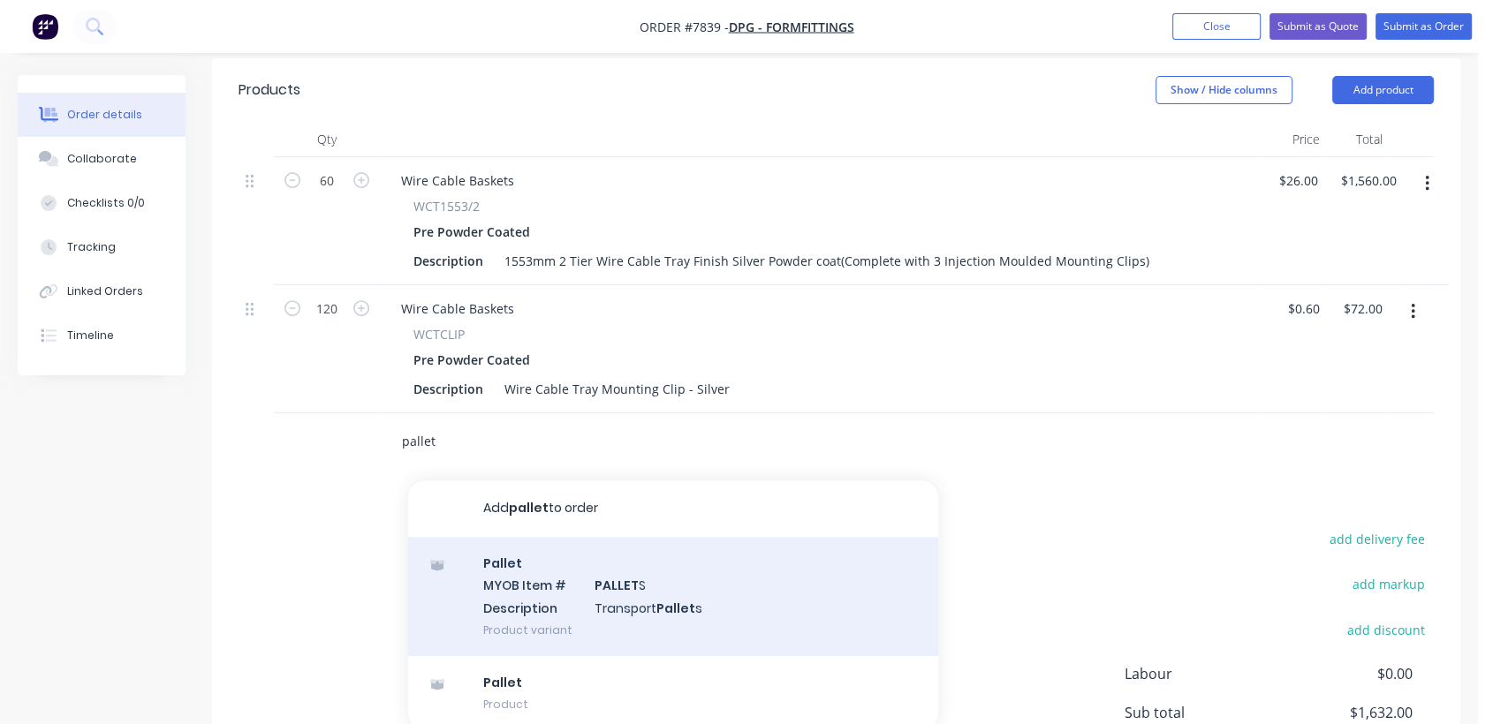
type input "pallet"
click at [642, 567] on div "Pallet MYOB Item # PALLET S Description Transport Pallet s Product variant" at bounding box center [673, 596] width 530 height 119
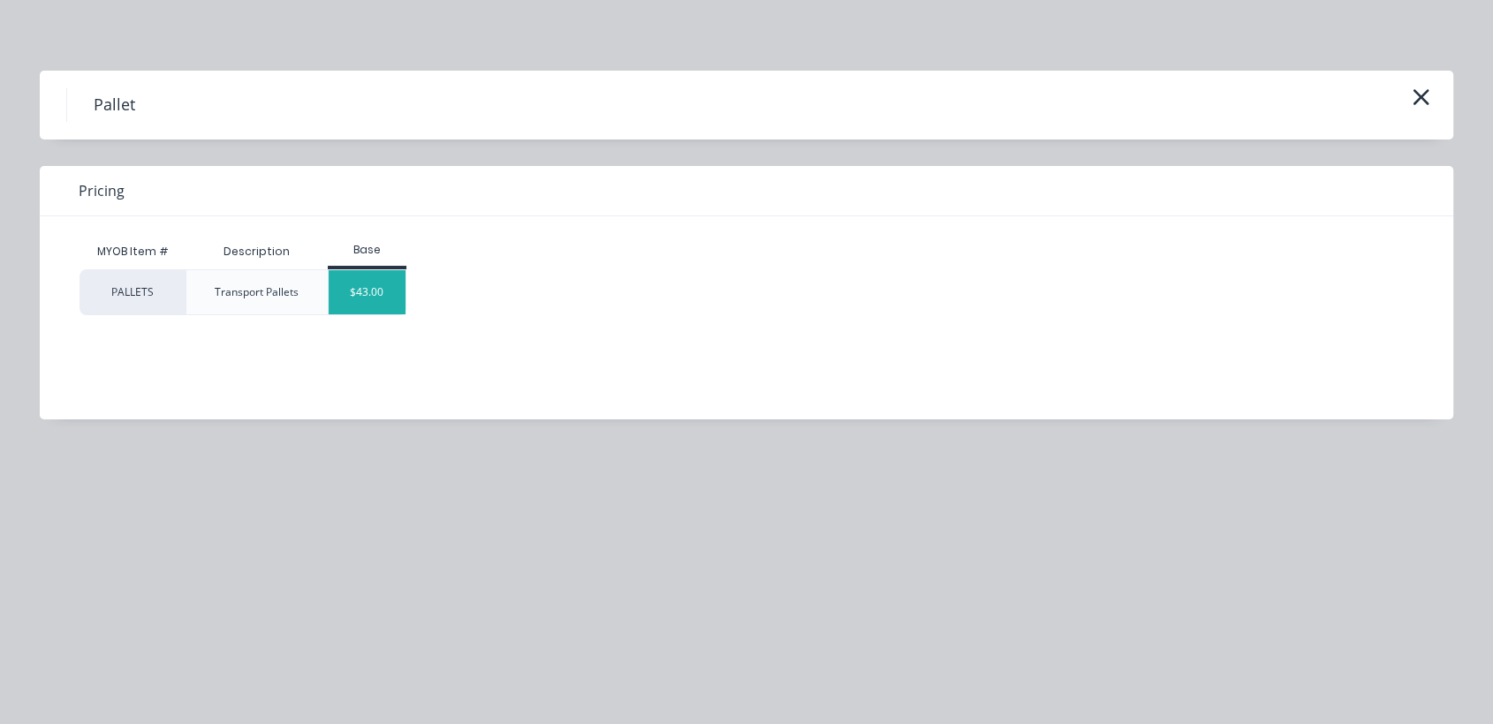
click at [375, 284] on div "$43.00" at bounding box center [367, 292] width 77 height 44
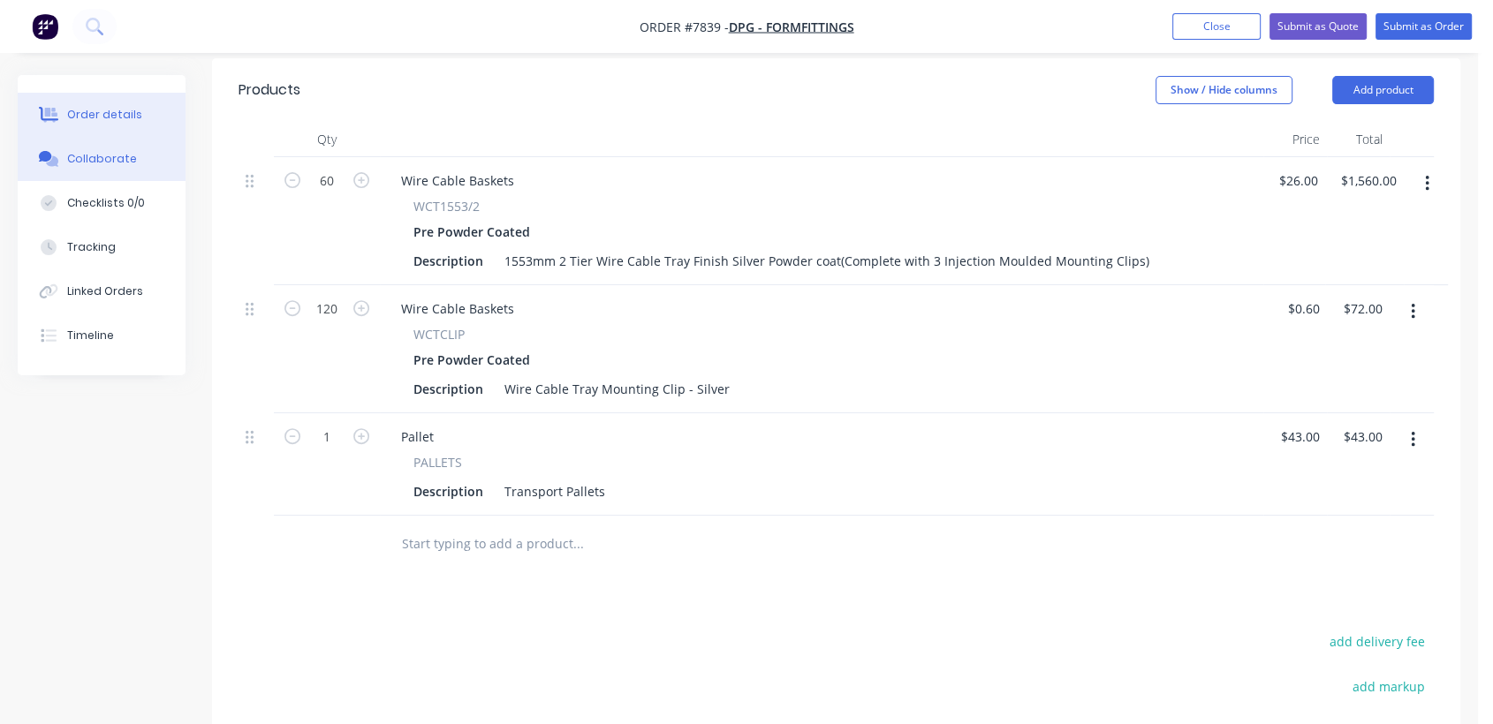
click at [130, 150] on button "Collaborate" at bounding box center [102, 159] width 168 height 44
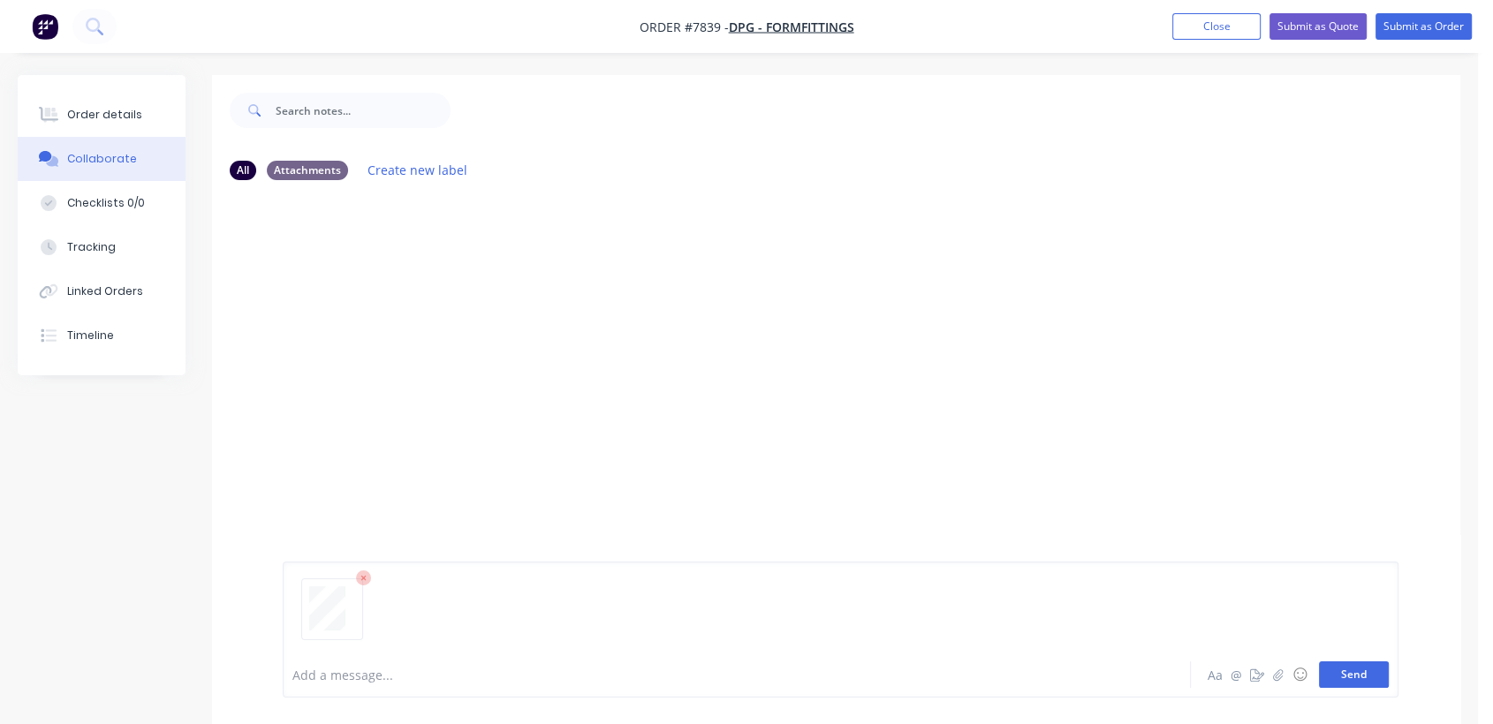
click at [1357, 662] on button "Send" at bounding box center [1354, 675] width 70 height 26
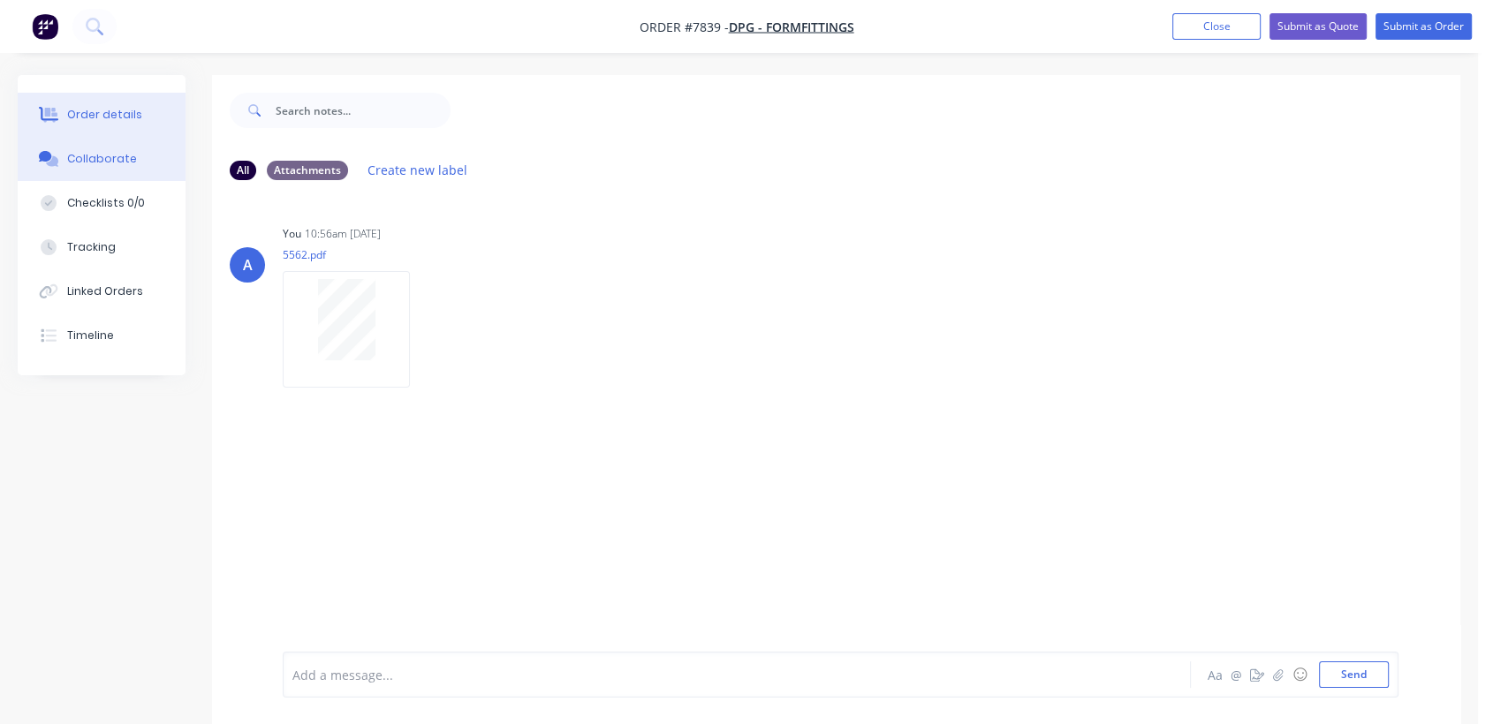
click at [119, 112] on div "Order details" at bounding box center [104, 115] width 75 height 16
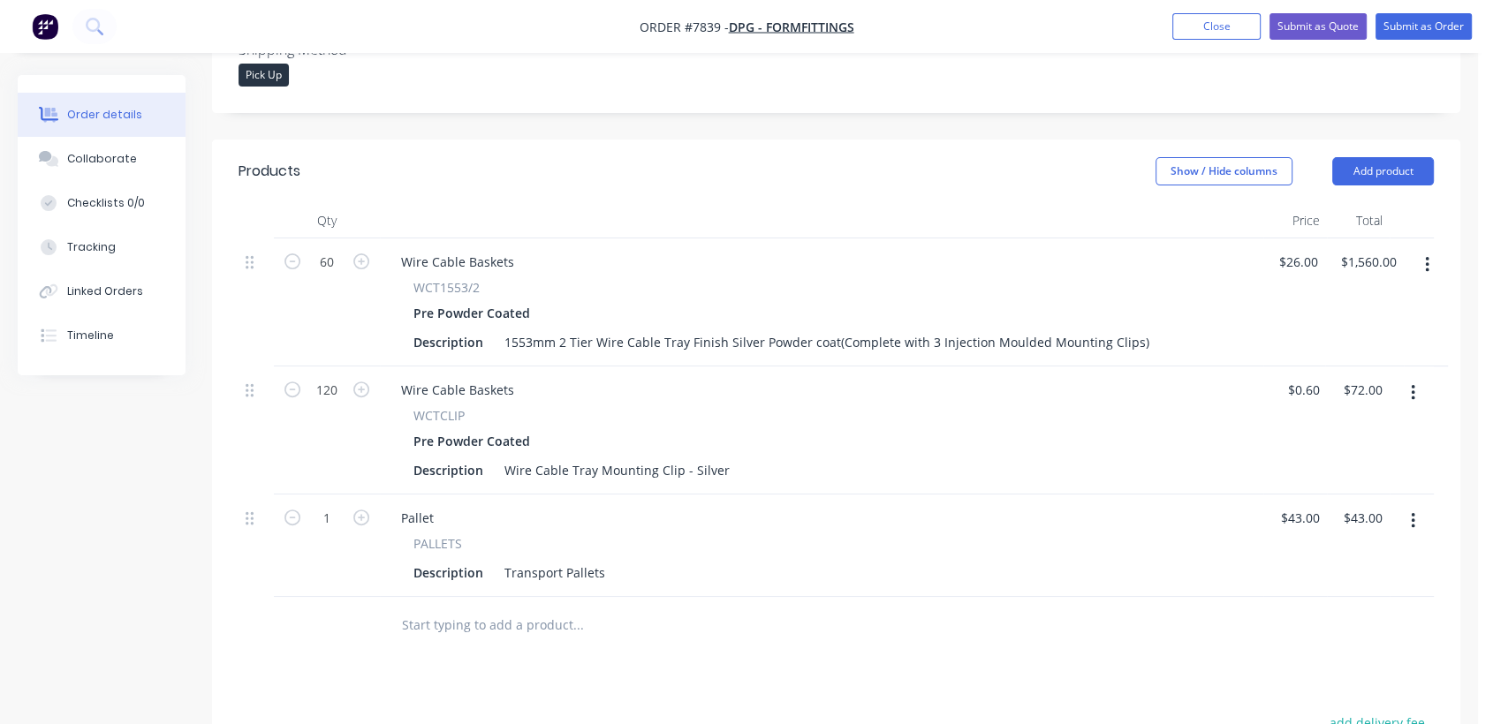
scroll to position [529, 0]
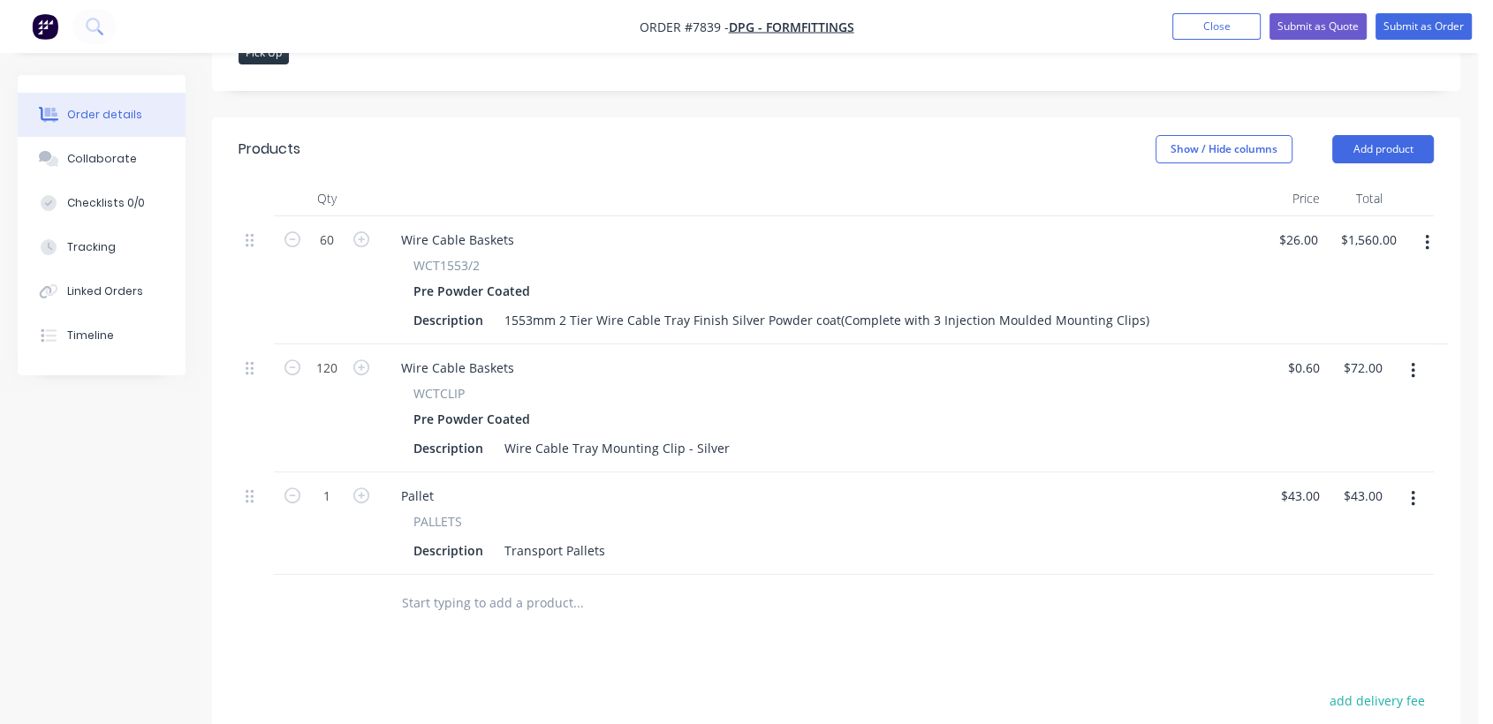
click at [1408, 355] on button "button" at bounding box center [1413, 371] width 42 height 32
click at [1318, 405] on div "Edit" at bounding box center [1350, 418] width 136 height 26
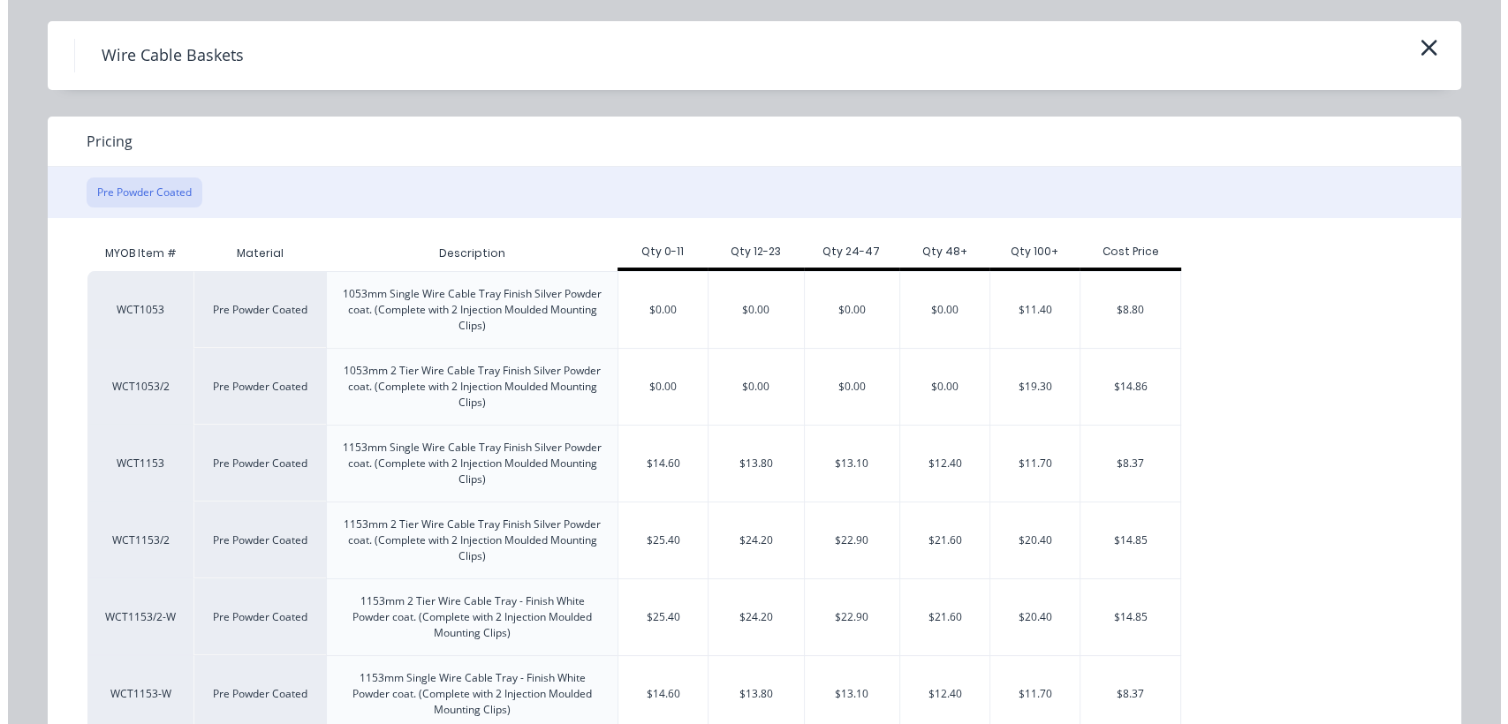
scroll to position [0, 0]
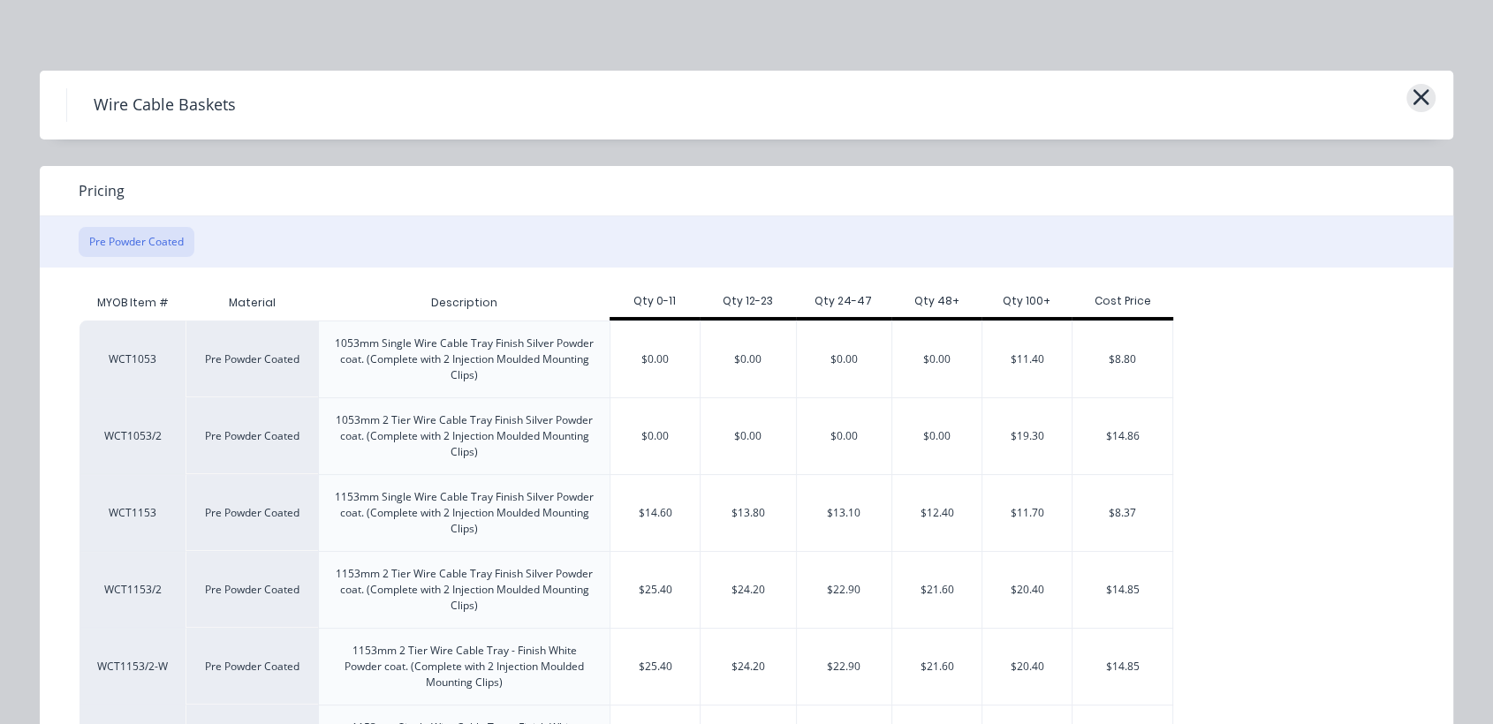
click at [1413, 95] on icon "button" at bounding box center [1421, 97] width 16 height 16
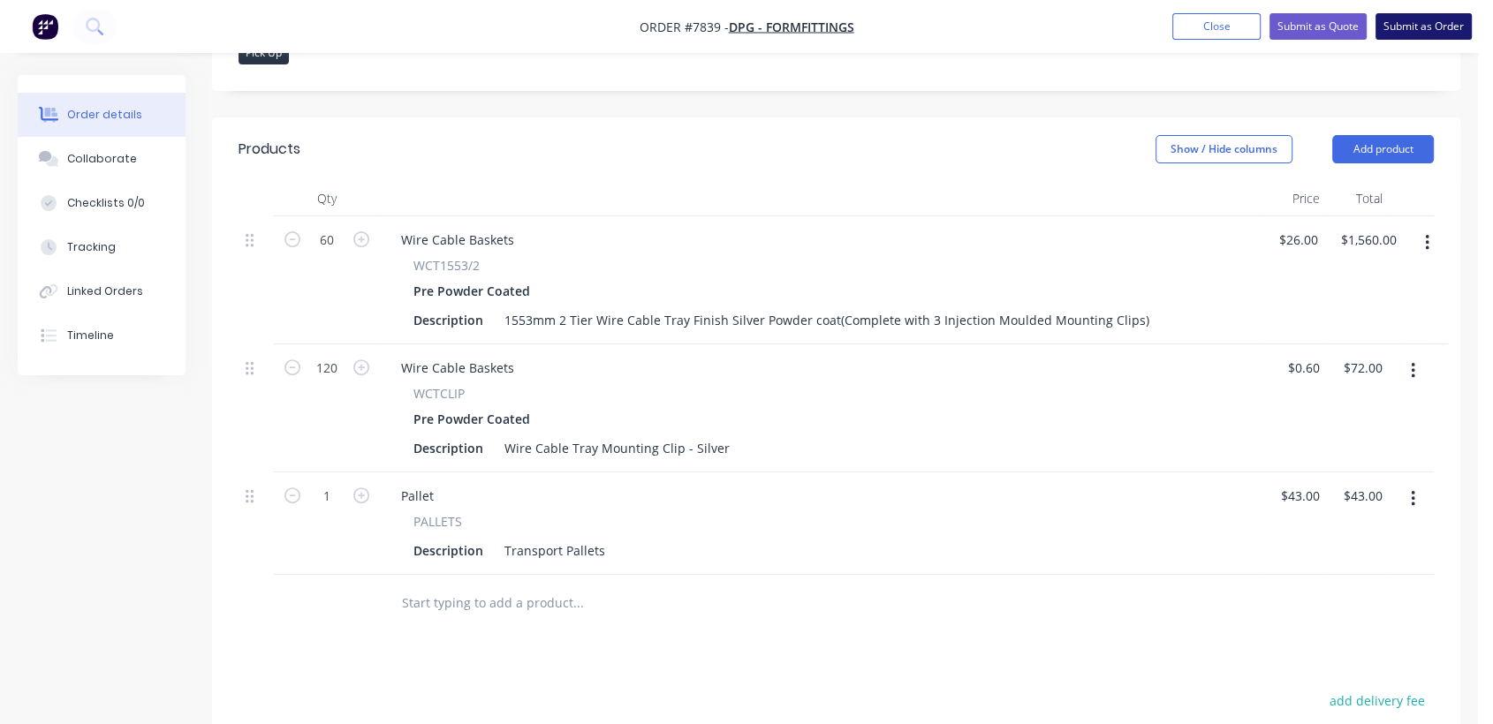
click at [1442, 34] on button "Submit as Order" at bounding box center [1423, 26] width 96 height 26
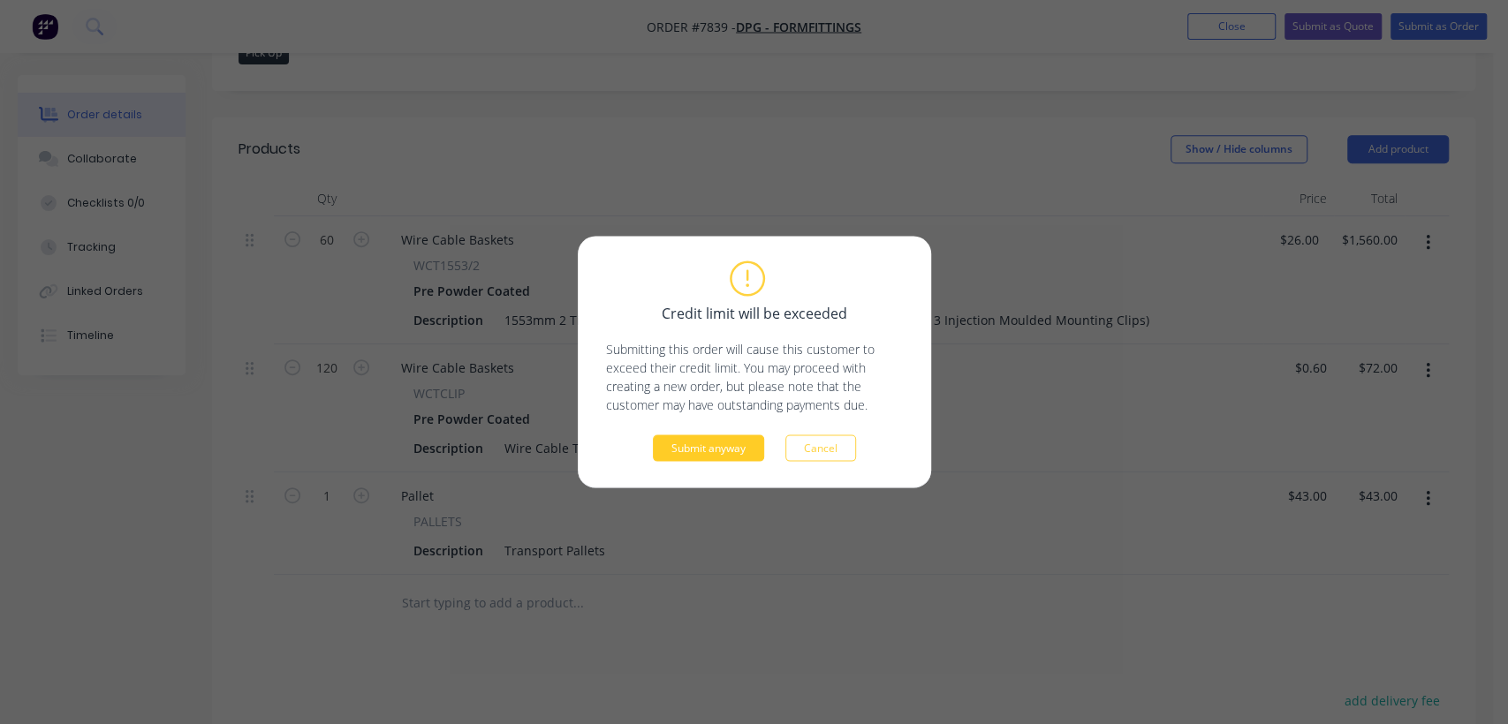
click at [684, 452] on button "Submit anyway" at bounding box center [708, 448] width 111 height 26
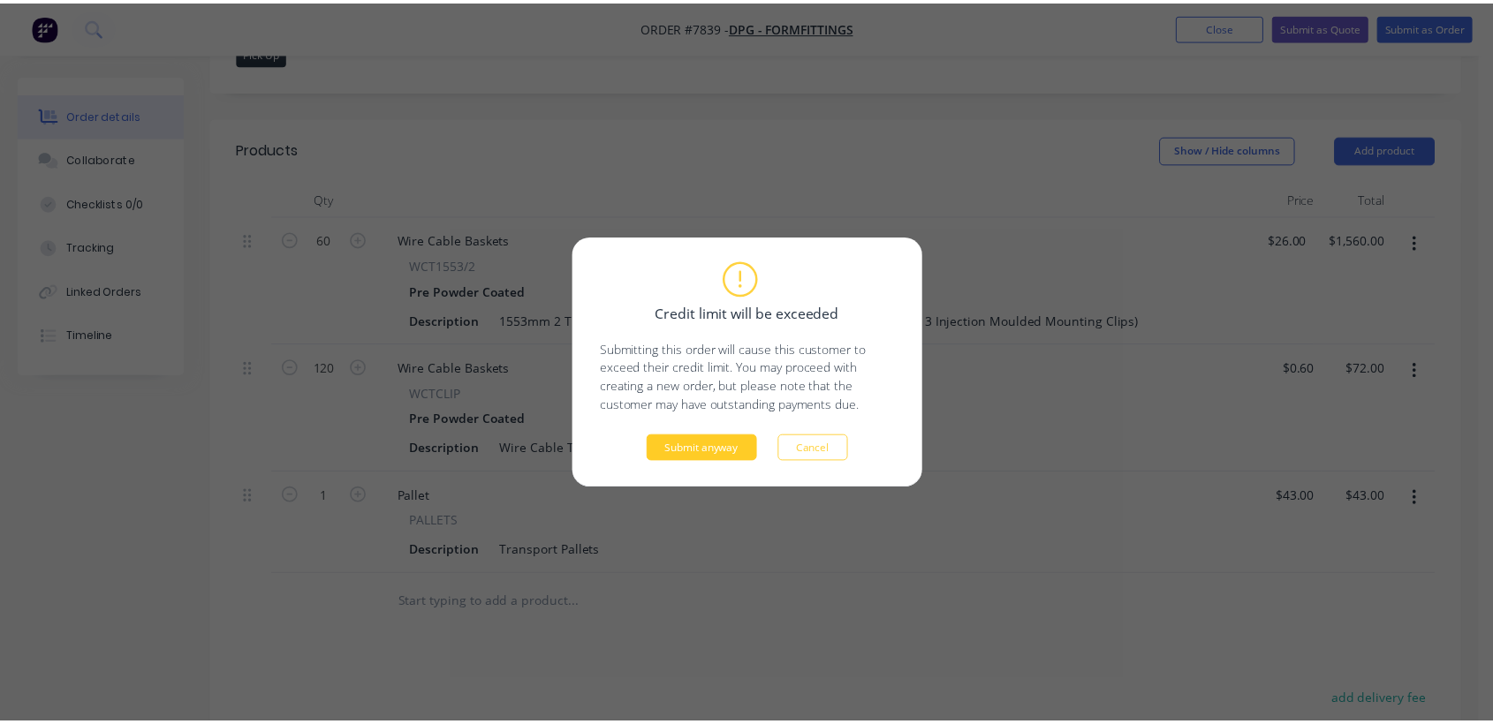
scroll to position [509, 0]
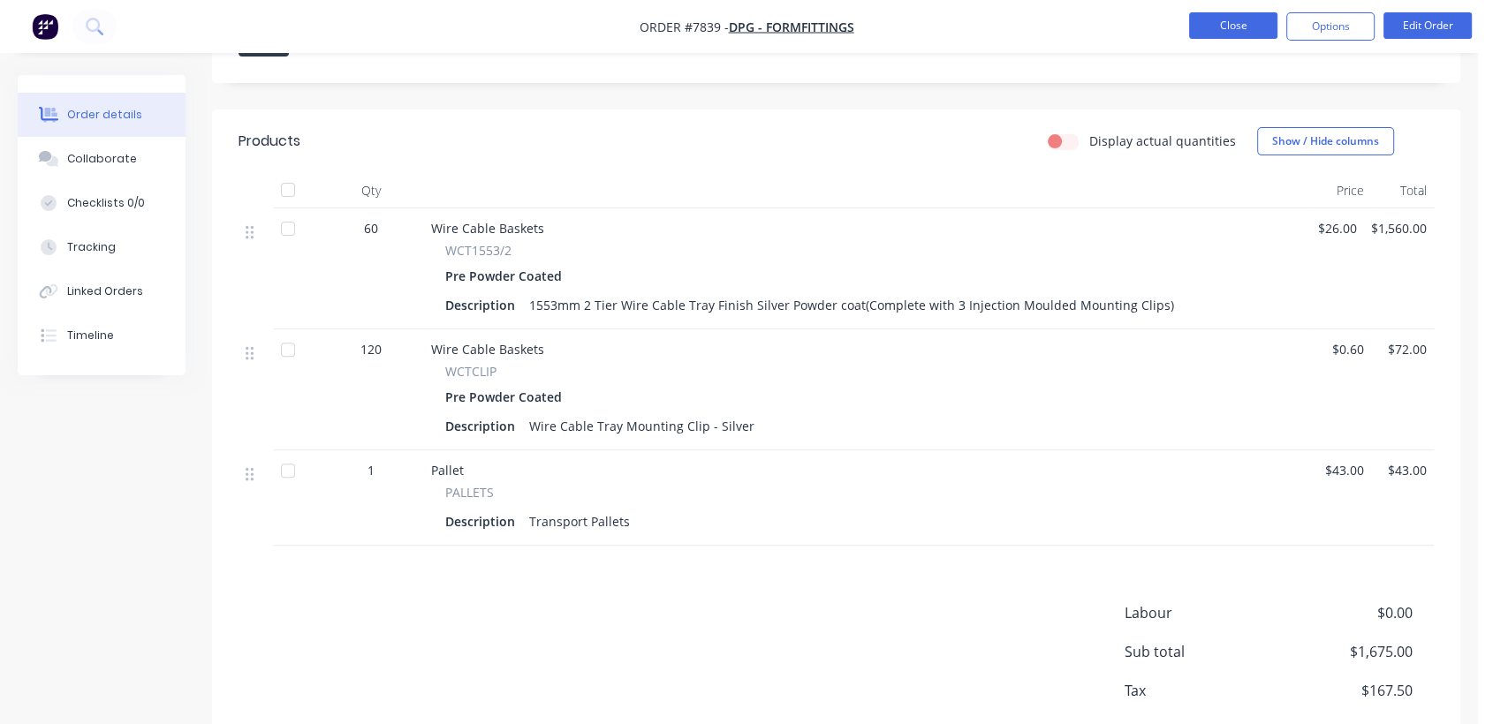
click at [1250, 29] on button "Close" at bounding box center [1233, 25] width 88 height 26
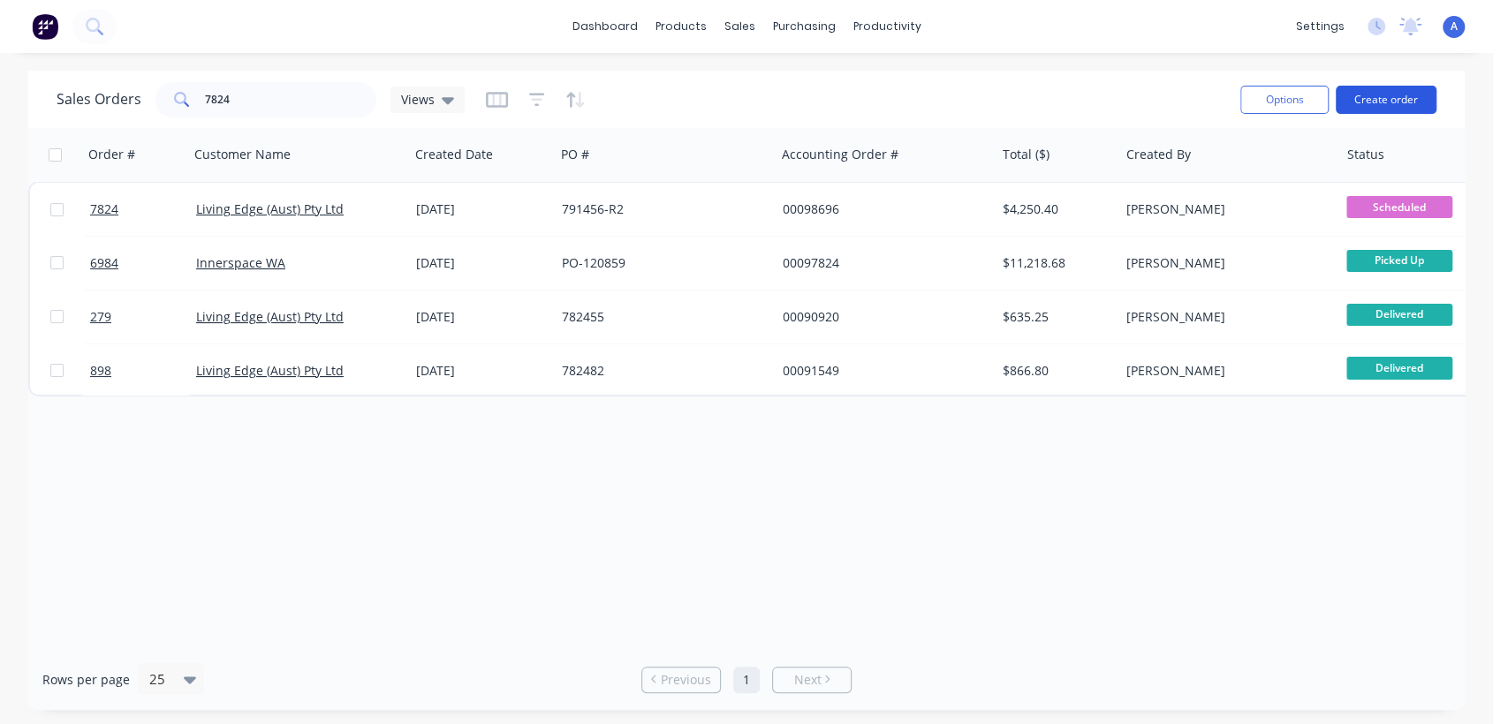
click at [1407, 100] on button "Create order" at bounding box center [1386, 100] width 101 height 28
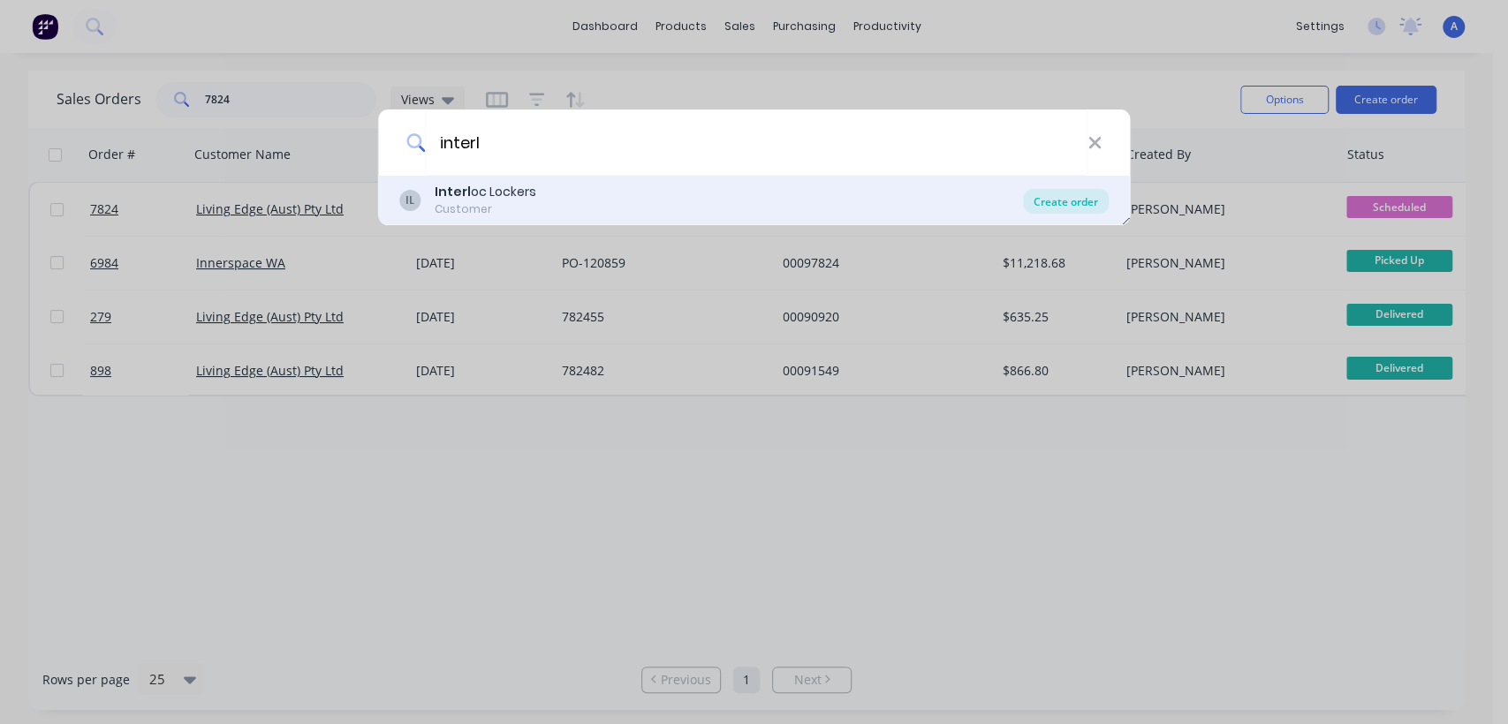
type input "interl"
click at [1044, 193] on div "Create order" at bounding box center [1066, 201] width 86 height 25
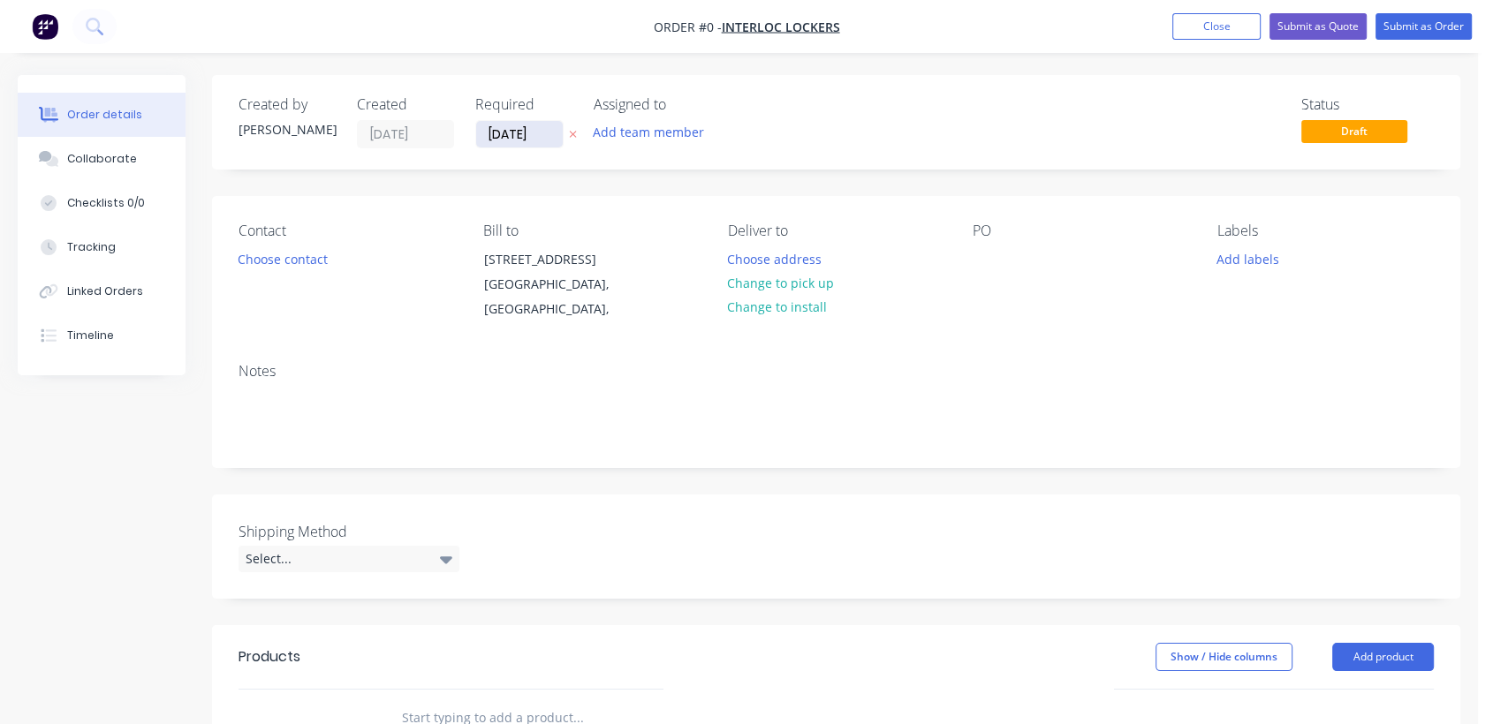
click at [545, 129] on input "[DATE]" at bounding box center [519, 134] width 87 height 26
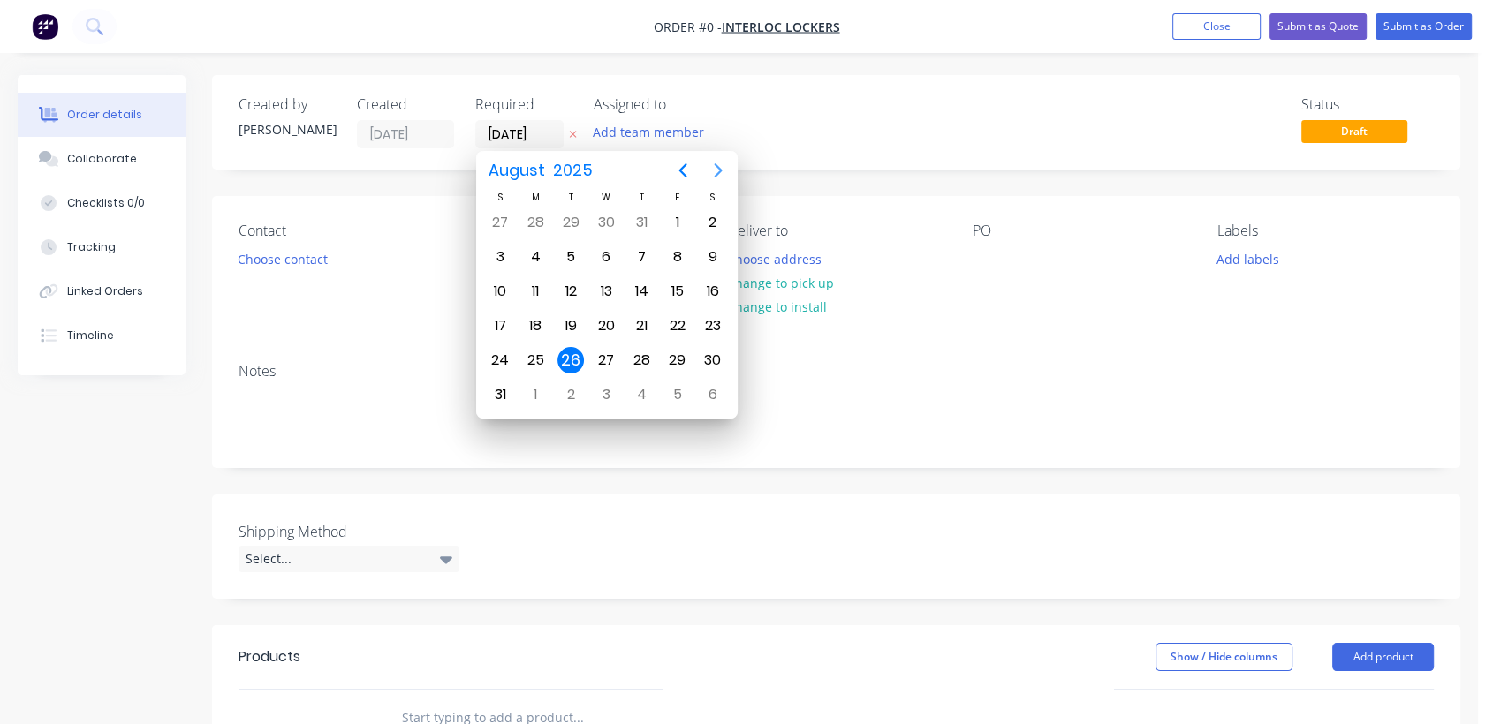
click at [721, 162] on icon "Next page" at bounding box center [718, 170] width 21 height 21
click at [604, 355] on div "31" at bounding box center [606, 360] width 26 height 26
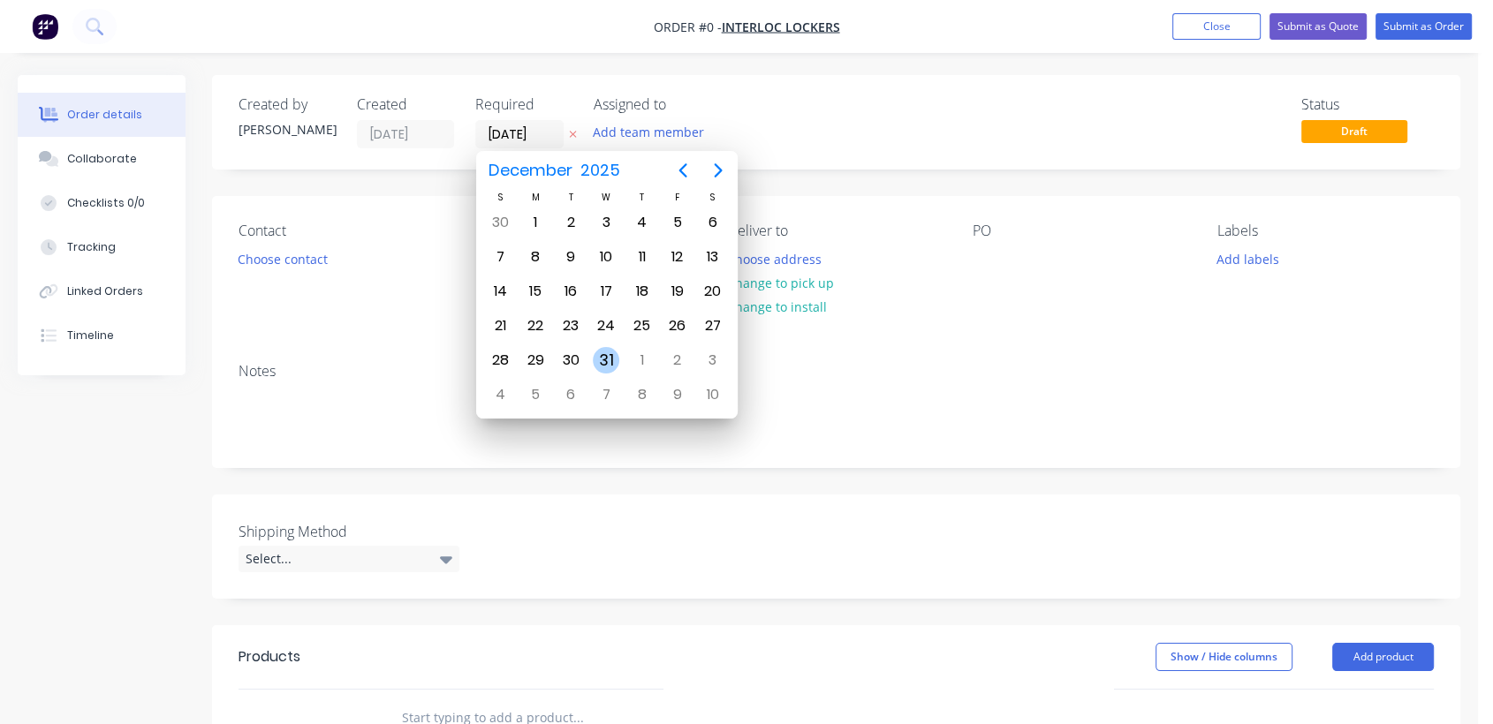
type input "[DATE]"
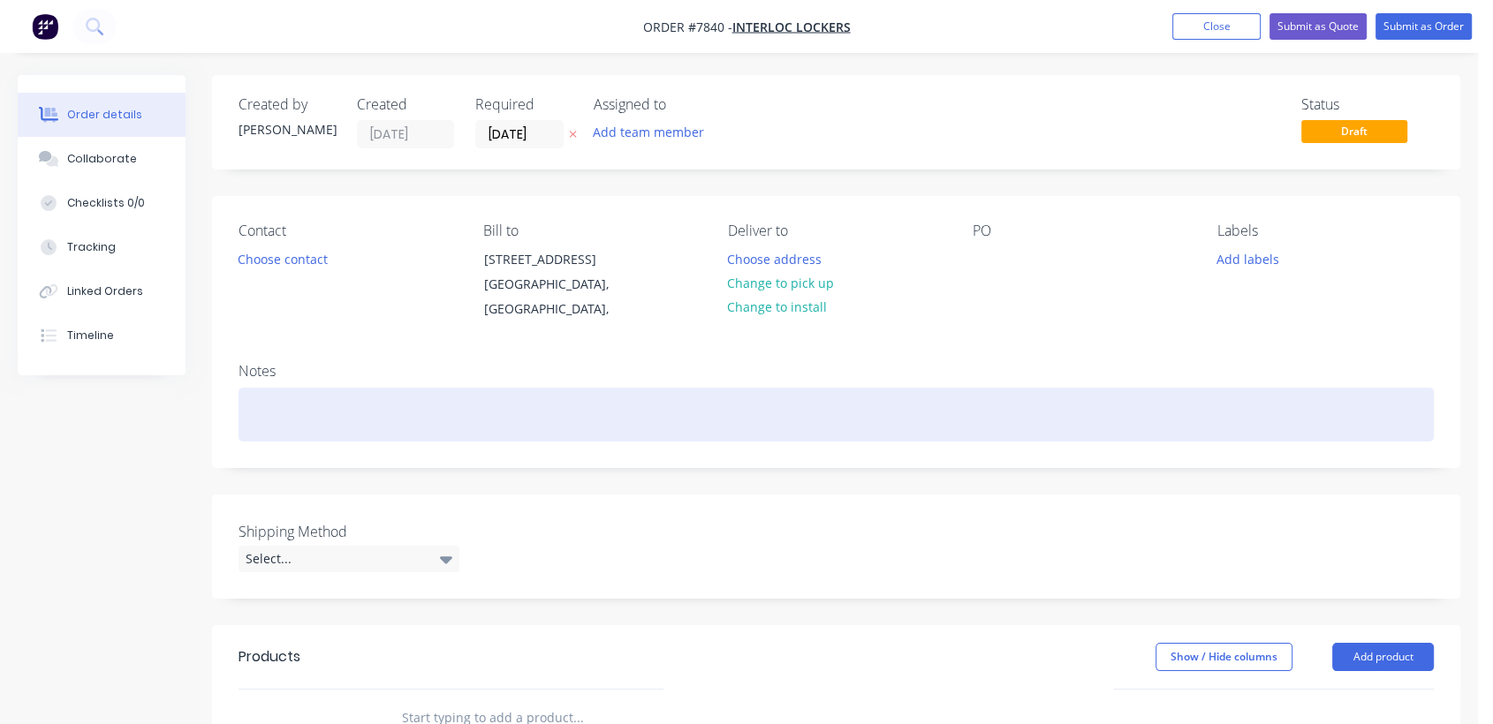
click at [283, 403] on div at bounding box center [835, 415] width 1195 height 54
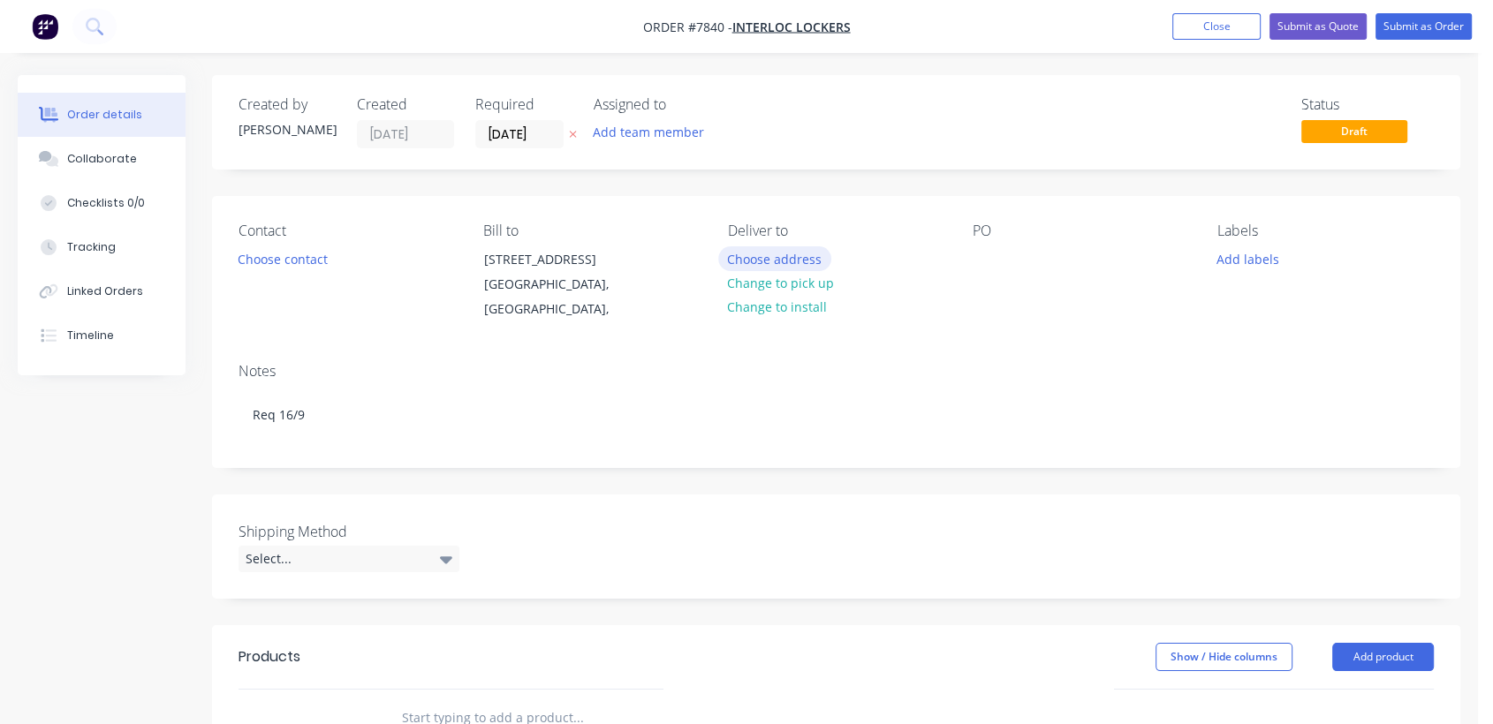
click at [811, 251] on button "Choose address" at bounding box center [774, 258] width 113 height 24
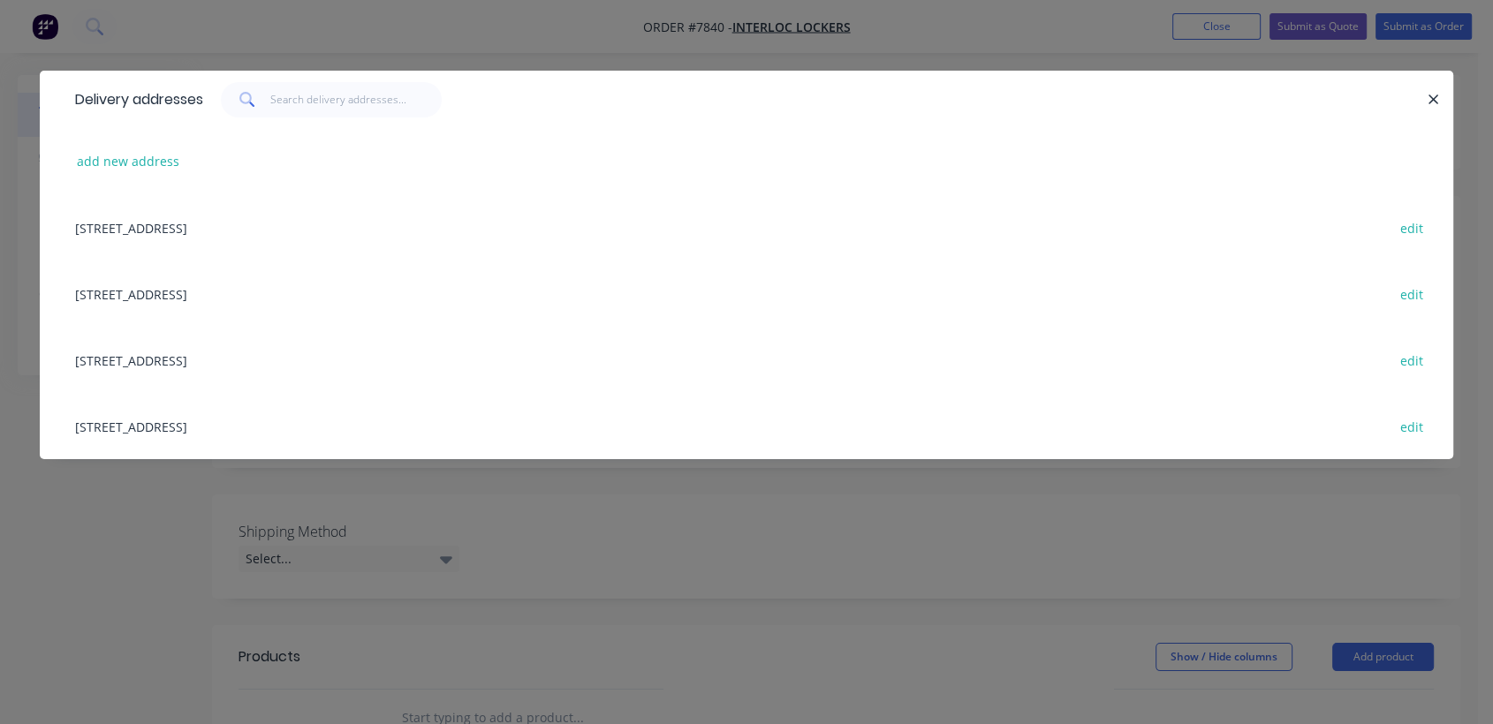
click at [219, 359] on div "[STREET_ADDRESS] edit" at bounding box center [746, 360] width 1360 height 66
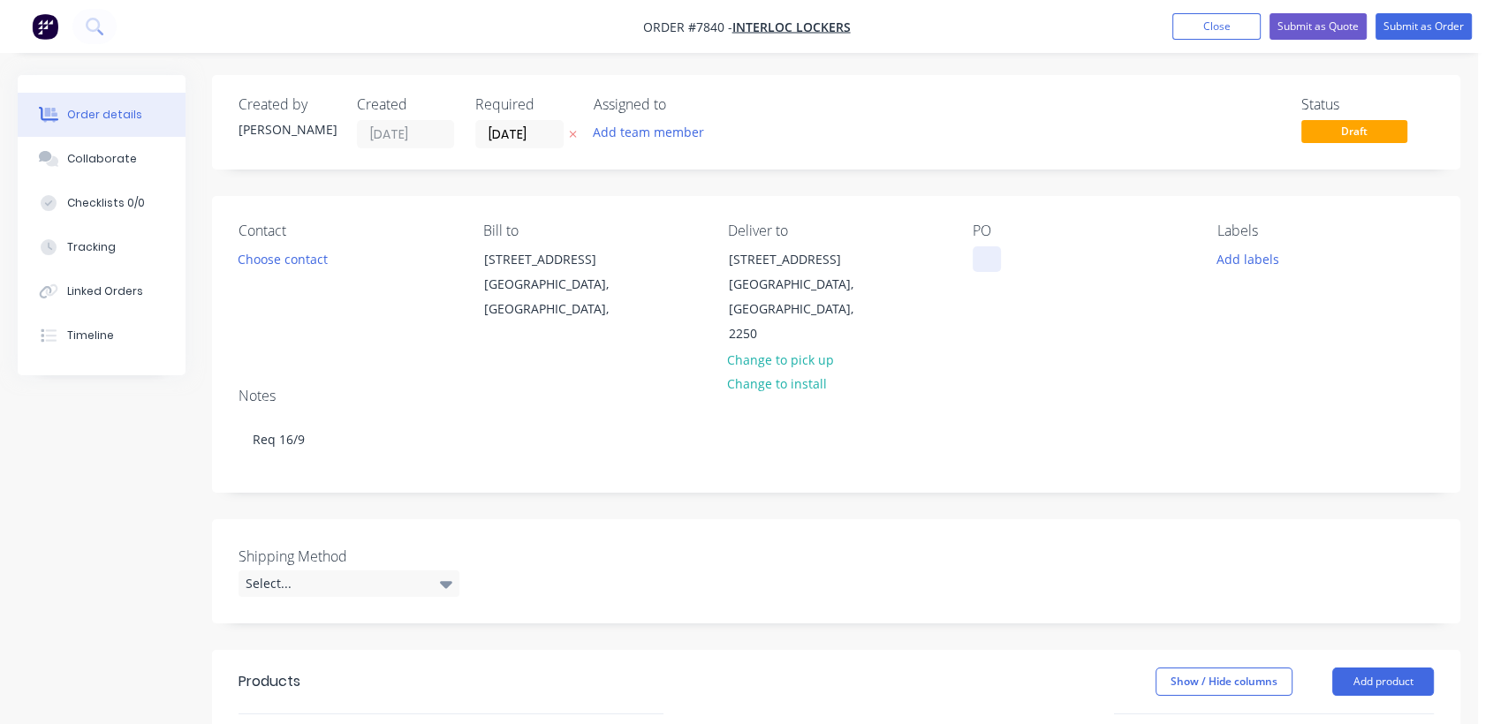
click at [988, 256] on div at bounding box center [986, 259] width 28 height 26
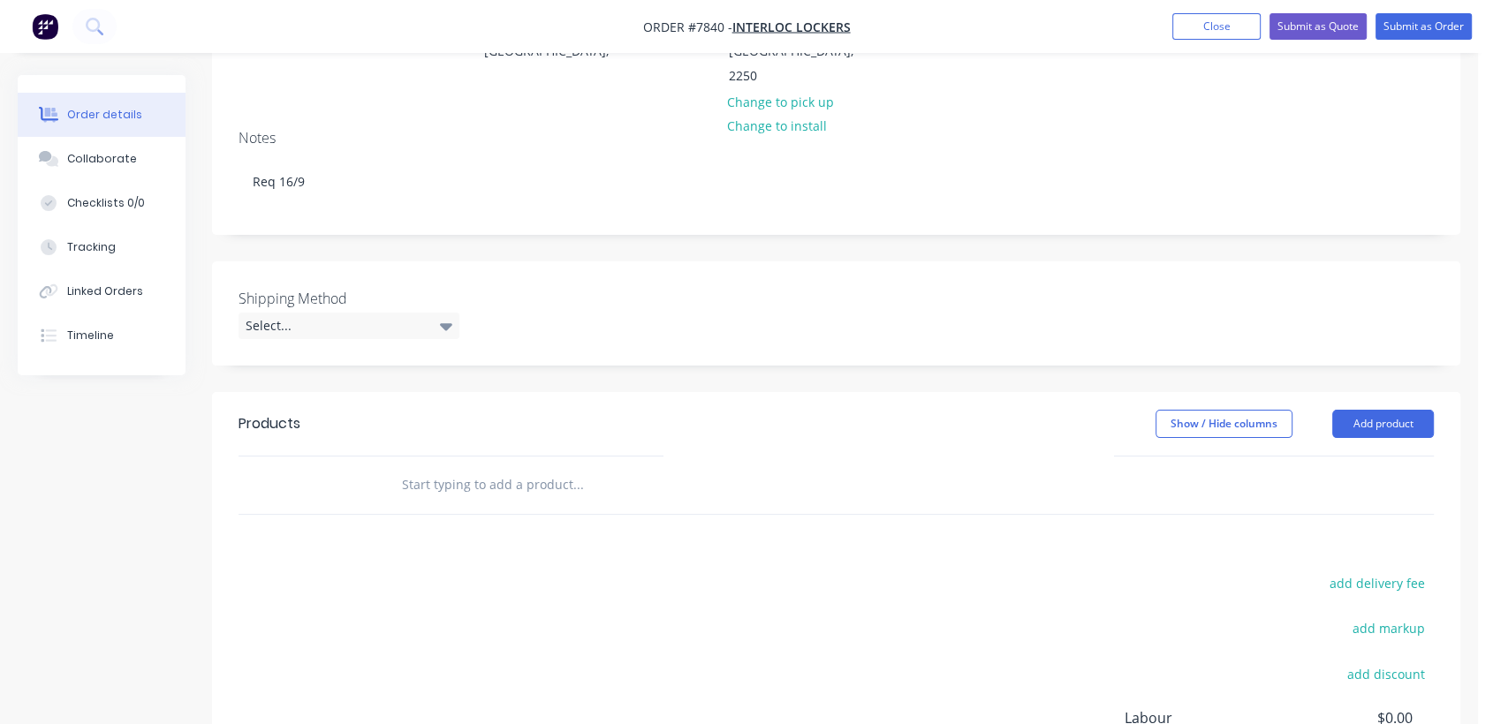
scroll to position [294, 0]
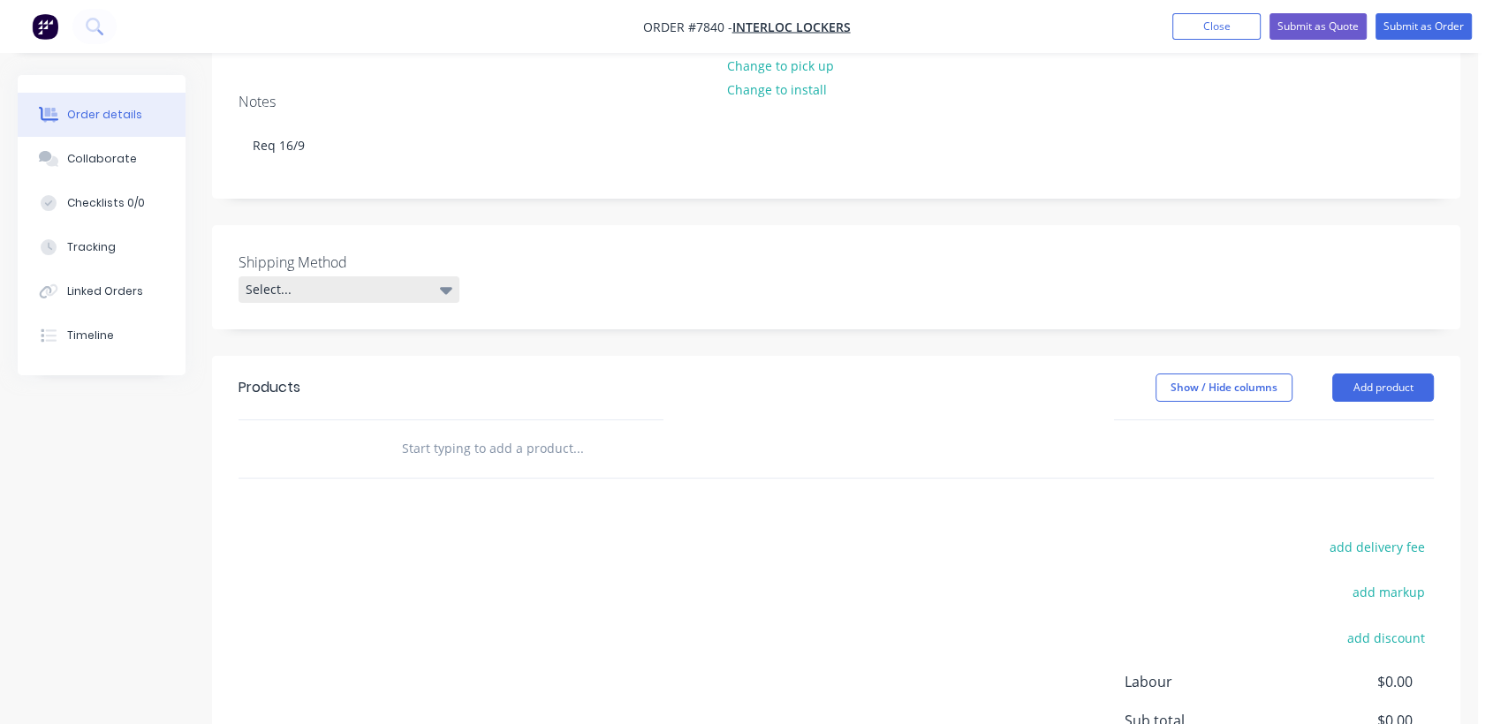
click at [324, 276] on div "Select..." at bounding box center [348, 289] width 221 height 26
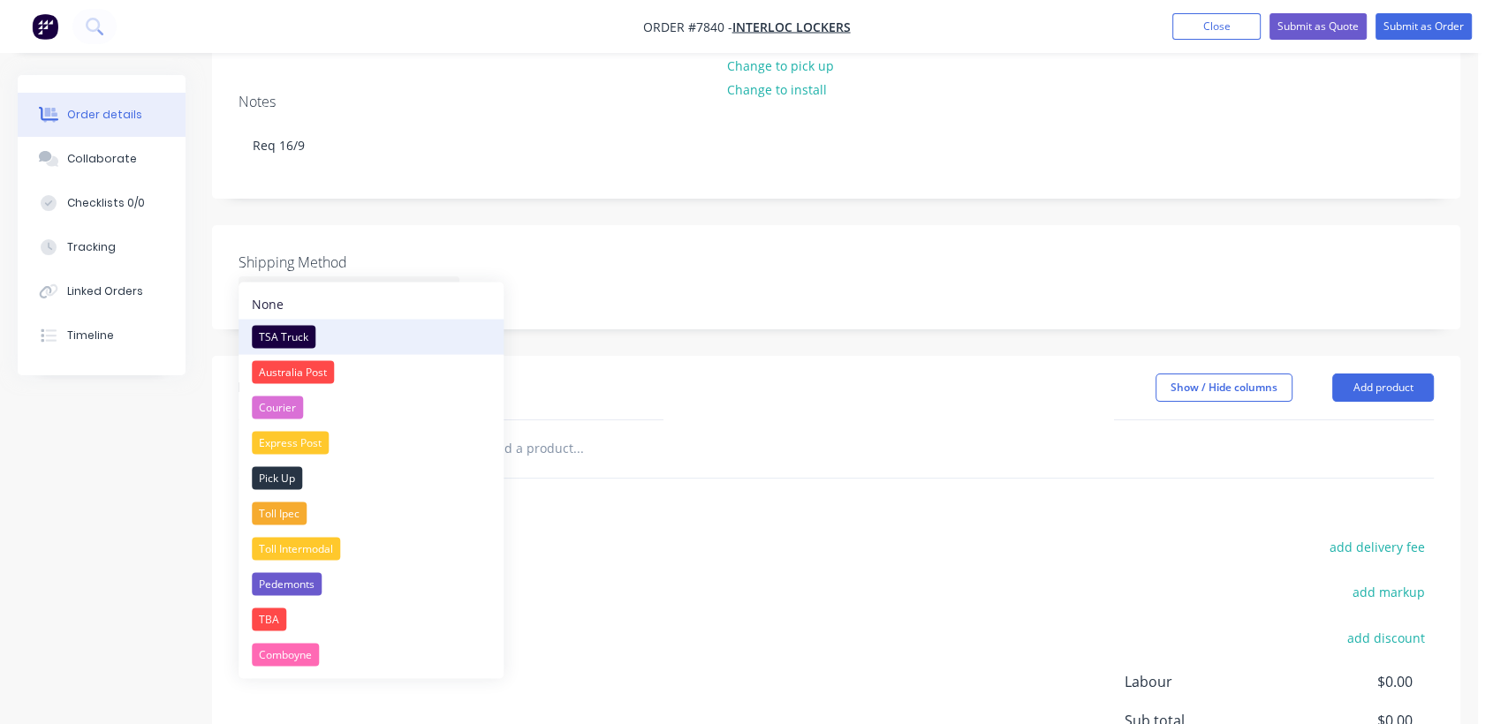
click at [301, 322] on button "TSA Truck" at bounding box center [370, 336] width 265 height 35
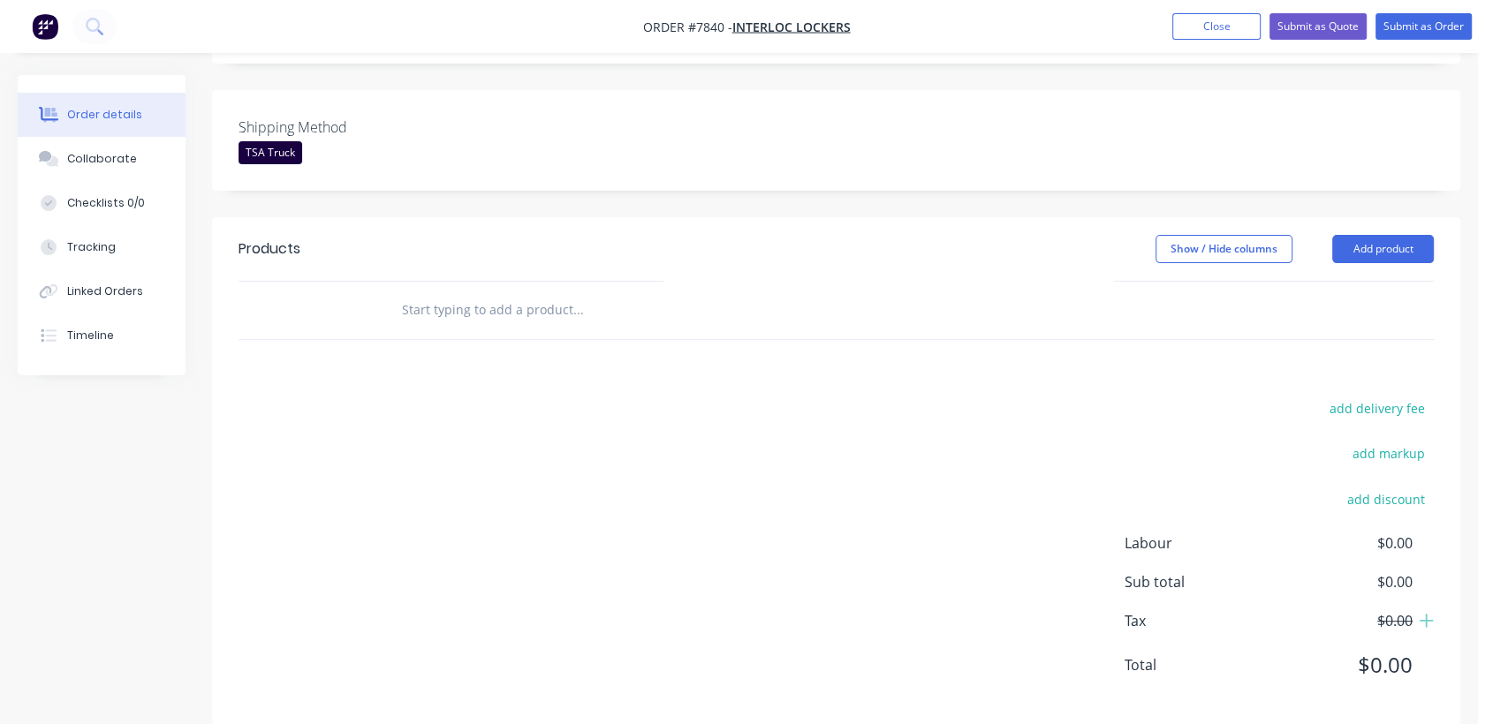
scroll to position [431, 0]
click at [496, 291] on input "text" at bounding box center [577, 308] width 353 height 35
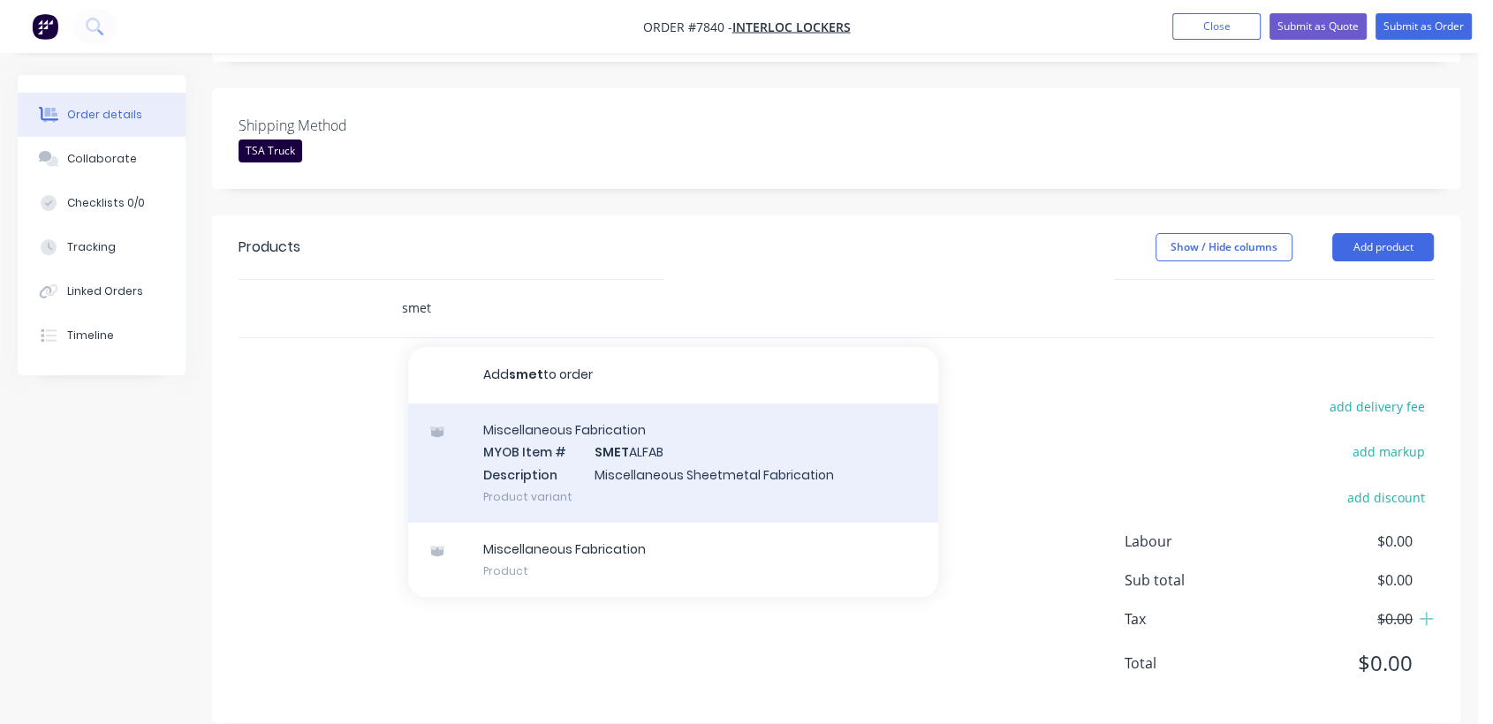
type input "smet"
click at [654, 450] on div "Miscellaneous Fabrication MYOB Item # SMET ALFAB Description Miscellaneous Shee…" at bounding box center [673, 463] width 530 height 119
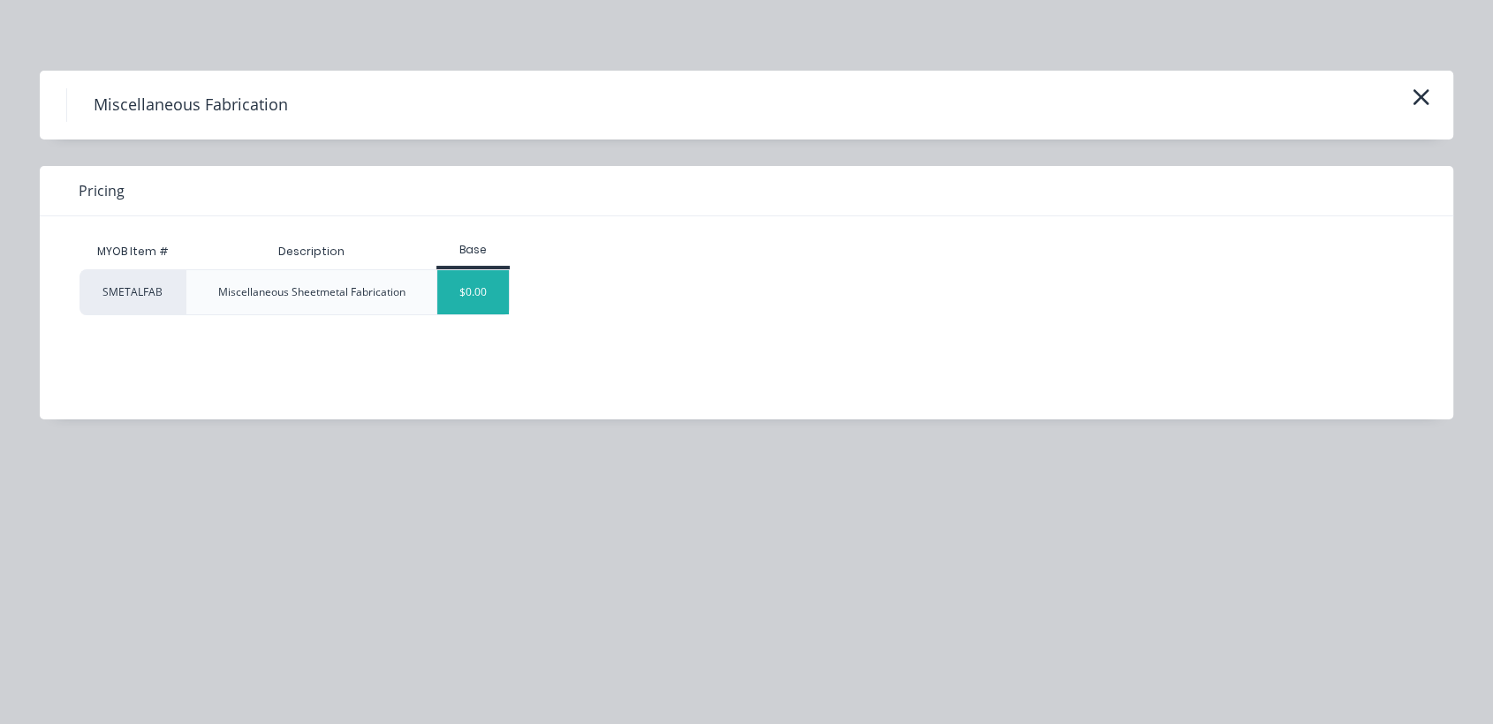
click at [478, 295] on div "$0.00" at bounding box center [473, 292] width 72 height 44
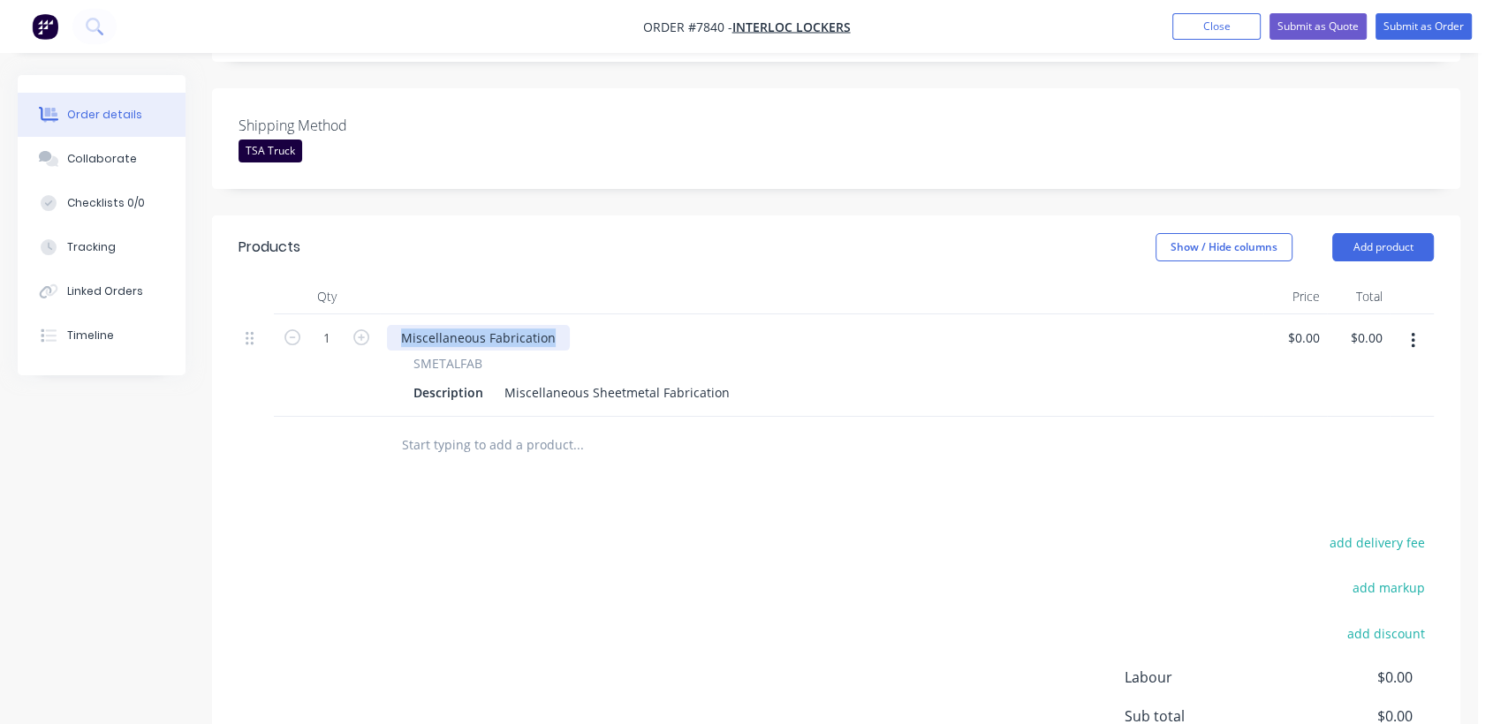
drag, startPoint x: 557, startPoint y: 310, endPoint x: 370, endPoint y: 281, distance: 189.5
click at [370, 281] on div "Qty Price Total 1 Miscellaneous Fabrication SMETALFAB Description Miscellaneous…" at bounding box center [835, 348] width 1195 height 138
click at [342, 377] on div "1" at bounding box center [327, 365] width 106 height 102
click at [357, 329] on icon "button" at bounding box center [361, 337] width 16 height 16
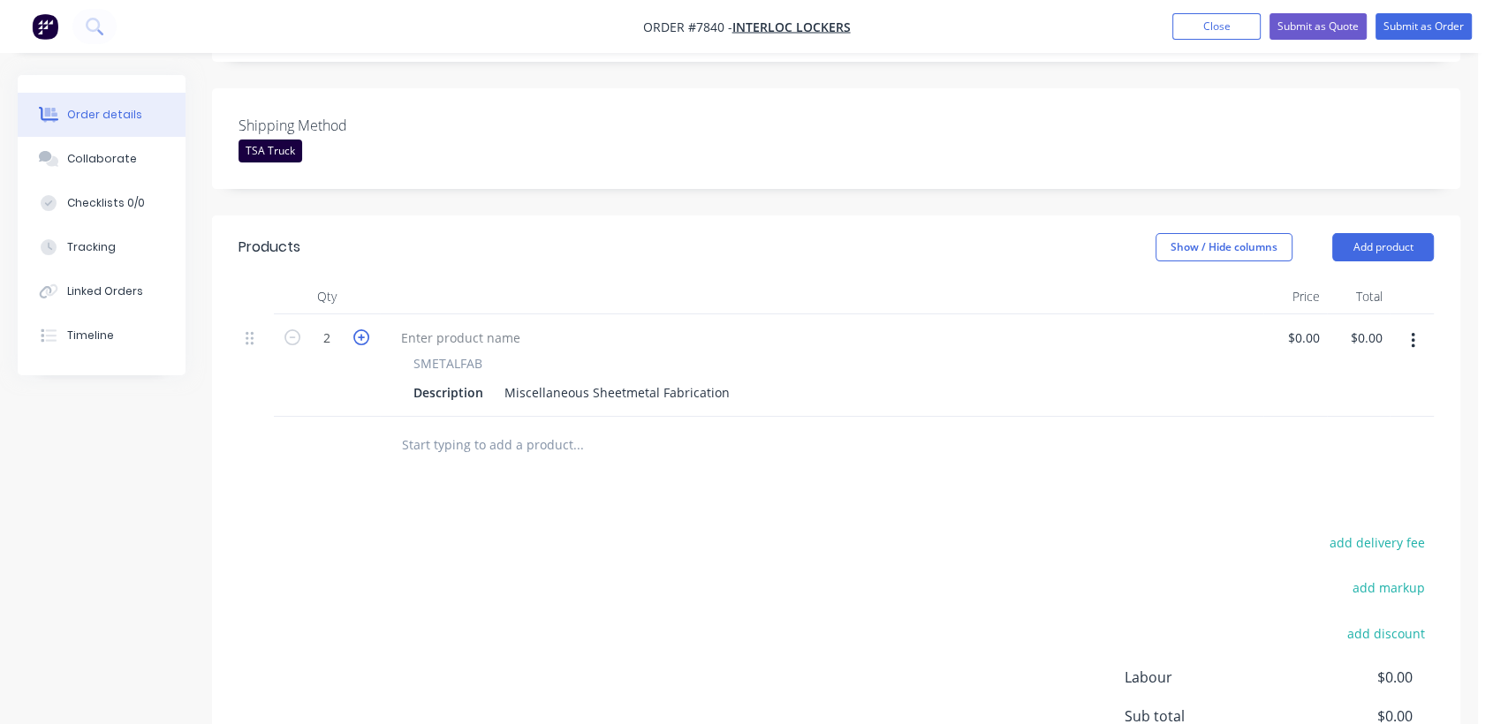
type input "3"
drag, startPoint x: 725, startPoint y: 366, endPoint x: 482, endPoint y: 367, distance: 242.9
click at [482, 380] on div "Description Miscellaneous Sheetmetal Fabrication" at bounding box center [817, 393] width 823 height 26
type input "$0.00"
click at [1413, 333] on icon "button" at bounding box center [1413, 341] width 4 height 16
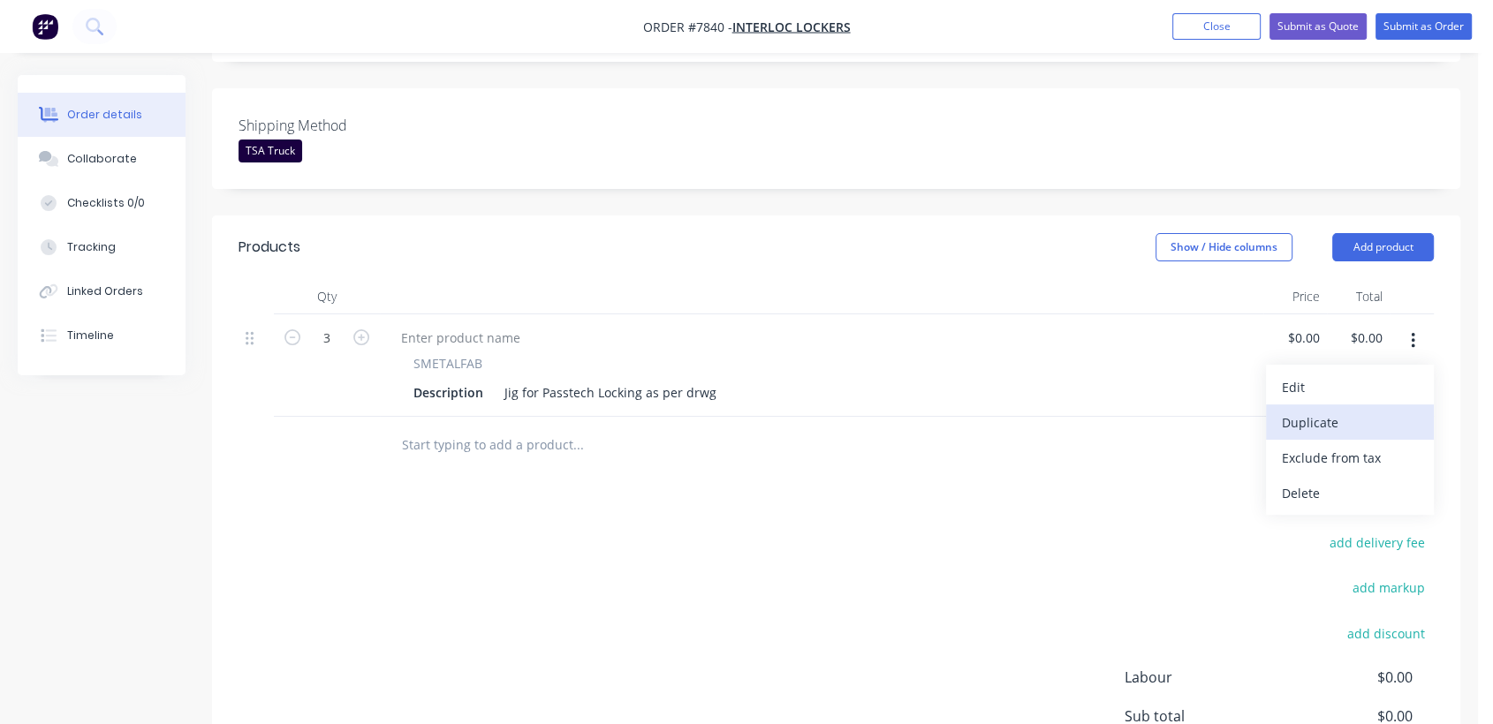
click at [1356, 410] on div "Duplicate" at bounding box center [1350, 423] width 136 height 26
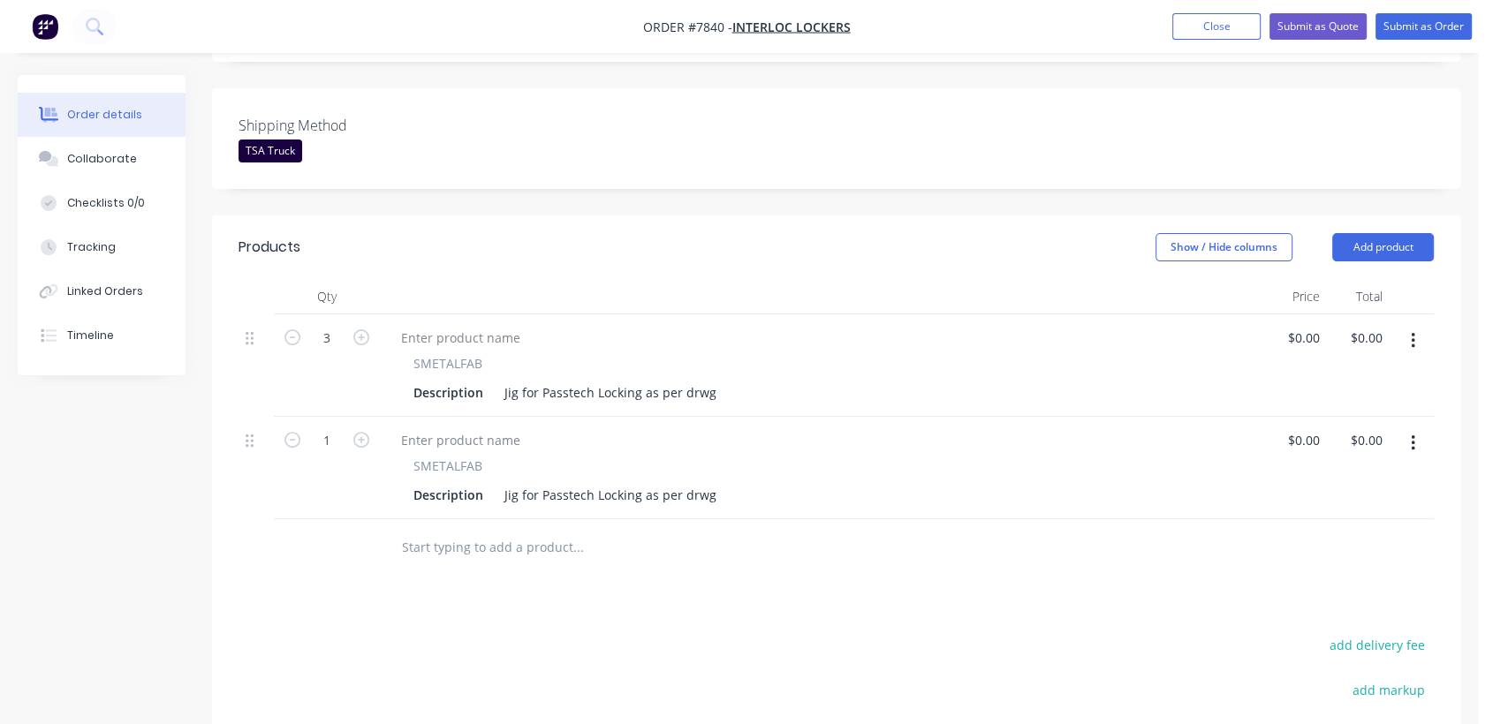
click at [1413, 333] on icon "button" at bounding box center [1413, 341] width 4 height 16
click at [1351, 410] on div "Duplicate" at bounding box center [1350, 423] width 136 height 26
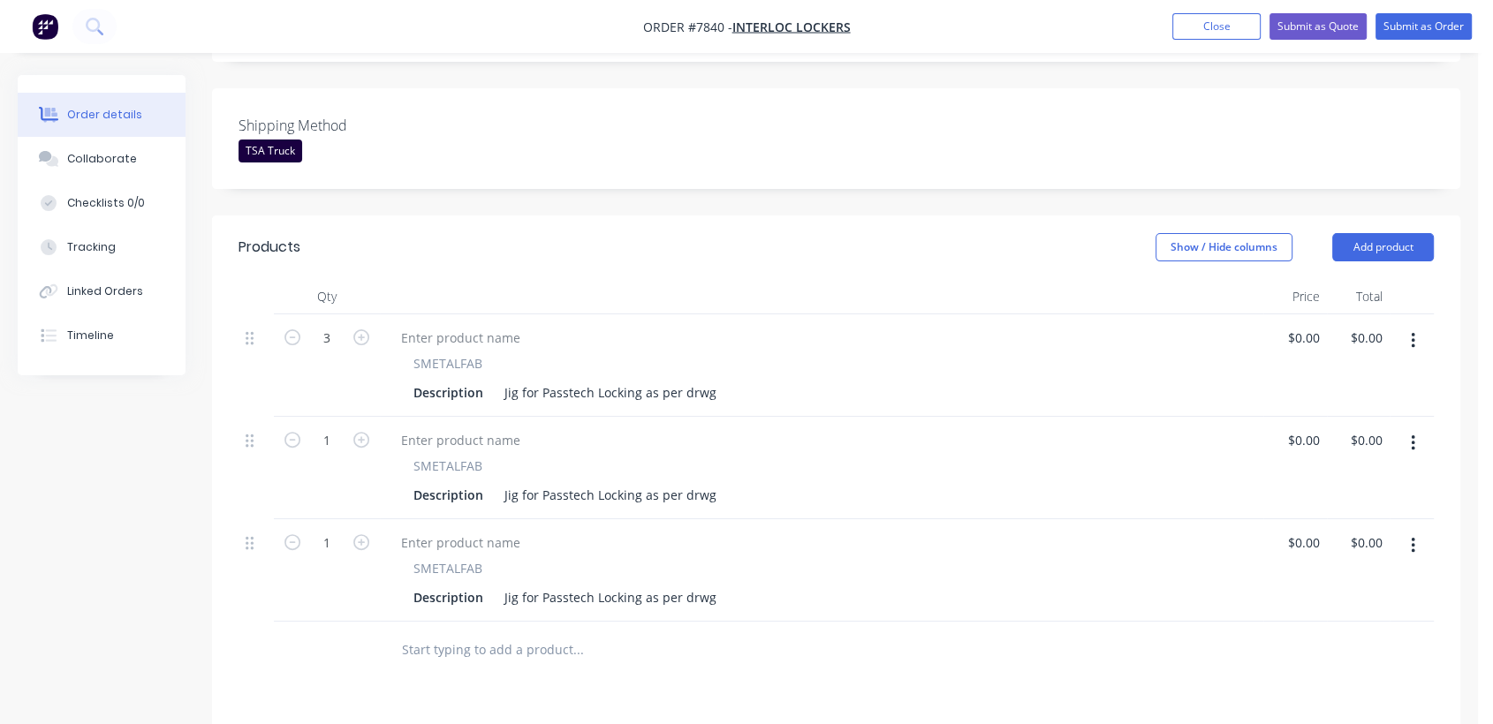
click at [1407, 325] on button "button" at bounding box center [1413, 341] width 42 height 32
click at [1351, 410] on div "Duplicate" at bounding box center [1350, 423] width 136 height 26
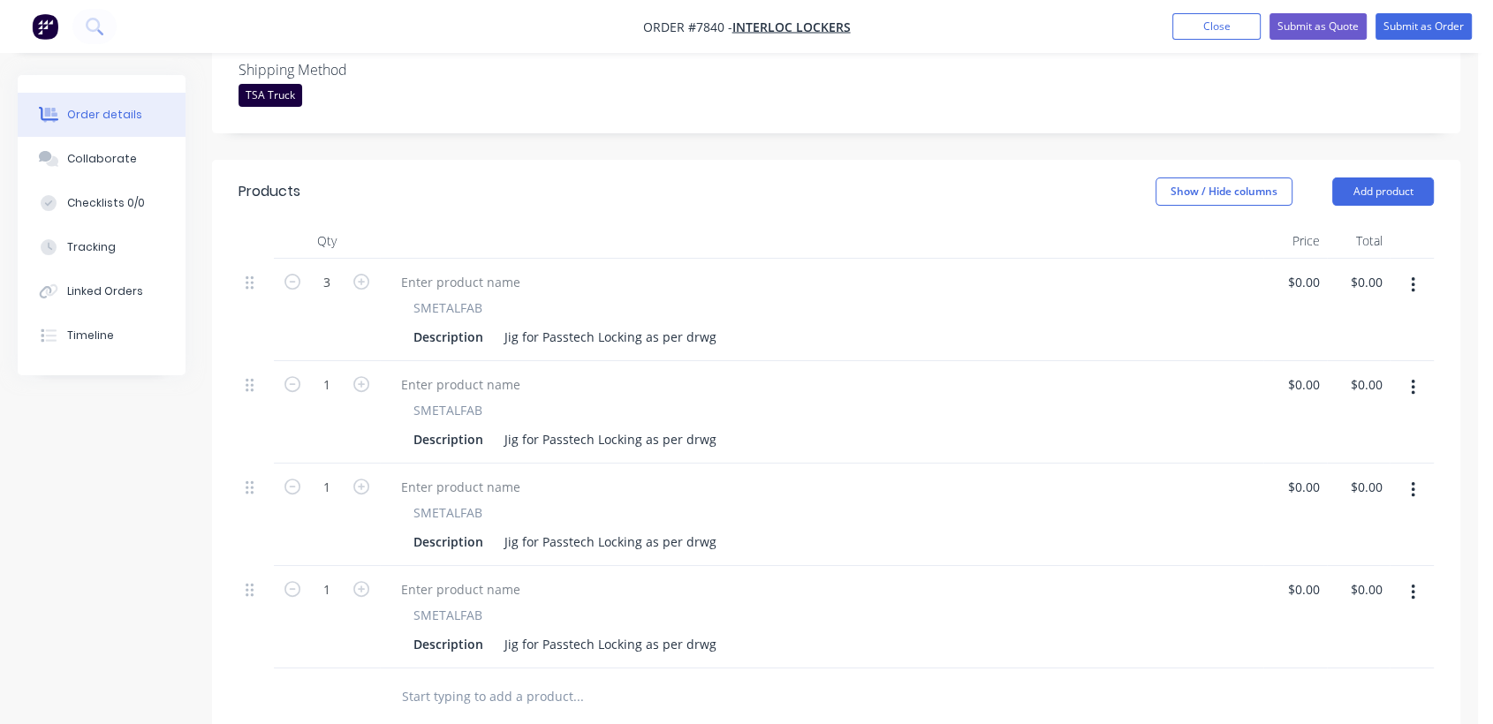
scroll to position [529, 0]
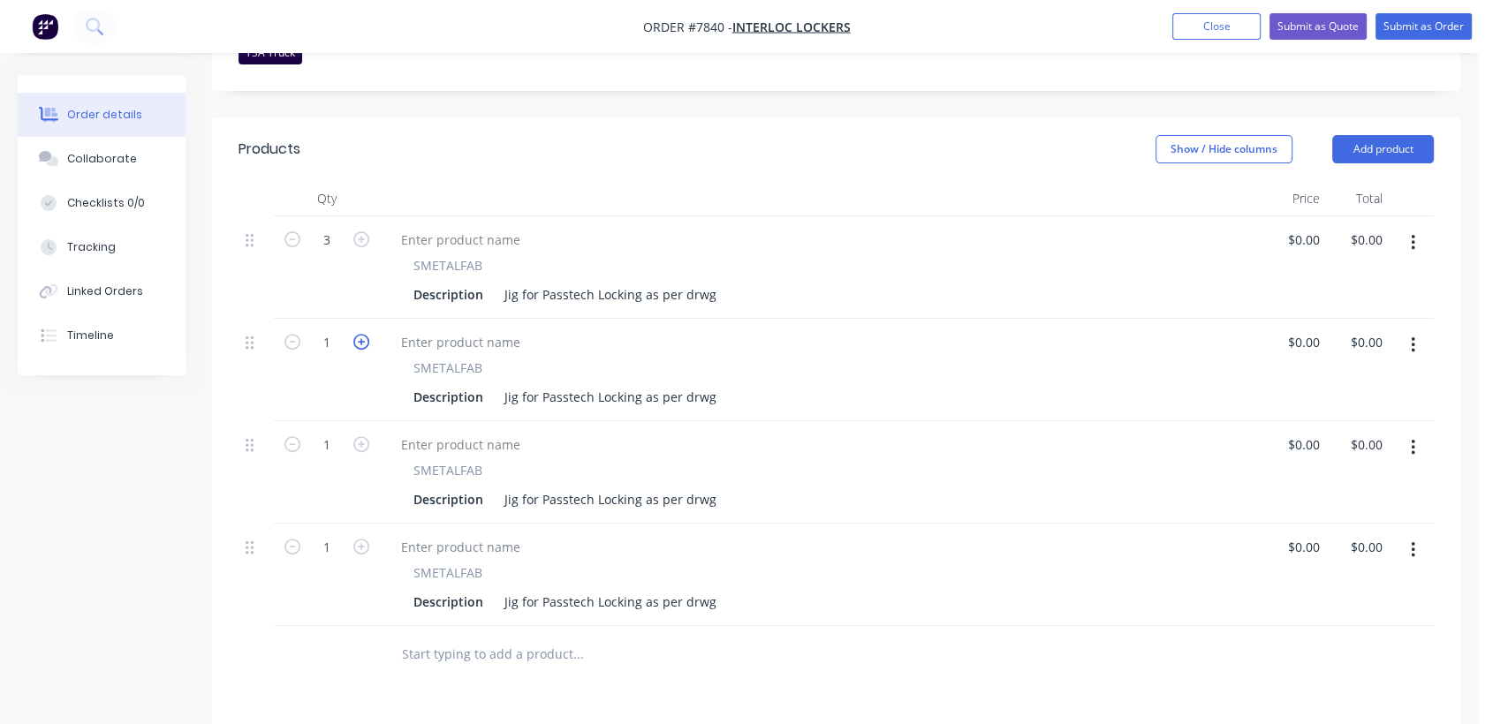
click at [359, 334] on icon "button" at bounding box center [361, 342] width 16 height 16
type input "3"
click at [360, 436] on icon "button" at bounding box center [361, 444] width 16 height 16
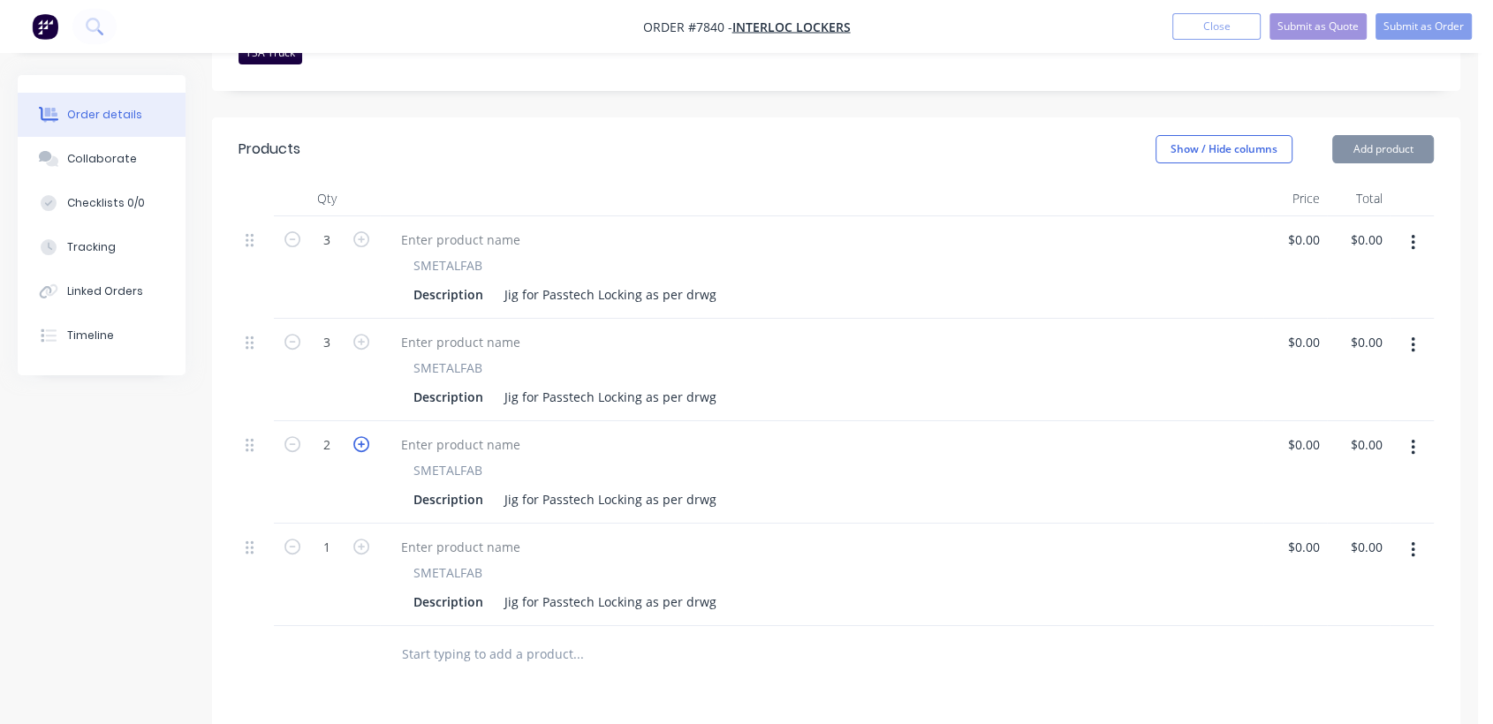
type input "3"
click at [360, 539] on icon "button" at bounding box center [361, 547] width 16 height 16
type input "3"
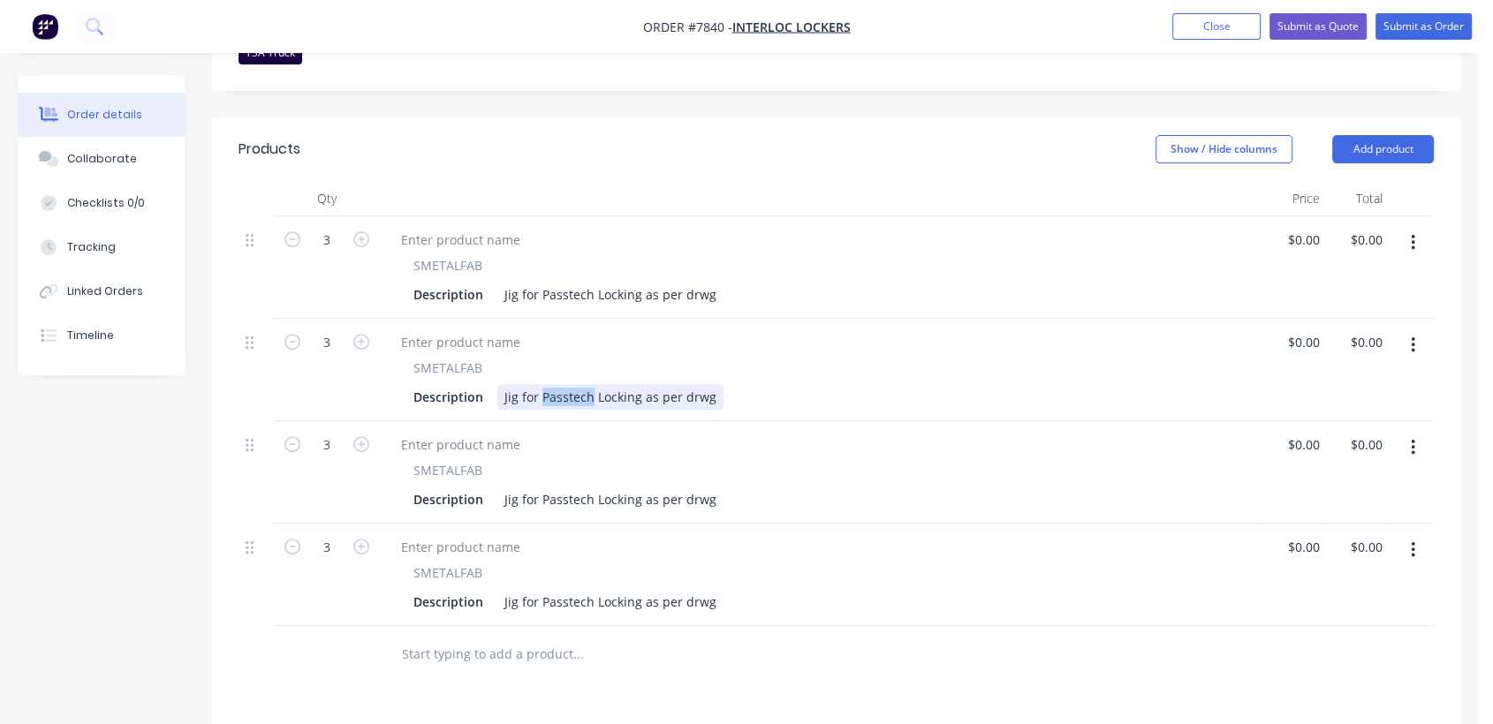
drag, startPoint x: 588, startPoint y: 372, endPoint x: 540, endPoint y: 374, distance: 48.6
click at [540, 384] on div "Jig for Passtech Locking as per drwg" at bounding box center [610, 397] width 226 height 26
drag, startPoint x: 588, startPoint y: 469, endPoint x: 541, endPoint y: 466, distance: 47.8
click at [541, 487] on div "Jig for Passtech Locking as per drwg" at bounding box center [610, 500] width 226 height 26
drag, startPoint x: 587, startPoint y: 571, endPoint x: 540, endPoint y: 571, distance: 47.7
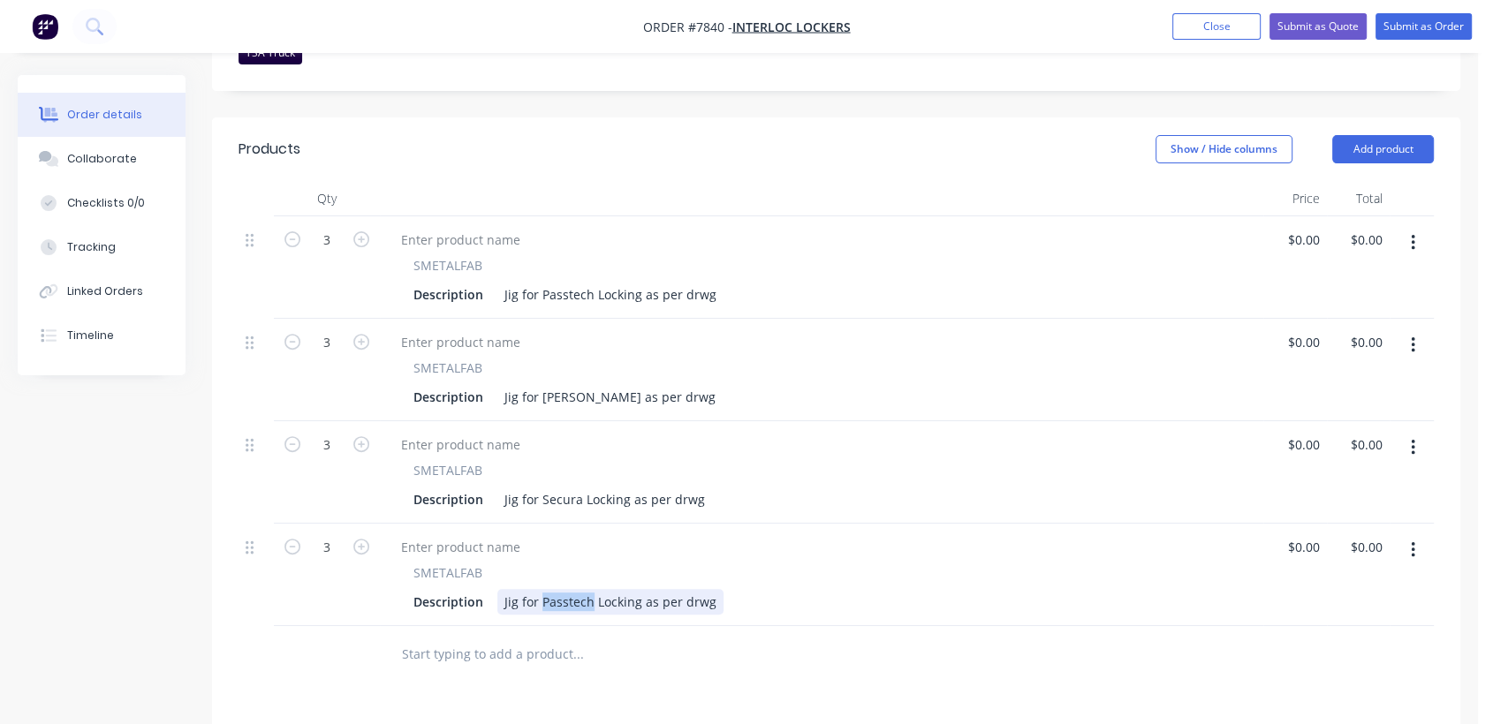
click at [540, 589] on div "Jig for Passtech Locking as per drwg" at bounding box center [610, 602] width 226 height 26
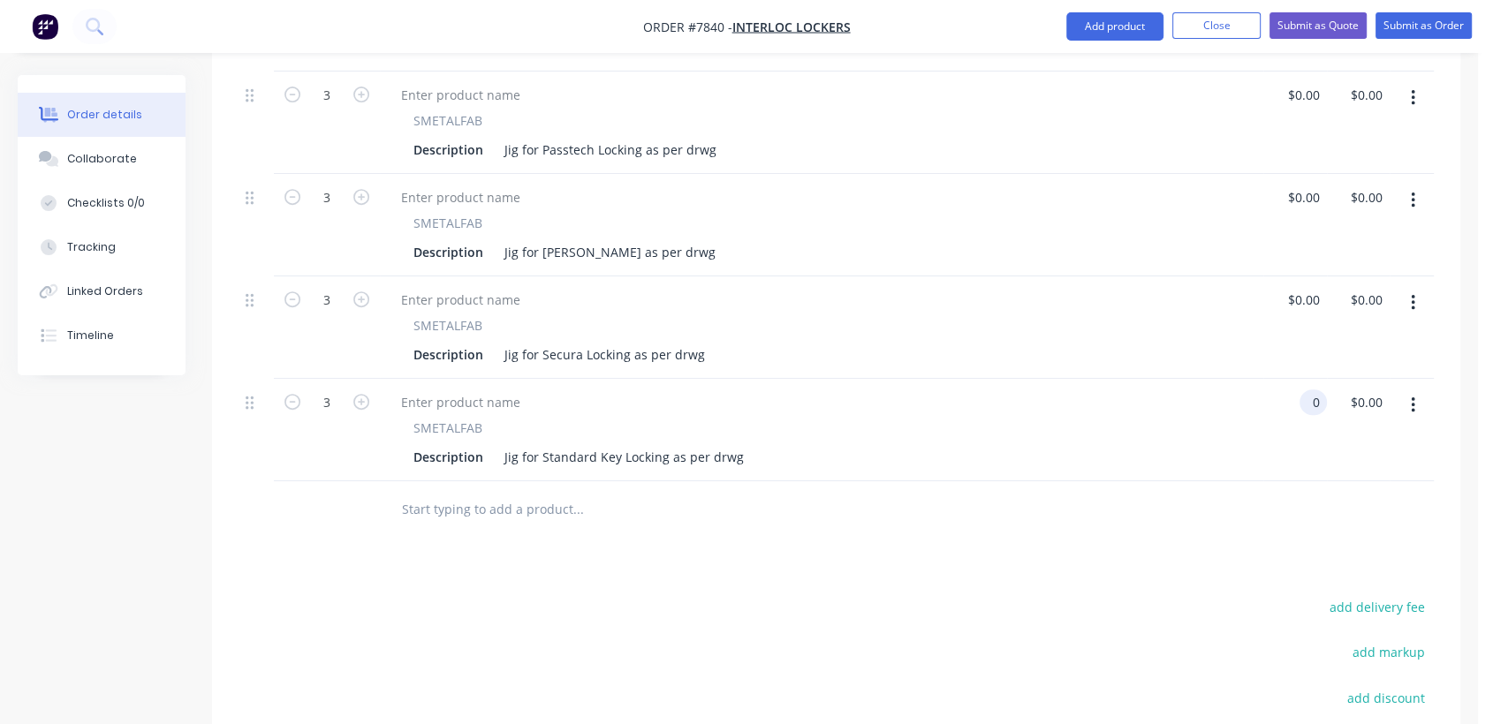
scroll to position [725, 0]
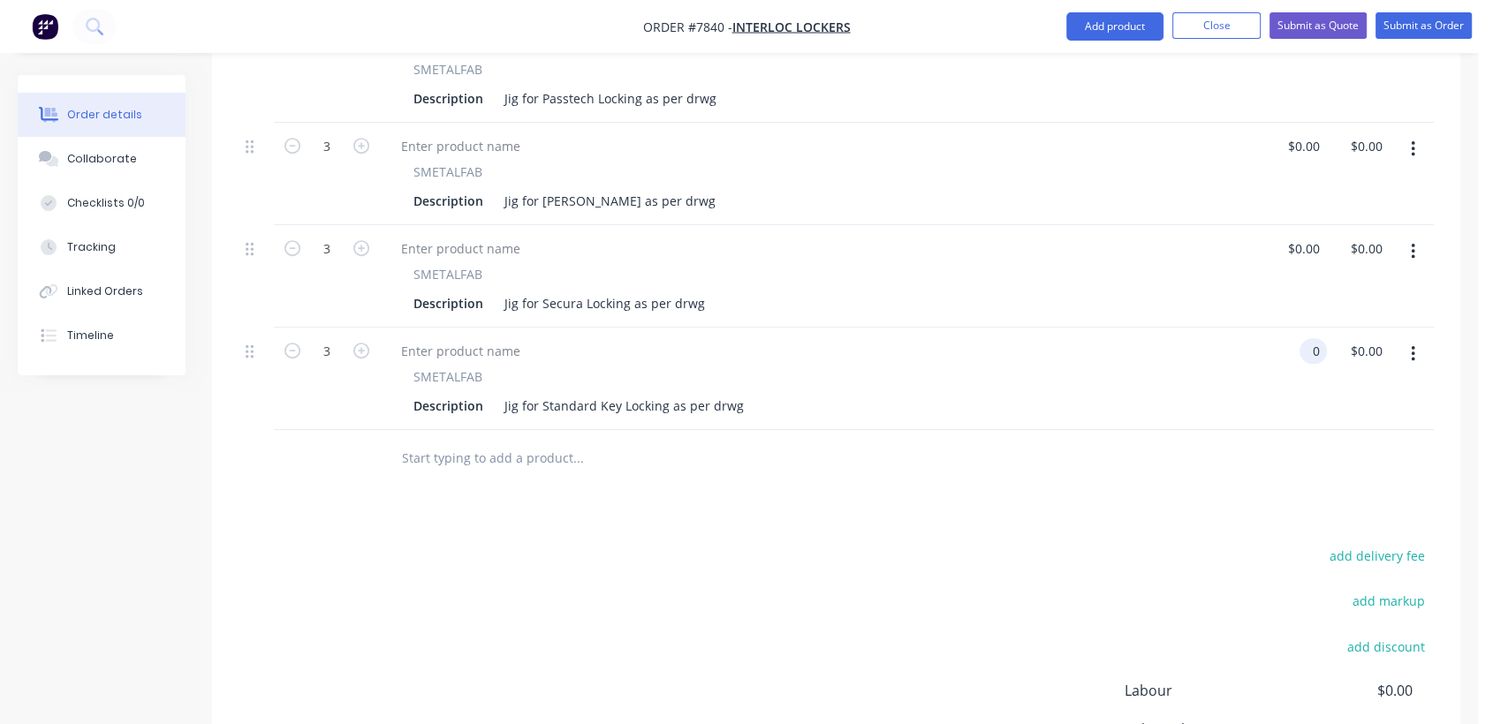
type input "$0.00"
click at [479, 447] on input "text" at bounding box center [577, 458] width 353 height 35
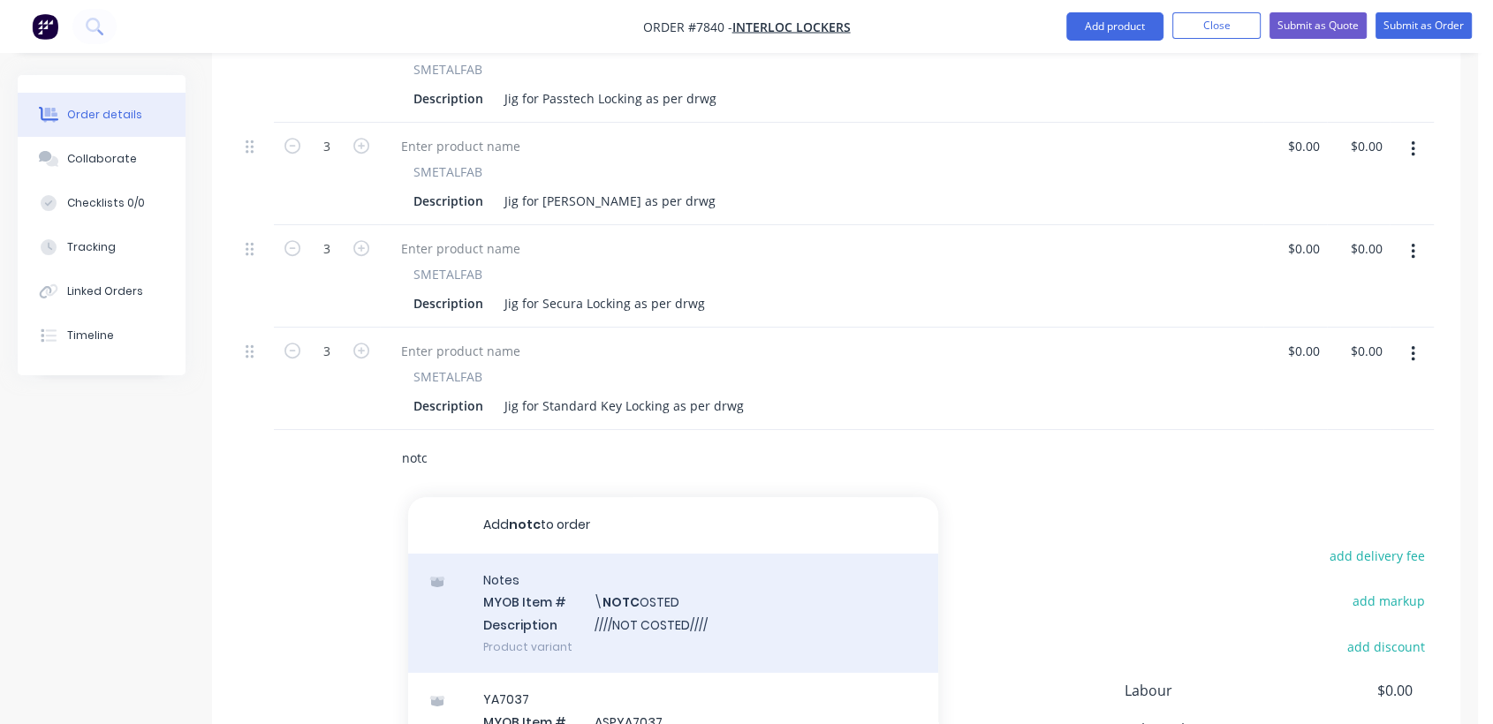
type input "notc"
click at [724, 575] on div "Notes MYOB Item # \ NOTC OSTED Description ////NOT COSTED//// Product variant" at bounding box center [673, 613] width 530 height 119
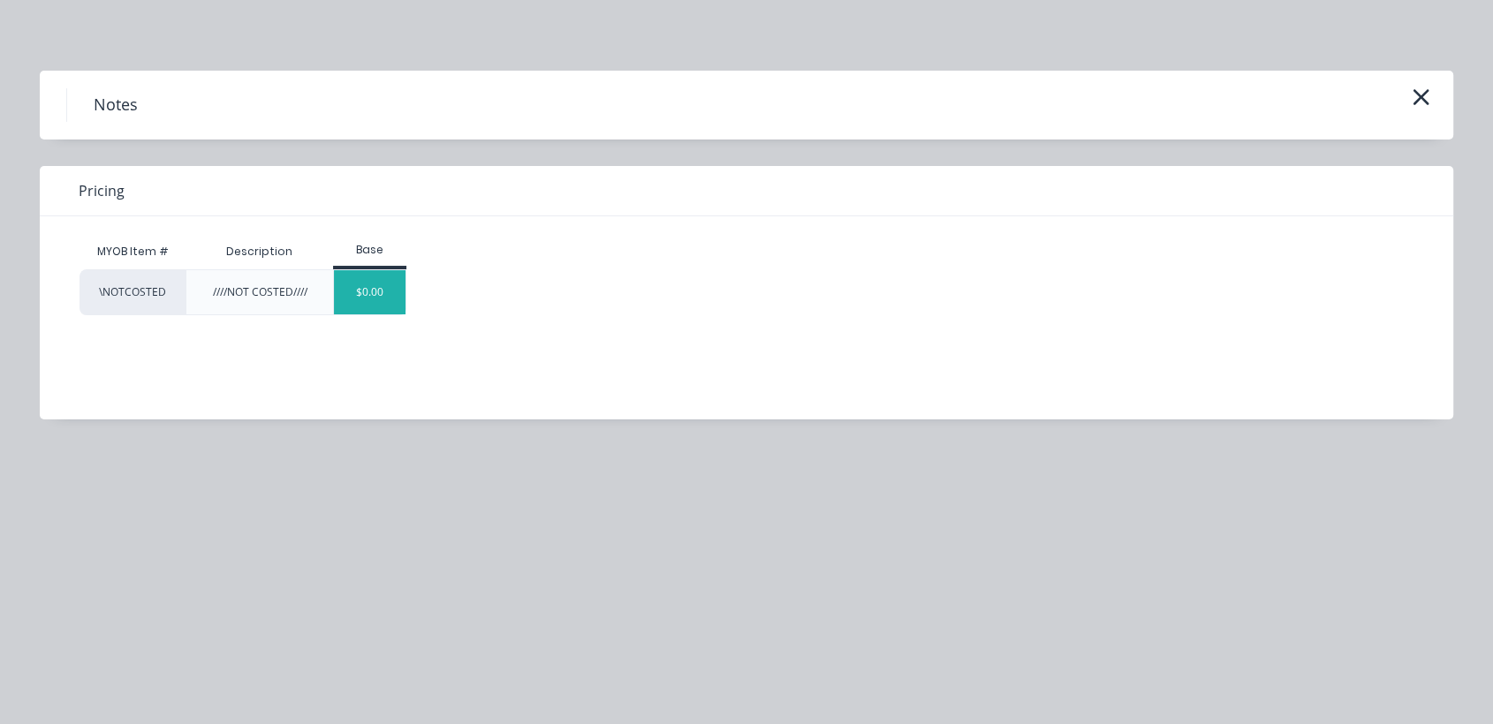
click at [370, 297] on div "$0.00" at bounding box center [370, 292] width 72 height 44
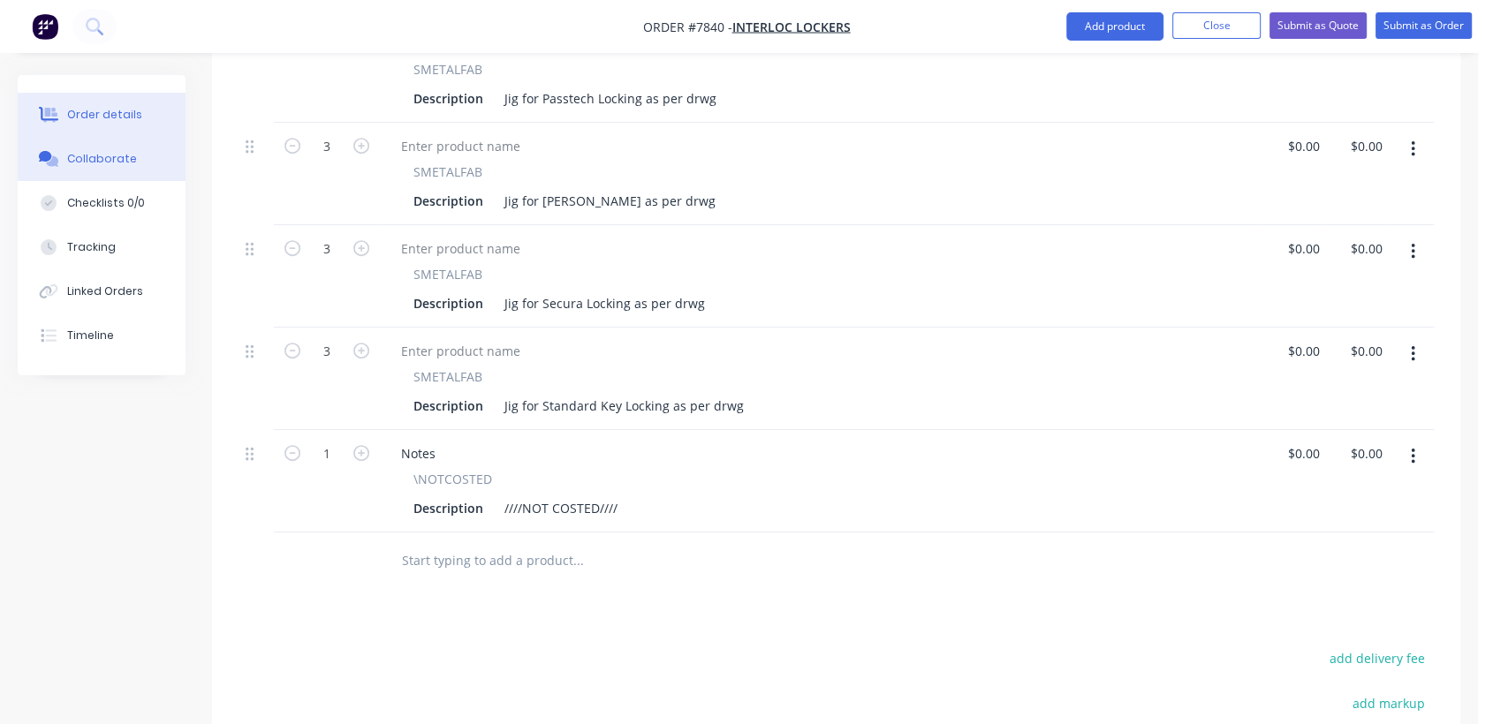
click at [112, 152] on div "Collaborate" at bounding box center [102, 159] width 70 height 16
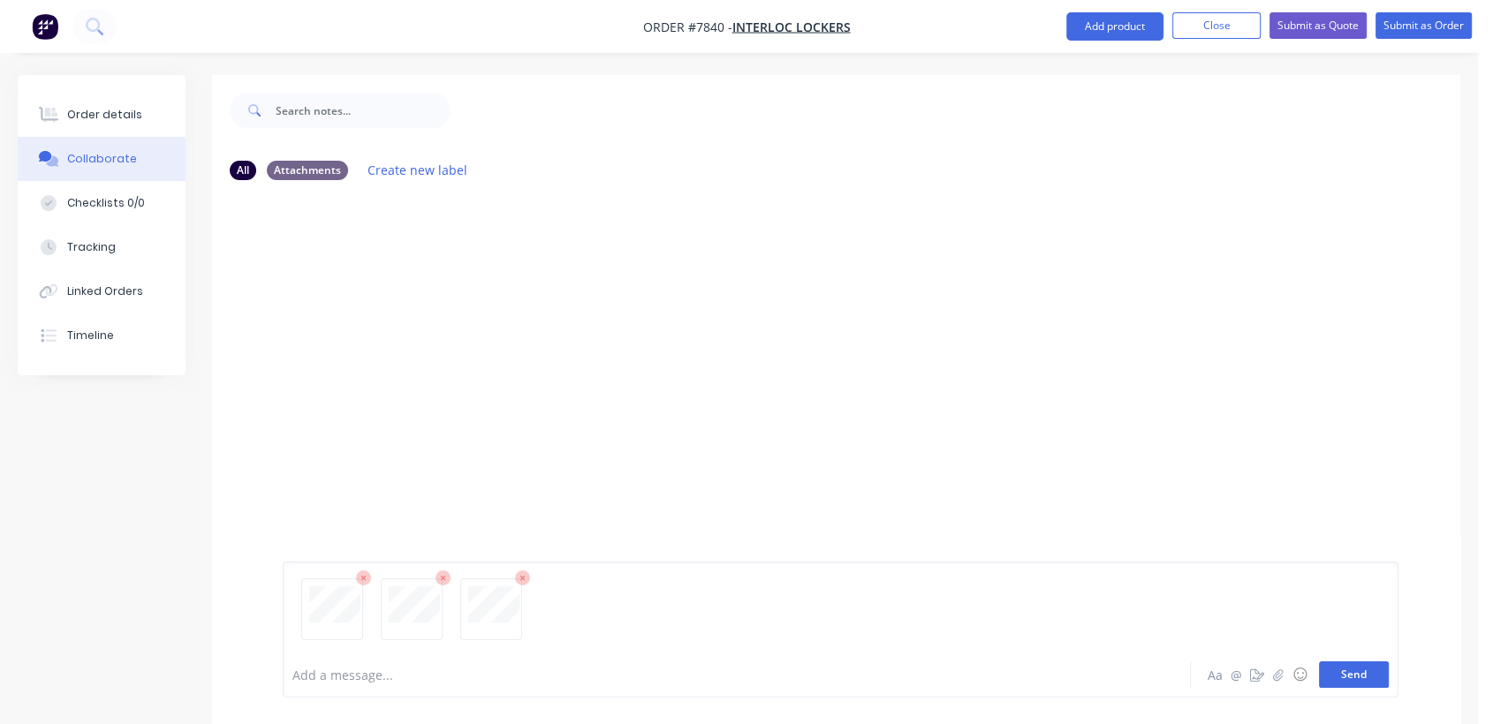
click at [1342, 673] on button "Send" at bounding box center [1354, 675] width 70 height 26
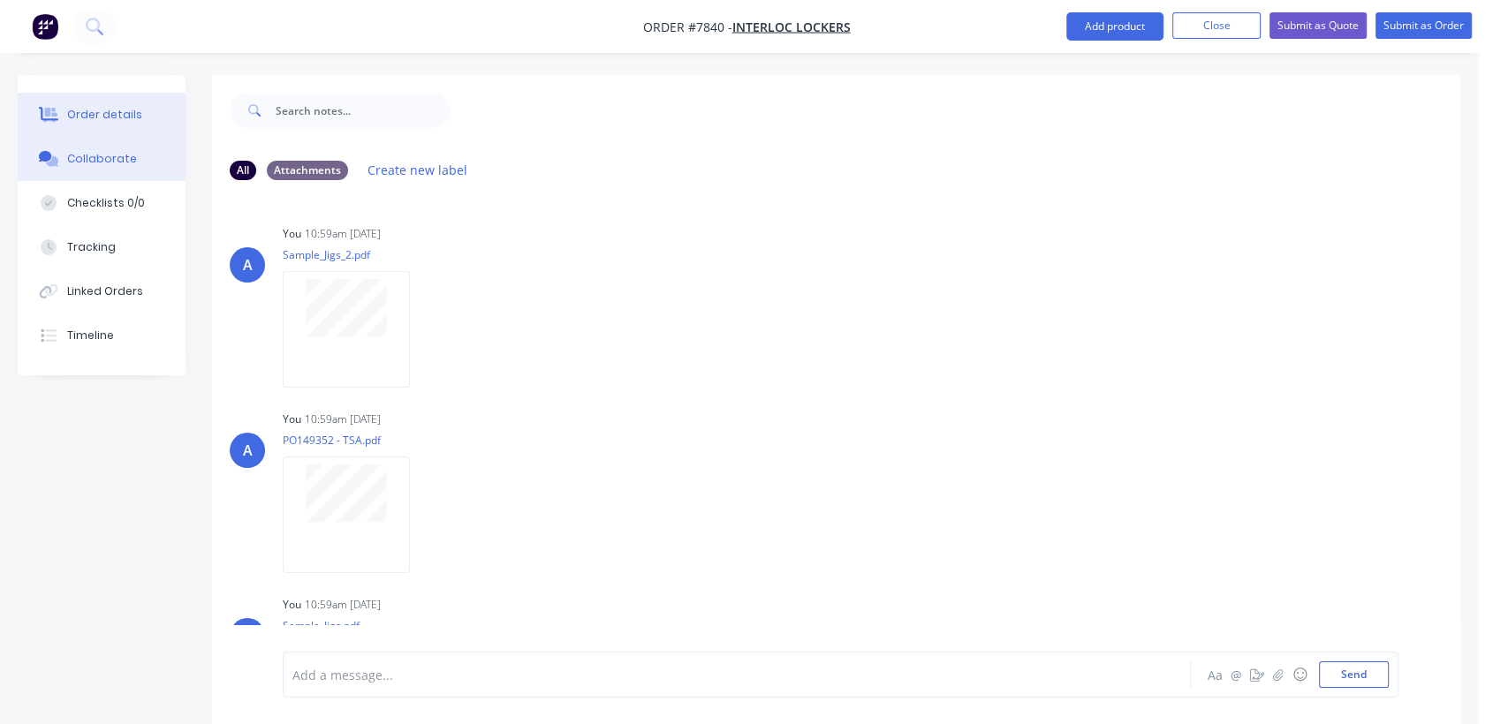
click at [125, 110] on div "Order details" at bounding box center [104, 115] width 75 height 16
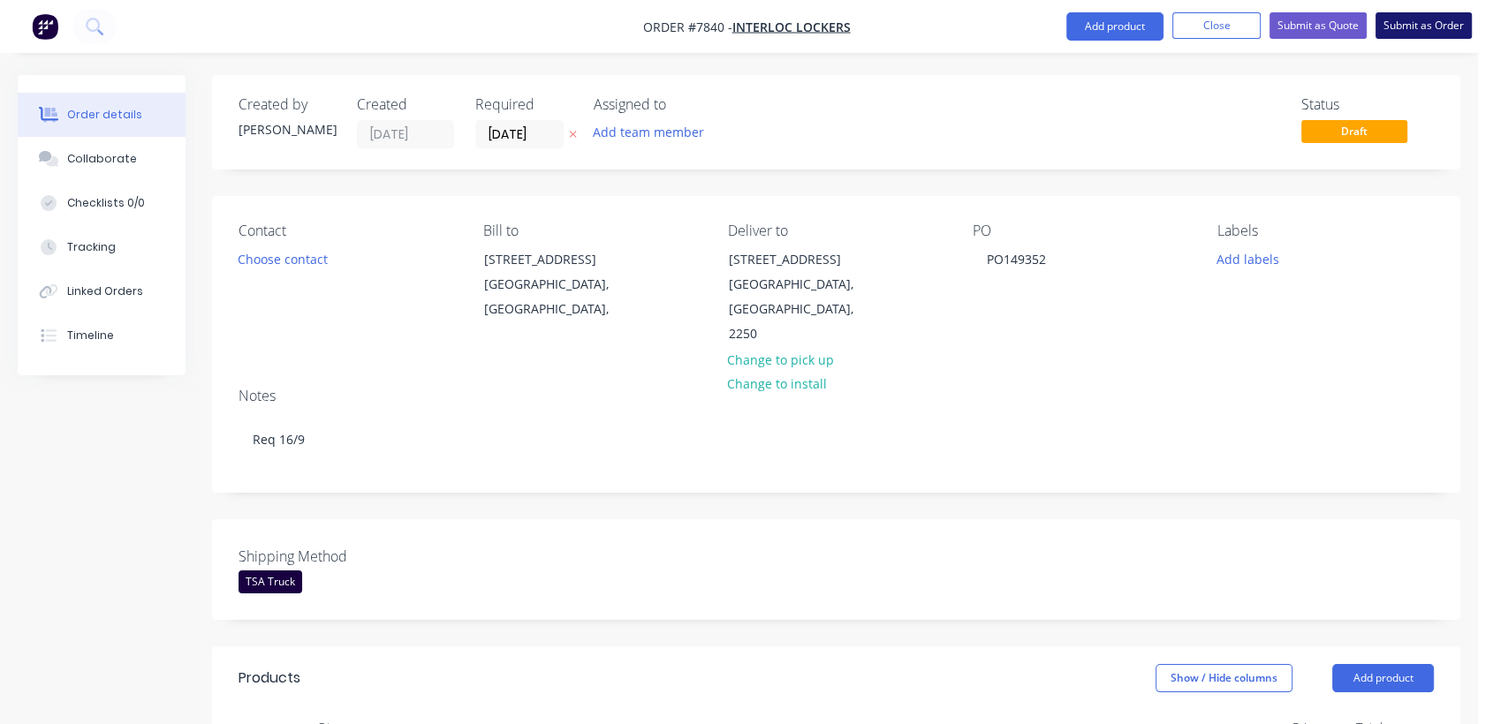
click at [1419, 20] on button "Submit as Order" at bounding box center [1423, 25] width 96 height 26
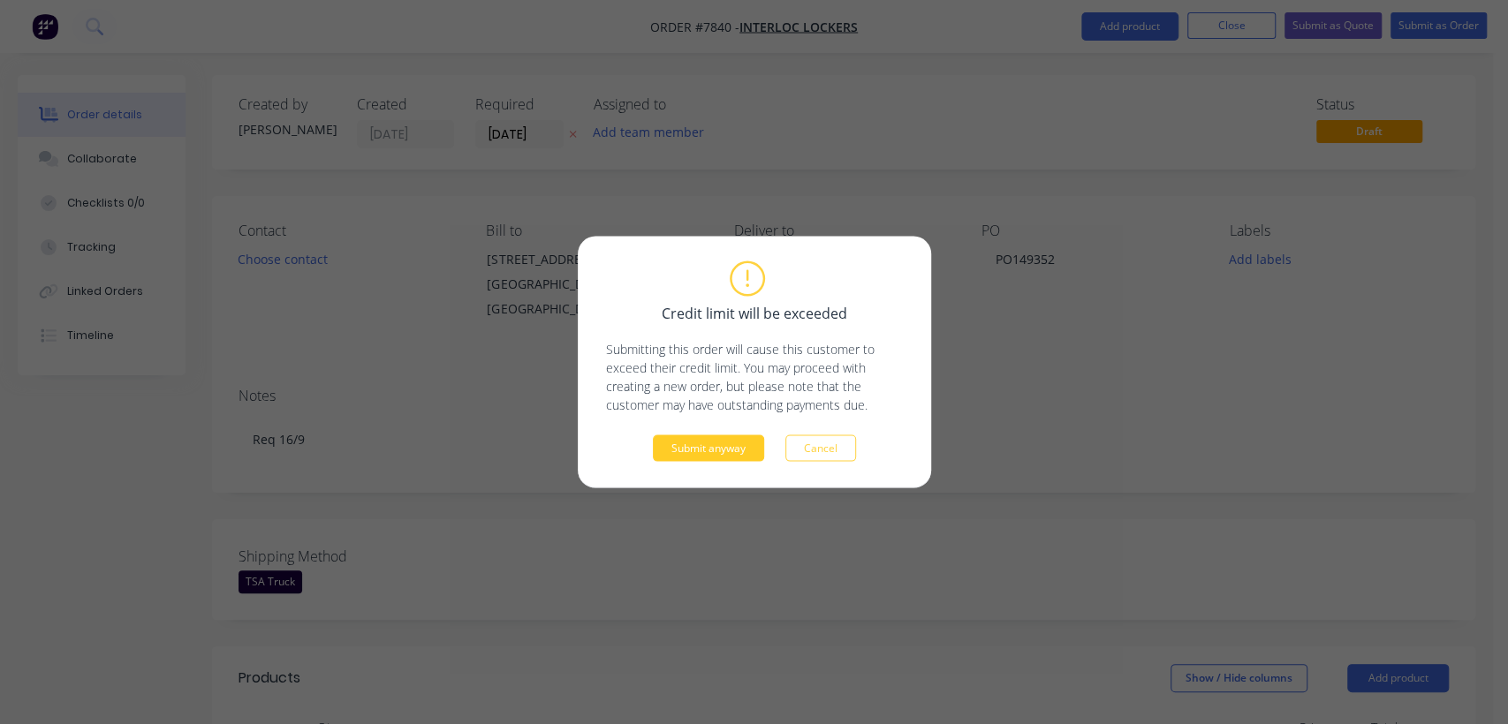
click at [749, 436] on button "Submit anyway" at bounding box center [708, 448] width 111 height 26
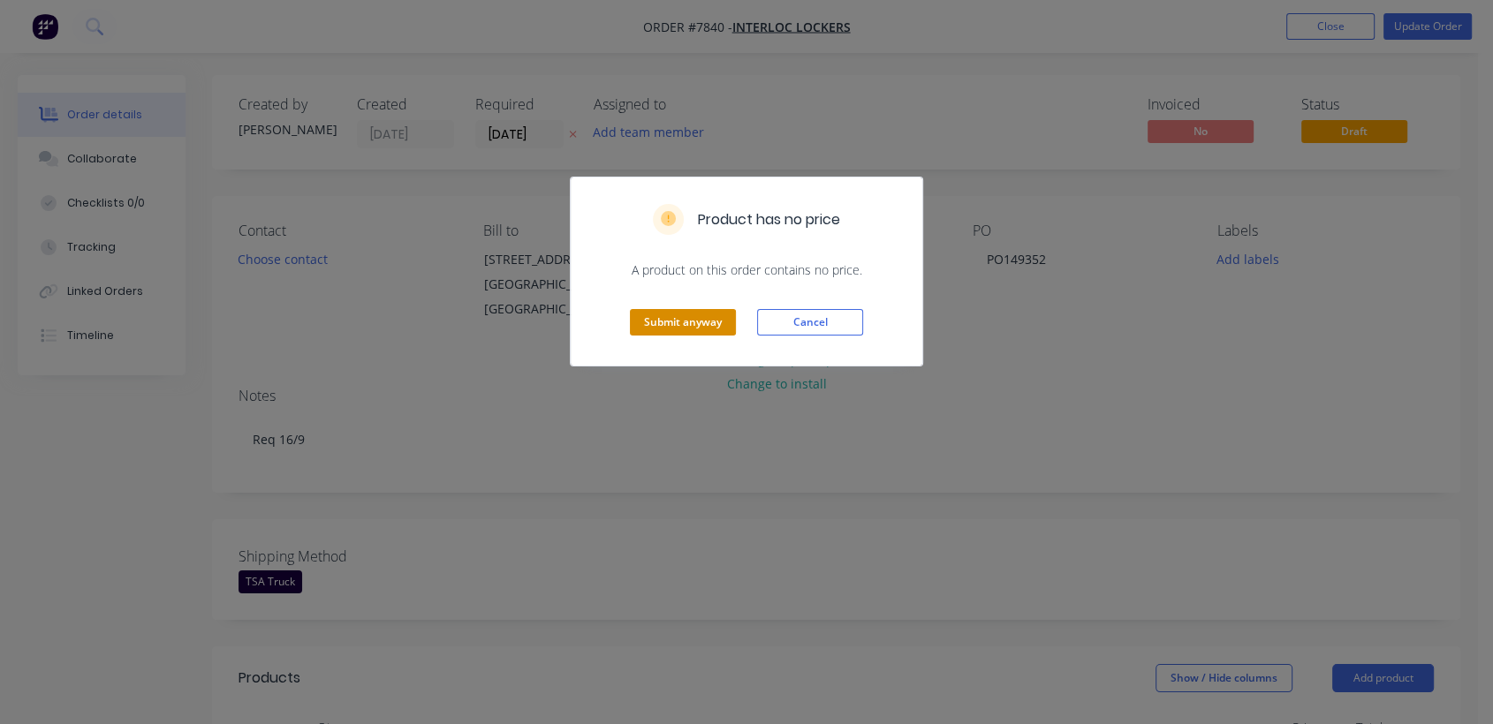
click at [683, 327] on button "Submit anyway" at bounding box center [683, 322] width 106 height 26
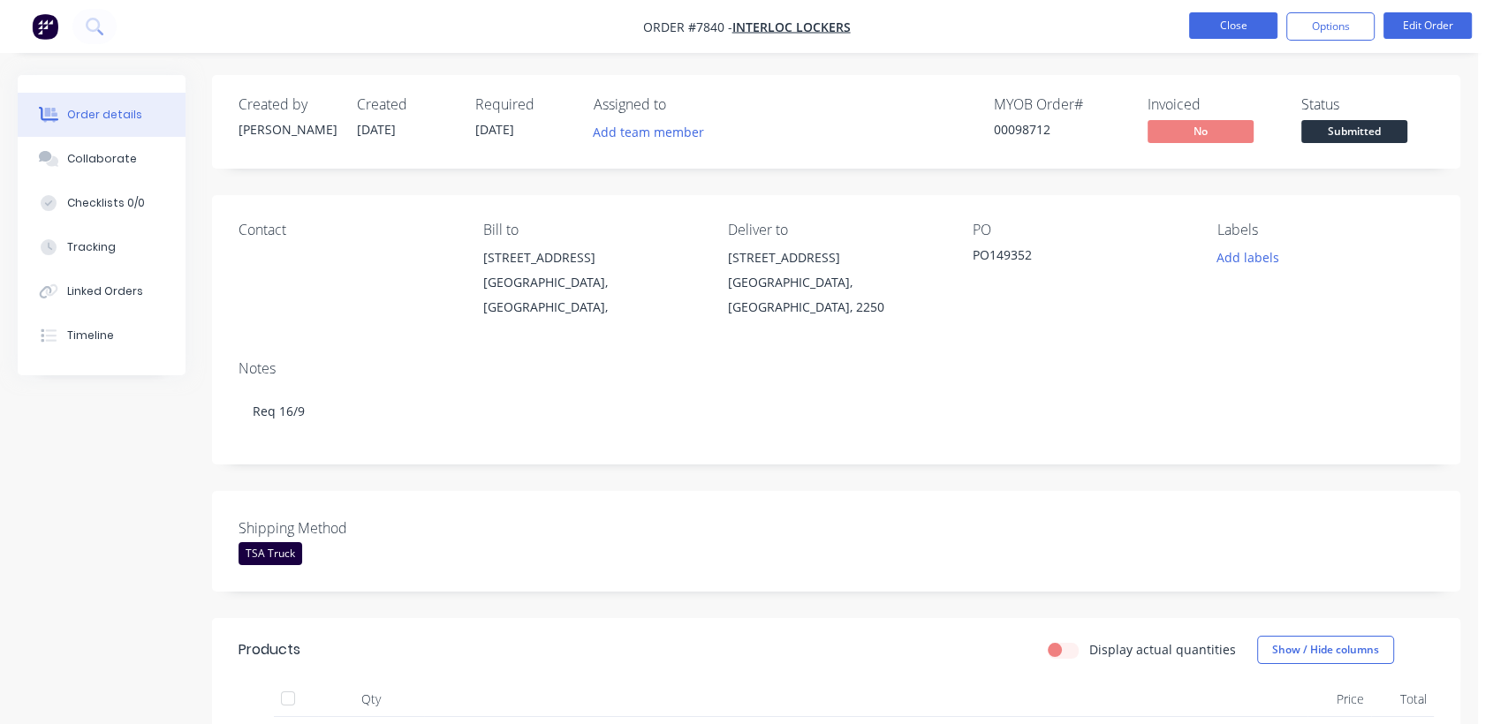
click at [1220, 30] on button "Close" at bounding box center [1233, 25] width 88 height 26
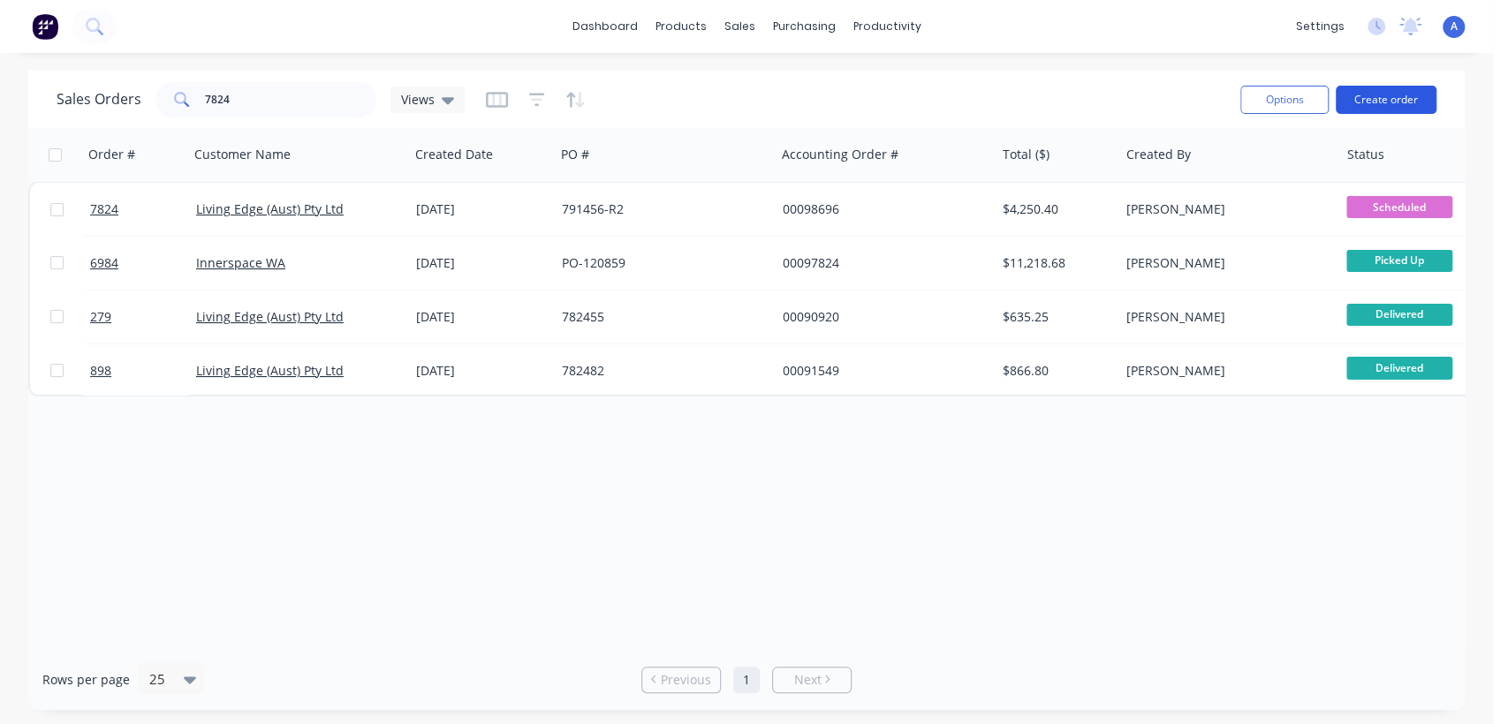
click at [1393, 95] on button "Create order" at bounding box center [1386, 100] width 101 height 28
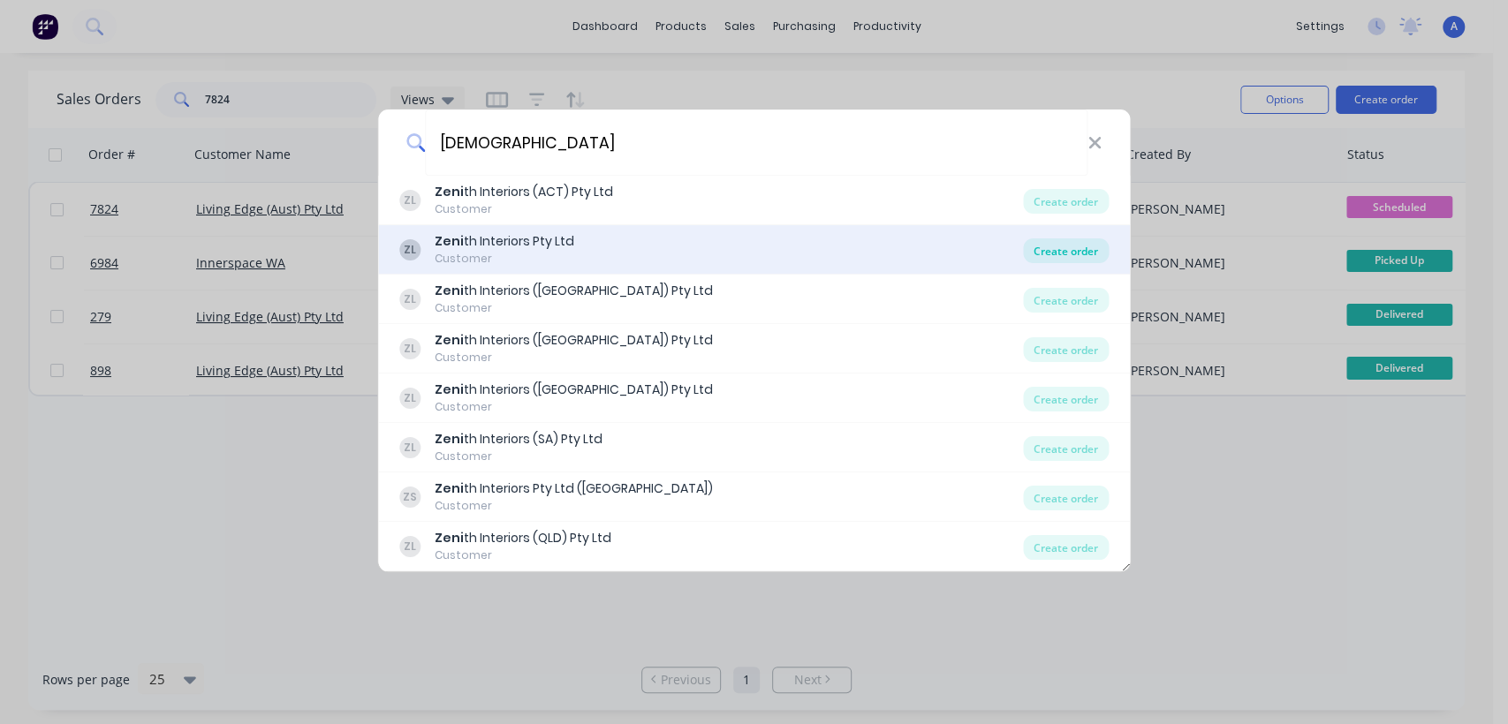
type input "[DEMOGRAPHIC_DATA]"
click at [1093, 248] on div "Create order" at bounding box center [1066, 250] width 86 height 25
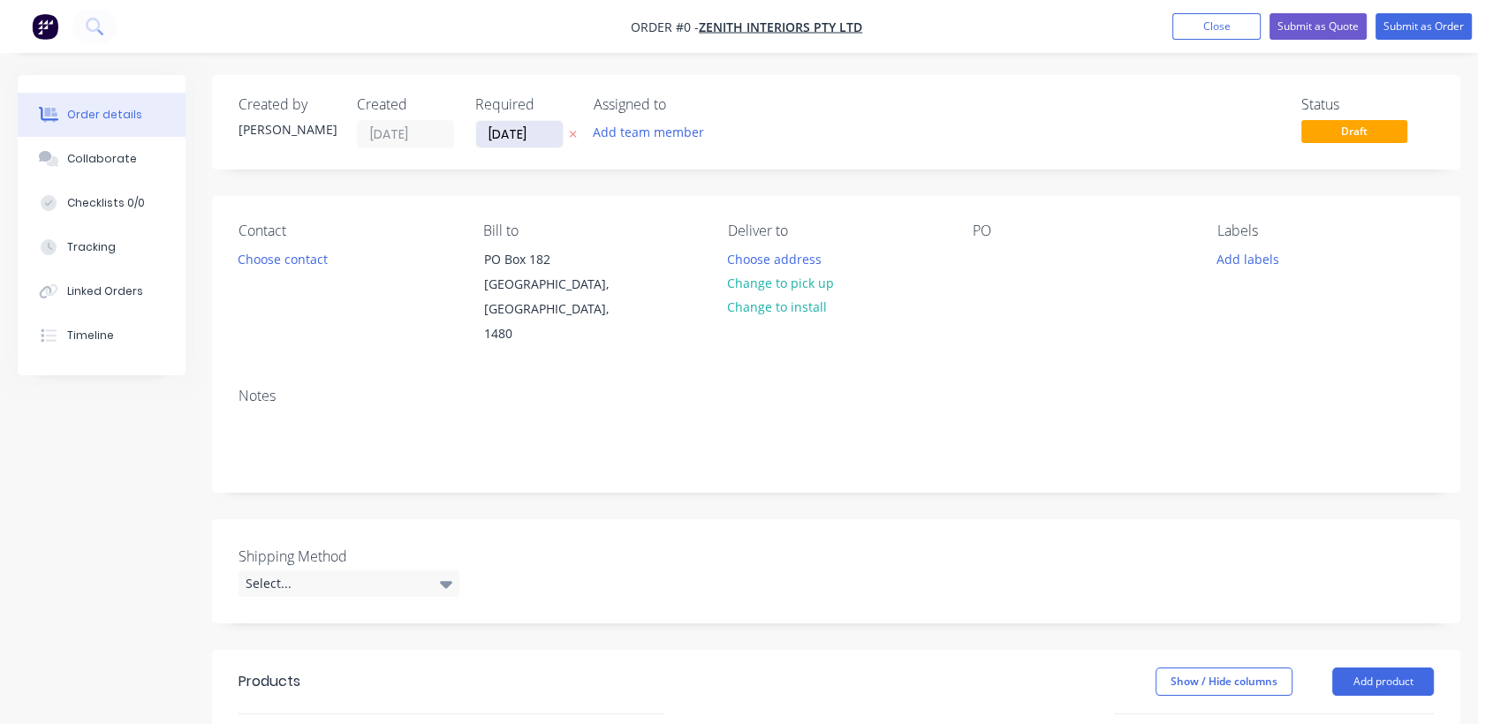
click at [551, 129] on input "[DATE]" at bounding box center [519, 134] width 87 height 26
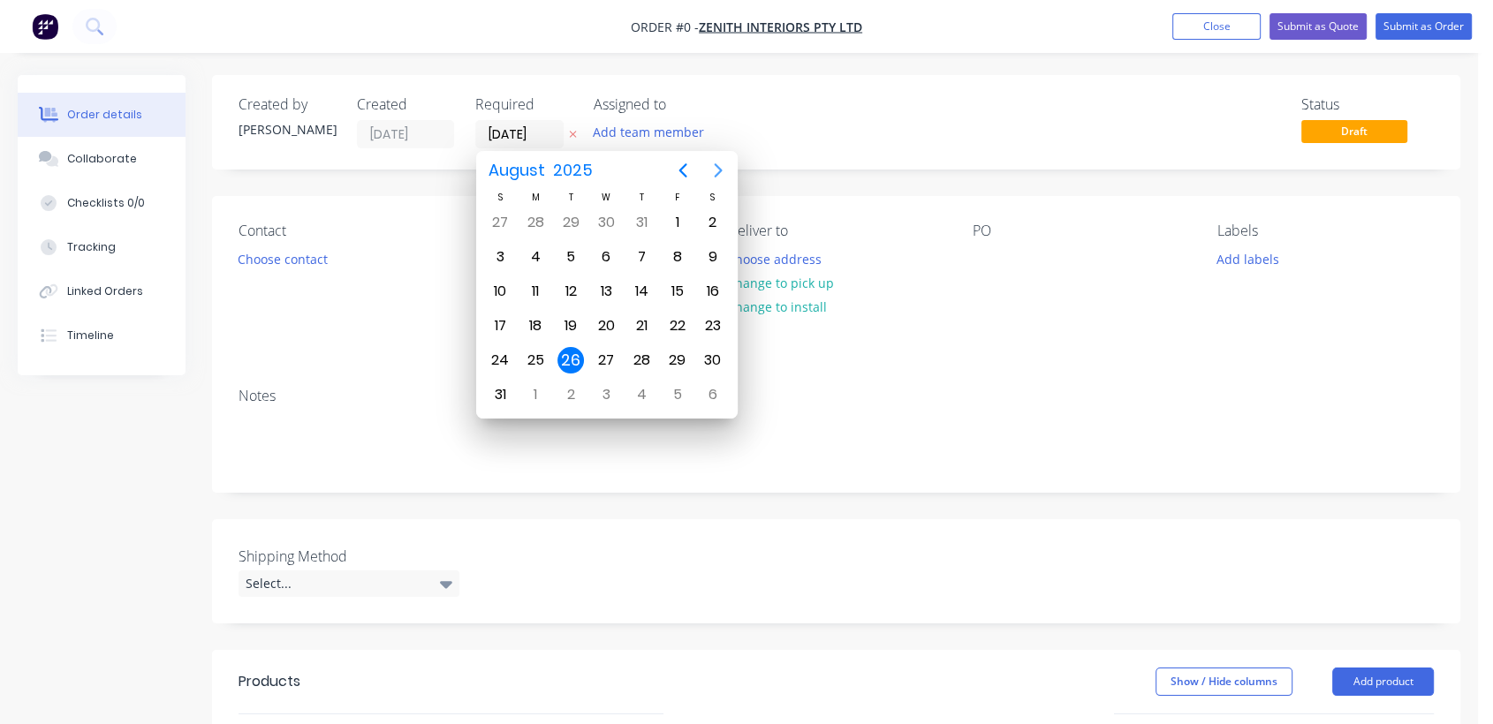
click at [718, 167] on icon "Next page" at bounding box center [718, 170] width 8 height 14
click at [717, 167] on icon "Next page" at bounding box center [718, 170] width 8 height 14
click at [606, 348] on div "31" at bounding box center [606, 360] width 26 height 26
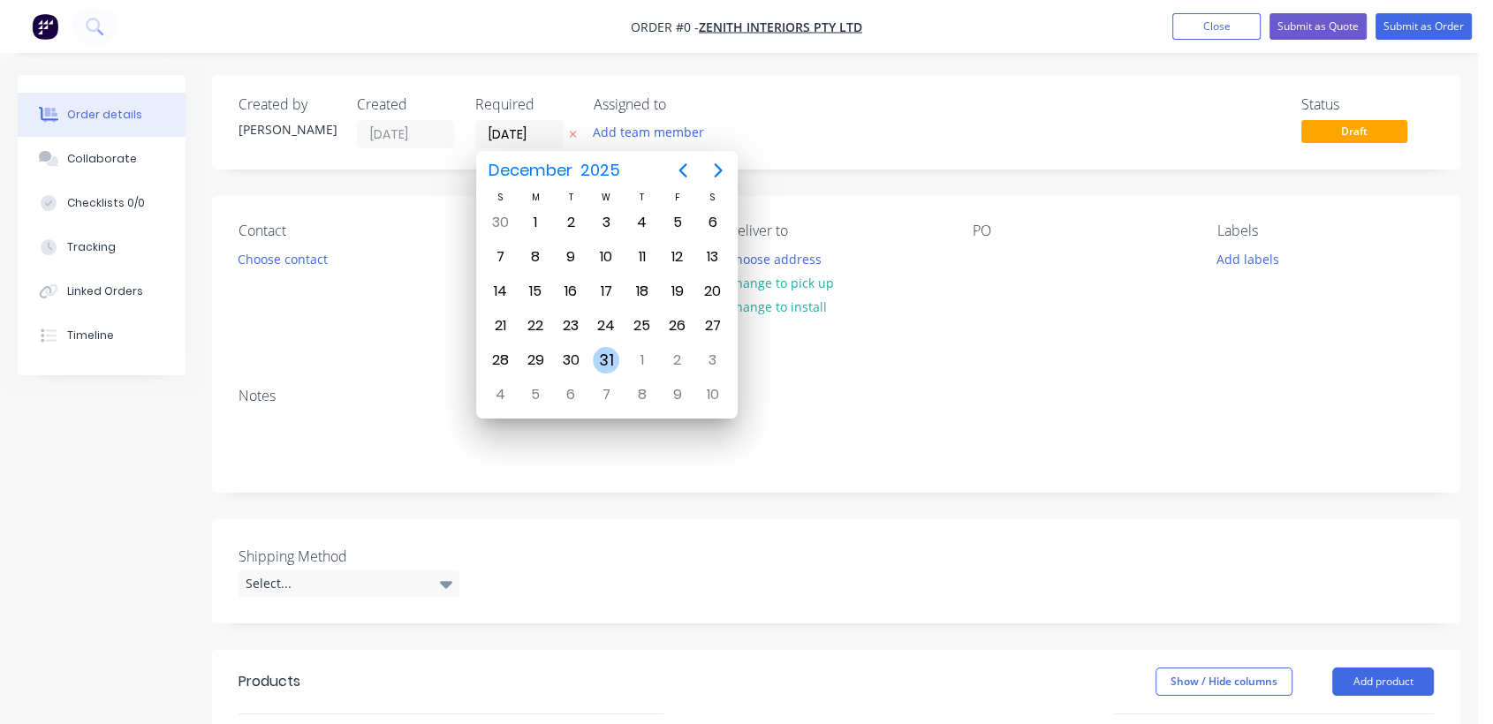
type input "[DATE]"
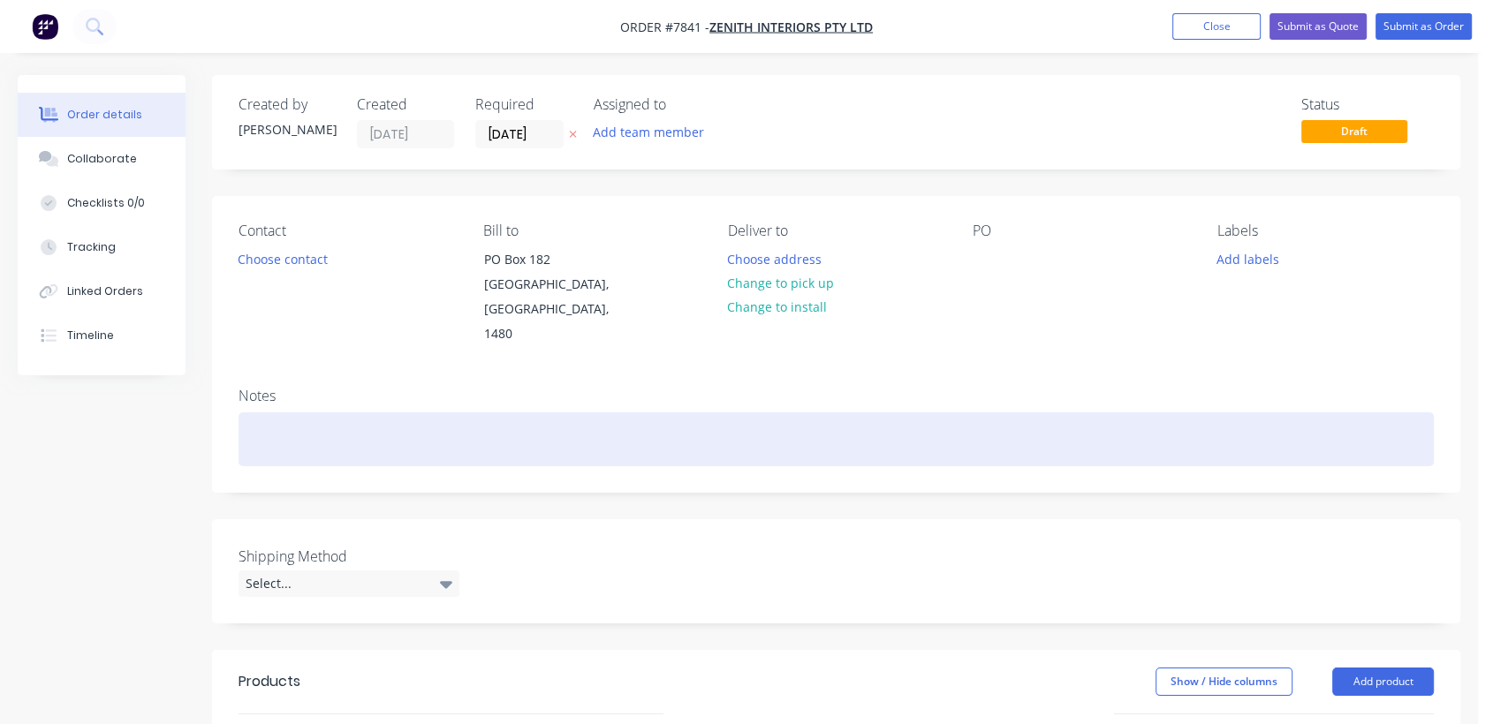
click at [332, 412] on div at bounding box center [835, 439] width 1195 height 54
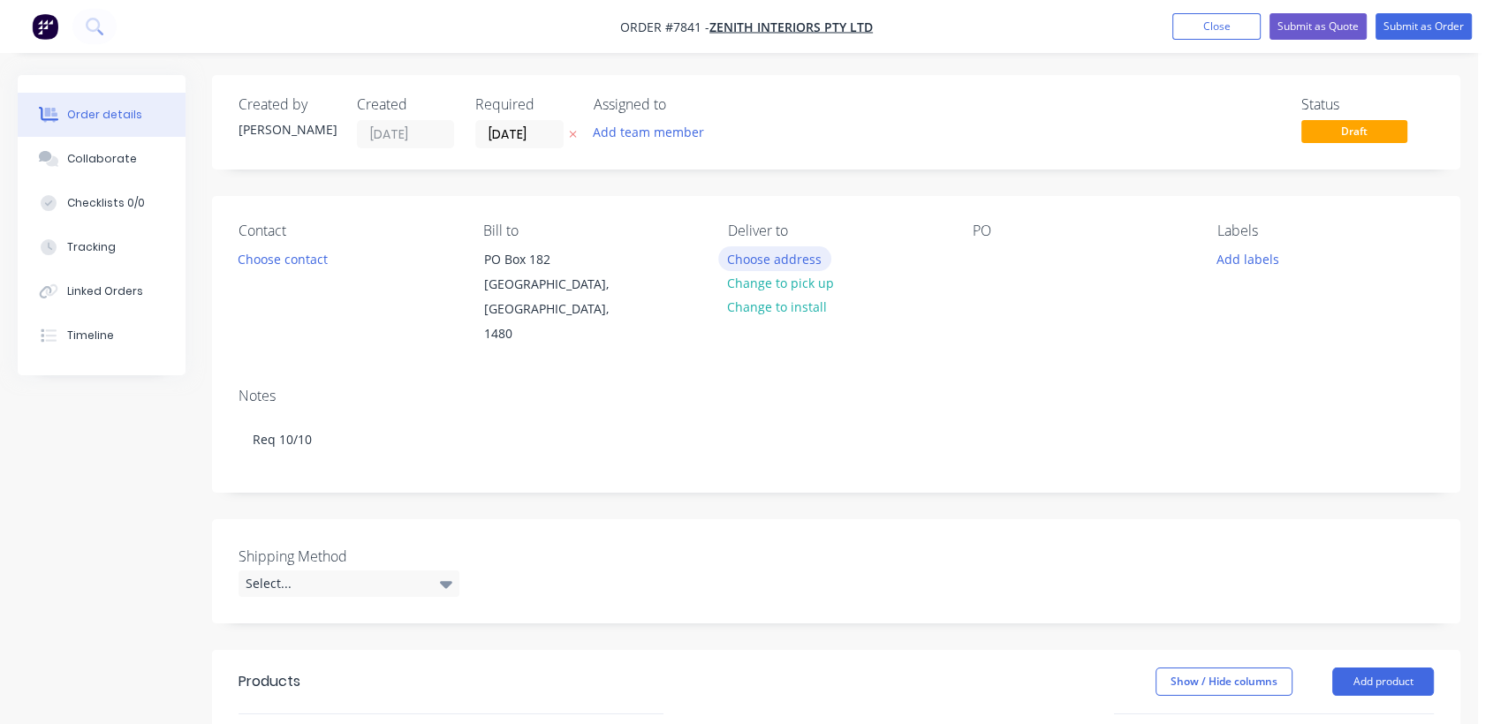
click at [772, 255] on button "Choose address" at bounding box center [774, 258] width 113 height 24
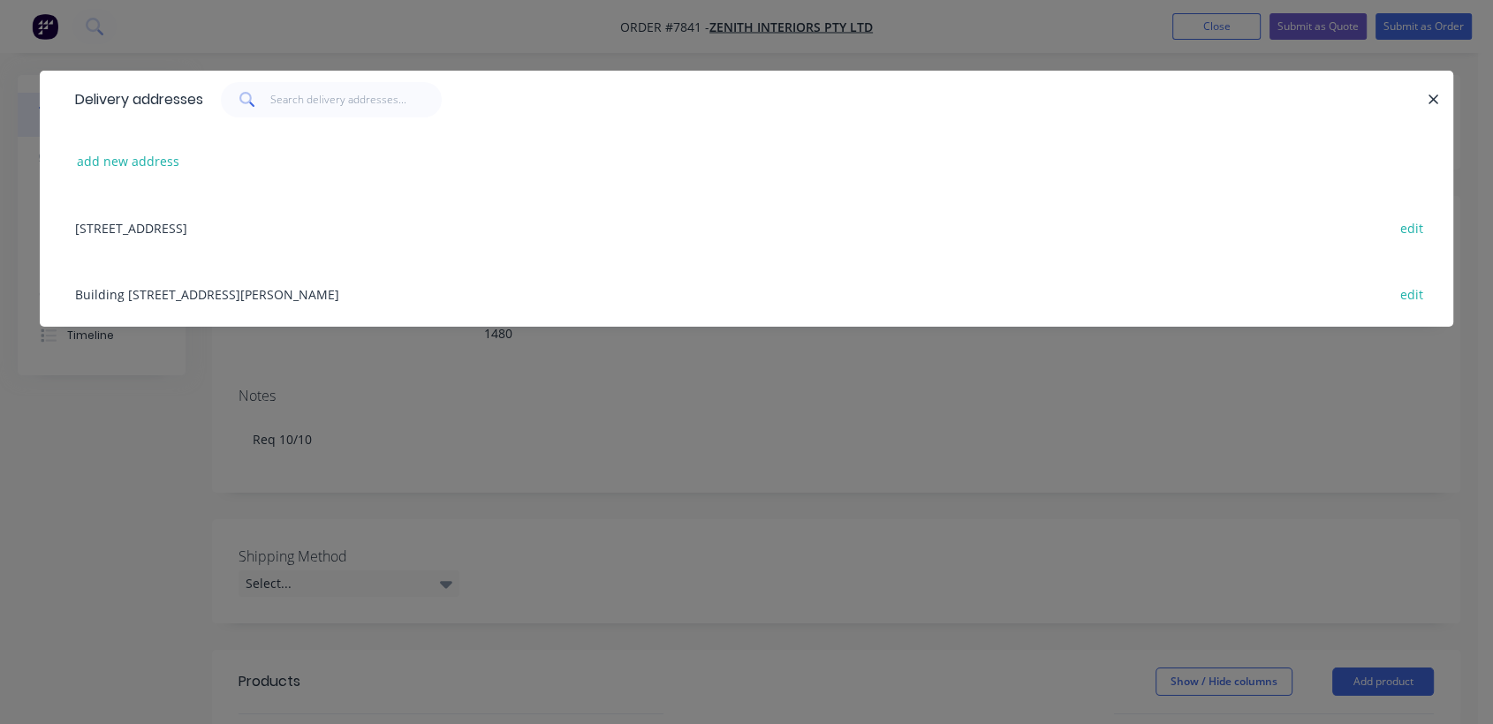
click at [253, 291] on div "Building [STREET_ADDRESS][PERSON_NAME] edit" at bounding box center [746, 294] width 1360 height 66
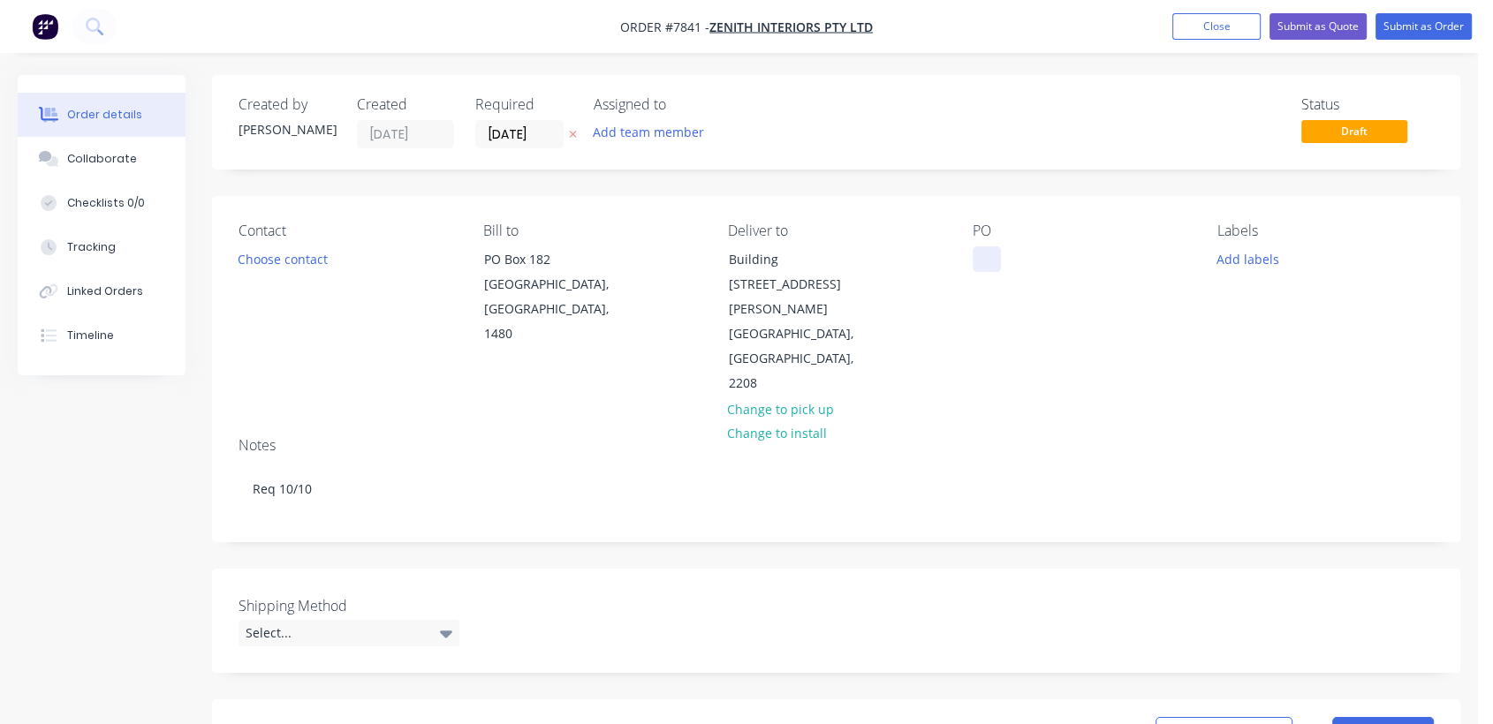
click at [996, 258] on div at bounding box center [986, 259] width 28 height 26
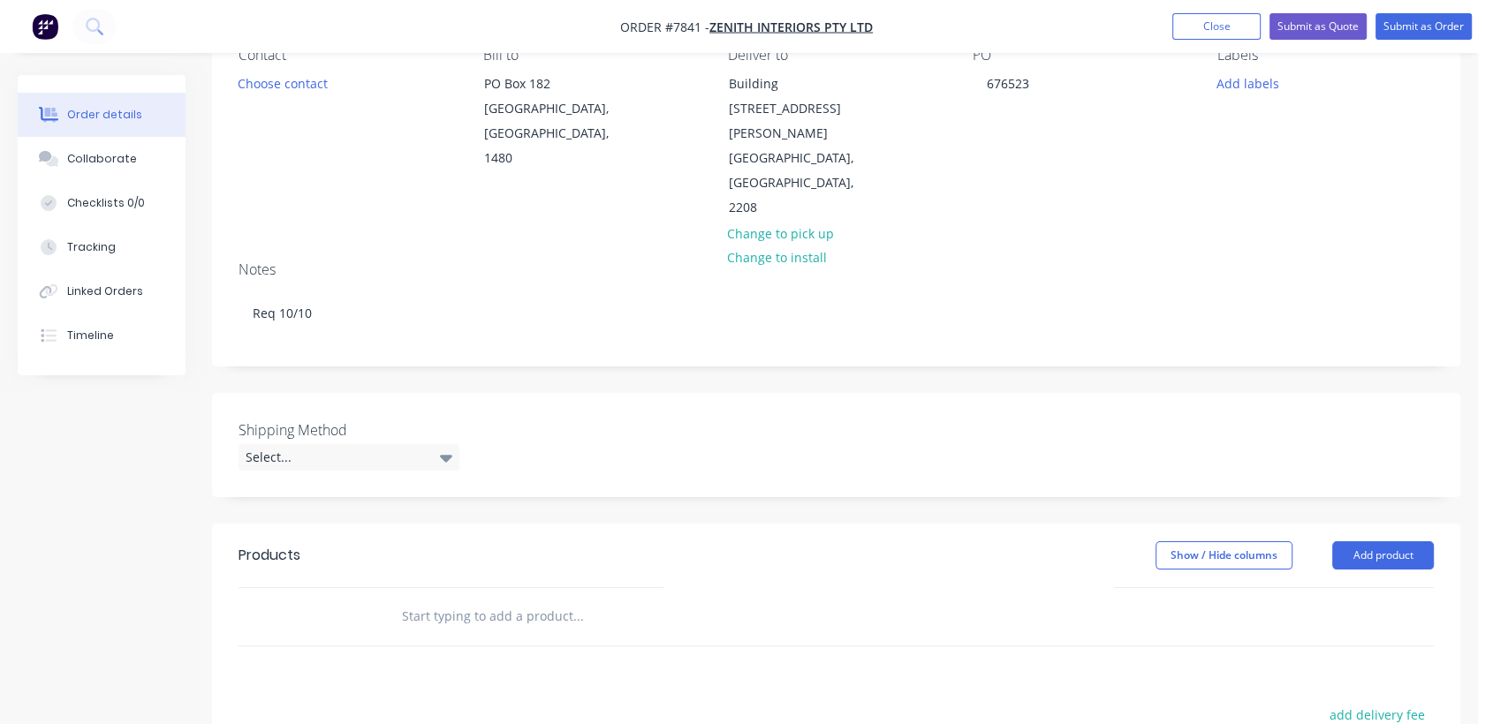
scroll to position [294, 0]
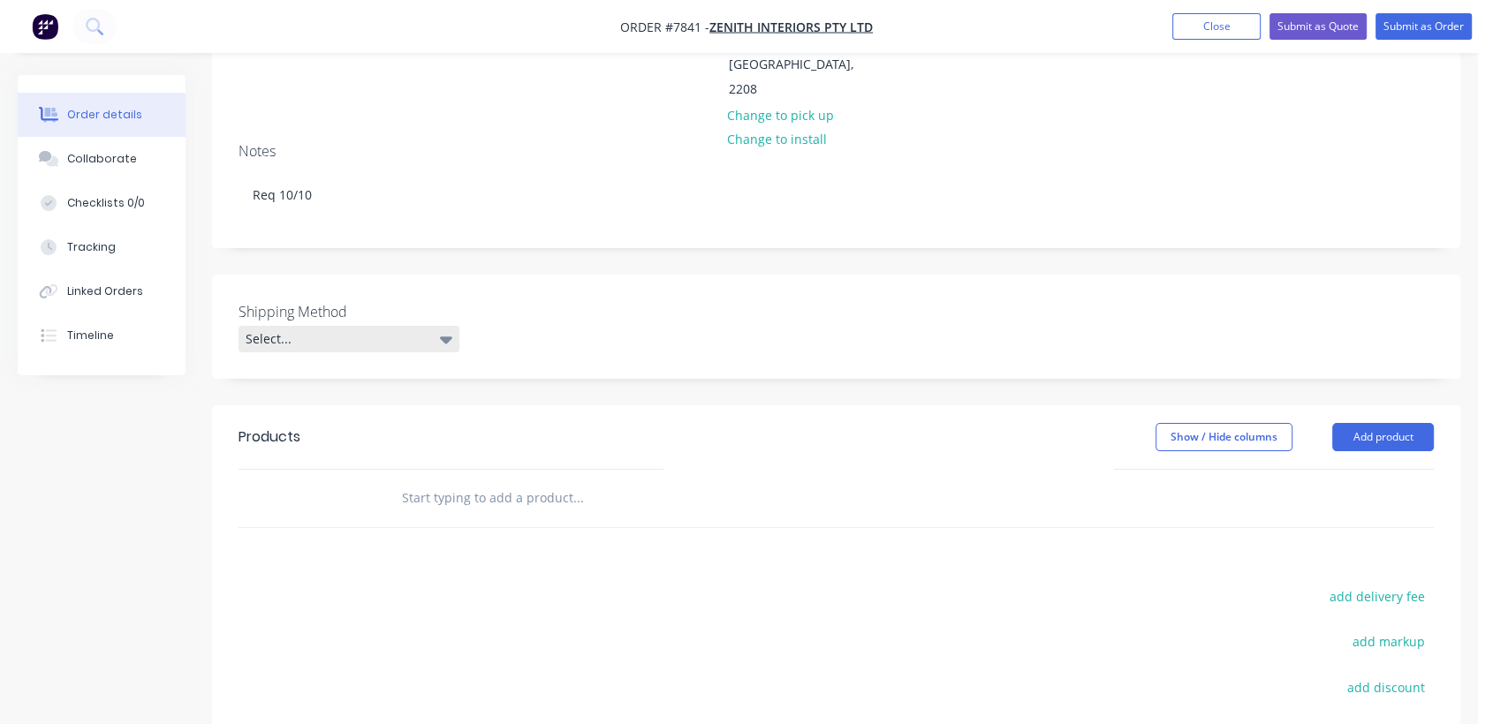
click at [308, 326] on div "Select..." at bounding box center [348, 339] width 221 height 26
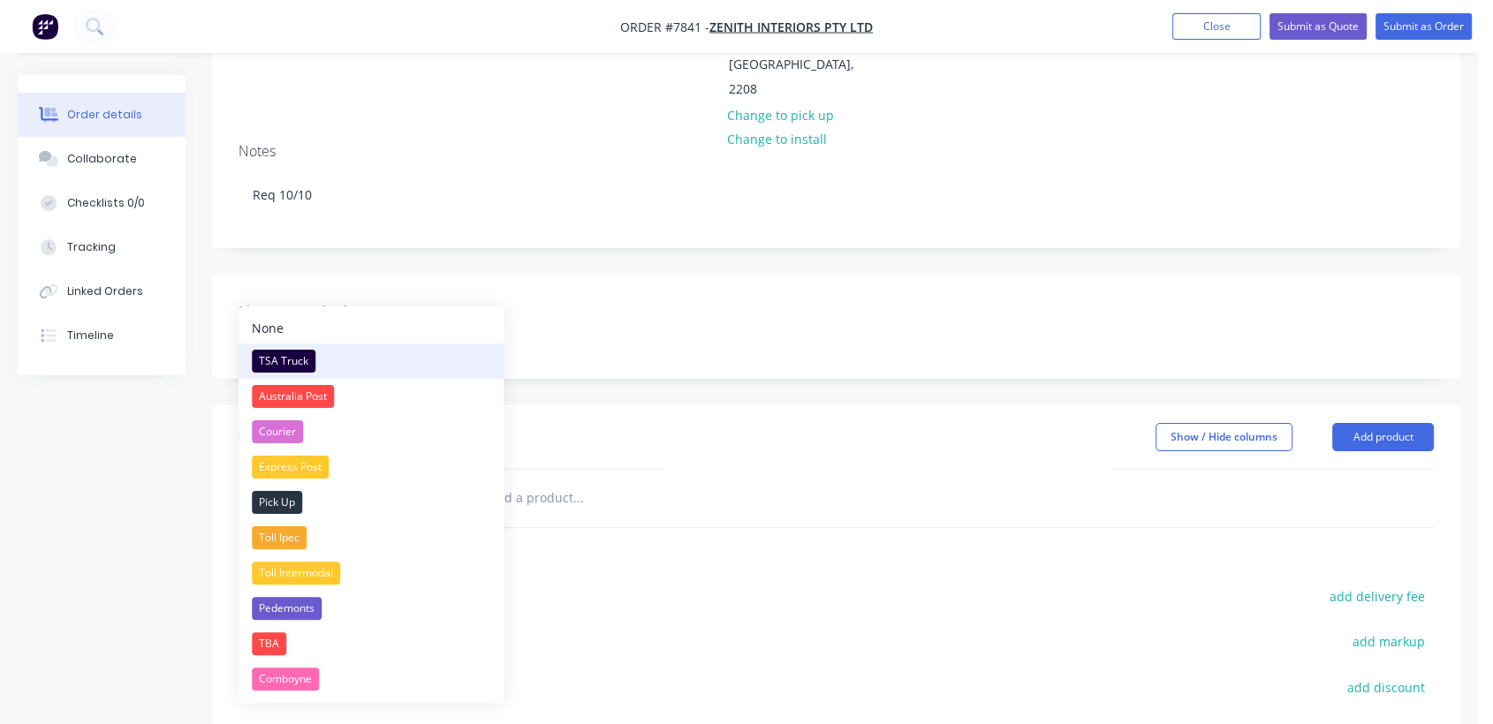
click at [291, 355] on div "TSA Truck" at bounding box center [284, 361] width 64 height 23
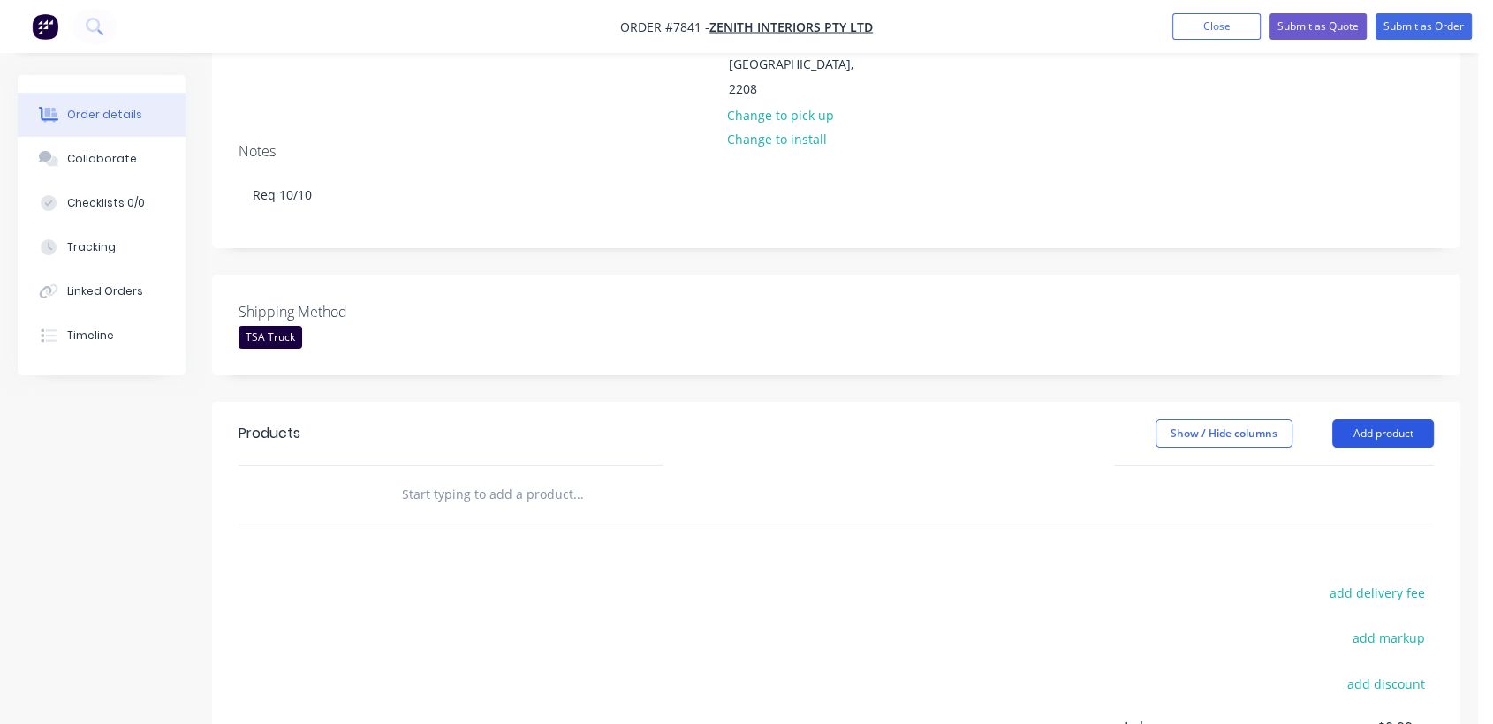
click at [1405, 420] on button "Add product" at bounding box center [1383, 434] width 102 height 28
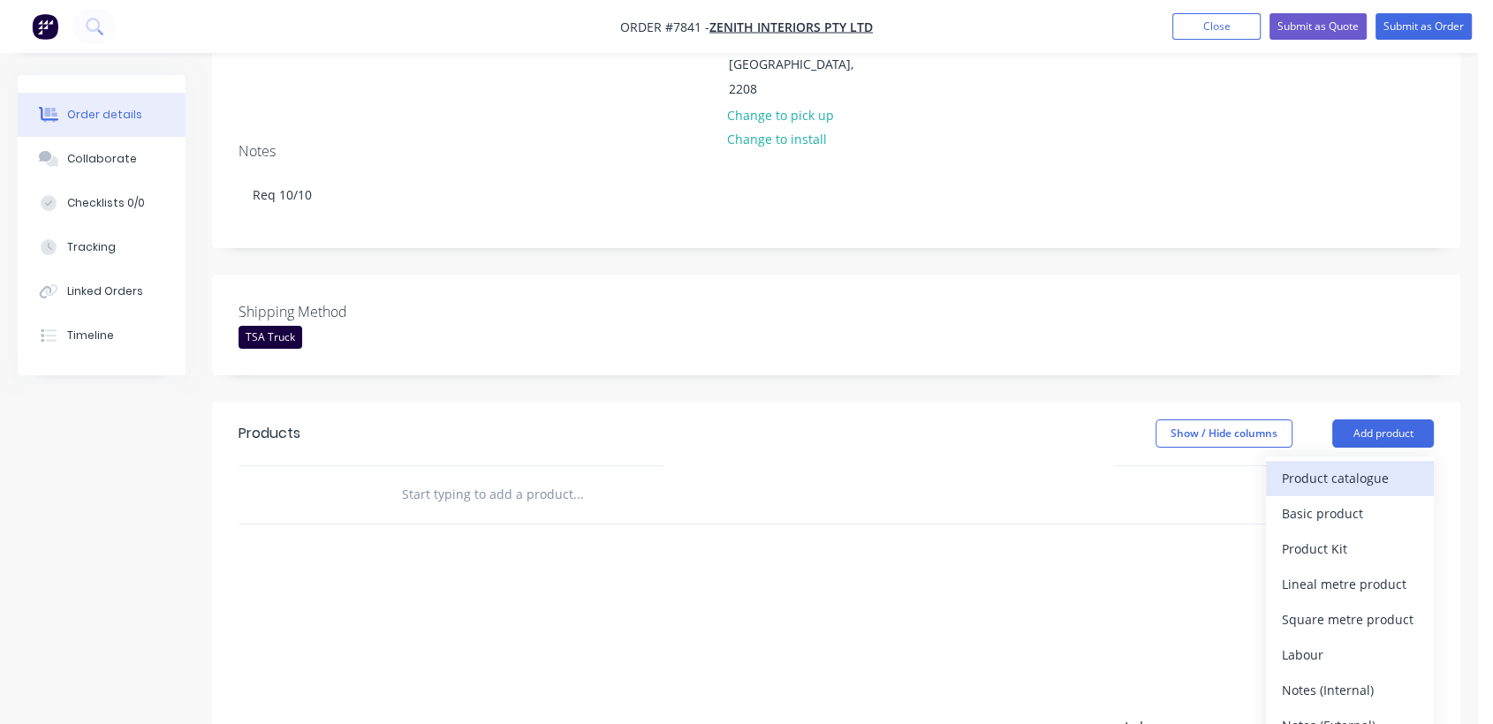
click at [1344, 465] on div "Product catalogue" at bounding box center [1350, 478] width 136 height 26
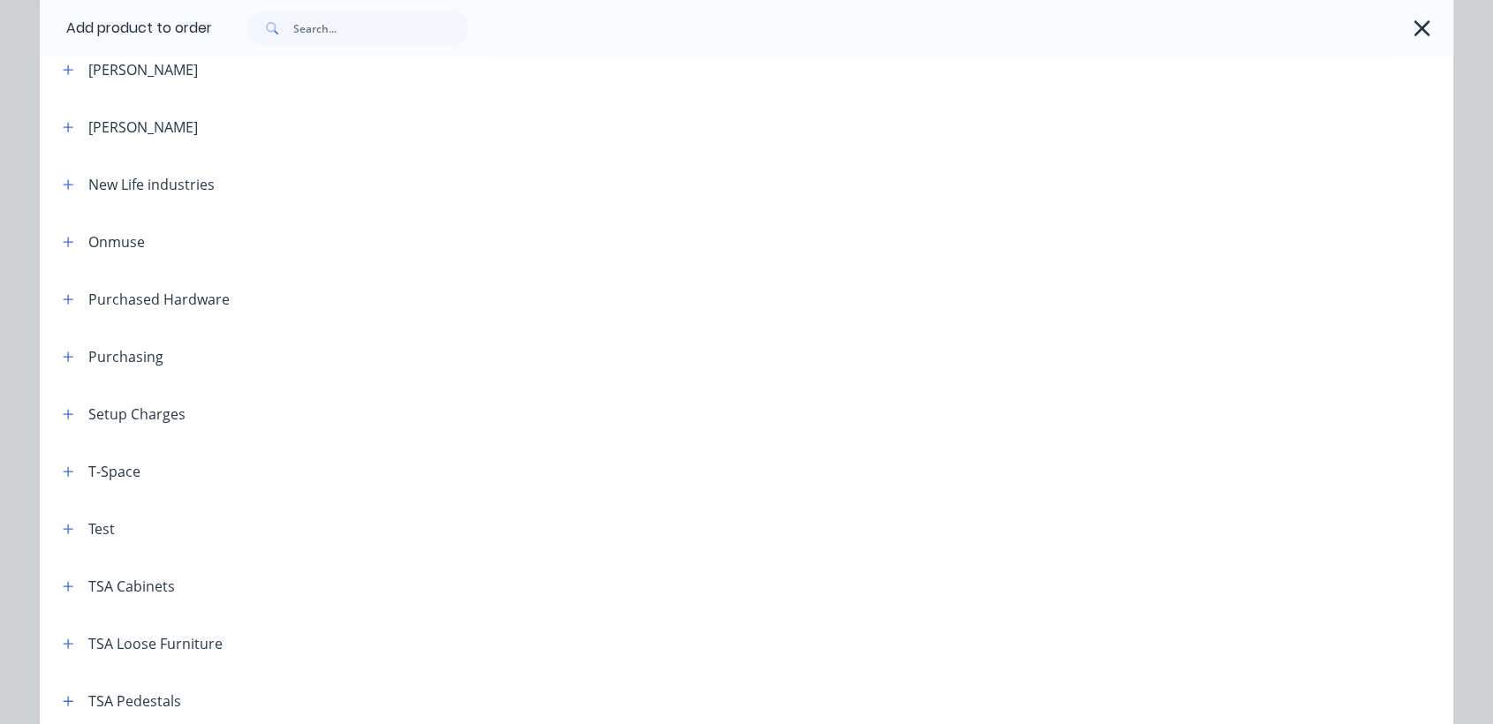
scroll to position [1097, 0]
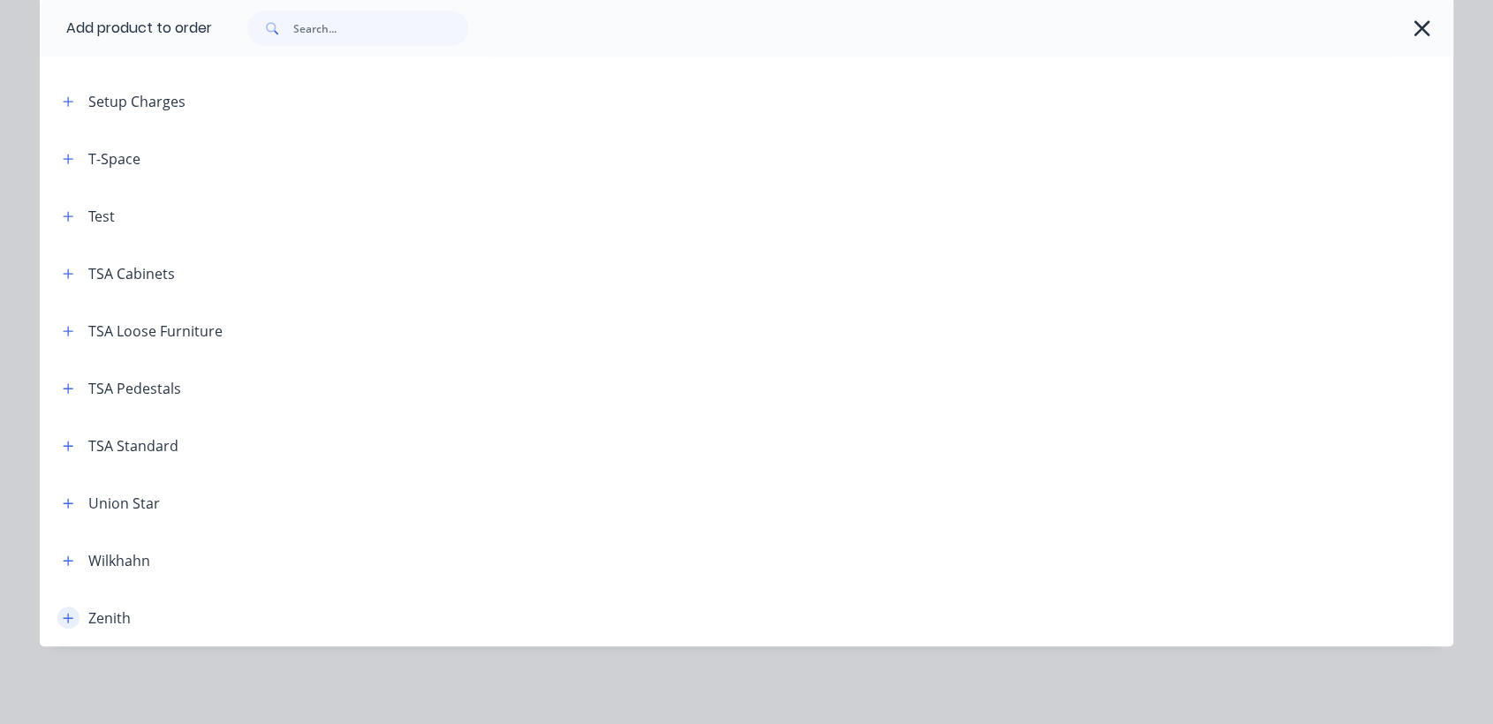
click at [57, 613] on button "button" at bounding box center [68, 618] width 22 height 22
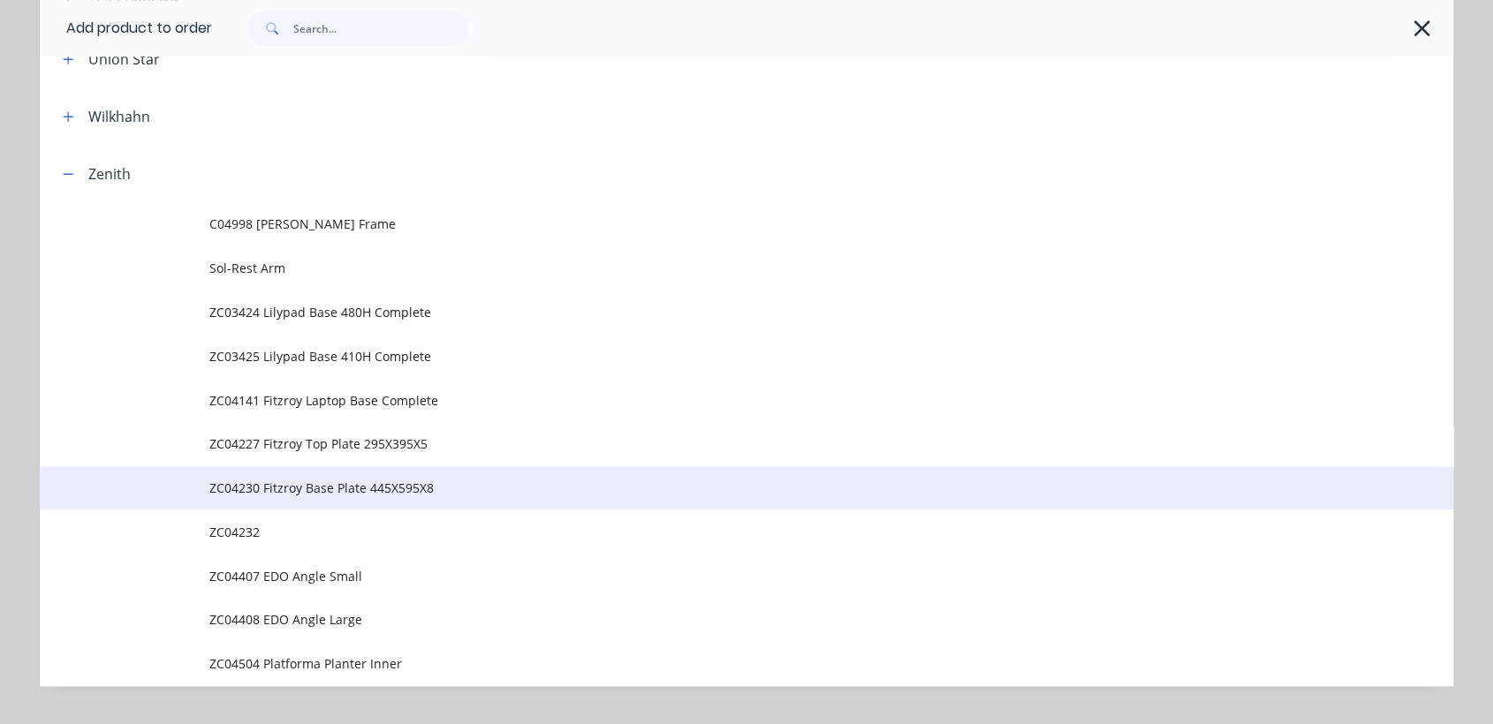
scroll to position [1581, 0]
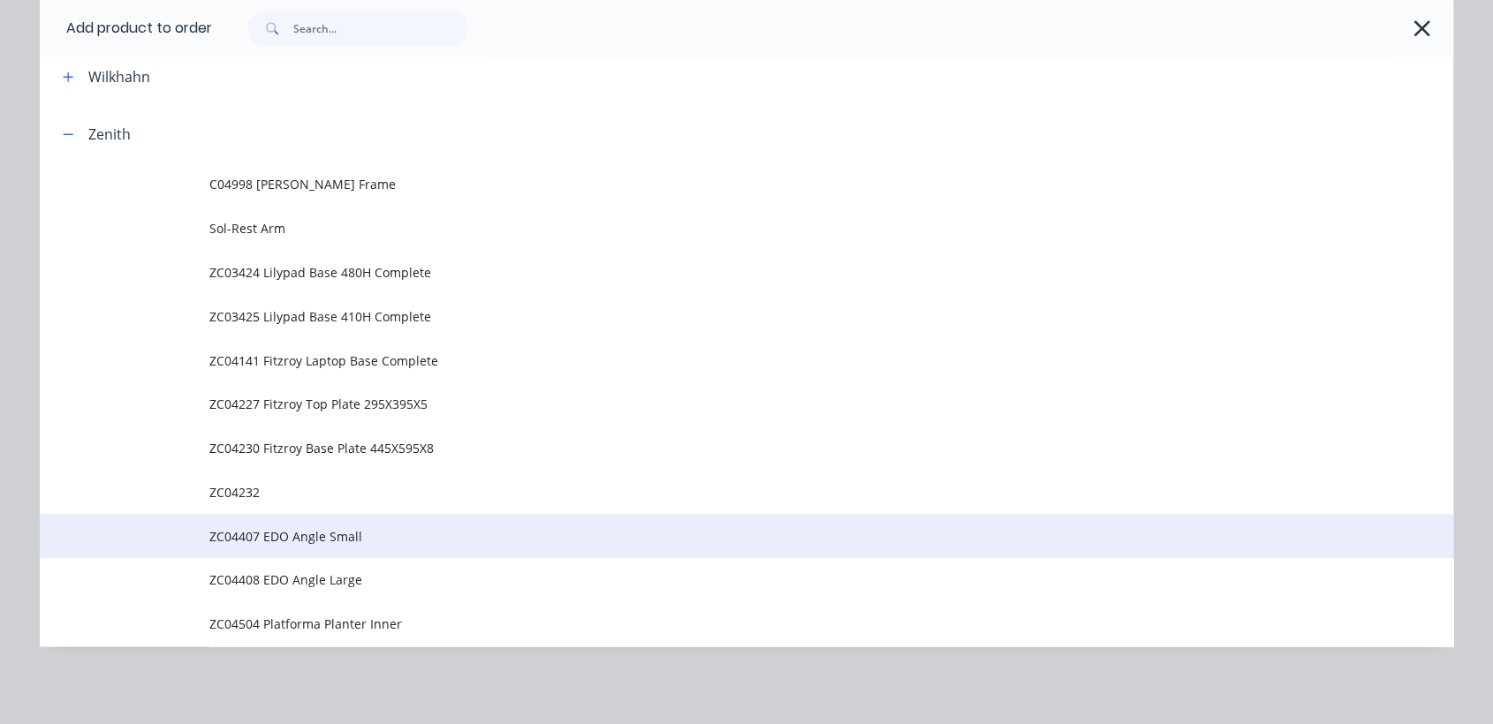
click at [303, 534] on span "ZC04407 EDO Angle Small" at bounding box center [706, 536] width 995 height 19
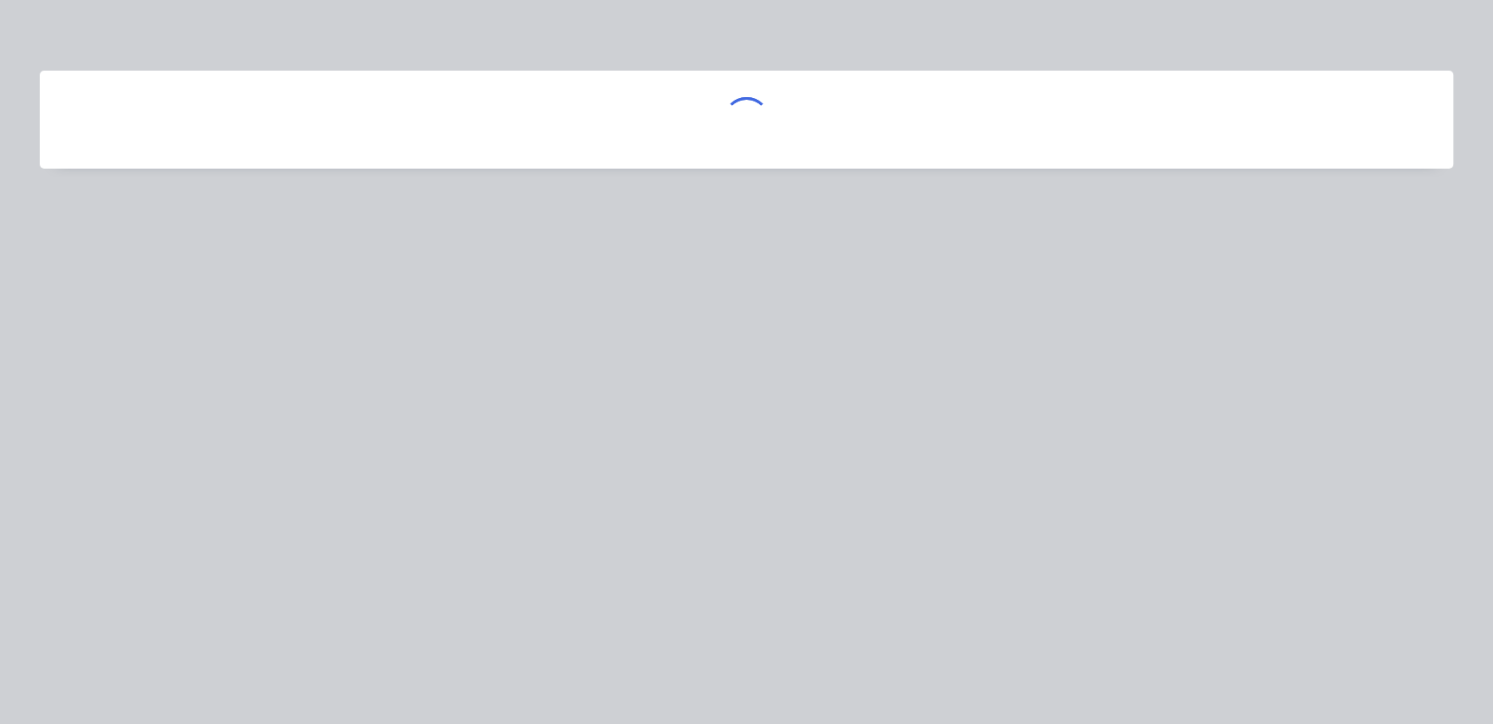
scroll to position [0, 0]
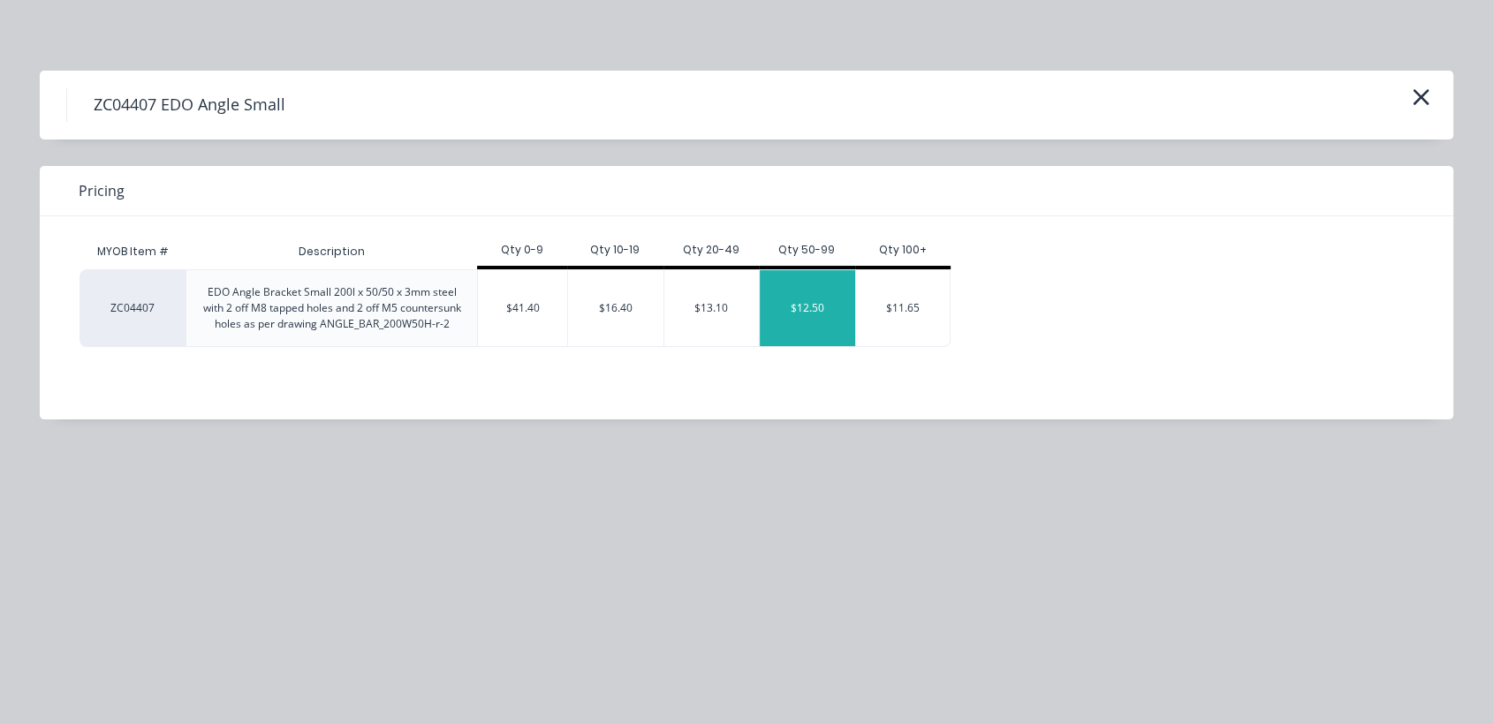
click at [817, 297] on div "$12.50" at bounding box center [807, 308] width 95 height 76
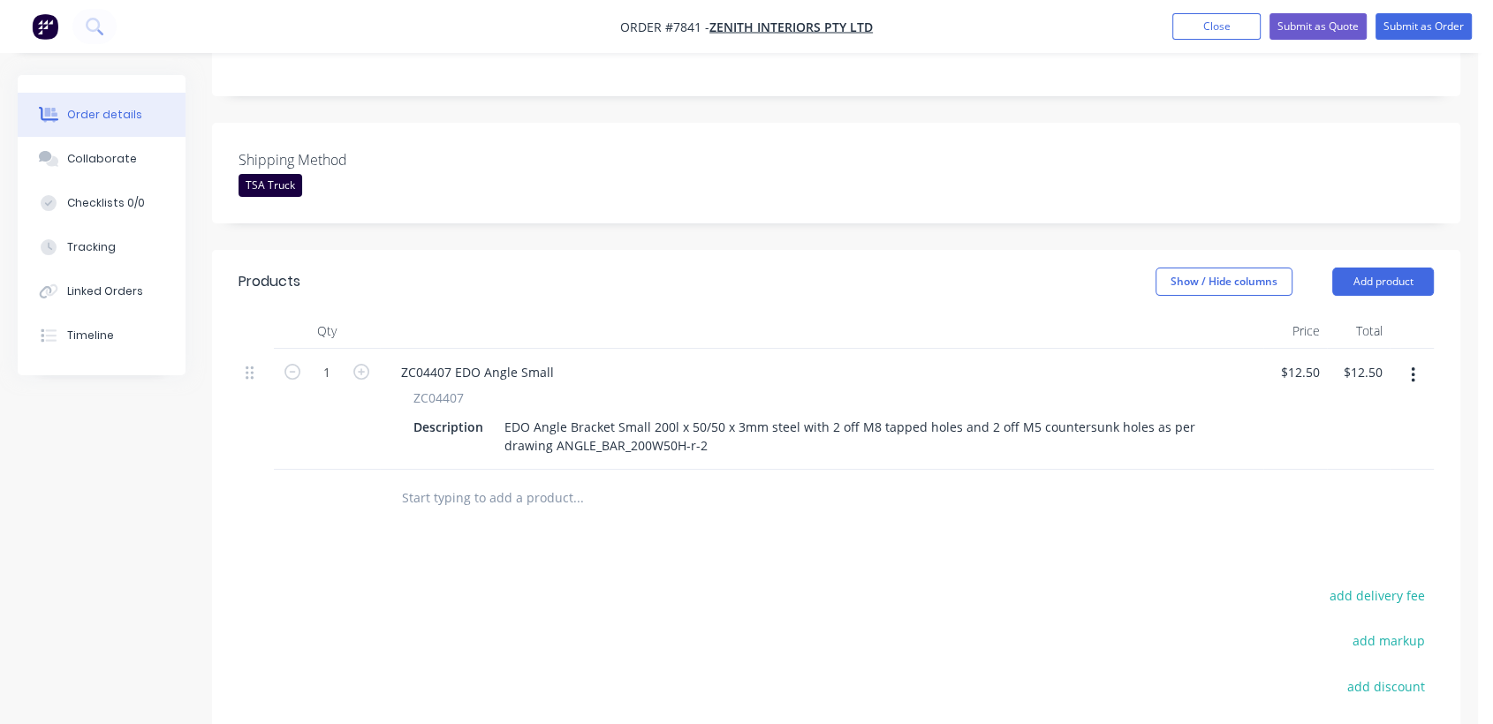
scroll to position [490, 0]
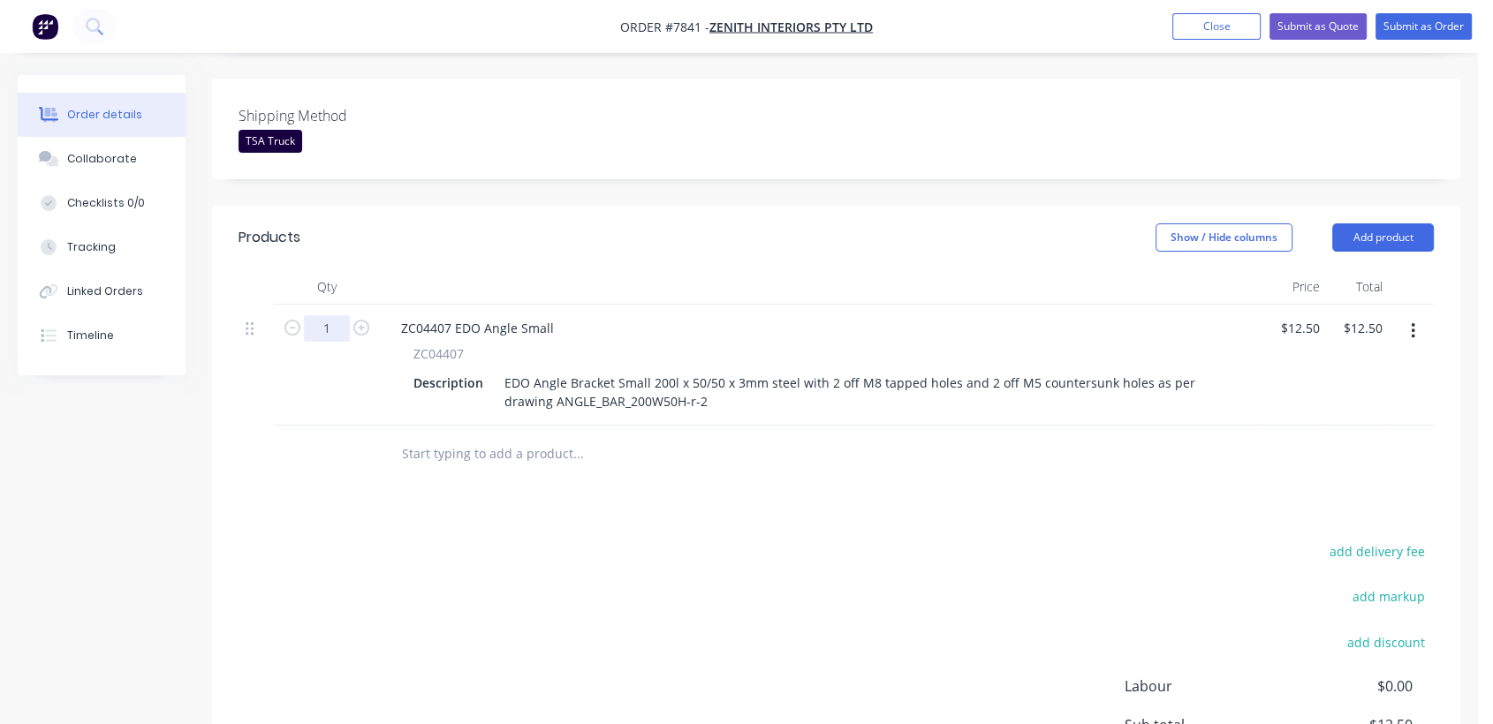
click at [326, 315] on input "1" at bounding box center [327, 328] width 46 height 26
type input "50"
type input "$625.00"
type input "$14.00"
type input "$700.00"
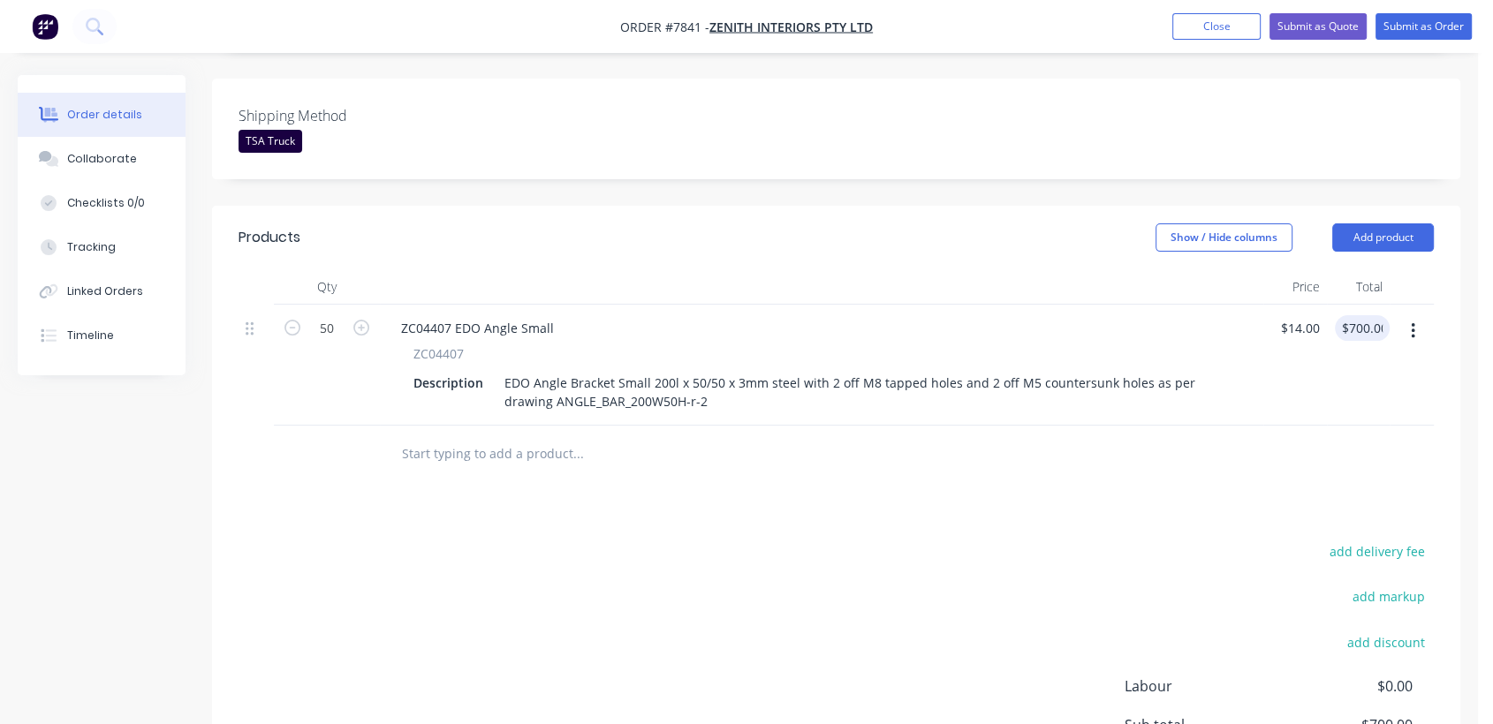
click at [502, 436] on input "text" at bounding box center [577, 453] width 353 height 35
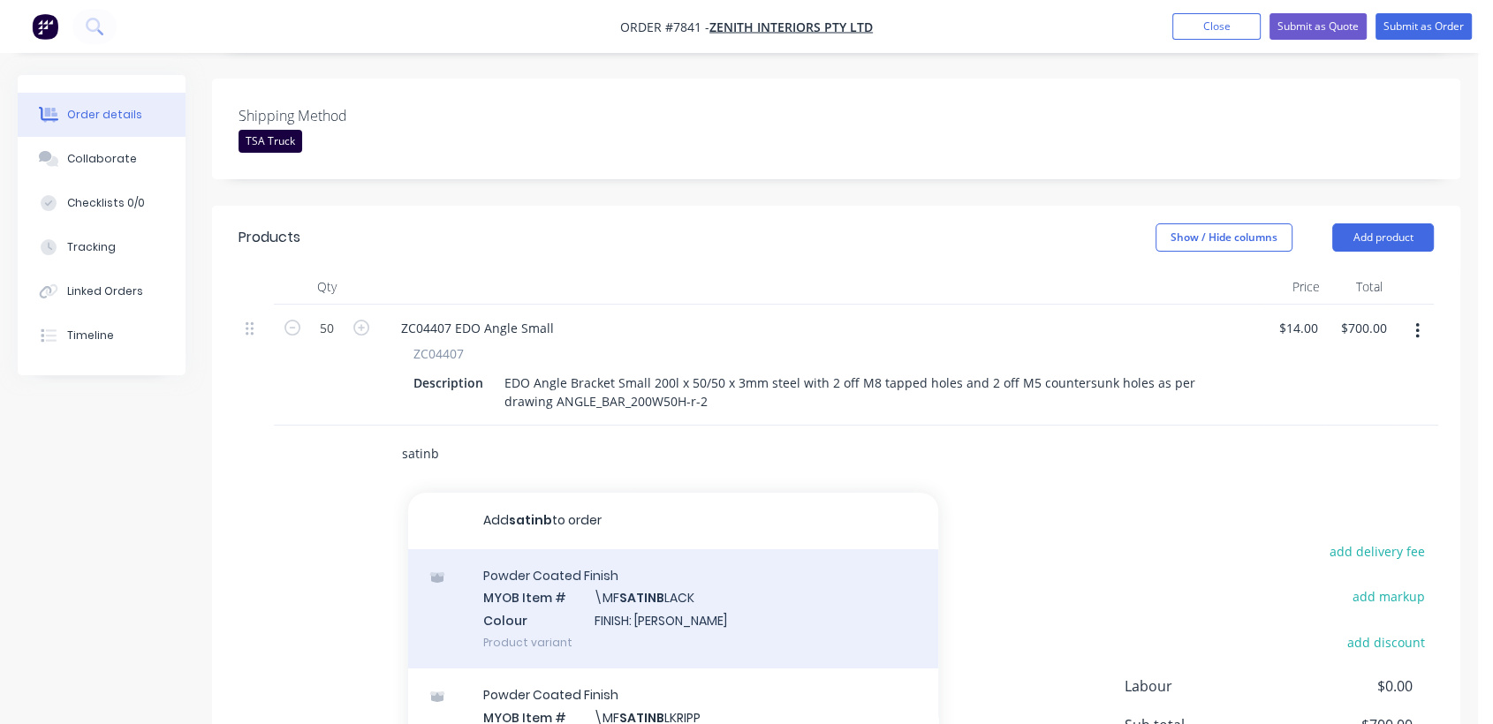
type input "satinb"
click at [641, 560] on div "Powder Coated Finish MYOB Item # \MF SATINB LACK Colour FINISH: Satin Black Pro…" at bounding box center [673, 608] width 530 height 119
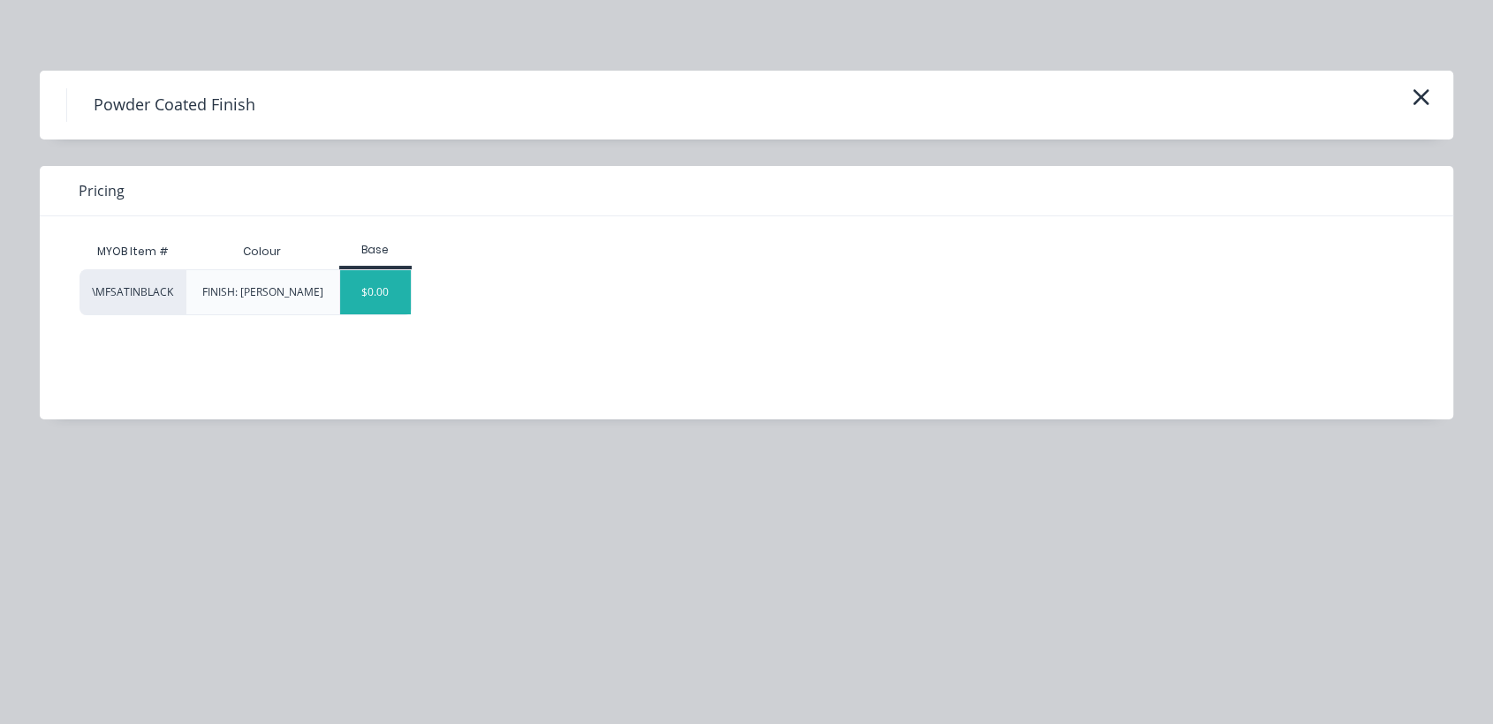
click at [389, 295] on div "$0.00" at bounding box center [376, 292] width 72 height 44
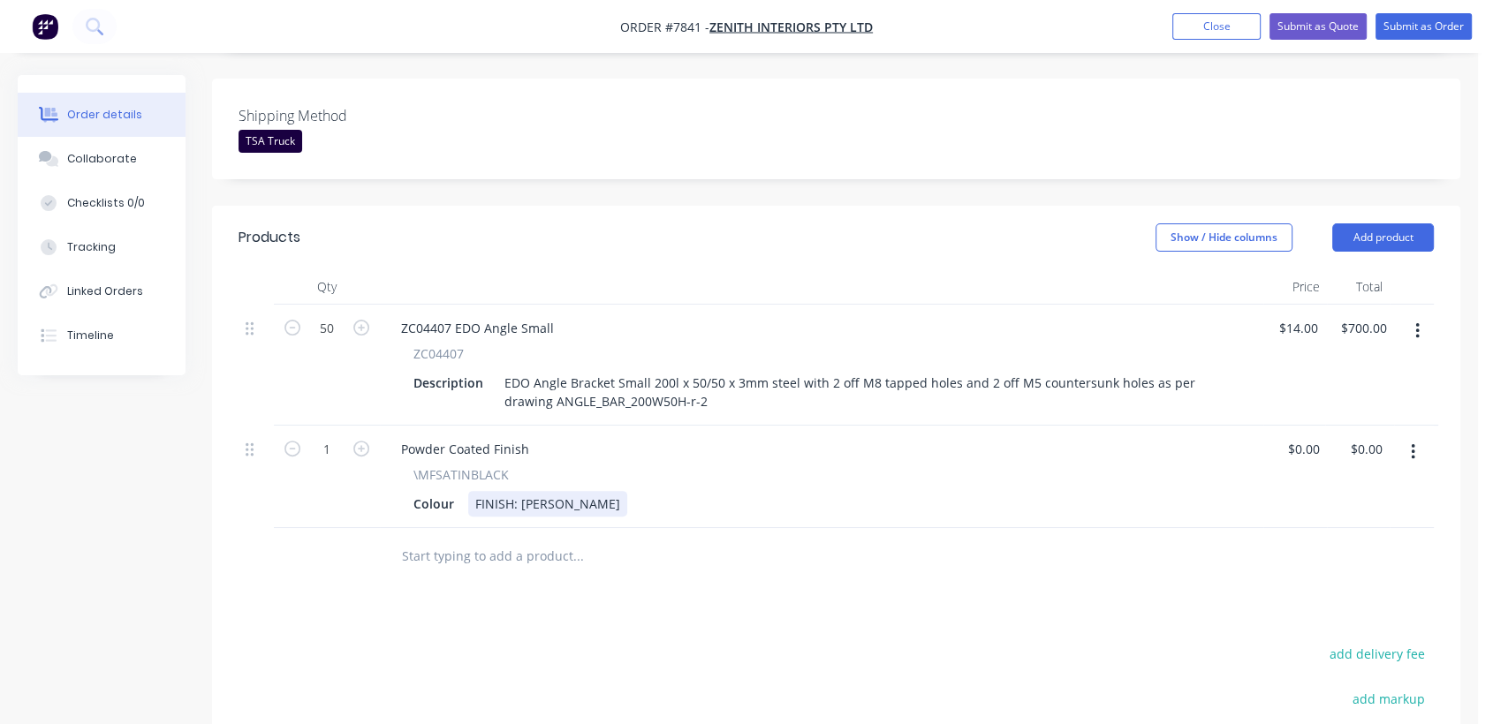
click at [520, 491] on div "FINISH: [PERSON_NAME]" at bounding box center [547, 504] width 159 height 26
type input "$0.00"
click at [117, 155] on div "Collaborate" at bounding box center [102, 159] width 70 height 16
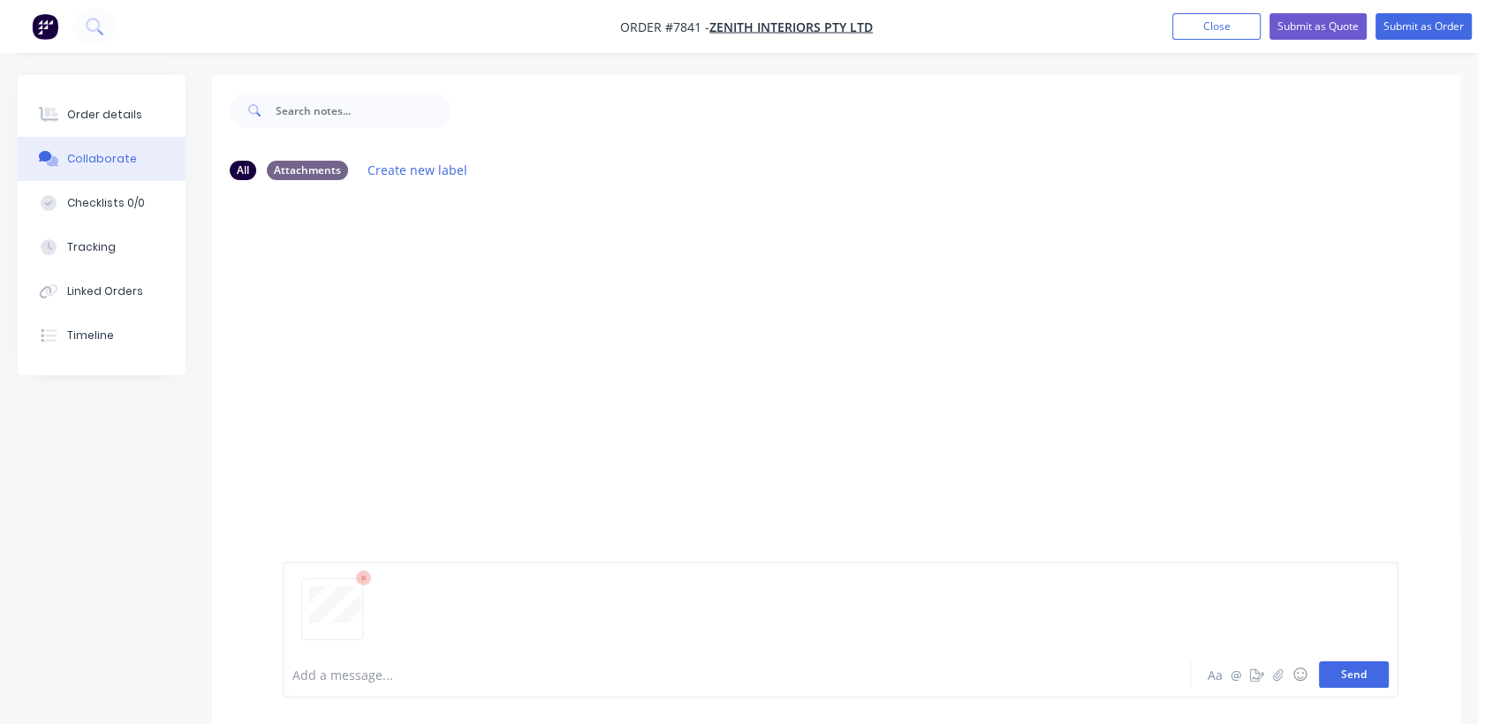
click at [1374, 673] on button "Send" at bounding box center [1354, 675] width 70 height 26
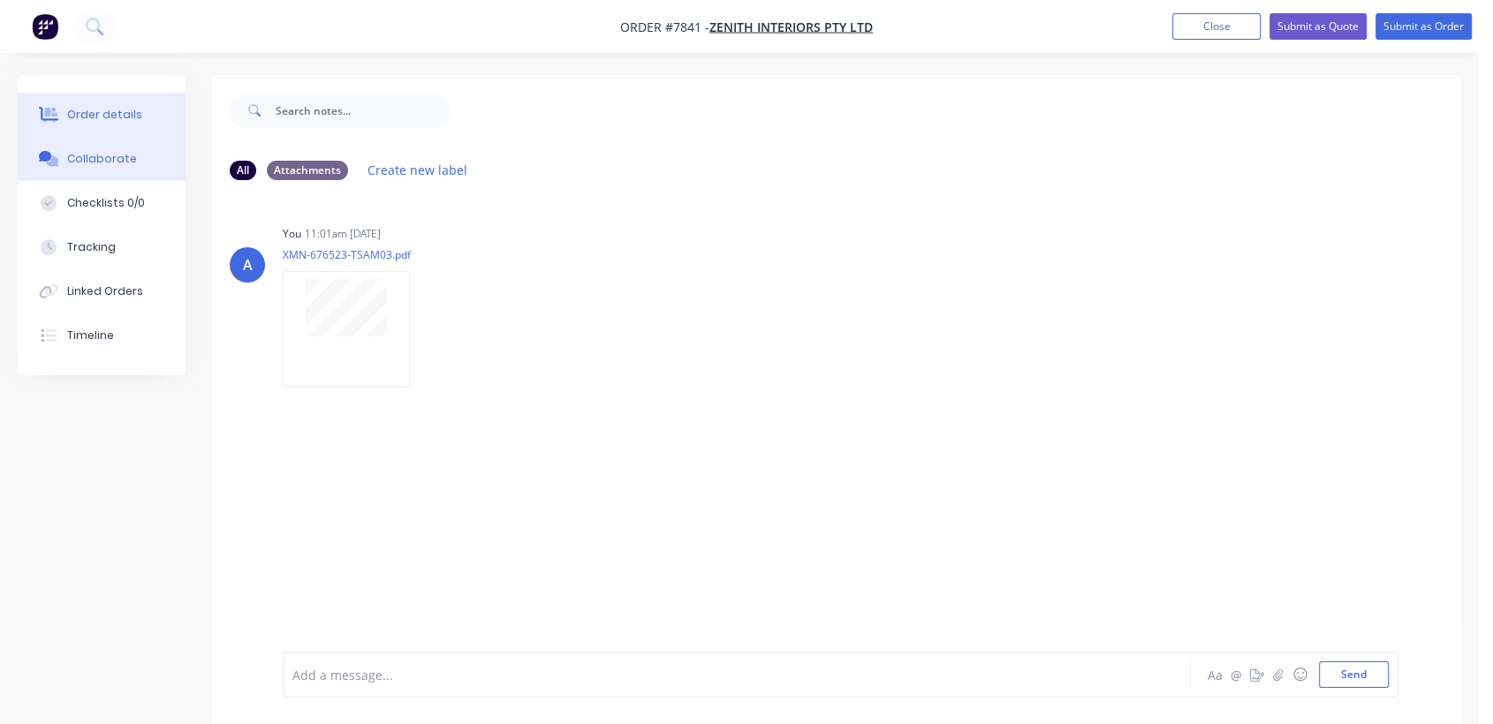
click at [97, 98] on button "Order details" at bounding box center [102, 115] width 168 height 44
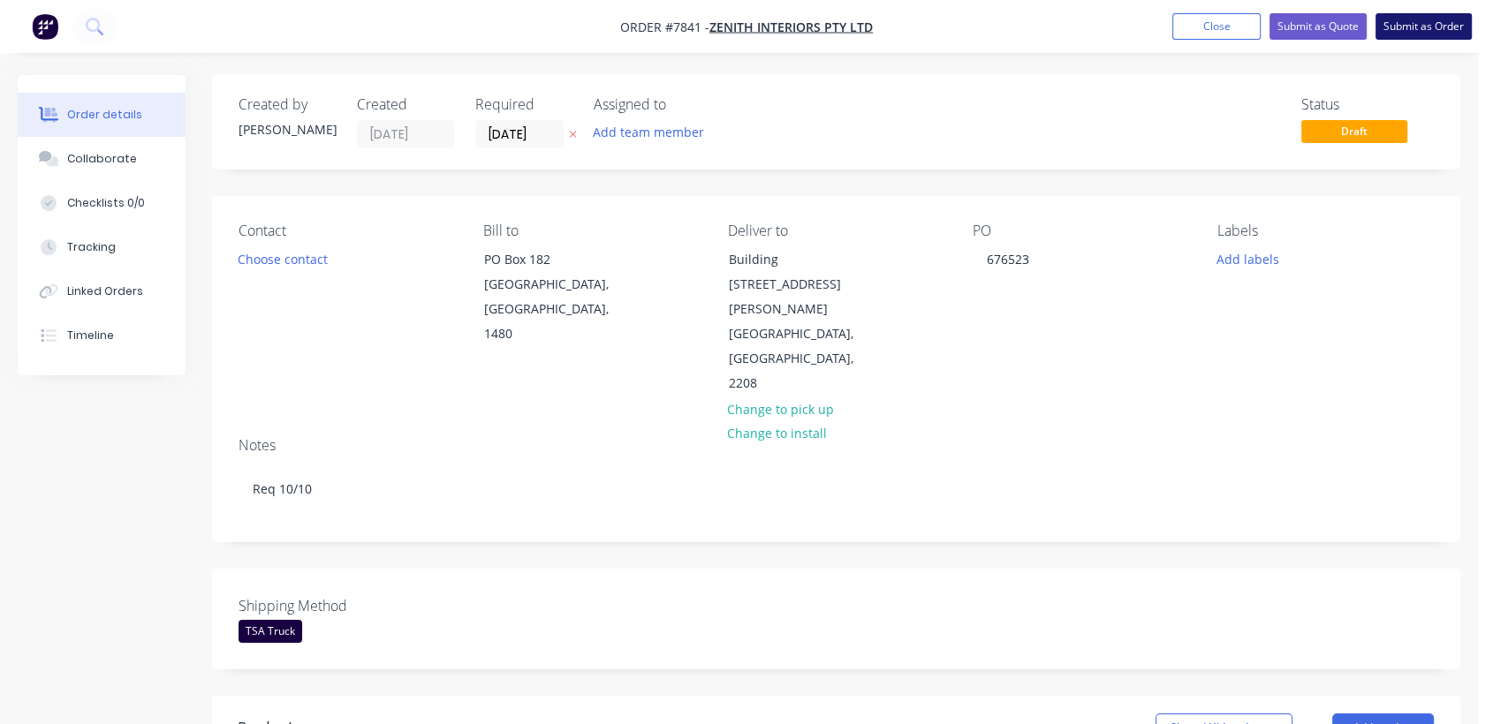
click at [1404, 16] on button "Submit as Order" at bounding box center [1423, 26] width 96 height 26
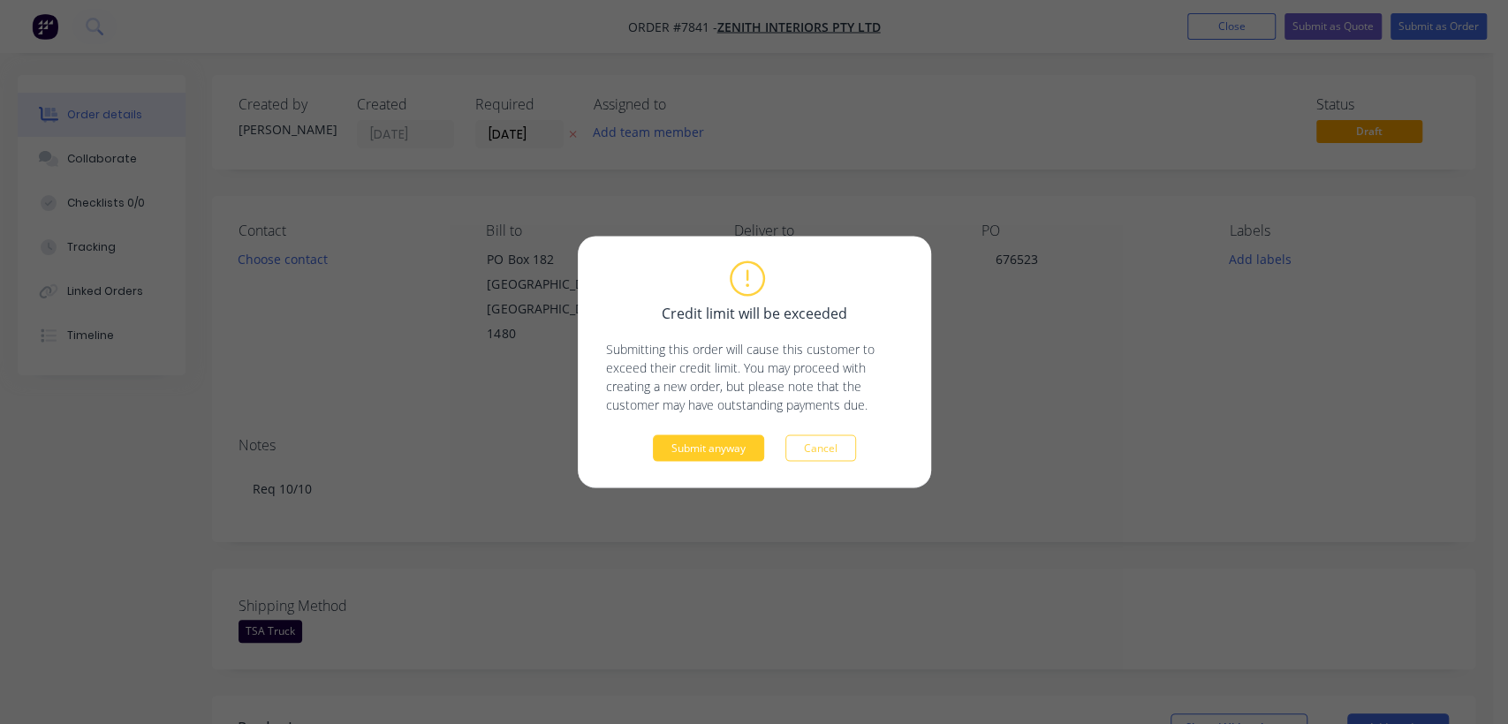
click at [685, 455] on button "Submit anyway" at bounding box center [708, 448] width 111 height 26
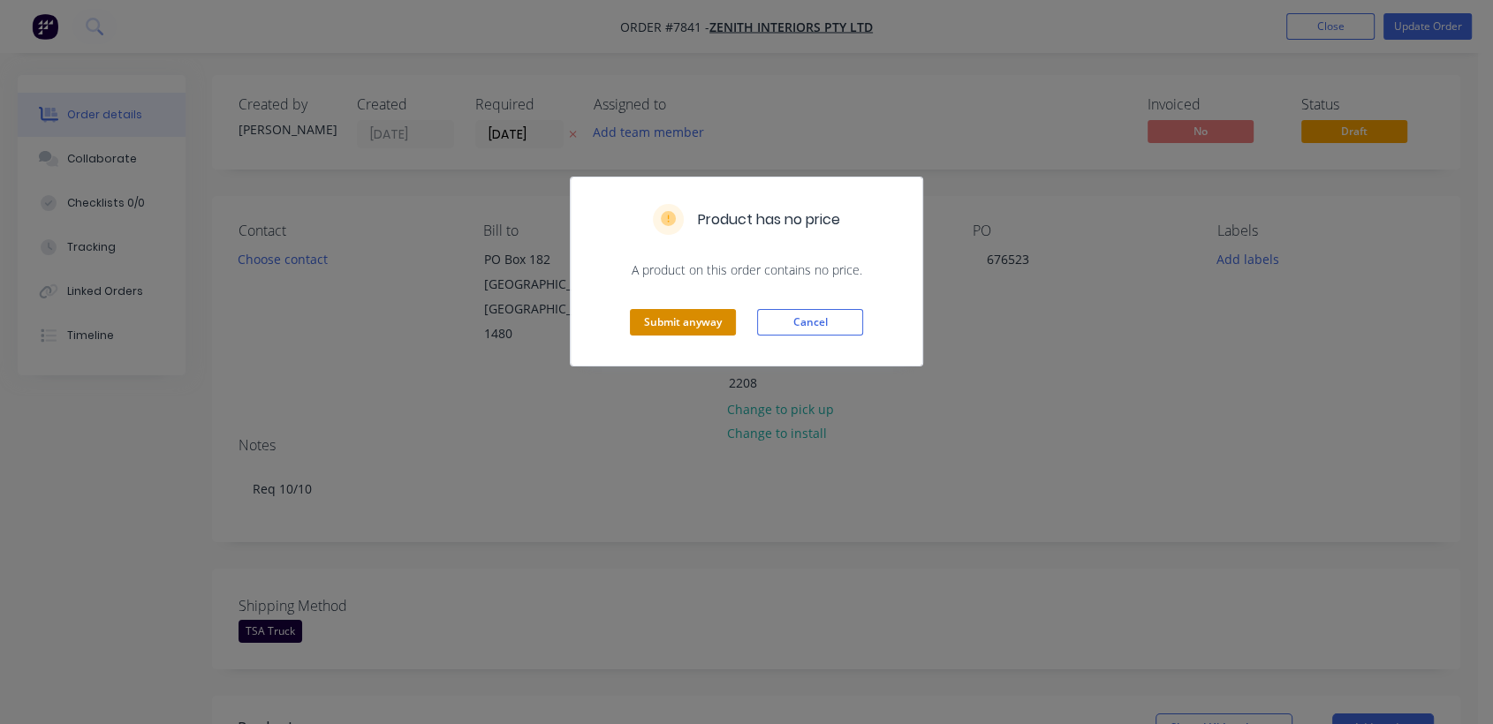
click at [683, 329] on button "Submit anyway" at bounding box center [683, 322] width 106 height 26
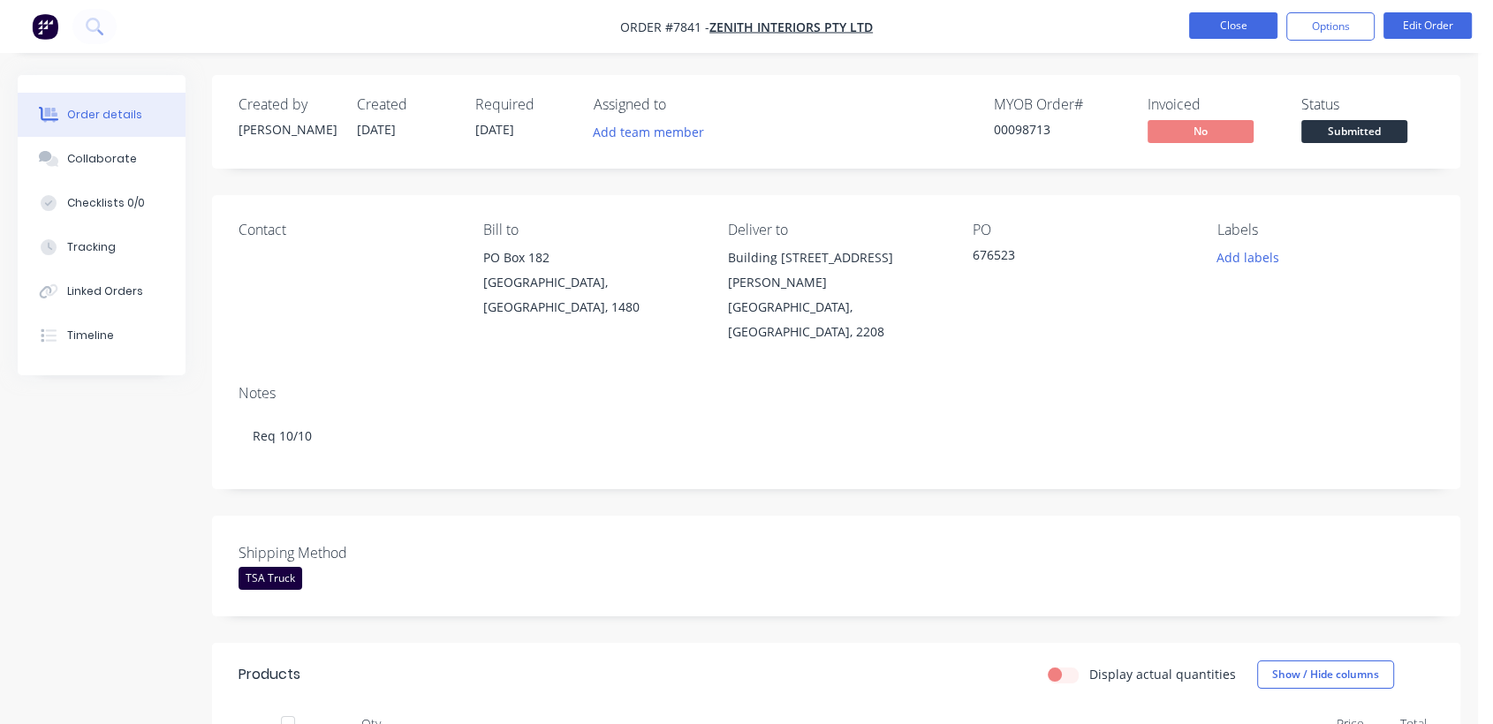
click at [1210, 29] on button "Close" at bounding box center [1233, 25] width 88 height 26
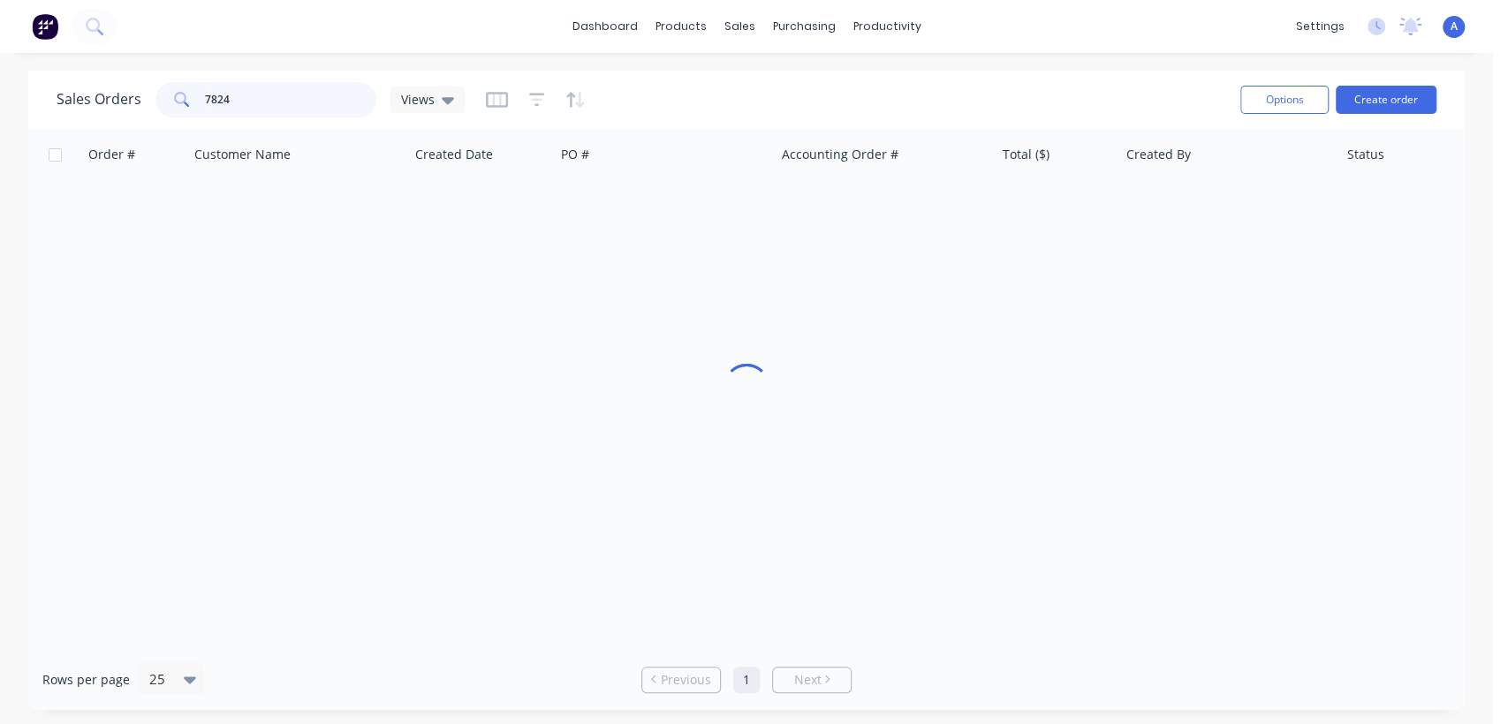
drag, startPoint x: 242, startPoint y: 103, endPoint x: 193, endPoint y: 96, distance: 50.0
click at [195, 97] on div "7824" at bounding box center [265, 99] width 221 height 35
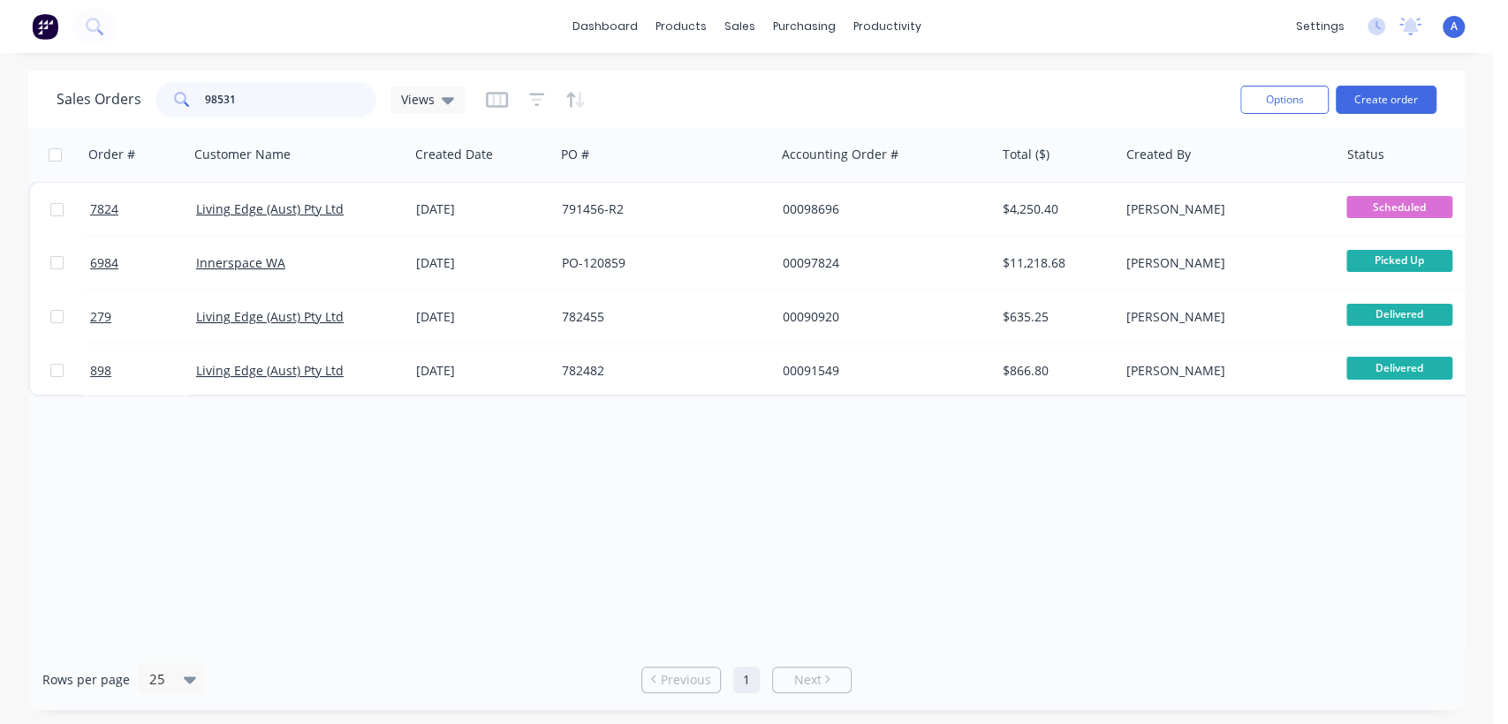
type input "98531"
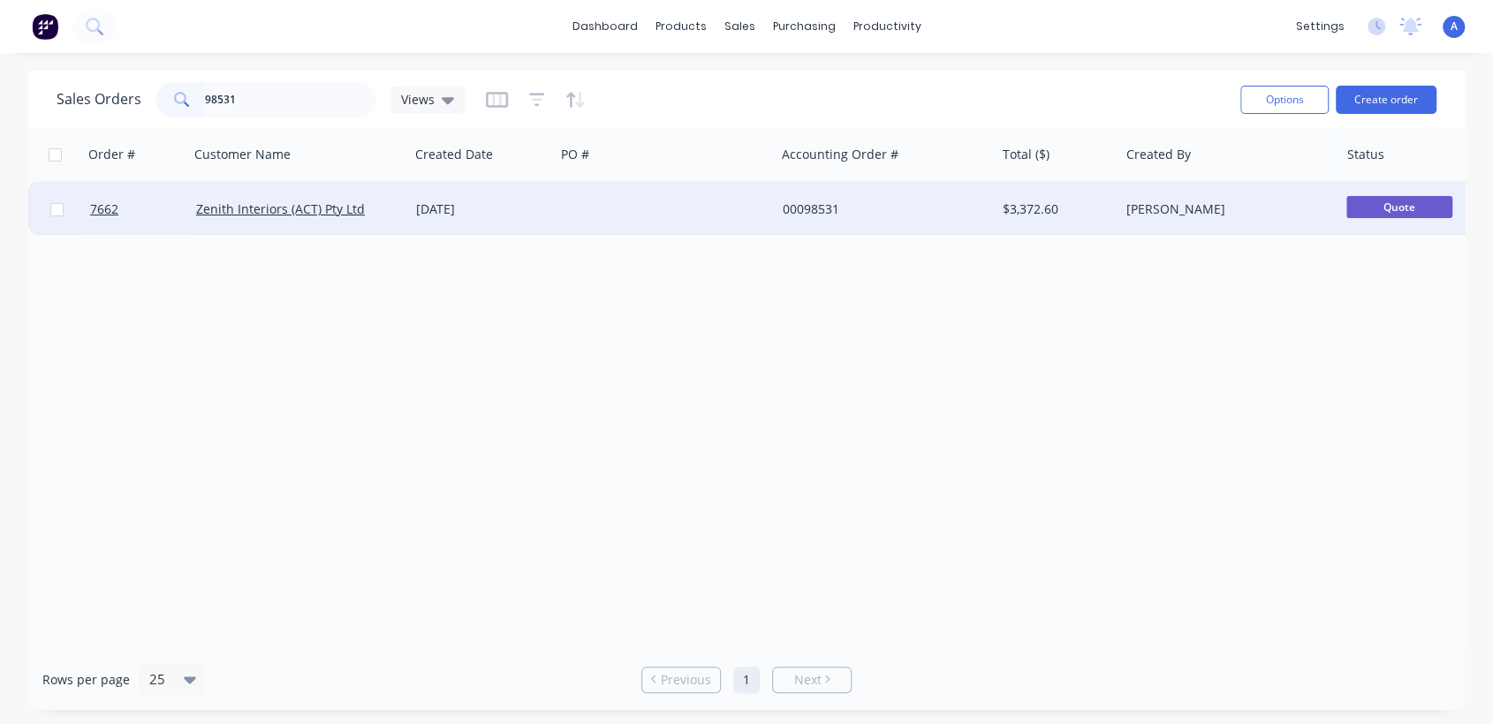
click at [659, 201] on div at bounding box center [665, 209] width 220 height 53
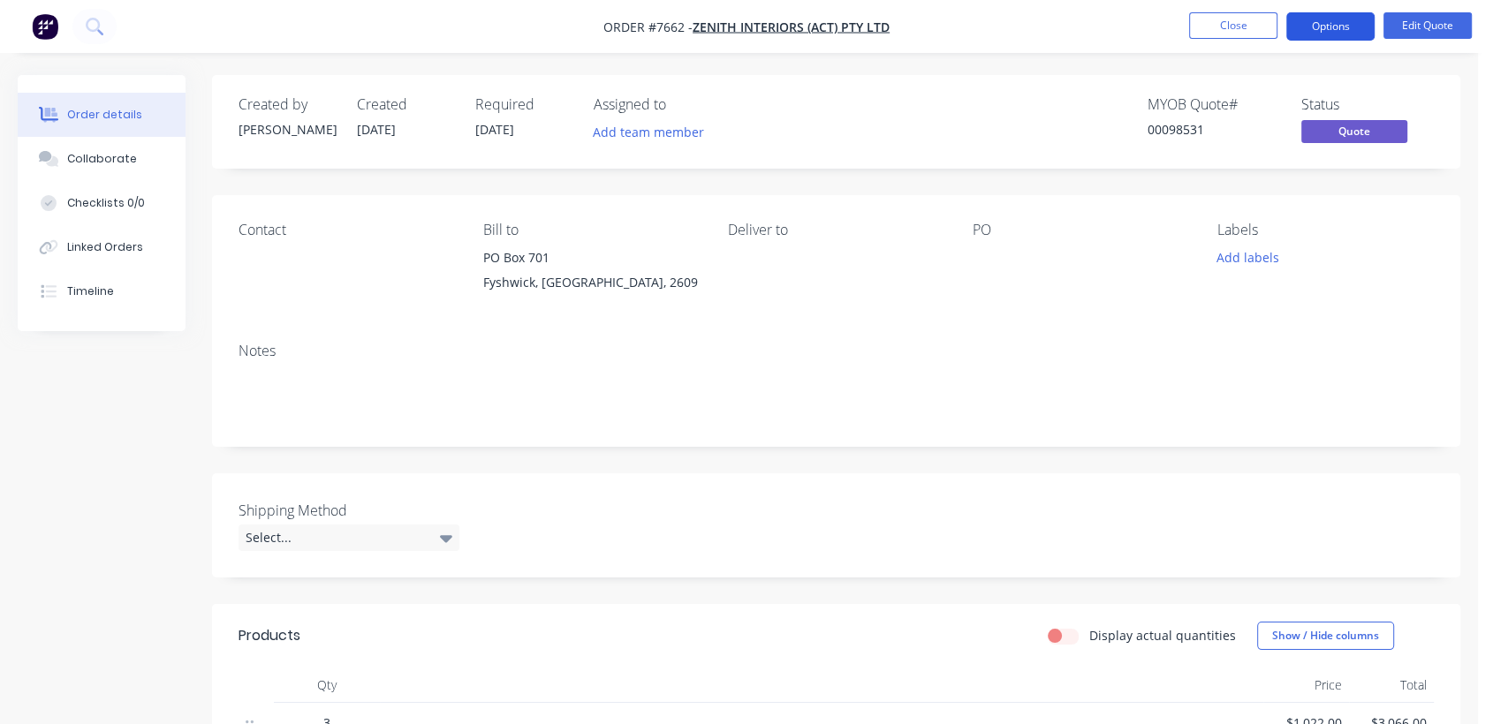
click at [1324, 24] on button "Options" at bounding box center [1330, 26] width 88 height 28
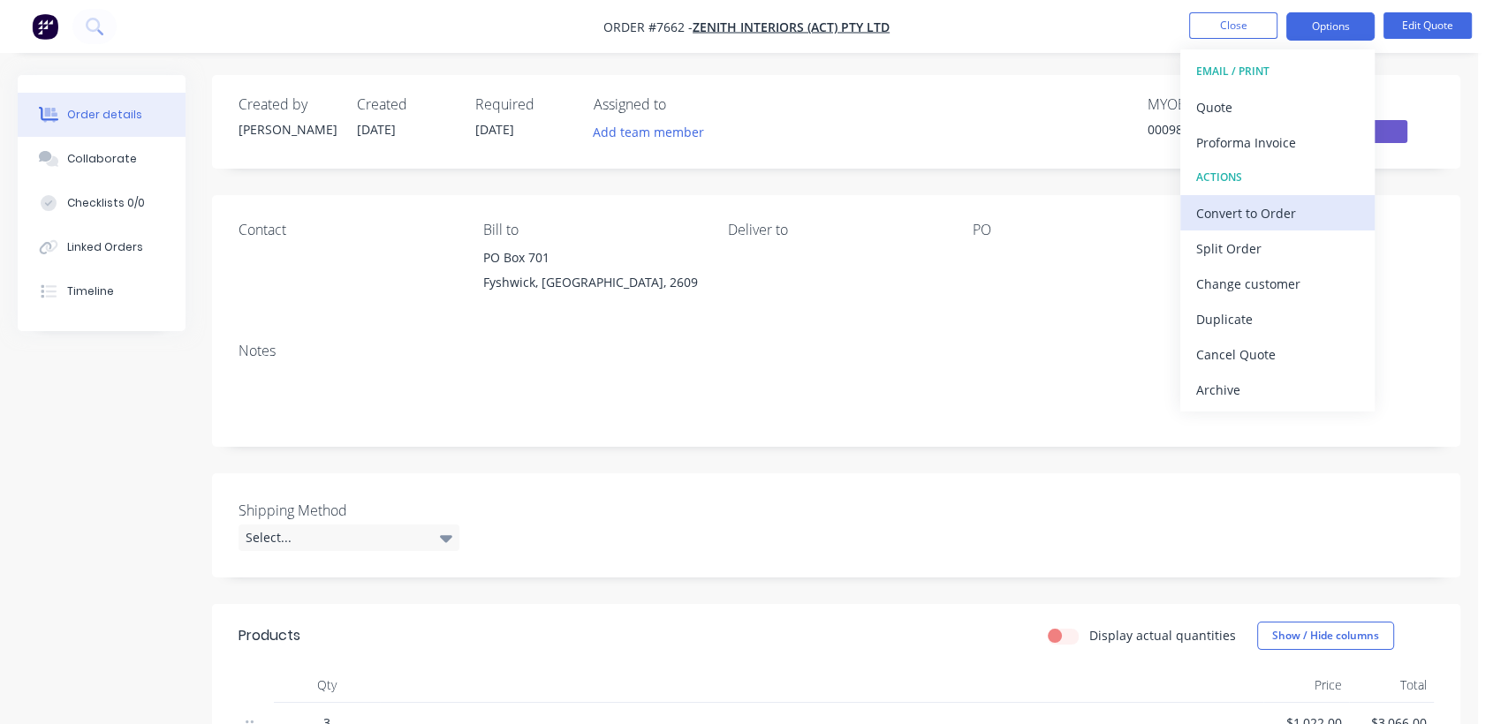
click at [1251, 204] on div "Convert to Order" at bounding box center [1277, 214] width 163 height 26
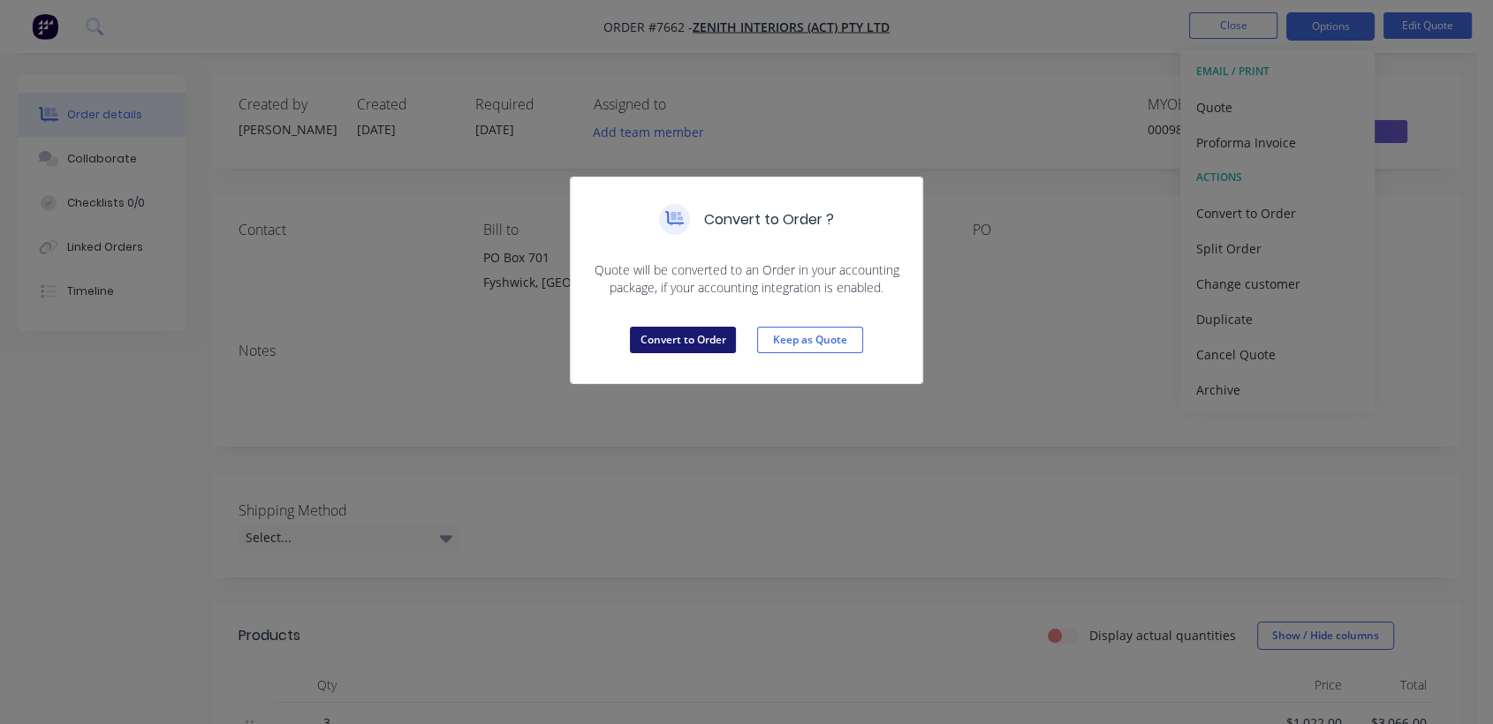
click at [643, 331] on button "Convert to Order" at bounding box center [683, 340] width 106 height 26
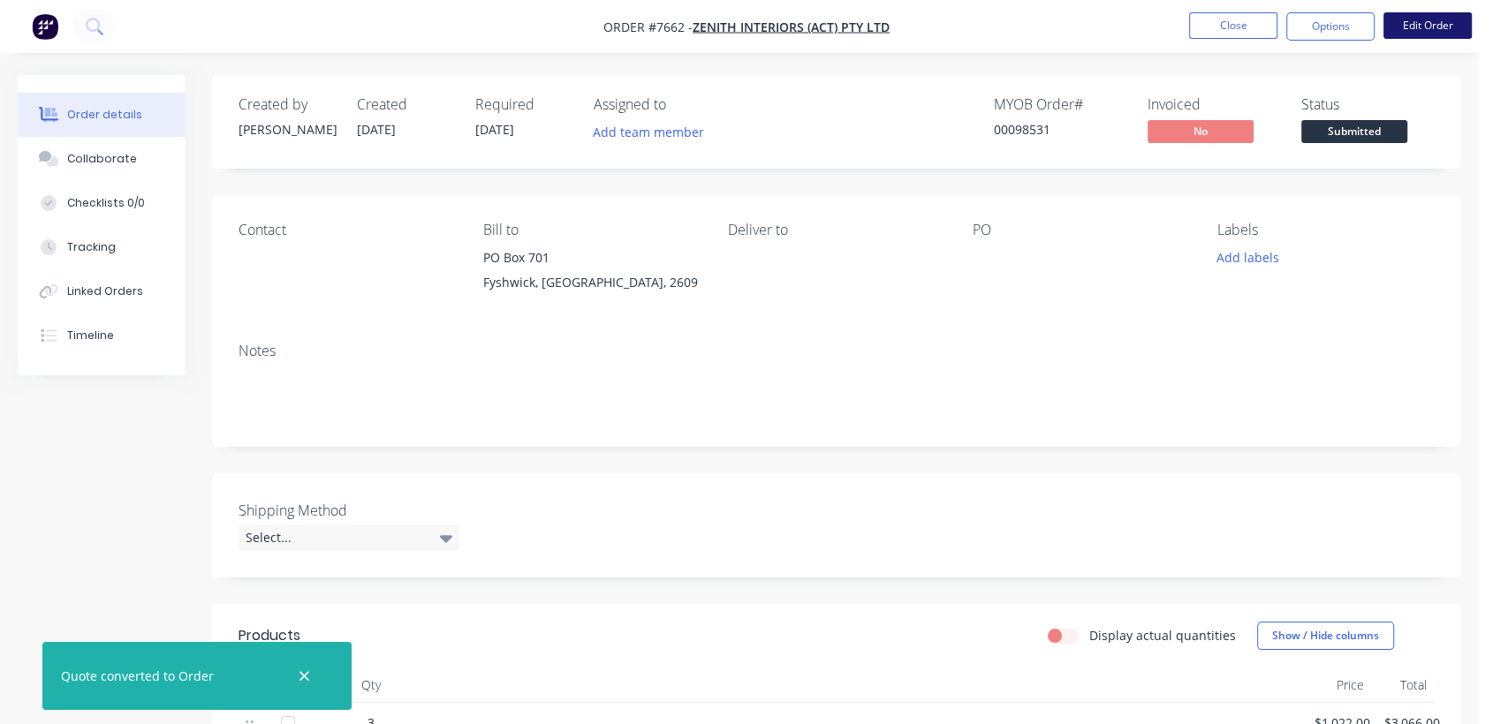
click at [1438, 20] on button "Edit Order" at bounding box center [1427, 25] width 88 height 26
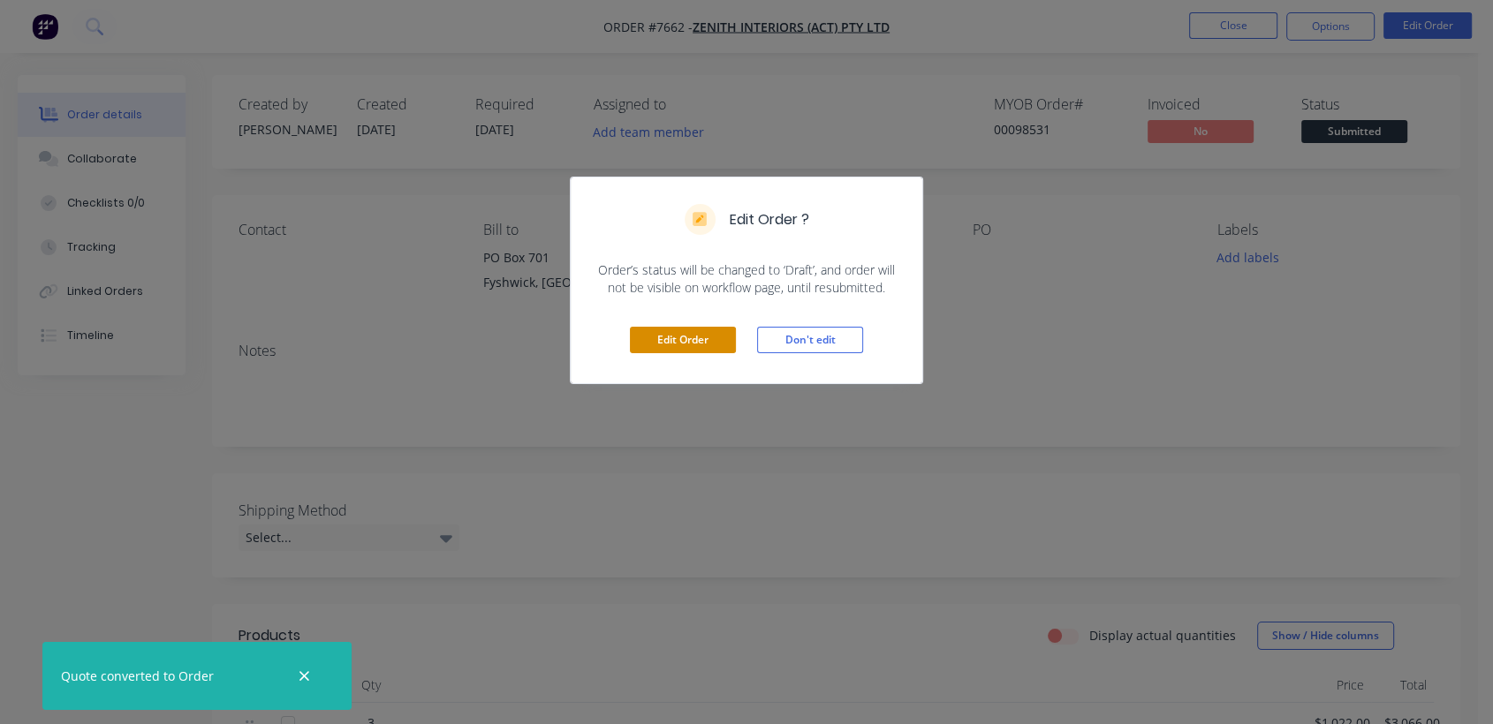
click at [670, 341] on button "Edit Order" at bounding box center [683, 340] width 106 height 26
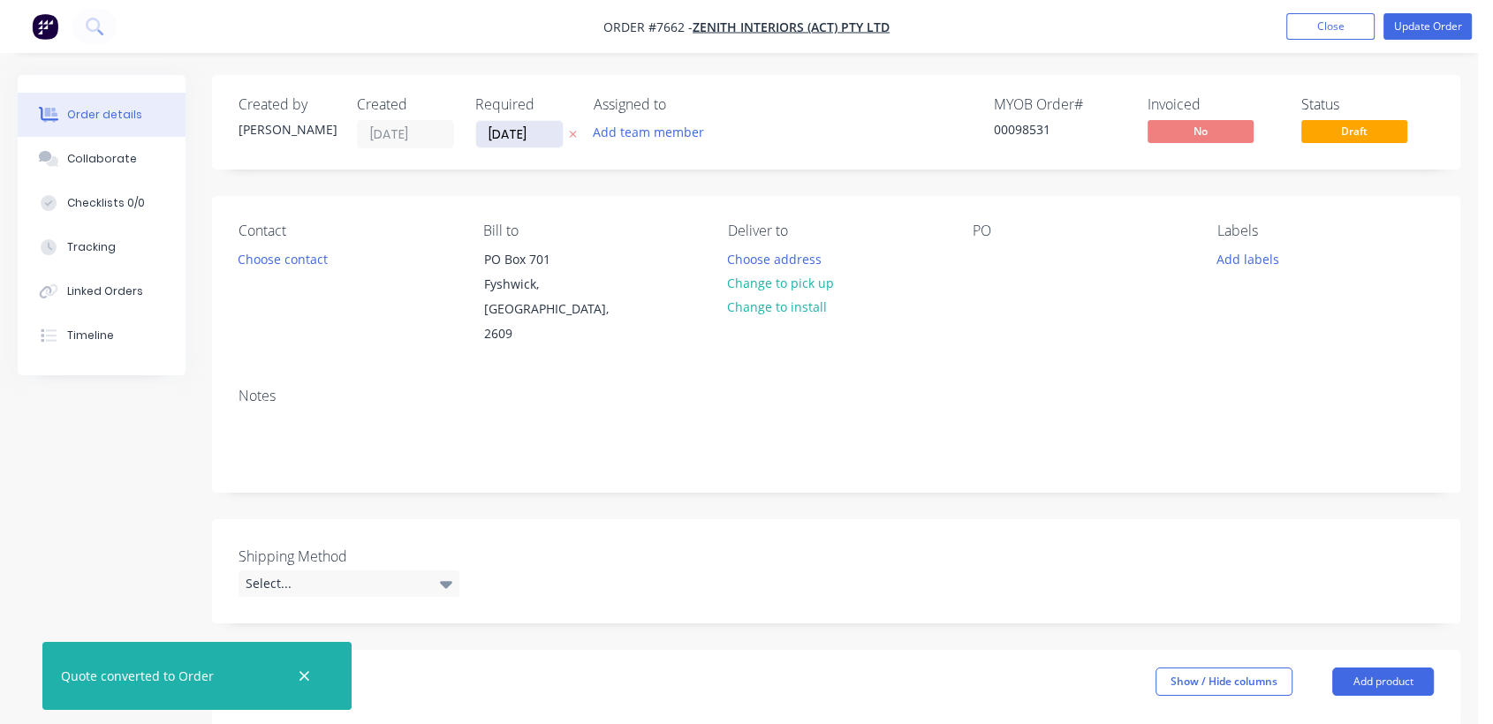
click at [548, 135] on input "[DATE]" at bounding box center [519, 134] width 87 height 26
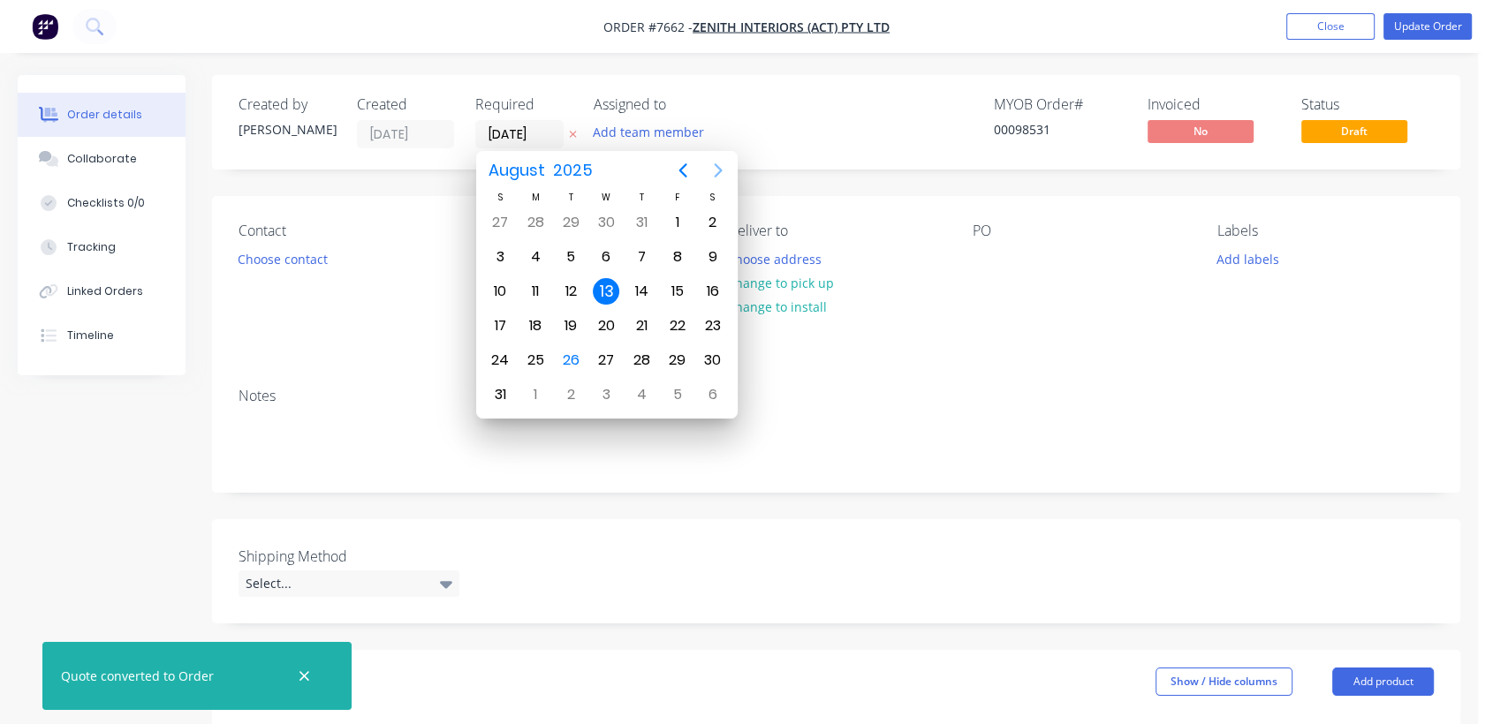
click at [710, 166] on icon "Next page" at bounding box center [718, 170] width 21 height 21
click at [713, 167] on icon "Next page" at bounding box center [718, 170] width 21 height 21
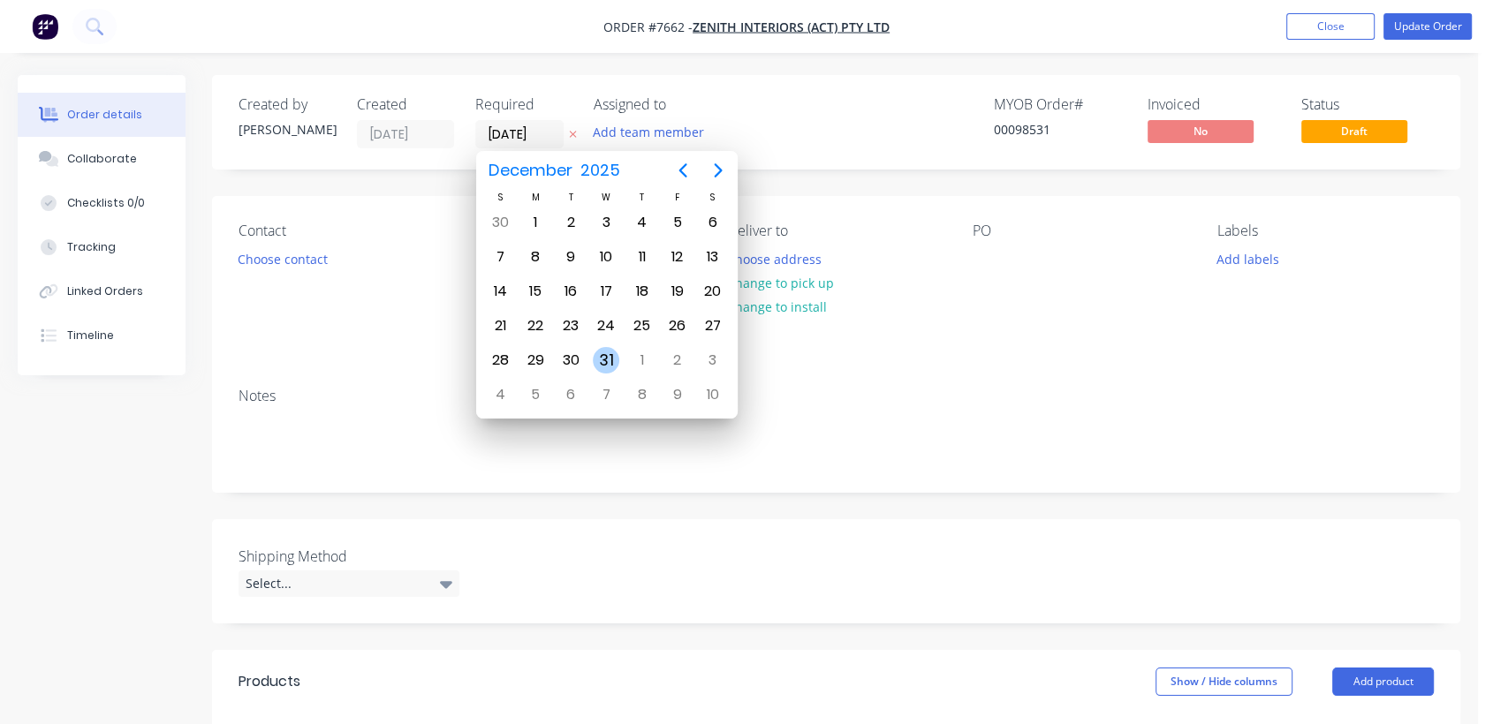
click at [602, 355] on div "31" at bounding box center [606, 360] width 26 height 26
type input "[DATE]"
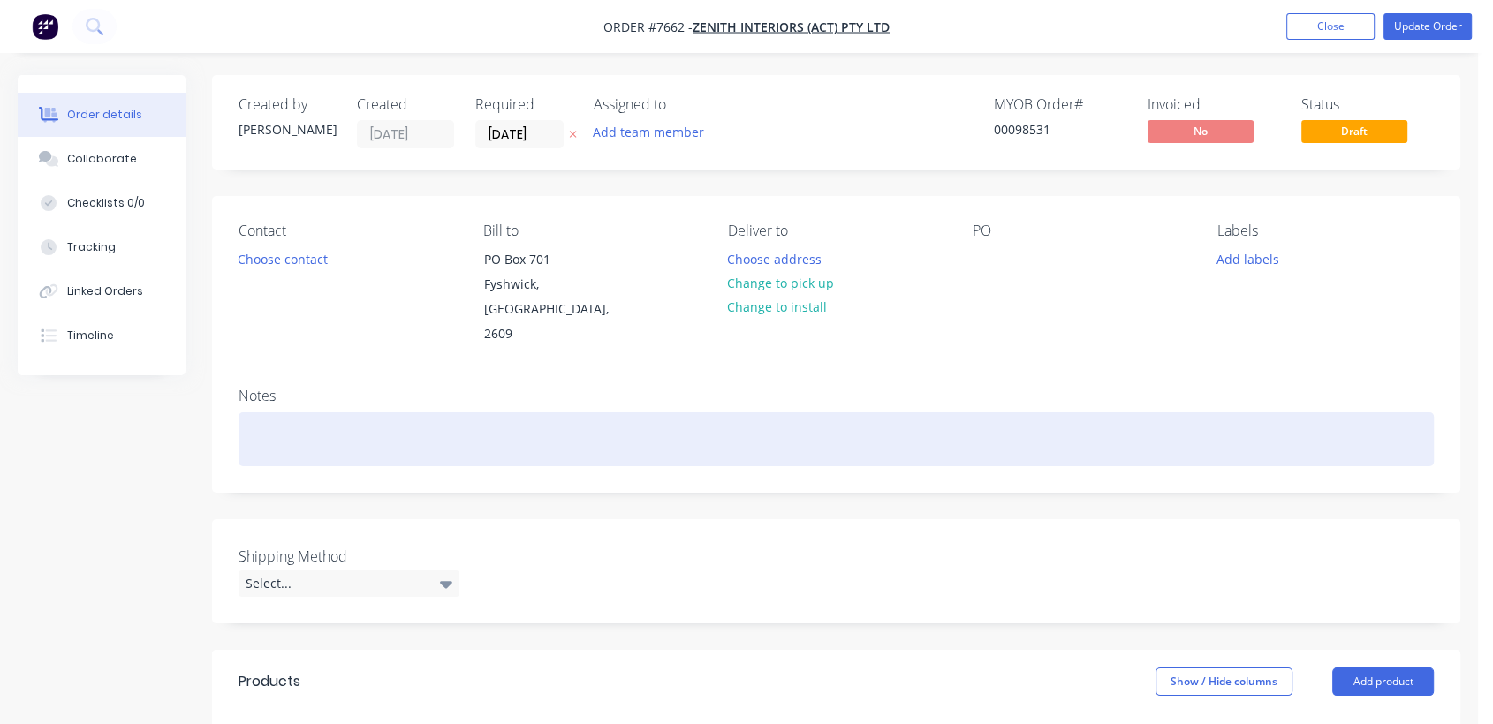
click at [298, 413] on div at bounding box center [835, 439] width 1195 height 54
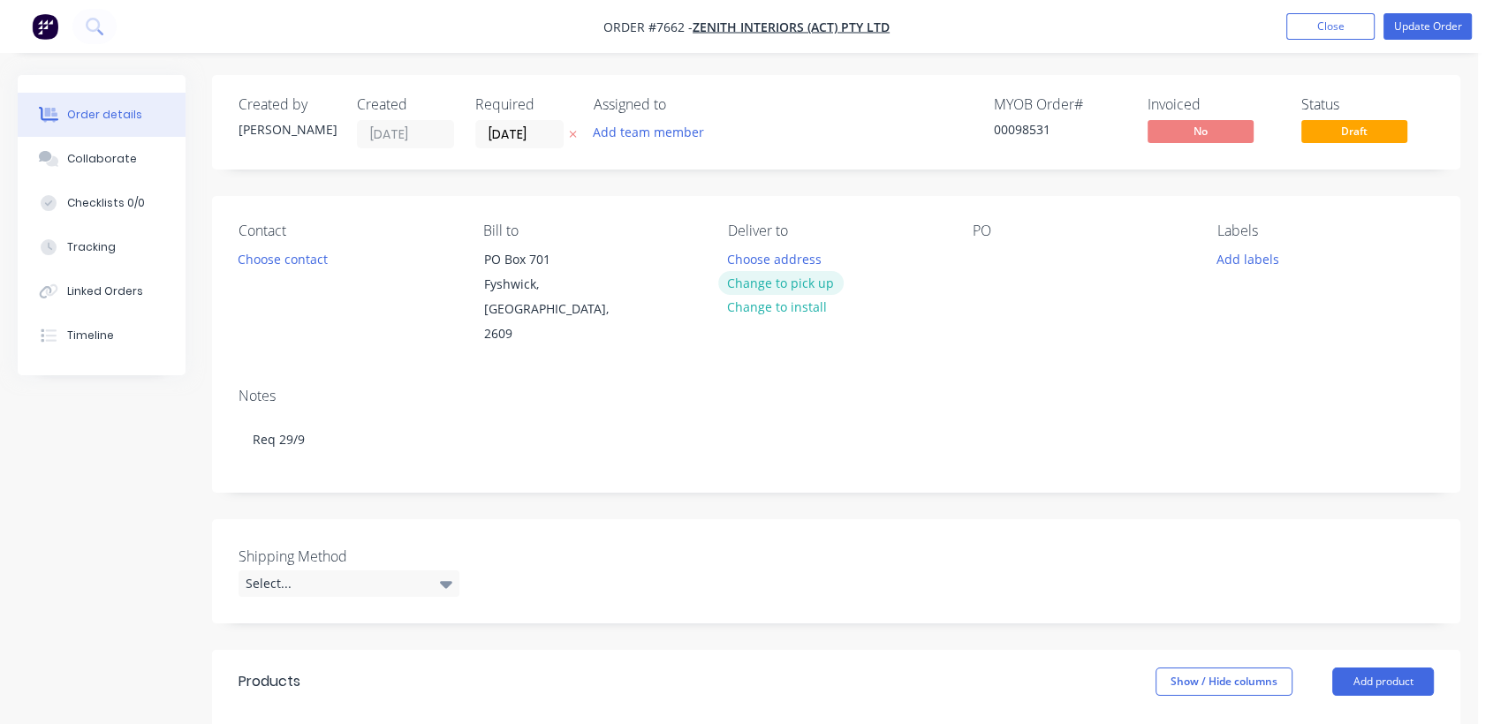
click at [761, 282] on button "Change to pick up" at bounding box center [780, 283] width 125 height 24
click at [977, 256] on div at bounding box center [986, 259] width 28 height 26
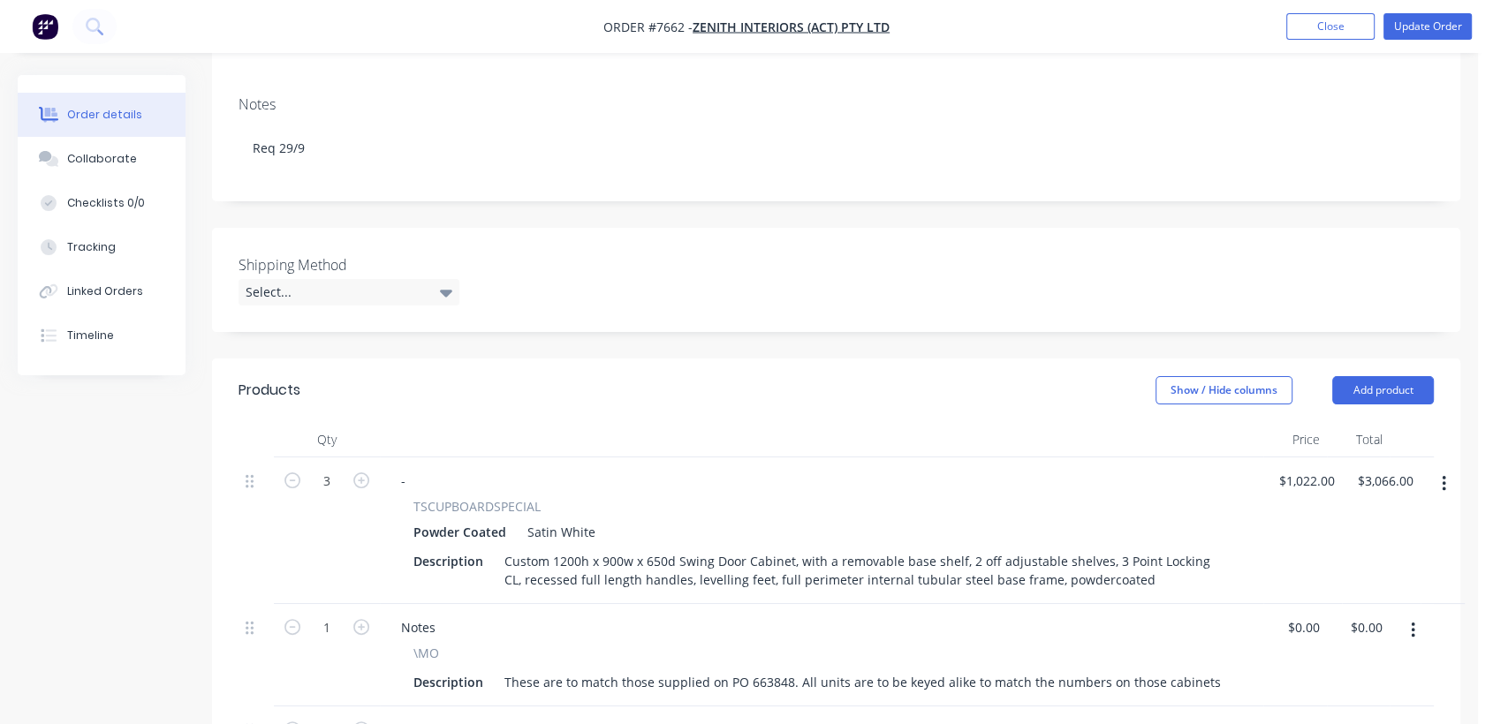
scroll to position [294, 0]
click at [328, 276] on div "Select..." at bounding box center [348, 289] width 221 height 26
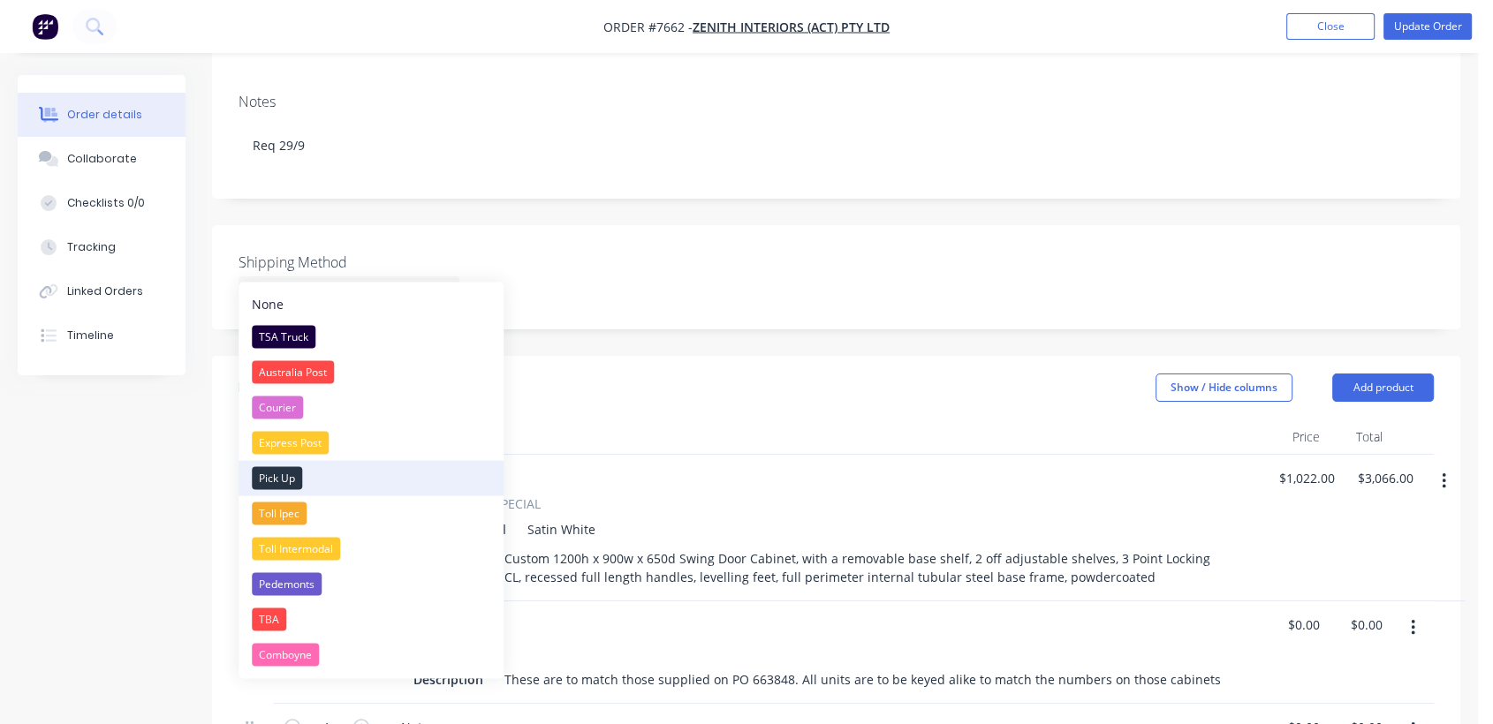
click at [283, 473] on div "Pick Up" at bounding box center [277, 477] width 50 height 23
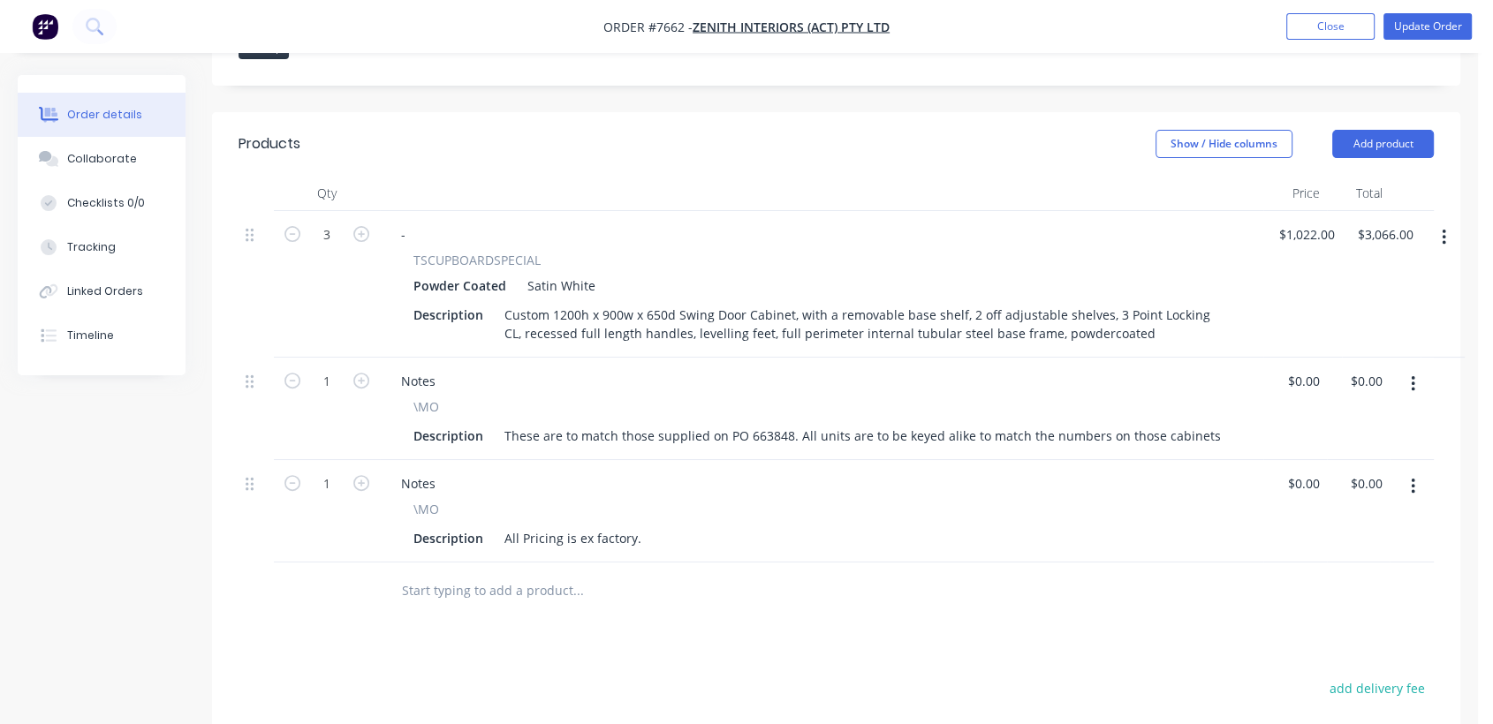
scroll to position [588, 0]
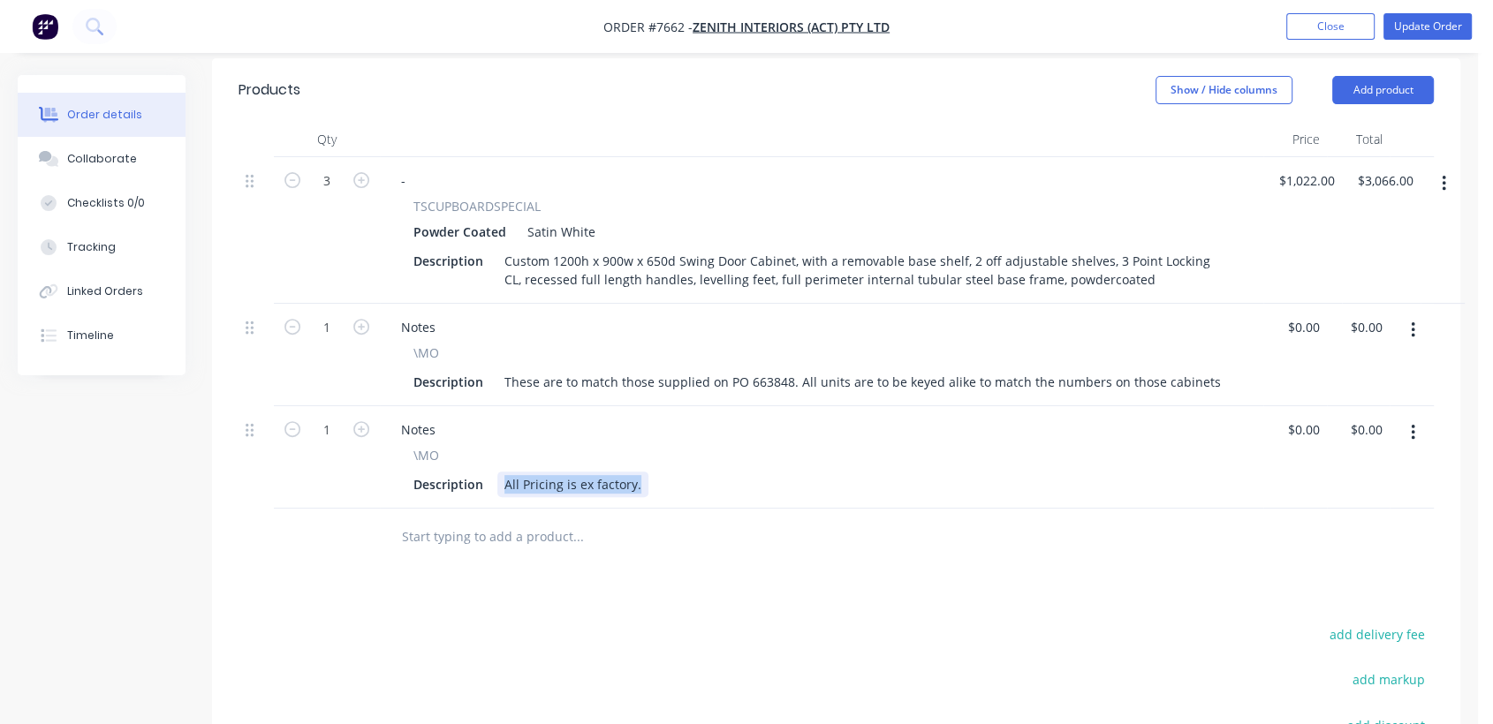
drag, startPoint x: 600, startPoint y: 467, endPoint x: 715, endPoint y: 496, distance: 119.1
click at [715, 496] on div "Qty Price Total 3 - TSCUPBOARDSPECIAL Powder Coated Satin White Description Cus…" at bounding box center [836, 344] width 1248 height 444
type input "0"
click at [104, 147] on button "Collaborate" at bounding box center [102, 159] width 168 height 44
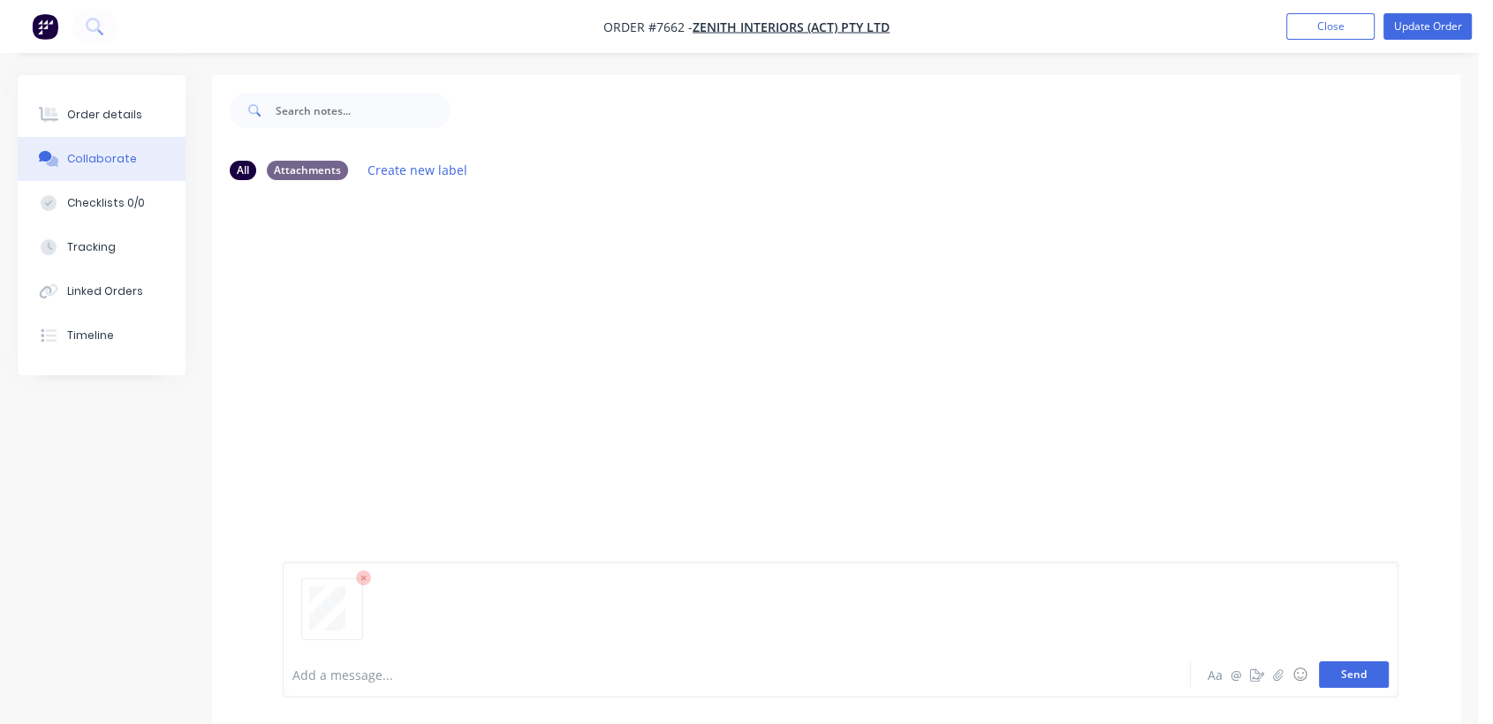
click at [1341, 669] on button "Send" at bounding box center [1354, 675] width 70 height 26
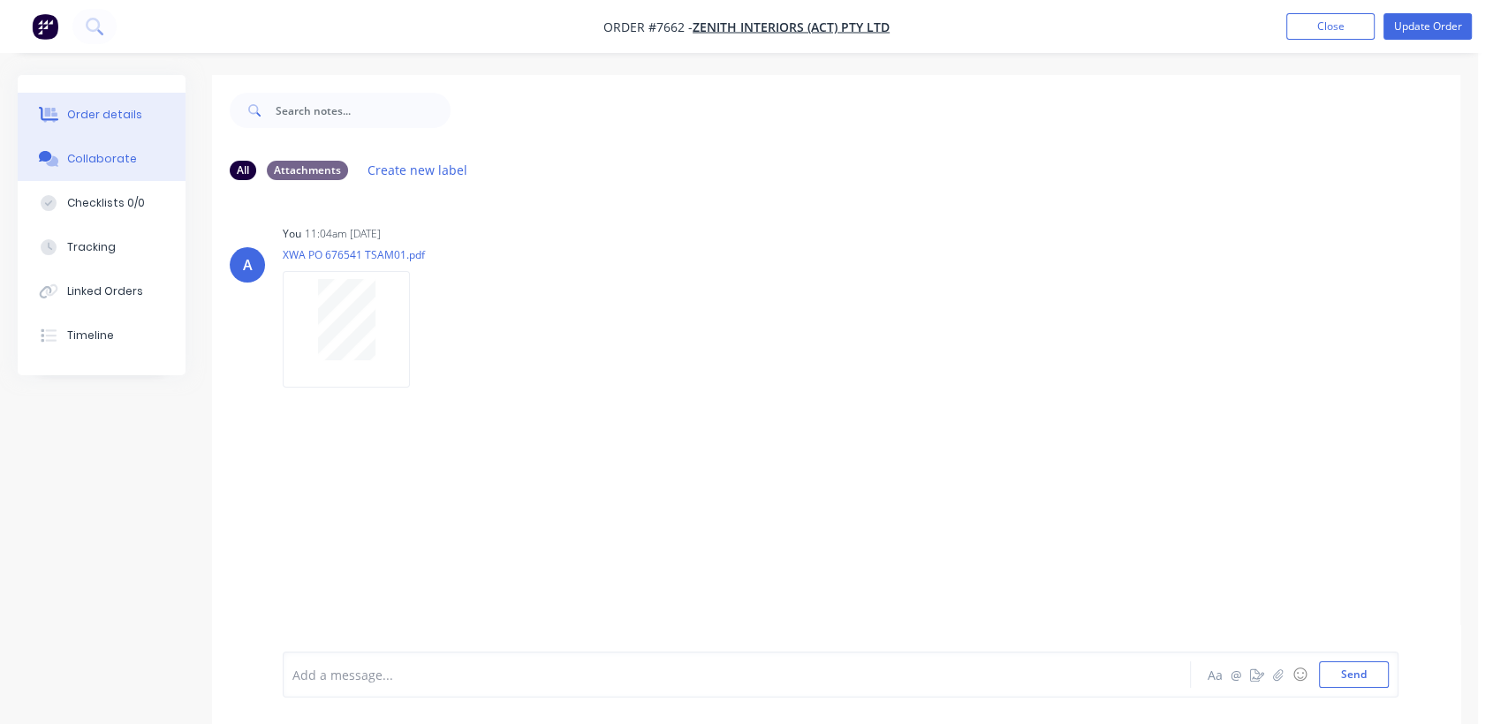
click at [116, 112] on div "Order details" at bounding box center [104, 115] width 75 height 16
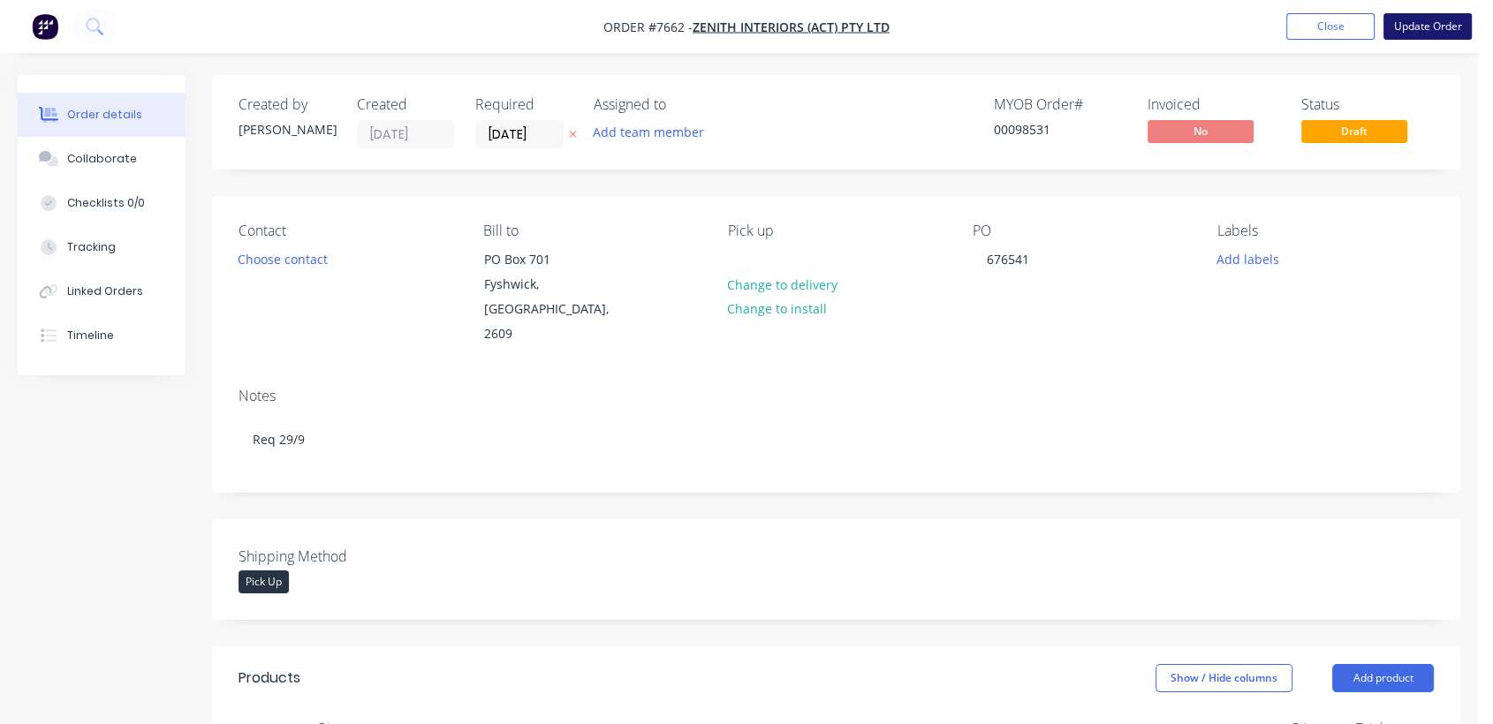
click at [1418, 27] on button "Update Order" at bounding box center [1427, 26] width 88 height 26
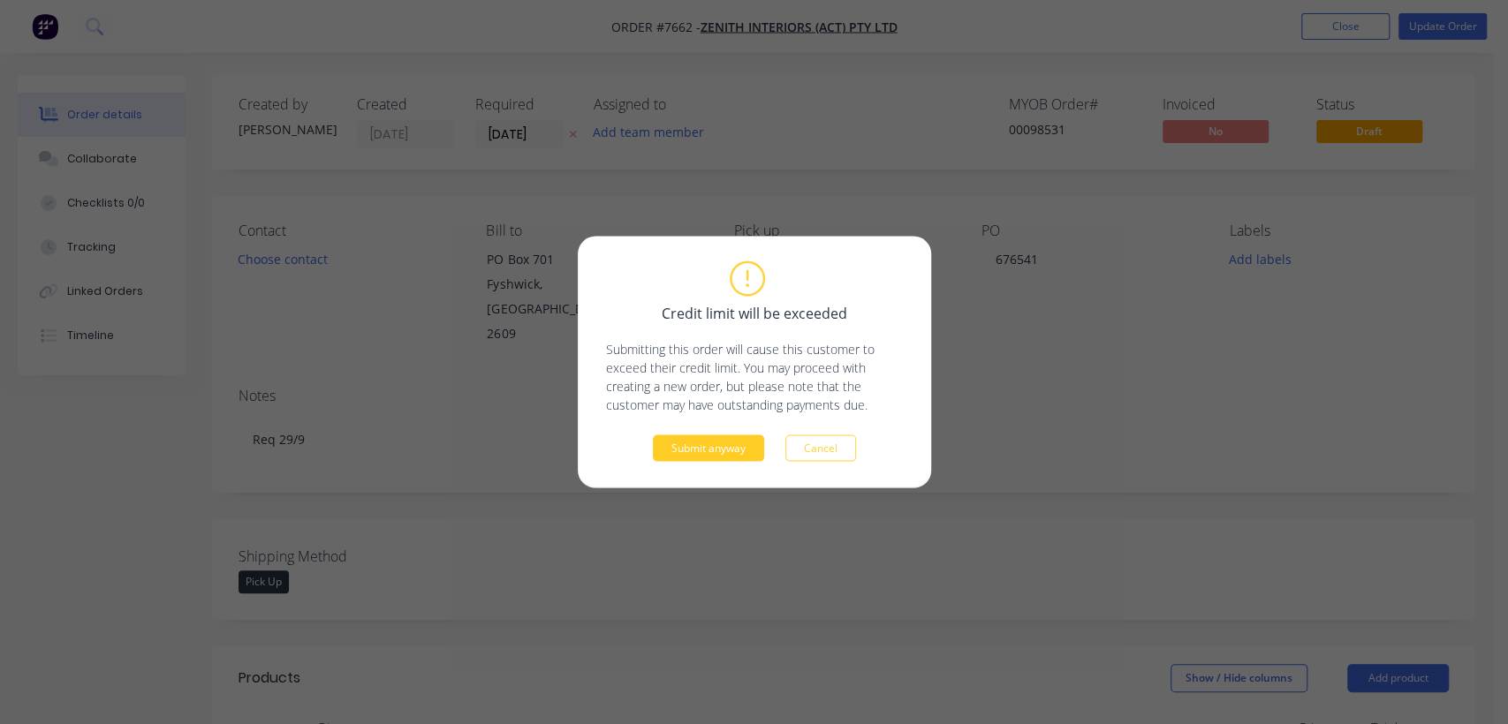
click at [718, 451] on button "Submit anyway" at bounding box center [708, 448] width 111 height 26
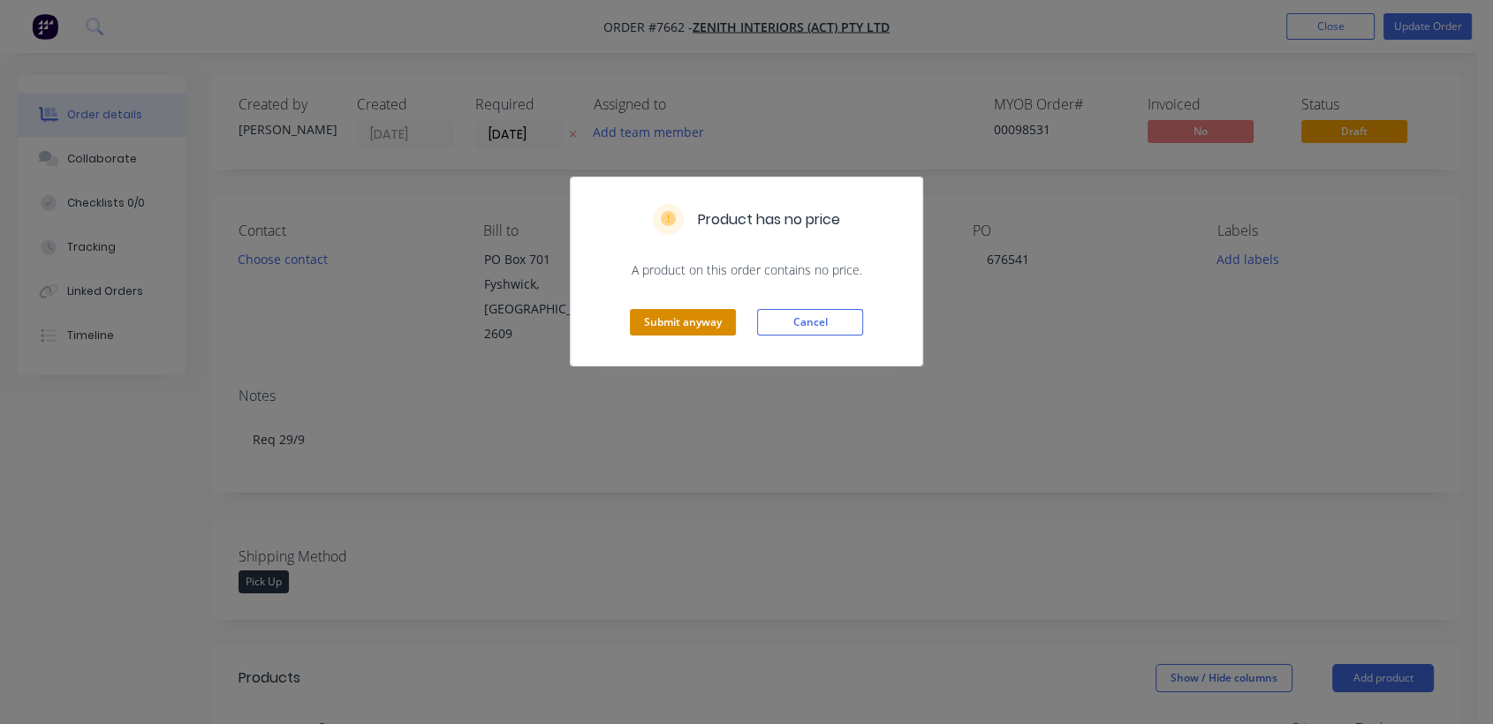
click at [678, 316] on button "Submit anyway" at bounding box center [683, 322] width 106 height 26
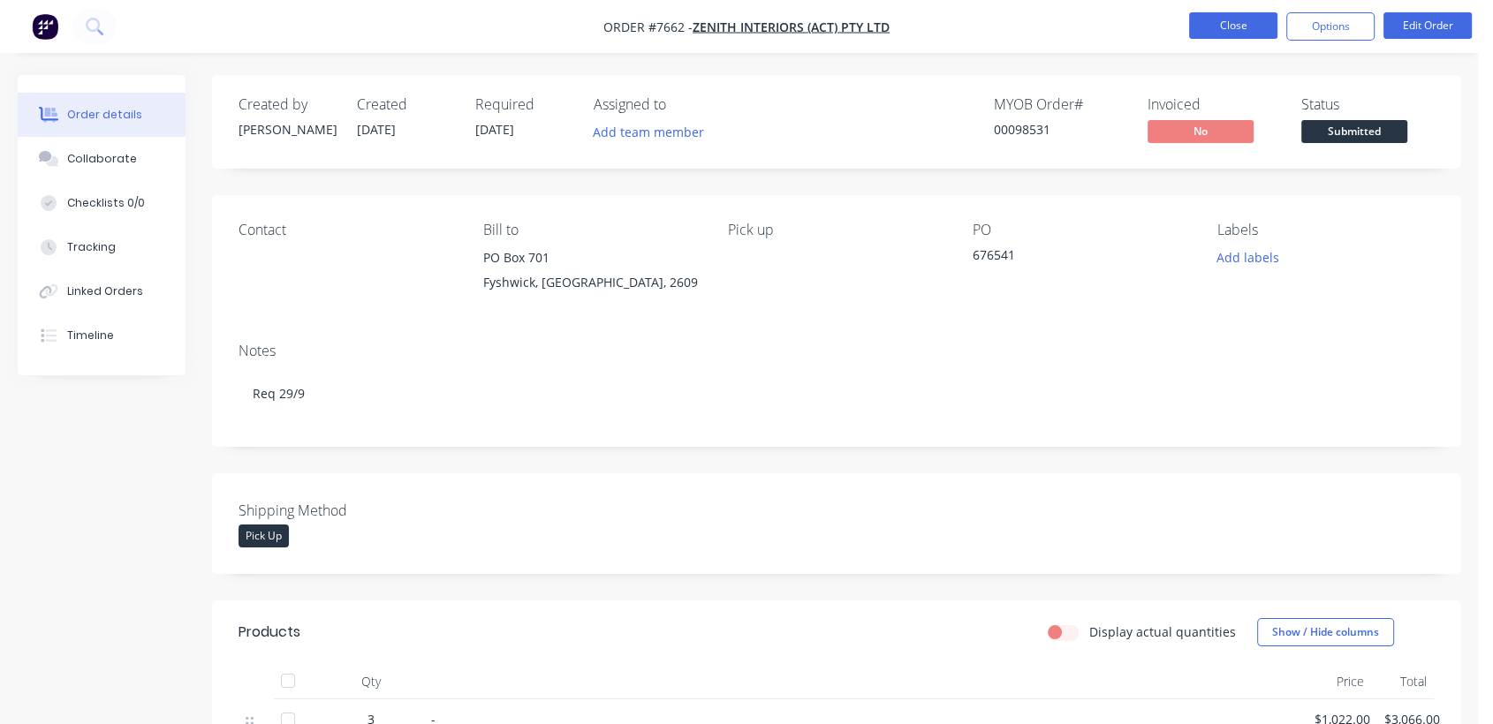
click at [1205, 34] on button "Close" at bounding box center [1233, 25] width 88 height 26
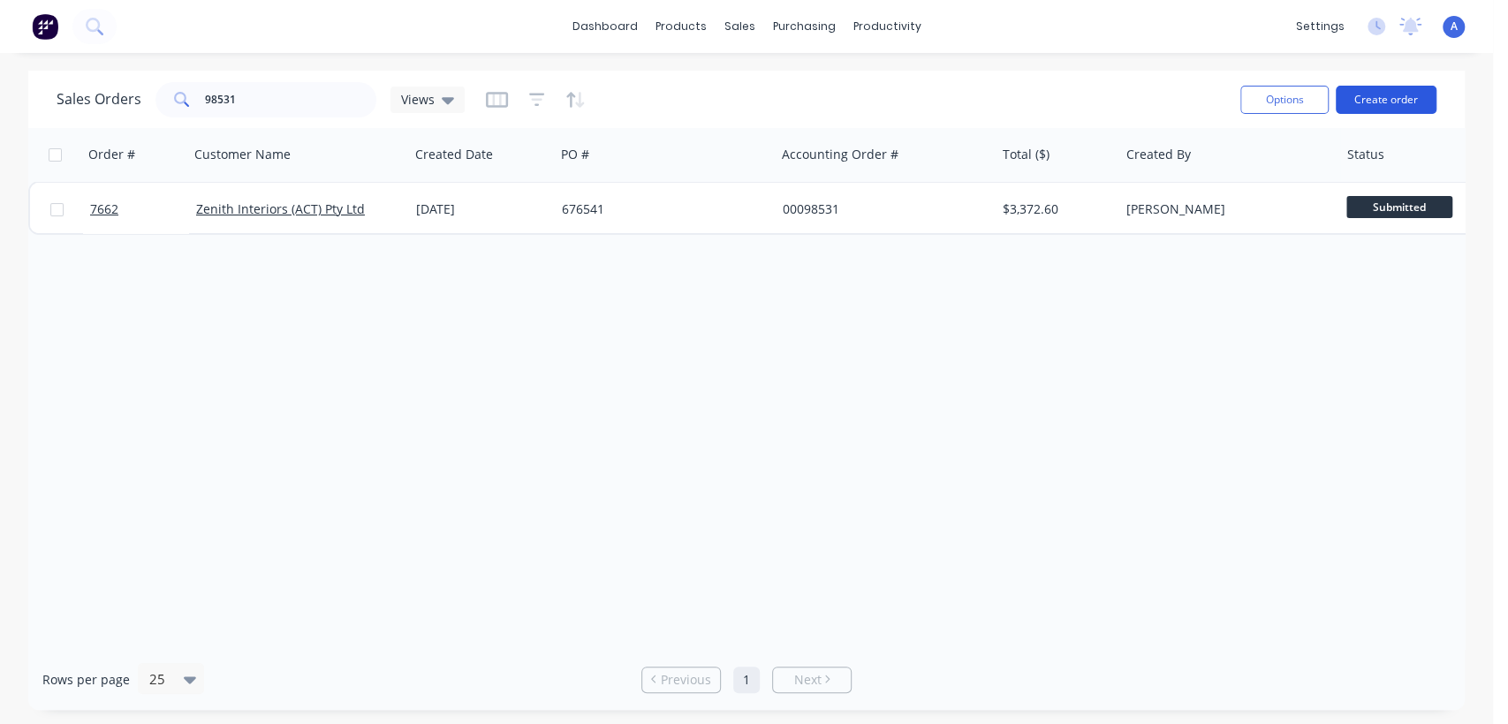
click at [1378, 87] on button "Create order" at bounding box center [1386, 100] width 101 height 28
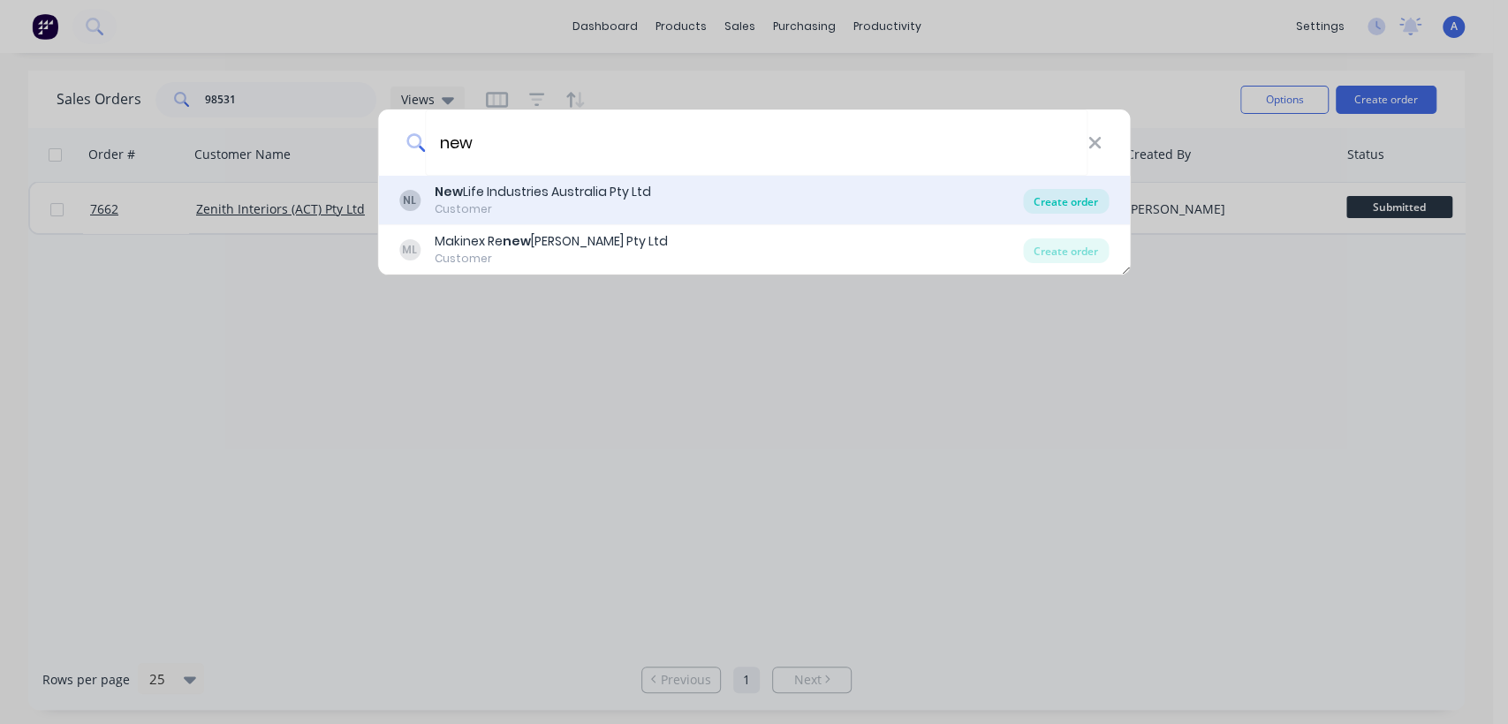
type input "new"
click at [1052, 201] on div "Create order" at bounding box center [1066, 201] width 86 height 25
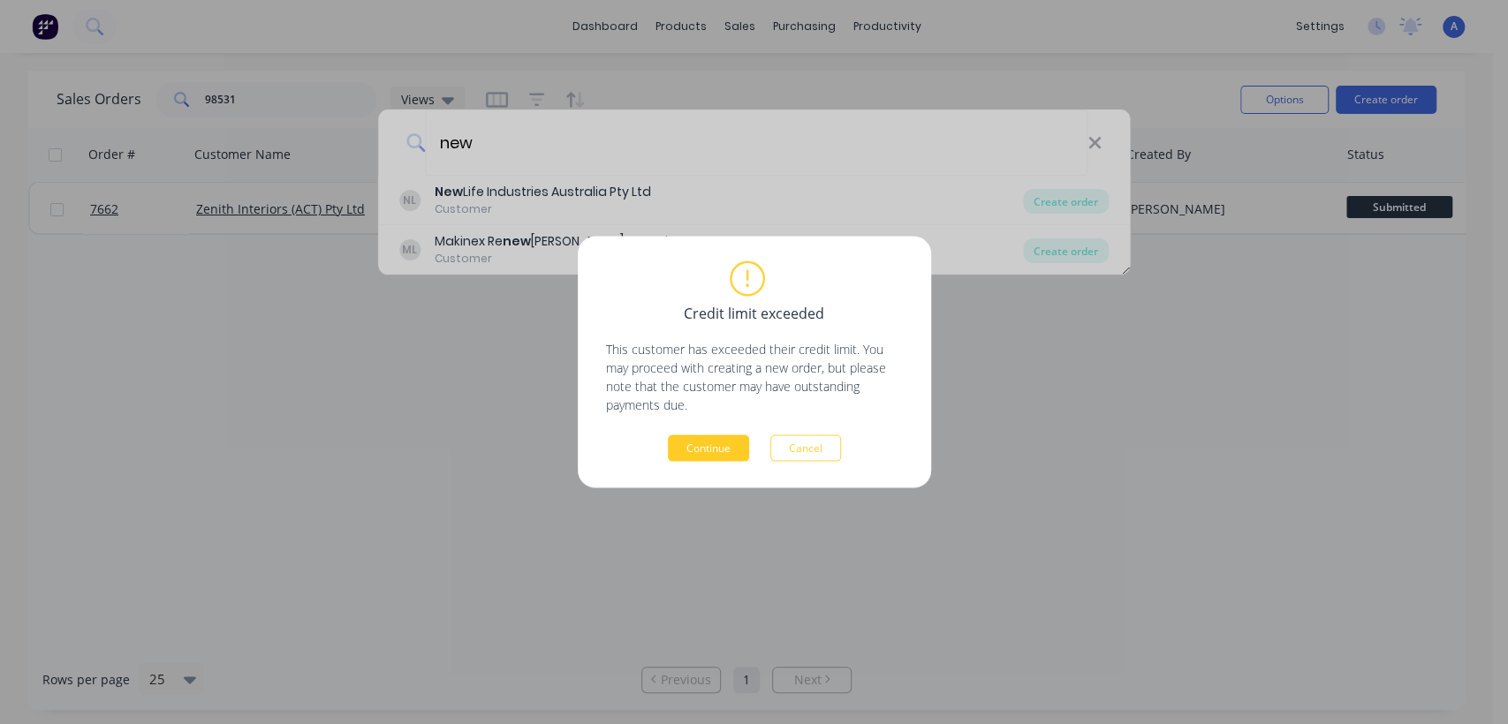
click at [737, 448] on button "Continue" at bounding box center [708, 448] width 81 height 26
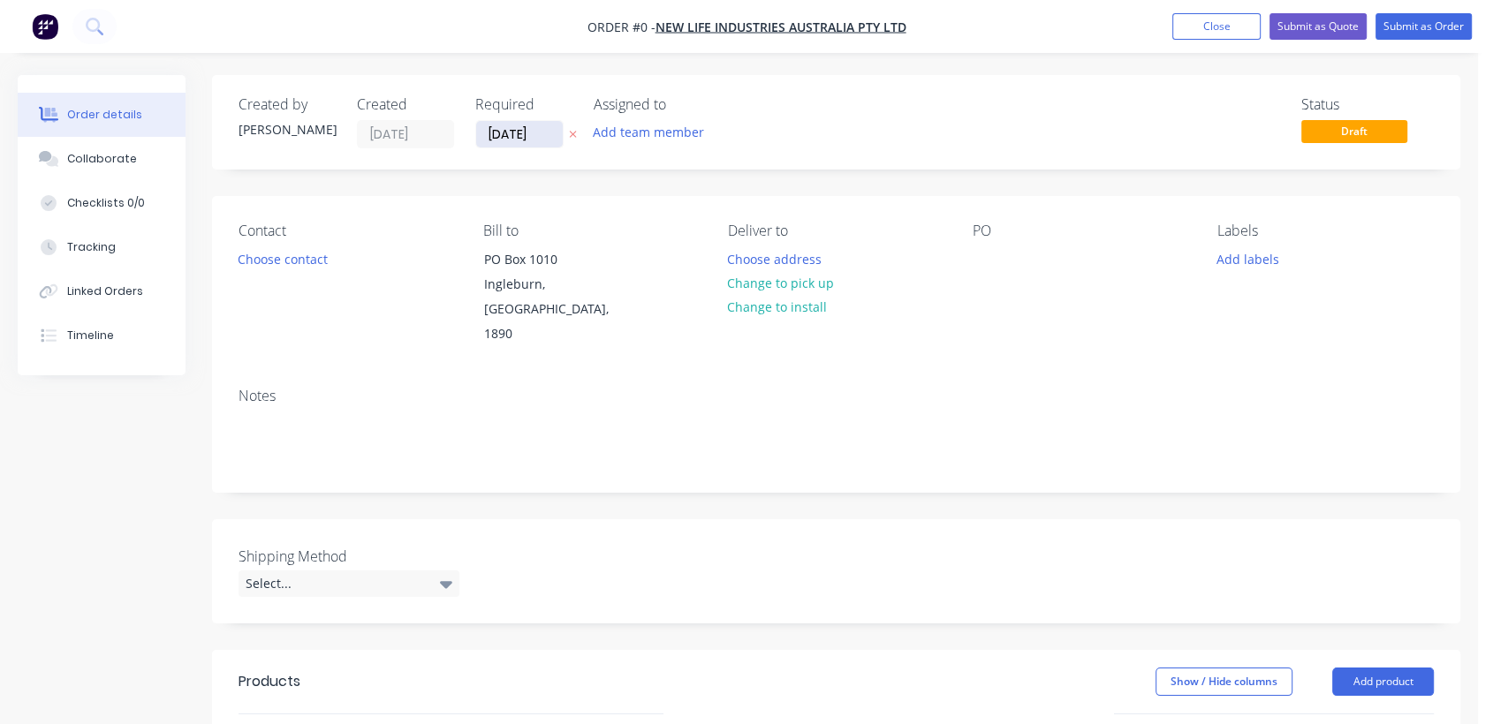
click at [545, 129] on input "[DATE]" at bounding box center [519, 134] width 87 height 26
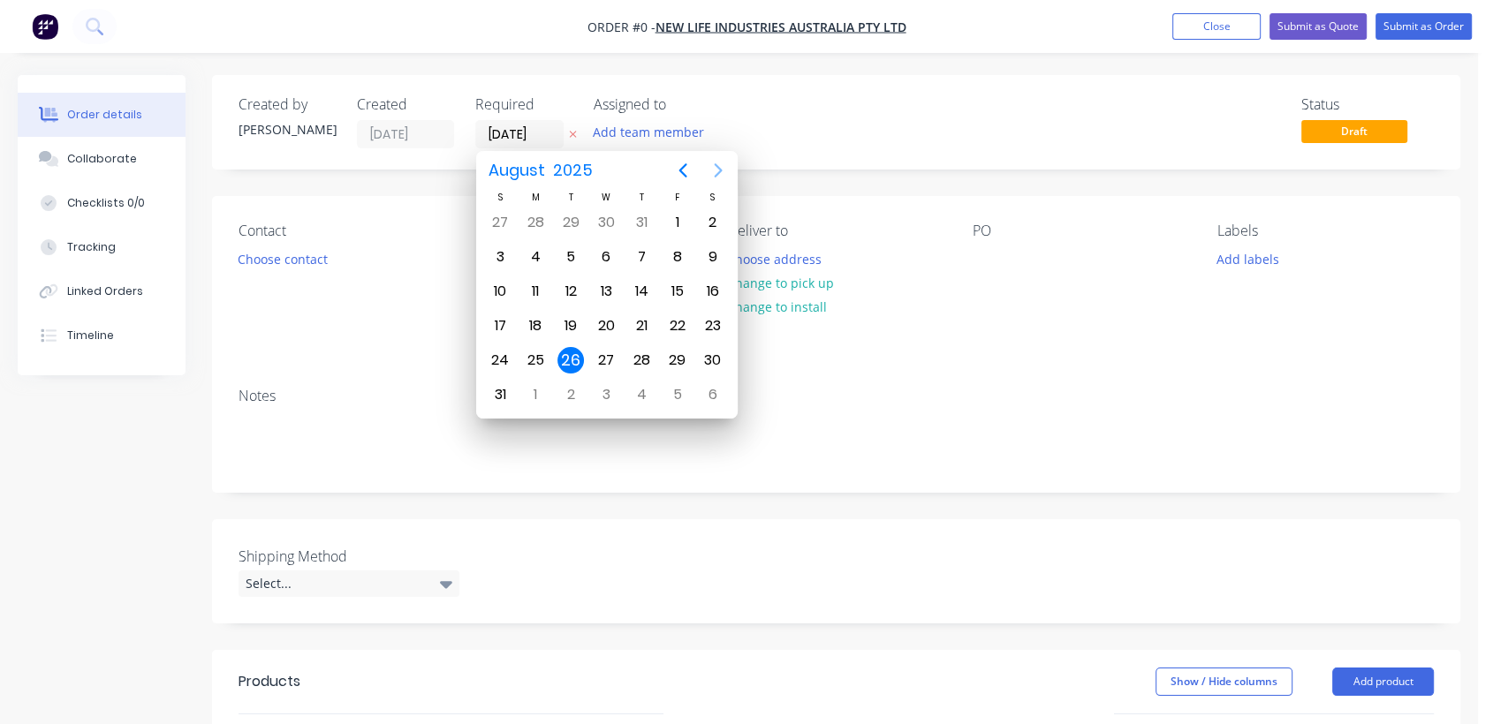
click at [720, 164] on icon "Next page" at bounding box center [718, 170] width 21 height 21
click at [607, 357] on div "31" at bounding box center [606, 360] width 26 height 26
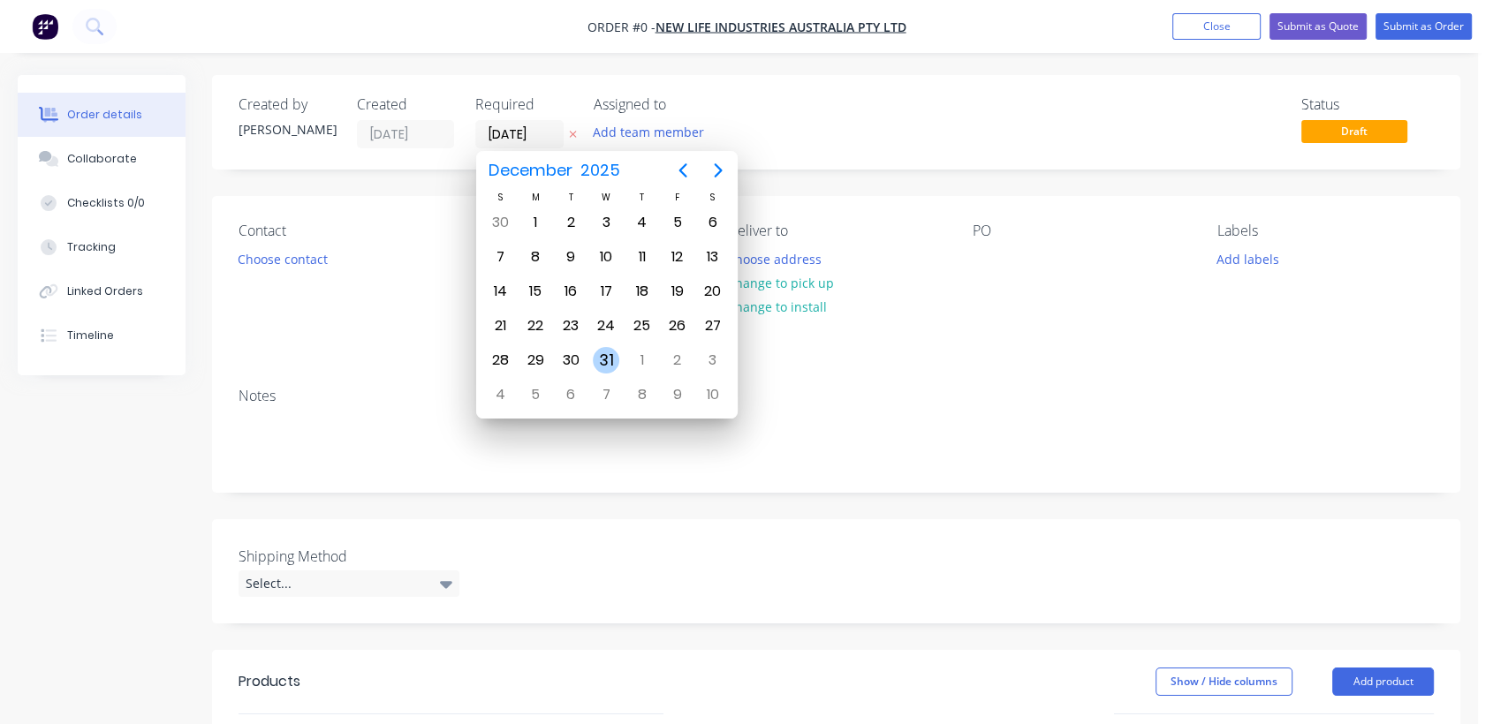
type input "[DATE]"
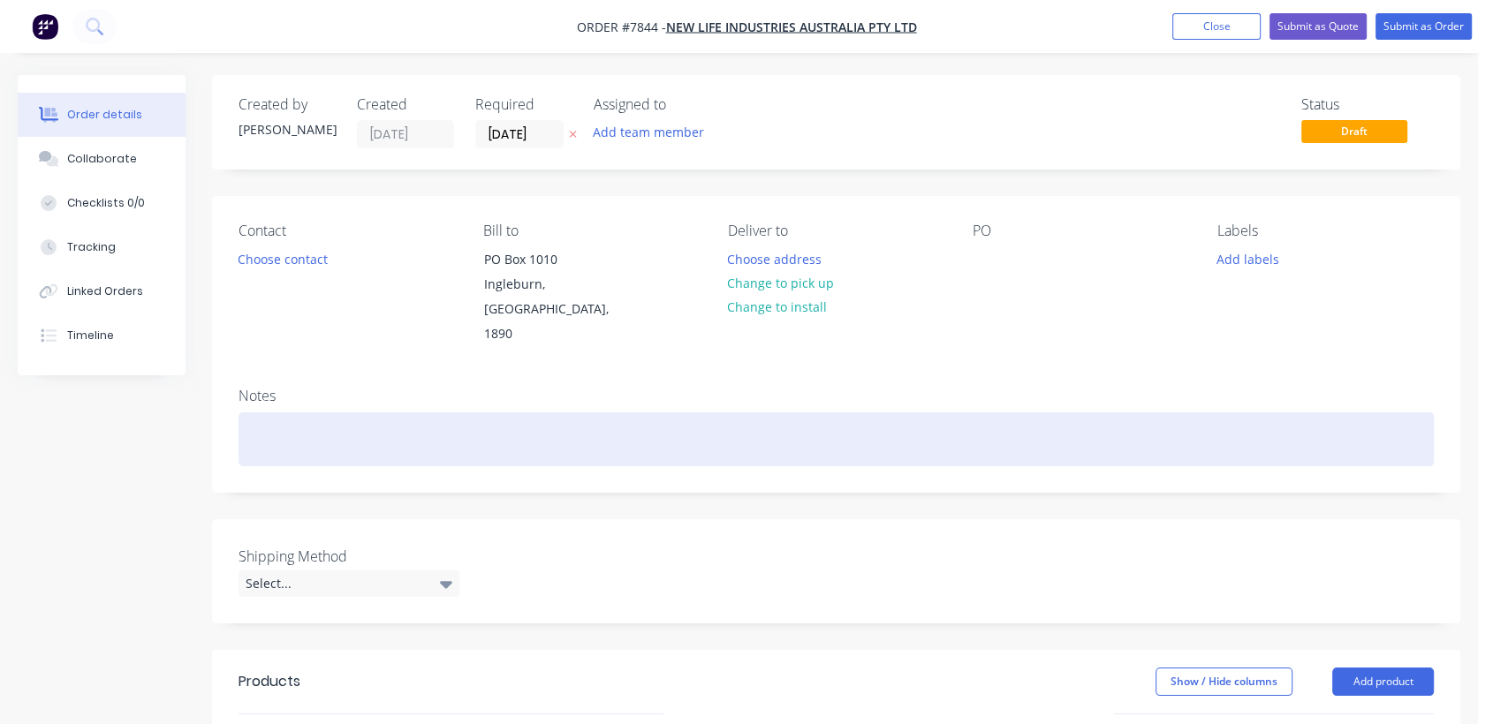
click at [293, 419] on div at bounding box center [835, 439] width 1195 height 54
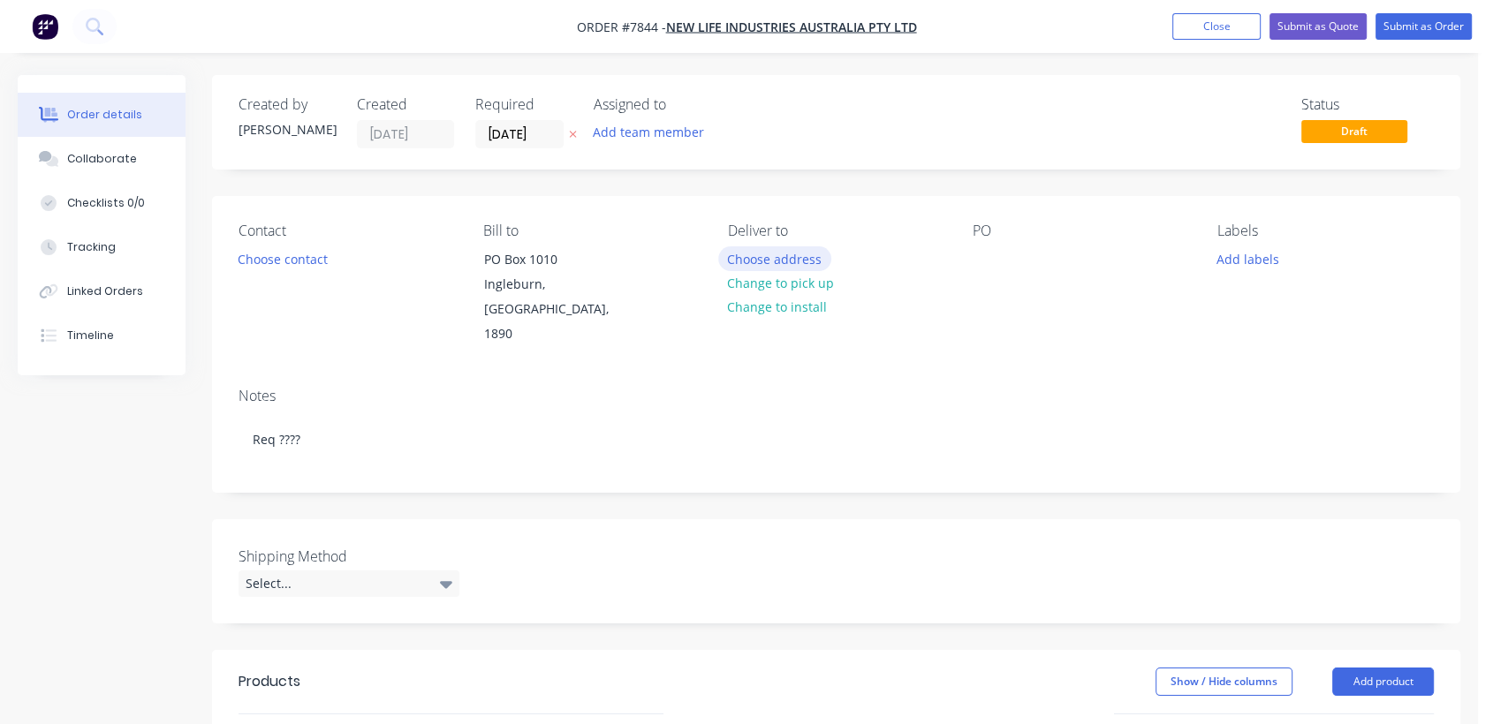
click at [763, 253] on button "Choose address" at bounding box center [774, 258] width 113 height 24
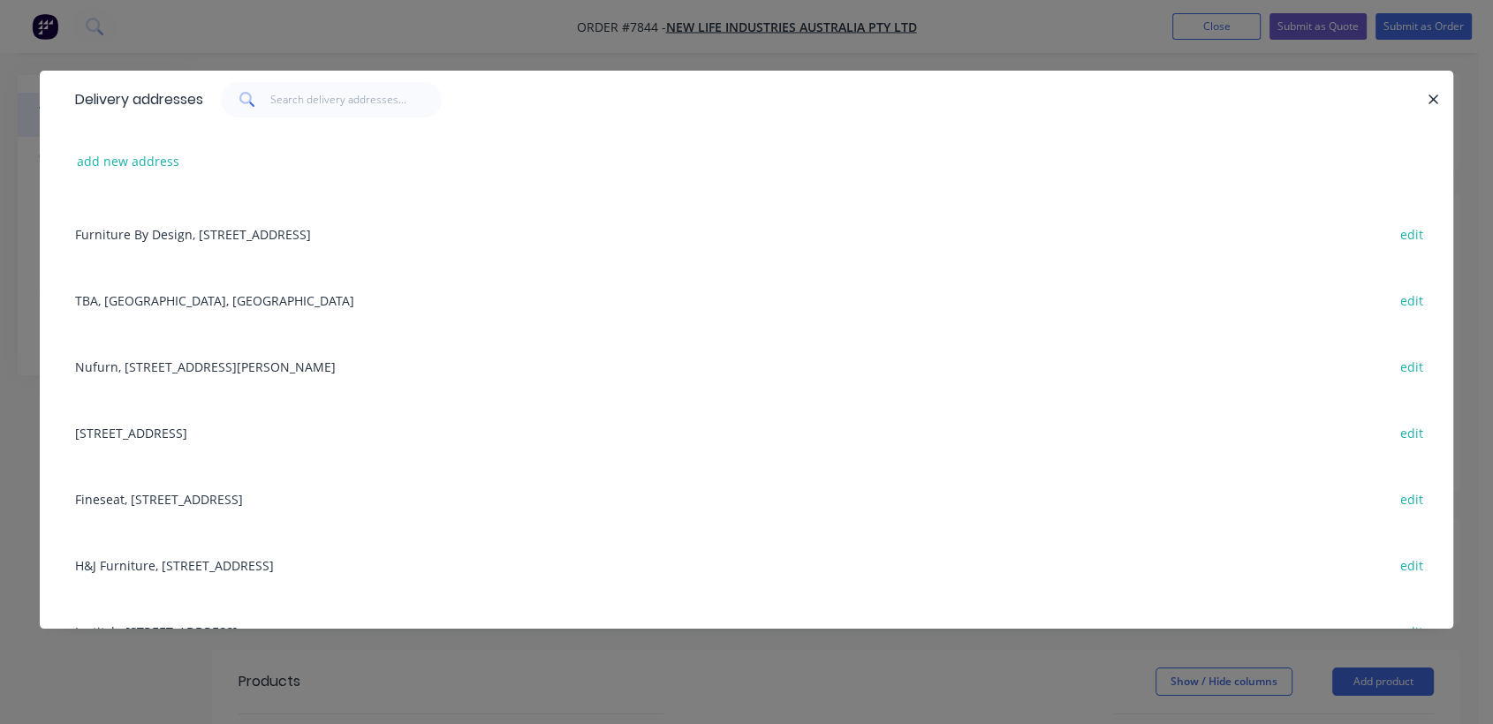
scroll to position [392, 0]
click at [267, 364] on div "Nufurn, [STREET_ADDRESS][PERSON_NAME] edit" at bounding box center [746, 365] width 1360 height 66
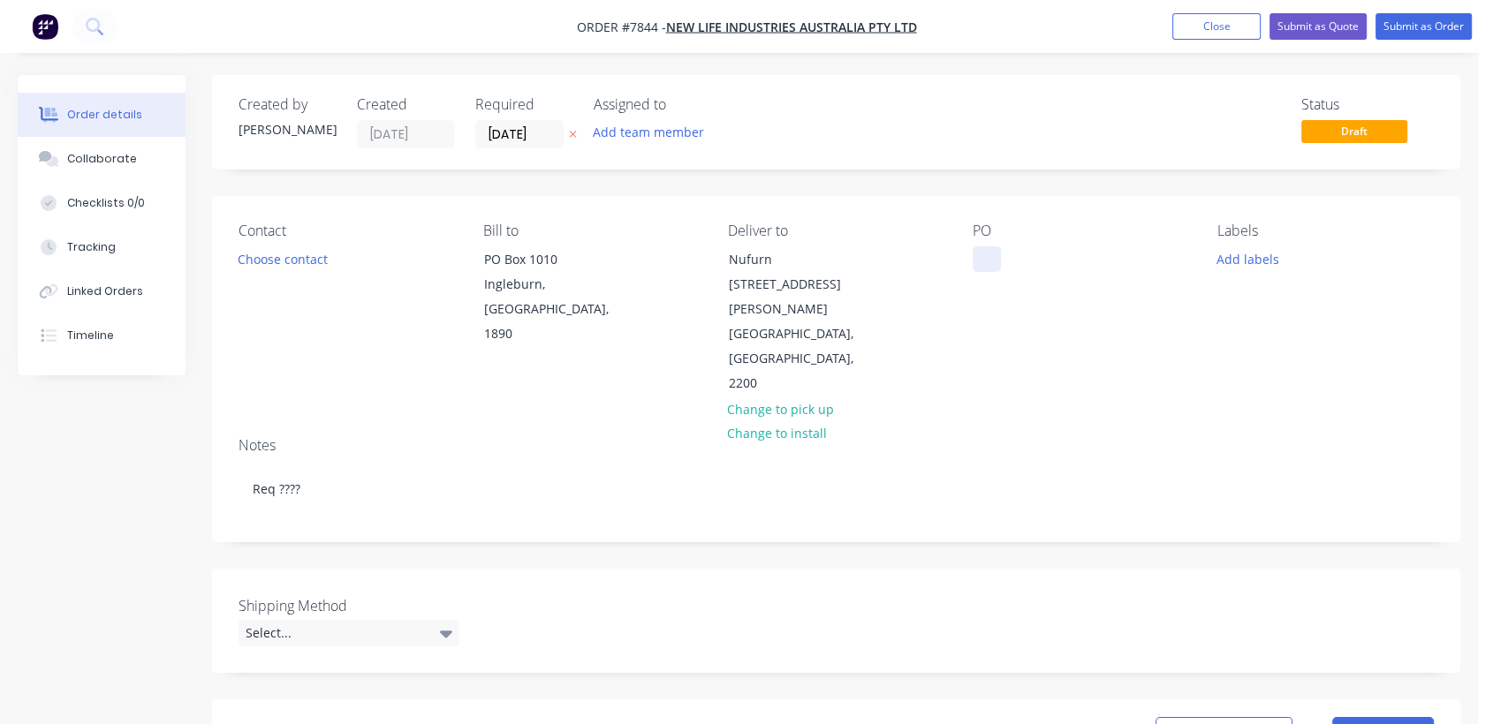
click at [981, 253] on div at bounding box center [986, 259] width 28 height 26
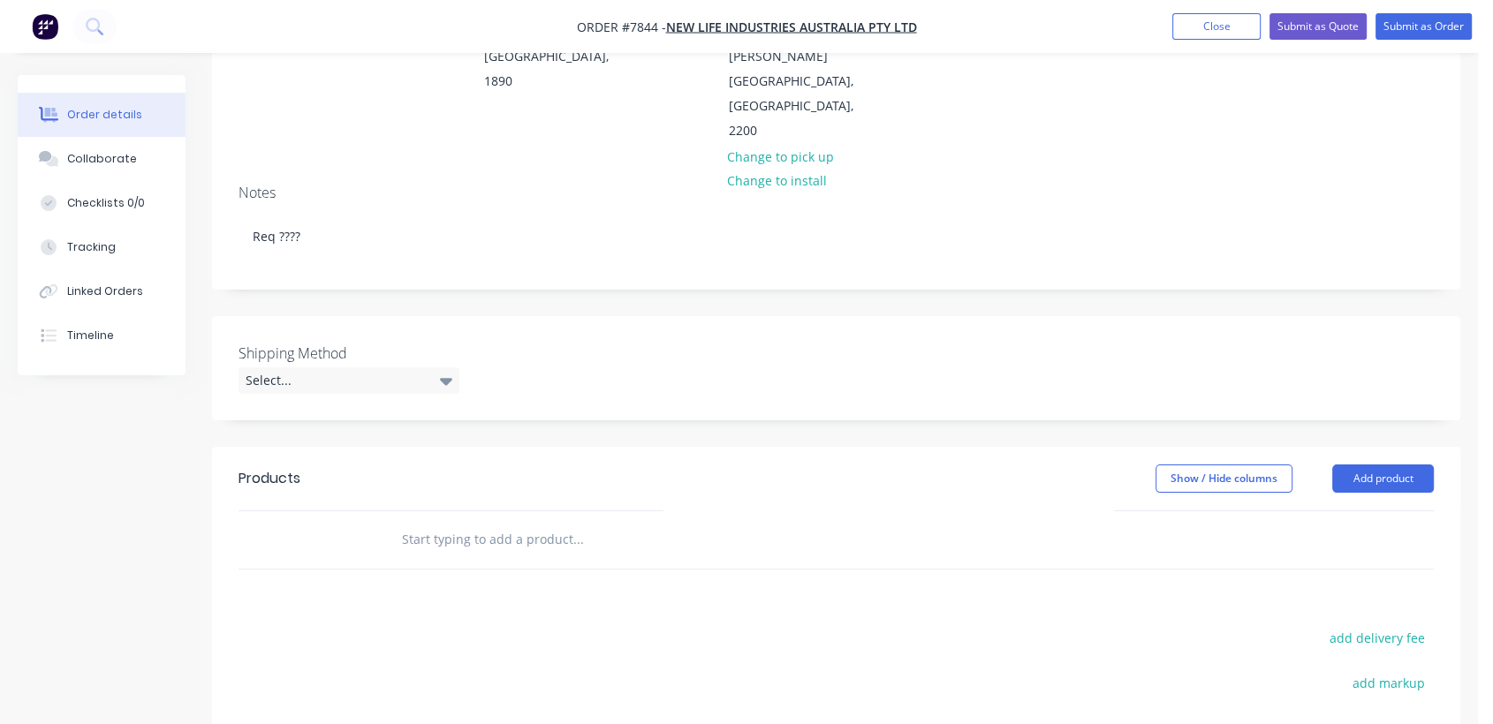
scroll to position [294, 0]
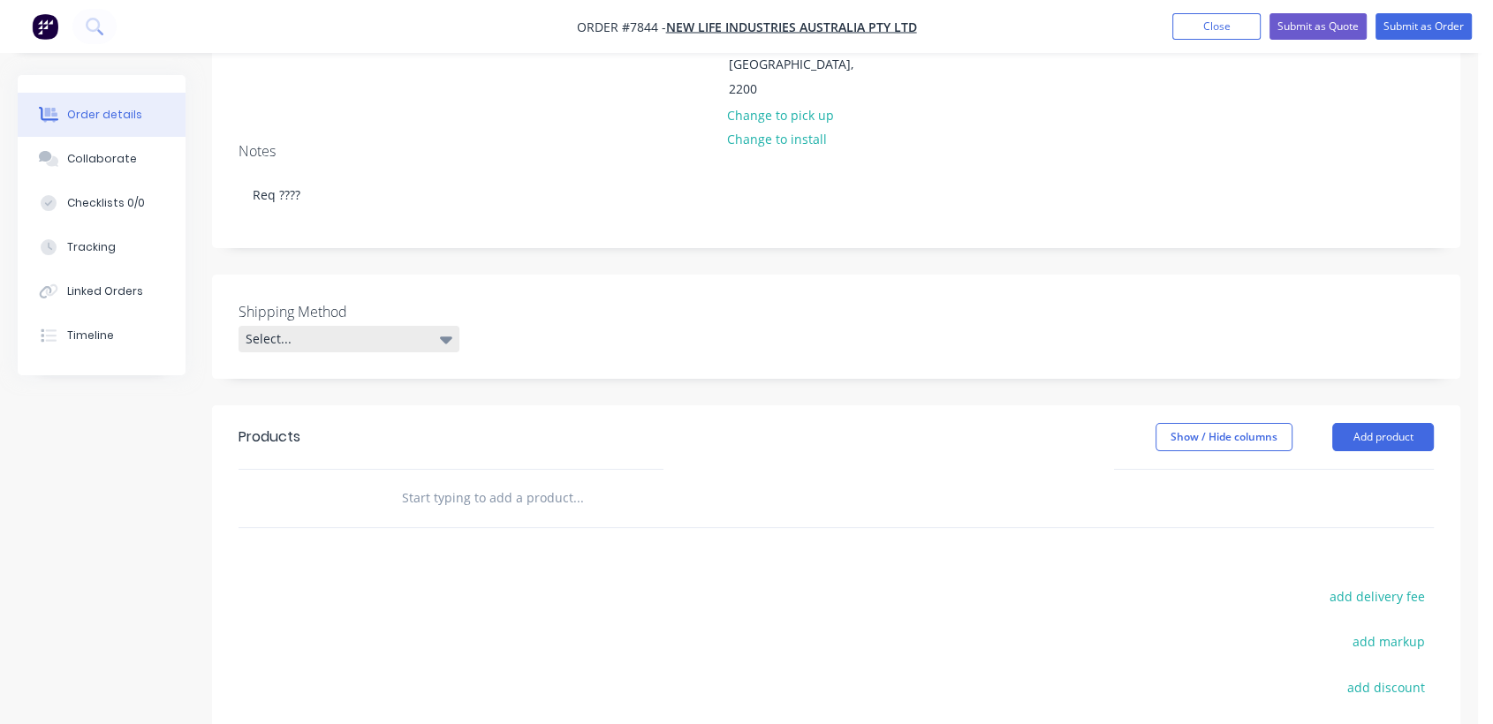
click at [263, 326] on div "Select..." at bounding box center [348, 339] width 221 height 26
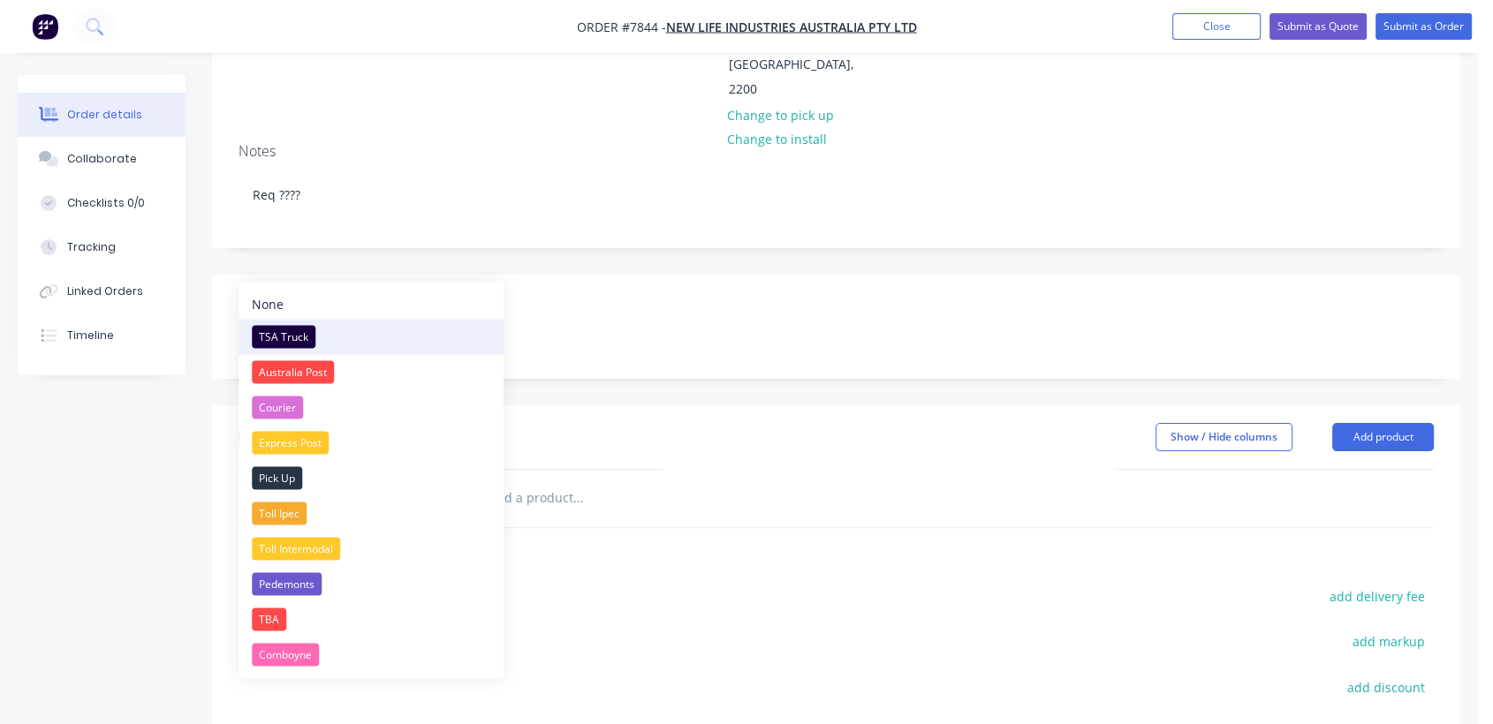
click at [283, 335] on div "TSA Truck" at bounding box center [284, 336] width 64 height 23
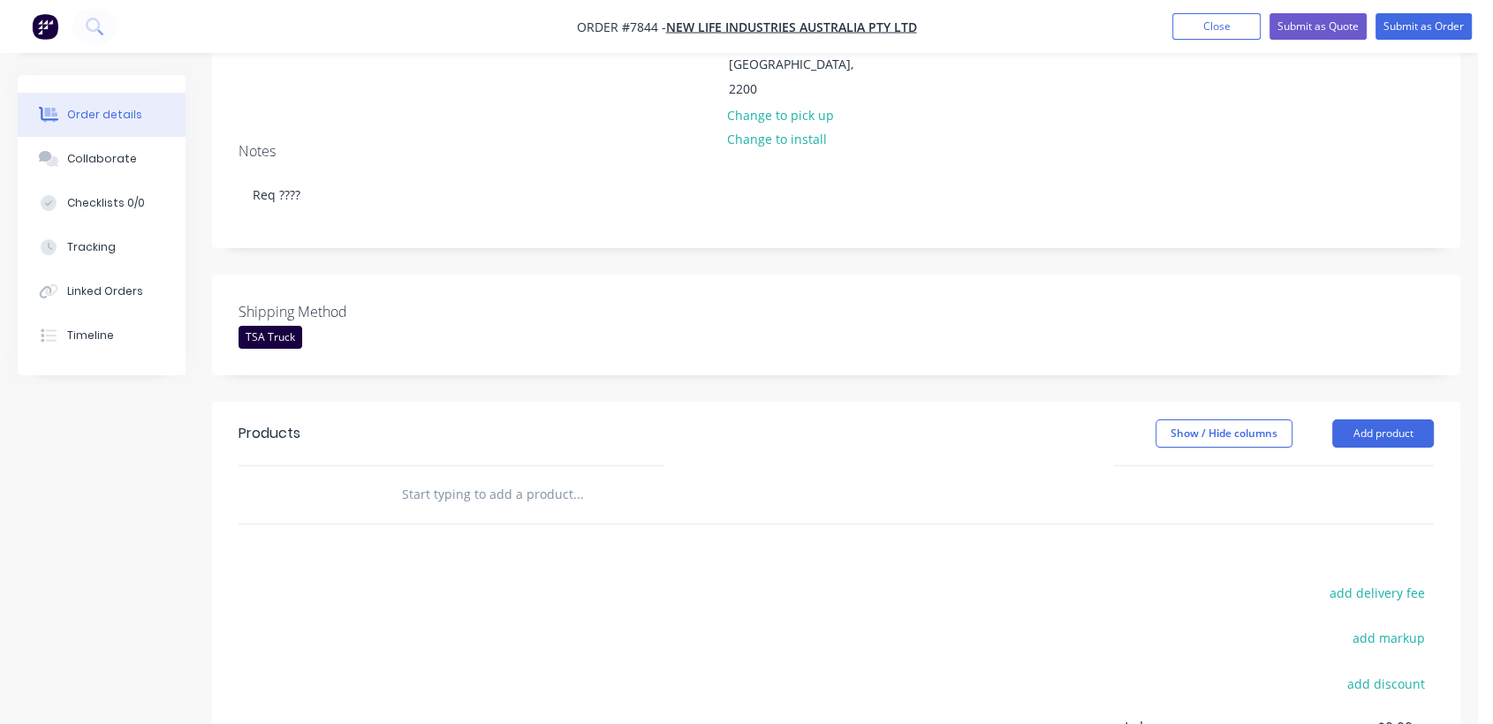
click at [499, 477] on input "text" at bounding box center [577, 494] width 353 height 35
click at [1411, 420] on button "Add product" at bounding box center [1383, 434] width 102 height 28
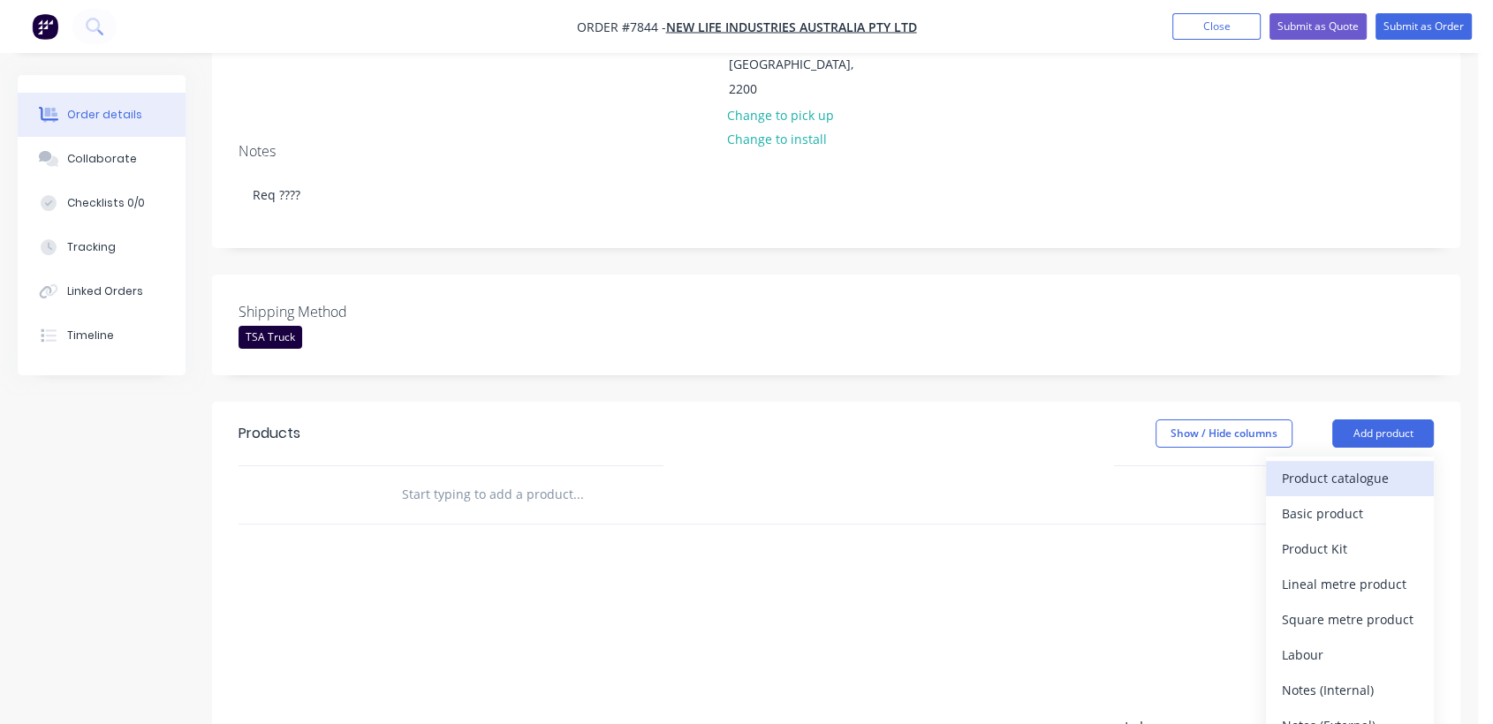
click at [1315, 465] on div "Product catalogue" at bounding box center [1350, 478] width 136 height 26
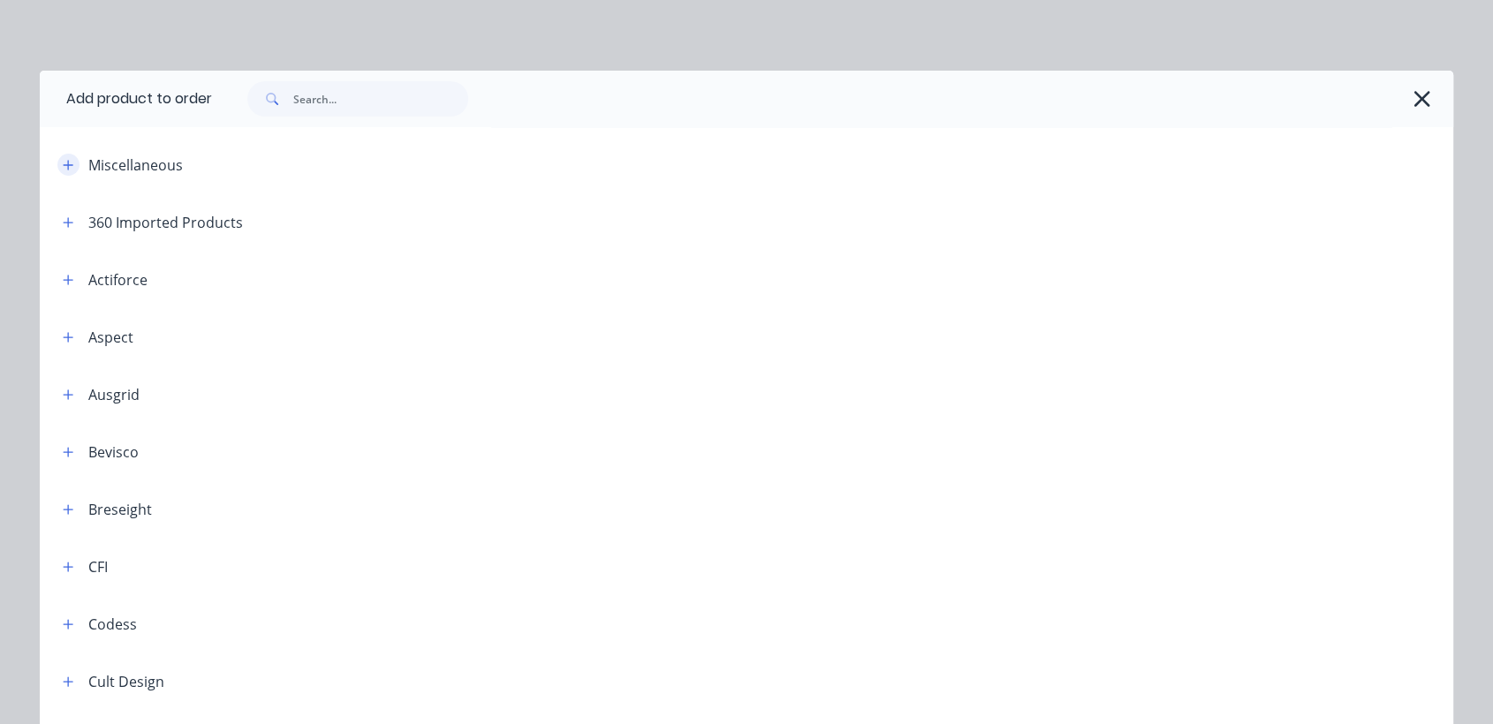
click at [63, 159] on icon "button" at bounding box center [68, 165] width 11 height 12
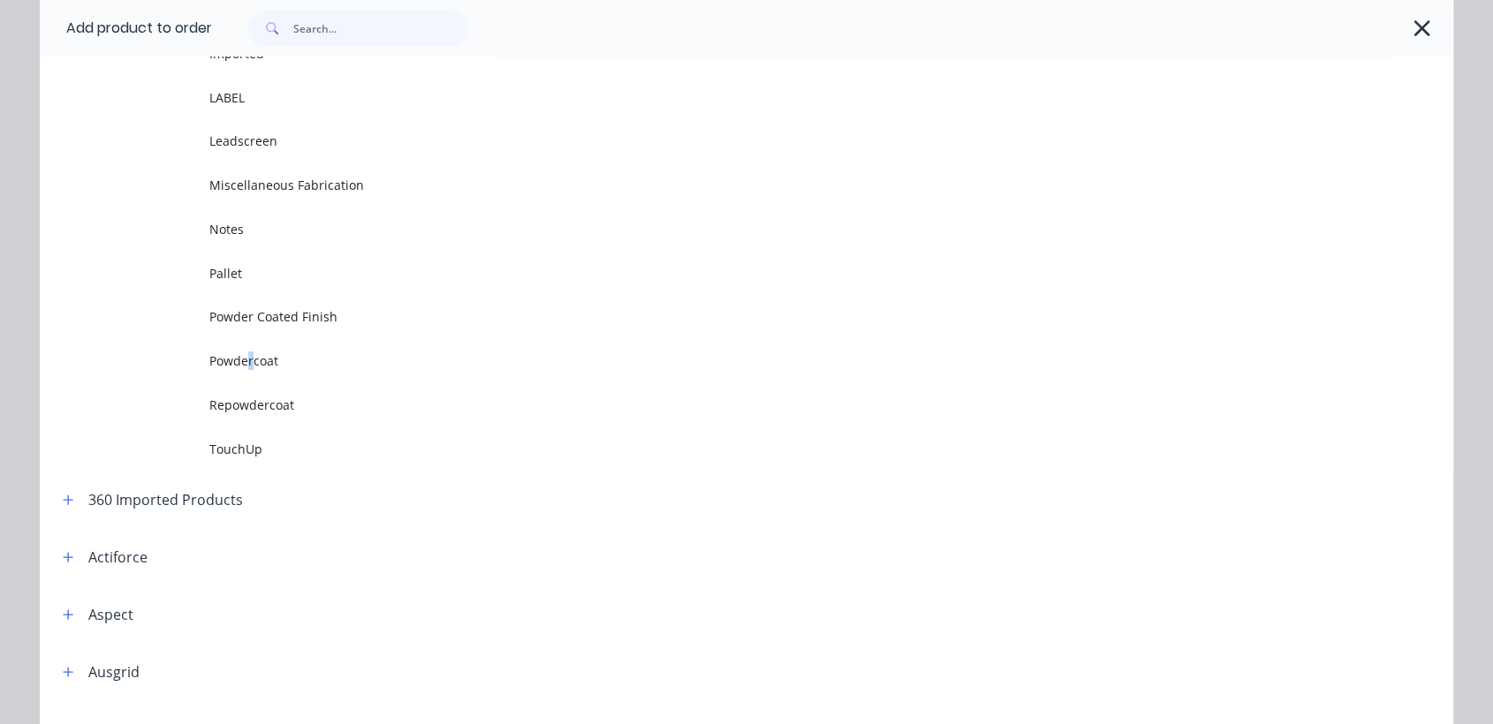
click at [243, 362] on span "Powdercoat" at bounding box center [706, 361] width 995 height 19
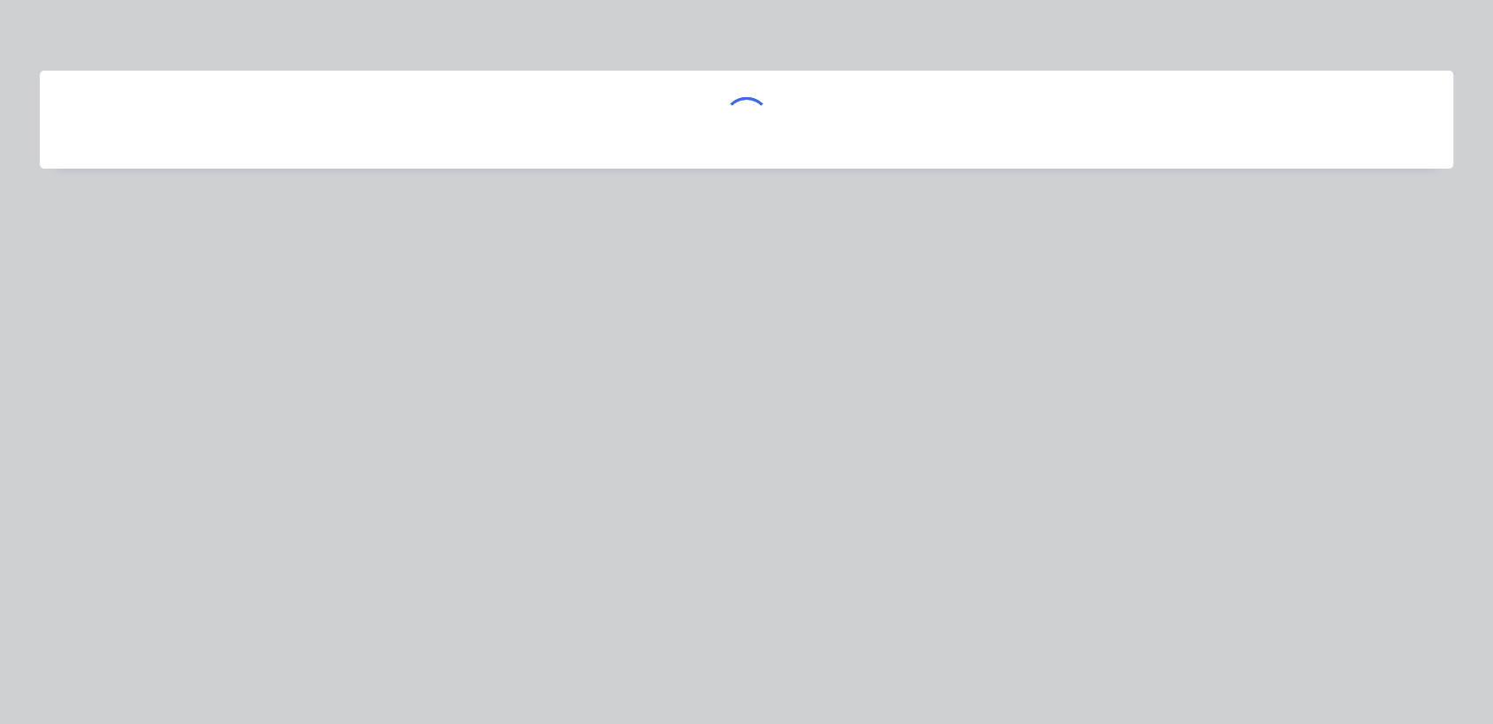
scroll to position [0, 0]
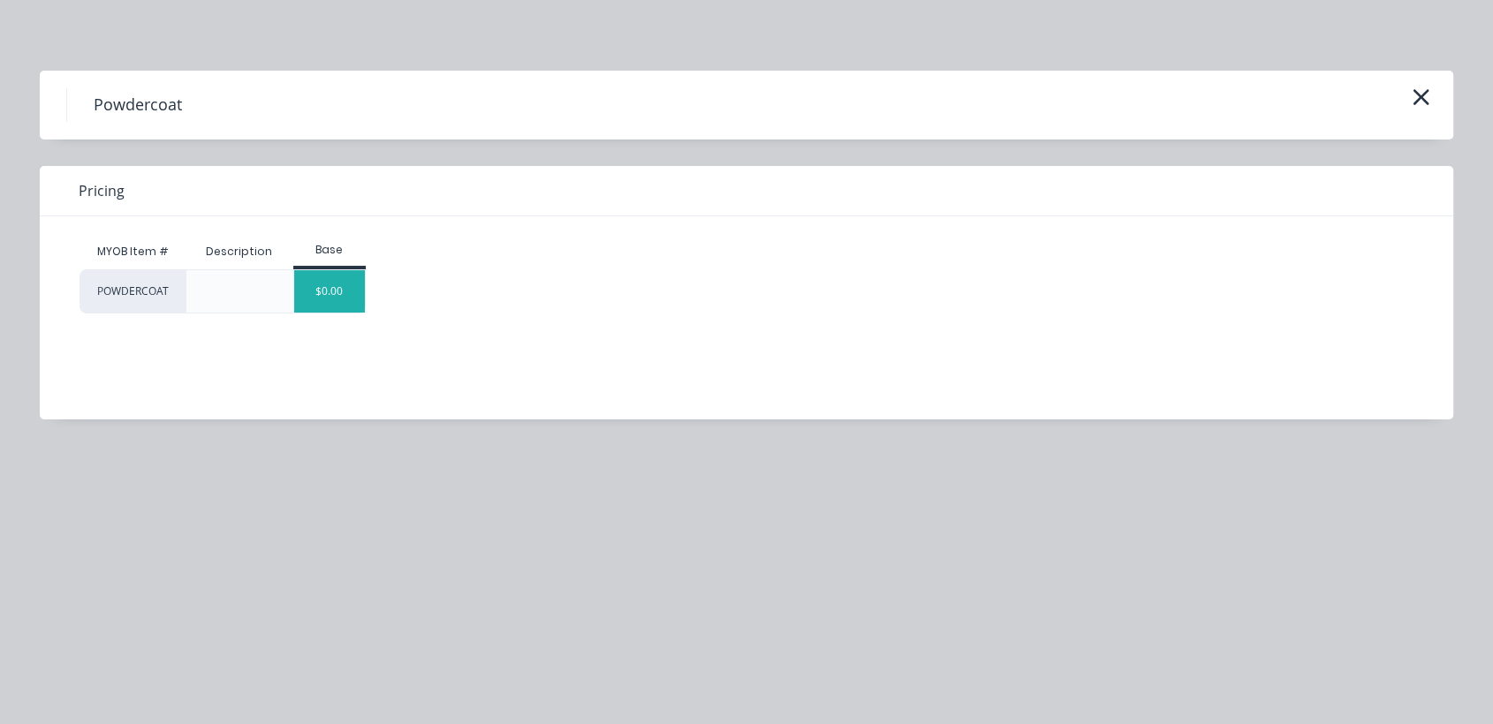
click at [320, 277] on div "$0.00" at bounding box center [330, 291] width 72 height 42
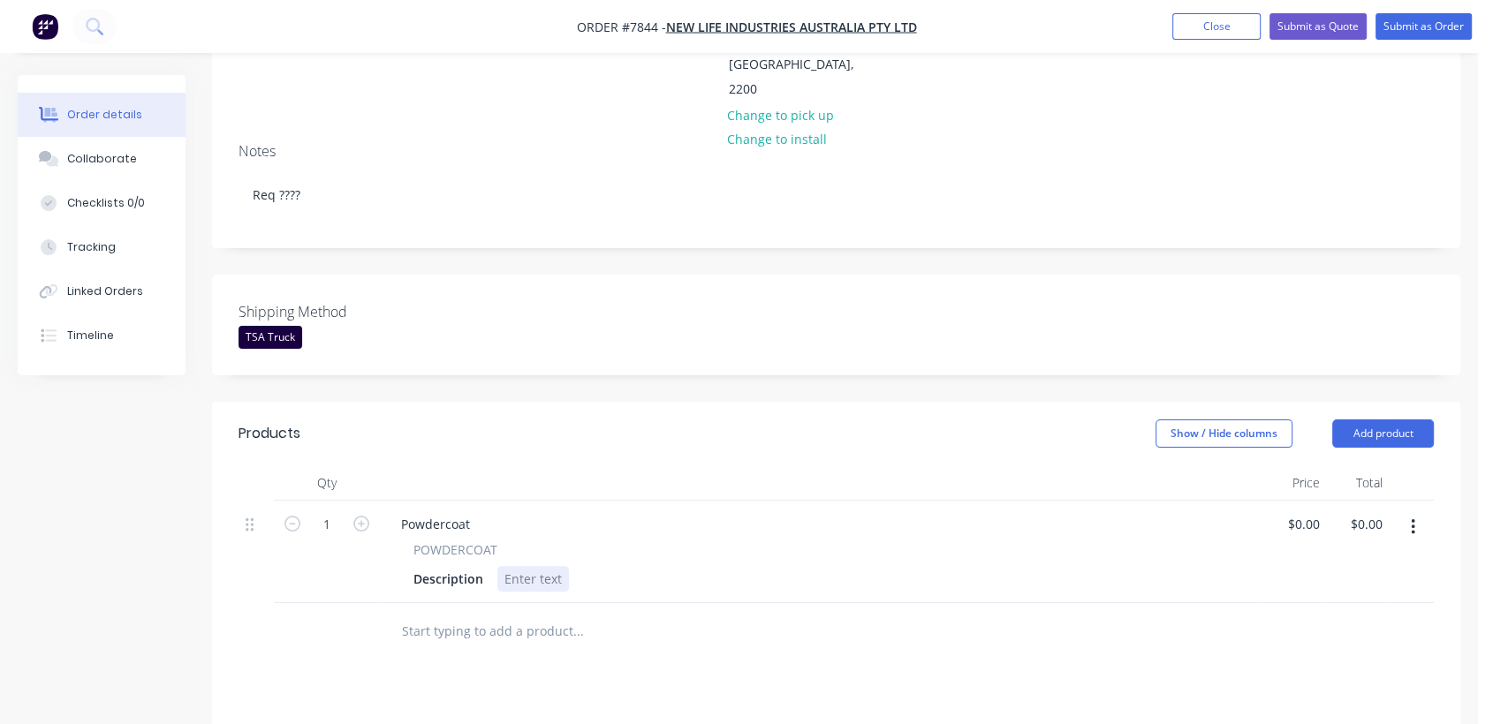
click at [512, 566] on div at bounding box center [533, 579] width 72 height 26
paste div
drag, startPoint x: 443, startPoint y: 443, endPoint x: 366, endPoint y: 442, distance: 76.9
click at [367, 501] on div "1 Powdercoat POWDERCOAT Description Powdercoat SMART DRY BAR - 2284 x 884 x 105…" at bounding box center [835, 552] width 1195 height 102
click at [361, 516] on icon "button" at bounding box center [361, 524] width 16 height 16
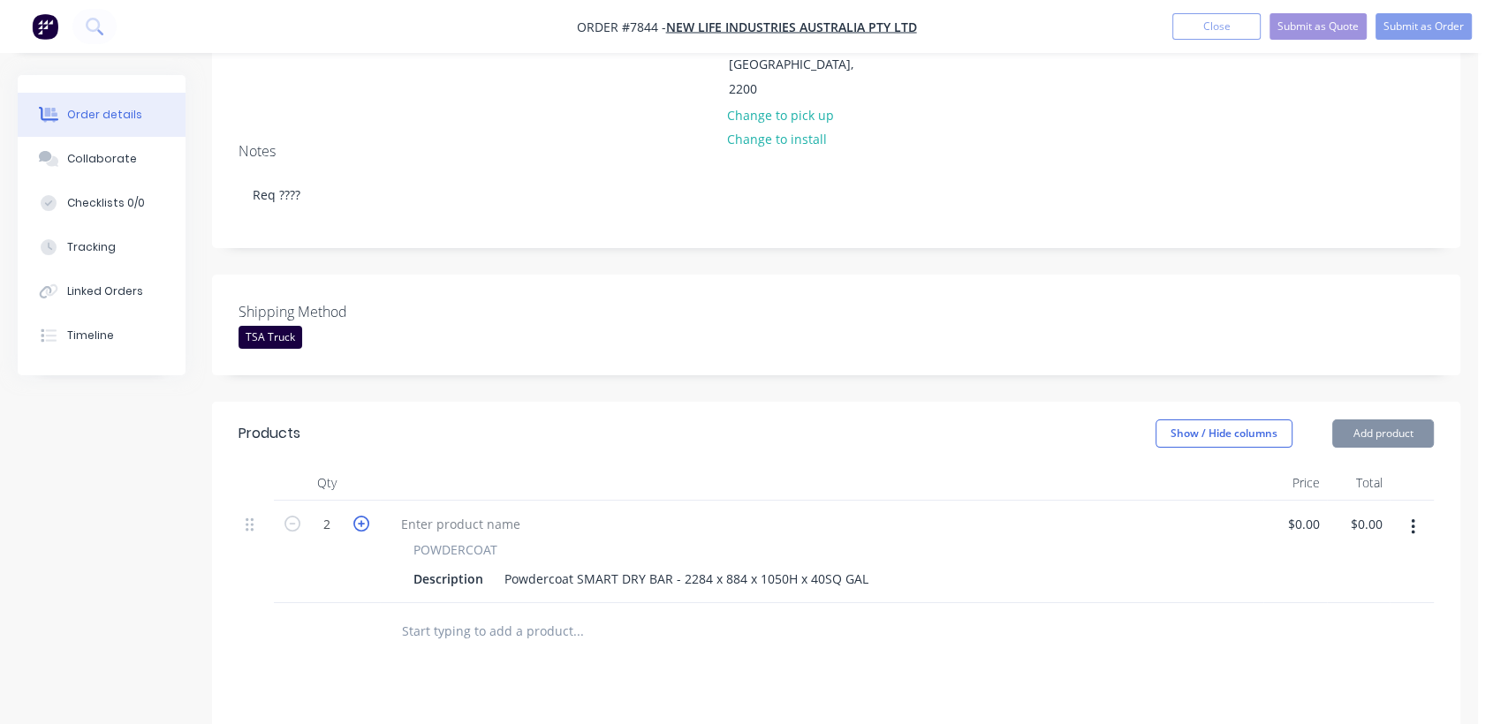
click at [361, 516] on icon "button" at bounding box center [361, 524] width 16 height 16
click at [360, 516] on icon "button" at bounding box center [361, 524] width 16 height 16
type input "4"
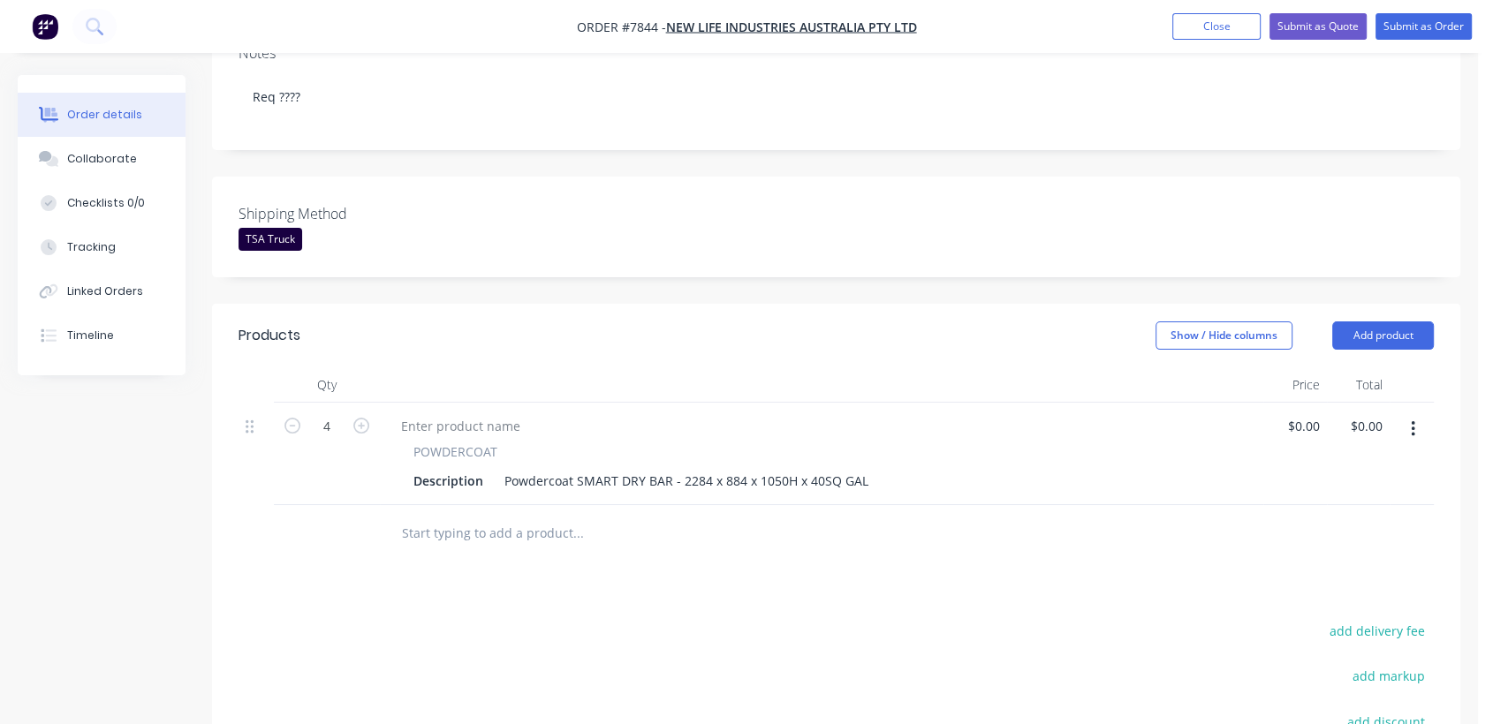
scroll to position [490, 0]
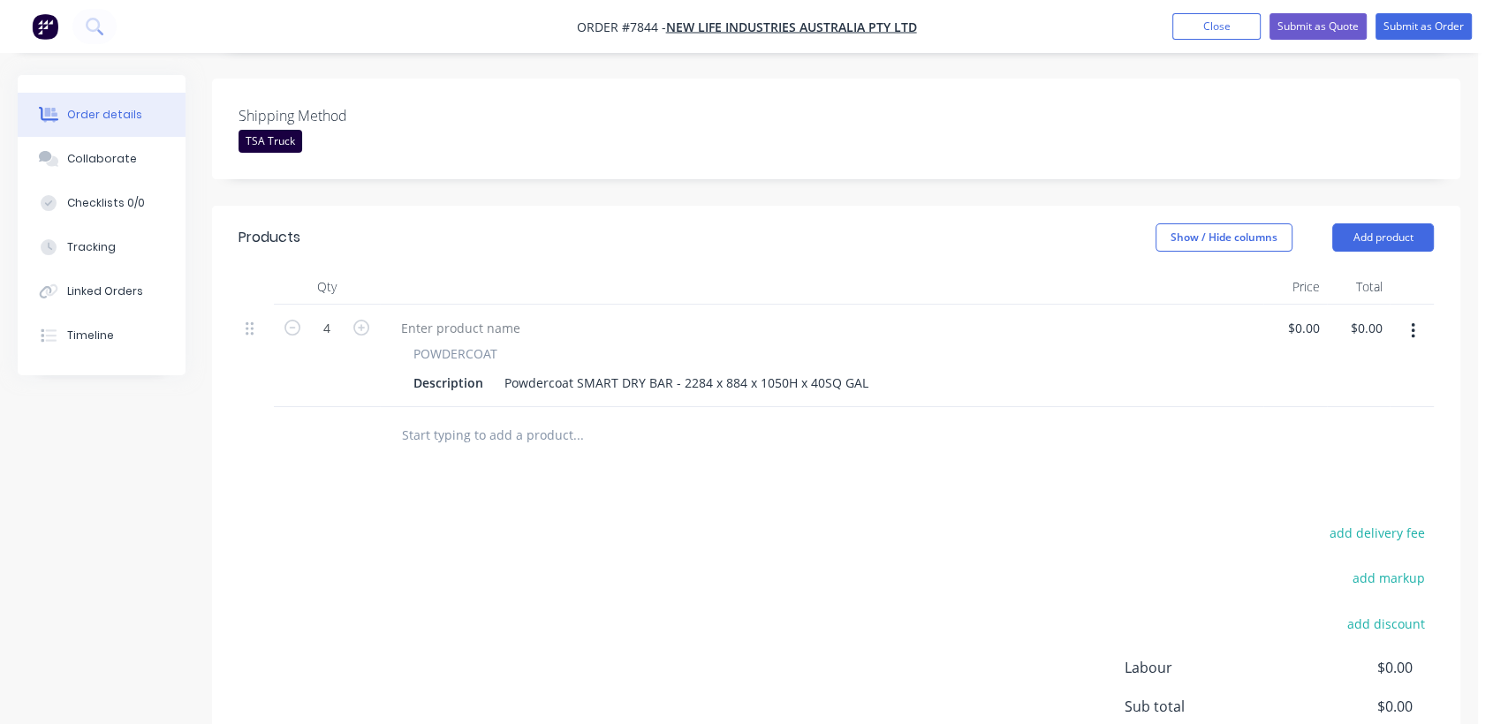
click at [530, 418] on input "text" at bounding box center [577, 435] width 353 height 35
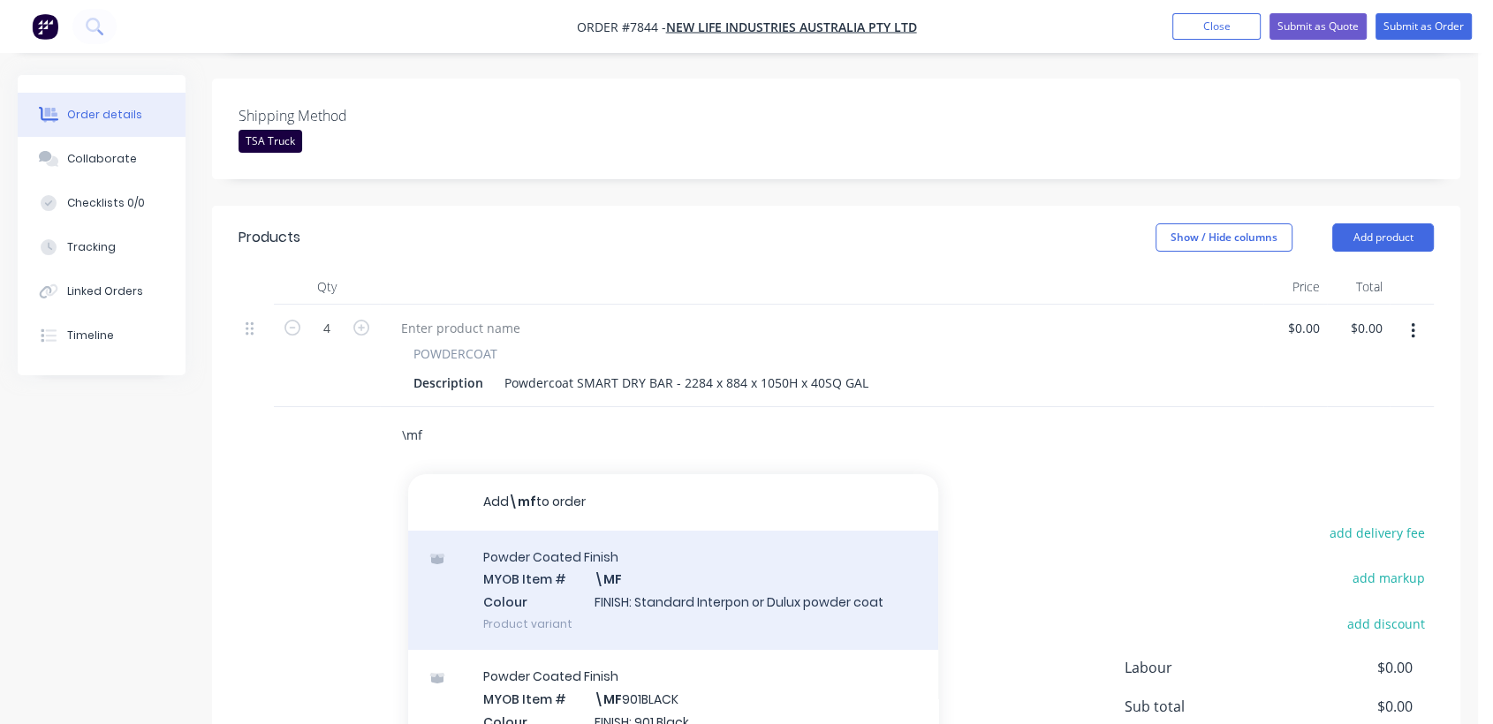
type input "\mf"
click at [627, 531] on div "Powder Coated Finish MYOB Item # \MF Colour FINISH: Standard Interpon or Dulux …" at bounding box center [673, 590] width 530 height 119
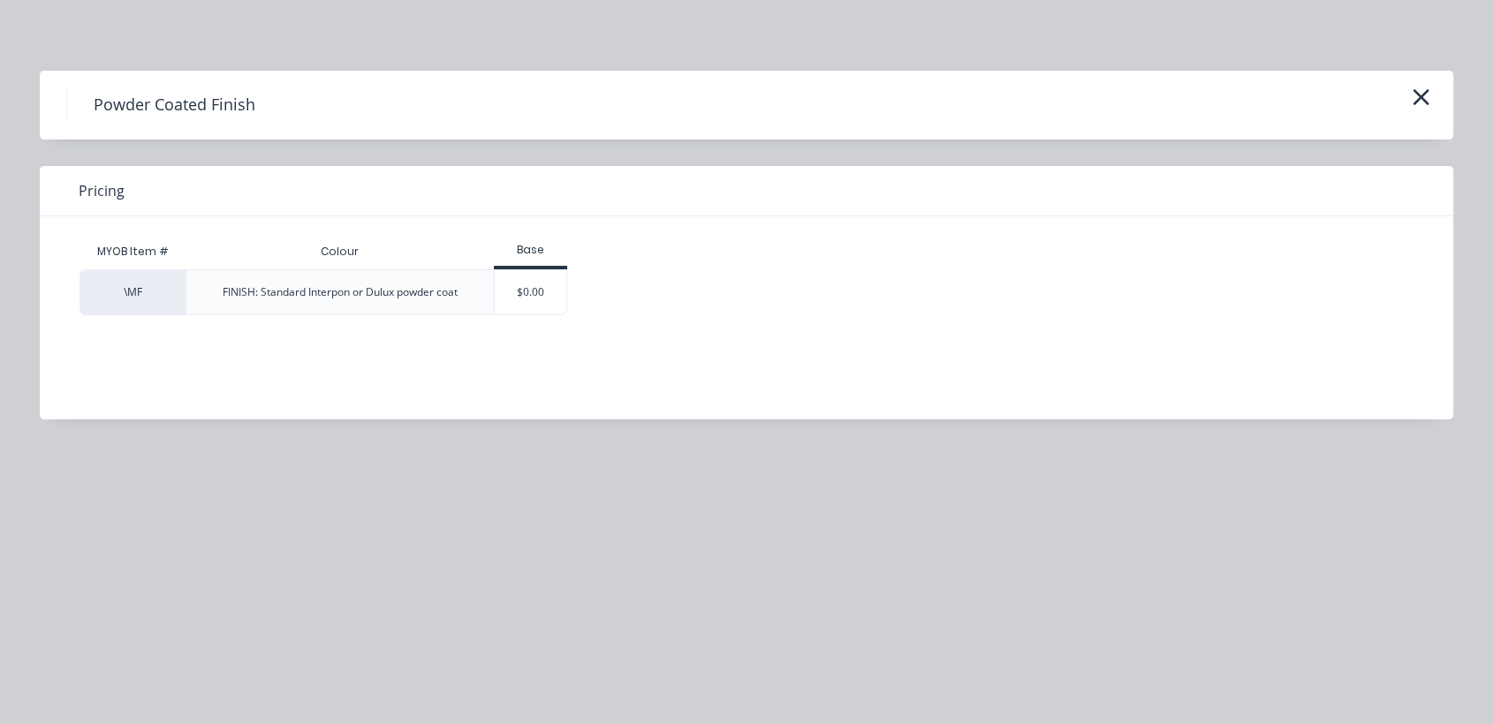
click at [546, 295] on div "$0.00" at bounding box center [531, 292] width 72 height 44
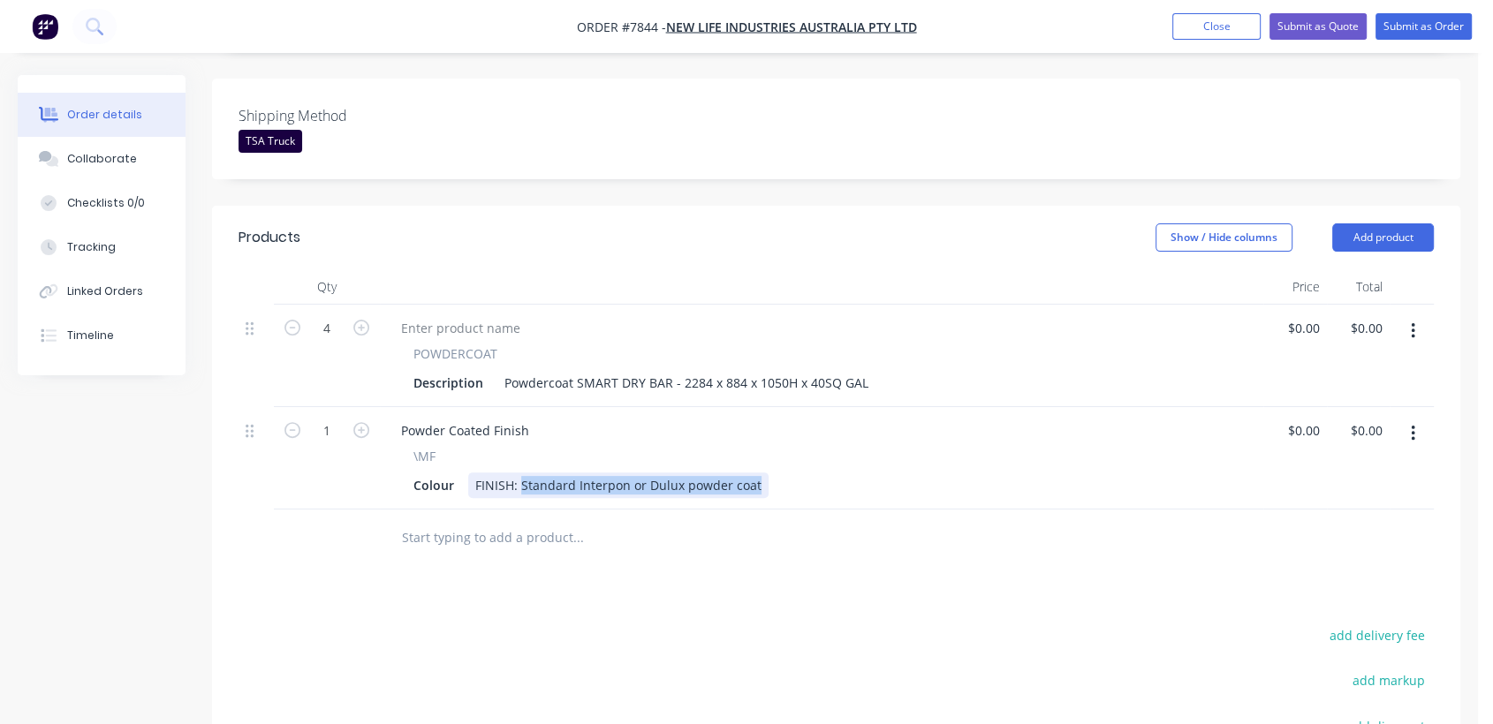
drag, startPoint x: 520, startPoint y: 411, endPoint x: 895, endPoint y: 434, distance: 375.2
click at [895, 434] on div "Qty Price Total 4 POWDERCOAT Description Powdercoat SMART DRY BAR - 2284 x 884 …" at bounding box center [836, 418] width 1248 height 298
paste div
click at [509, 520] on input "text" at bounding box center [577, 537] width 353 height 35
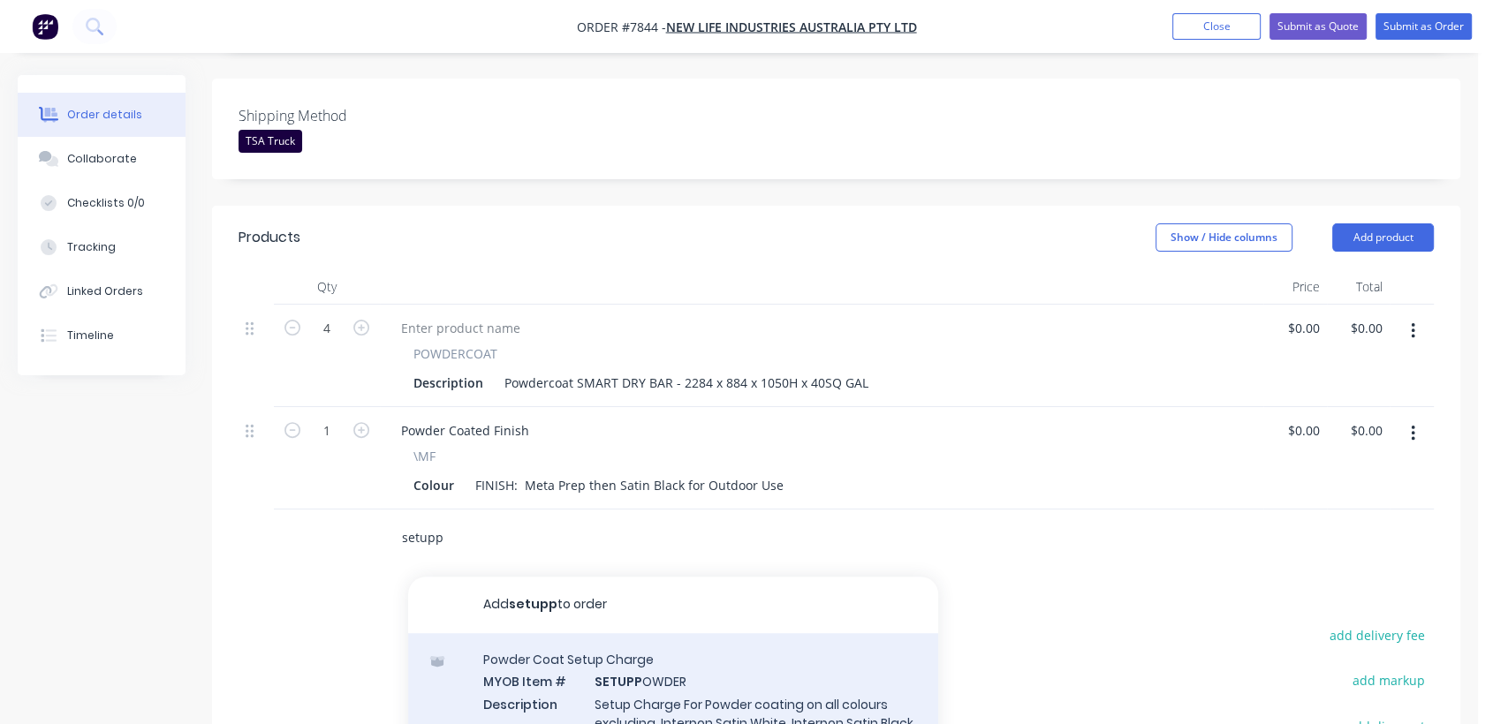
type input "setupp"
click at [665, 646] on div "Powder Coat Setup Charge MYOB Item # SETUPP OWDER Description Setup Charge For …" at bounding box center [673, 711] width 530 height 156
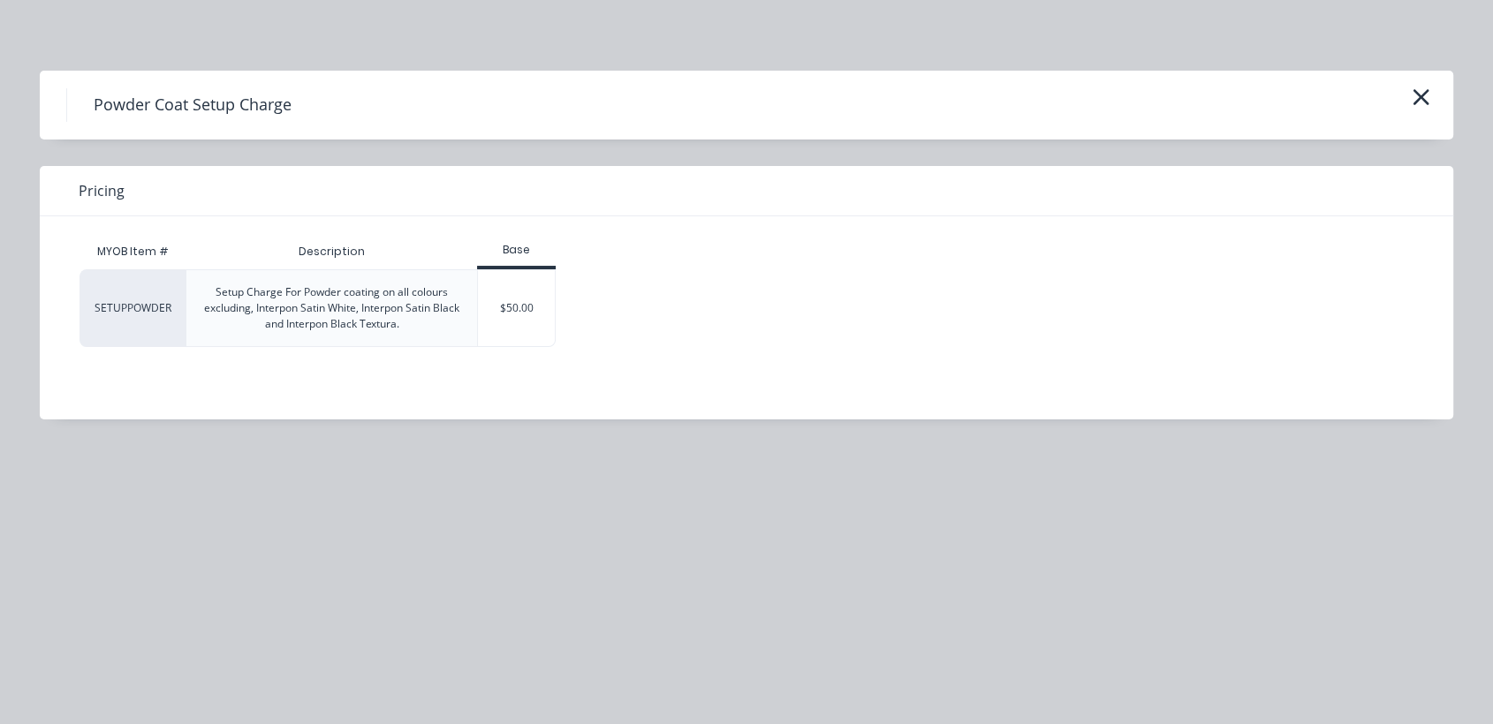
drag, startPoint x: 523, startPoint y: 298, endPoint x: 551, endPoint y: 385, distance: 91.9
click at [522, 298] on div "$50.00" at bounding box center [516, 308] width 77 height 76
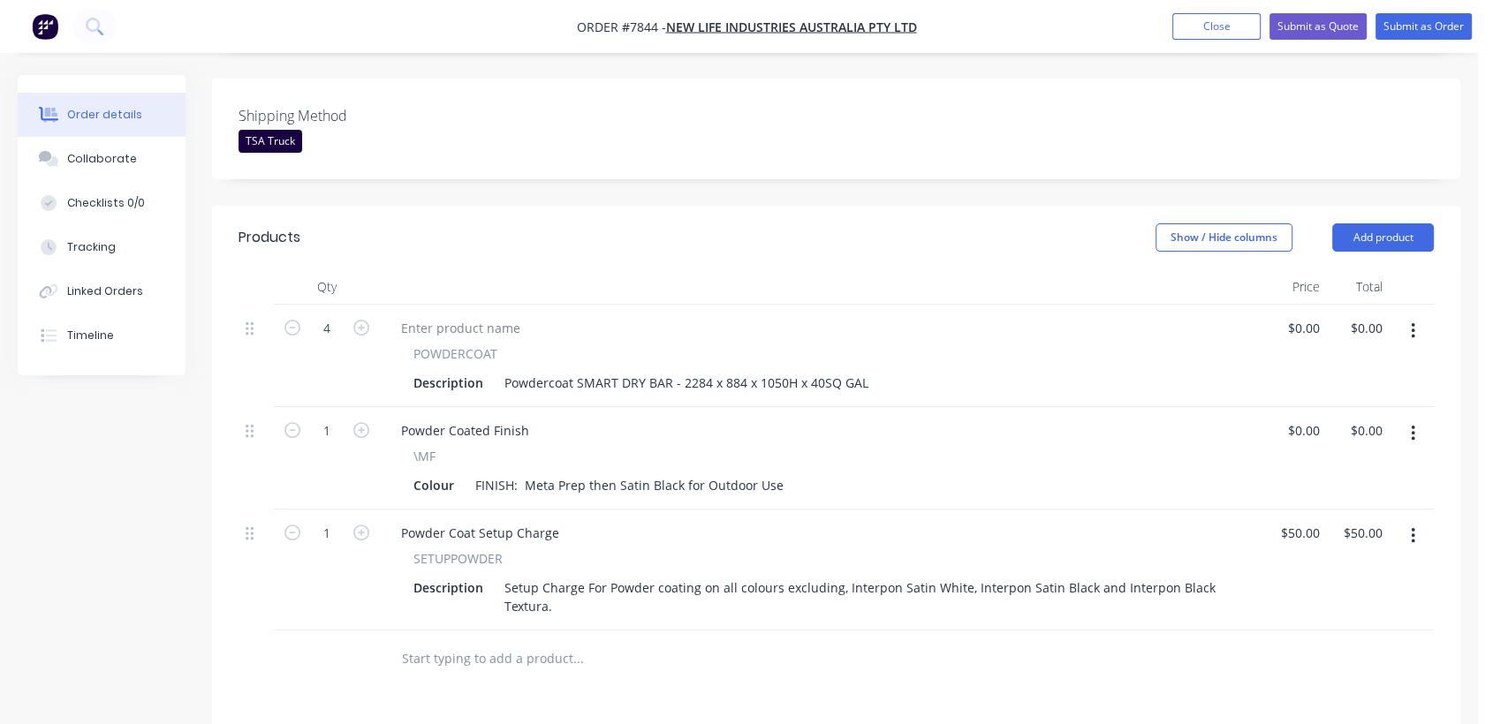
click at [498, 631] on div at bounding box center [698, 659] width 636 height 57
click at [471, 641] on input "text" at bounding box center [577, 658] width 353 height 35
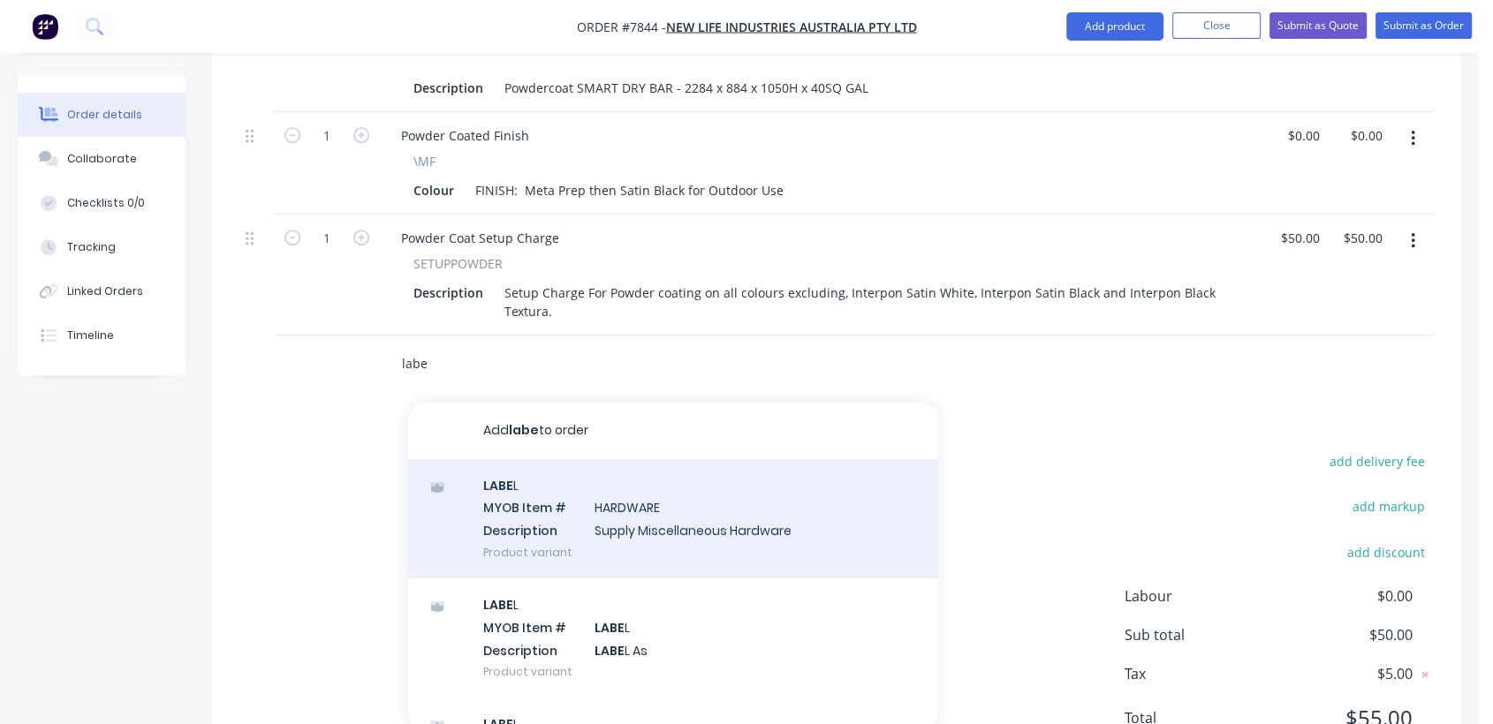
scroll to position [791, 0]
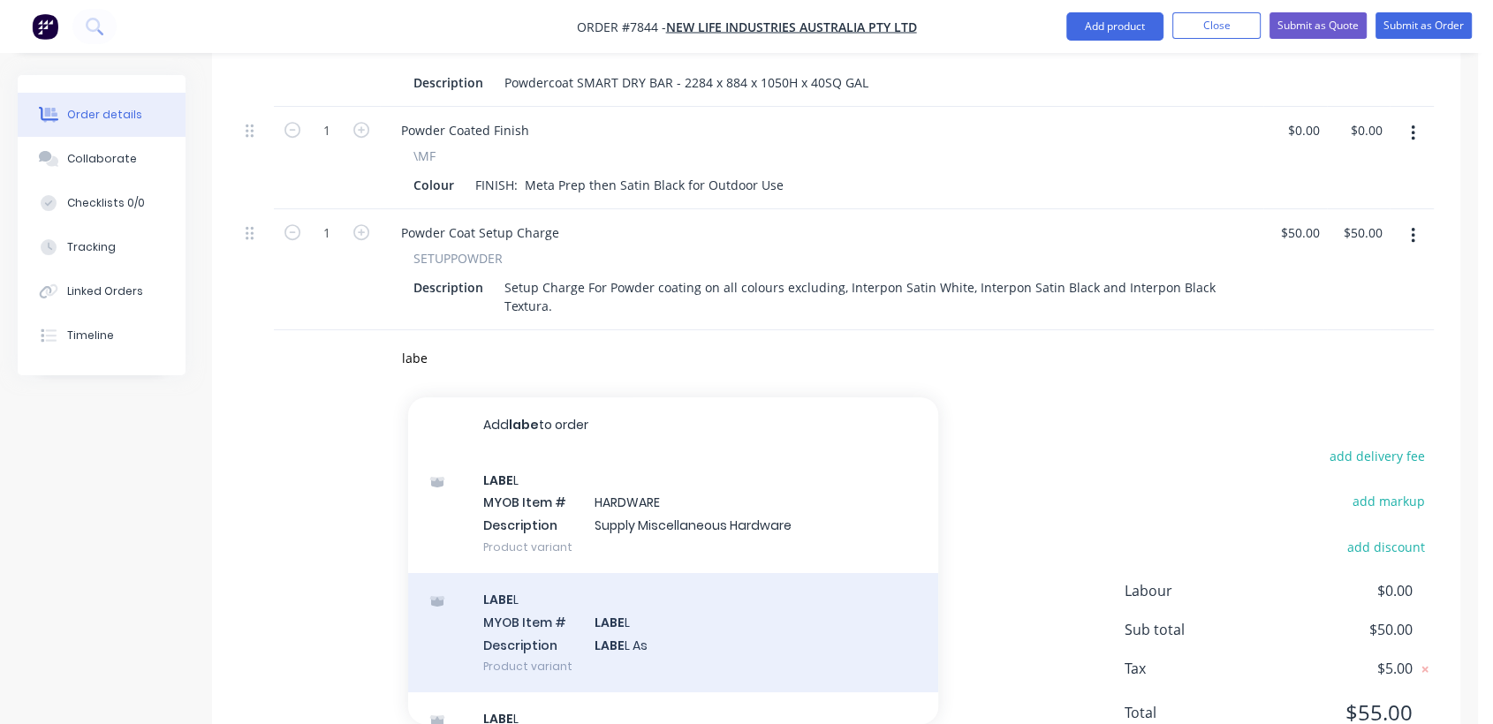
click at [657, 579] on div "LABE L MYOB Item # LABE L Description LABE L As Product variant" at bounding box center [673, 632] width 530 height 119
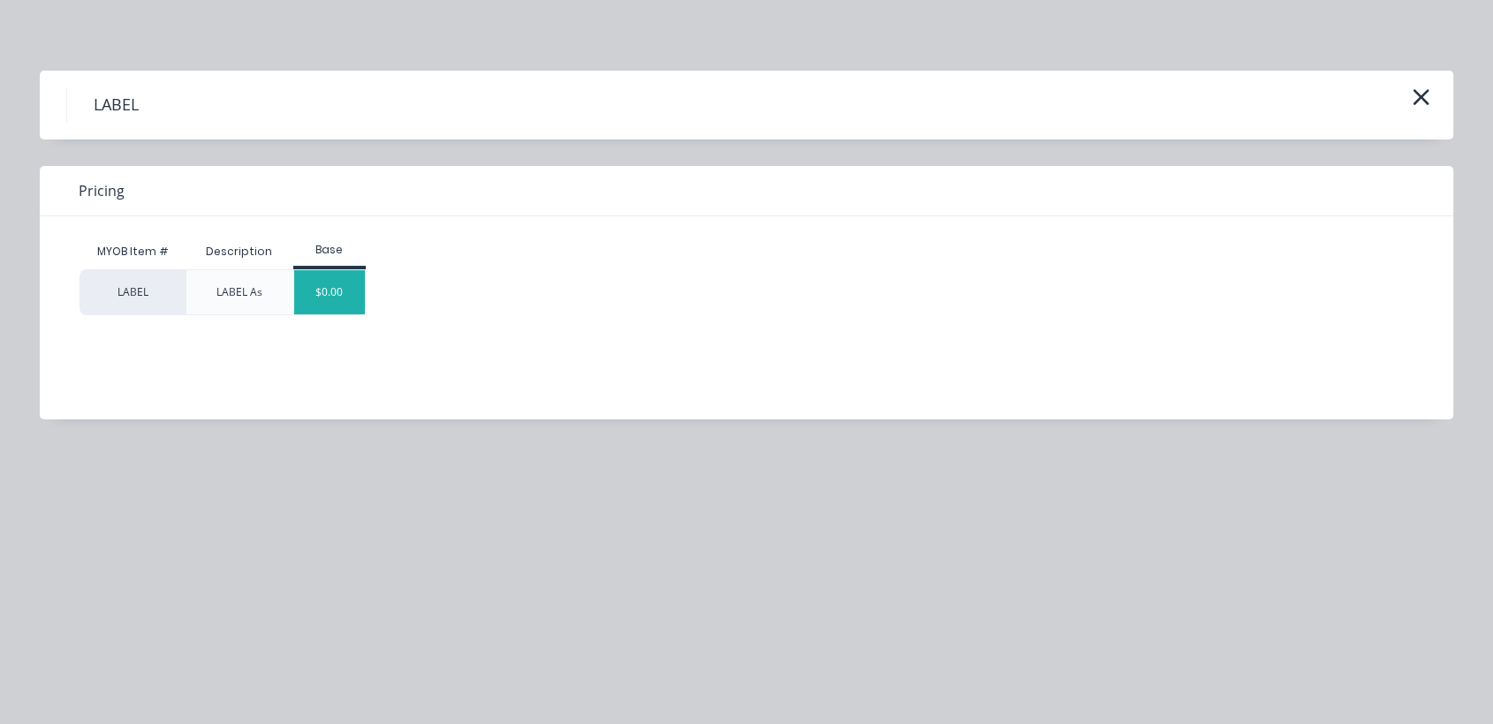
click at [335, 289] on div "$0.00" at bounding box center [330, 292] width 72 height 44
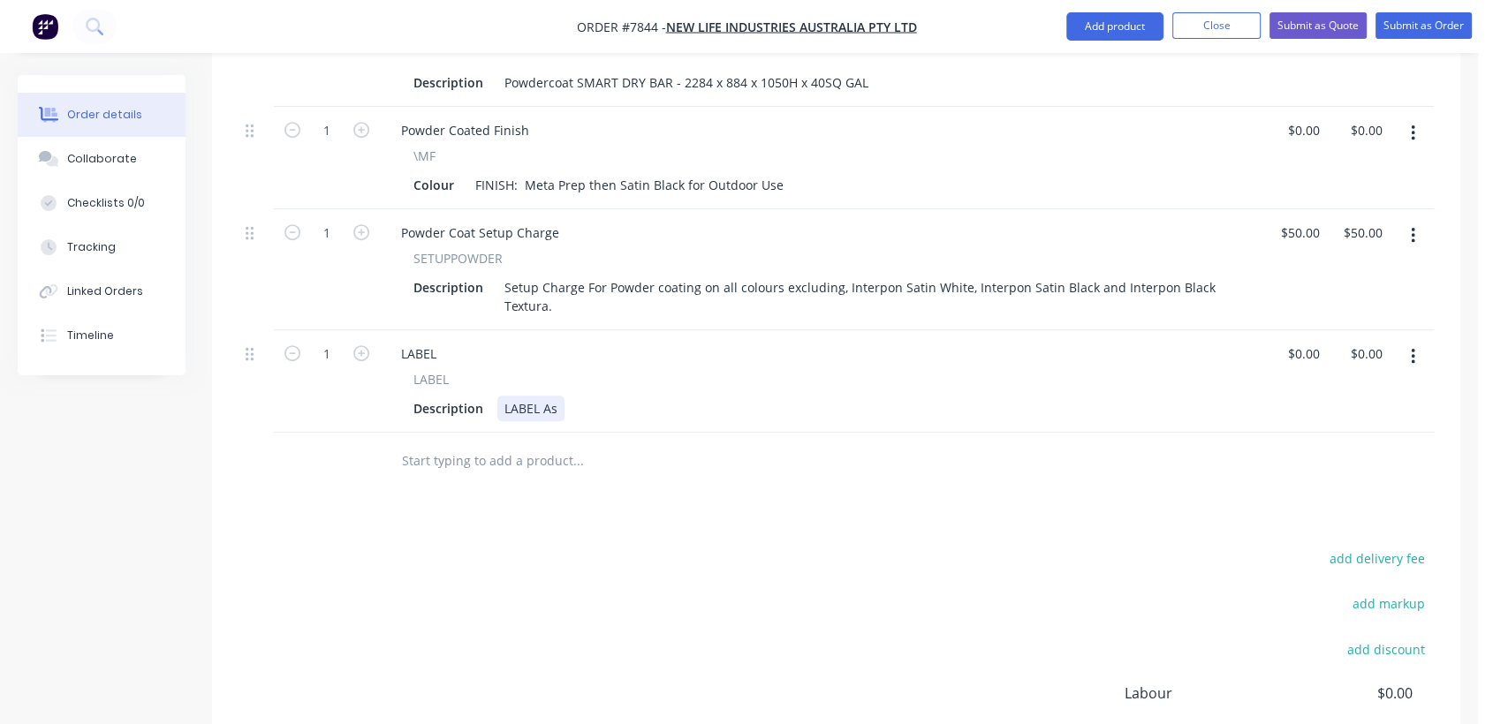
click at [560, 396] on div "LABEL As" at bounding box center [530, 409] width 67 height 26
click at [481, 433] on div at bounding box center [698, 461] width 636 height 57
click at [467, 443] on input "text" at bounding box center [577, 460] width 353 height 35
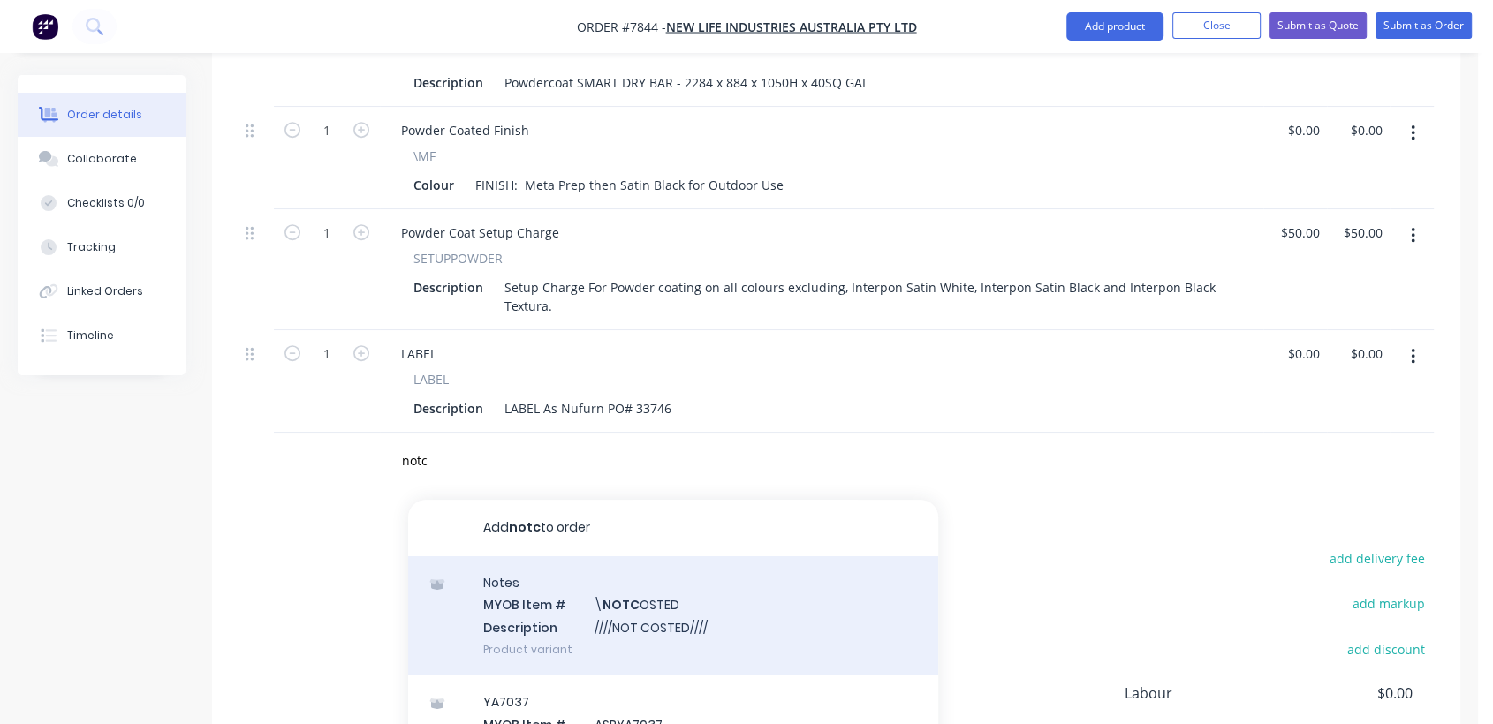
click at [599, 556] on div "Notes MYOB Item # \ NOTC OSTED Description ////NOT COSTED//// Product variant" at bounding box center [673, 615] width 530 height 119
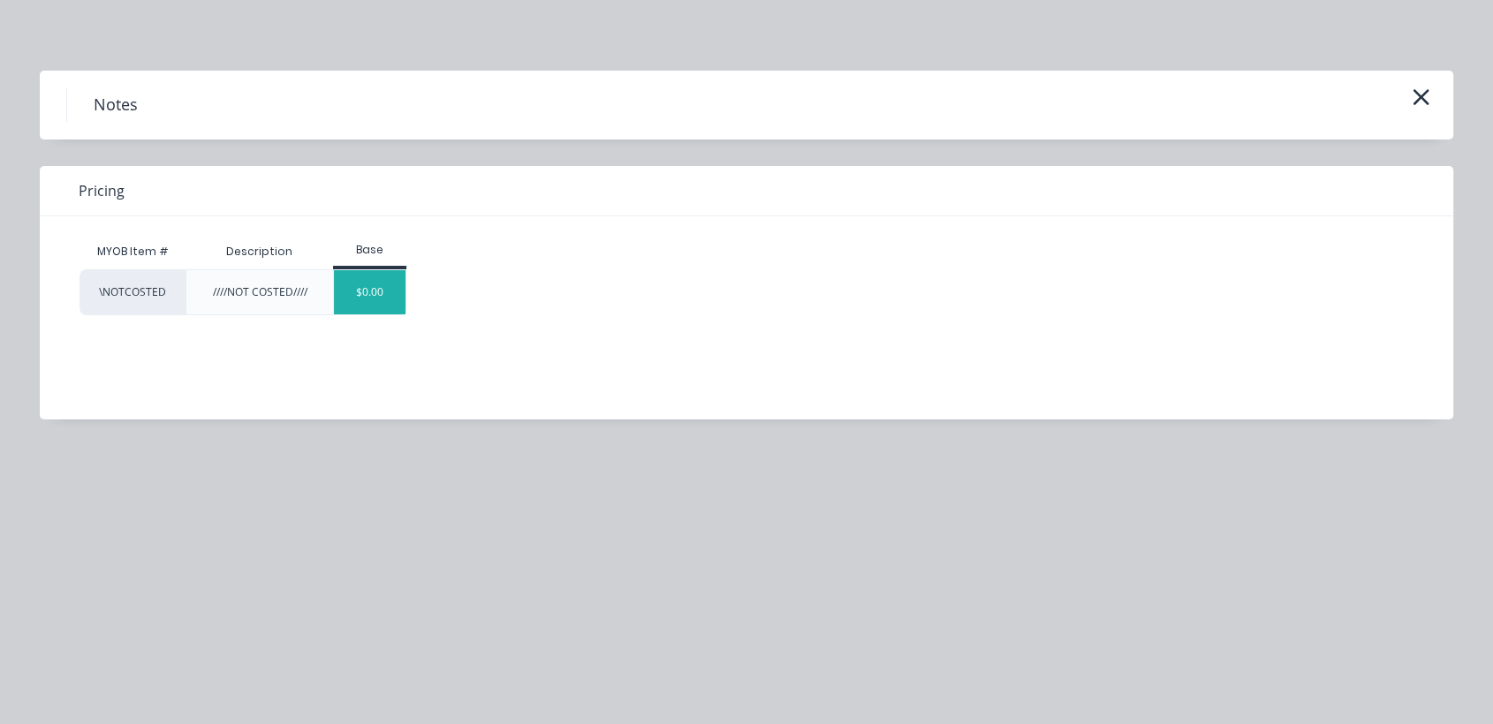
click at [396, 291] on div "$0.00" at bounding box center [370, 292] width 72 height 44
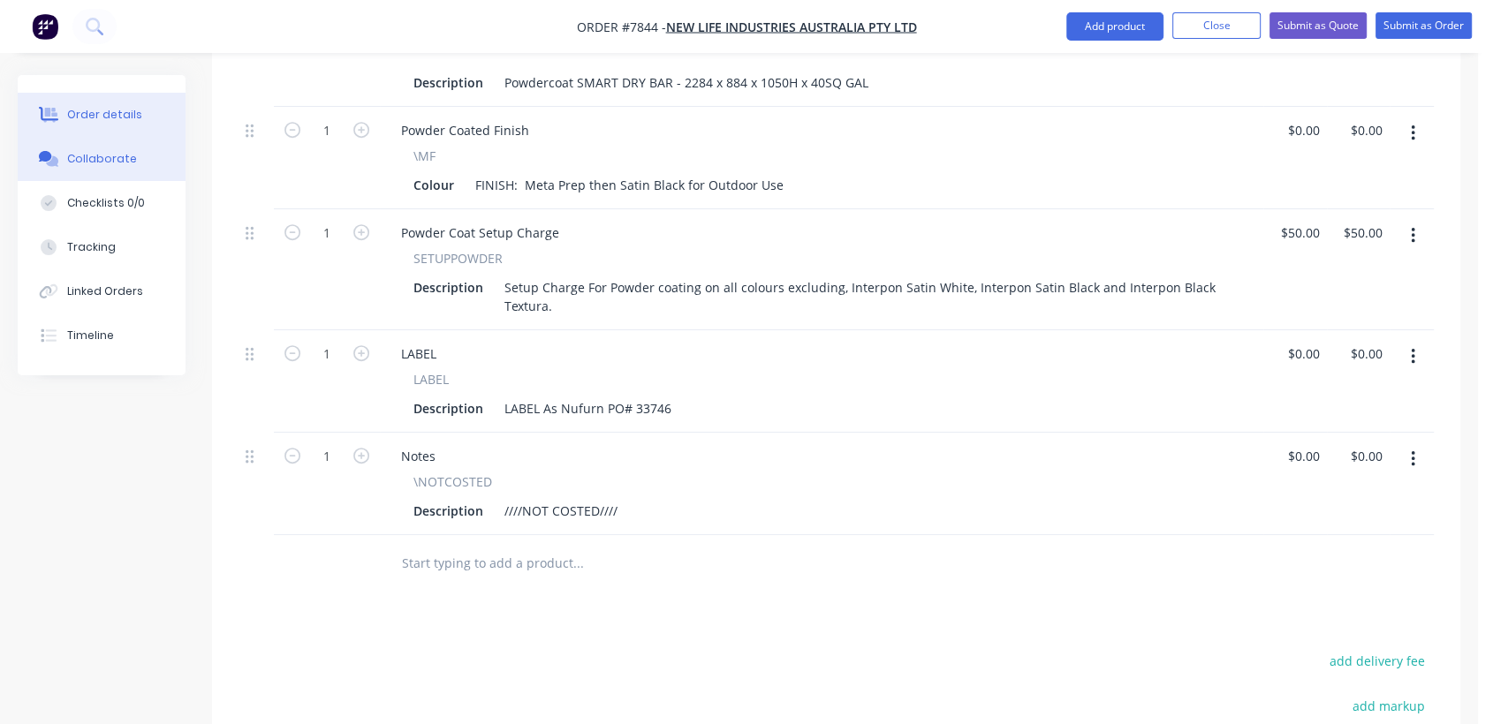
click at [127, 151] on div "Collaborate" at bounding box center [102, 159] width 70 height 16
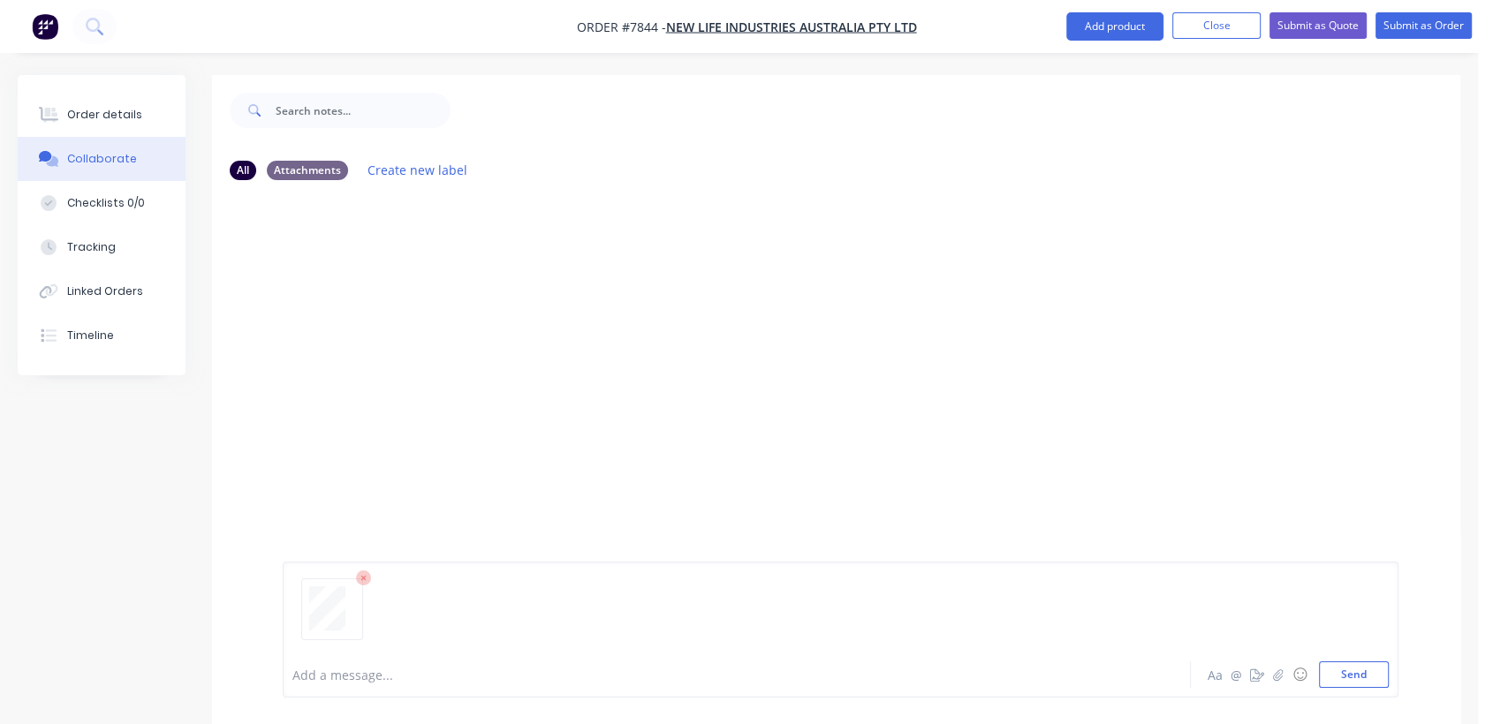
drag, startPoint x: 1364, startPoint y: 672, endPoint x: 1241, endPoint y: 609, distance: 137.9
click at [1364, 673] on button "Send" at bounding box center [1354, 675] width 70 height 26
click at [99, 107] on div "Order details" at bounding box center [104, 115] width 75 height 16
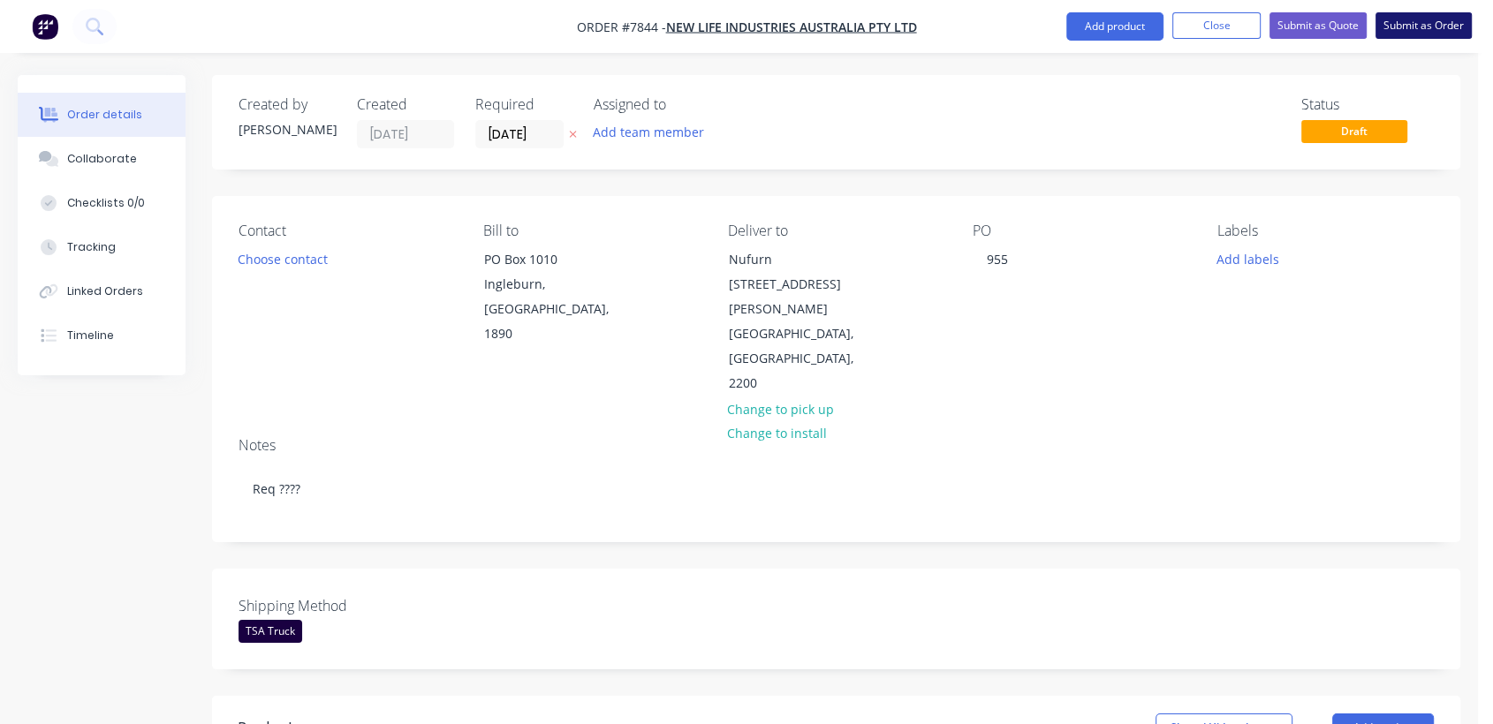
click at [1420, 23] on button "Submit as Order" at bounding box center [1423, 25] width 96 height 26
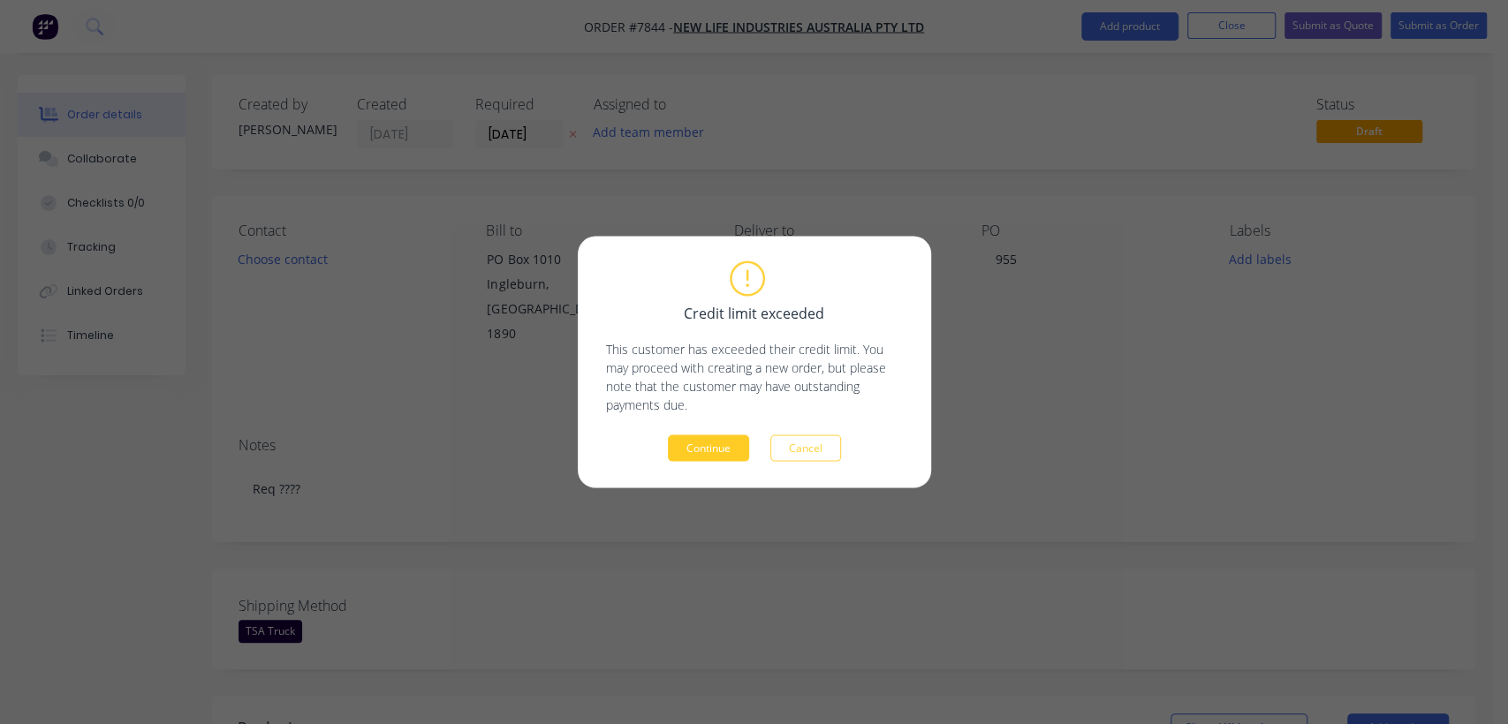
click at [679, 454] on button "Continue" at bounding box center [708, 448] width 81 height 26
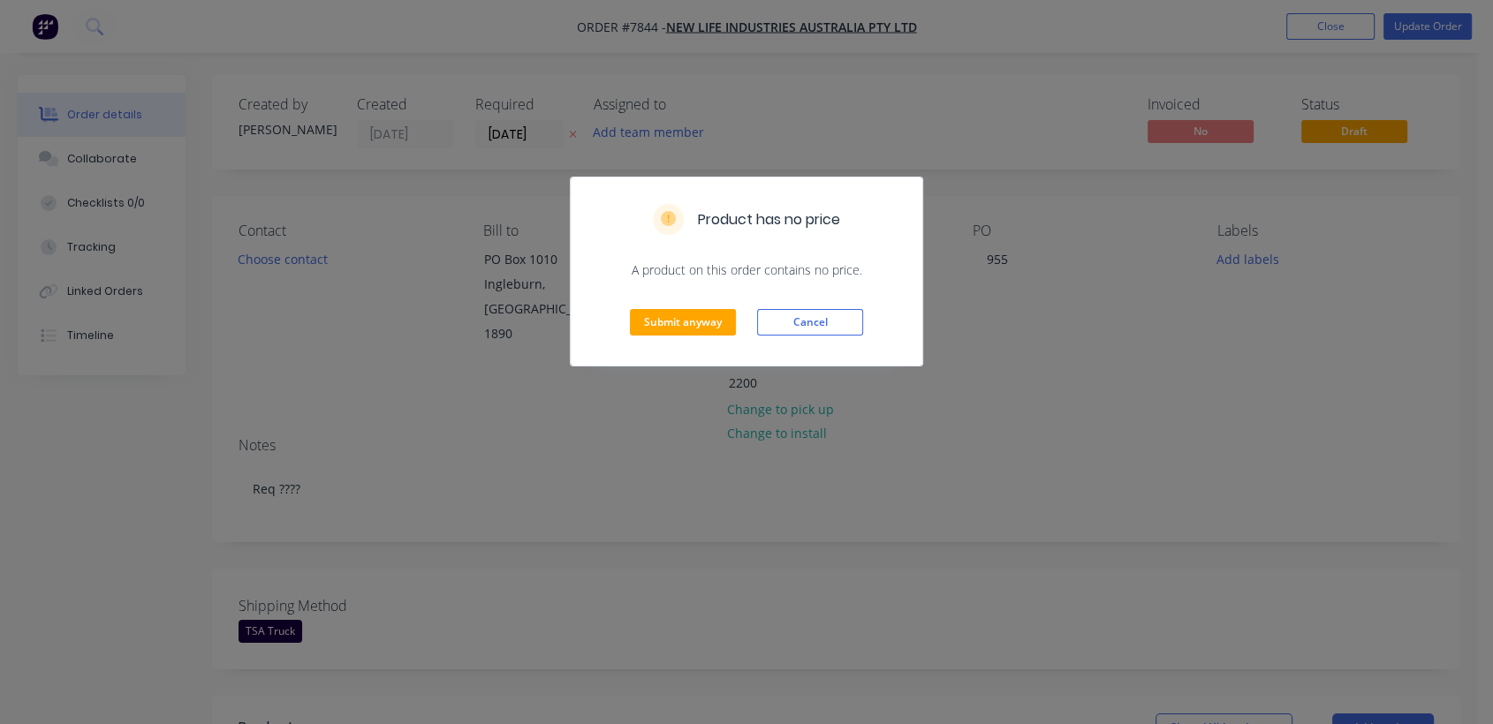
click at [715, 336] on div "Submit anyway Cancel" at bounding box center [747, 322] width 352 height 87
click at [686, 309] on button "Submit anyway" at bounding box center [683, 322] width 106 height 26
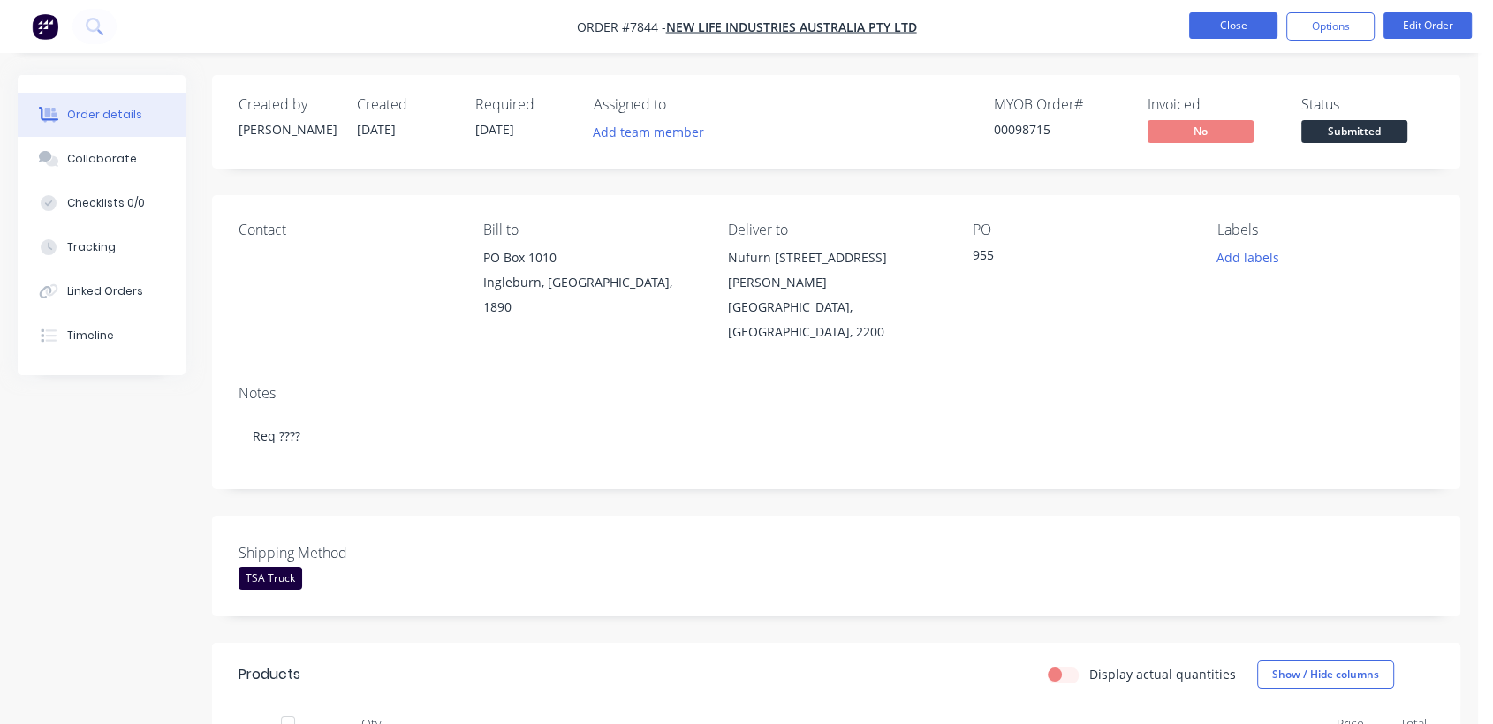
click at [1240, 23] on button "Close" at bounding box center [1233, 25] width 88 height 26
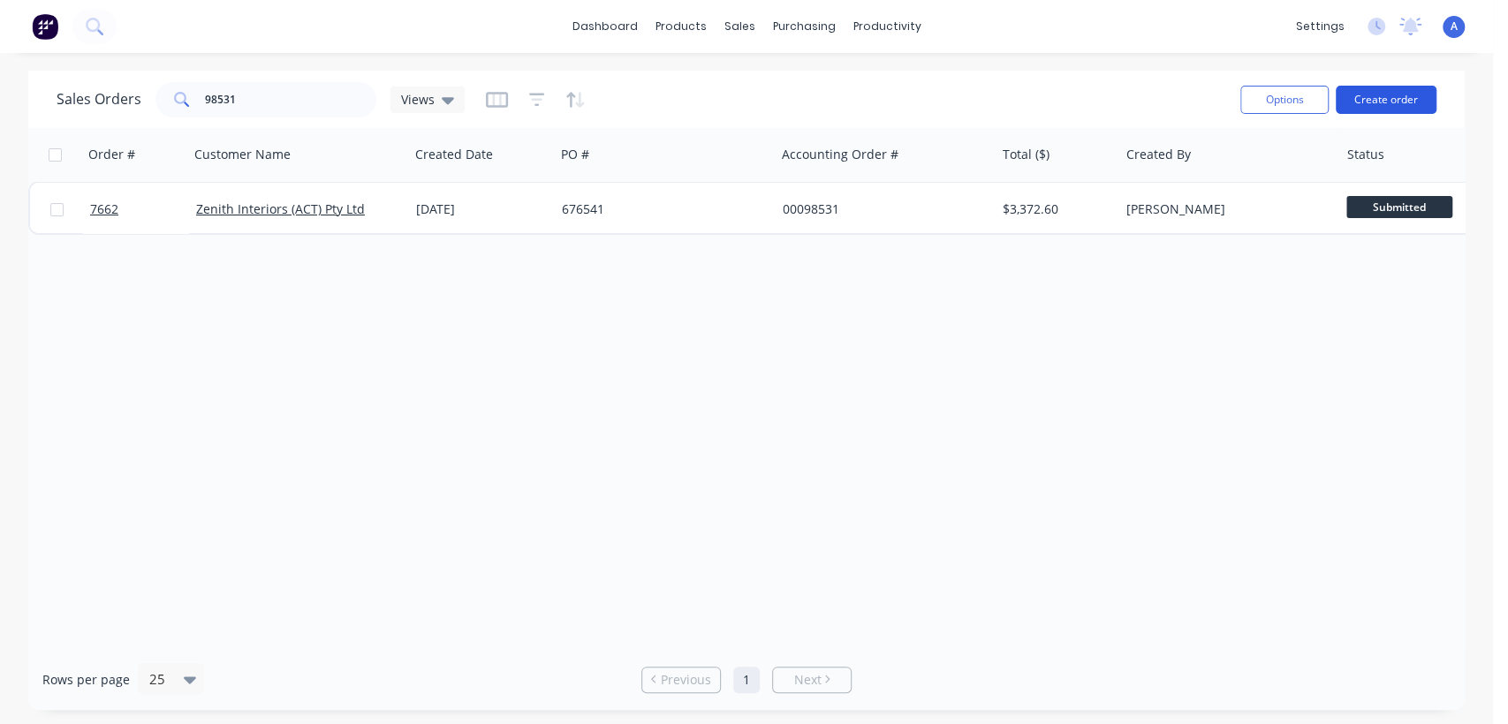
click at [1375, 94] on button "Create order" at bounding box center [1386, 100] width 101 height 28
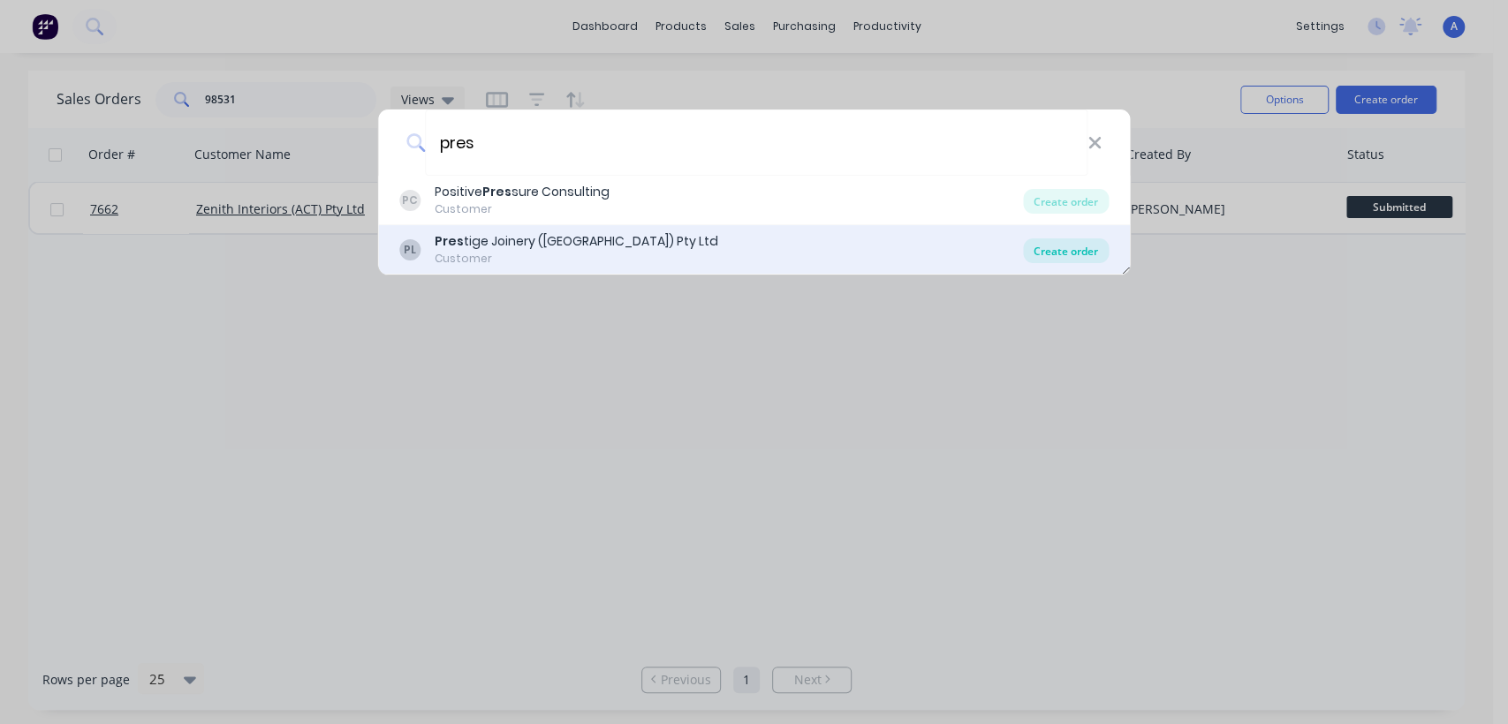
click at [1058, 248] on div "Create order" at bounding box center [1066, 250] width 86 height 25
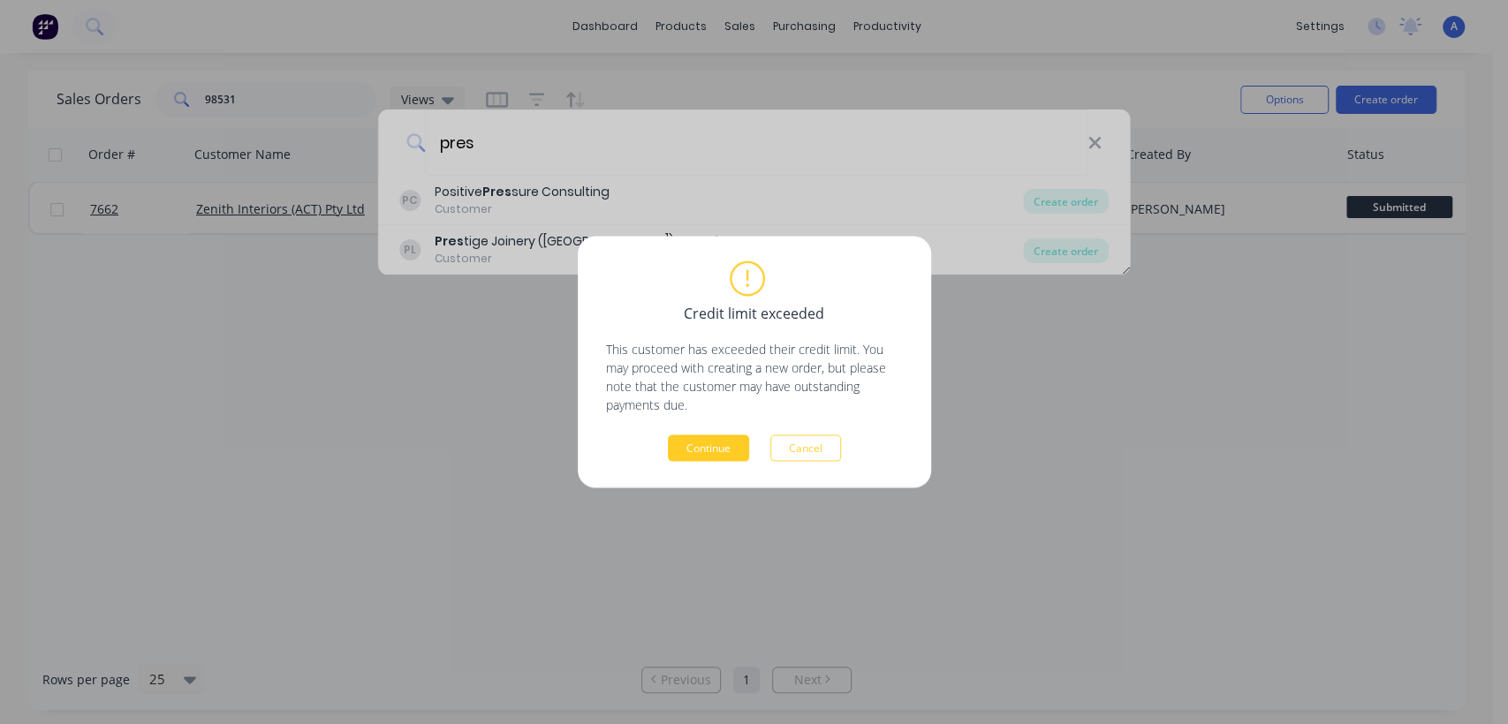
click at [713, 442] on button "Continue" at bounding box center [708, 448] width 81 height 26
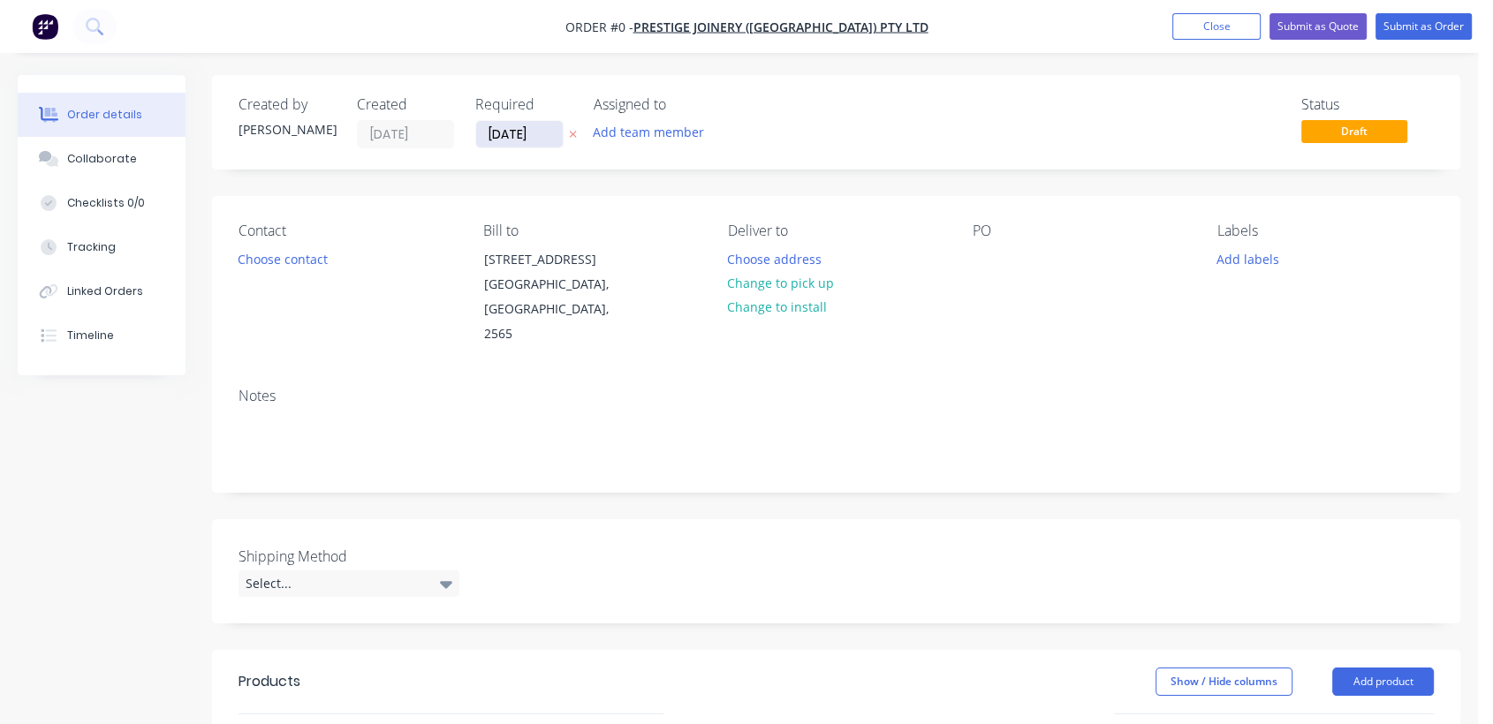
click at [543, 140] on input "[DATE]" at bounding box center [519, 134] width 87 height 26
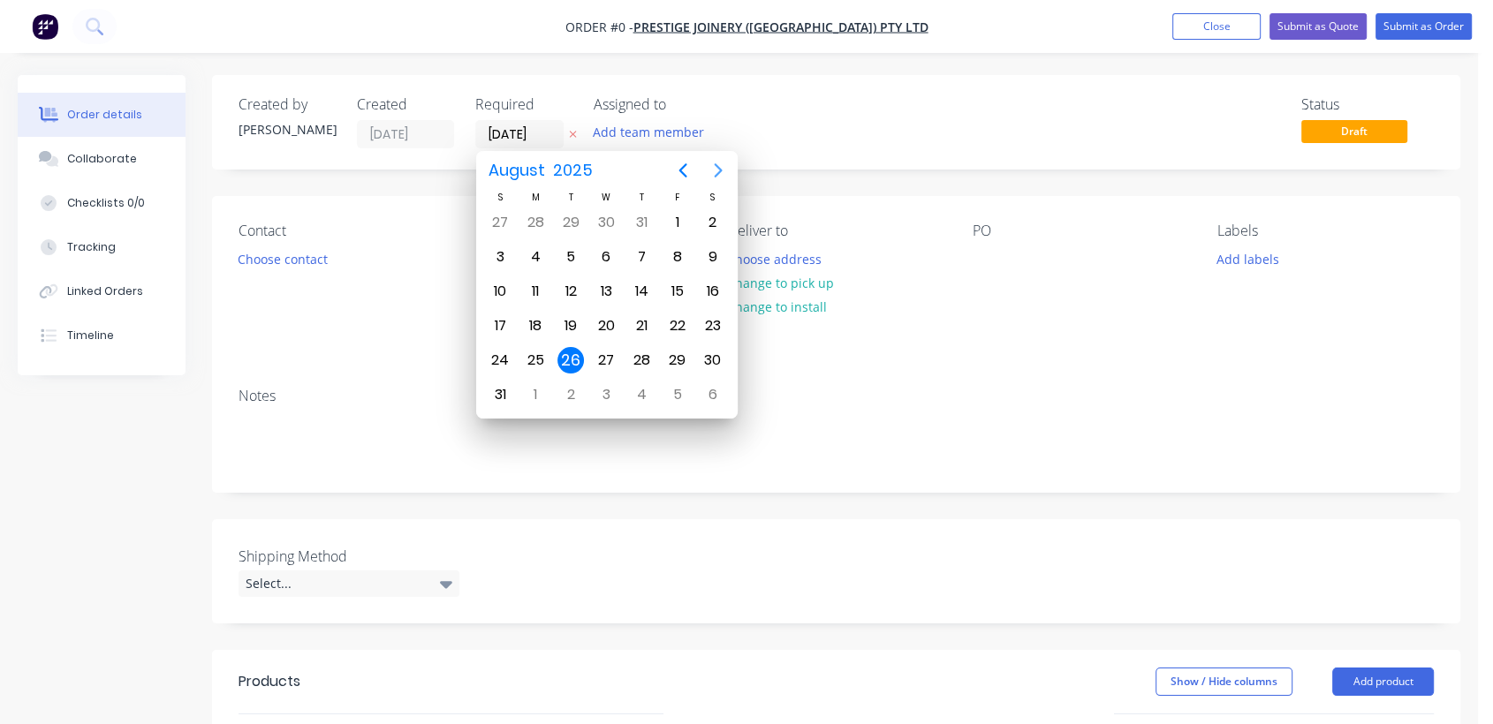
click at [714, 161] on icon "Next page" at bounding box center [718, 170] width 21 height 21
click at [601, 352] on div "31" at bounding box center [606, 360] width 26 height 26
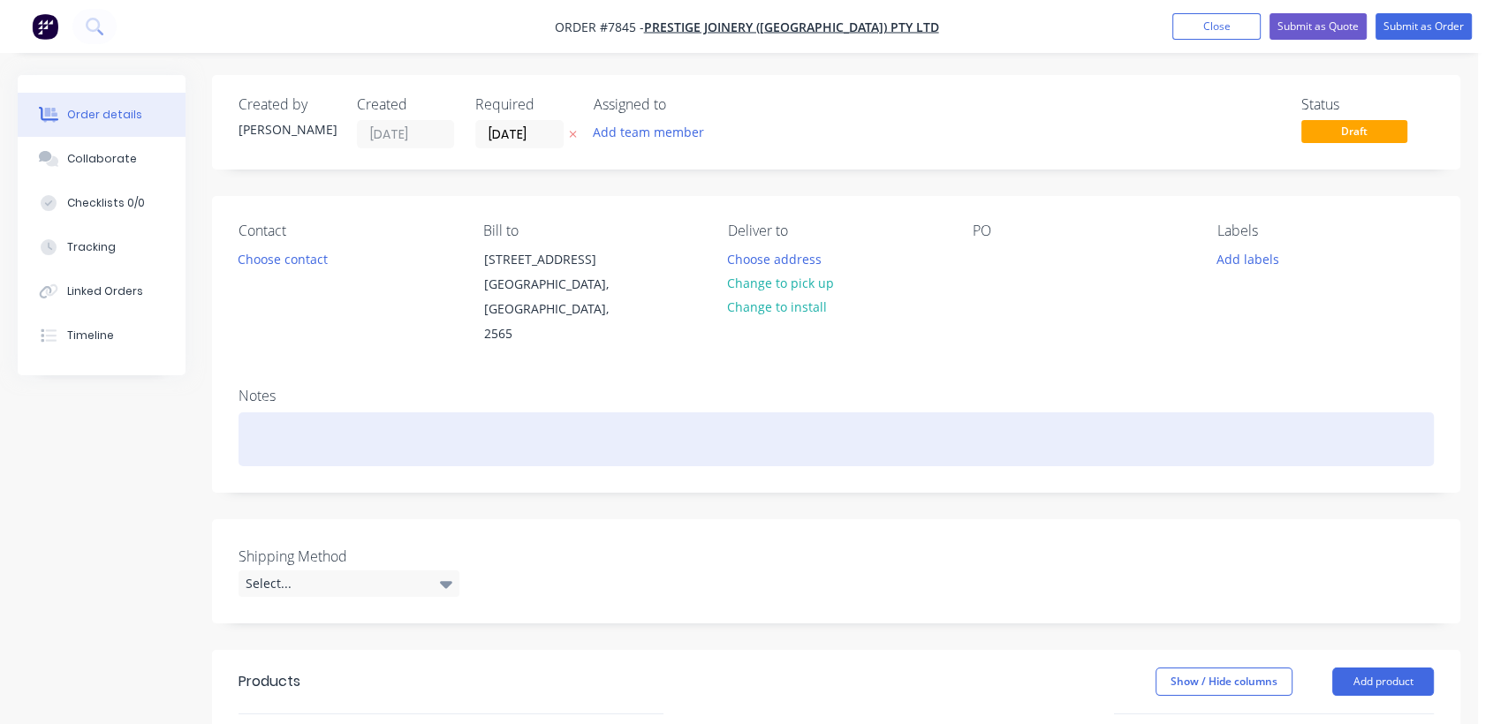
click at [284, 415] on div at bounding box center [835, 439] width 1195 height 54
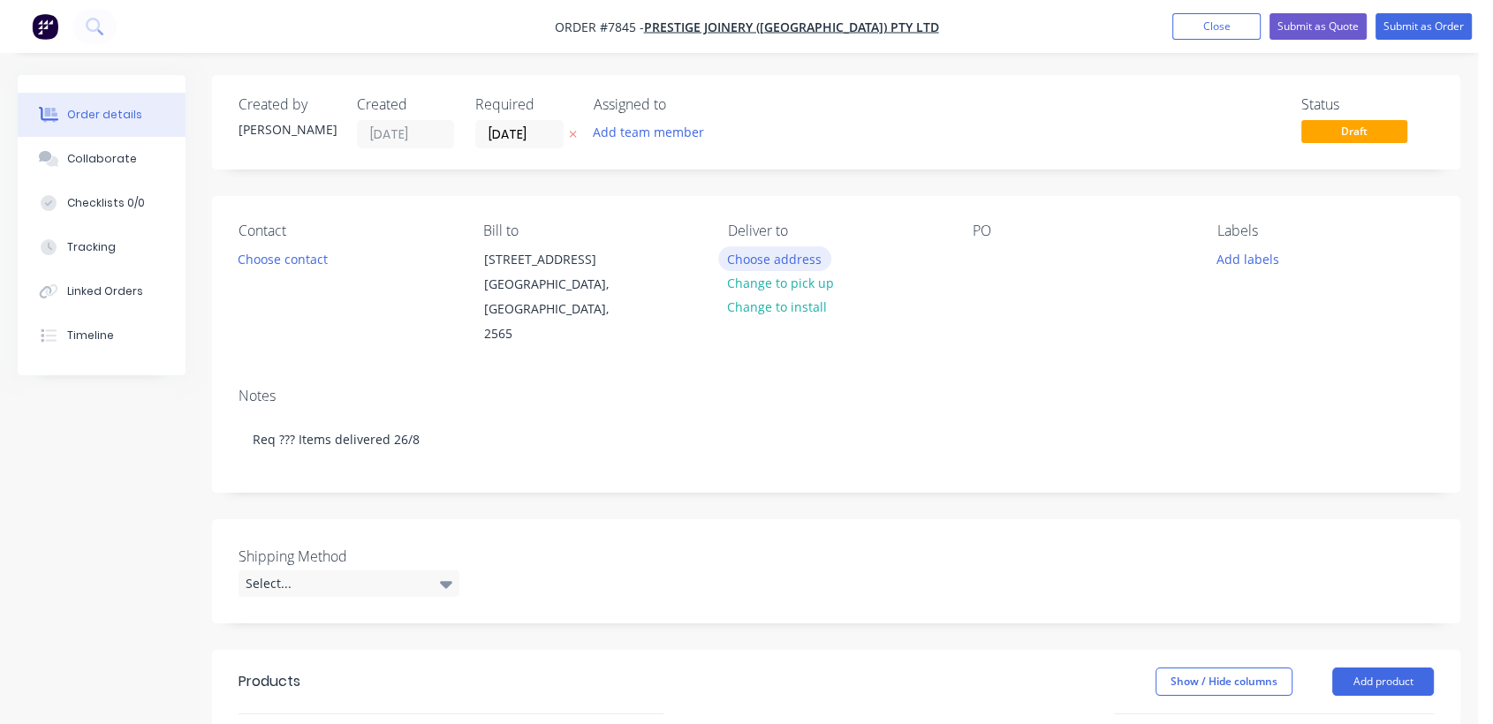
click at [793, 254] on button "Choose address" at bounding box center [774, 258] width 113 height 24
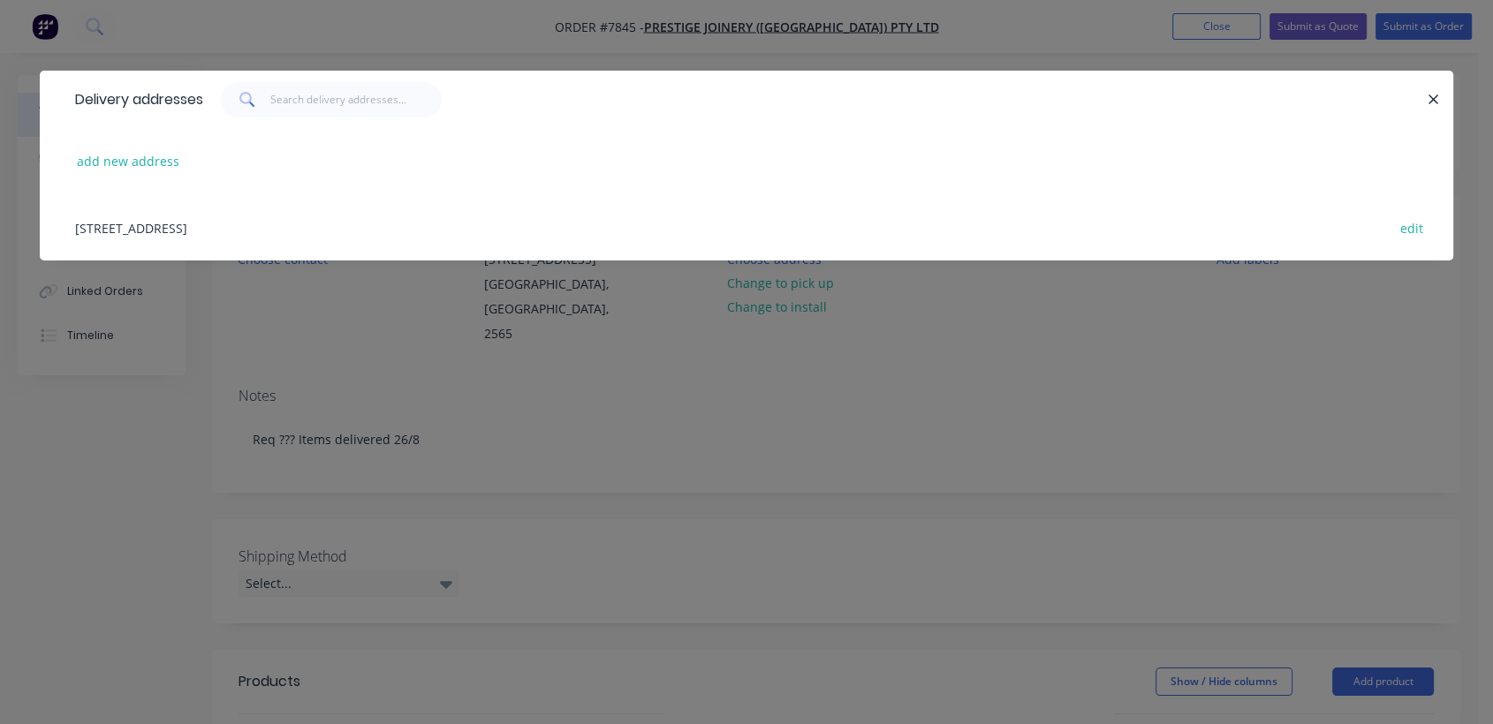
click at [174, 216] on div "[STREET_ADDRESS] edit" at bounding box center [746, 227] width 1360 height 66
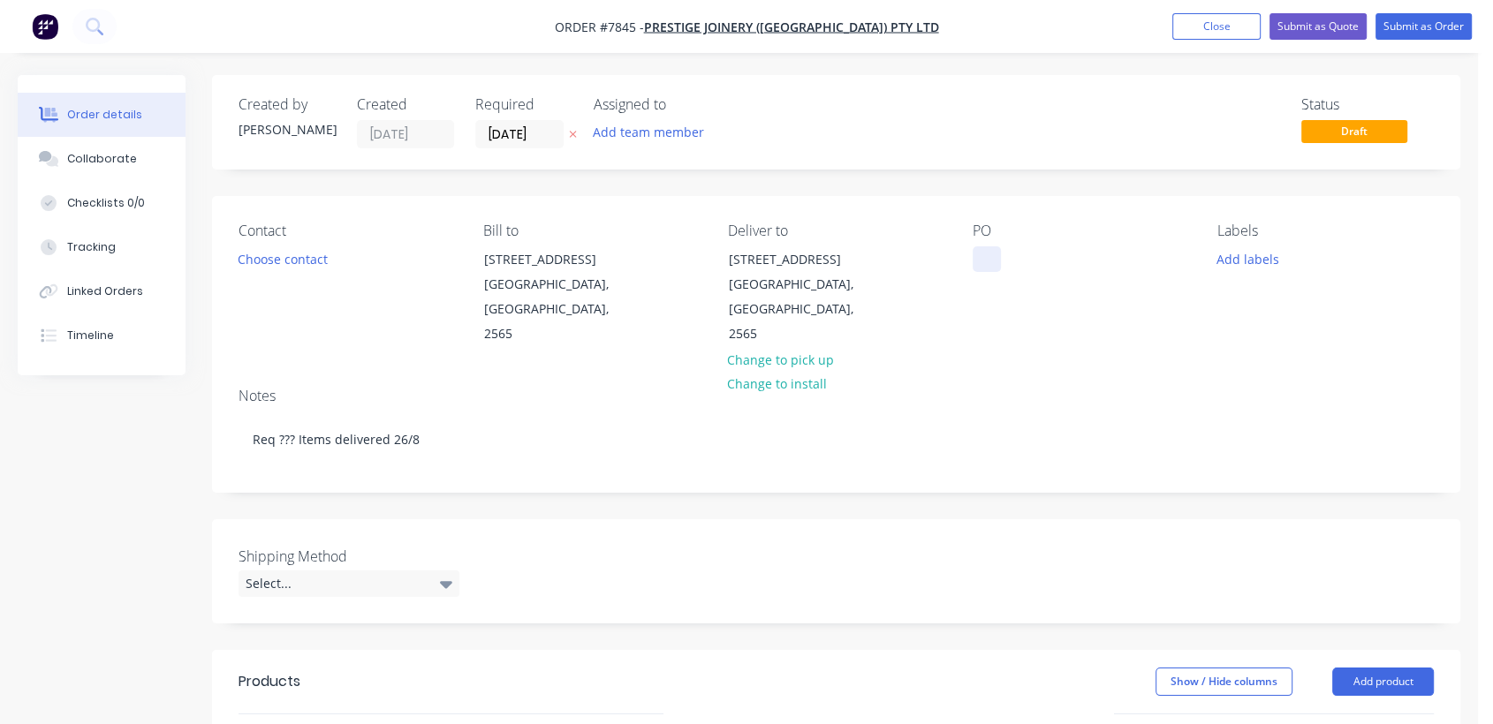
click at [988, 253] on div at bounding box center [986, 259] width 28 height 26
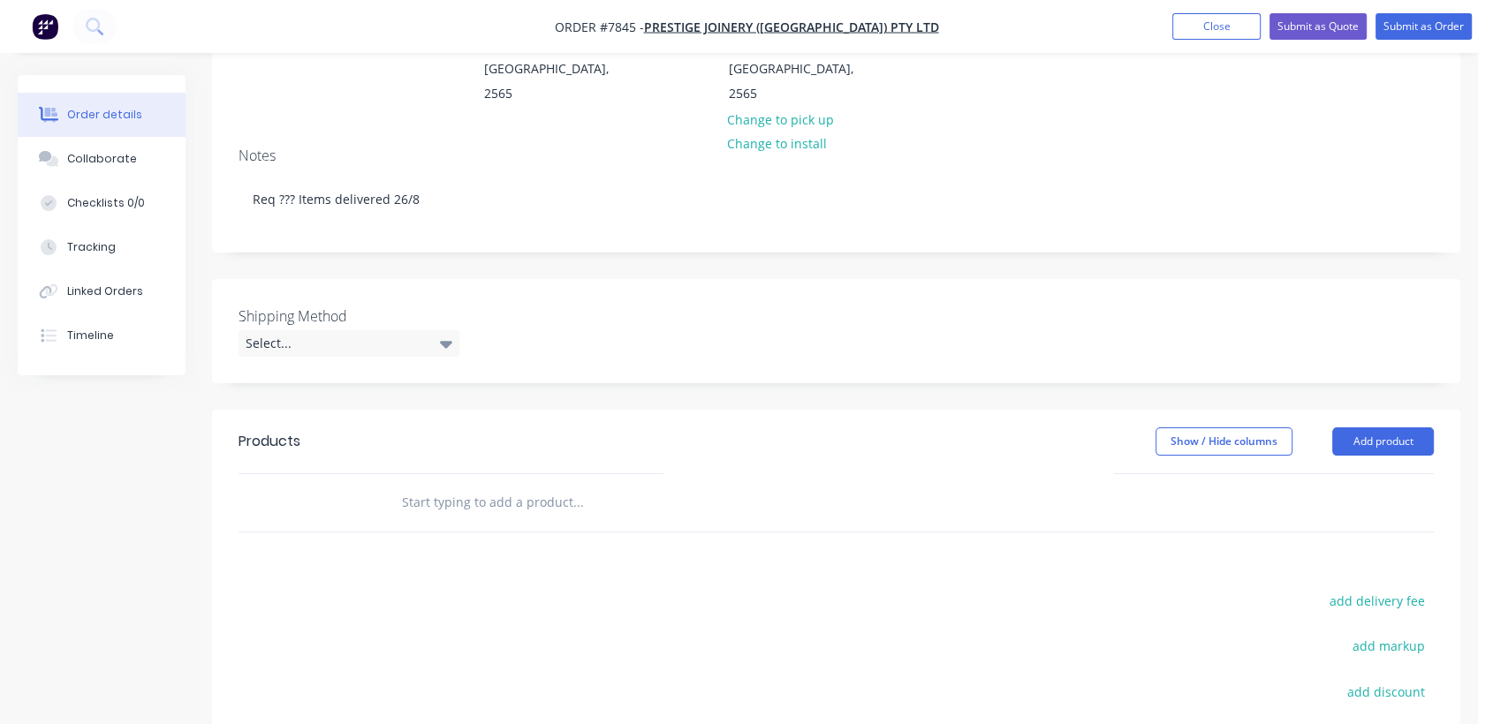
scroll to position [294, 0]
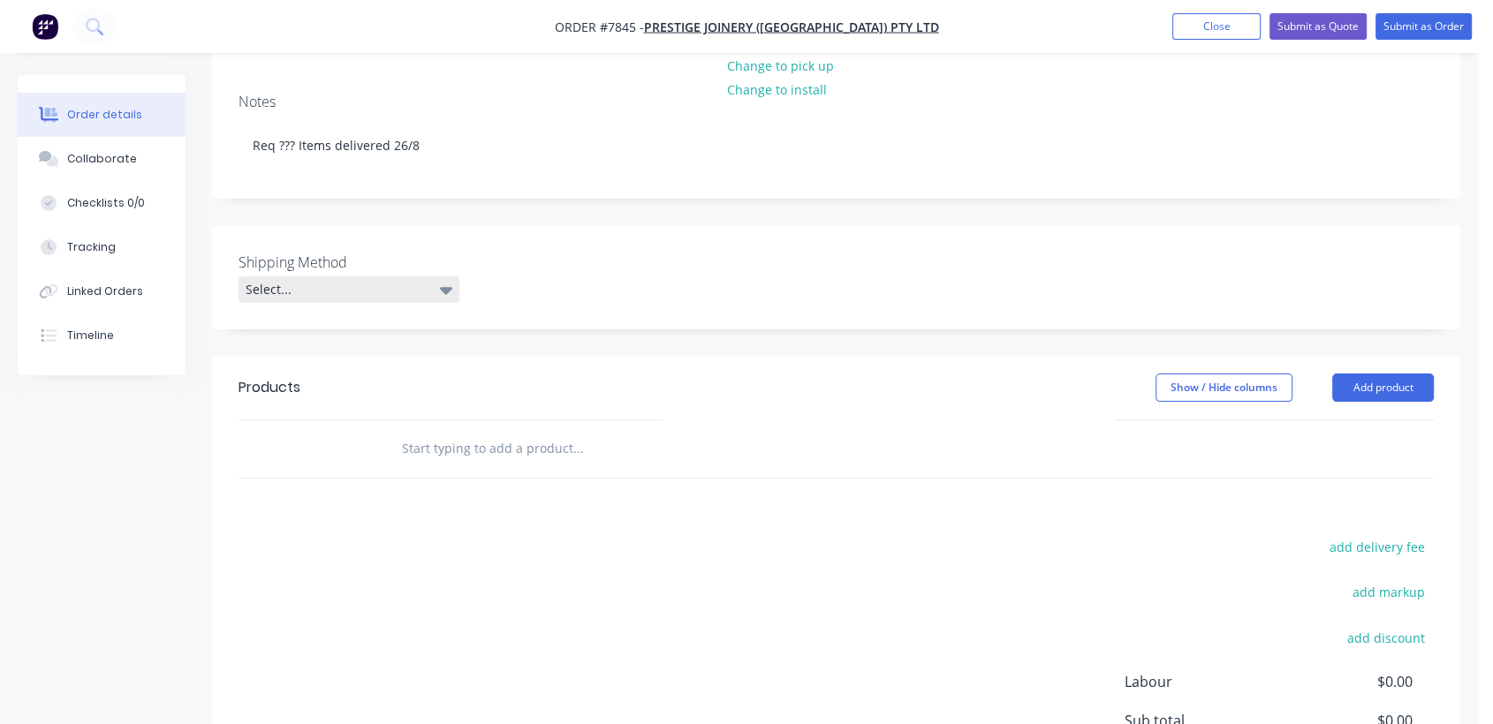
click at [330, 276] on div "Select..." at bounding box center [348, 289] width 221 height 26
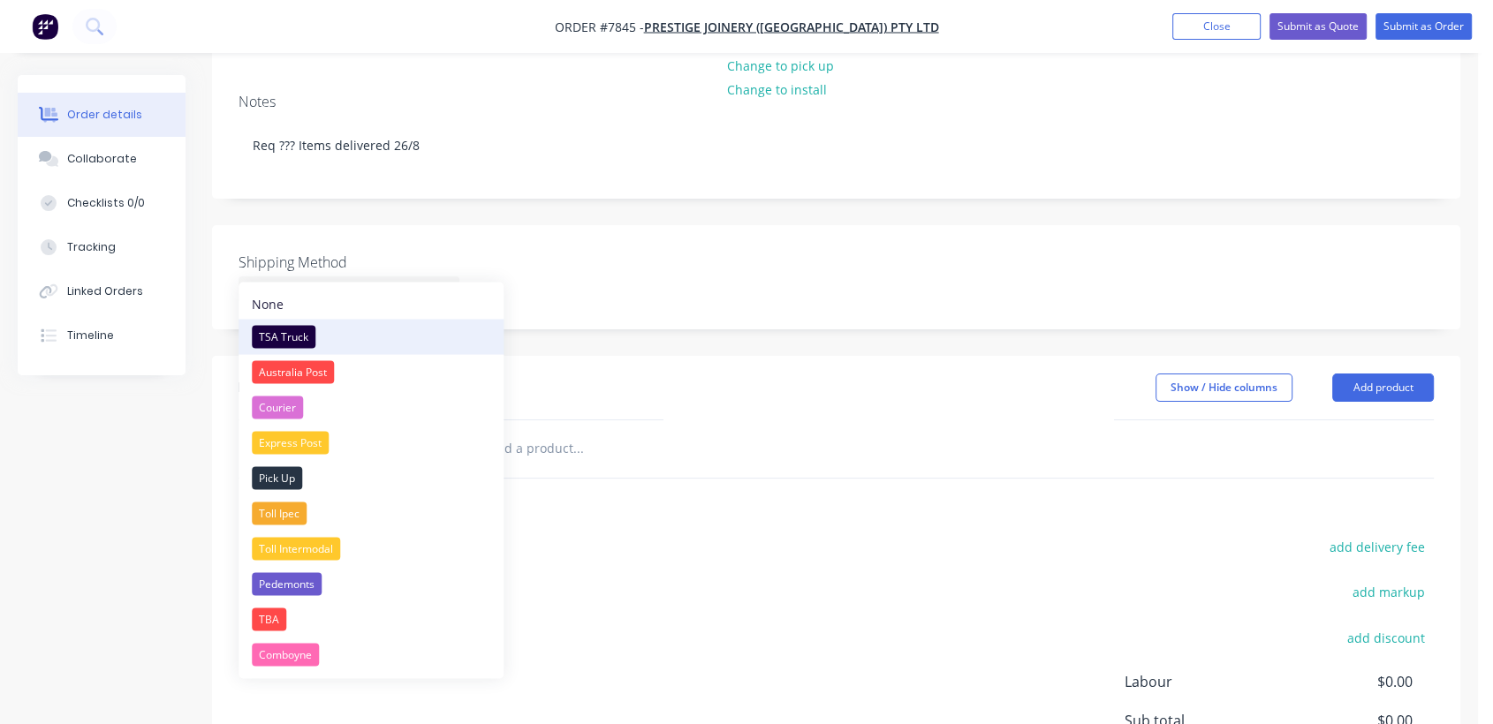
click at [291, 337] on div "TSA Truck" at bounding box center [284, 336] width 64 height 23
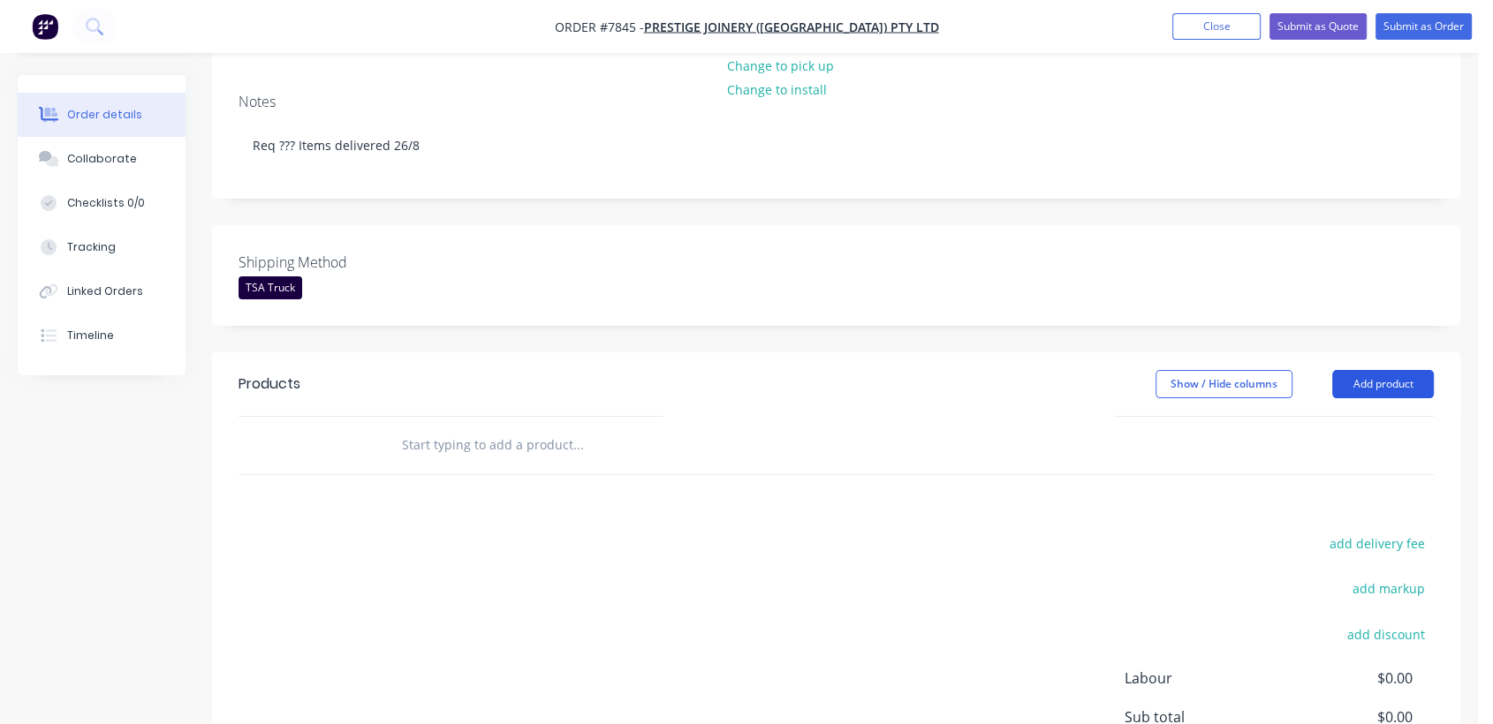
click at [1405, 370] on button "Add product" at bounding box center [1383, 384] width 102 height 28
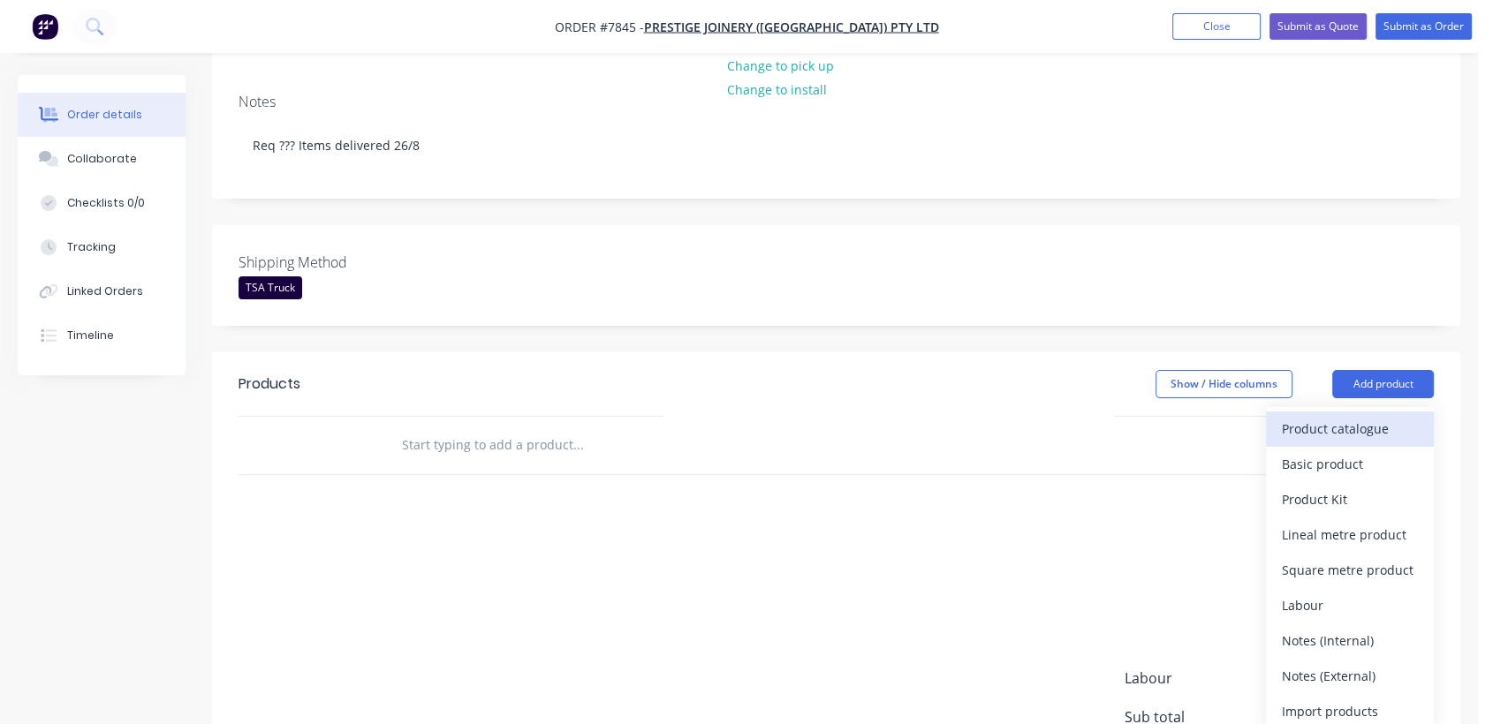
click at [1343, 416] on div "Product catalogue" at bounding box center [1350, 429] width 136 height 26
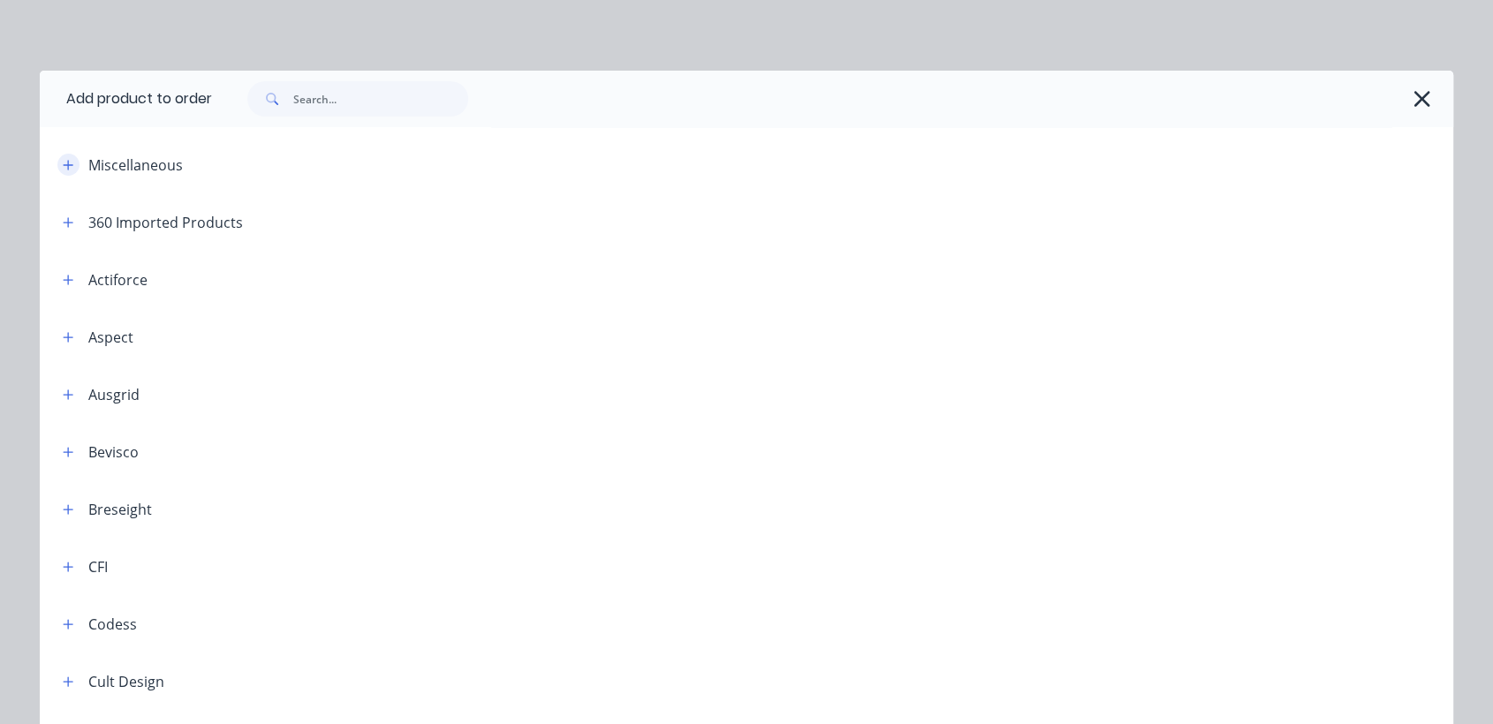
click at [63, 165] on icon "button" at bounding box center [68, 165] width 11 height 12
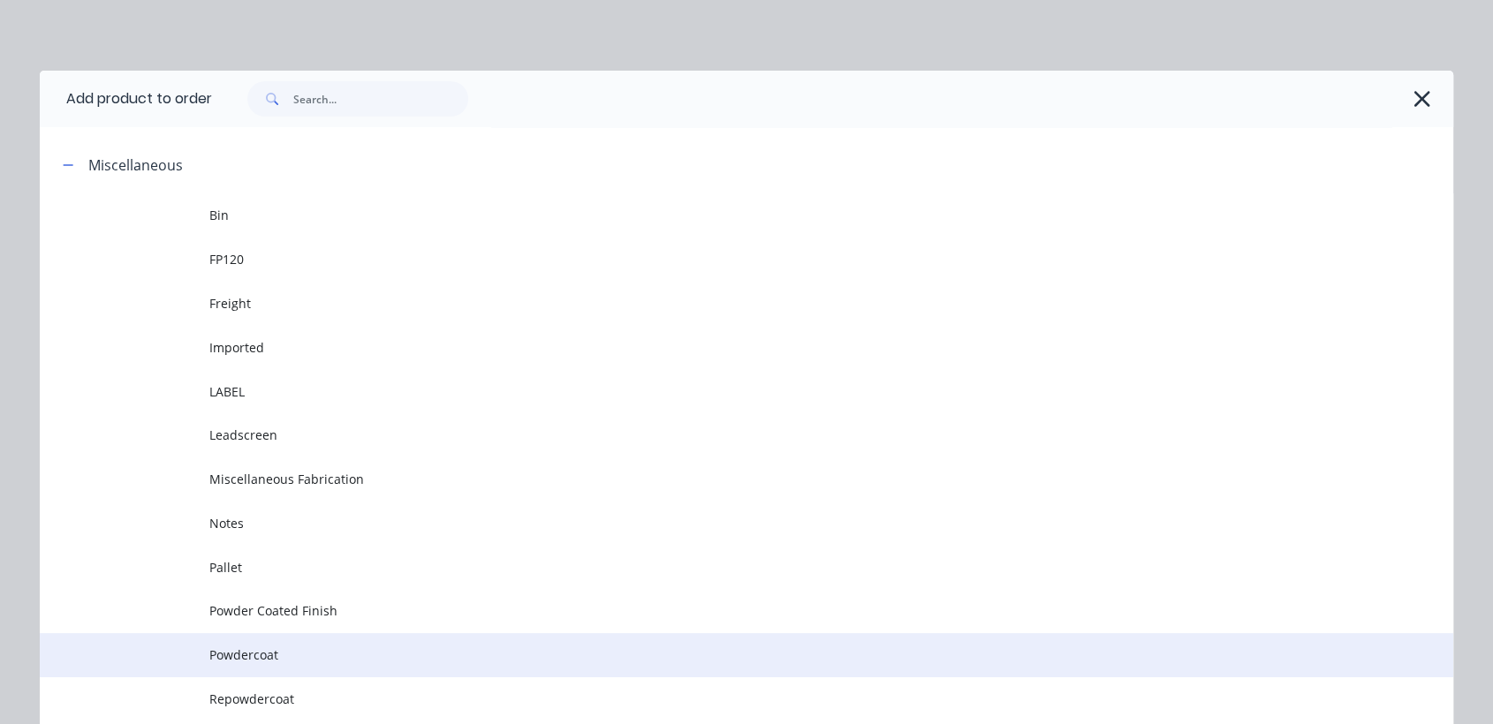
click at [283, 657] on span "Powdercoat" at bounding box center [706, 655] width 995 height 19
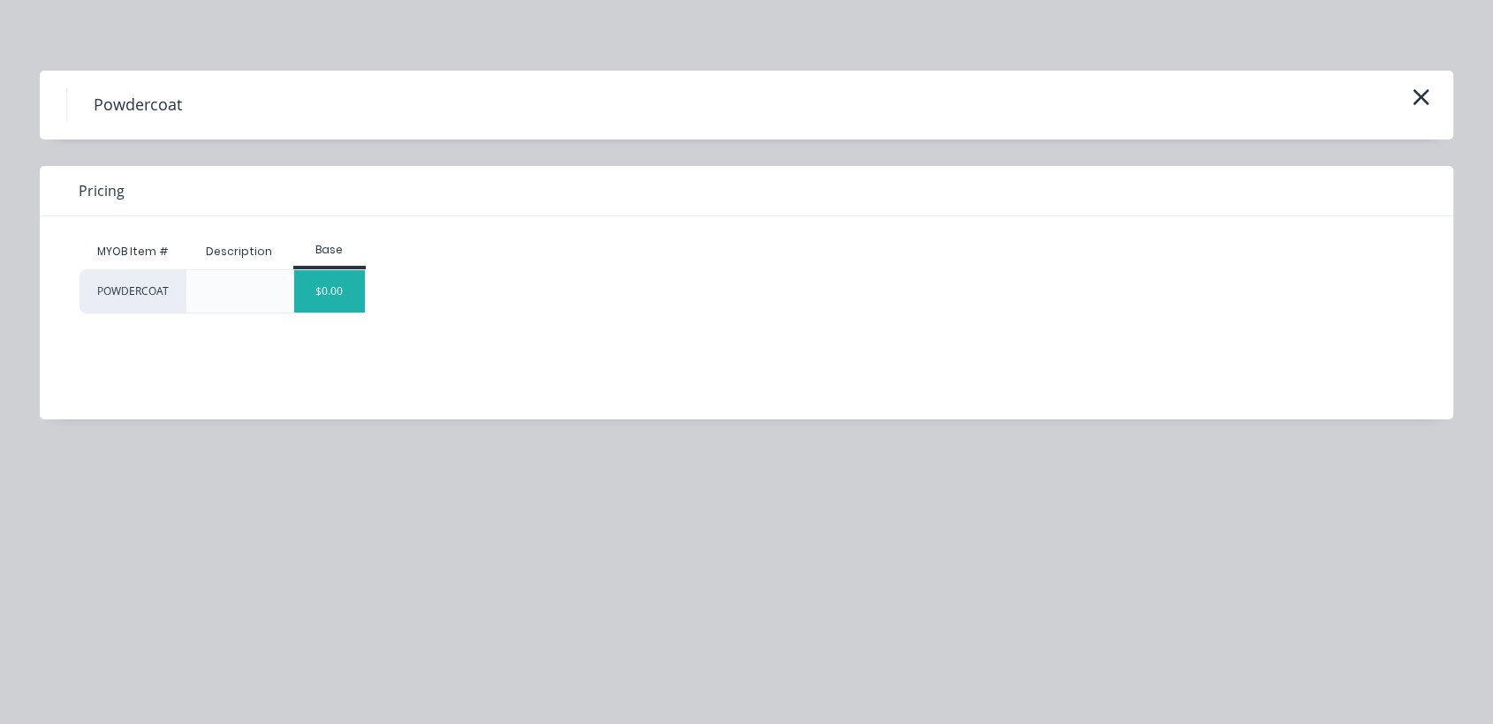
click at [340, 285] on div "$0.00" at bounding box center [330, 291] width 72 height 42
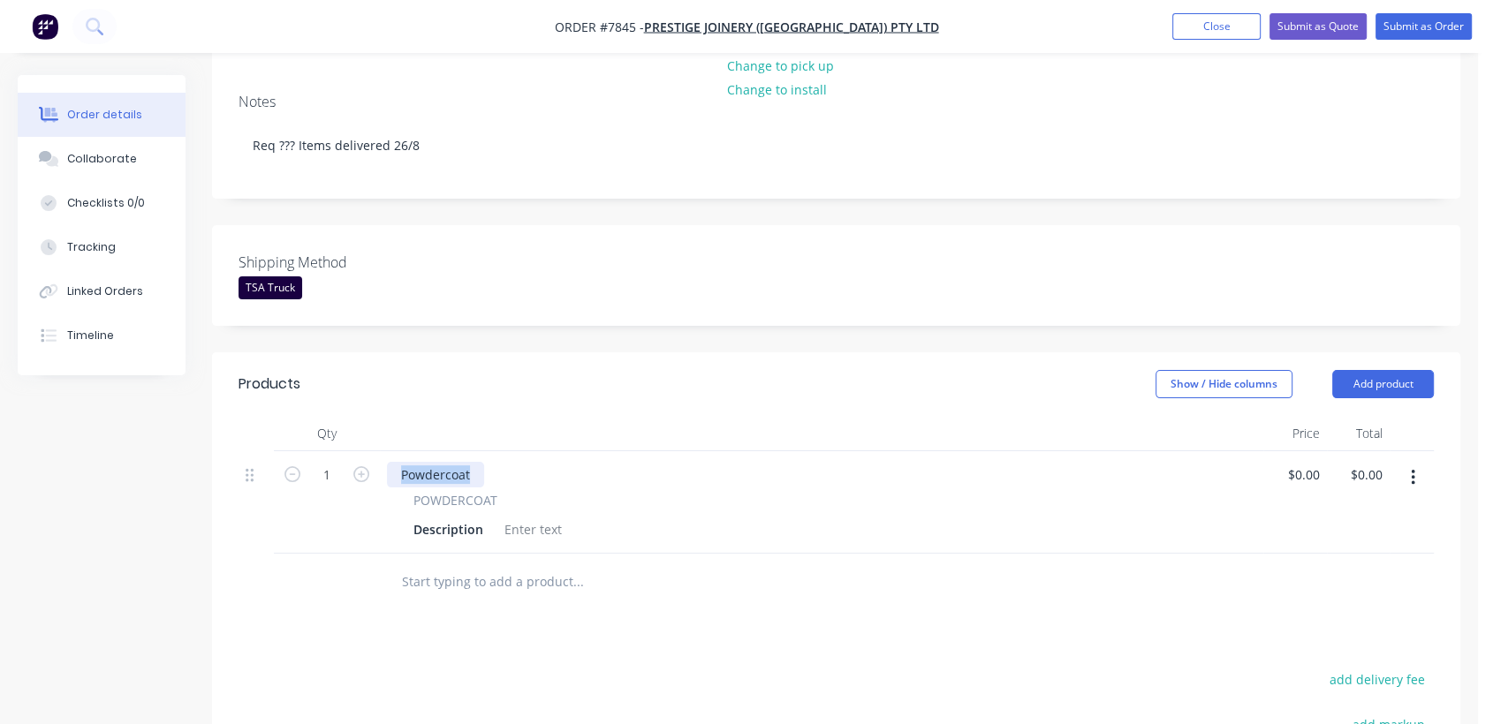
drag, startPoint x: 474, startPoint y: 447, endPoint x: 397, endPoint y: 440, distance: 78.0
click at [389, 451] on div "Powdercoat POWDERCOAT Description" at bounding box center [821, 502] width 883 height 102
click at [541, 517] on div at bounding box center [533, 530] width 72 height 26
paste div
click at [339, 462] on input "1" at bounding box center [327, 475] width 46 height 26
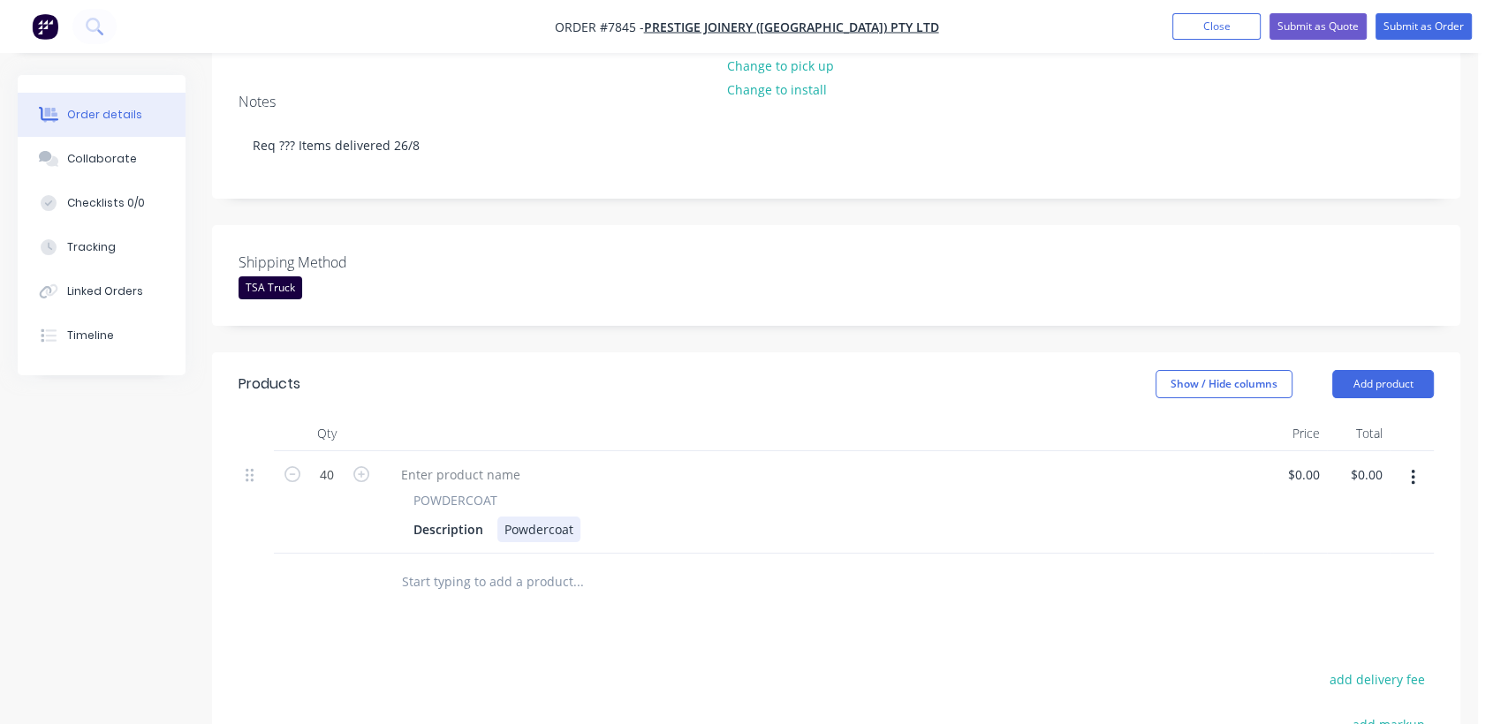
click at [579, 517] on div "Description Powdercoat" at bounding box center [817, 530] width 823 height 26
click at [532, 564] on input "text" at bounding box center [577, 581] width 353 height 35
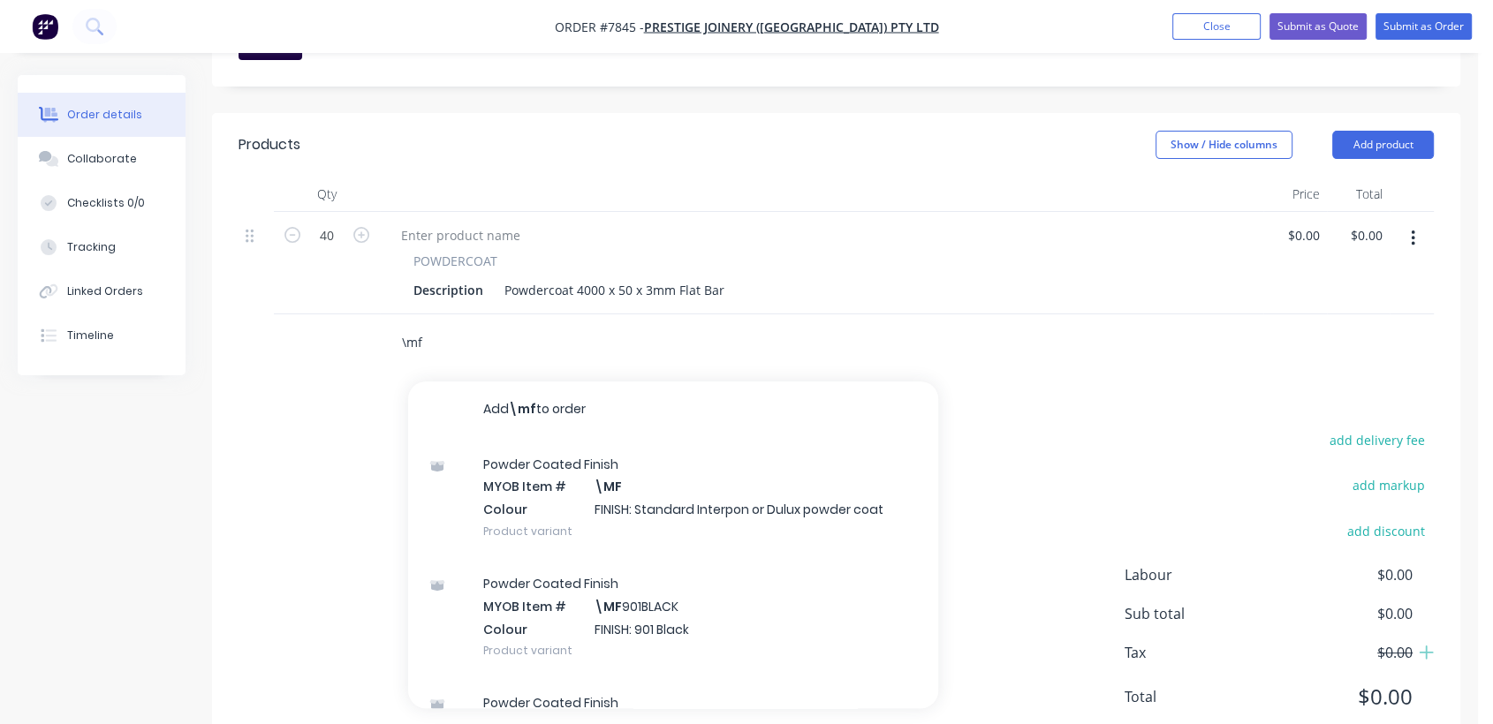
scroll to position [567, 0]
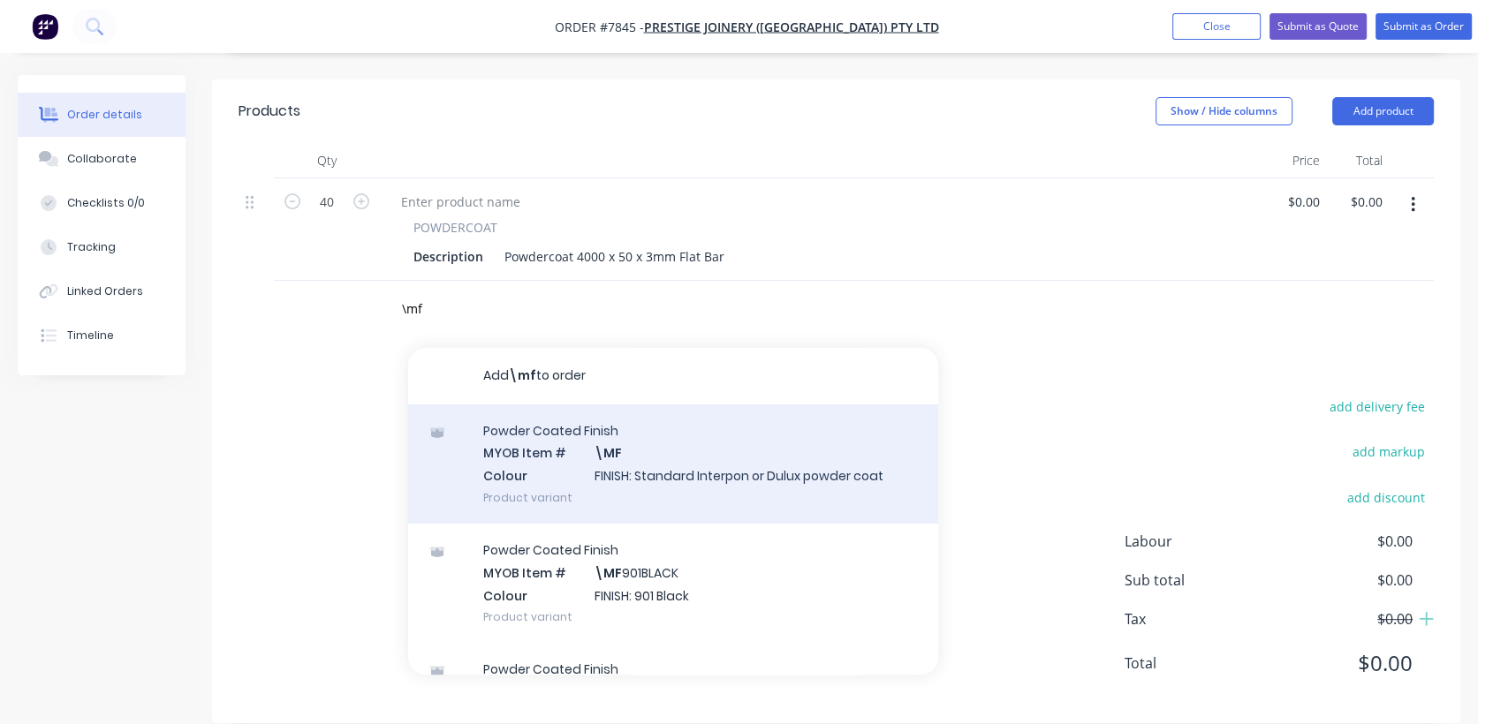
click at [650, 440] on div "Powder Coated Finish MYOB Item # \MF Colour FINISH: Standard Interpon or Dulux …" at bounding box center [673, 464] width 530 height 119
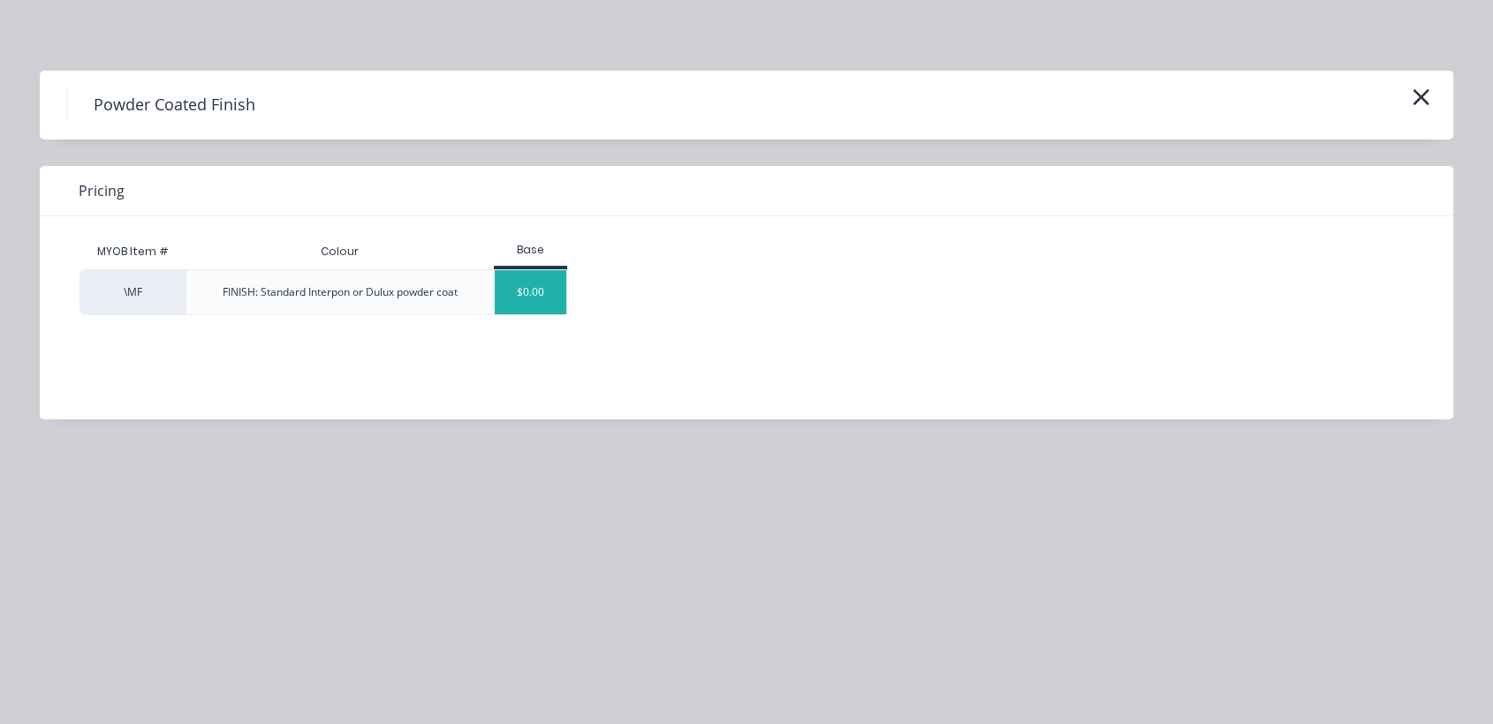
click at [525, 298] on div "$0.00" at bounding box center [531, 292] width 72 height 44
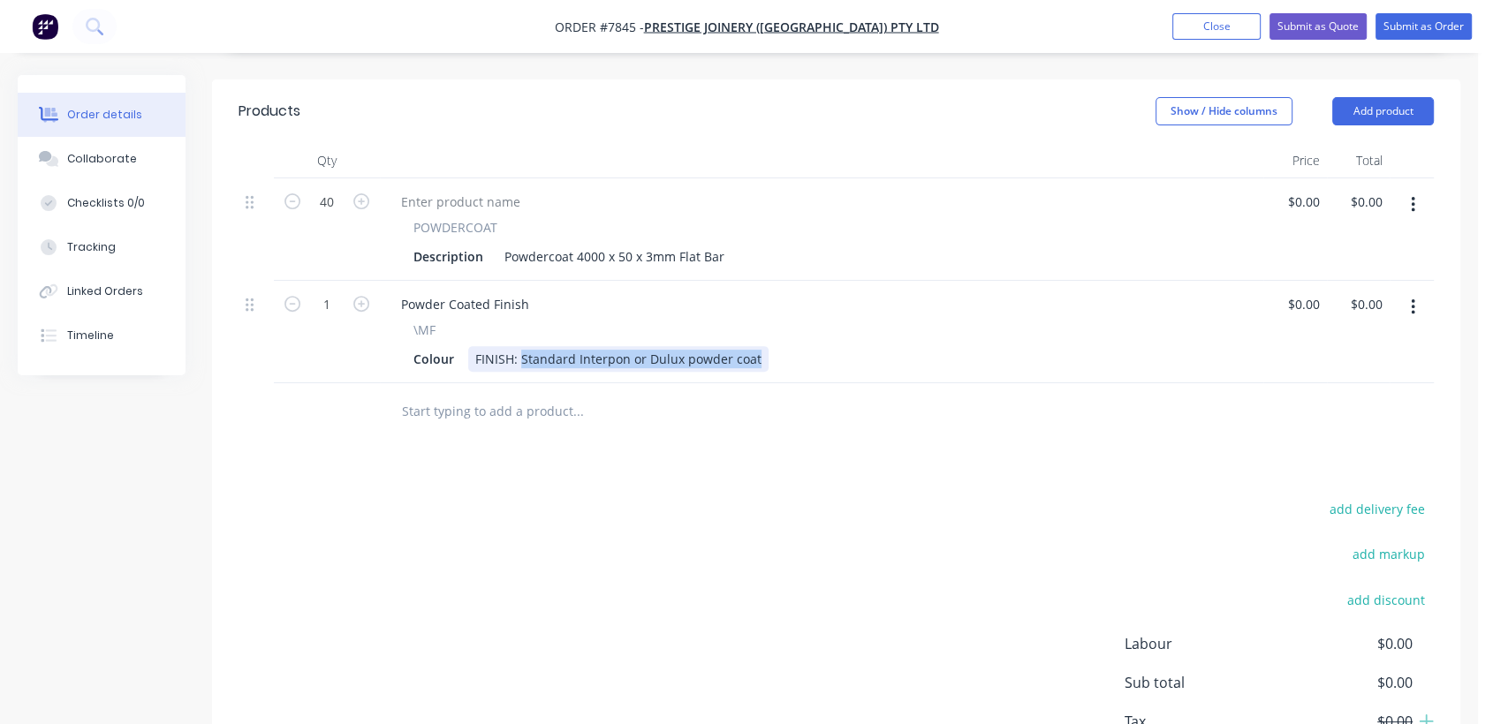
drag, startPoint x: 519, startPoint y: 334, endPoint x: 928, endPoint y: 408, distance: 415.6
click at [928, 408] on div "Qty Price Total 40 POWDERCOAT Description Powdercoat 4000 x 50 x 3mm Flat Bar $…" at bounding box center [836, 292] width 1248 height 298
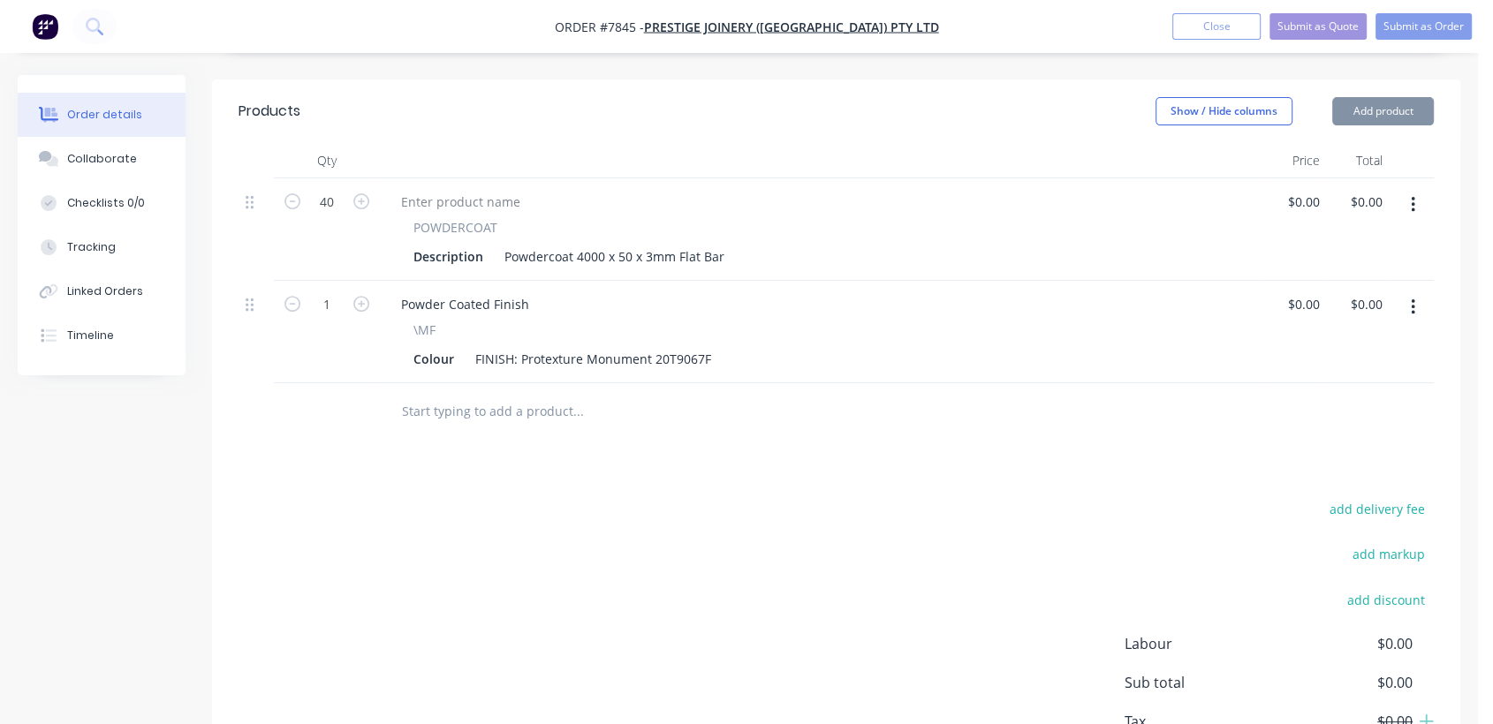
click at [522, 394] on input "text" at bounding box center [577, 411] width 353 height 35
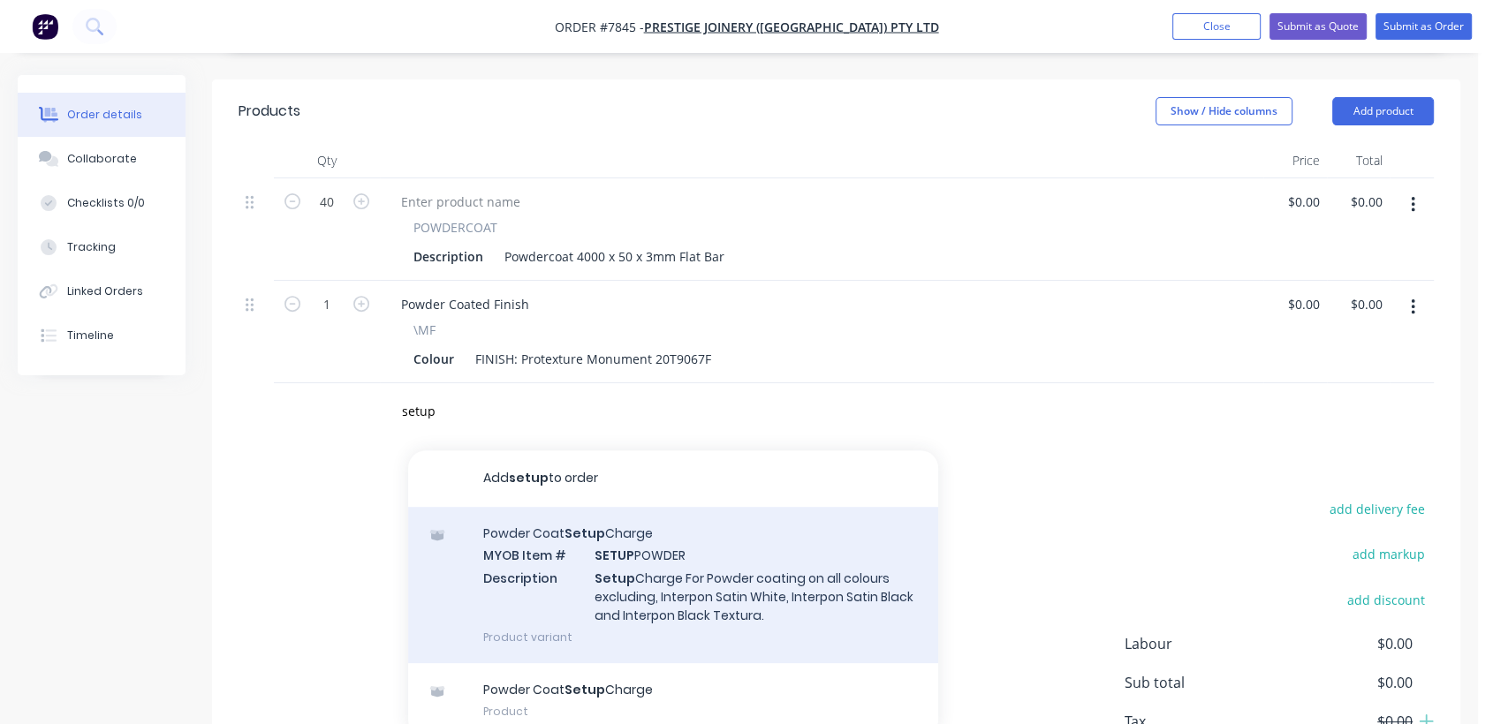
click at [733, 560] on div "Powder Coat Setup Charge MYOB Item # SETUP POWDER Description Setup Charge For …" at bounding box center [673, 585] width 530 height 156
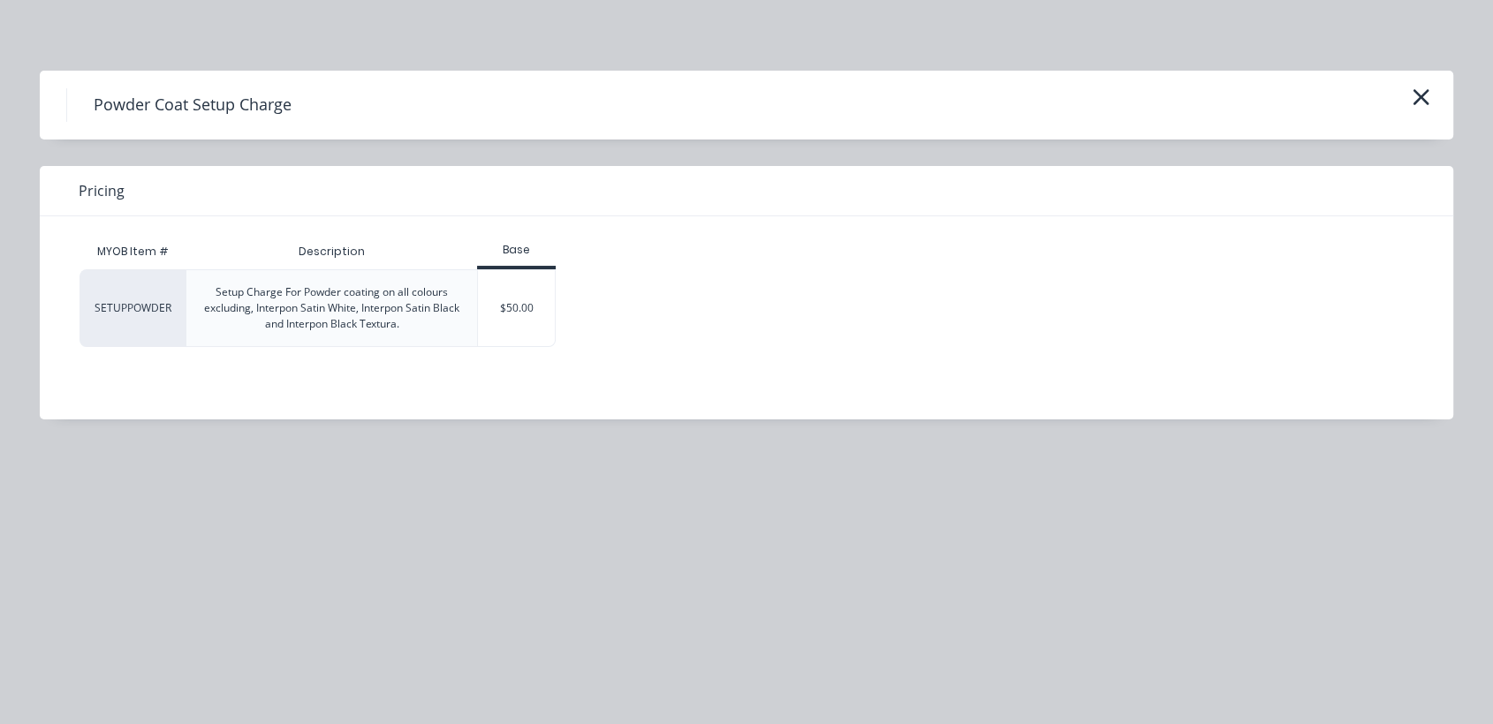
click at [522, 310] on div "$50.00" at bounding box center [516, 308] width 77 height 76
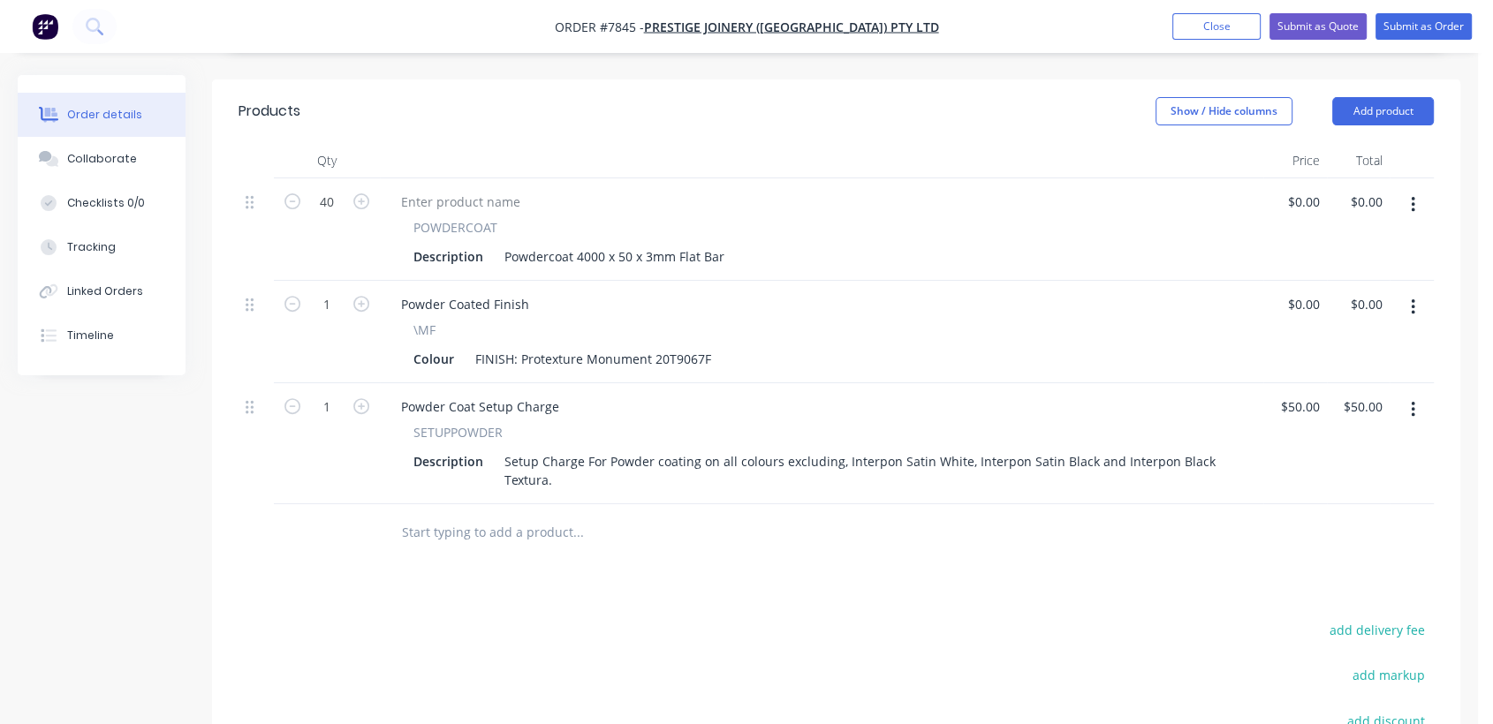
click at [450, 515] on input "text" at bounding box center [577, 532] width 353 height 35
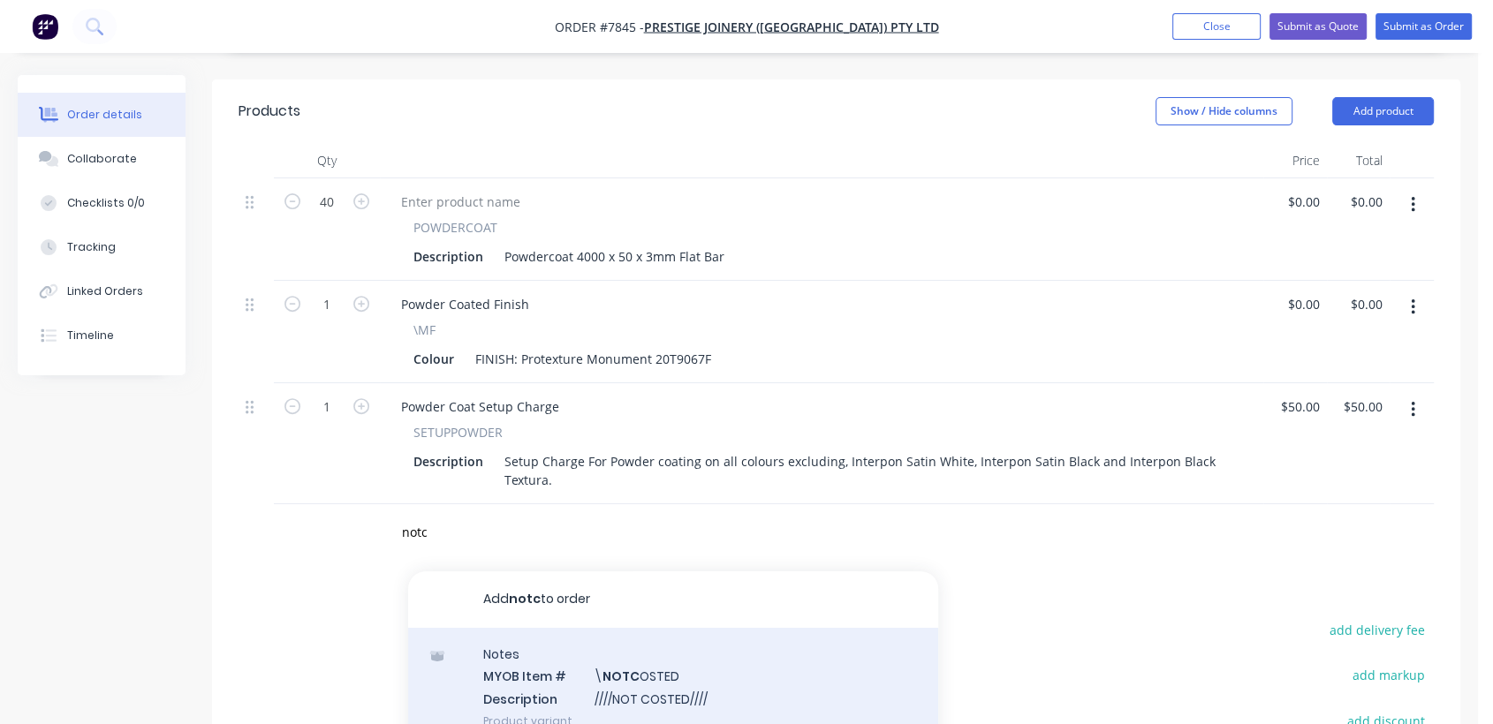
click at [679, 670] on div "Notes MYOB Item # \ NOTC OSTED Description ////NOT COSTED//// Product variant" at bounding box center [673, 687] width 530 height 119
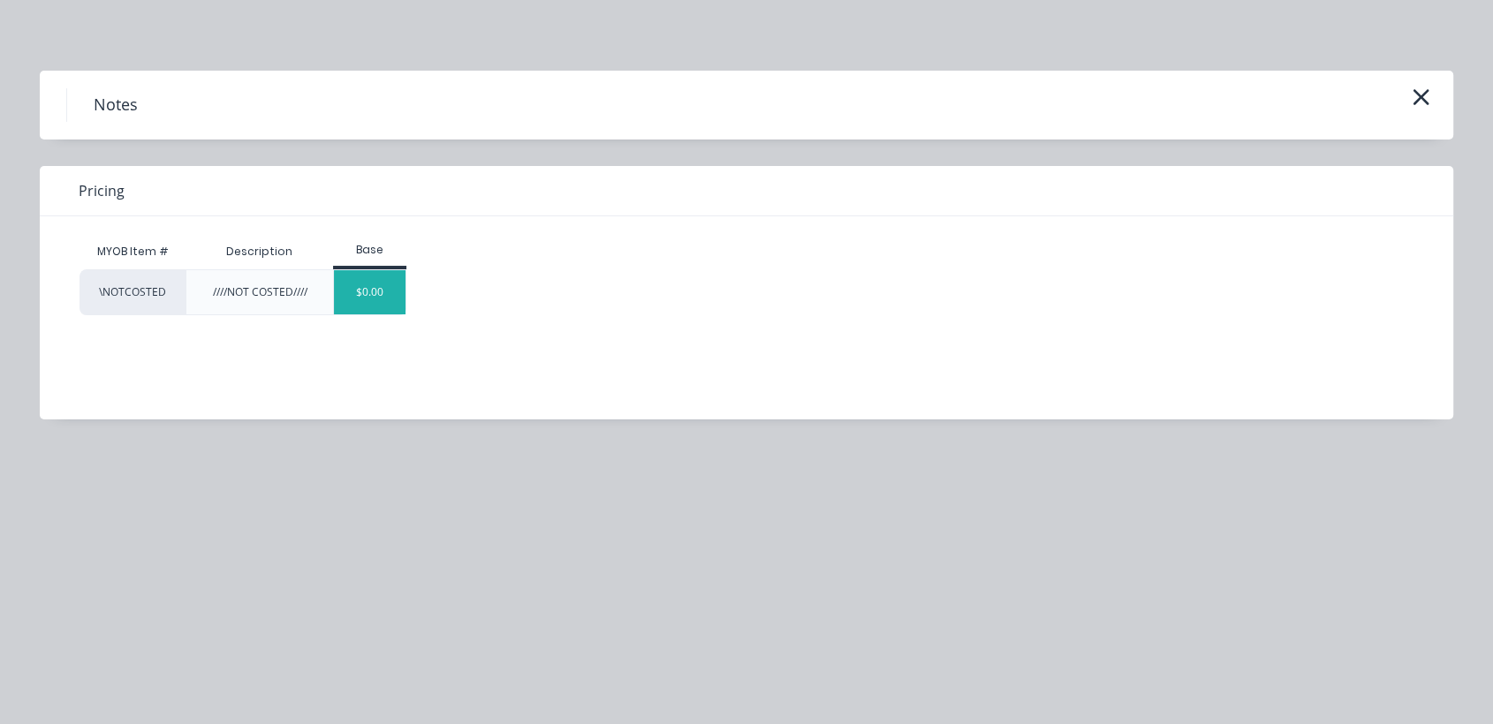
click at [382, 286] on div "$0.00" at bounding box center [370, 292] width 72 height 44
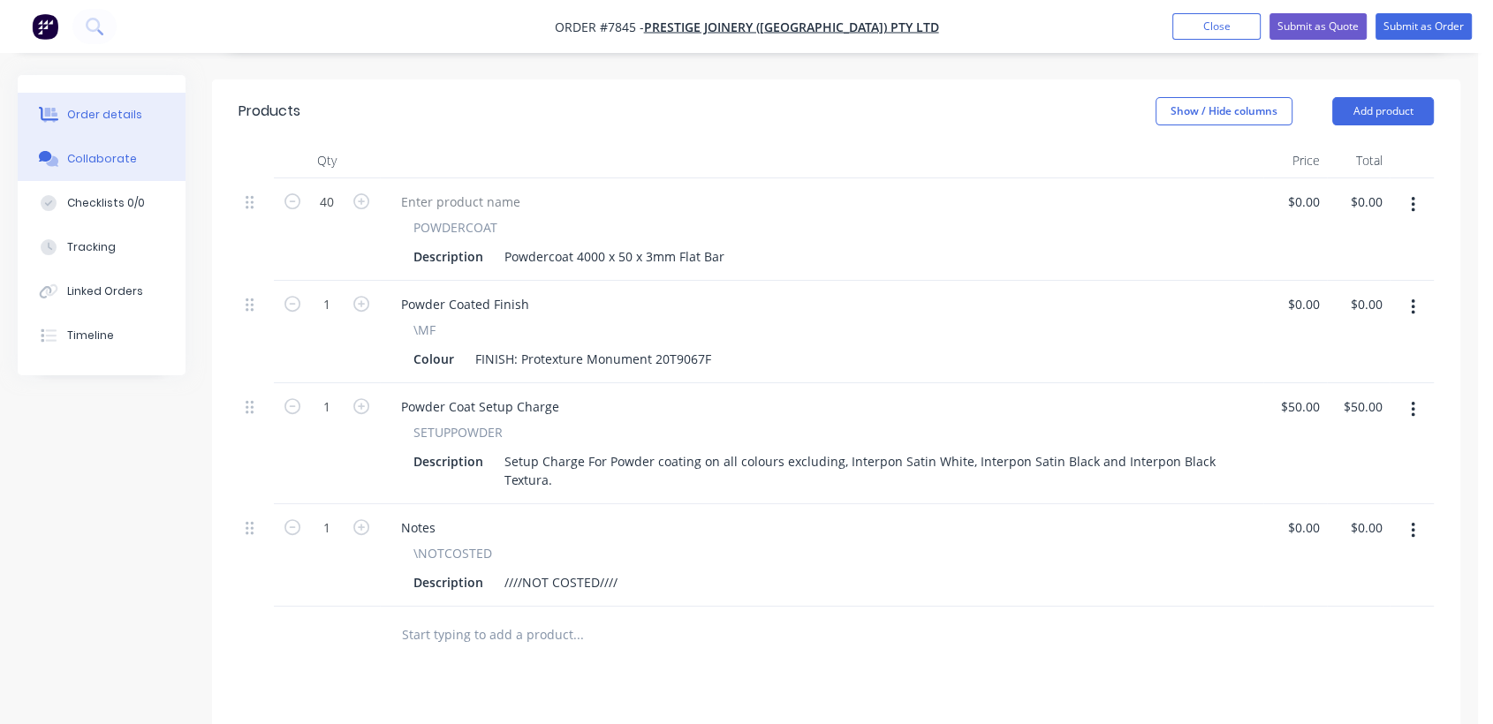
click at [129, 160] on div "Collaborate" at bounding box center [102, 159] width 70 height 16
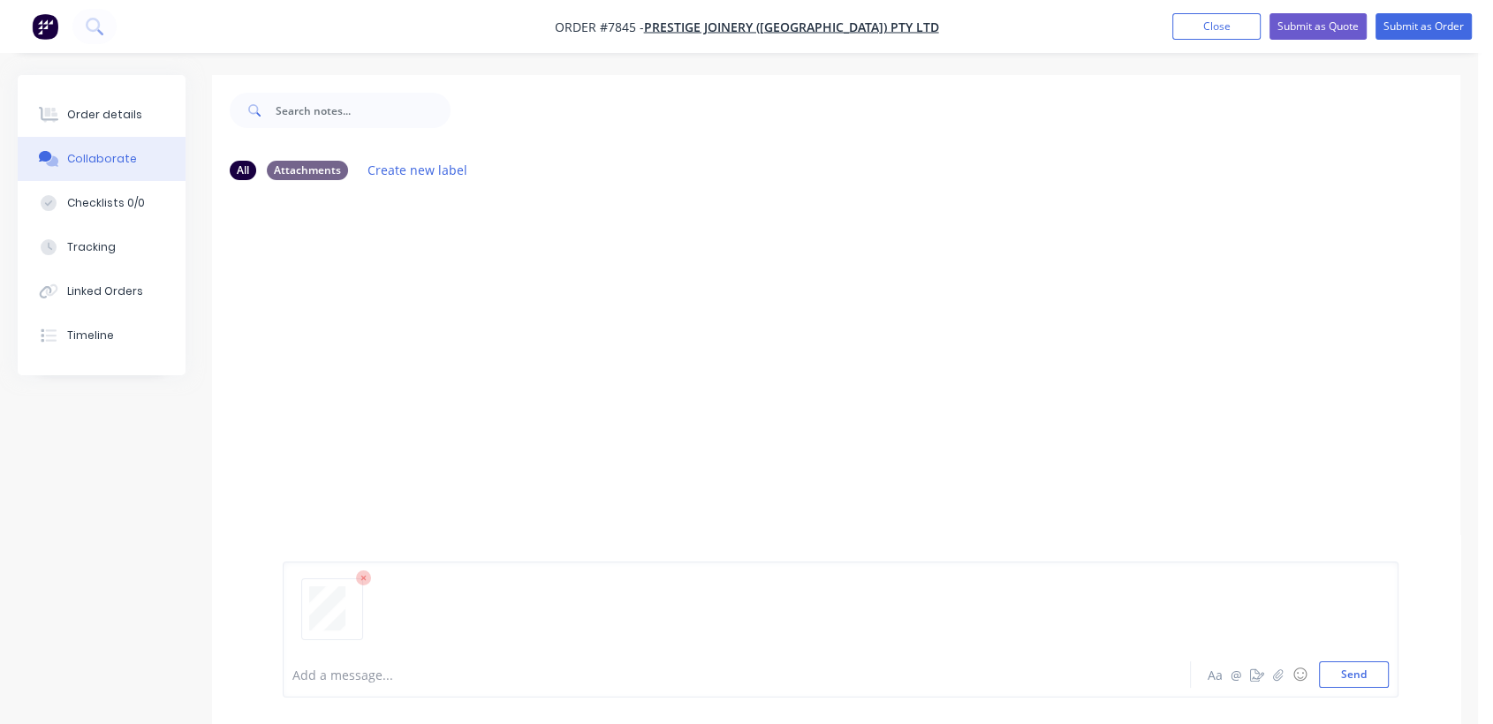
drag, startPoint x: 1369, startPoint y: 669, endPoint x: 1081, endPoint y: 478, distance: 345.4
click at [1367, 669] on button "Send" at bounding box center [1354, 675] width 70 height 26
click at [99, 107] on div "Order details" at bounding box center [104, 115] width 75 height 16
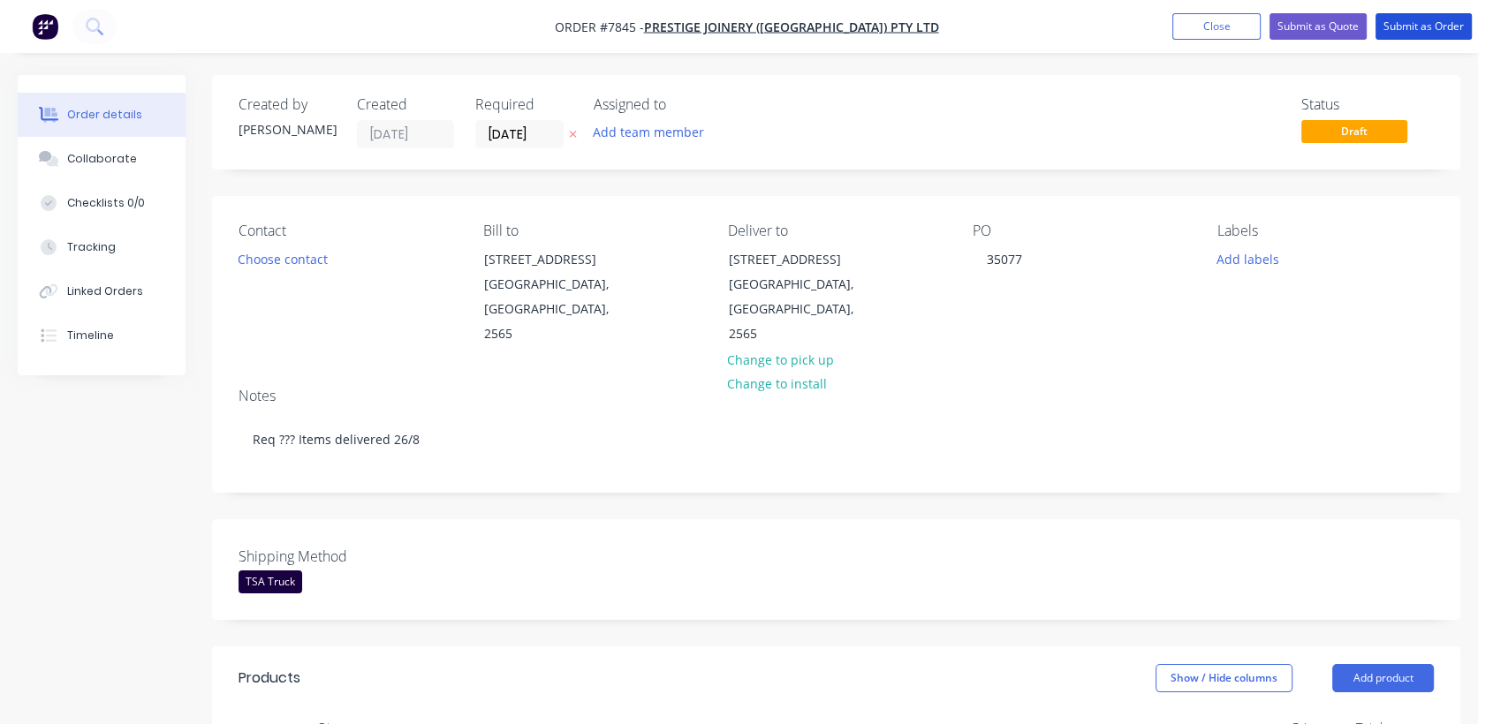
drag, startPoint x: 1449, startPoint y: 29, endPoint x: 841, endPoint y: 241, distance: 643.6
click at [1447, 29] on button "Submit as Order" at bounding box center [1423, 26] width 96 height 26
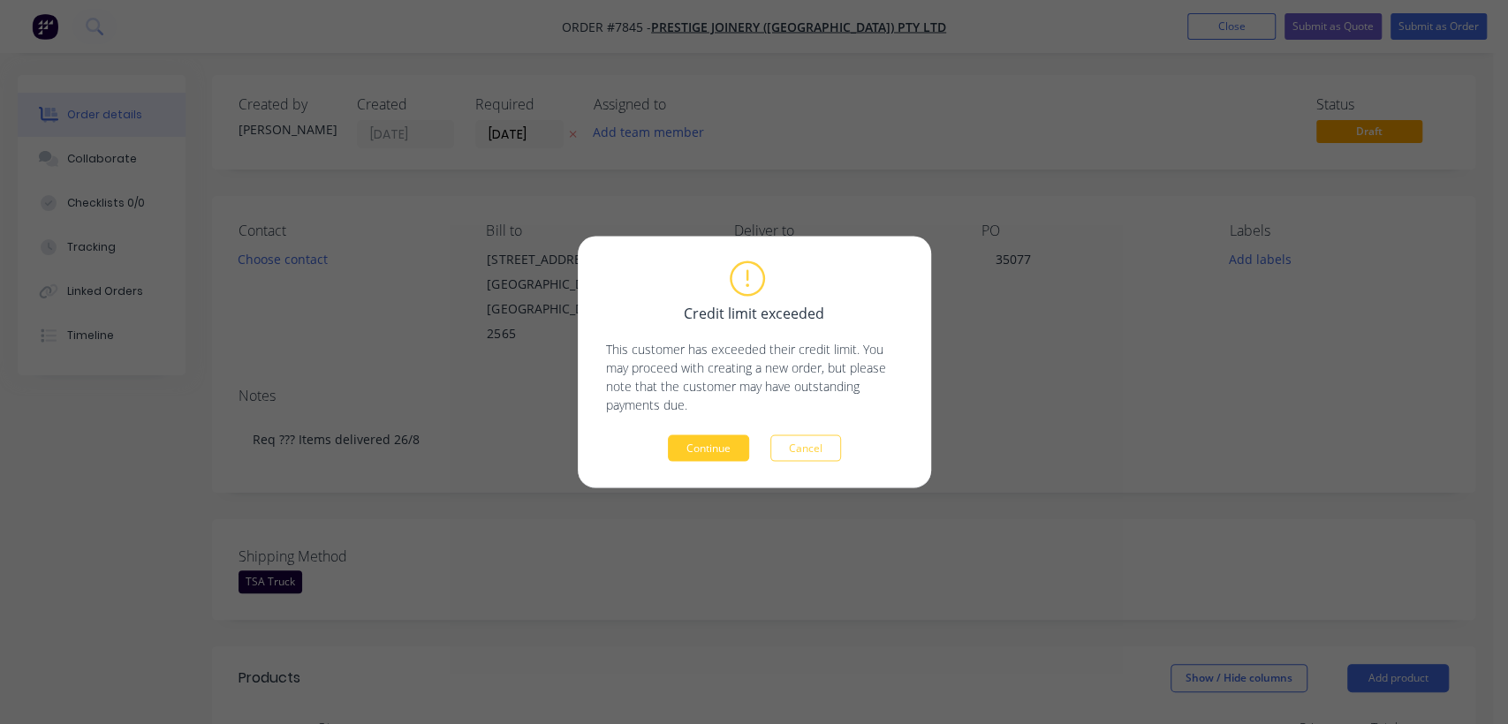
click at [726, 453] on button "Continue" at bounding box center [708, 448] width 81 height 26
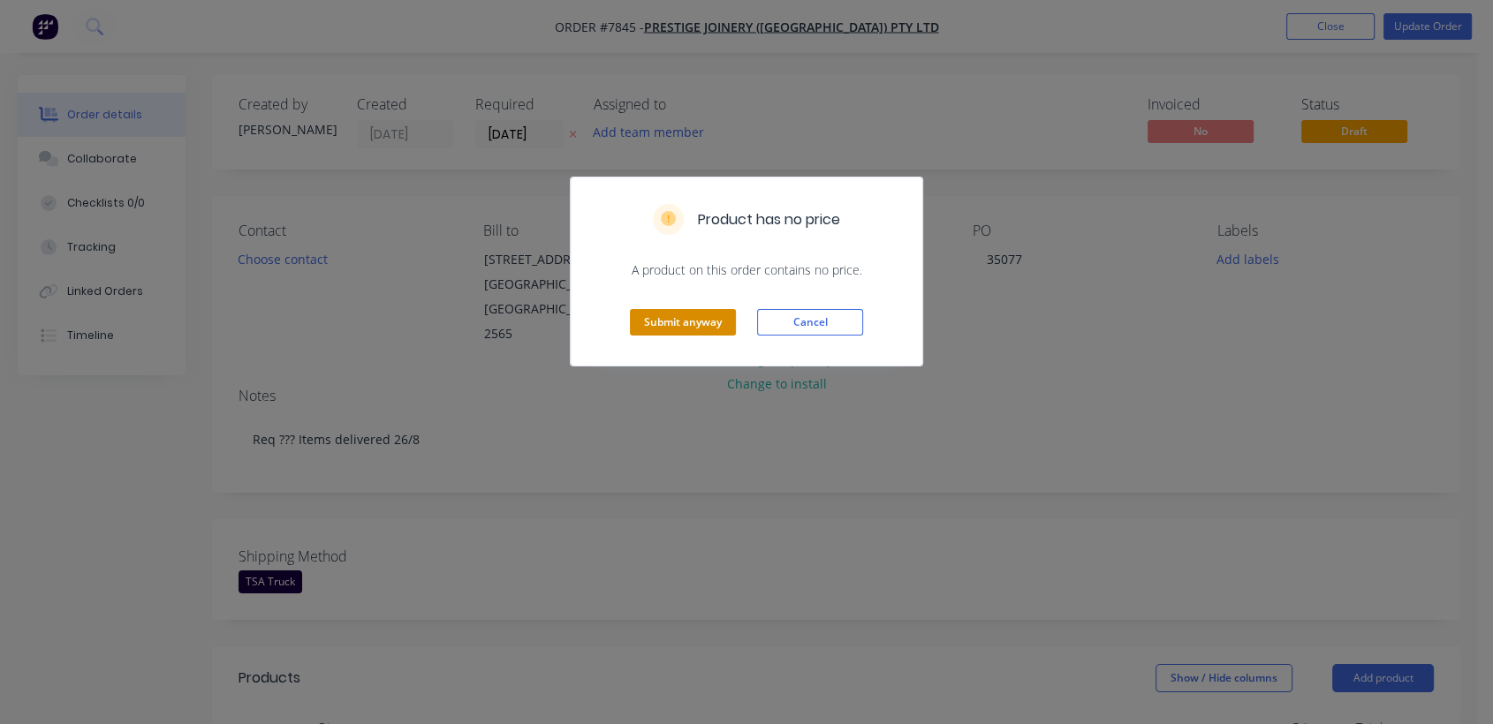
click at [636, 309] on button "Submit anyway" at bounding box center [683, 322] width 106 height 26
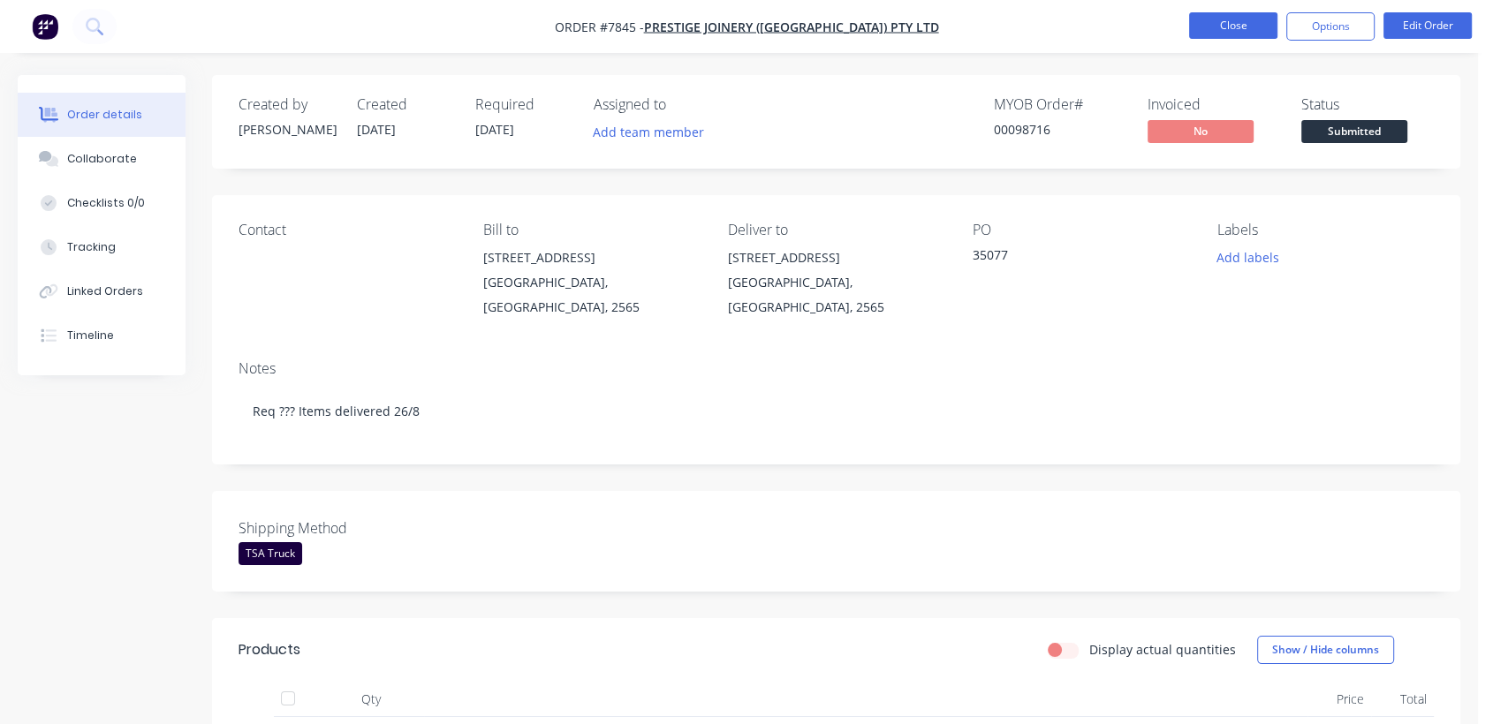
click at [1248, 21] on button "Close" at bounding box center [1233, 25] width 88 height 26
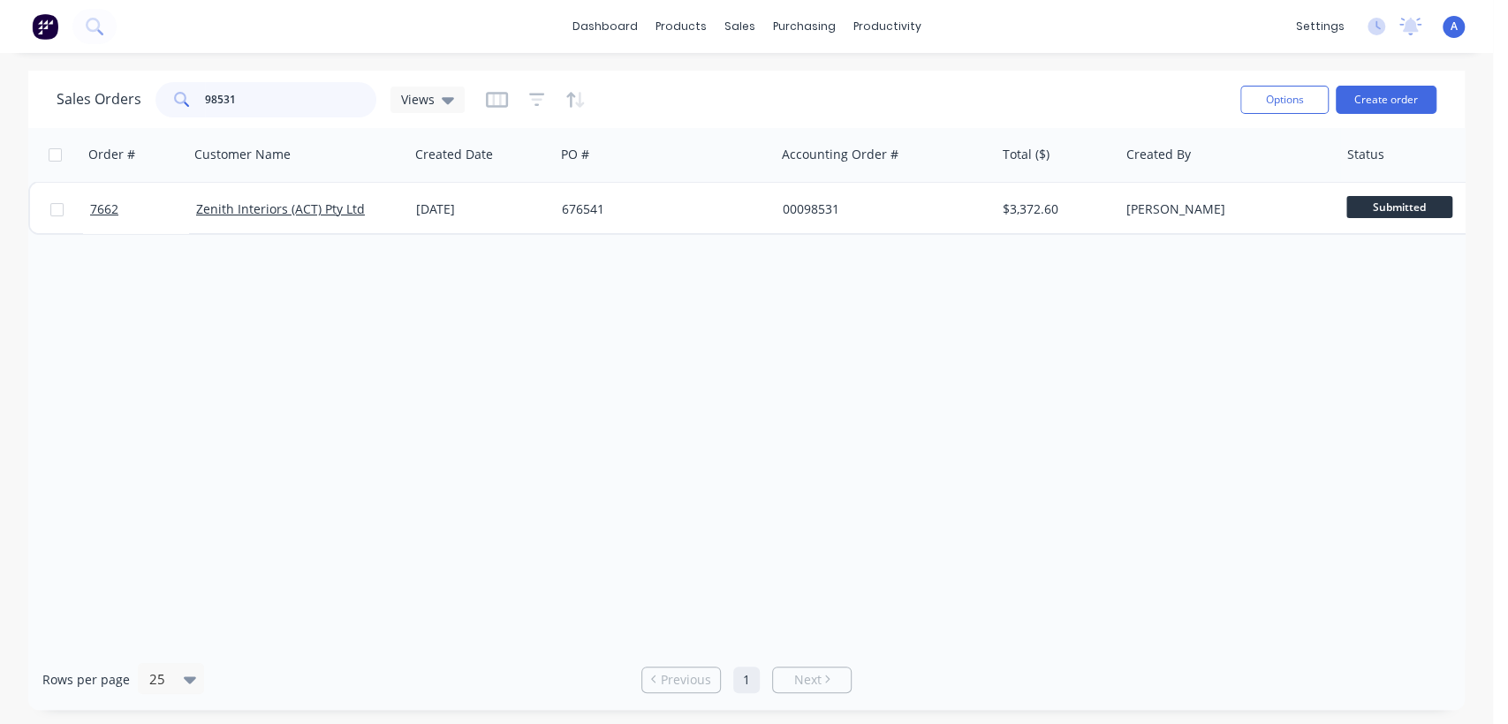
drag, startPoint x: 255, startPoint y: 100, endPoint x: 155, endPoint y: 104, distance: 100.8
click at [155, 104] on div "98531" at bounding box center [265, 99] width 221 height 35
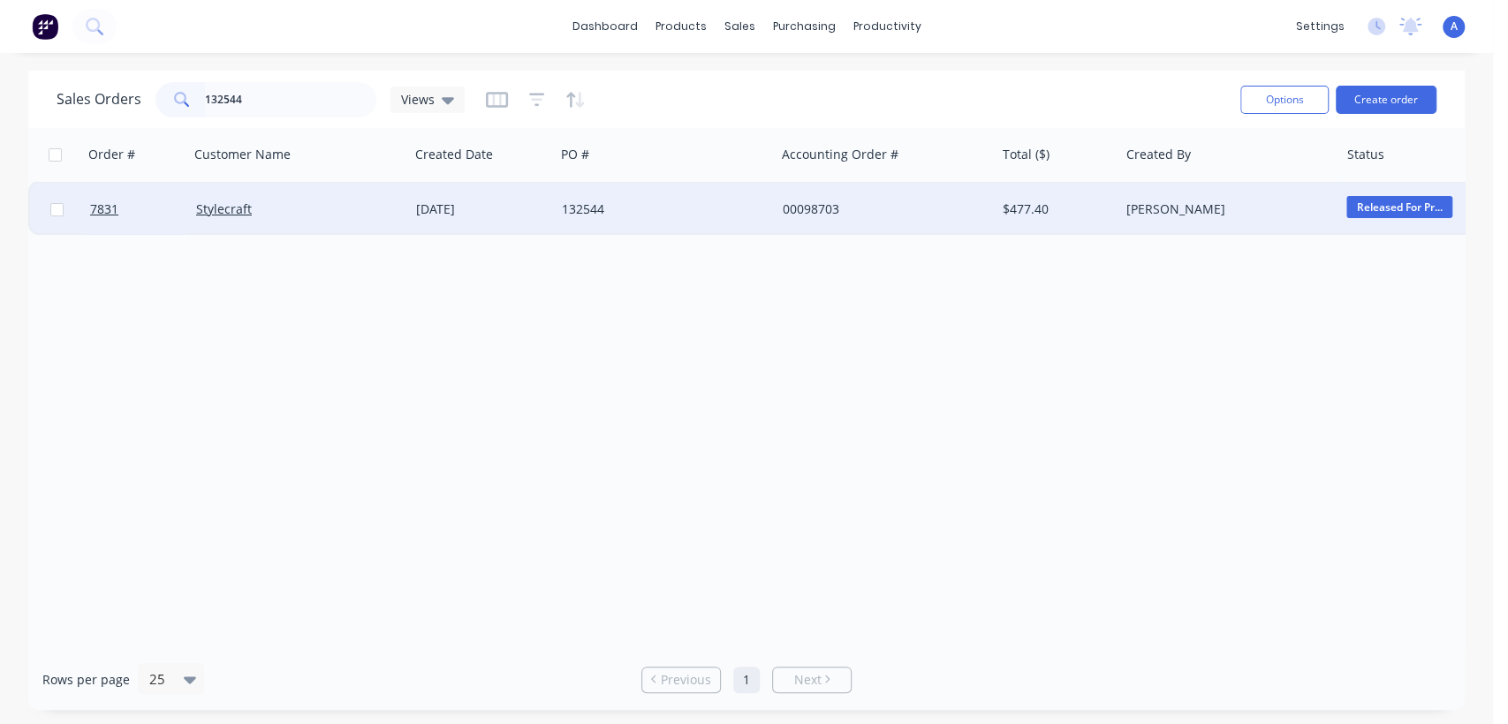
click at [535, 208] on div "[DATE]" at bounding box center [482, 210] width 132 height 18
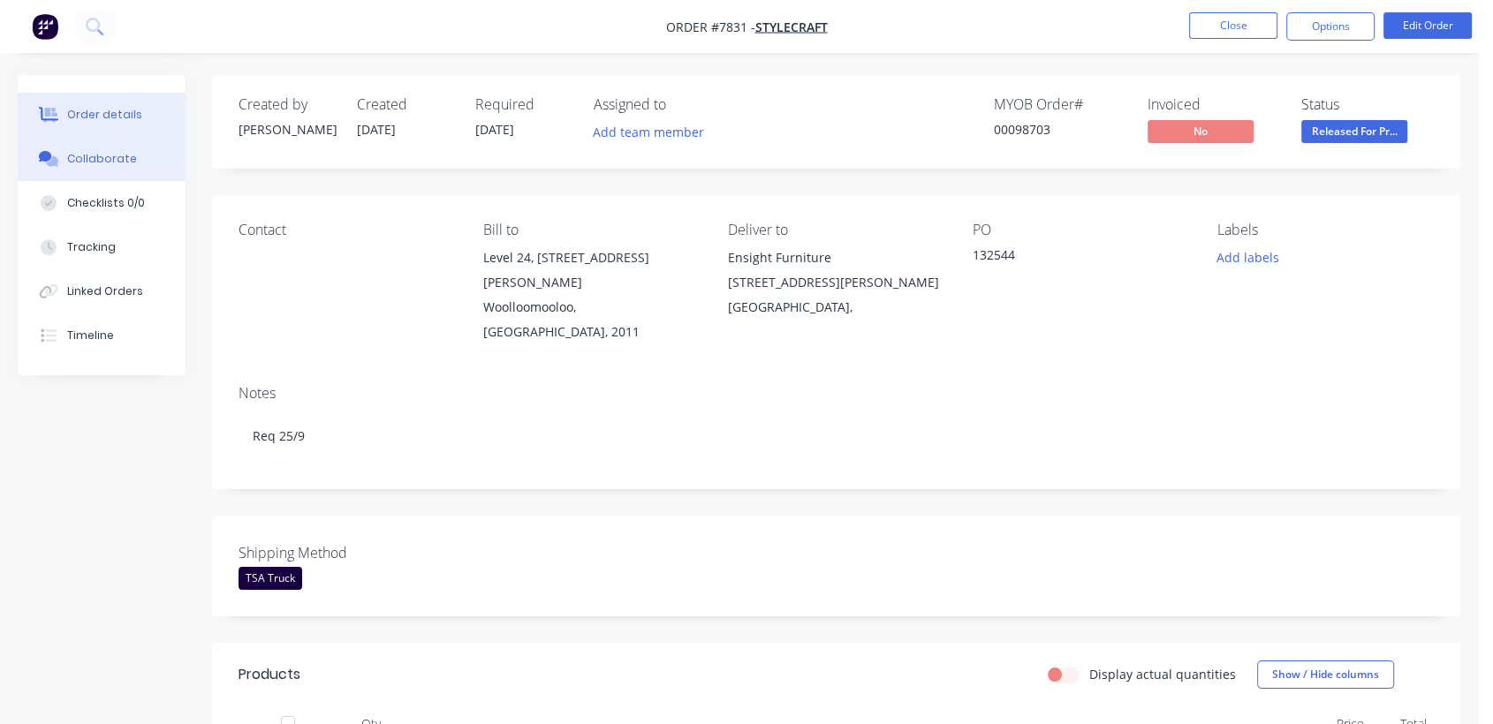
click at [121, 162] on div "Collaborate" at bounding box center [102, 159] width 70 height 16
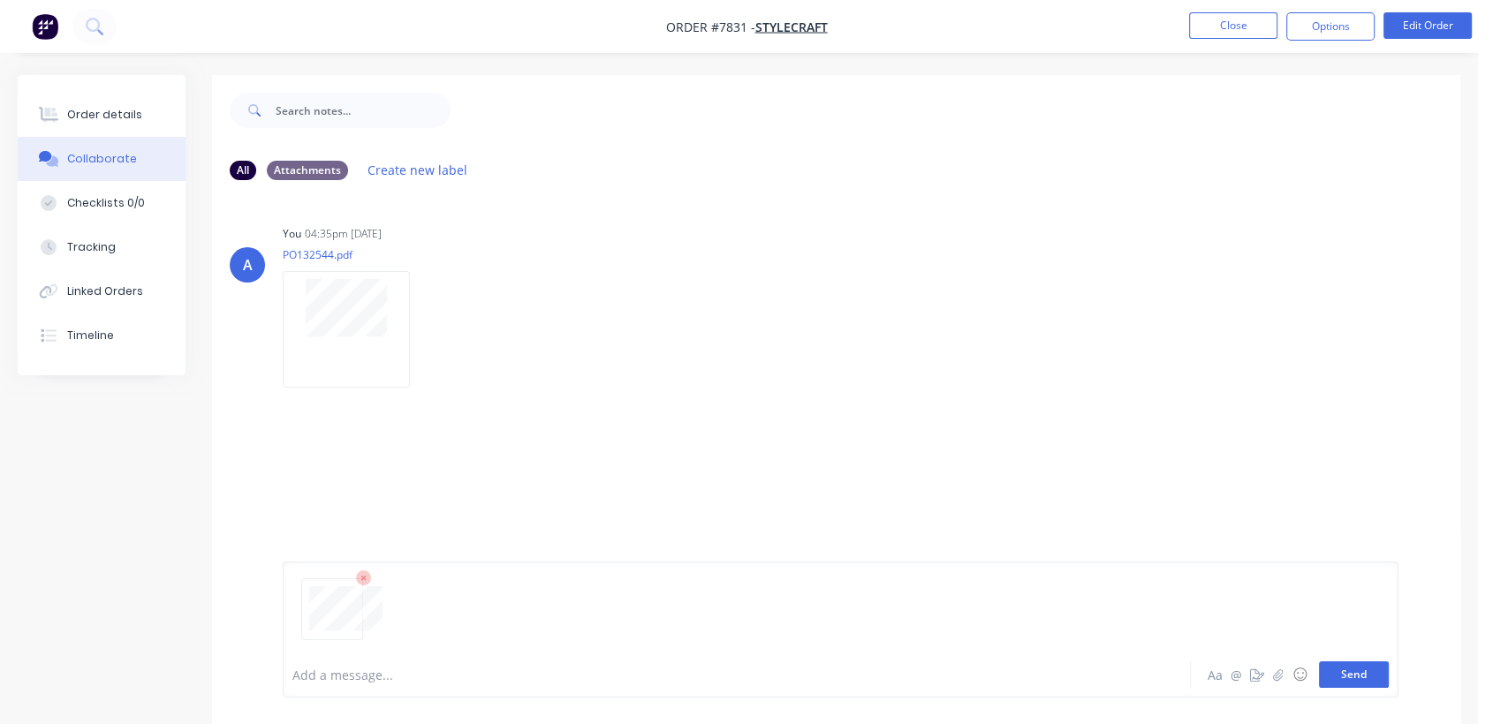
click at [1350, 676] on button "Send" at bounding box center [1354, 675] width 70 height 26
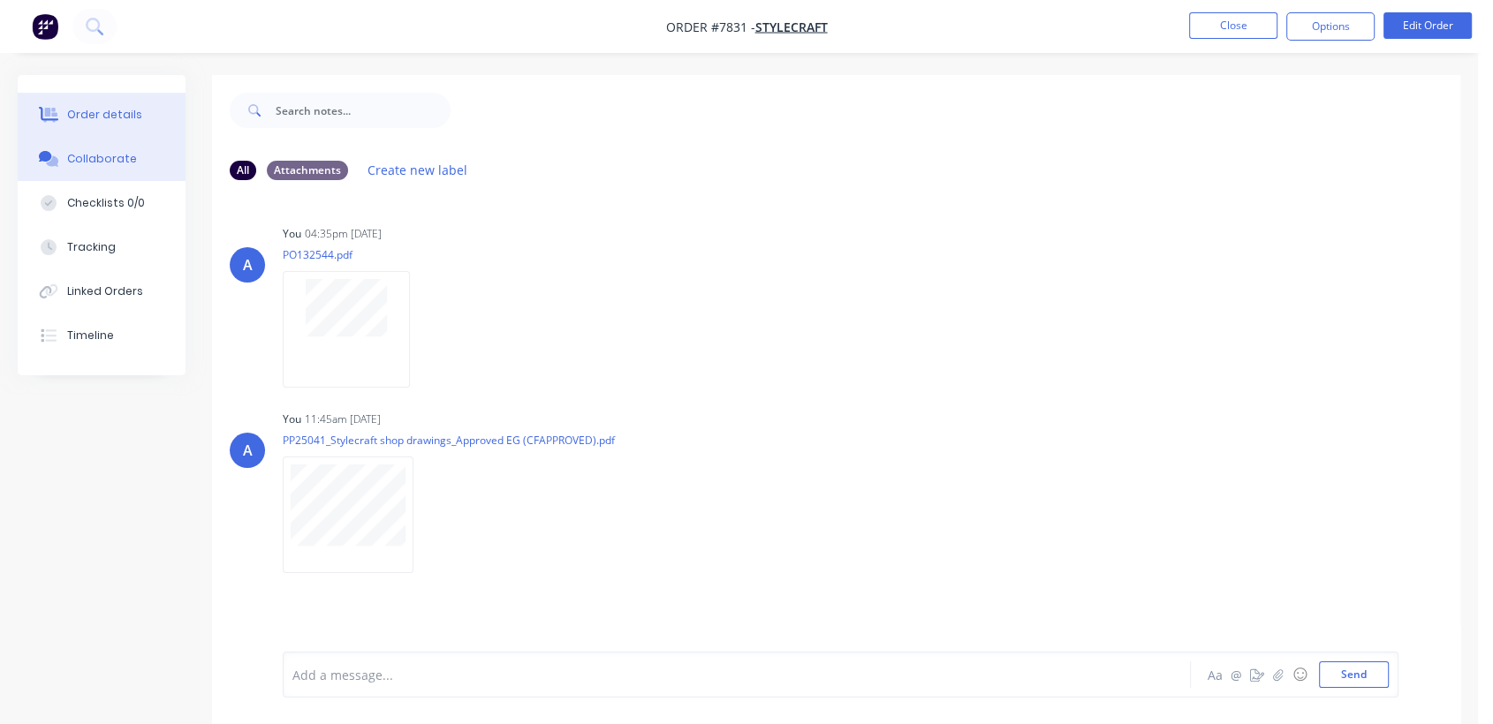
click at [111, 115] on div "Order details" at bounding box center [104, 115] width 75 height 16
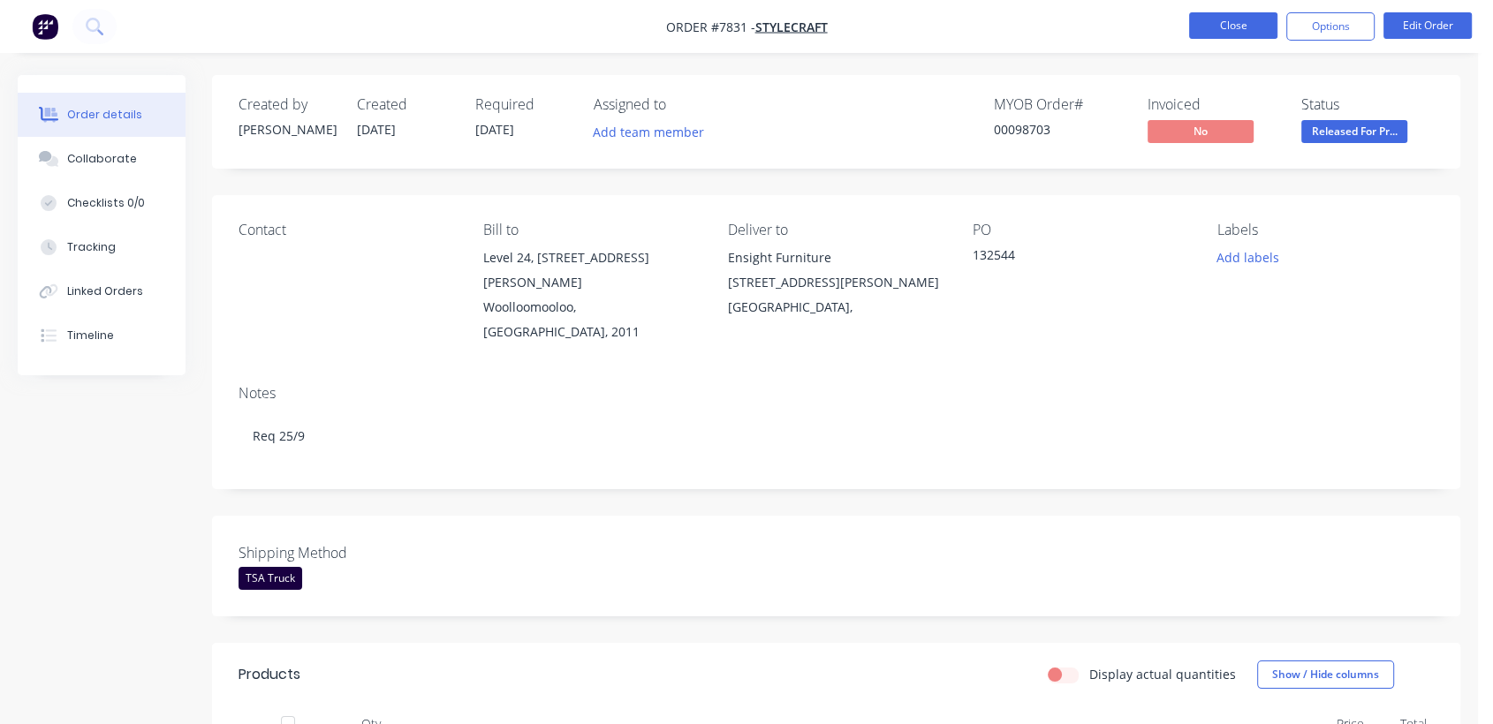
click at [1234, 34] on button "Close" at bounding box center [1233, 25] width 88 height 26
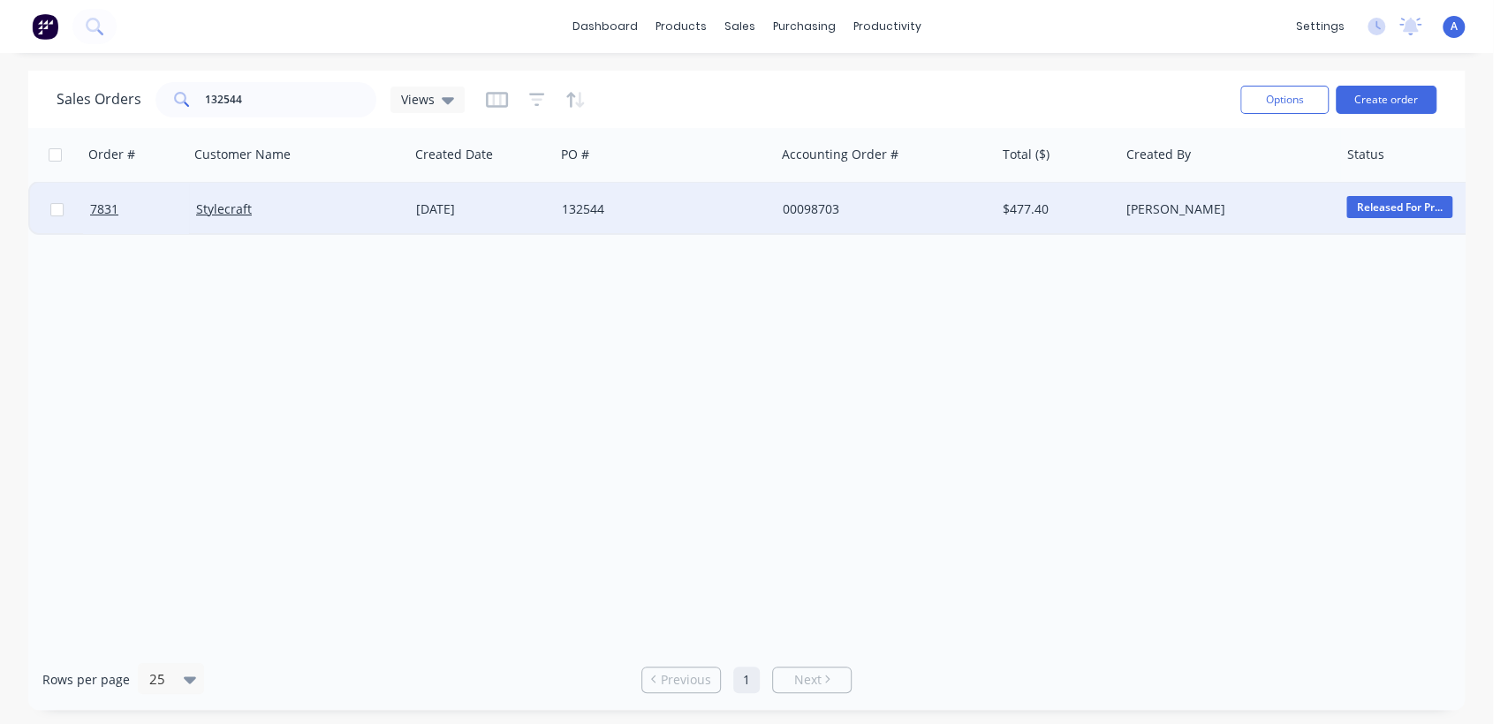
click at [542, 201] on div "[DATE]" at bounding box center [482, 210] width 132 height 18
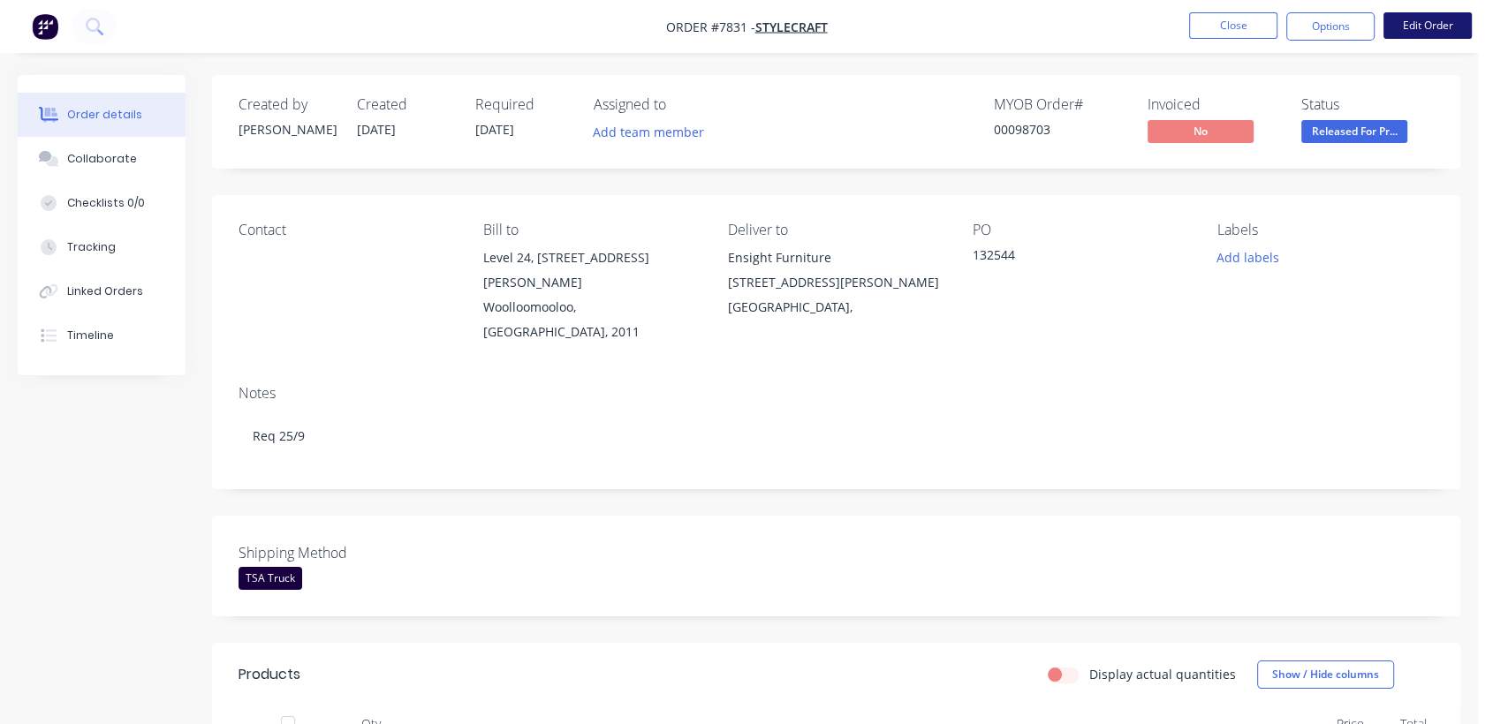
click at [1427, 23] on button "Edit Order" at bounding box center [1427, 25] width 88 height 26
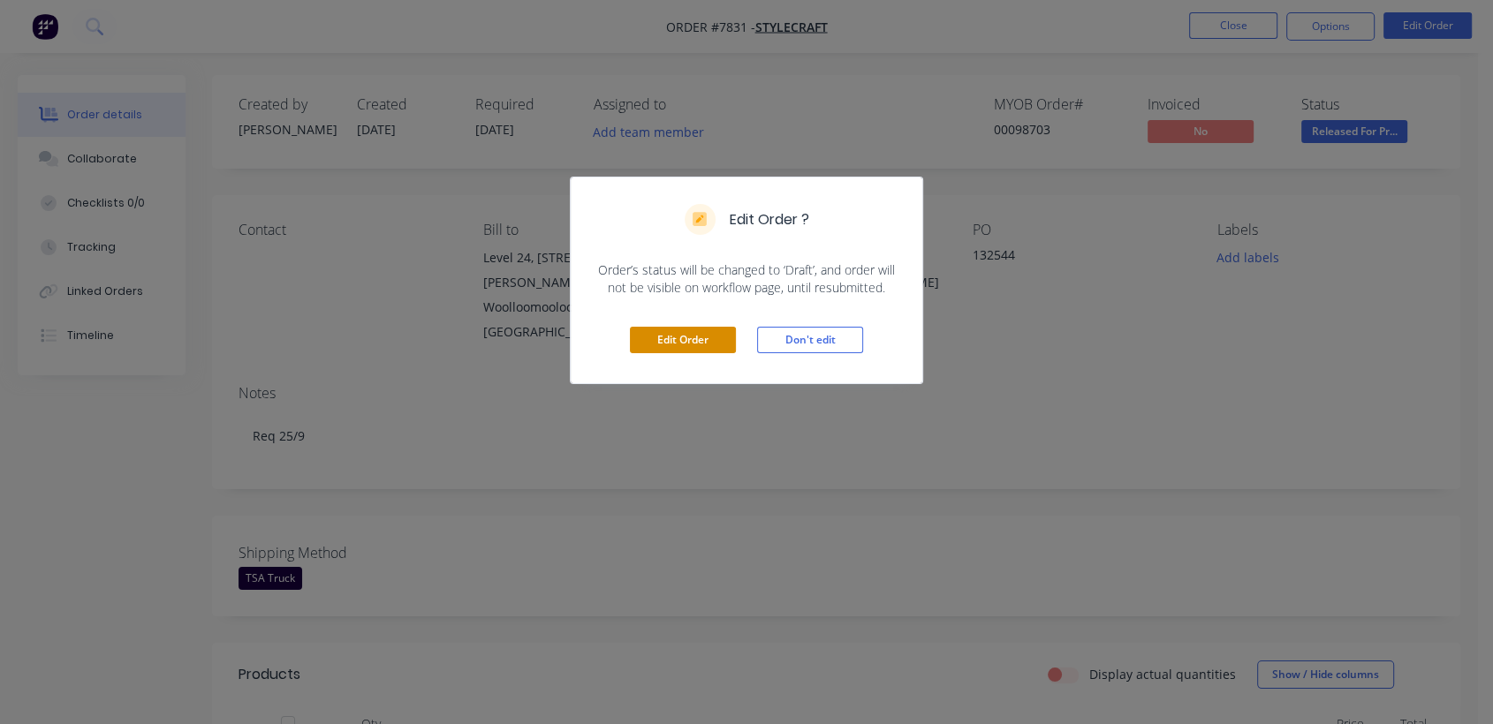
click at [661, 336] on button "Edit Order" at bounding box center [683, 340] width 106 height 26
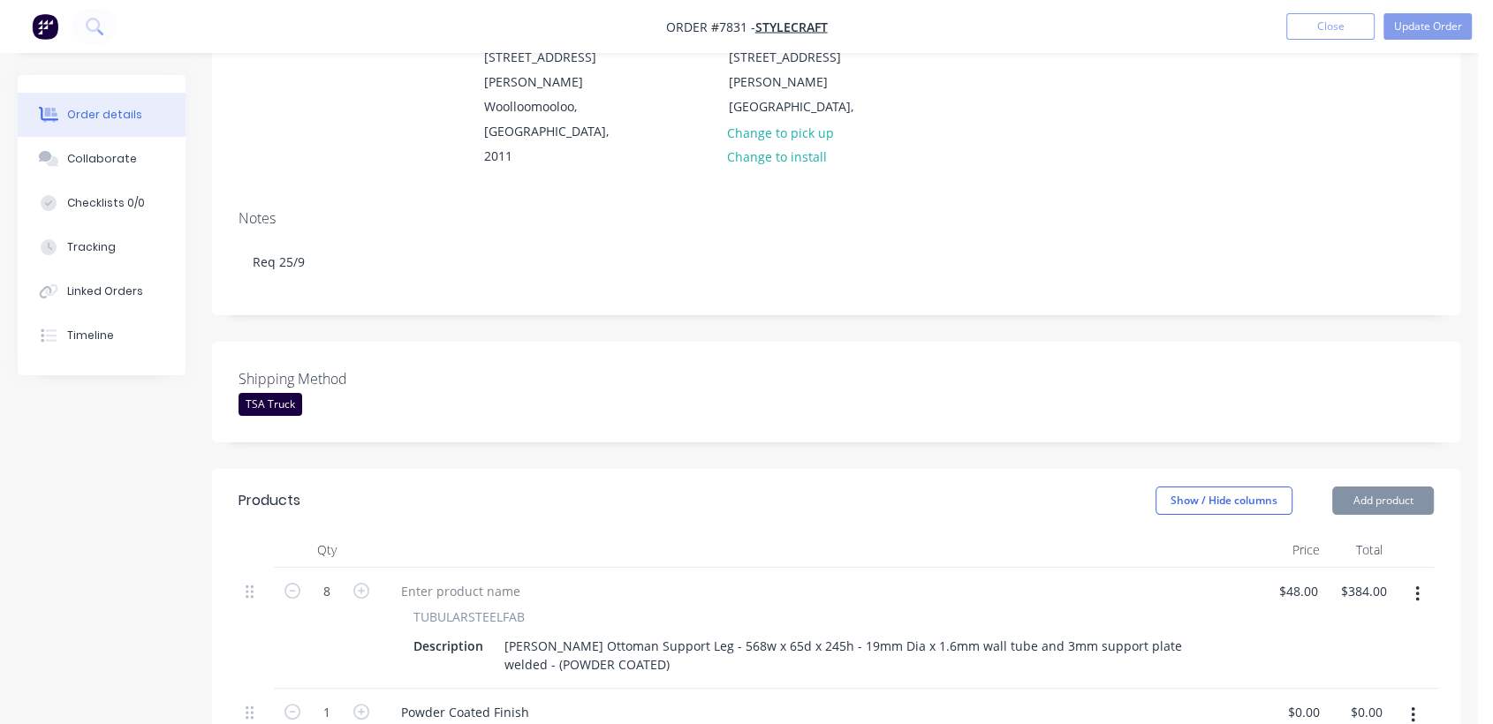
scroll to position [588, 0]
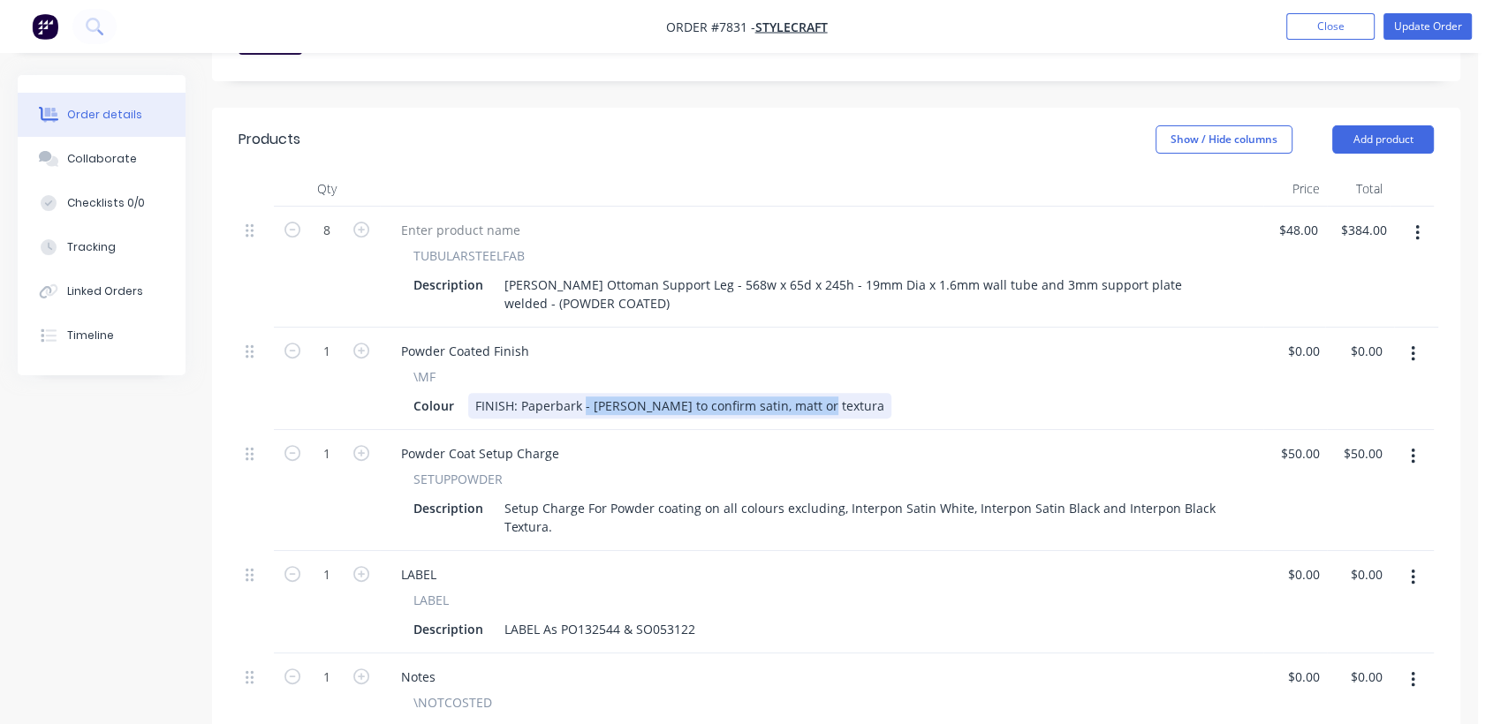
drag, startPoint x: 582, startPoint y: 333, endPoint x: 920, endPoint y: 391, distance: 343.3
click at [920, 391] on div "8 TUBULARSTEELFAB Description [PERSON_NAME] Ottoman Support Leg - 568w x 65d x …" at bounding box center [835, 481] width 1195 height 549
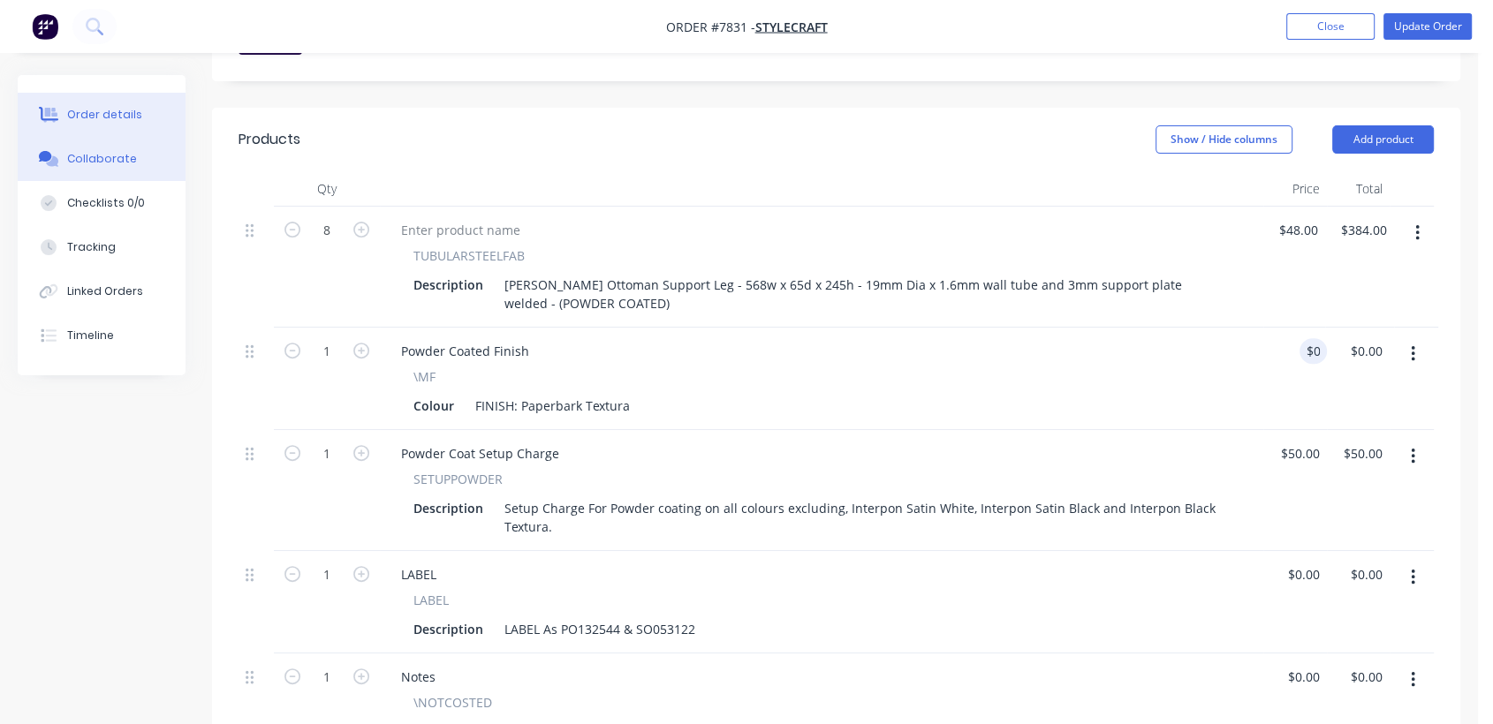
click at [139, 150] on button "Collaborate" at bounding box center [102, 159] width 168 height 44
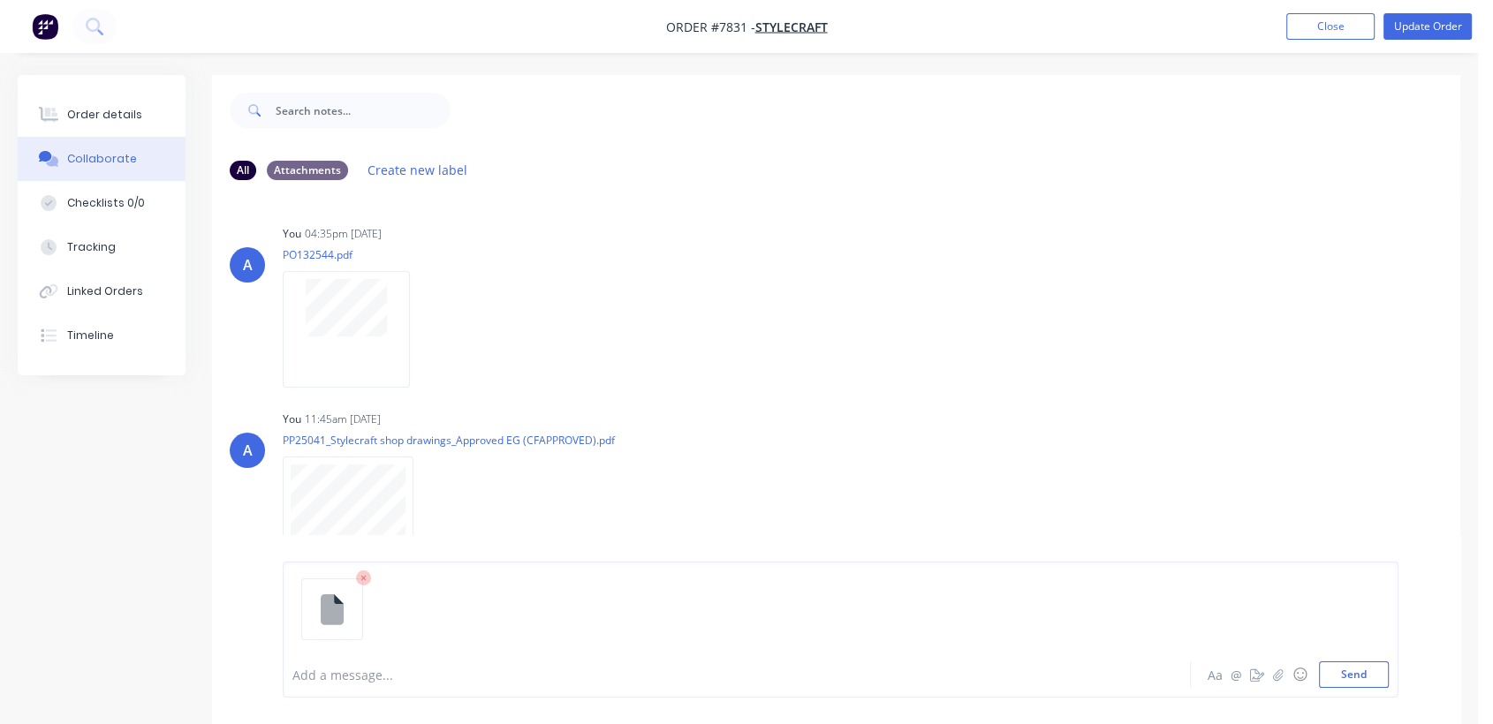
click at [348, 675] on div at bounding box center [703, 675] width 821 height 19
click at [1362, 674] on button "Send" at bounding box center [1354, 675] width 70 height 26
click at [120, 112] on div "Order details" at bounding box center [104, 115] width 75 height 16
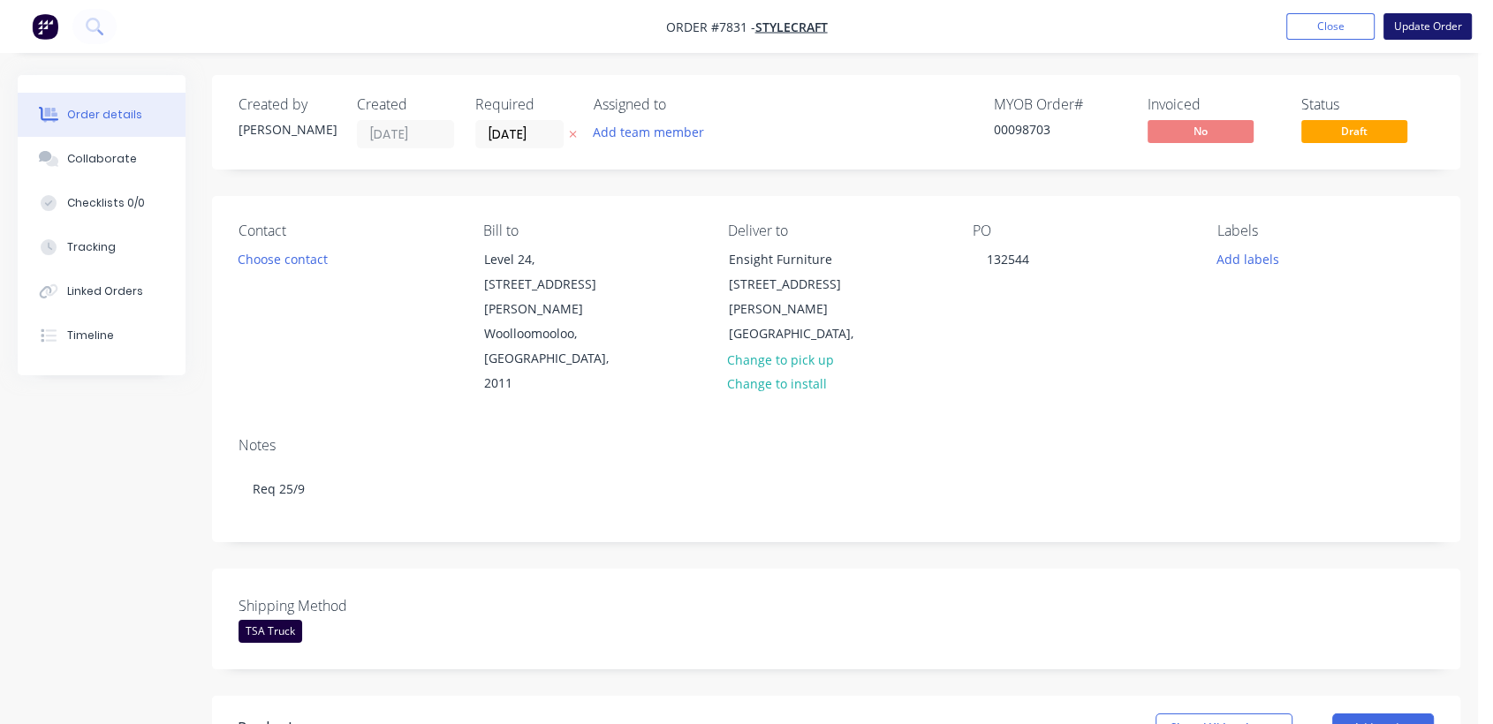
click at [1423, 26] on button "Update Order" at bounding box center [1427, 26] width 88 height 26
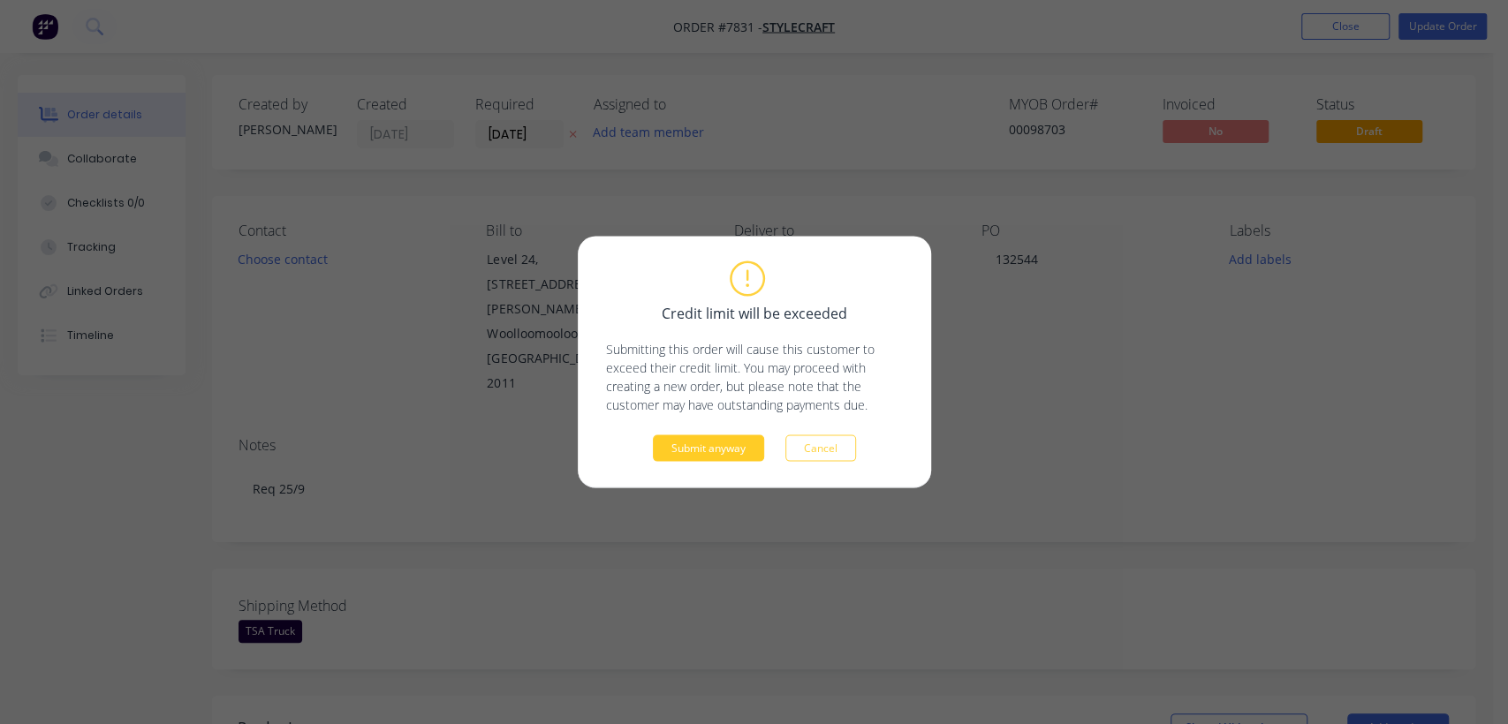
click at [701, 447] on button "Submit anyway" at bounding box center [708, 448] width 111 height 26
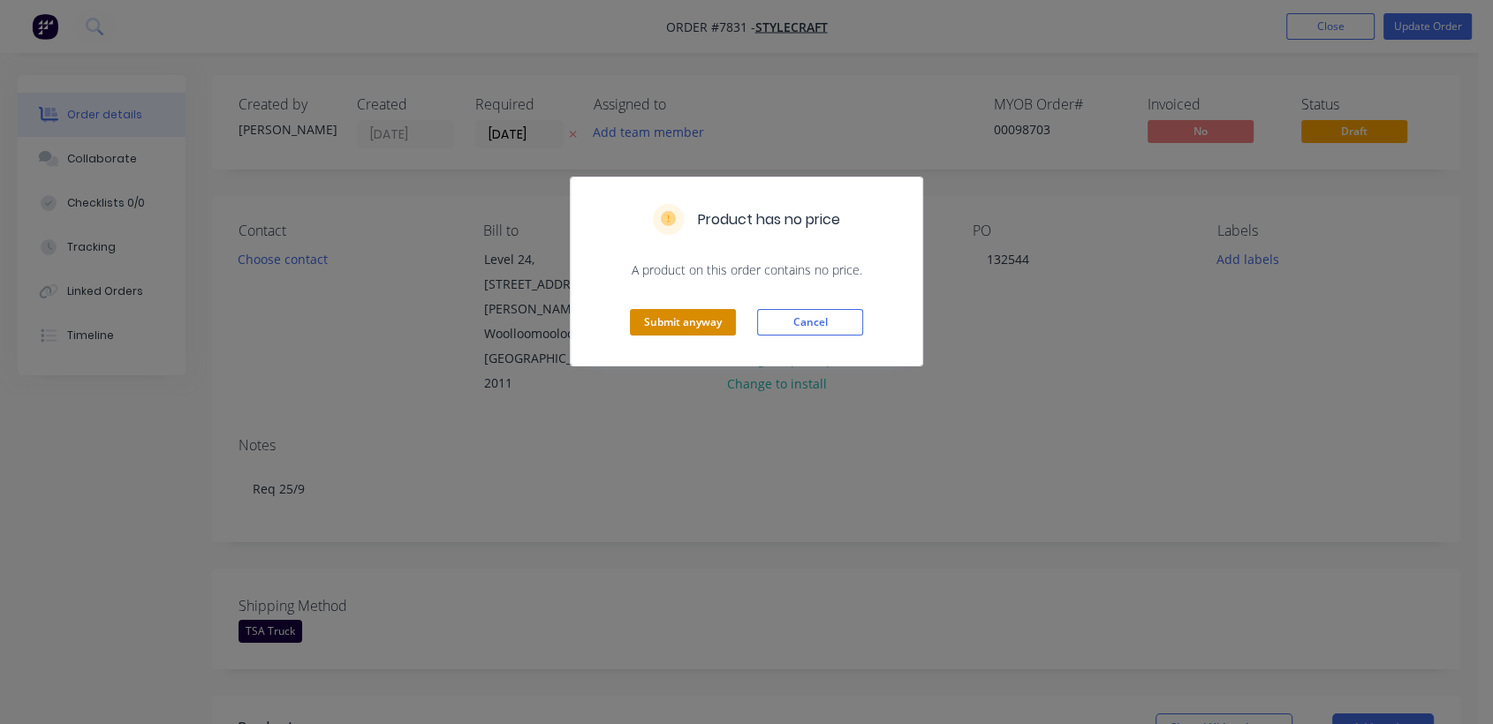
click at [708, 329] on button "Submit anyway" at bounding box center [683, 322] width 106 height 26
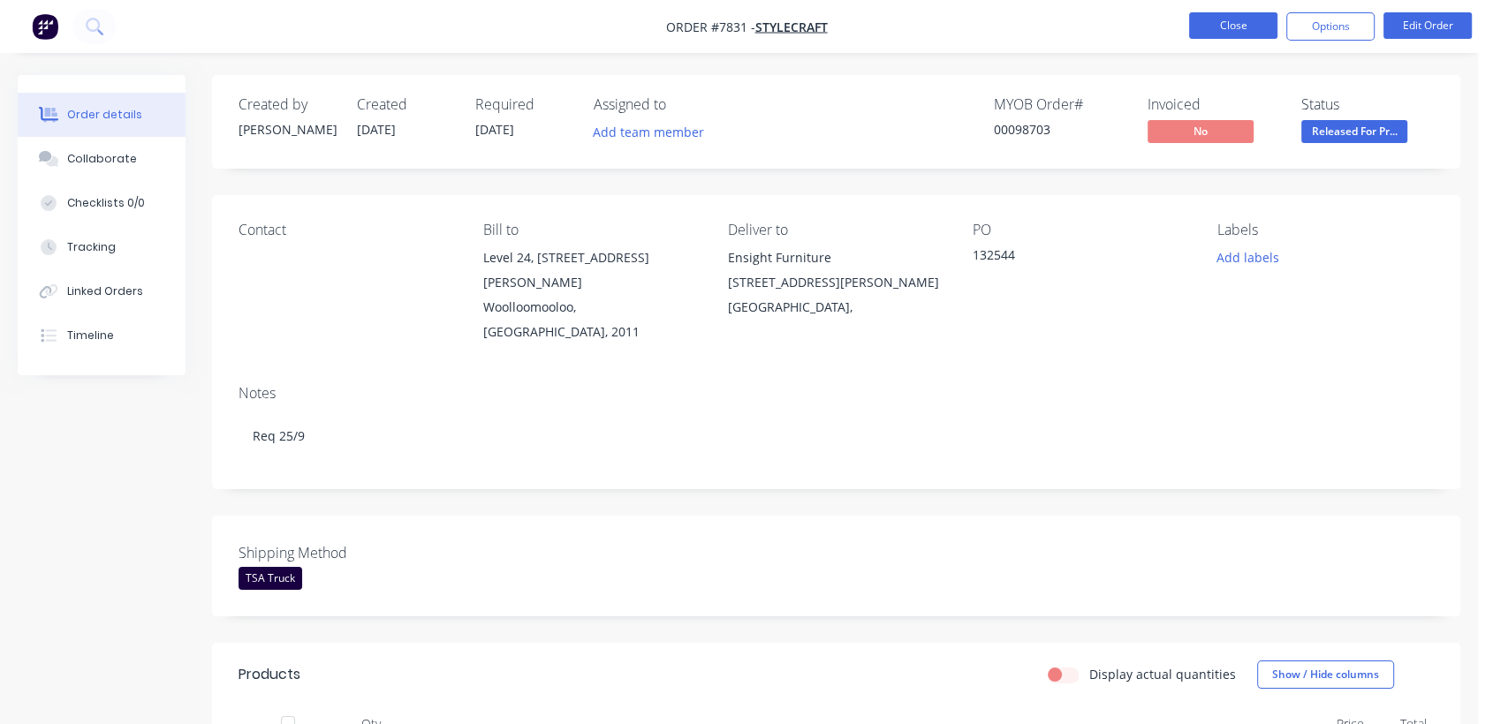
click at [1230, 19] on button "Close" at bounding box center [1233, 25] width 88 height 26
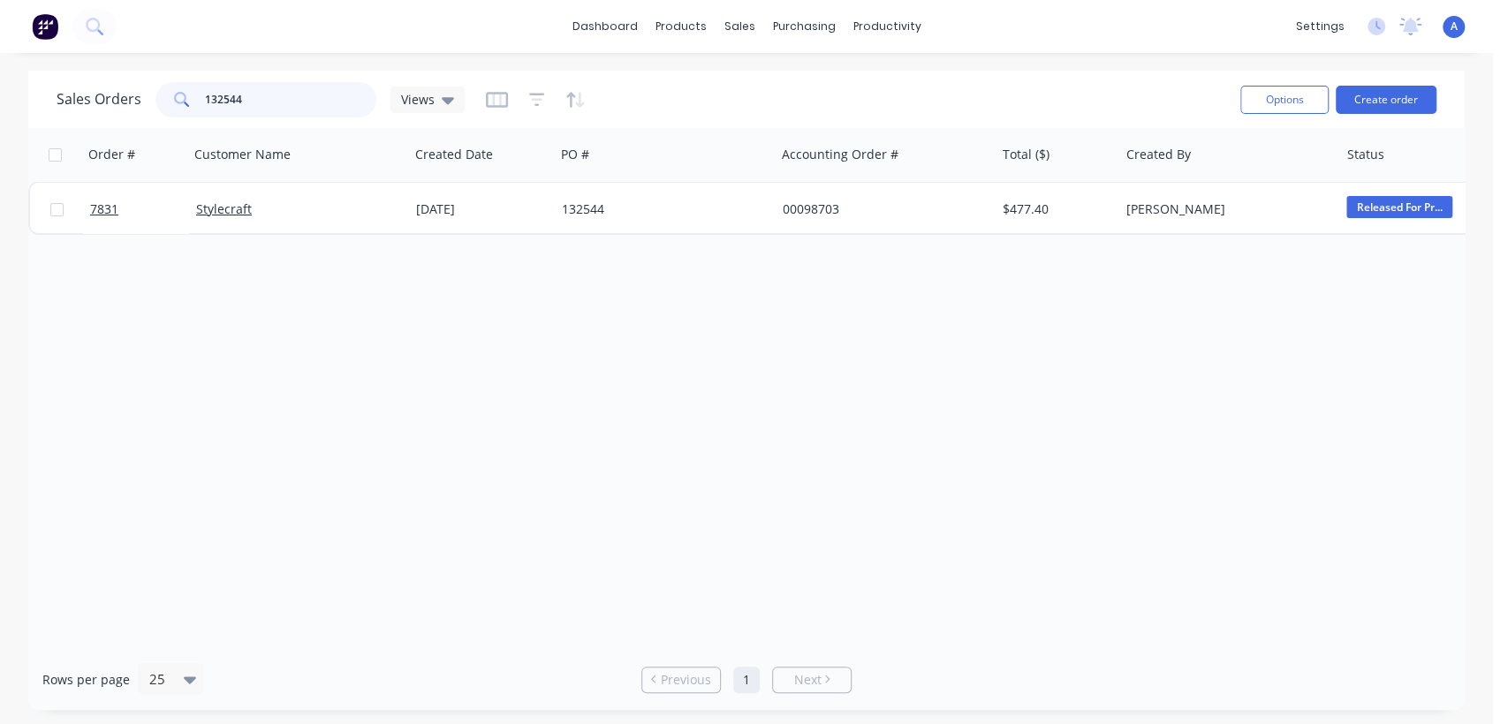
drag, startPoint x: 246, startPoint y: 97, endPoint x: 116, endPoint y: 68, distance: 133.1
click at [116, 68] on div "dashboard products sales purchasing productivity dashboard products Product Cat…" at bounding box center [746, 362] width 1493 height 724
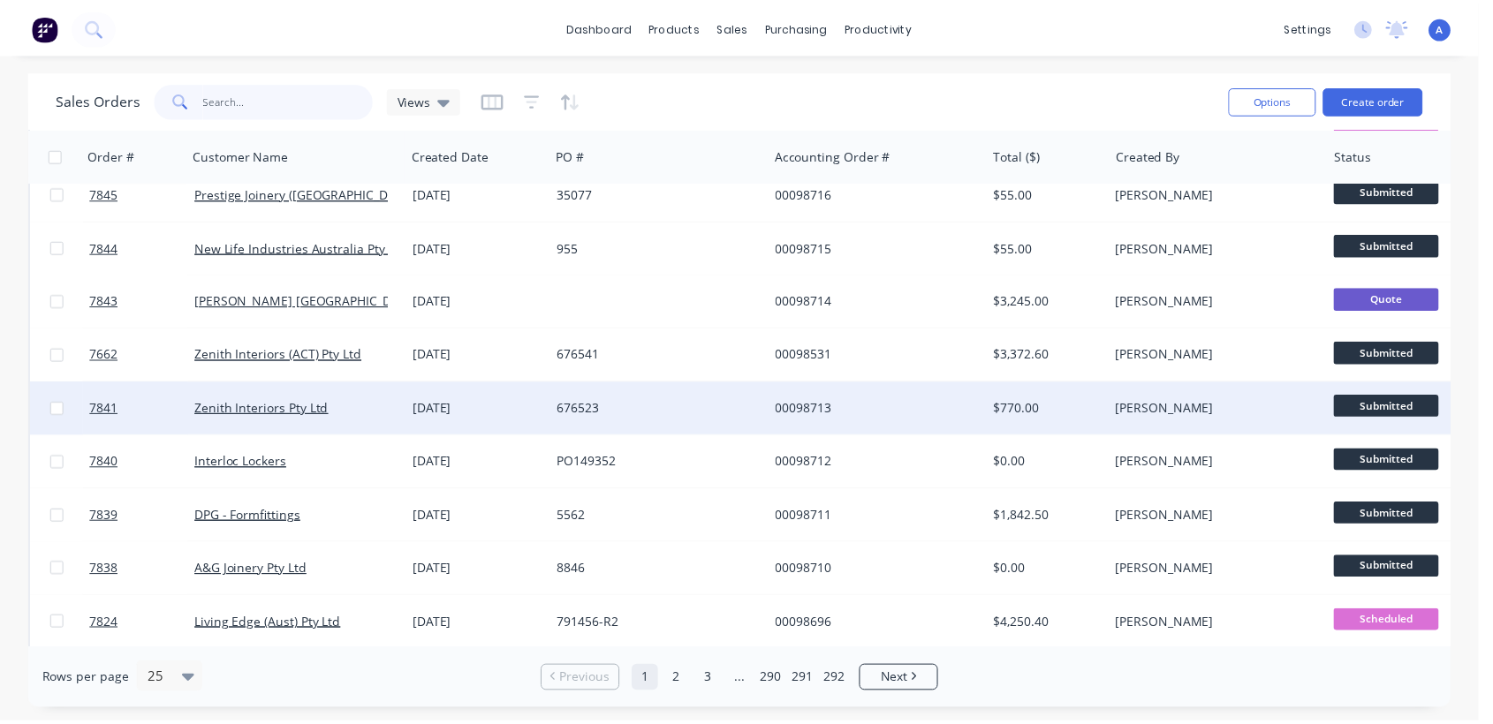
scroll to position [196, 0]
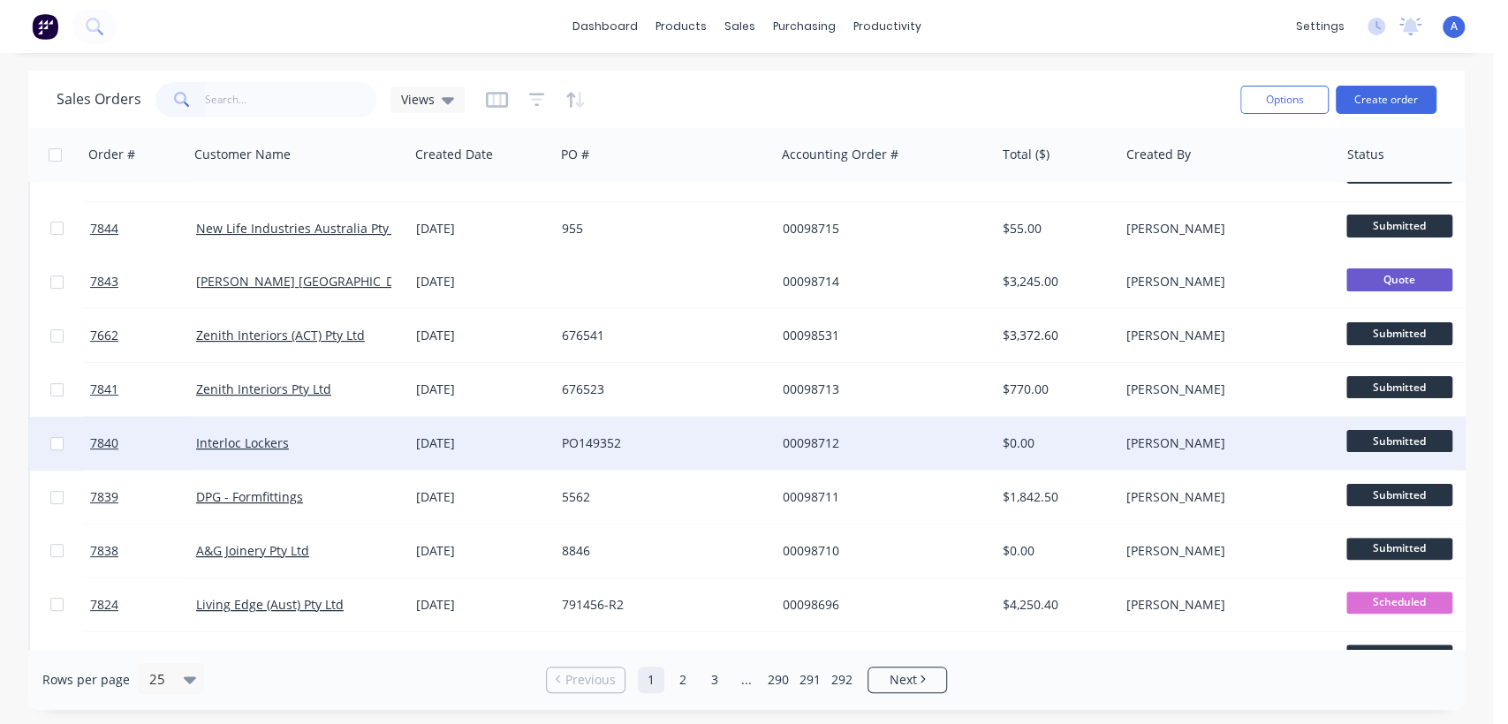
click at [649, 442] on div "PO149352" at bounding box center [660, 444] width 196 height 18
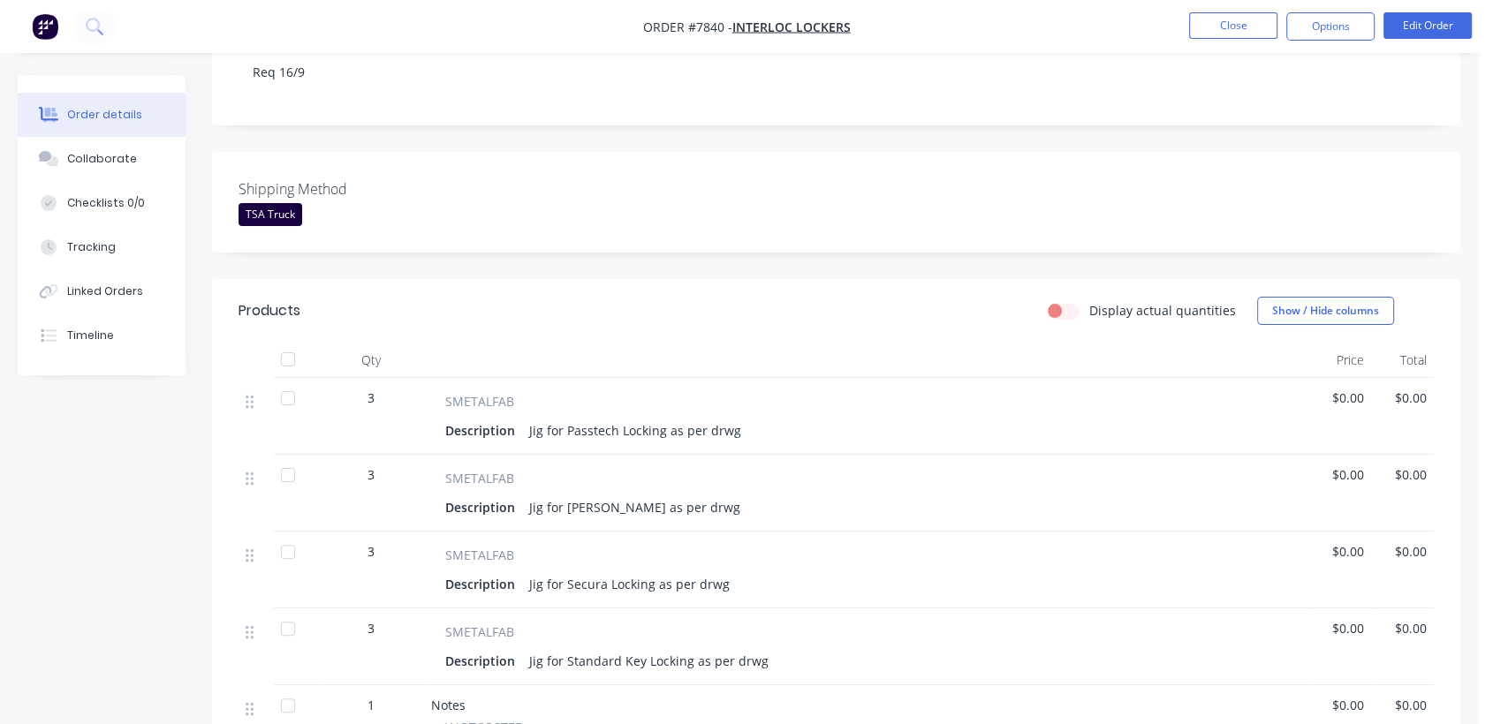
scroll to position [98, 0]
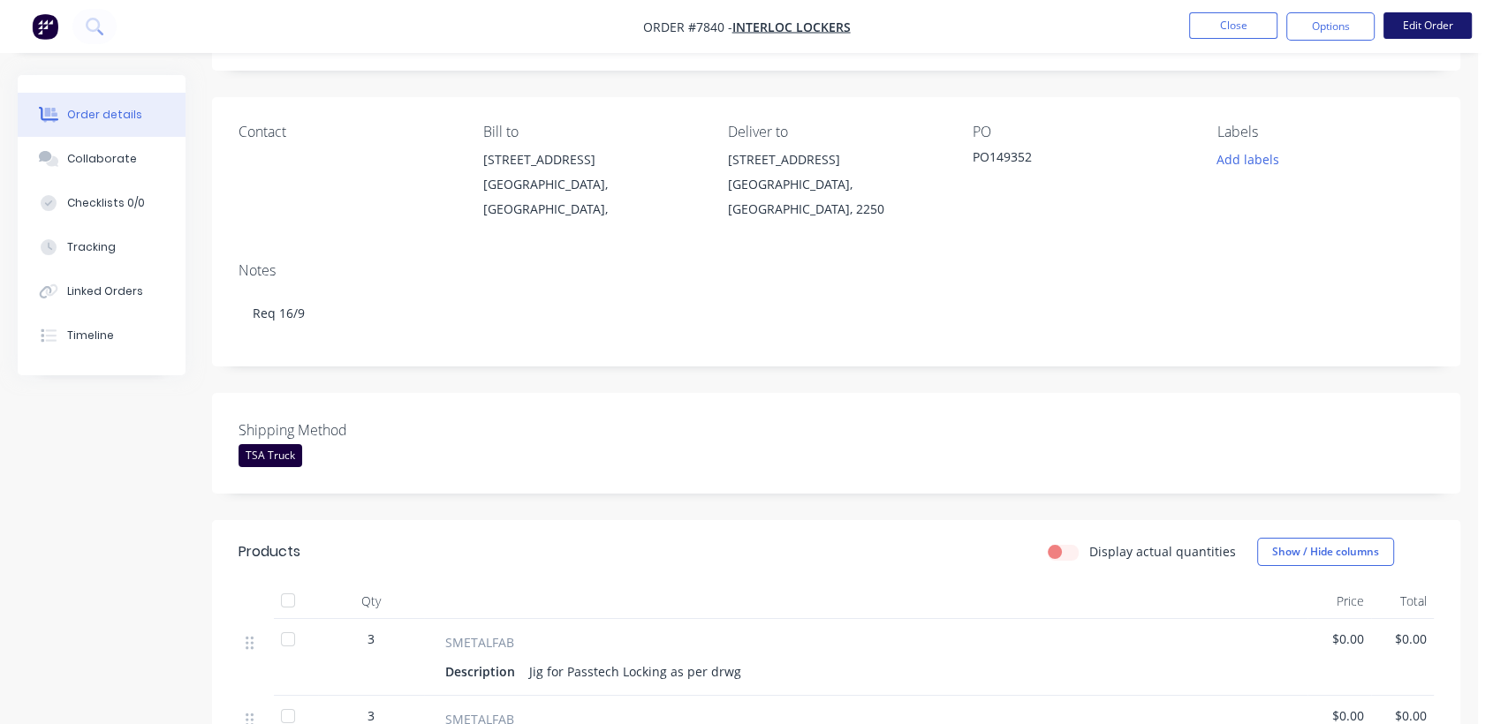
click at [1428, 15] on button "Edit Order" at bounding box center [1427, 25] width 88 height 26
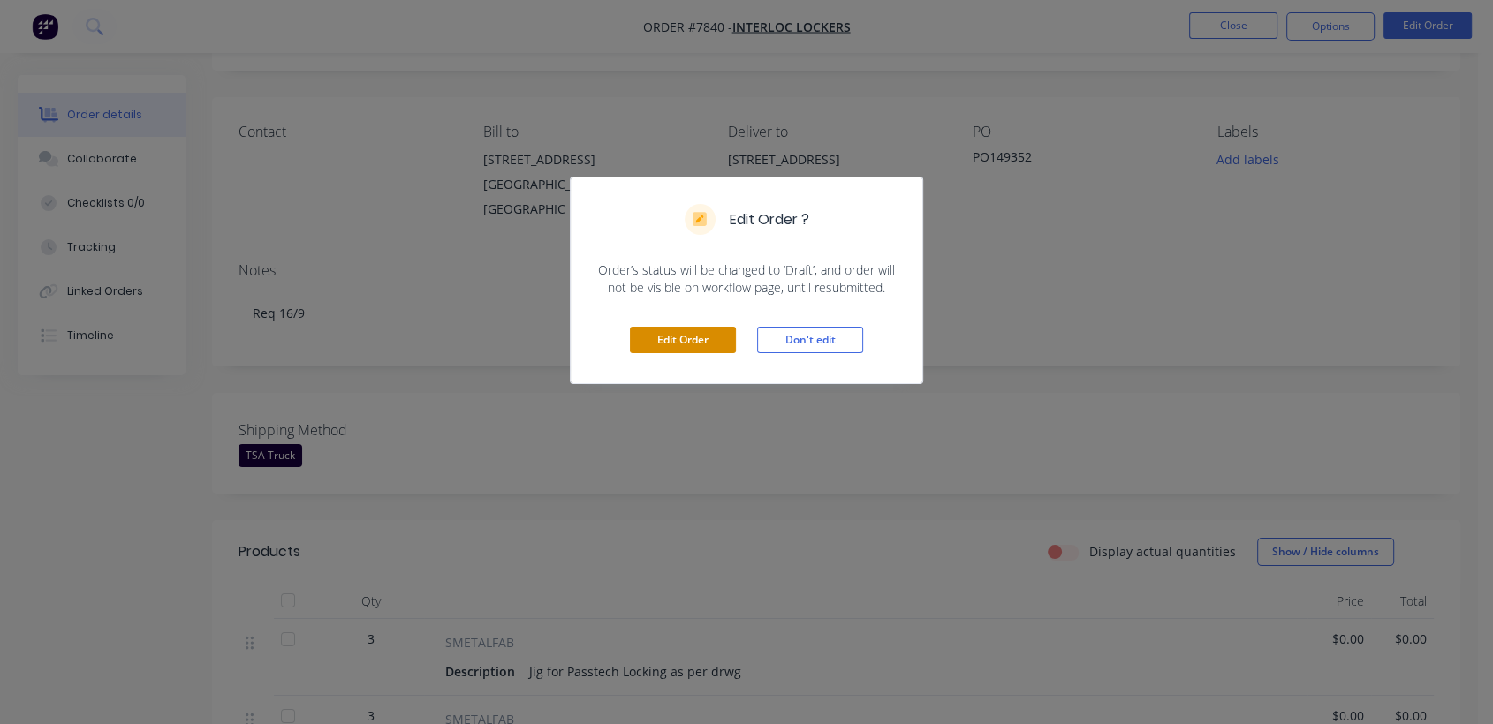
click at [677, 337] on button "Edit Order" at bounding box center [683, 340] width 106 height 26
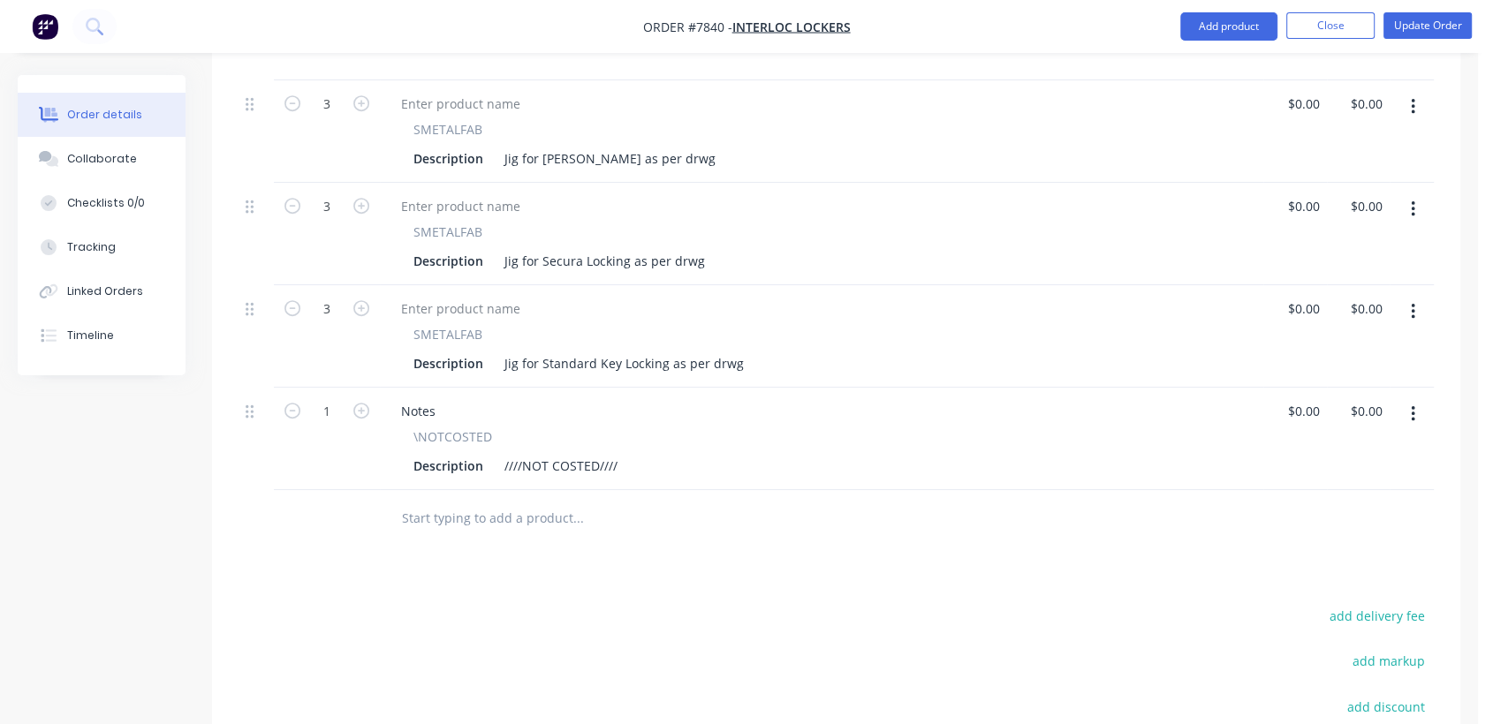
scroll to position [784, 0]
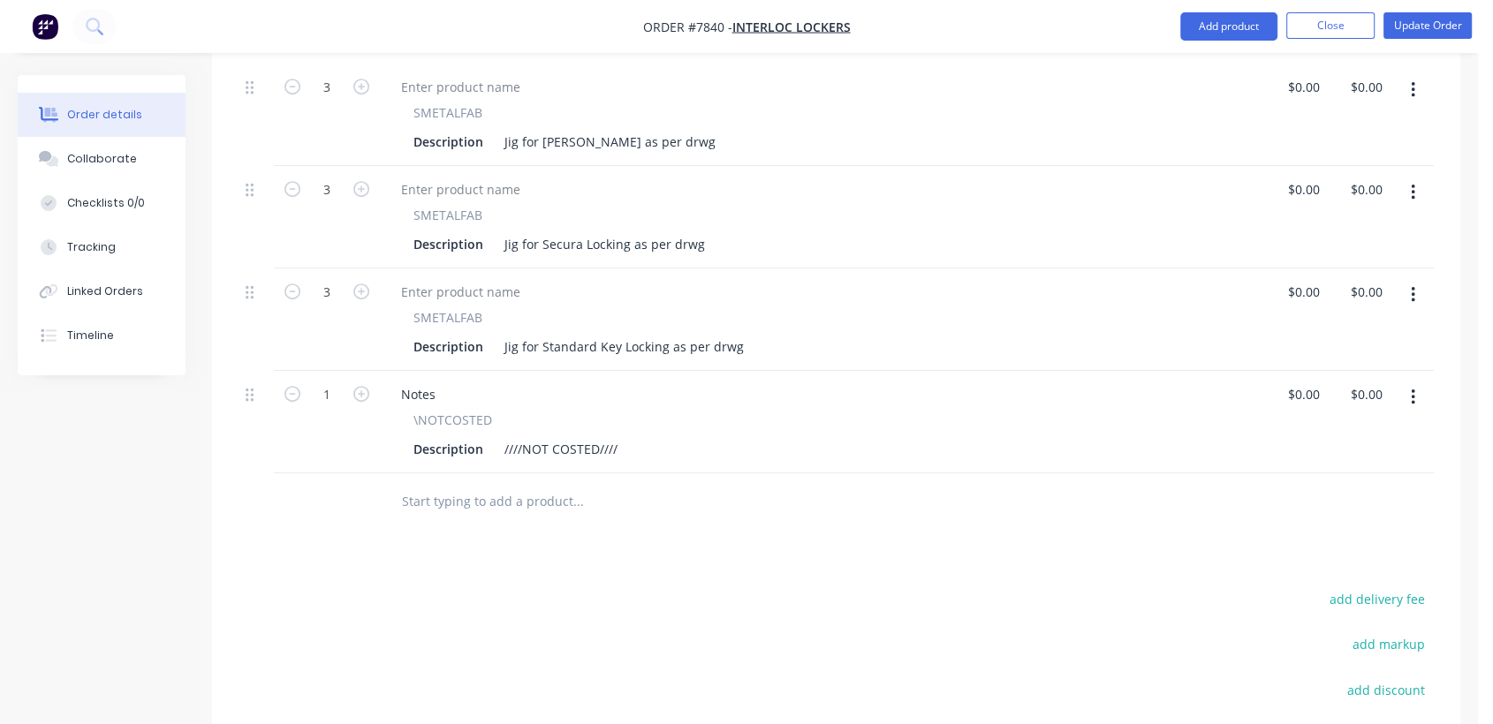
click at [458, 484] on input "text" at bounding box center [577, 501] width 353 height 35
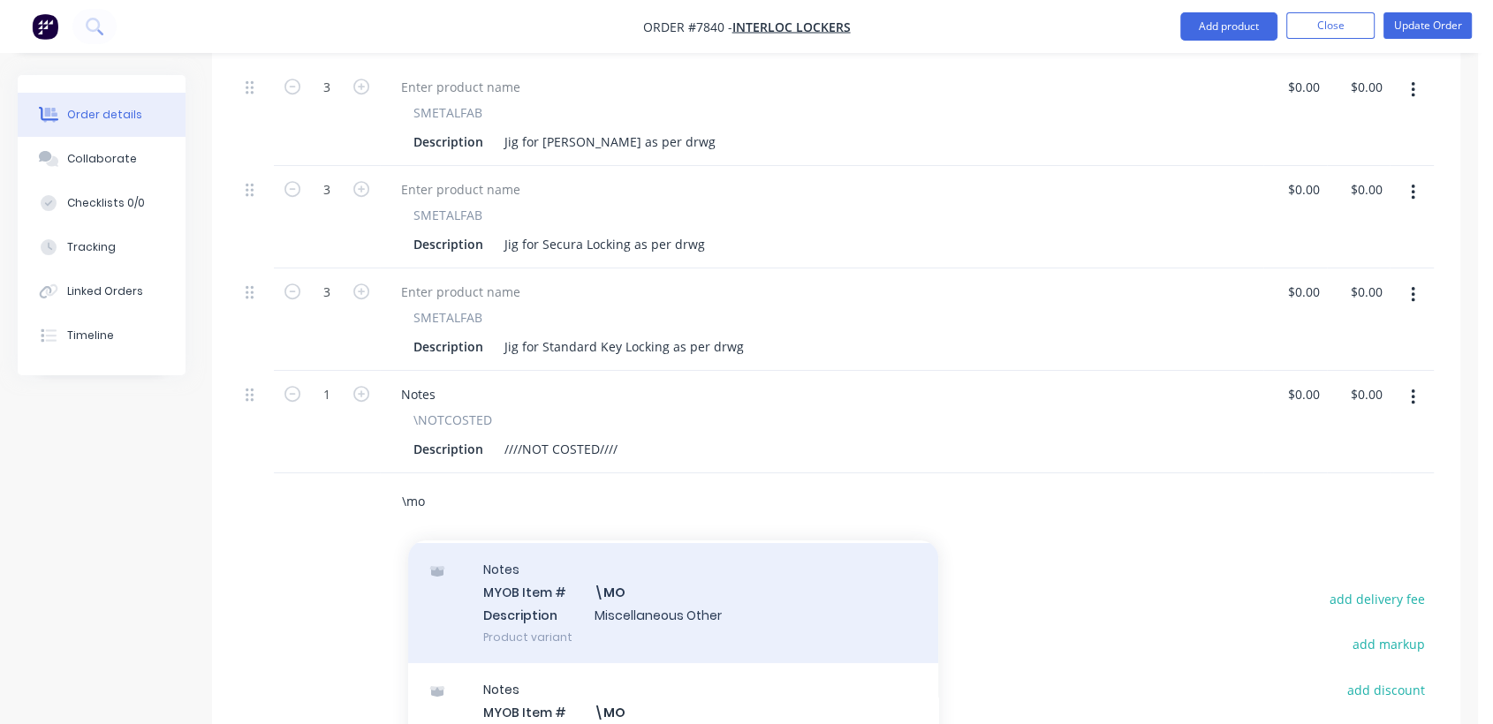
scroll to position [294, 0]
click at [640, 571] on div "Notes MYOB Item # \MO Description Miscellaneous Other Product variant" at bounding box center [673, 600] width 530 height 119
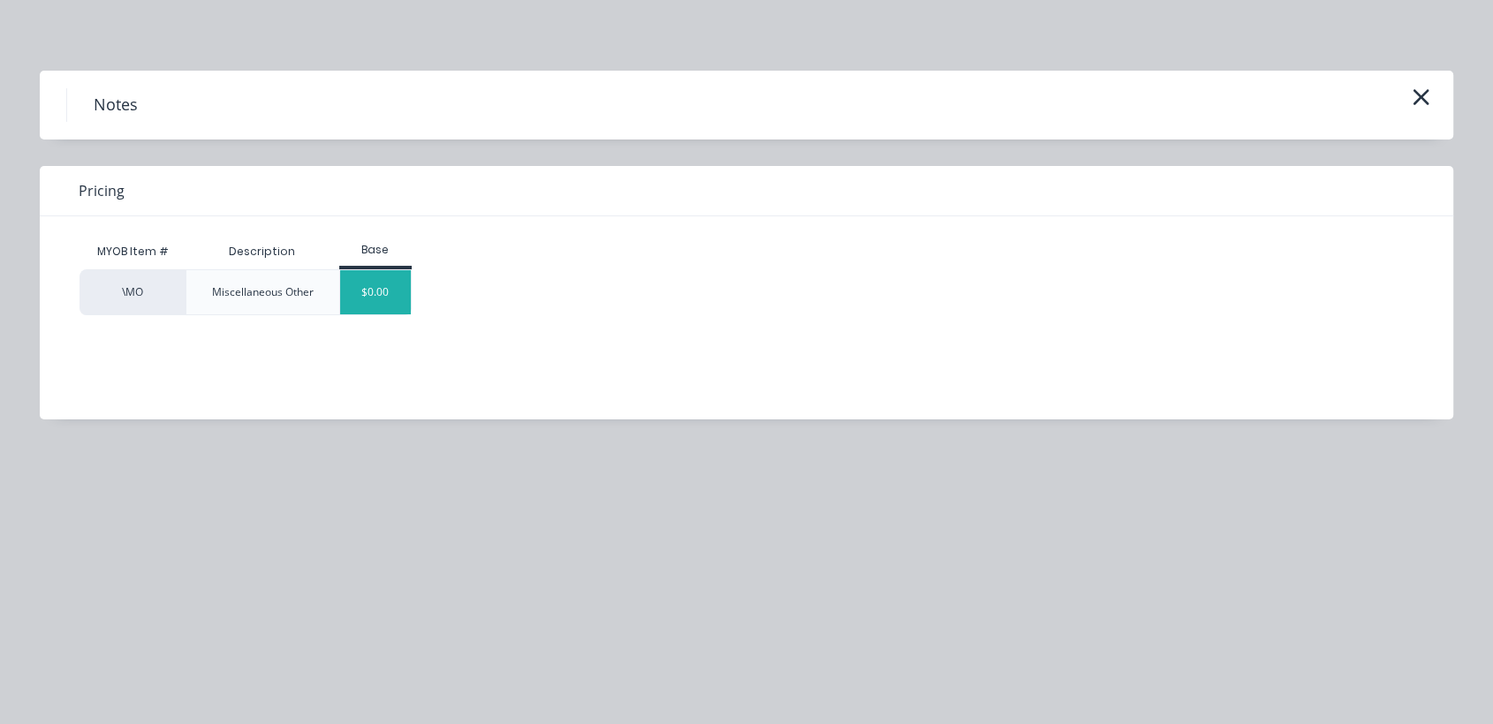
click at [359, 295] on div "$0.00" at bounding box center [376, 292] width 72 height 44
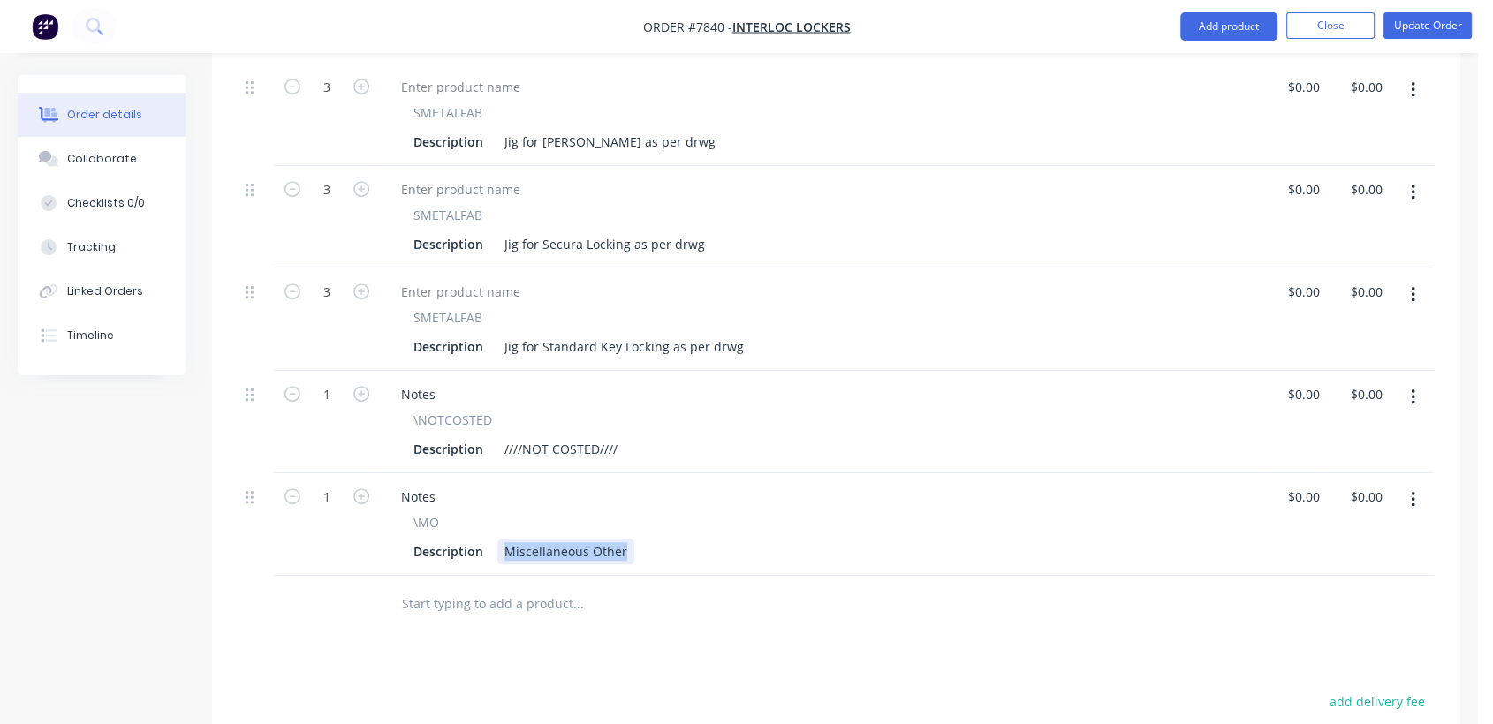
drag, startPoint x: 502, startPoint y: 520, endPoint x: 692, endPoint y: 534, distance: 191.2
click at [692, 539] on div "Description Miscellaneous Other" at bounding box center [817, 552] width 823 height 26
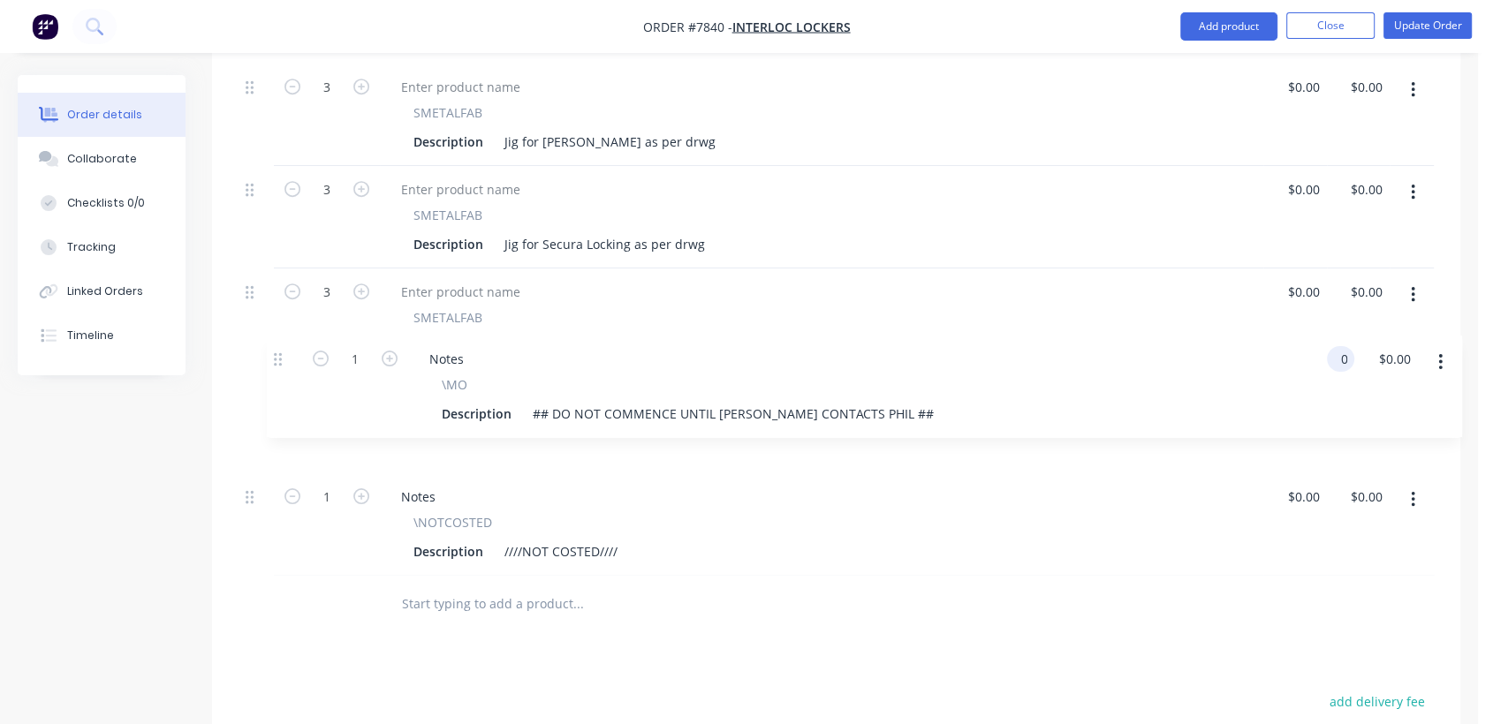
drag, startPoint x: 254, startPoint y: 468, endPoint x: 289, endPoint y: 351, distance: 122.7
click at [289, 351] on div "3 SMETALFAB Description Jig for Passtech Locking as per drwg $0.00 $0.00 $0.00 …" at bounding box center [835, 268] width 1195 height 615
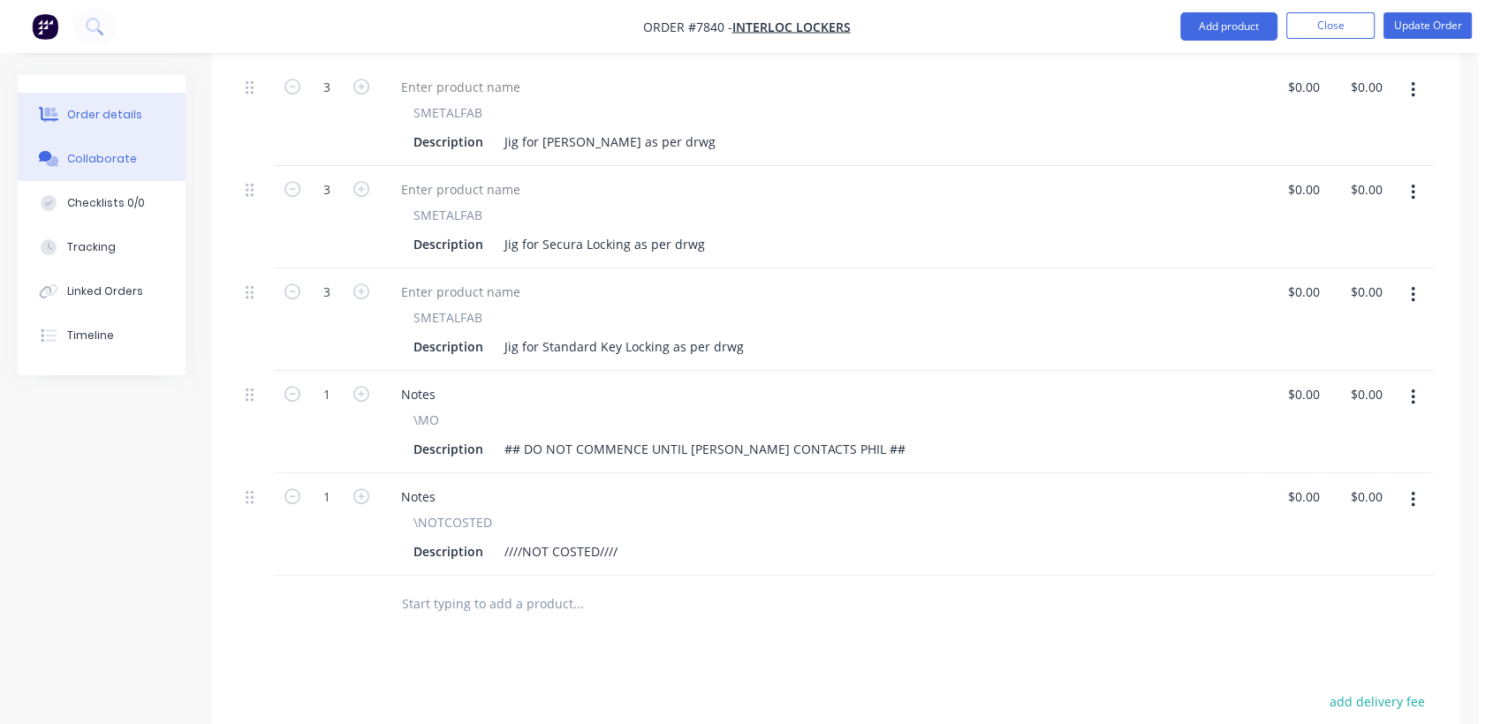
click at [134, 151] on button "Collaborate" at bounding box center [102, 159] width 168 height 44
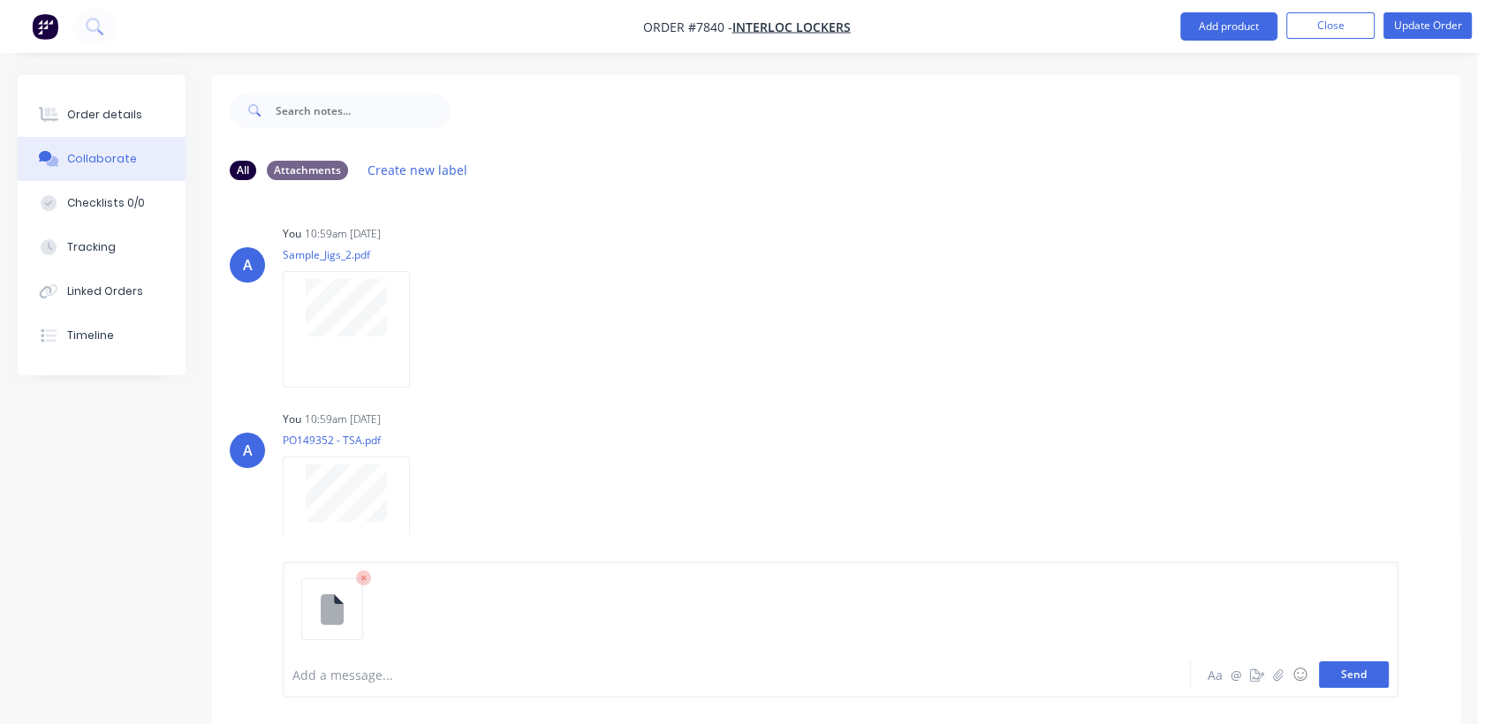
click at [1347, 674] on button "Send" at bounding box center [1354, 675] width 70 height 26
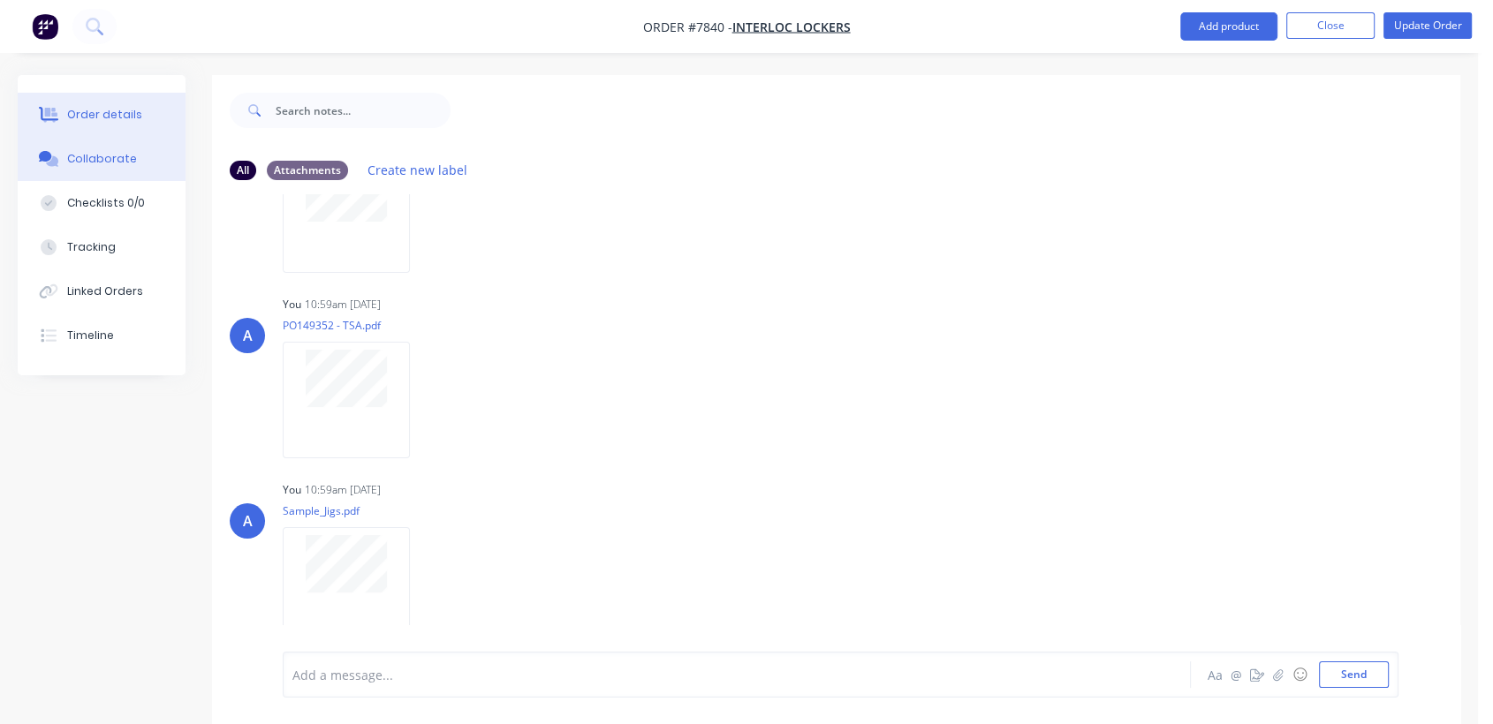
click at [108, 108] on div "Order details" at bounding box center [104, 115] width 75 height 16
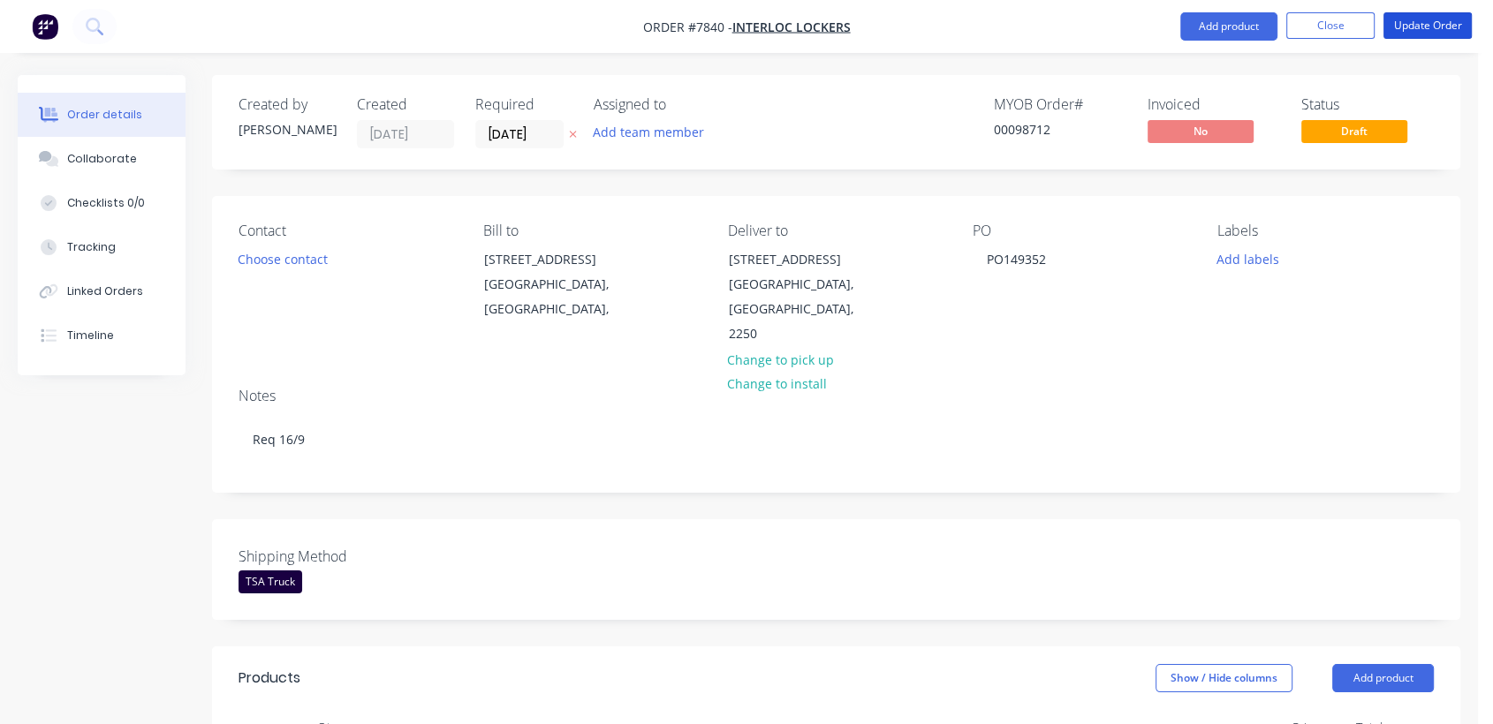
click at [1442, 23] on button "Update Order" at bounding box center [1427, 25] width 88 height 26
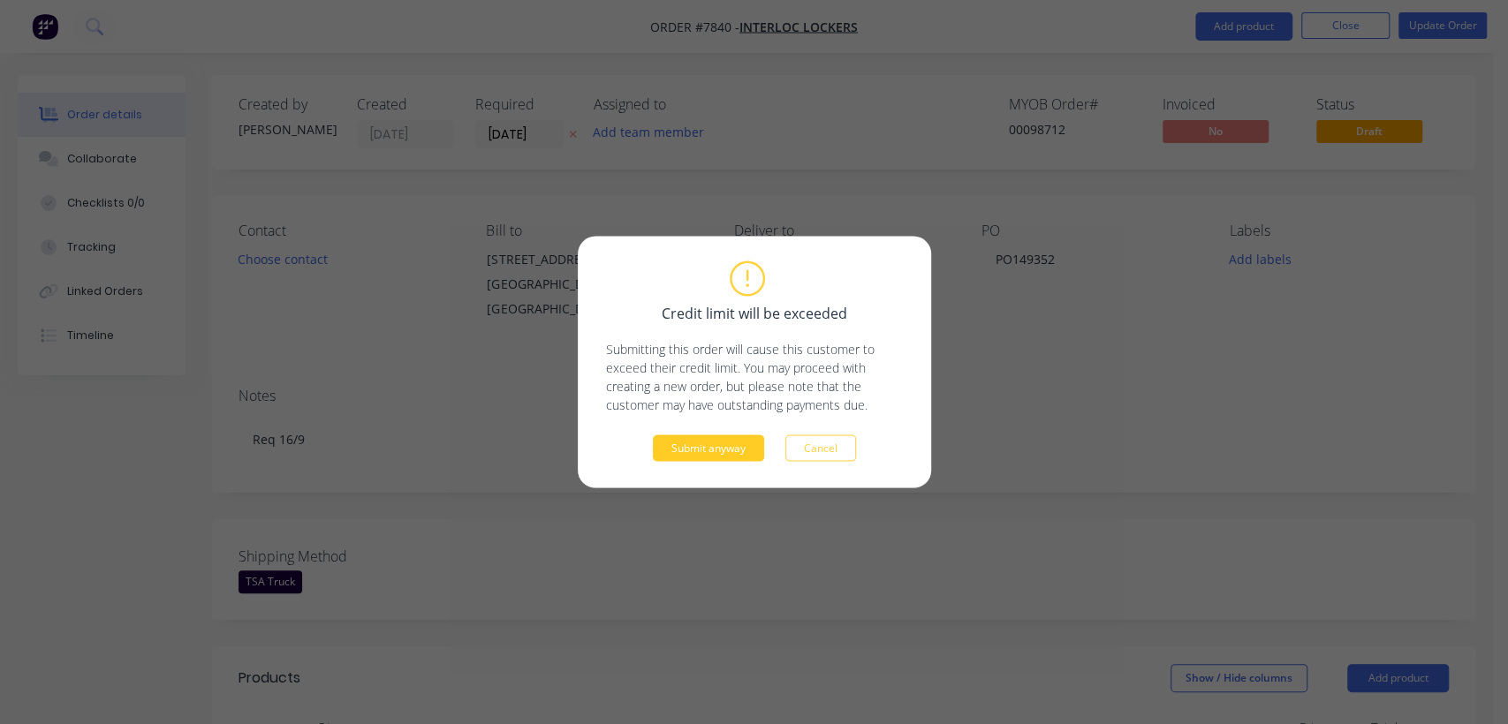
click at [725, 450] on button "Submit anyway" at bounding box center [708, 448] width 111 height 26
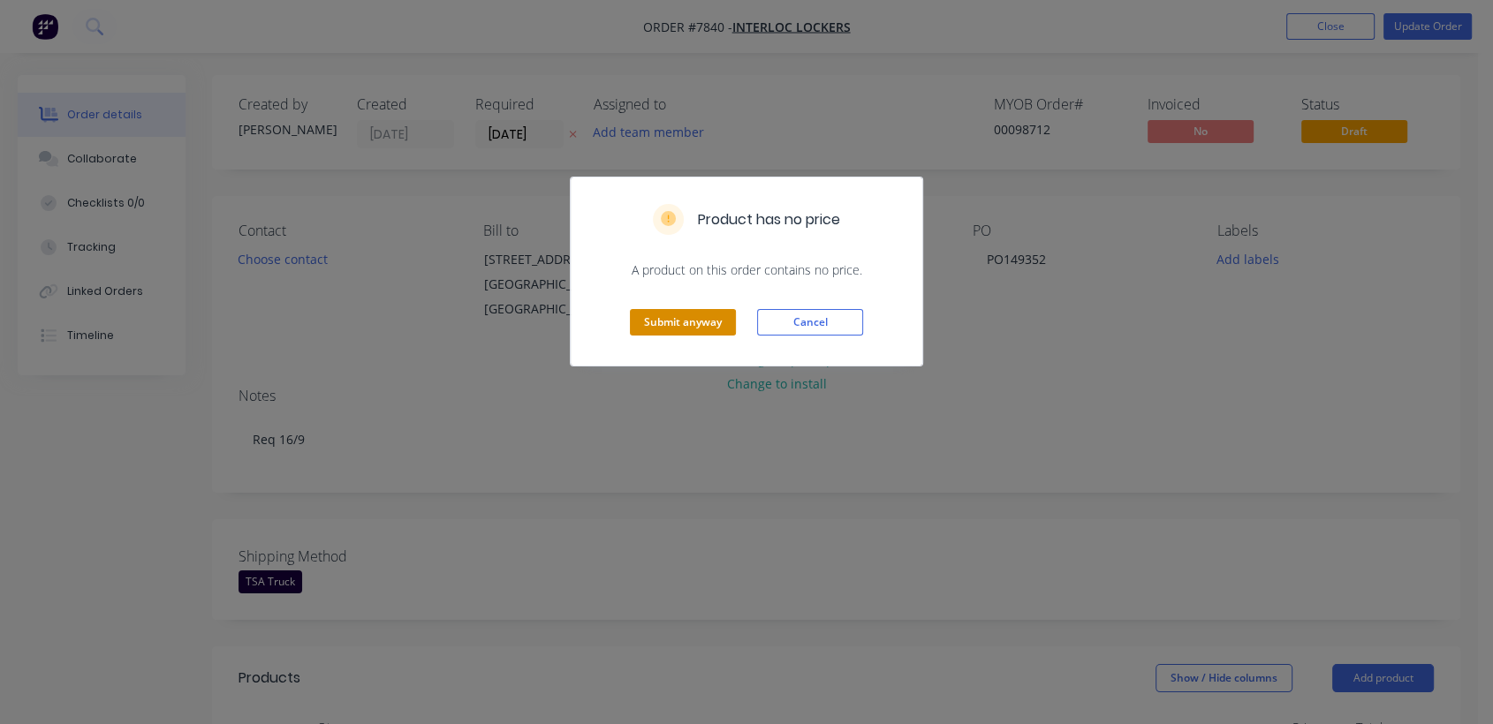
click at [682, 320] on button "Submit anyway" at bounding box center [683, 322] width 106 height 26
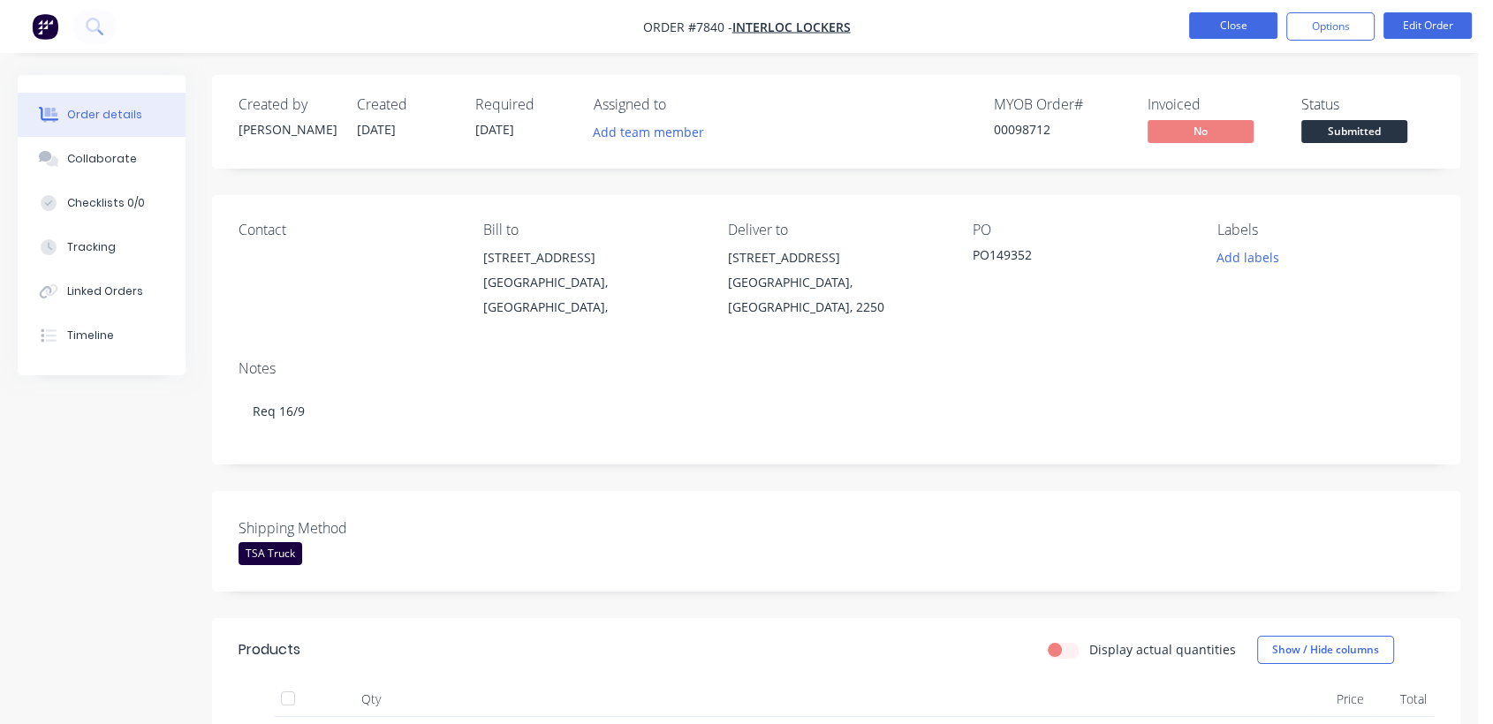
click at [1259, 24] on button "Close" at bounding box center [1233, 25] width 88 height 26
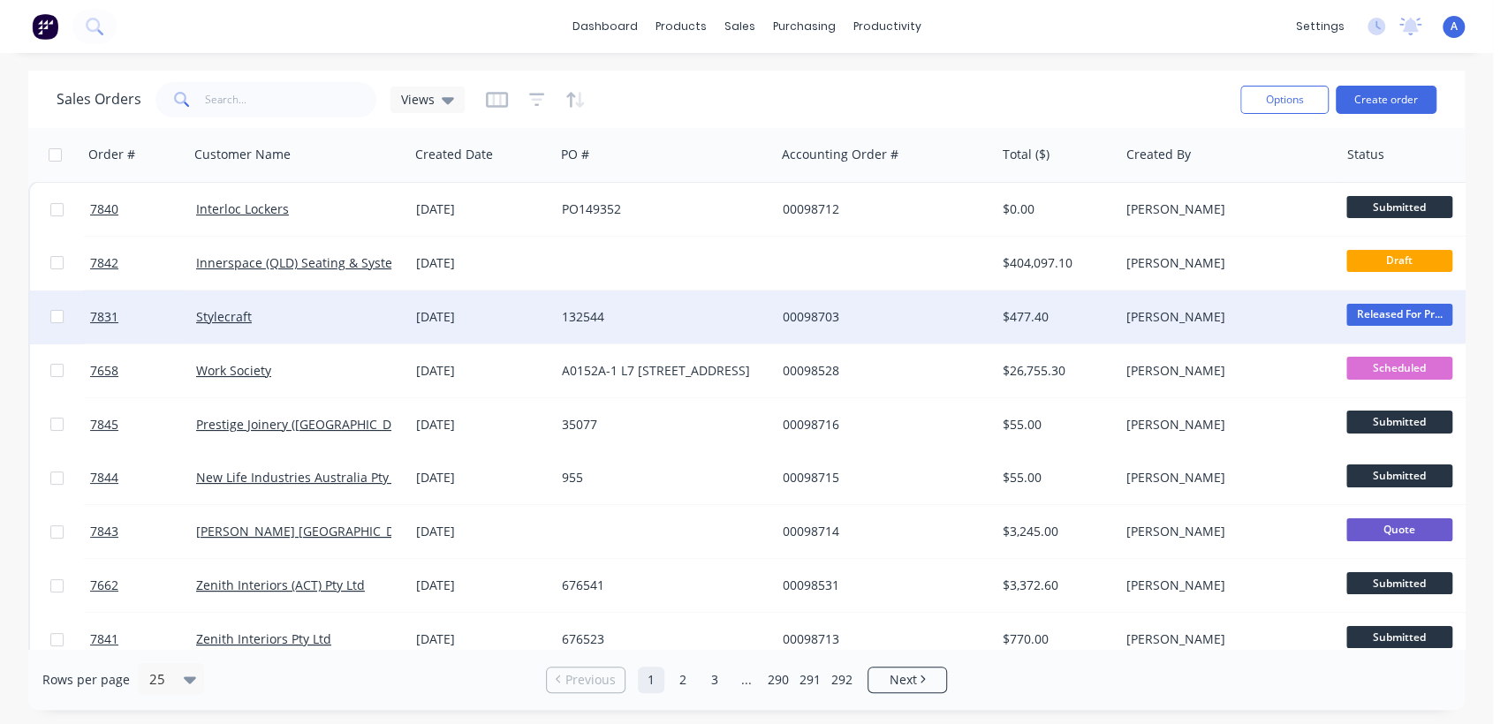
click at [626, 312] on div "132544" at bounding box center [660, 317] width 196 height 18
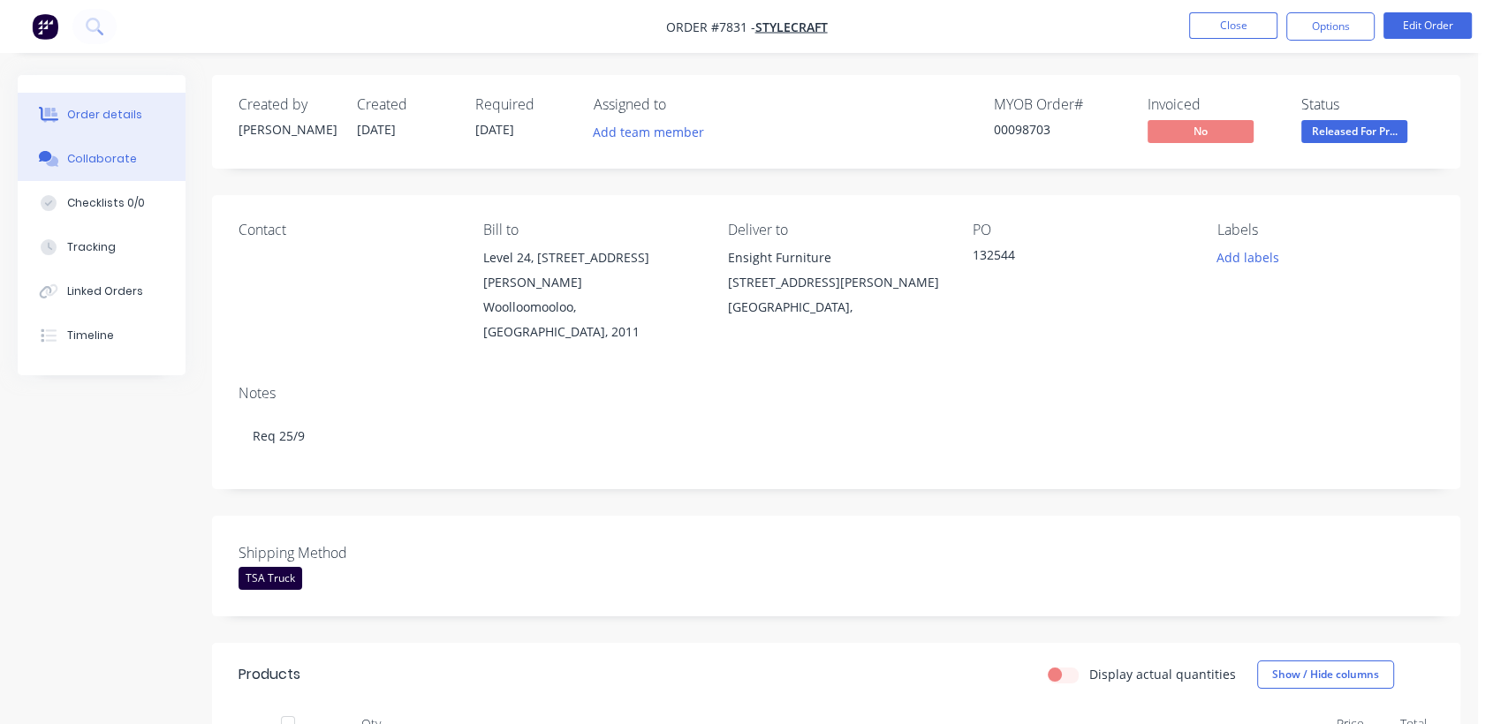
click at [110, 149] on button "Collaborate" at bounding box center [102, 159] width 168 height 44
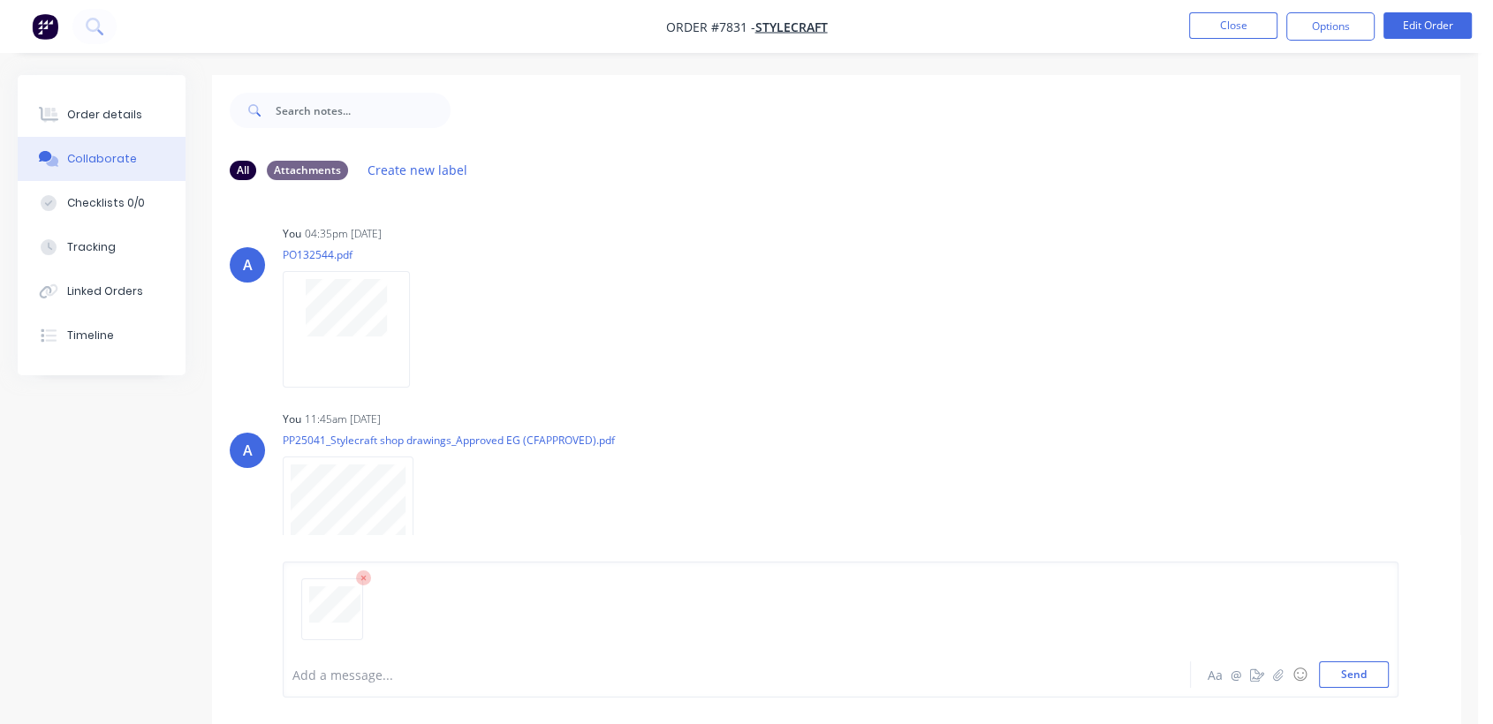
click at [371, 662] on div "Add a message..." at bounding box center [703, 675] width 822 height 26
click at [1367, 664] on button "Send" at bounding box center [1354, 675] width 70 height 26
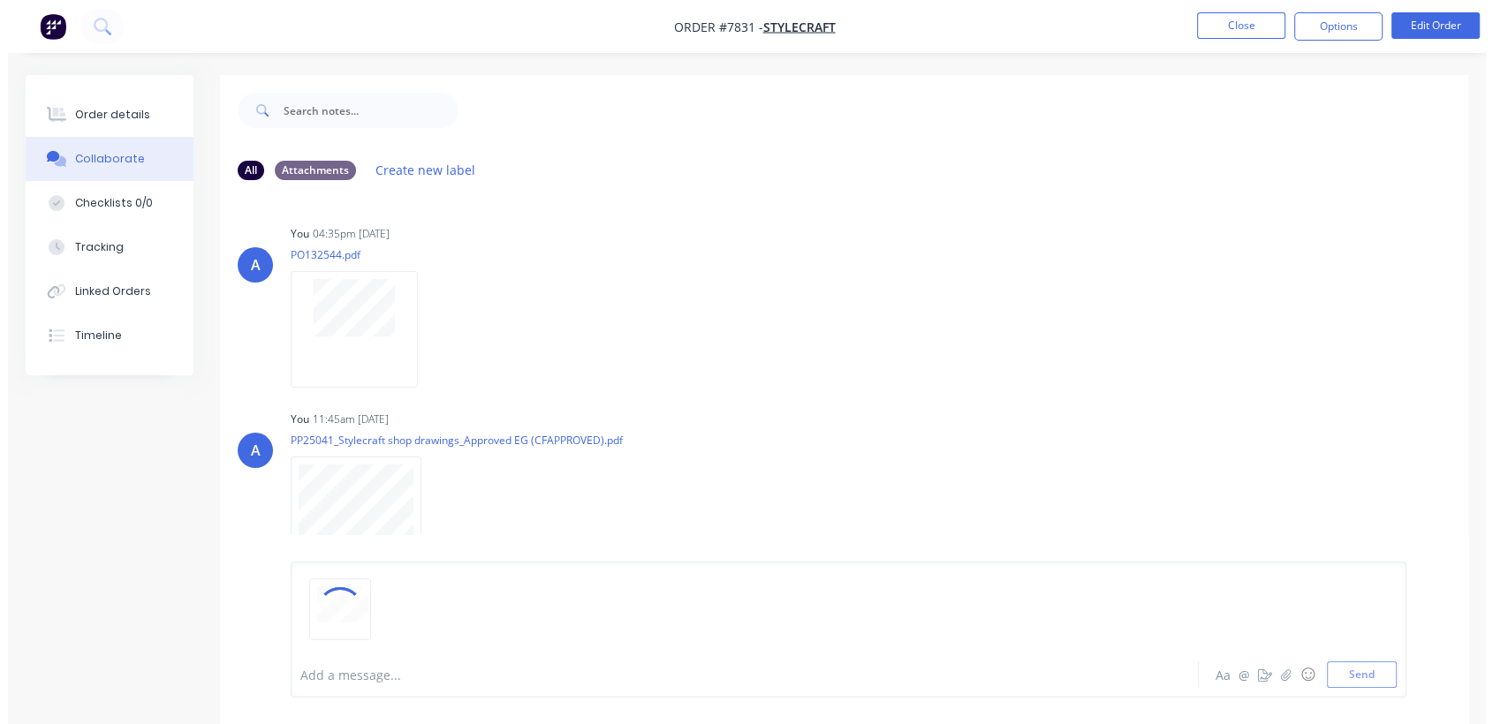
scroll to position [95, 0]
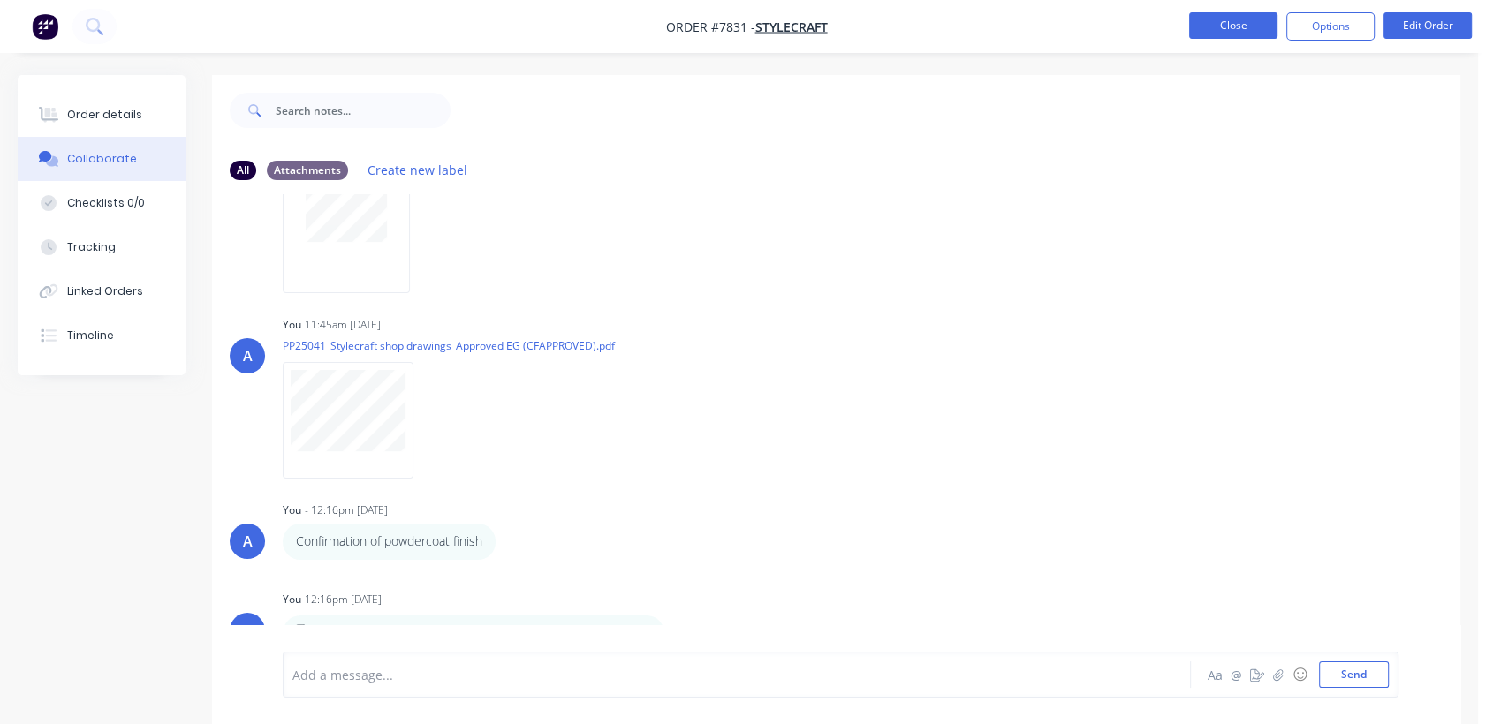
click at [1226, 24] on button "Close" at bounding box center [1233, 25] width 88 height 26
